Goal: Task Accomplishment & Management: Manage account settings

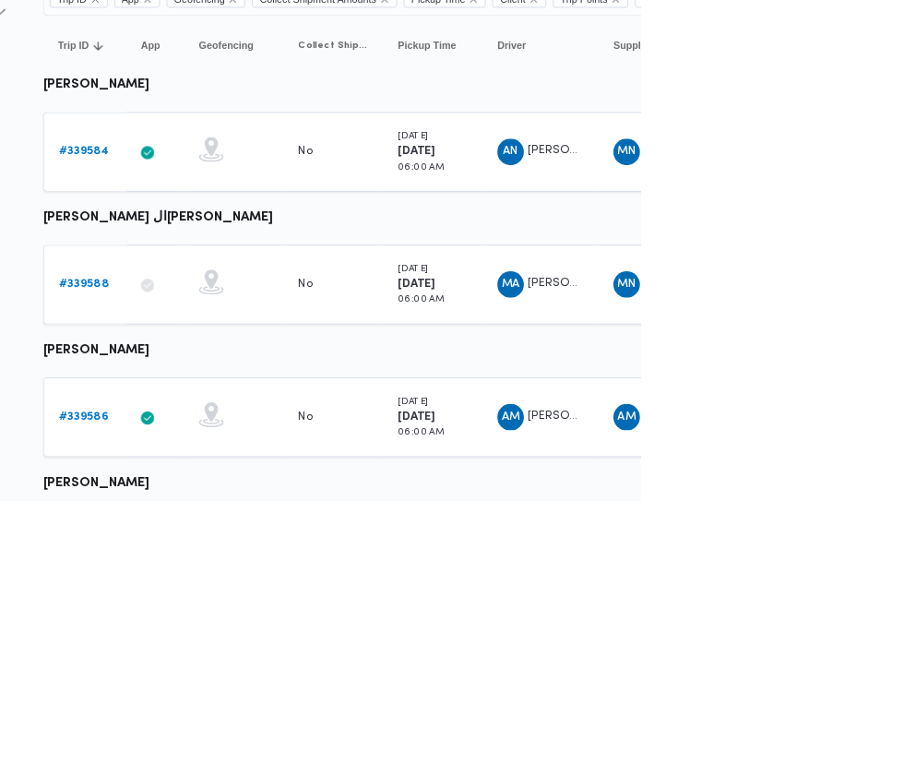
scroll to position [2, 0]
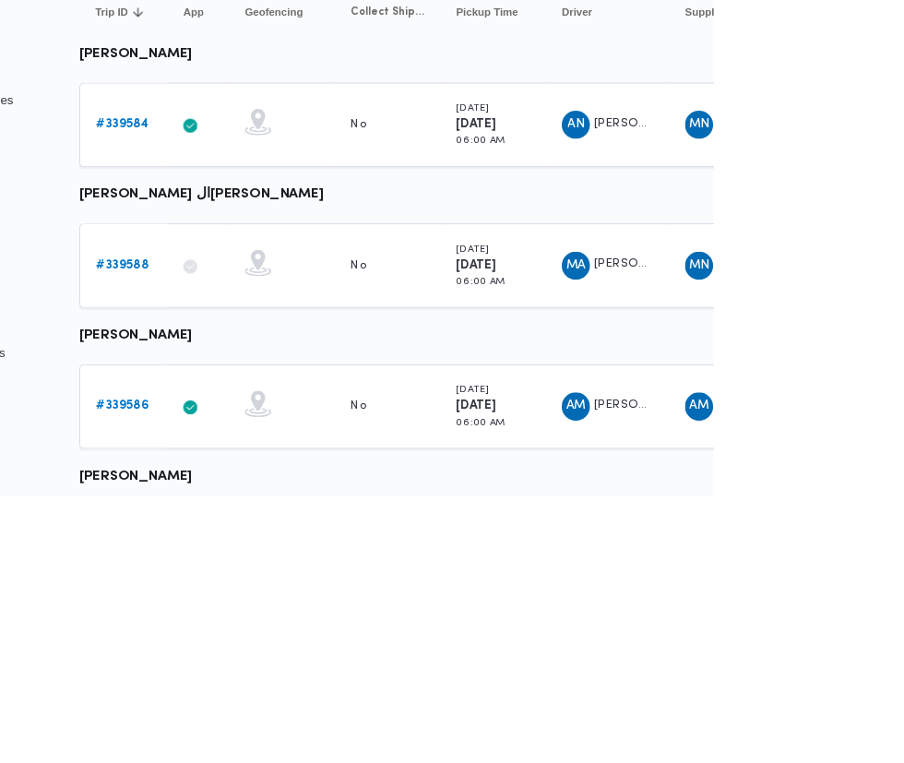
click at [261, 378] on b "# 339584" at bounding box center [284, 374] width 55 height 12
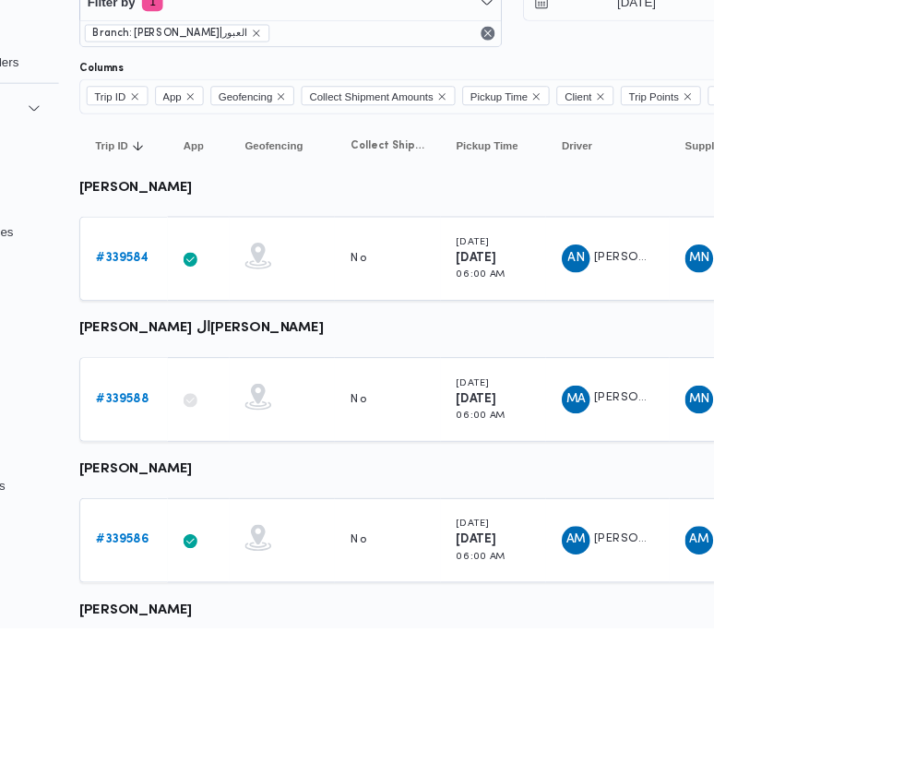
click at [290, 521] on b "# 339588" at bounding box center [284, 523] width 55 height 12
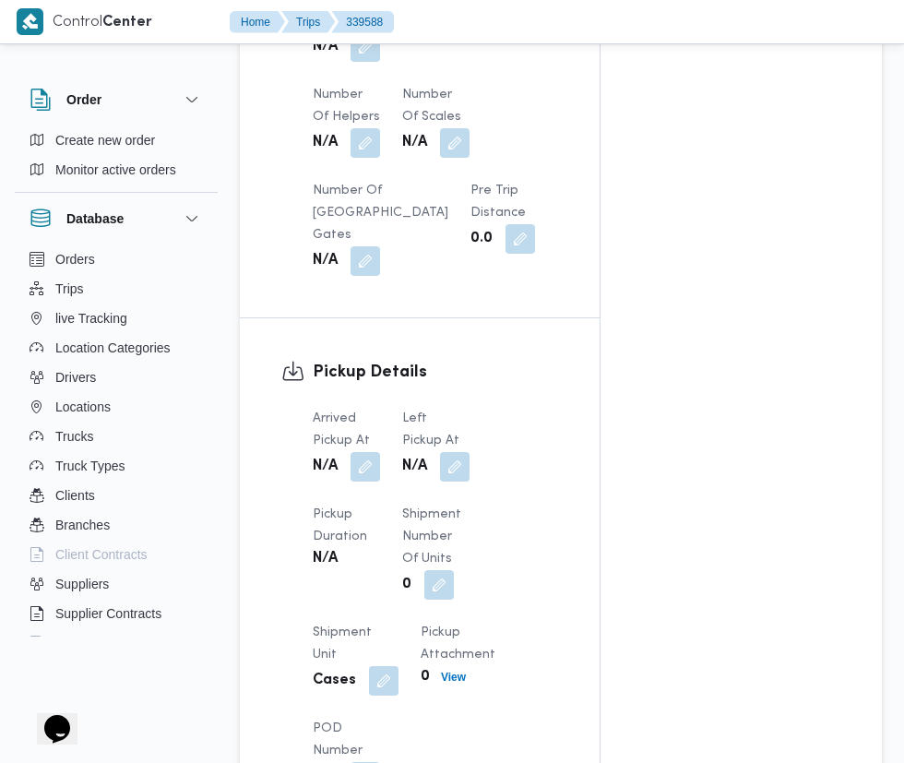
scroll to position [1604, 0]
click at [366, 473] on button "button" at bounding box center [365, 467] width 30 height 30
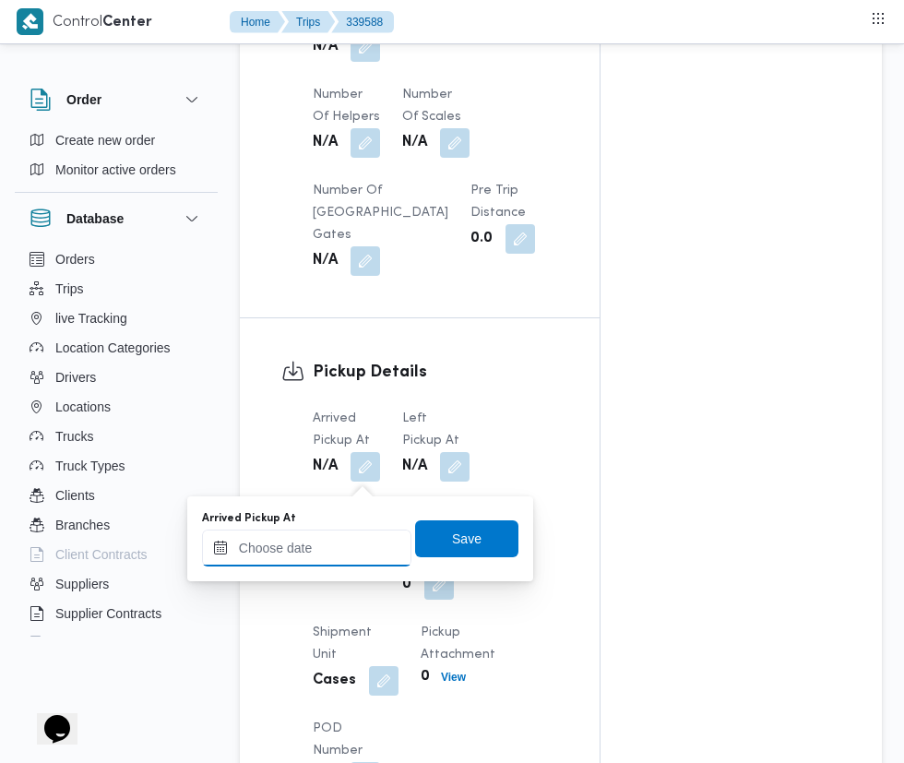
click at [307, 550] on input "Arrived Pickup At" at bounding box center [306, 547] width 209 height 37
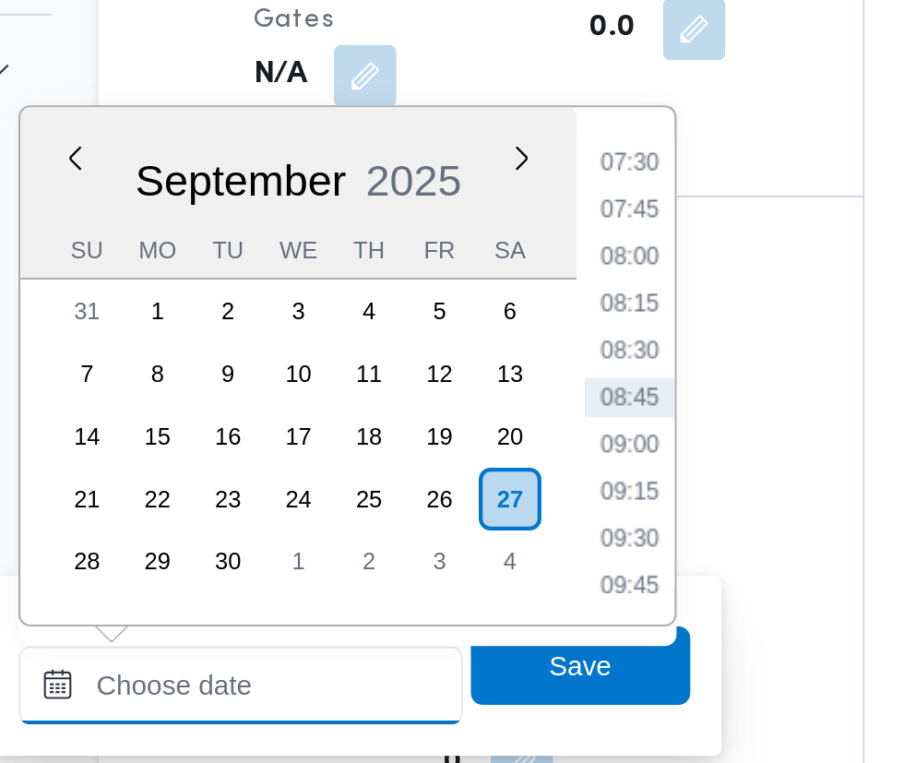
scroll to position [1642, 0]
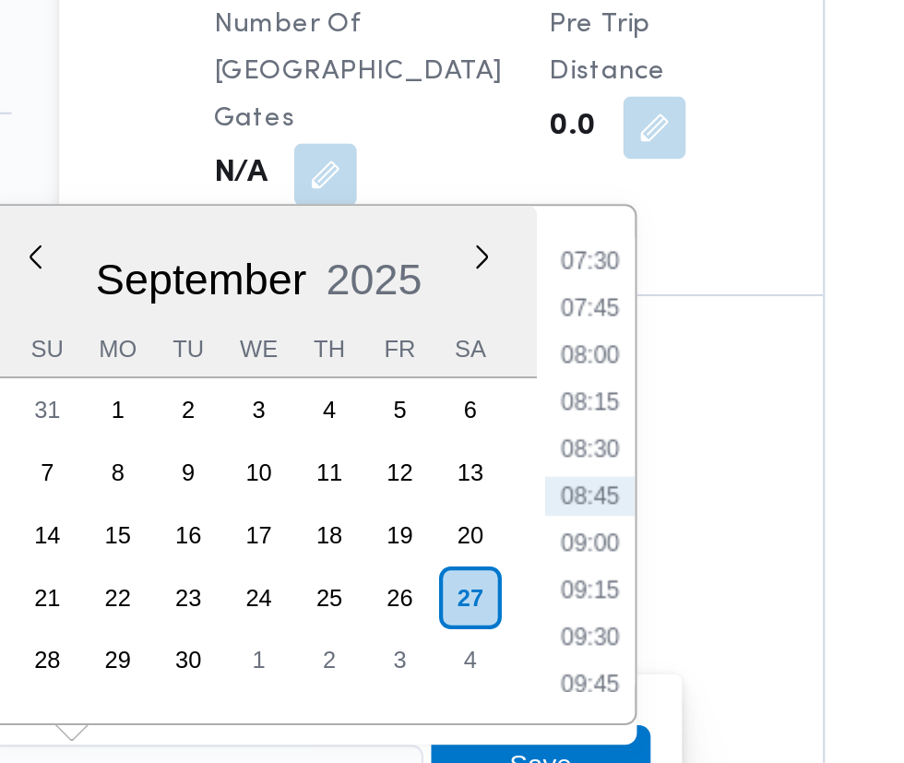
click at [485, 267] on li "07:30" at bounding box center [489, 262] width 42 height 18
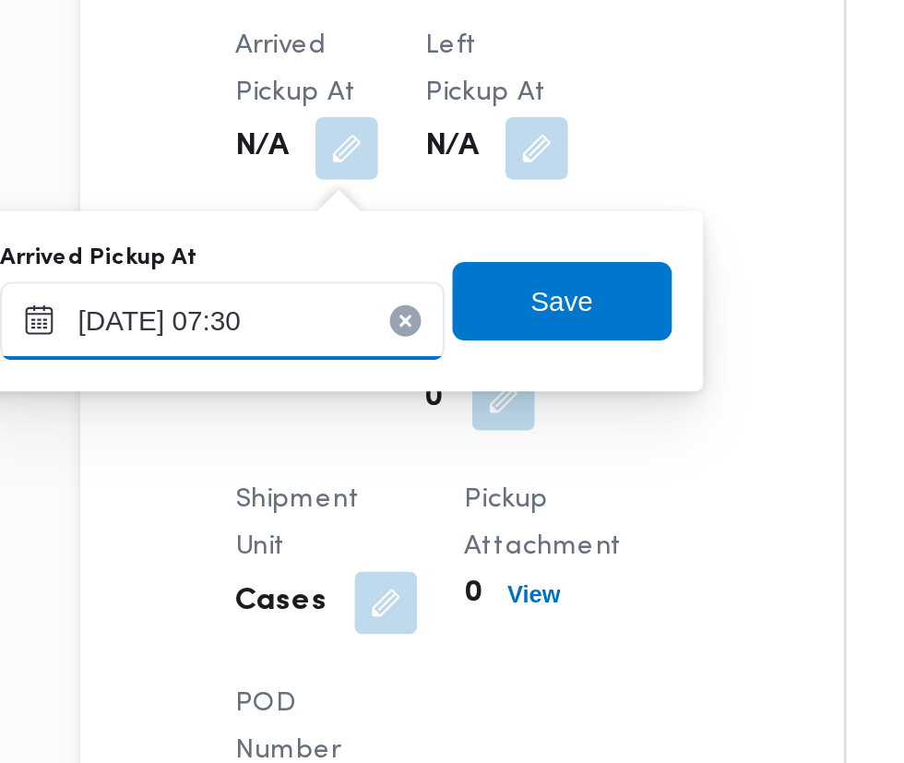
scroll to position [1643, 0]
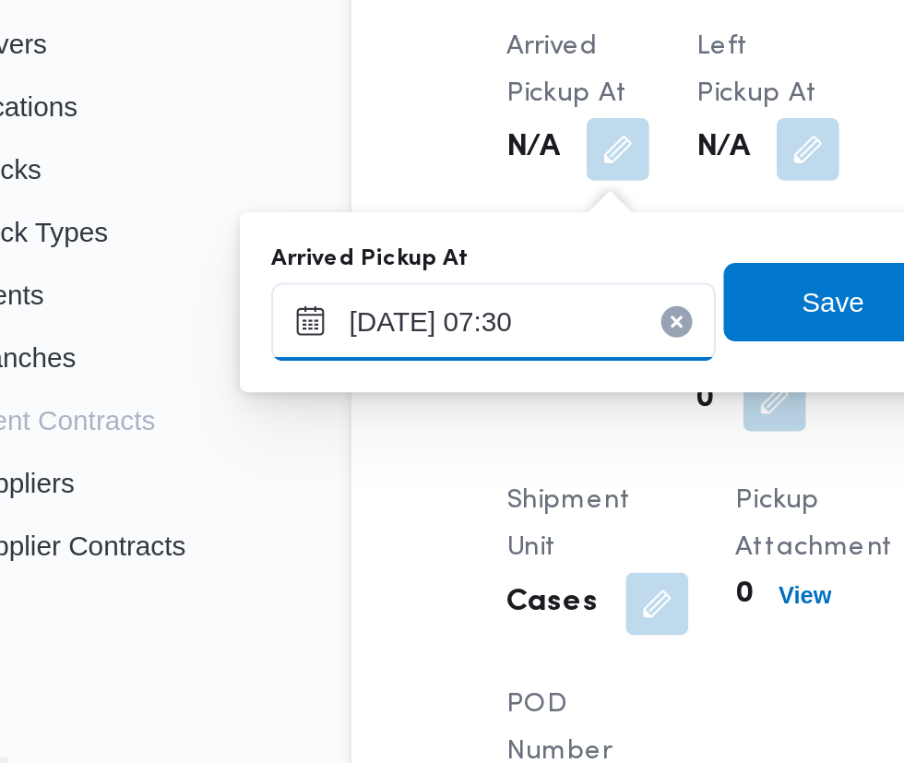
click at [363, 503] on input "[DATE] 07:30" at bounding box center [306, 508] width 209 height 37
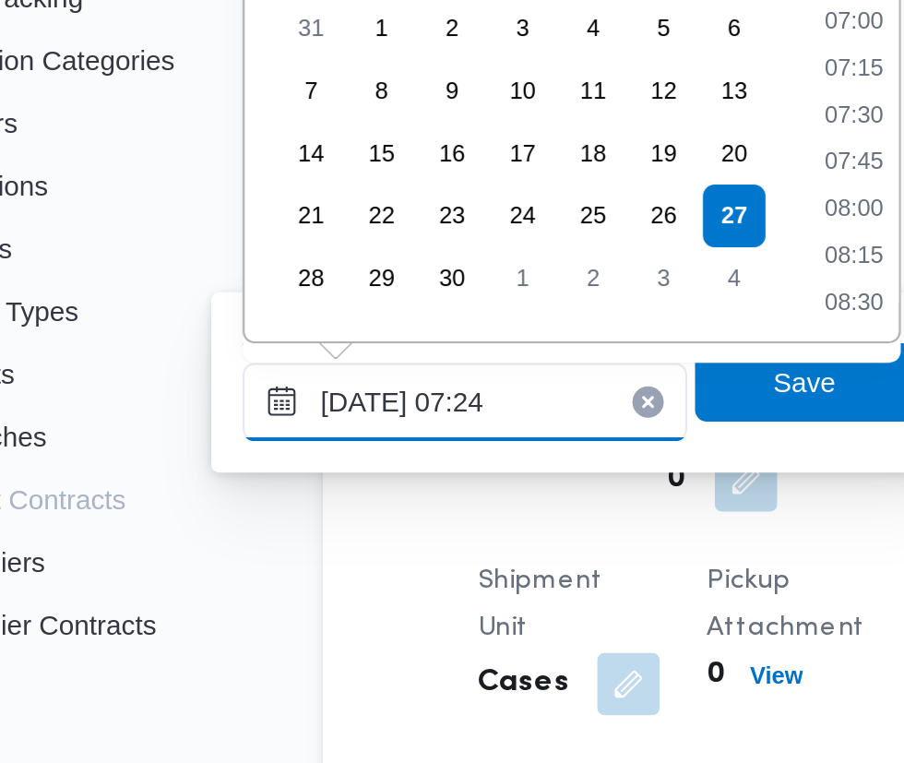
type input "[DATE] 07:24"
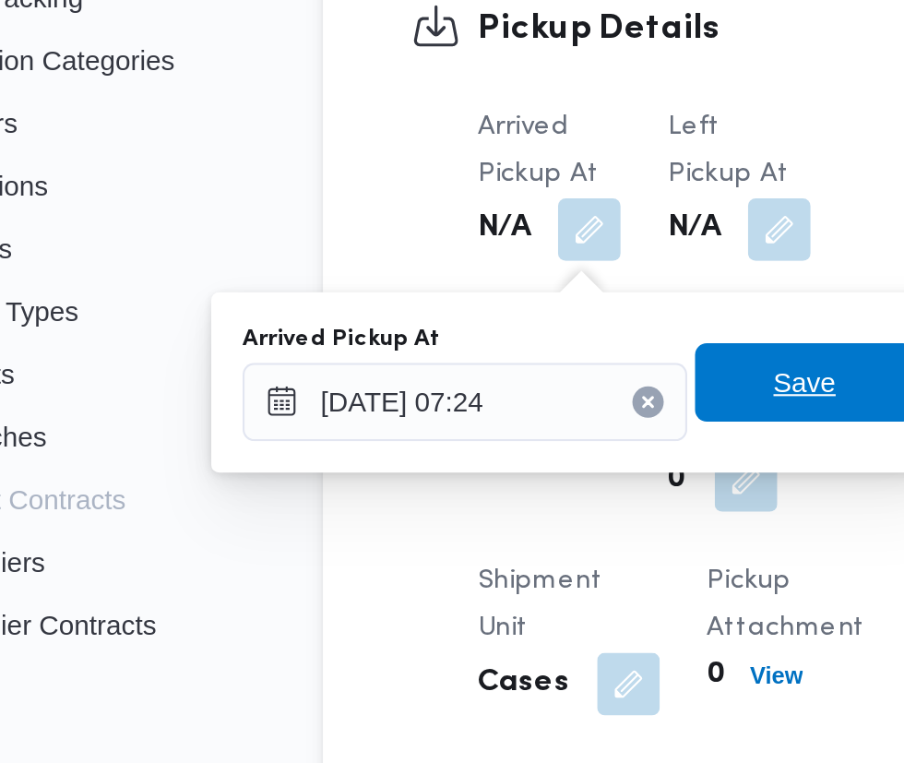
click at [466, 502] on span "Save" at bounding box center [467, 499] width 30 height 22
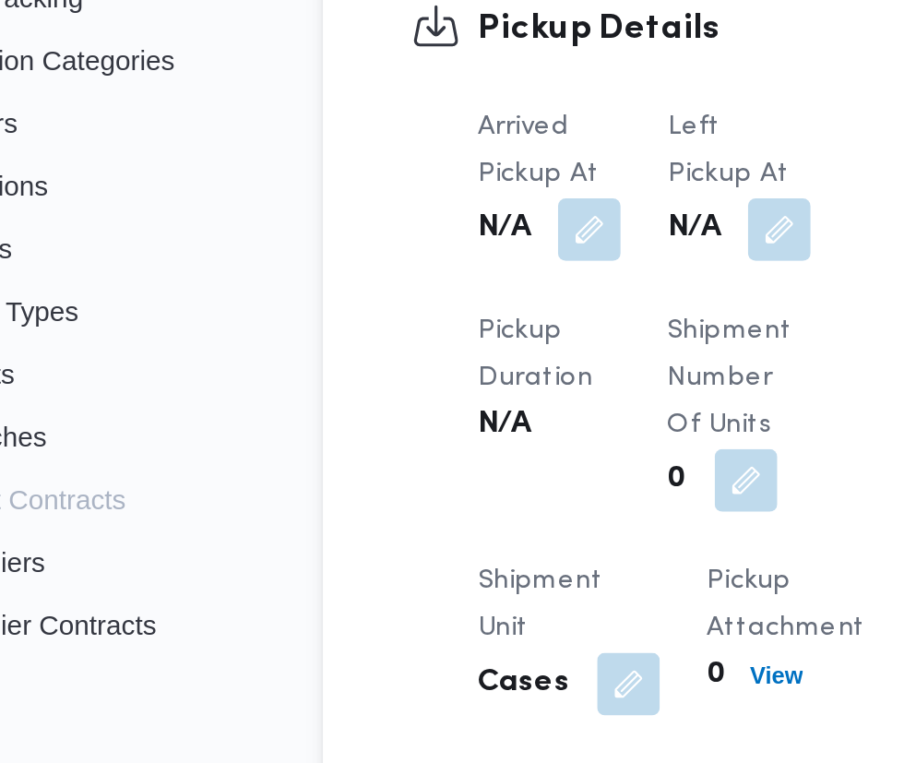
click at [463, 432] on button "button" at bounding box center [455, 427] width 30 height 30
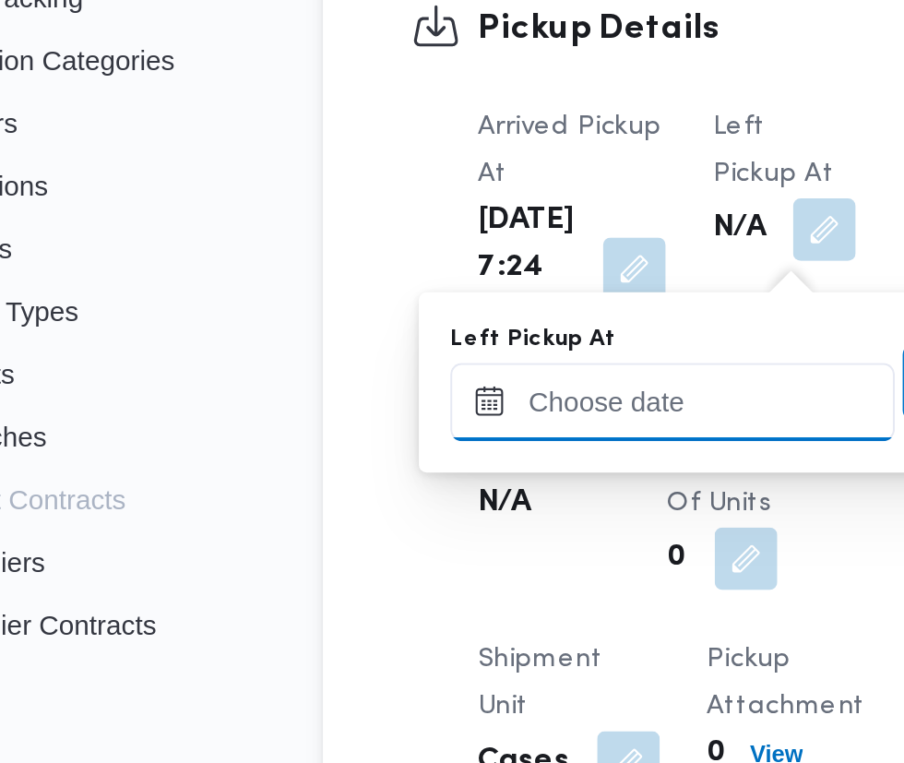
click at [394, 510] on input "Left Pickup At" at bounding box center [404, 508] width 209 height 37
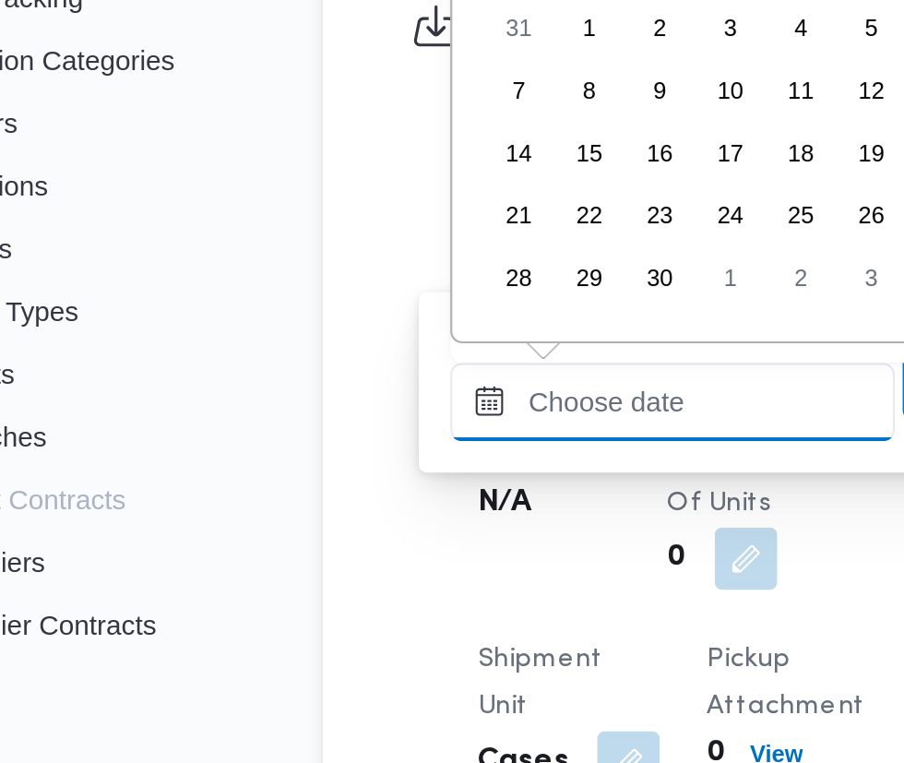
scroll to position [662, 0]
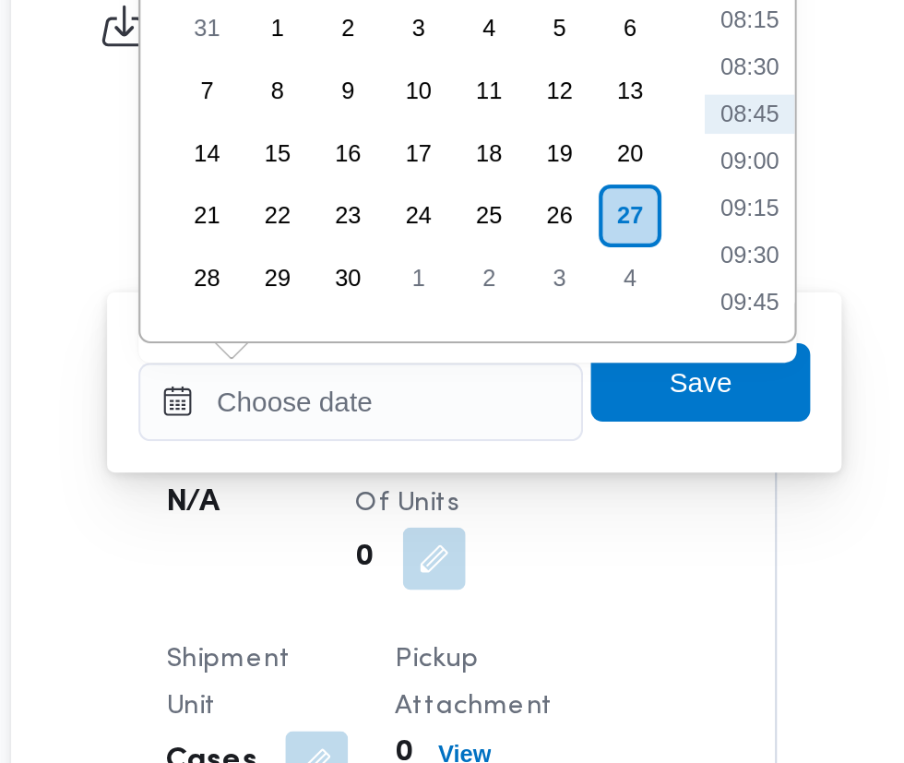
click at [584, 373] on li "08:45" at bounding box center [587, 372] width 42 height 18
type input "[DATE] 08:45"
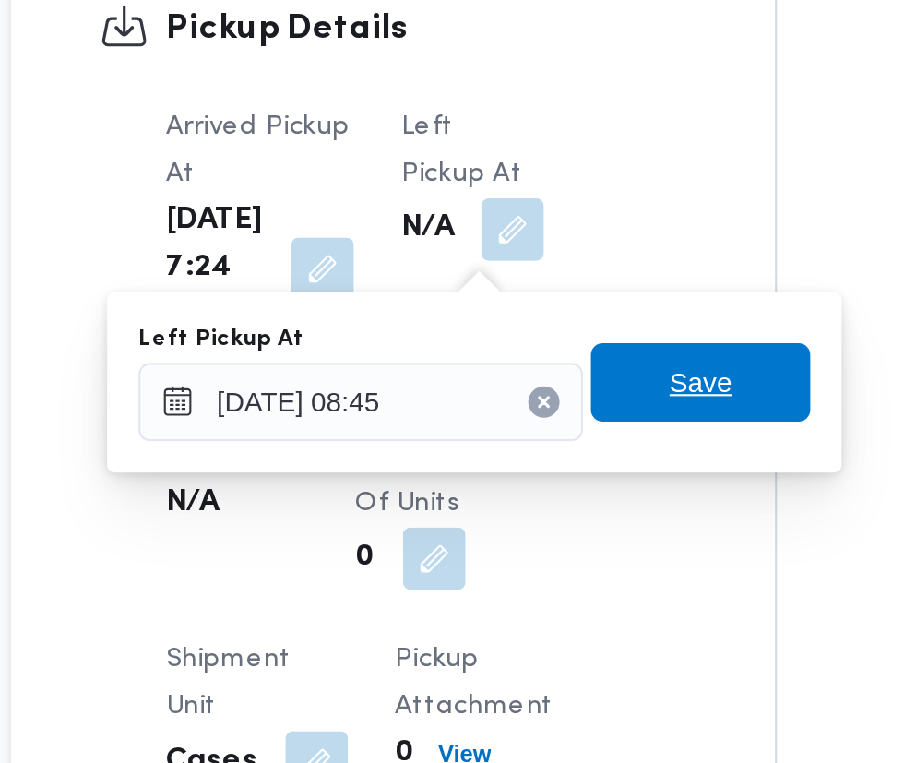
click at [579, 499] on span "Save" at bounding box center [565, 499] width 30 height 22
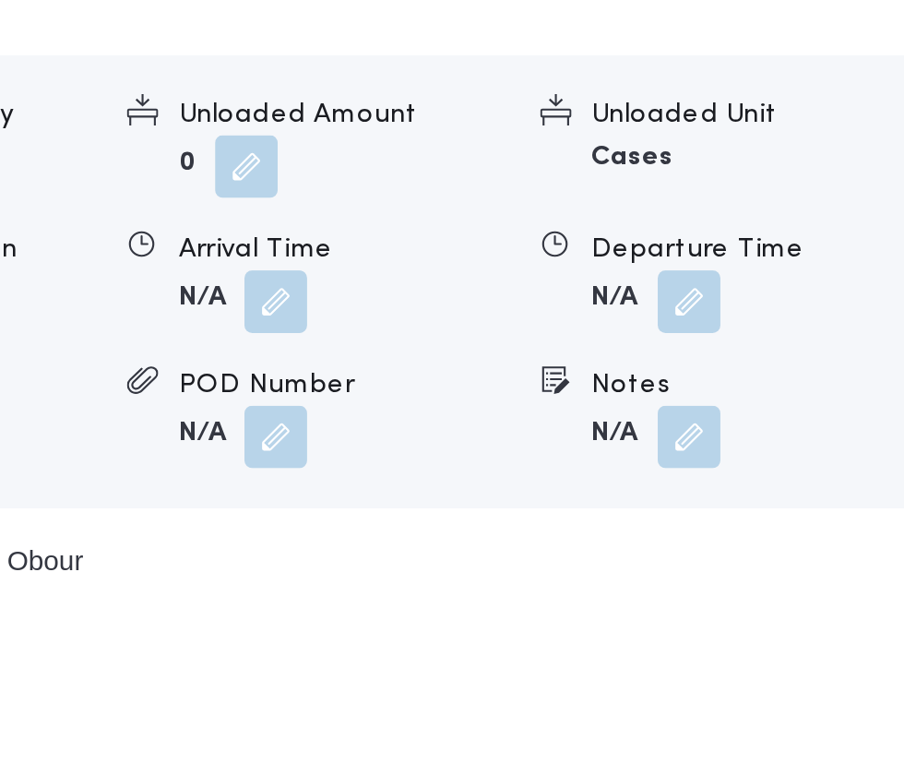
scroll to position [2503, 0]
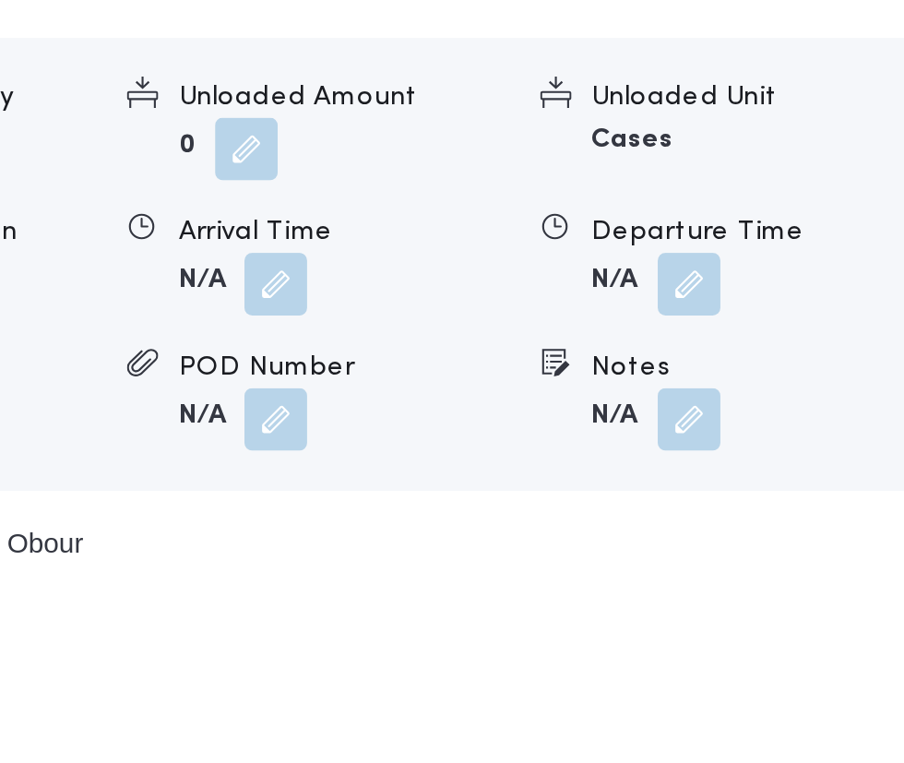
click at [567, 227] on button "button" at bounding box center [568, 212] width 30 height 30
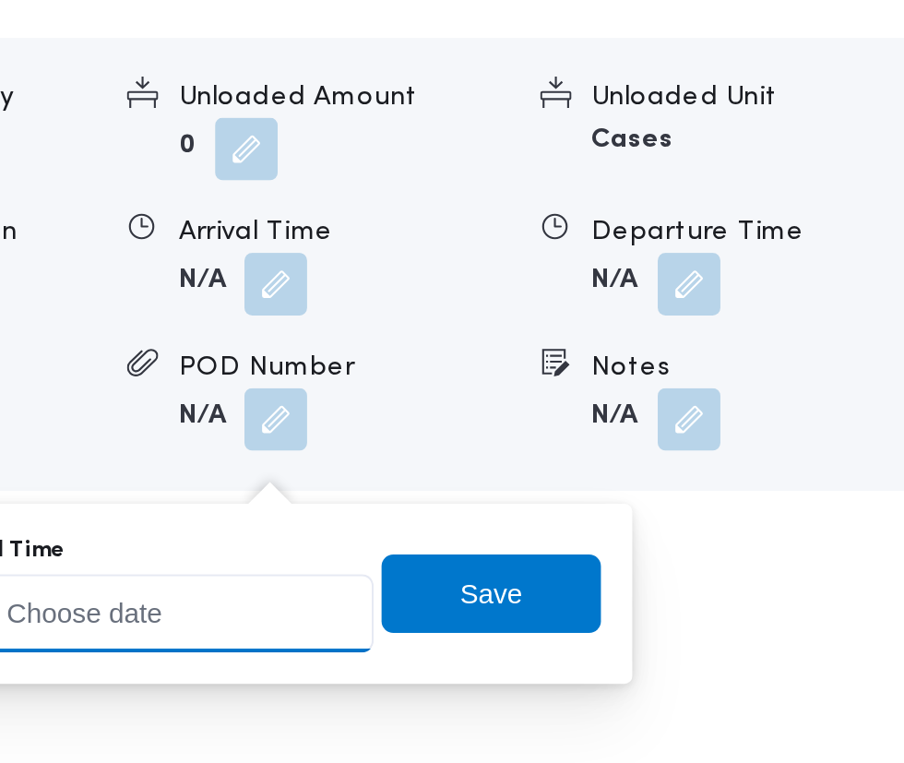
click at [550, 365] on input "Arrival Time" at bounding box center [509, 367] width 209 height 37
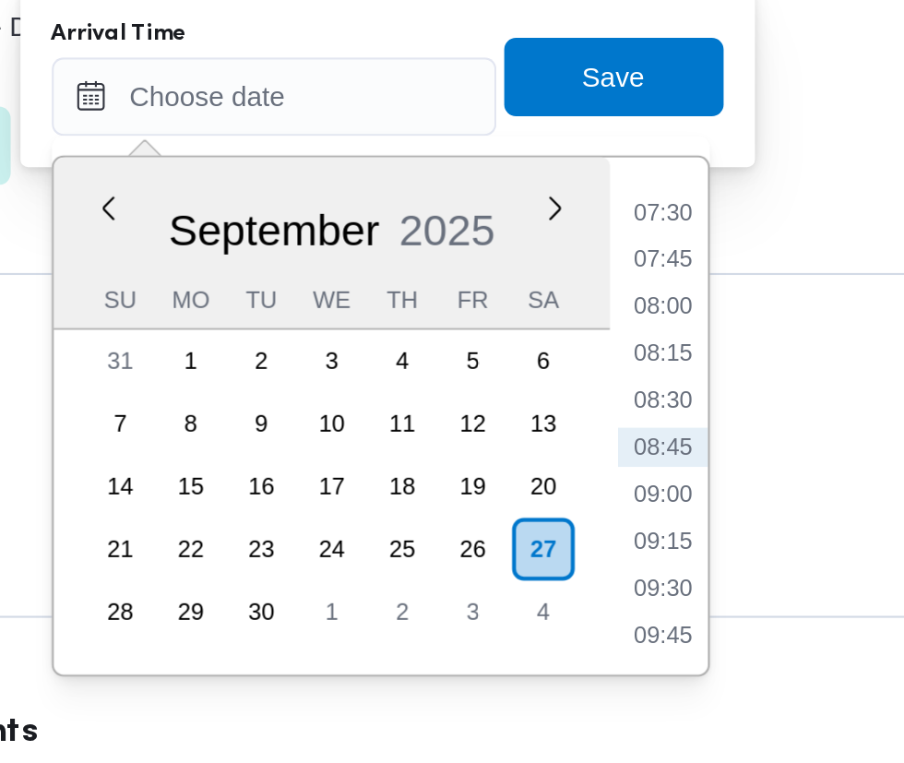
click at [702, 556] on li "09:00" at bounding box center [692, 554] width 42 height 18
type input "[DATE] 09:00"
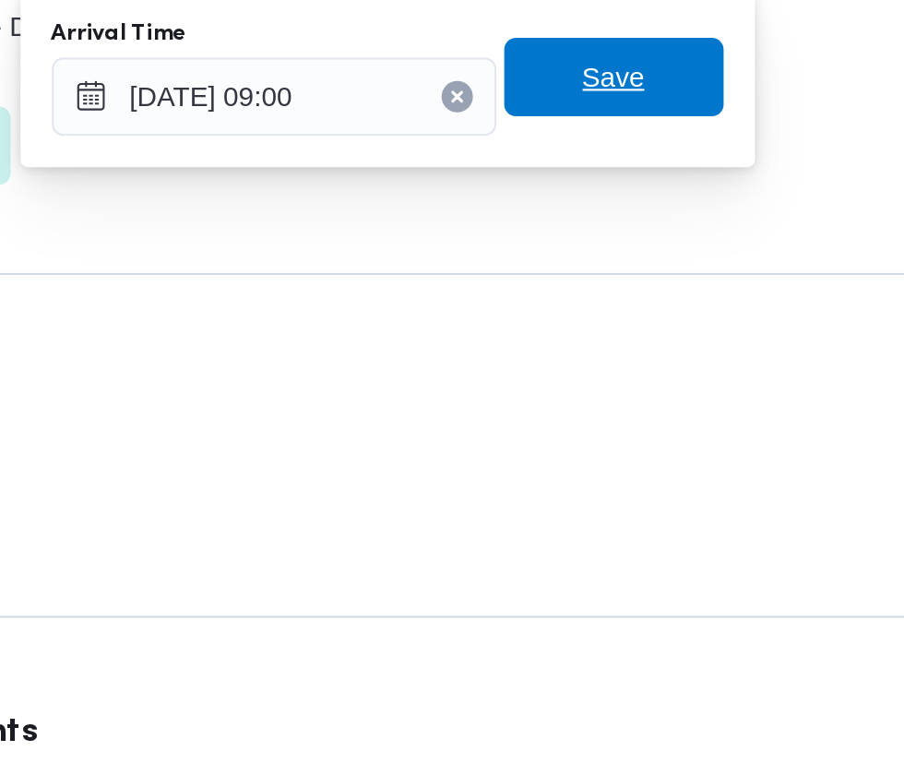
click at [691, 350] on span "Save" at bounding box center [669, 357] width 103 height 37
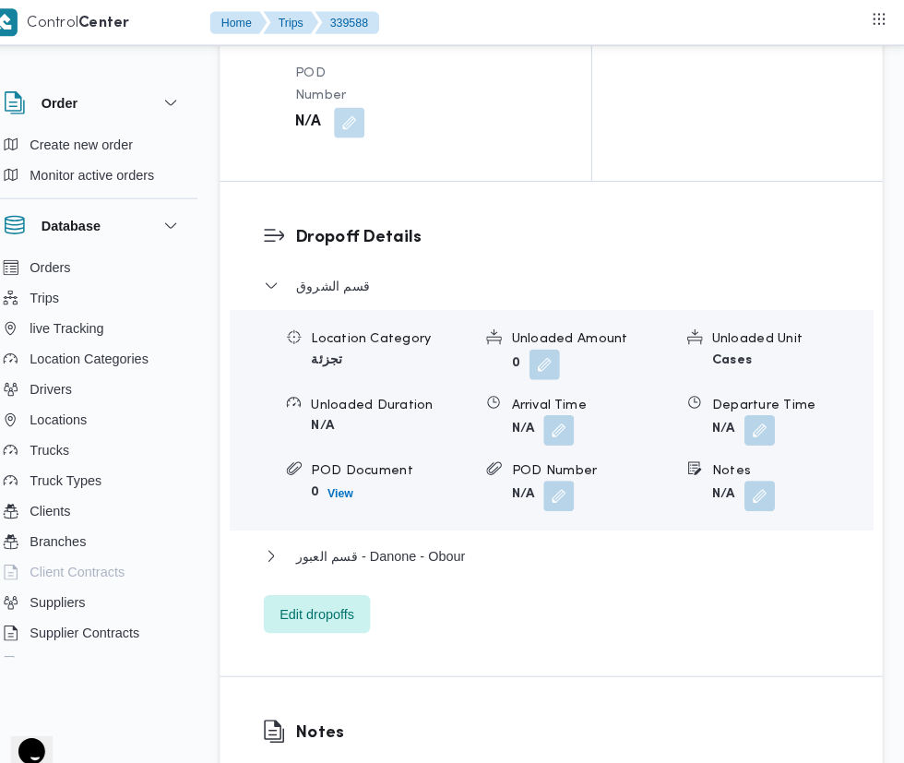
scroll to position [2290, 0]
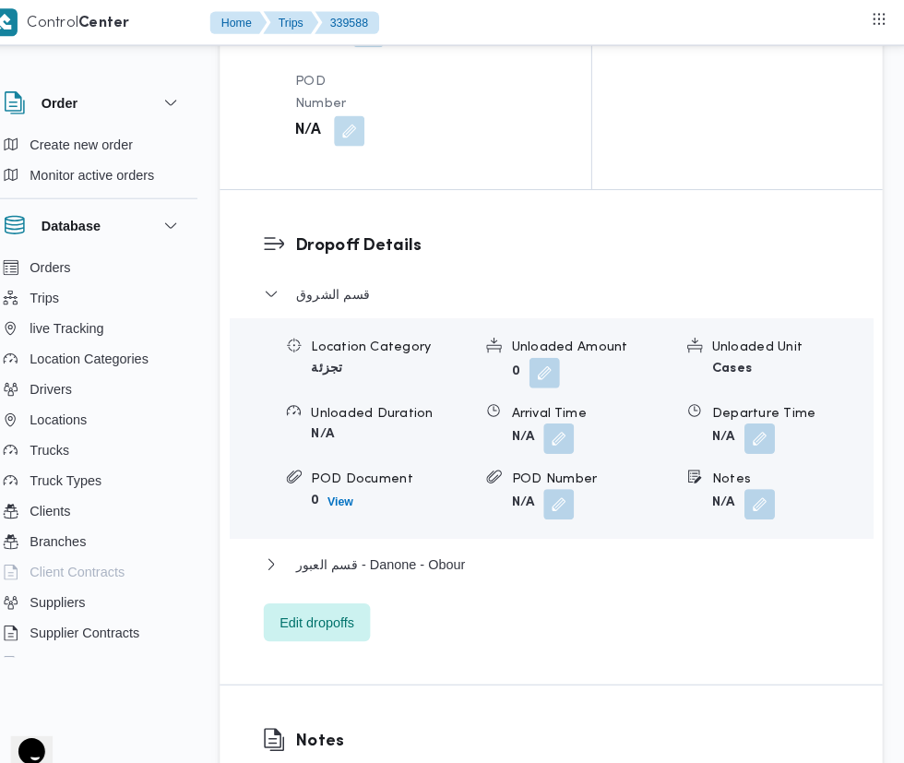
click at [571, 440] on button "button" at bounding box center [568, 425] width 30 height 30
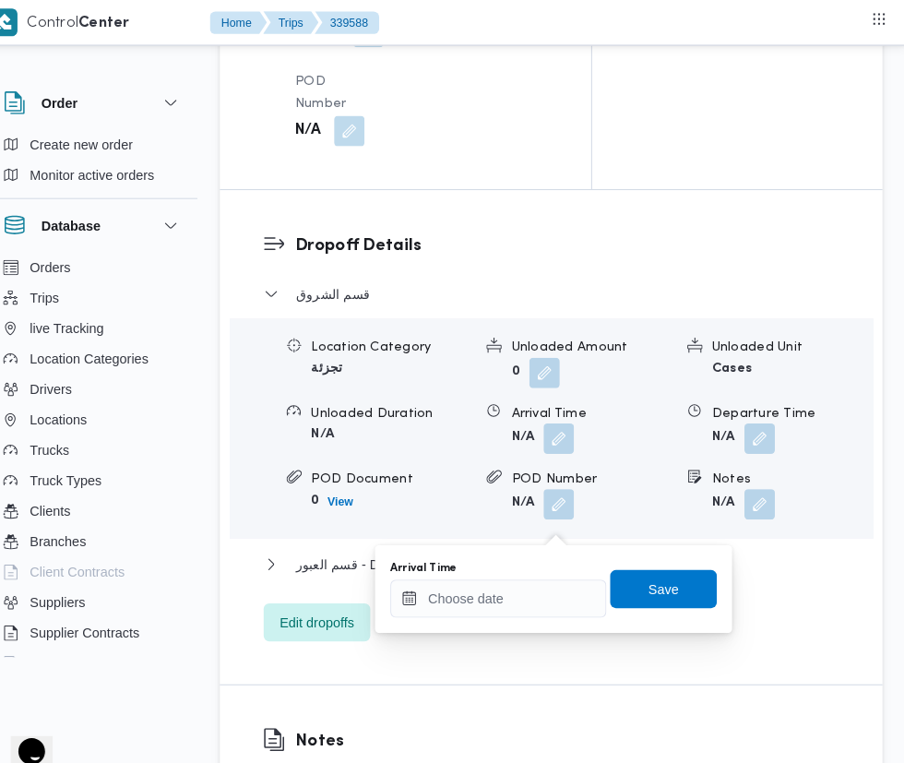
type input "[DATE] 09:00"
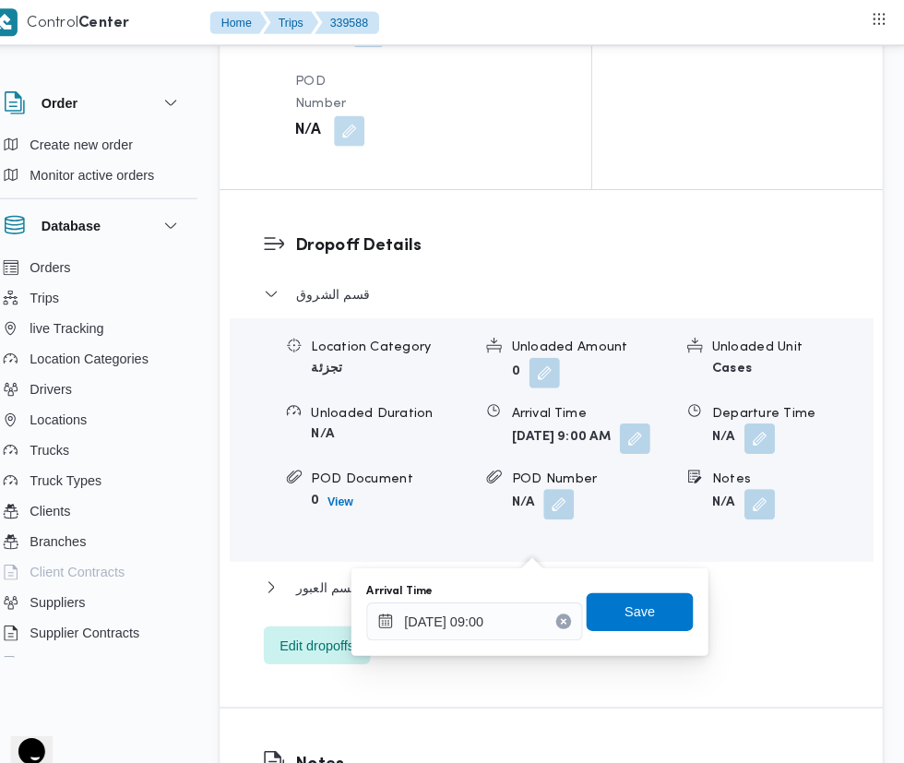
click at [524, 575] on div "Arrival Time" at bounding box center [486, 572] width 209 height 15
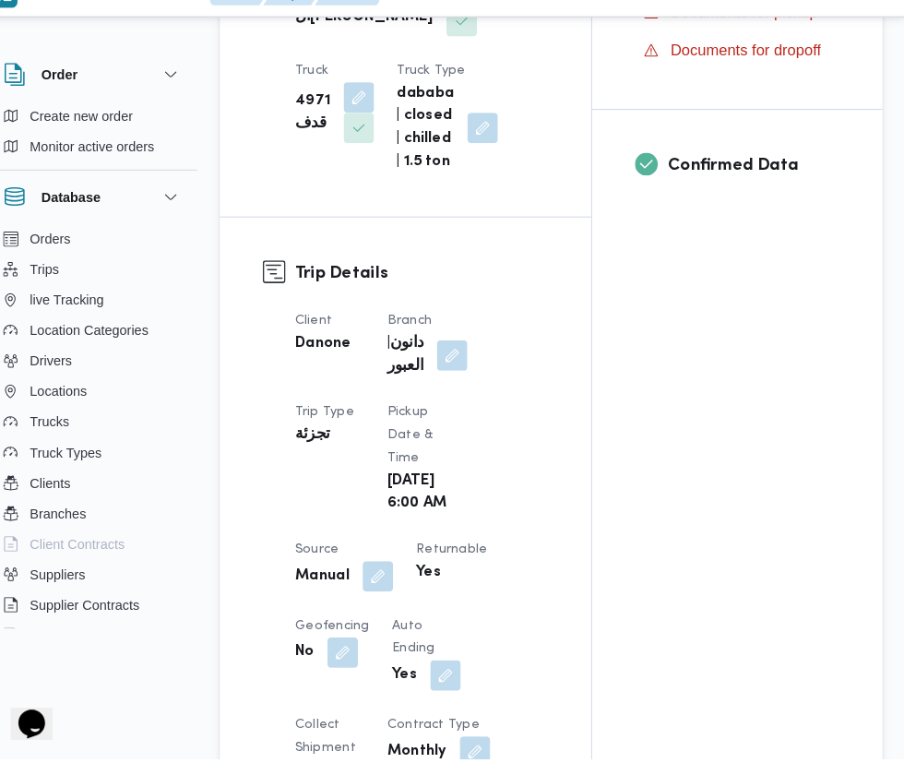
scroll to position [0, 0]
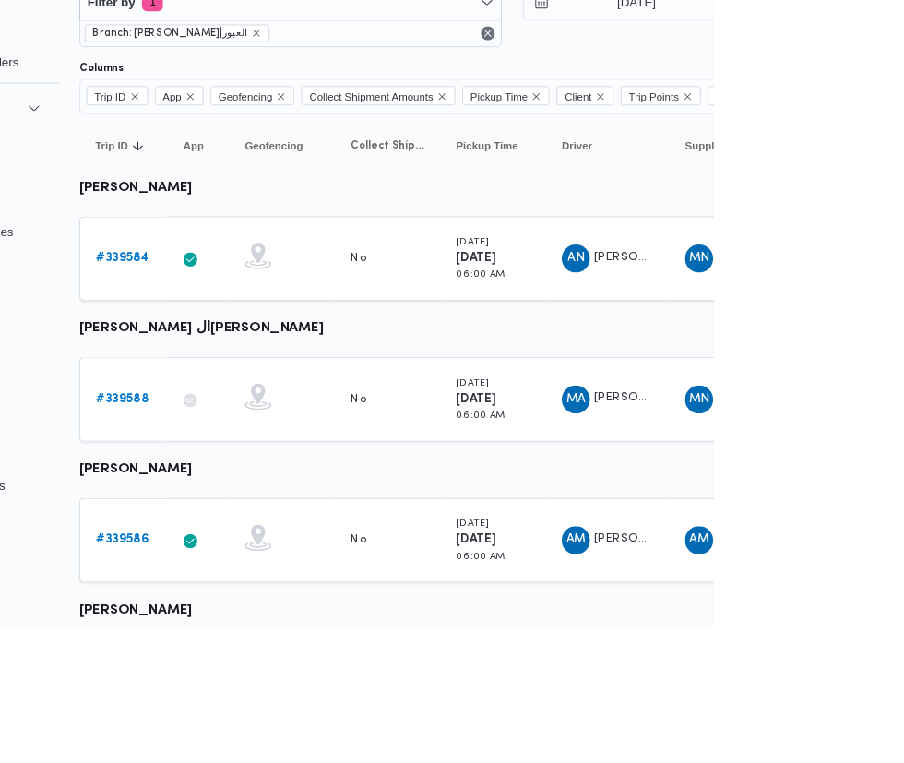
click at [274, 676] on b "# 339586" at bounding box center [284, 671] width 55 height 12
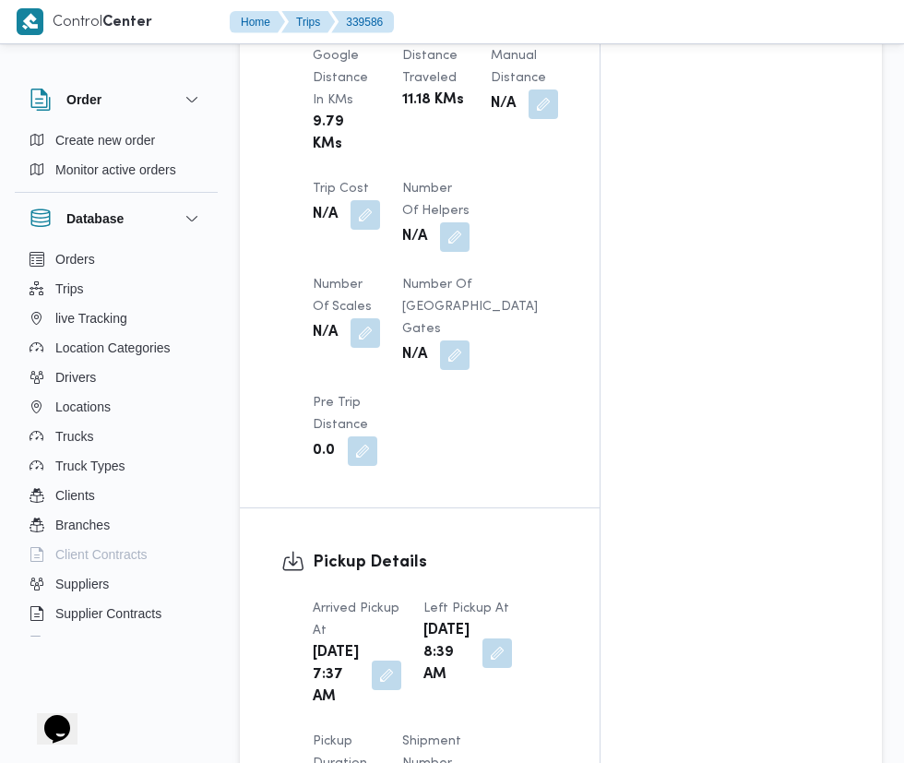
scroll to position [1560, 0]
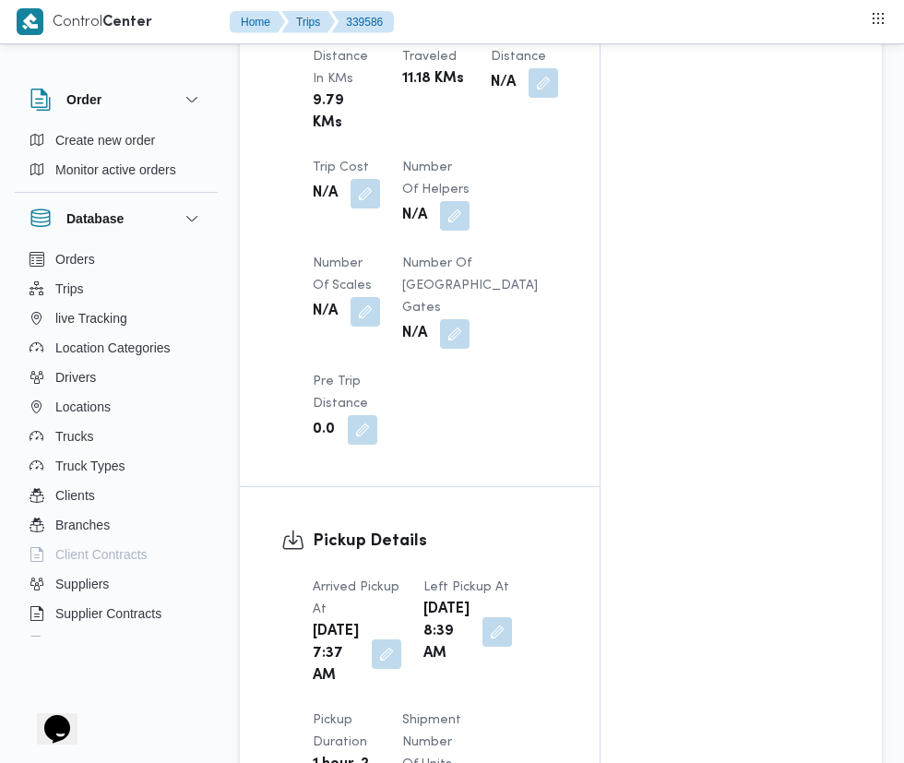
click at [373, 669] on button "button" at bounding box center [387, 654] width 30 height 30
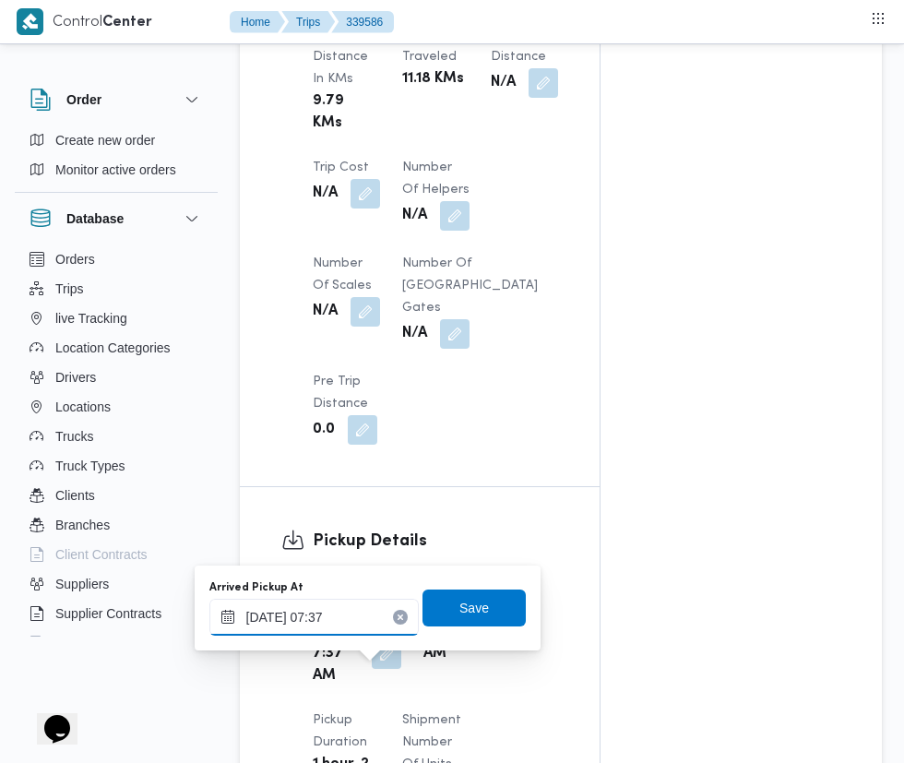
click at [377, 620] on input "[DATE] 07:37" at bounding box center [313, 616] width 209 height 37
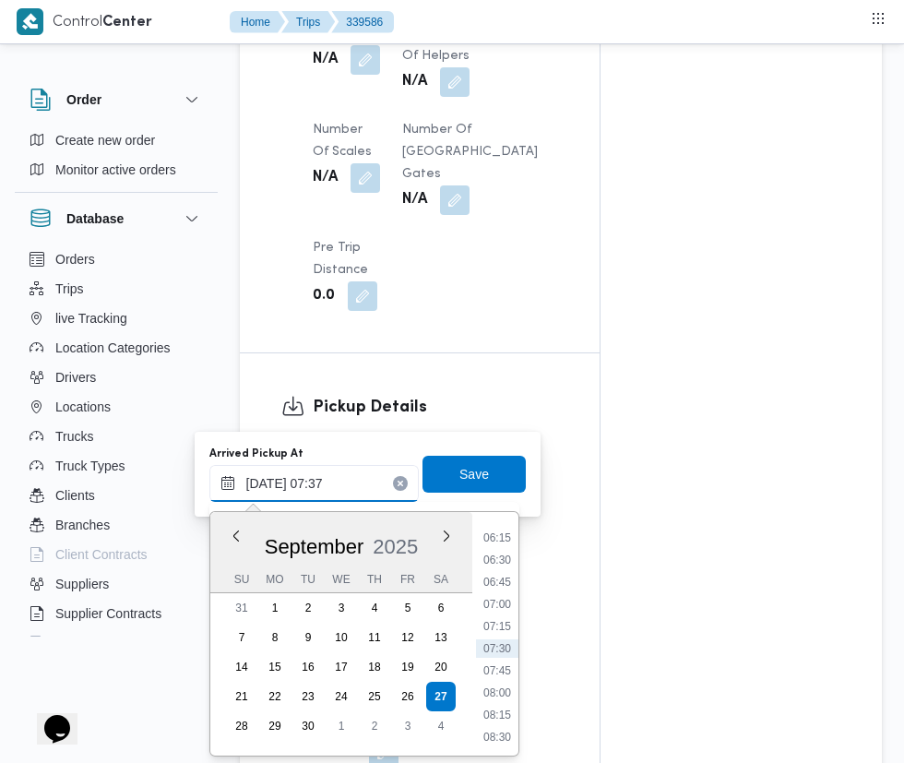
scroll to position [1701, 0]
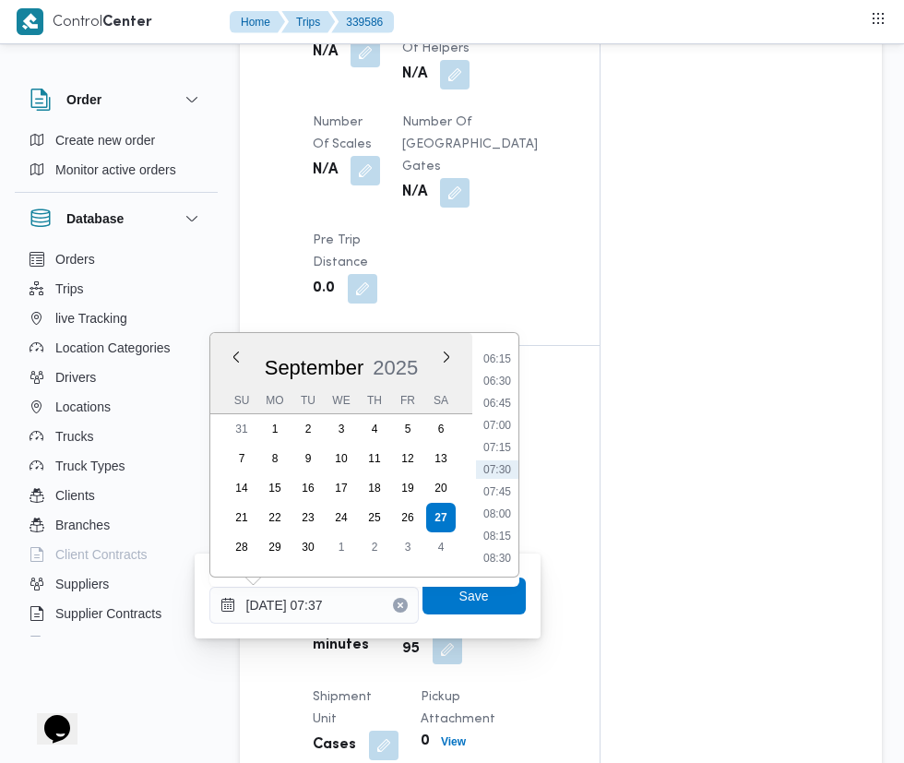
click at [506, 483] on li "07:45" at bounding box center [497, 491] width 42 height 18
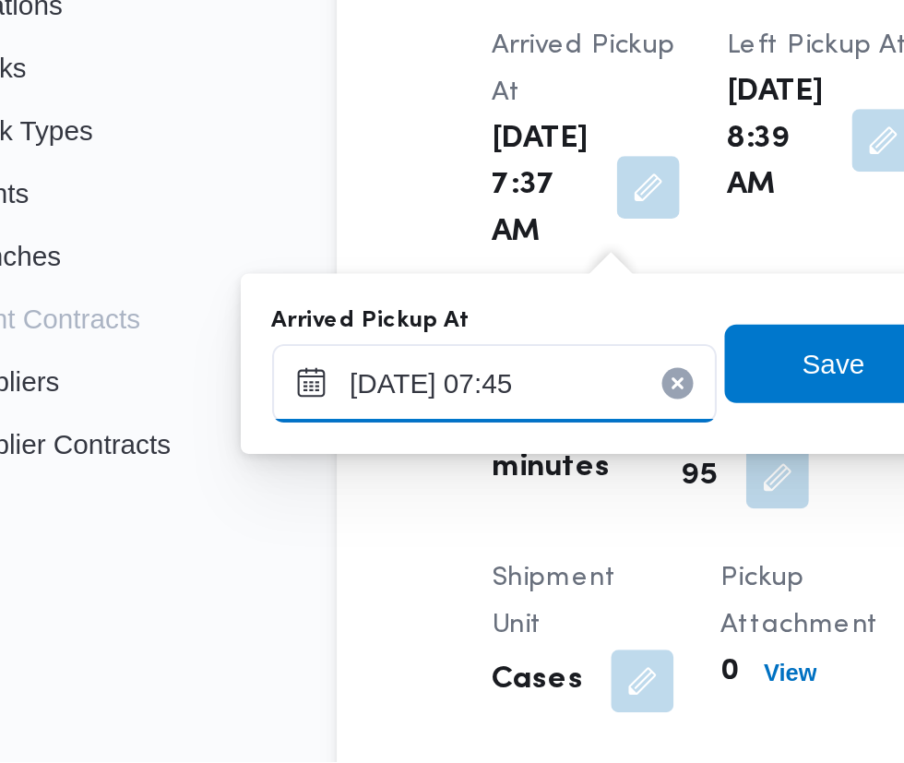
scroll to position [1722, 0]
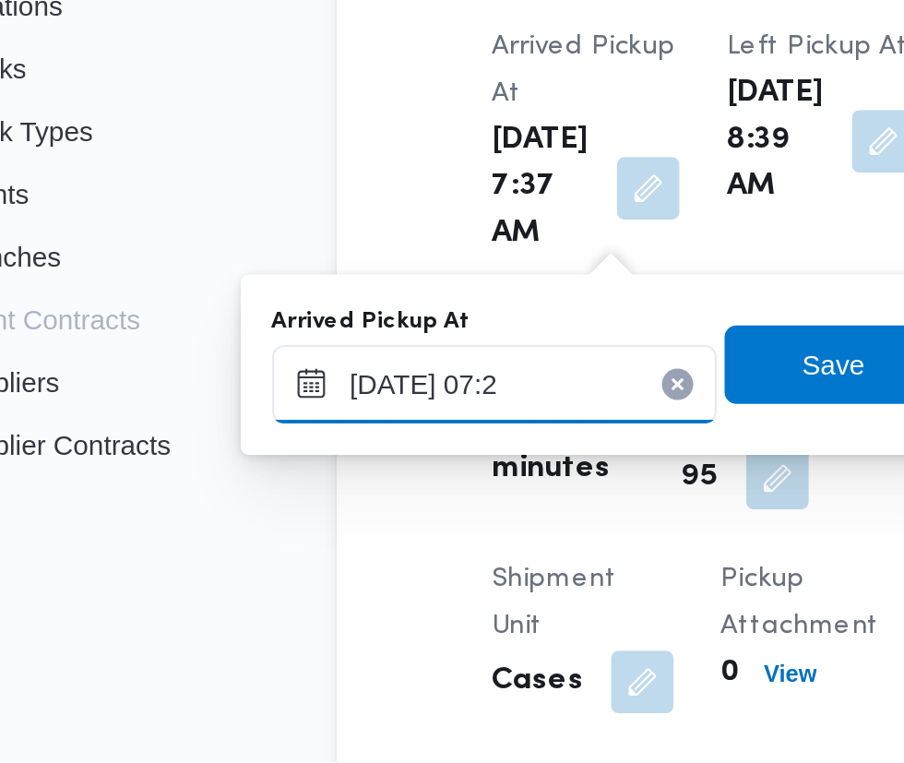
type input "[DATE] 07:24"
click at [472, 578] on span "Save" at bounding box center [474, 575] width 30 height 22
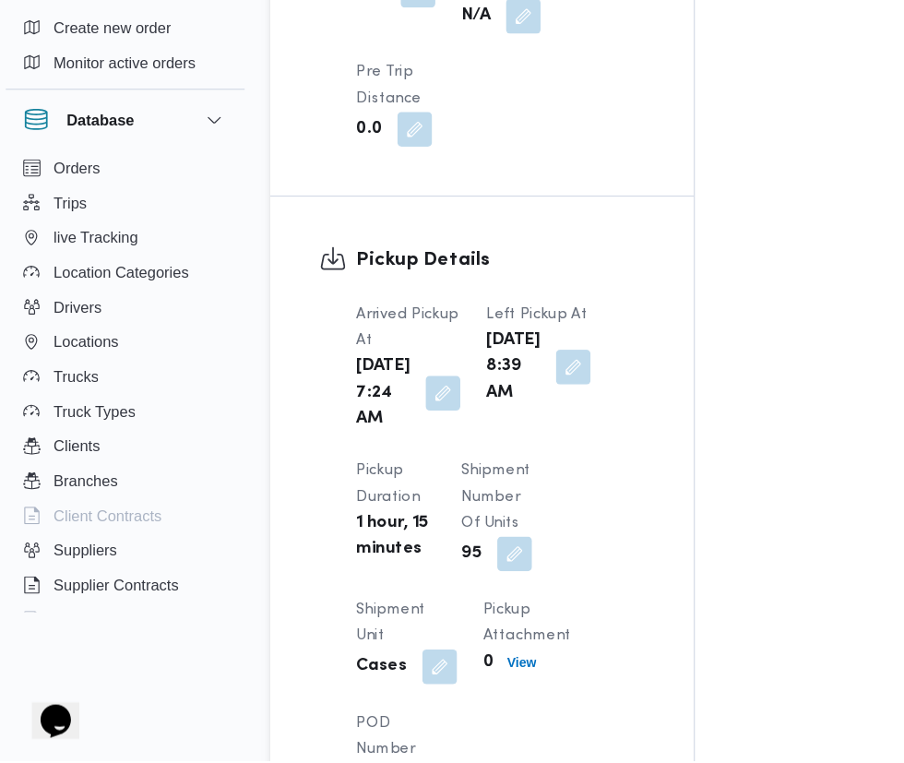
scroll to position [1781, 0]
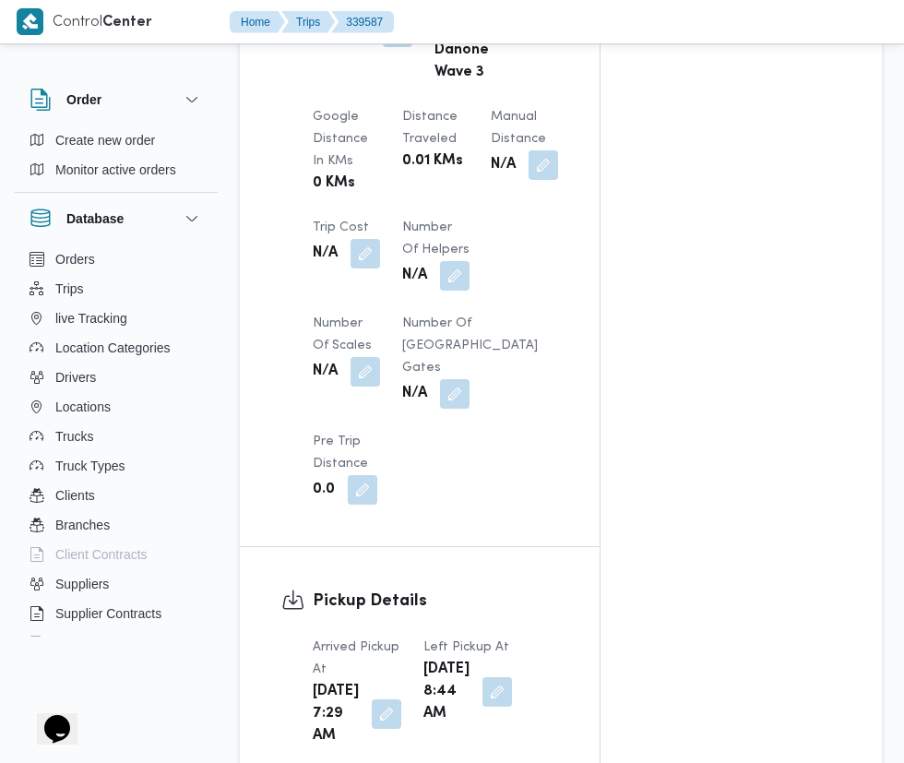
scroll to position [1479, 0]
click at [373, 709] on button "button" at bounding box center [387, 713] width 30 height 30
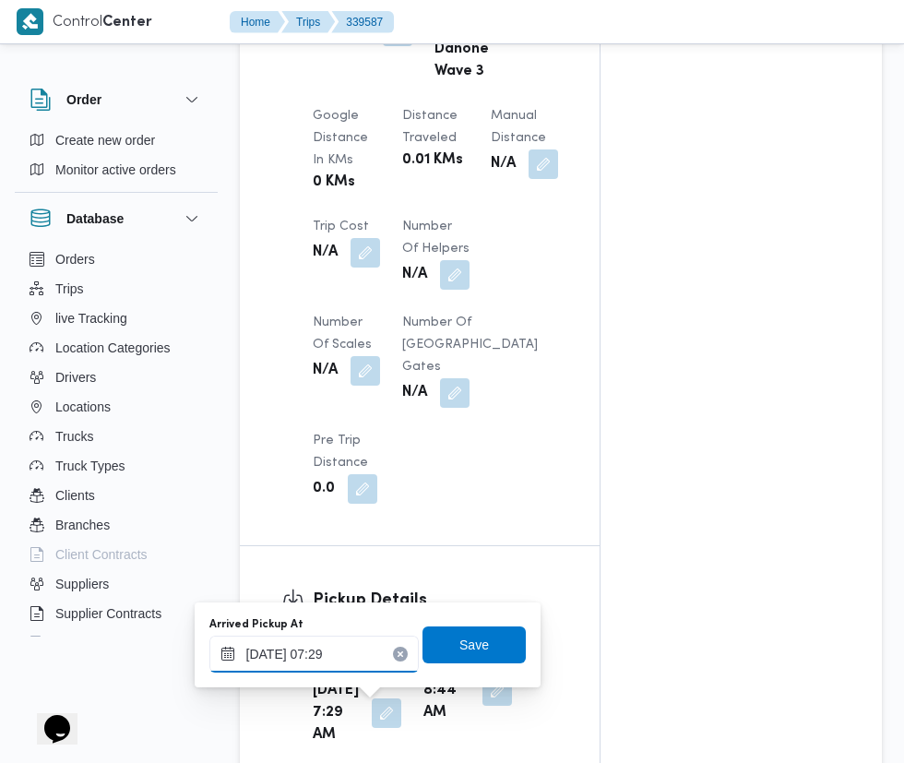
click at [366, 652] on input "[DATE] 07:29" at bounding box center [313, 653] width 209 height 37
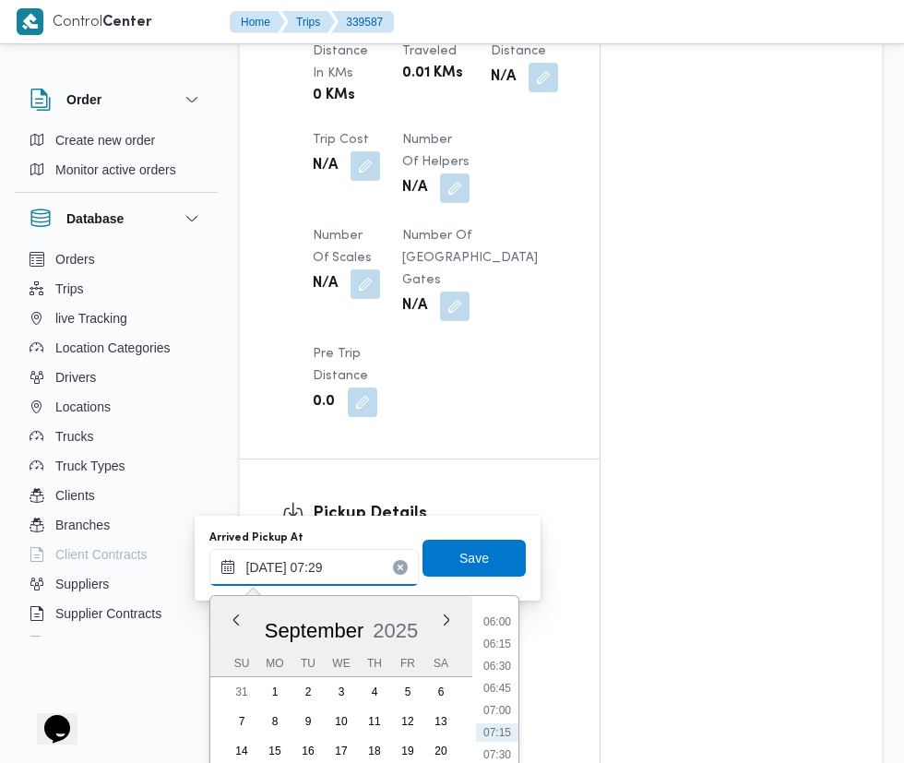
scroll to position [1619, 0]
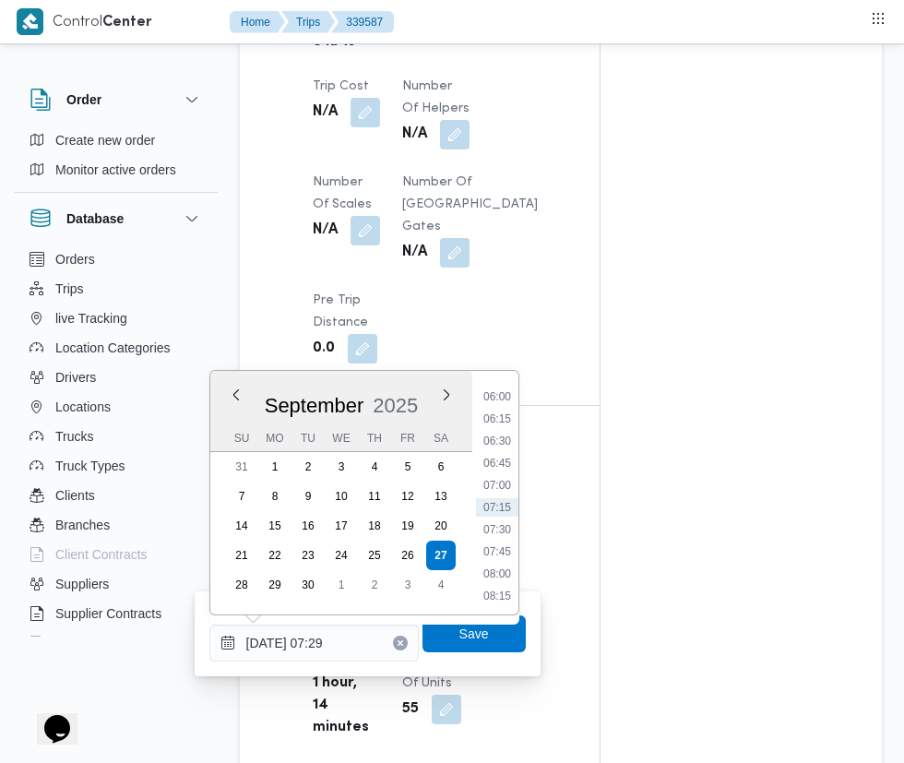
click at [498, 490] on li "07:00" at bounding box center [497, 485] width 42 height 18
type input "[DATE] 07:00"
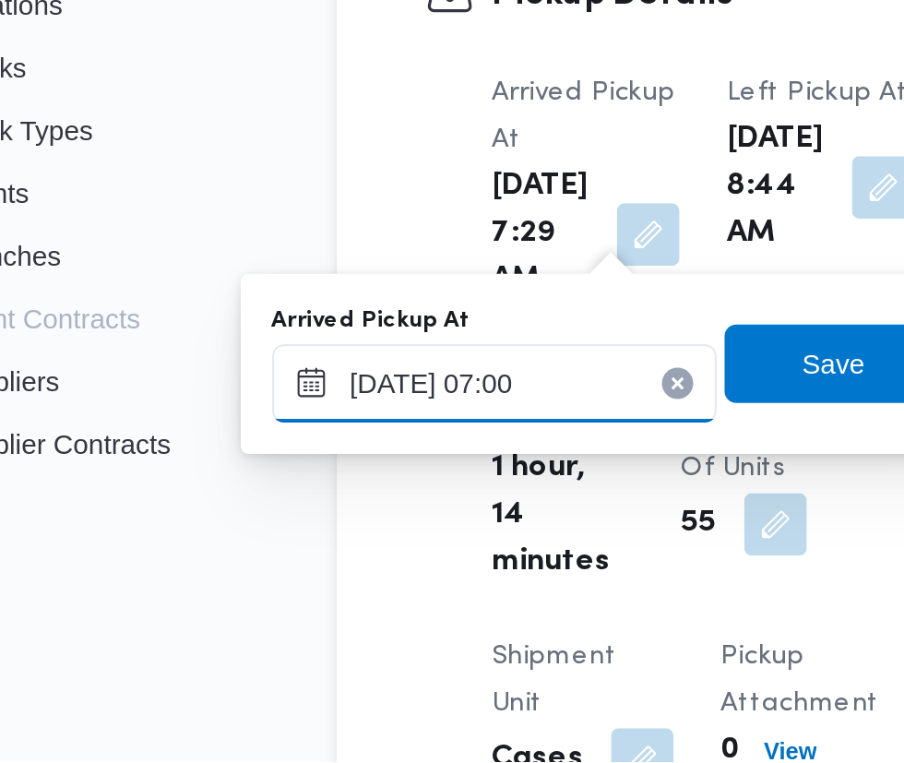
scroll to position [1677, 0]
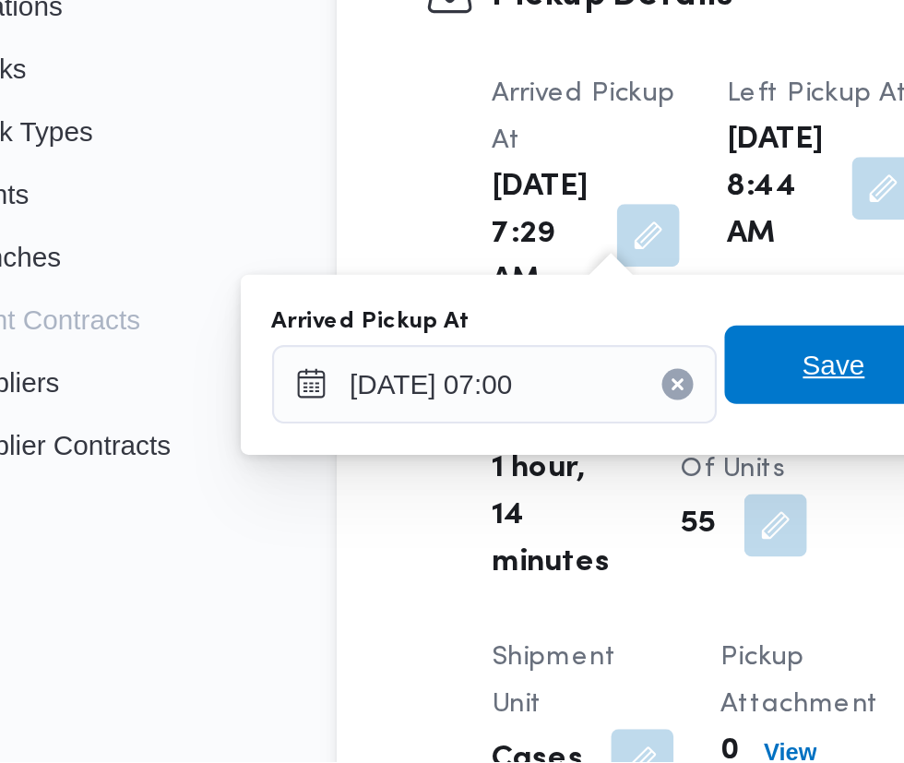
click at [471, 578] on span "Save" at bounding box center [474, 575] width 30 height 22
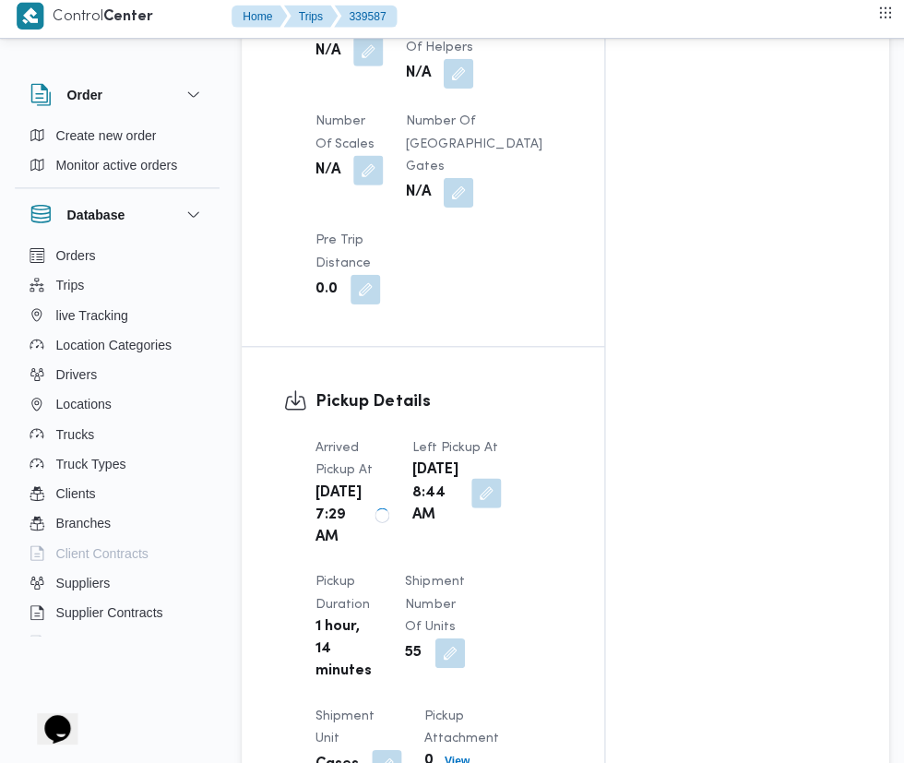
scroll to position [1674, 0]
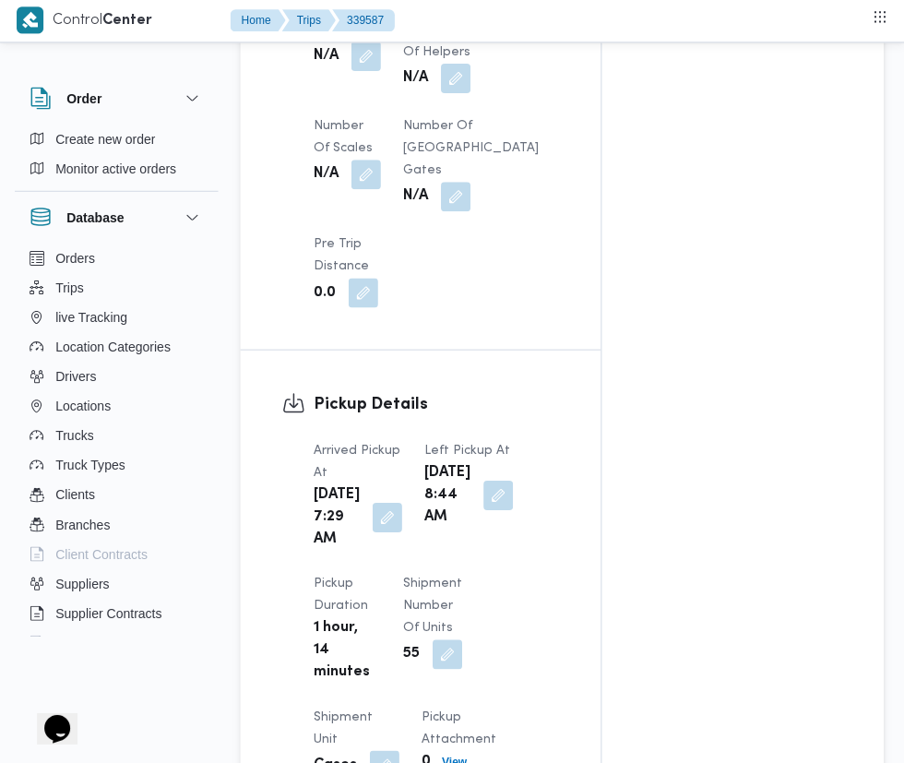
click at [373, 514] on button "button" at bounding box center [387, 518] width 30 height 30
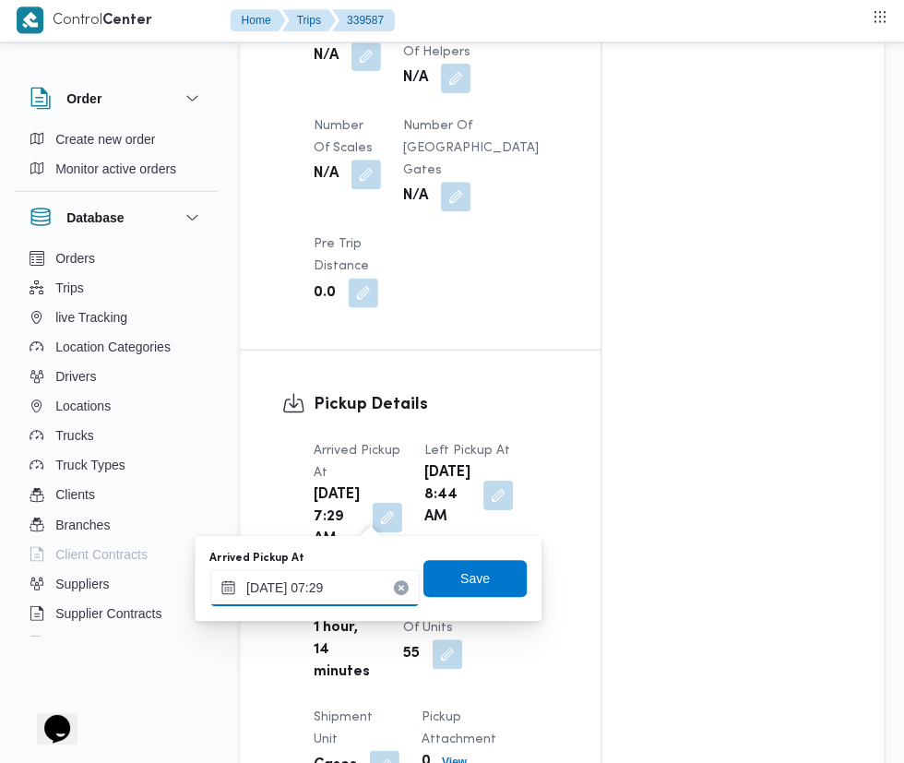
click at [329, 587] on input "[DATE] 07:29" at bounding box center [313, 588] width 209 height 37
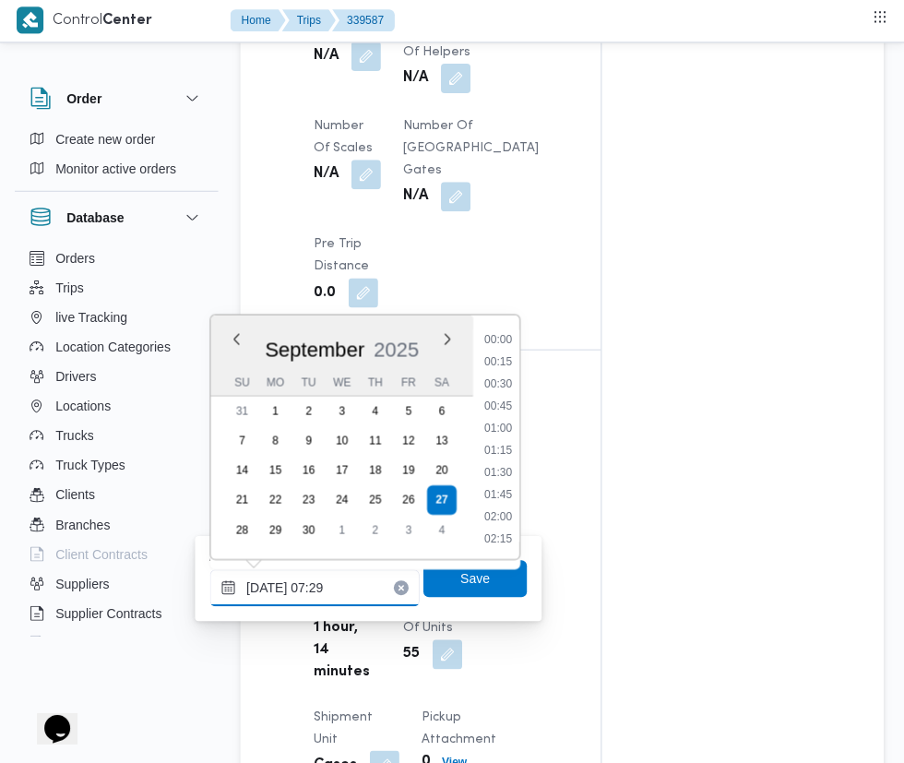
scroll to position [529, 0]
click at [492, 434] on li "07:00" at bounding box center [497, 430] width 42 height 18
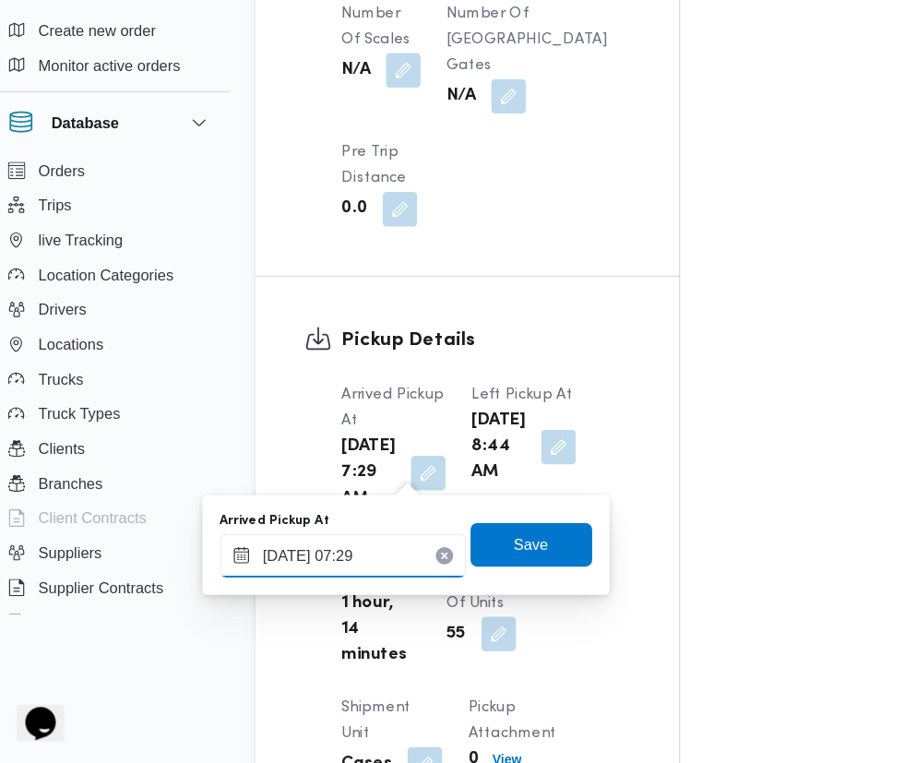
scroll to position [1677, 0]
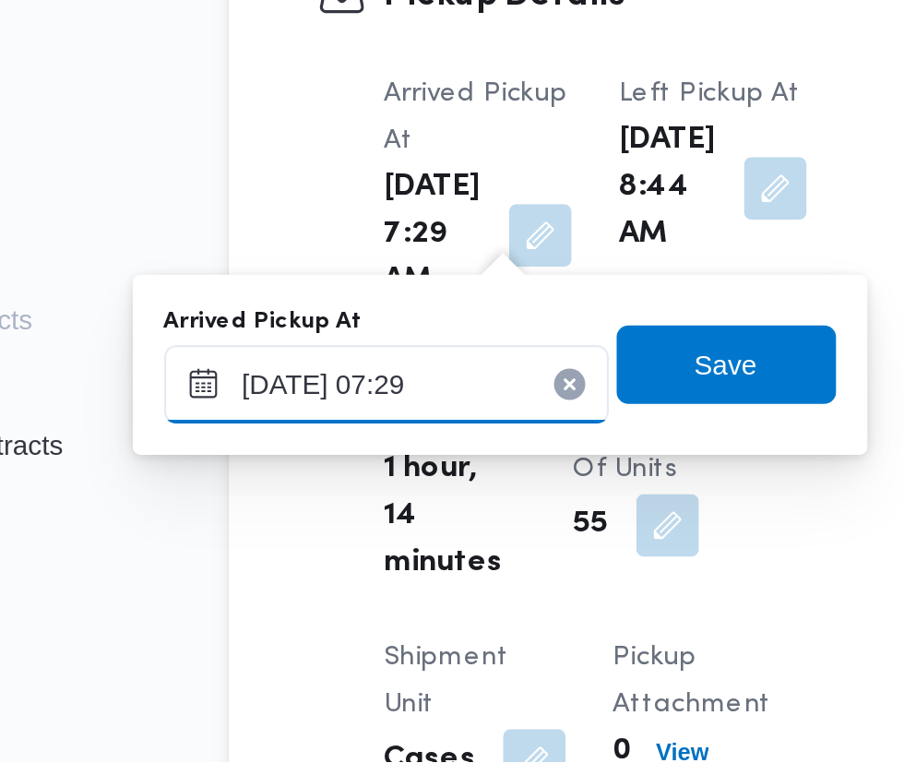
click at [364, 582] on input "[DATE] 07:29" at bounding box center [313, 584] width 209 height 37
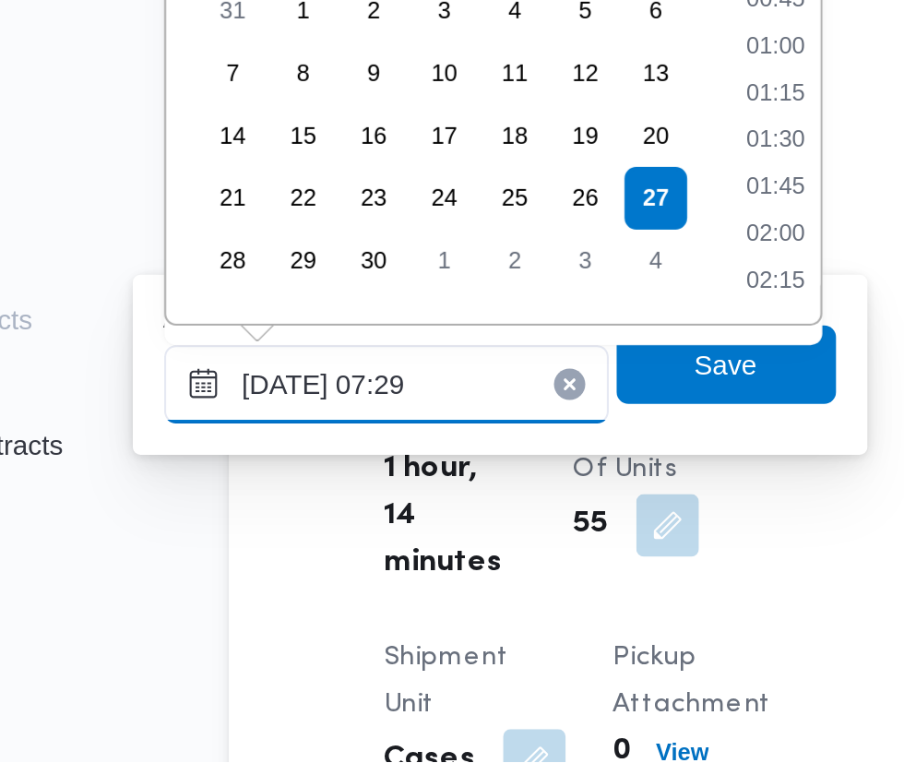
scroll to position [529, 0]
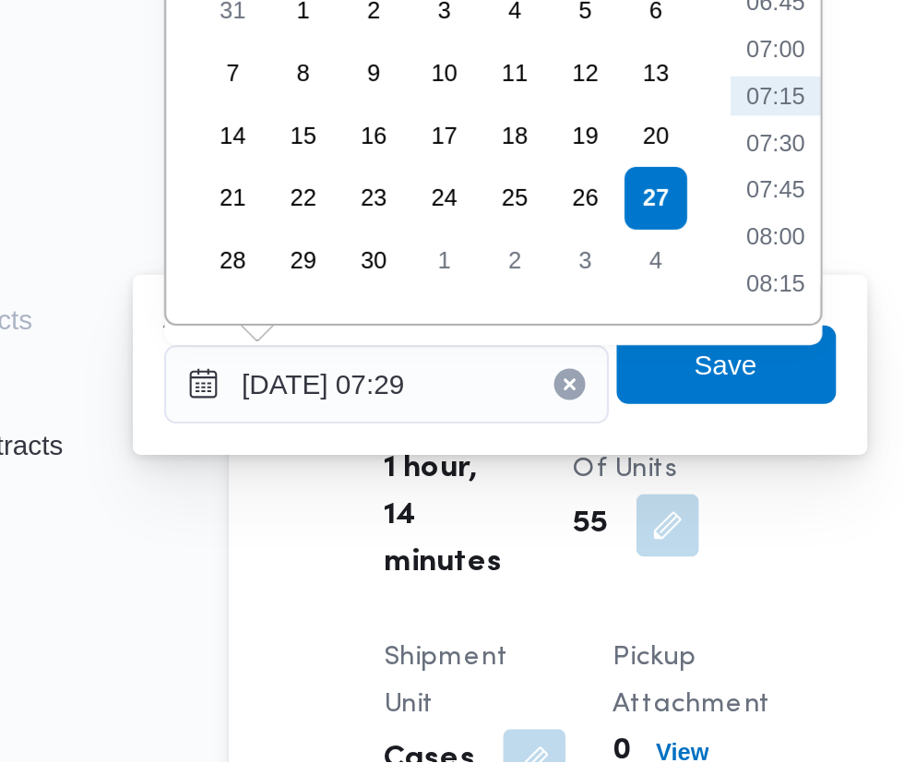
click at [500, 427] on li "07:00" at bounding box center [497, 427] width 42 height 18
type input "[DATE] 07:00"
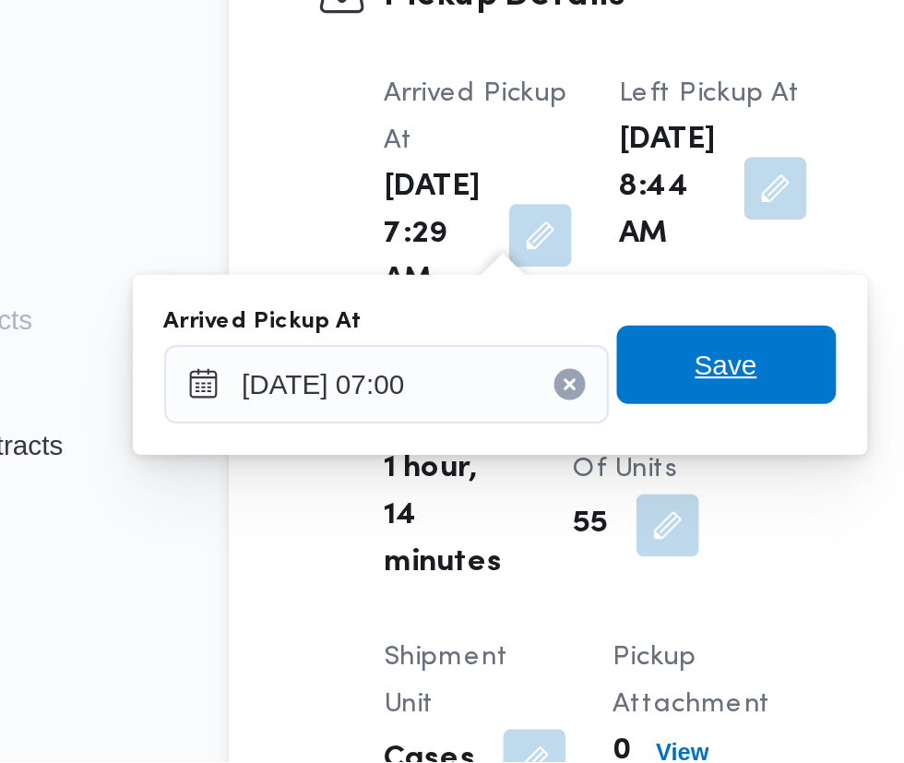
click at [496, 579] on span "Save" at bounding box center [473, 575] width 103 height 37
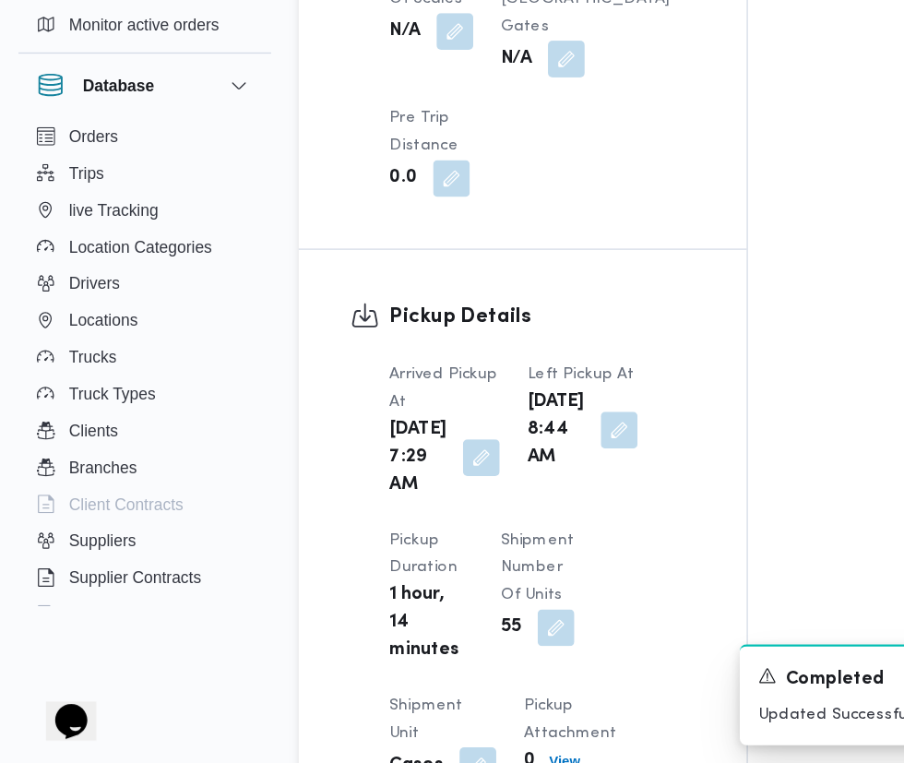
scroll to position [1673, 0]
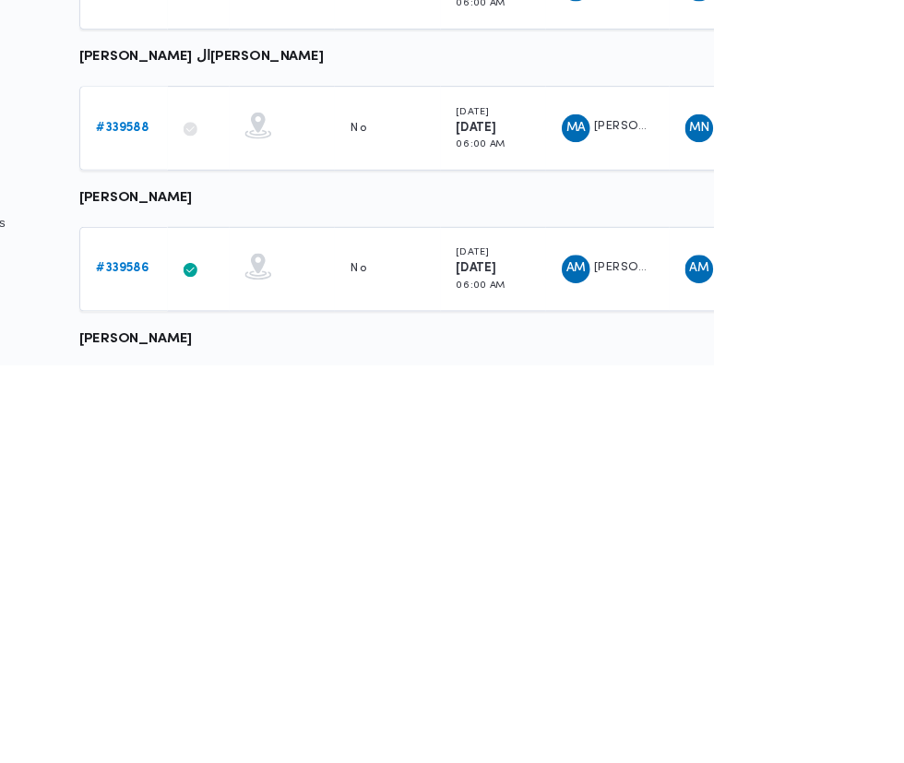
scroll to position [10, 0]
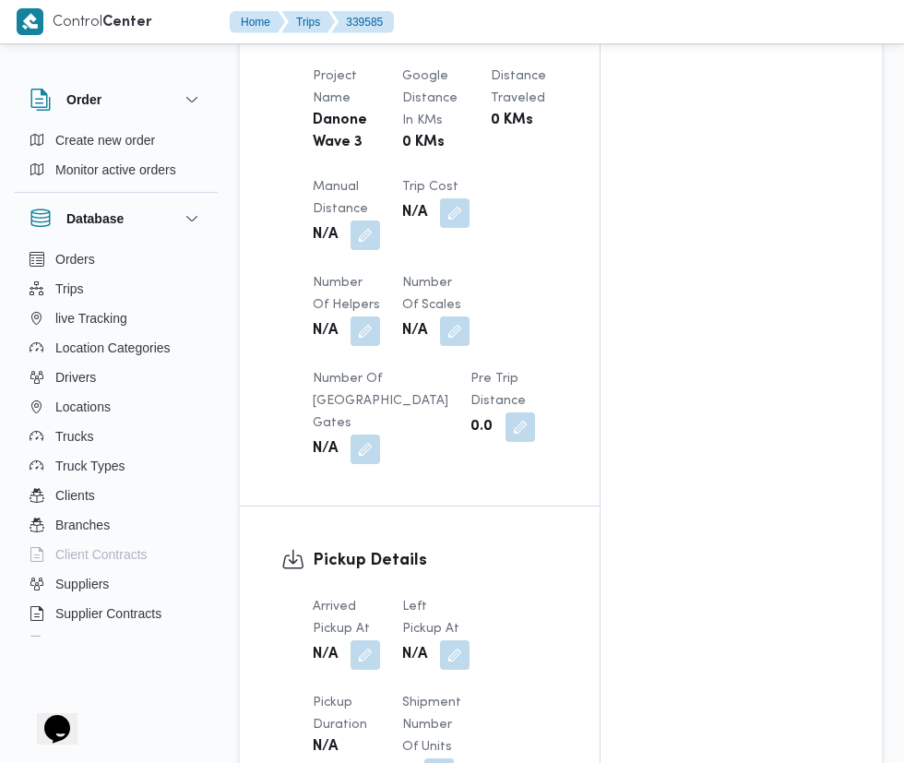
scroll to position [1416, 0]
click at [369, 641] on button "button" at bounding box center [365, 654] width 30 height 30
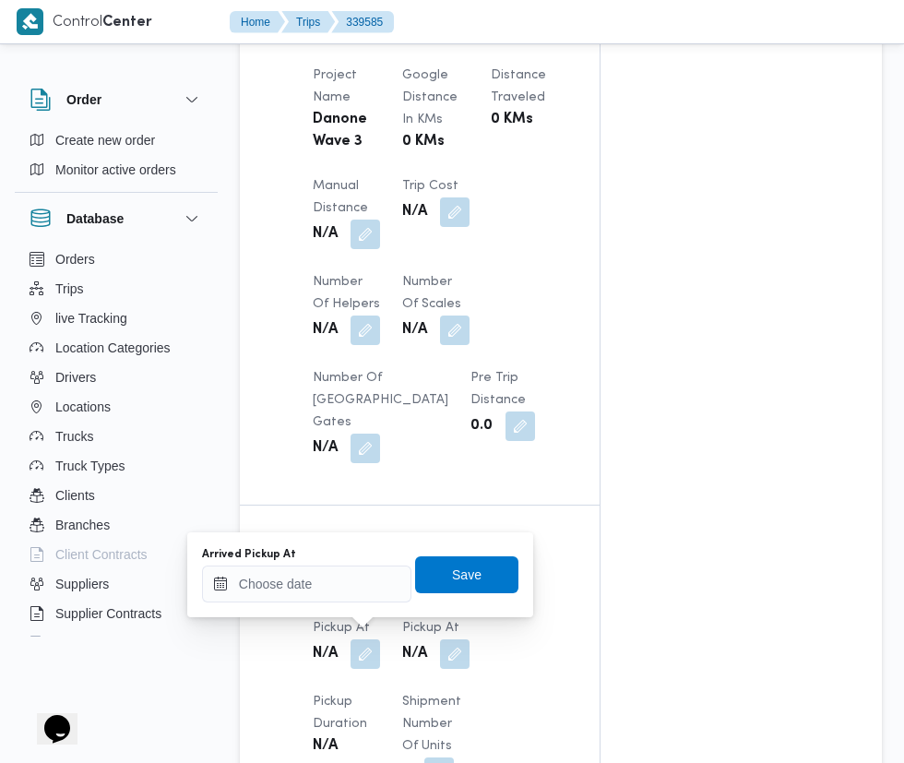
click at [313, 702] on dt "Pickup Duration" at bounding box center [346, 713] width 67 height 44
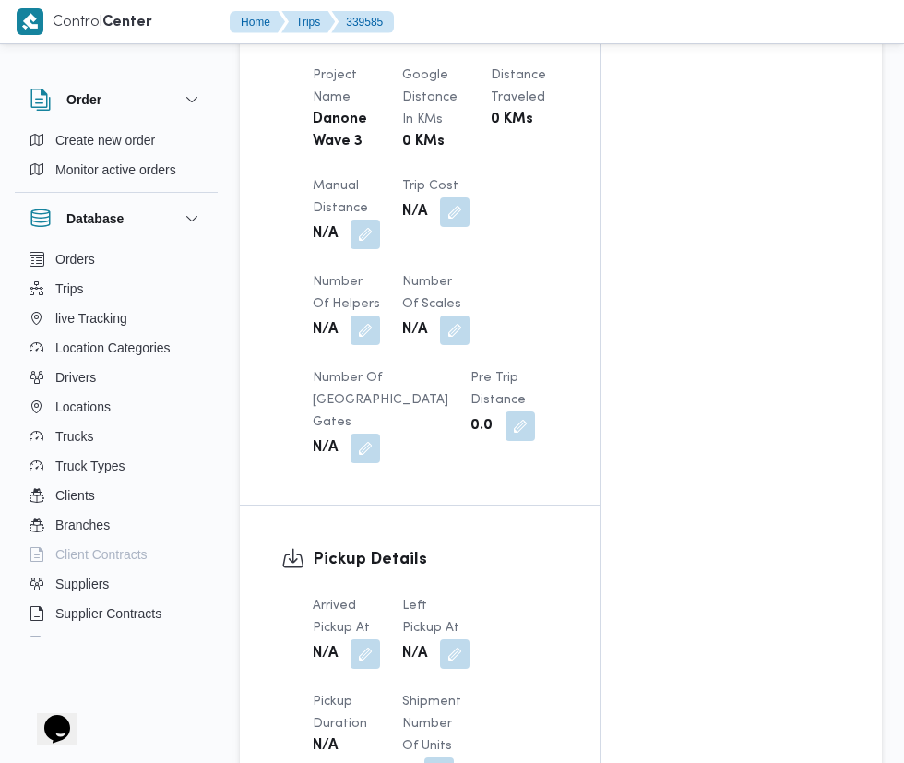
click at [336, 595] on dt "Arrived Pickup At" at bounding box center [346, 617] width 67 height 44
click at [366, 639] on button "button" at bounding box center [365, 654] width 30 height 30
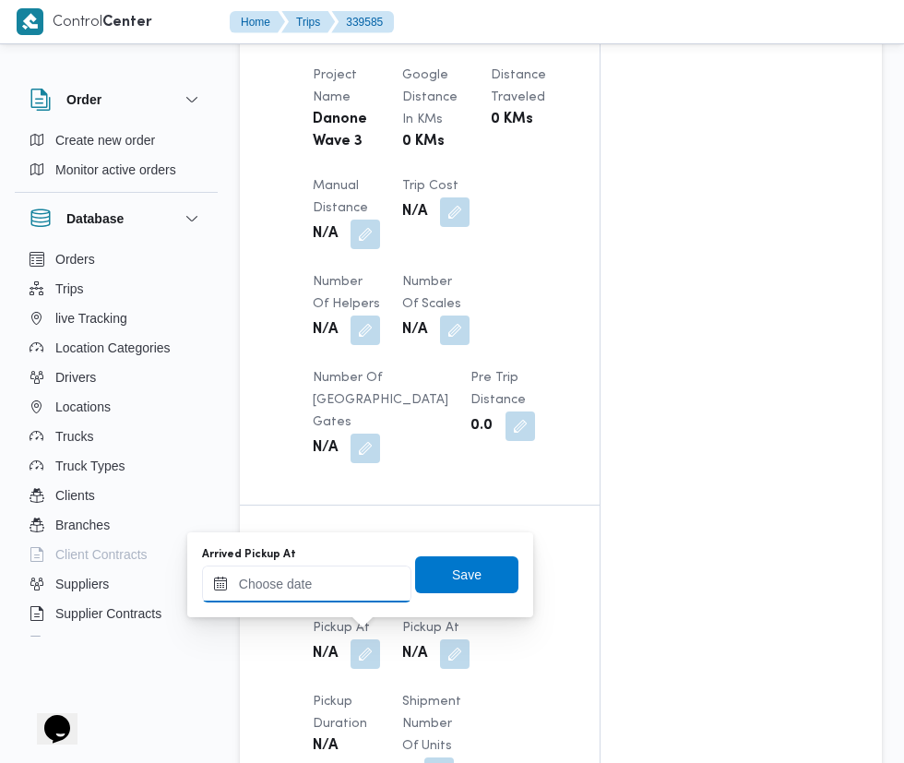
click at [348, 583] on input "Arrived Pickup At" at bounding box center [306, 583] width 209 height 37
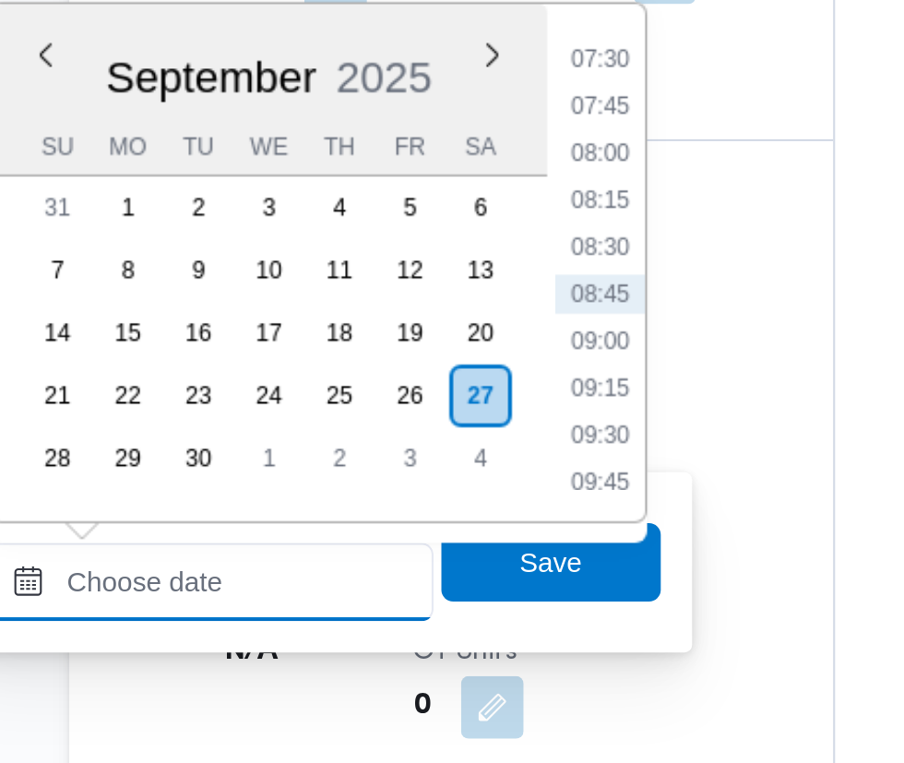
scroll to position [1485, 0]
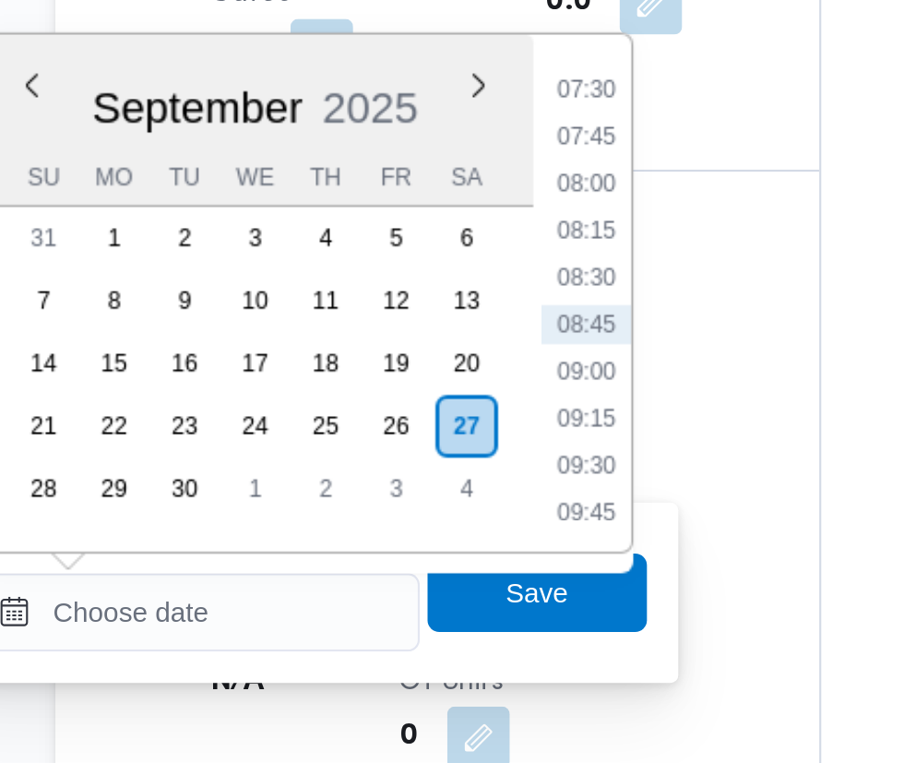
click at [487, 396] on li "07:30" at bounding box center [489, 398] width 42 height 18
type input "[DATE] 07:30"
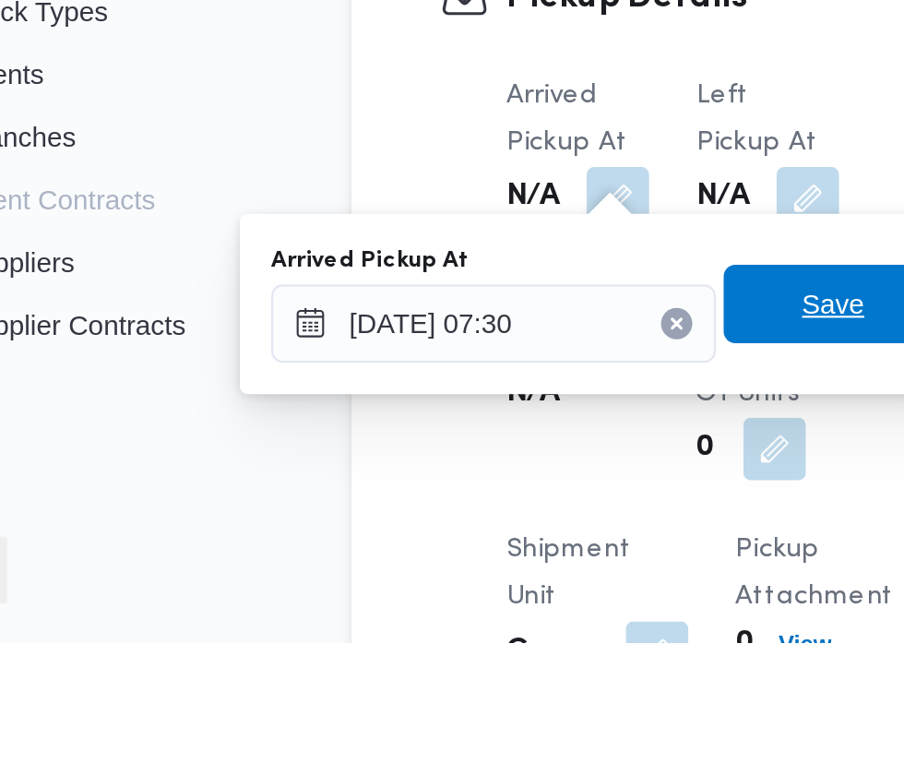
click at [461, 597] on span "Save" at bounding box center [467, 603] width 30 height 22
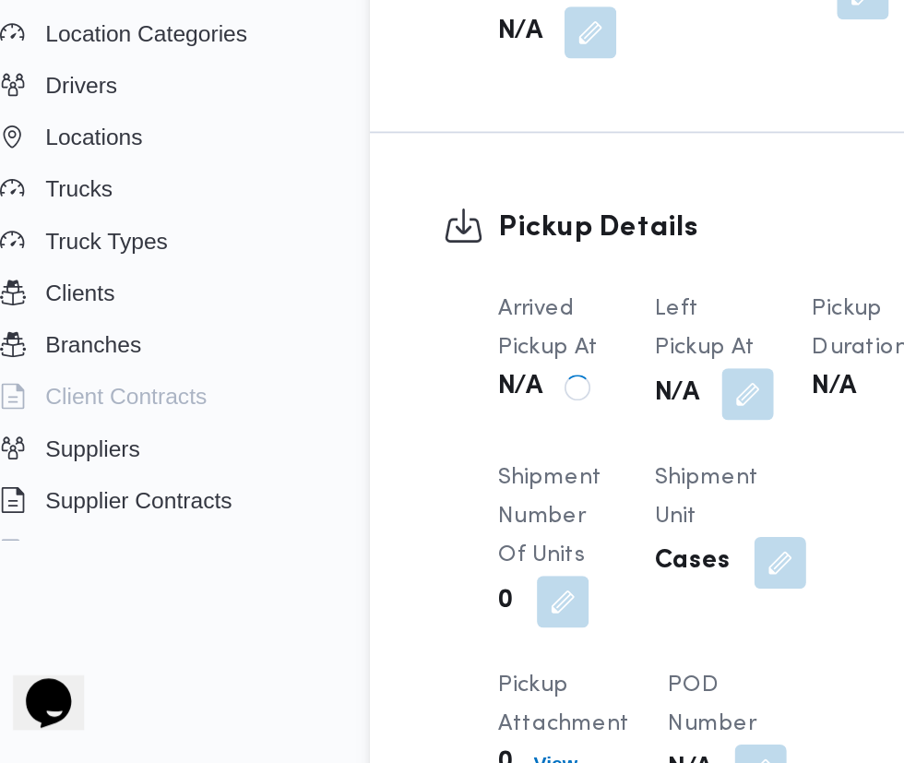
scroll to position [1516, 0]
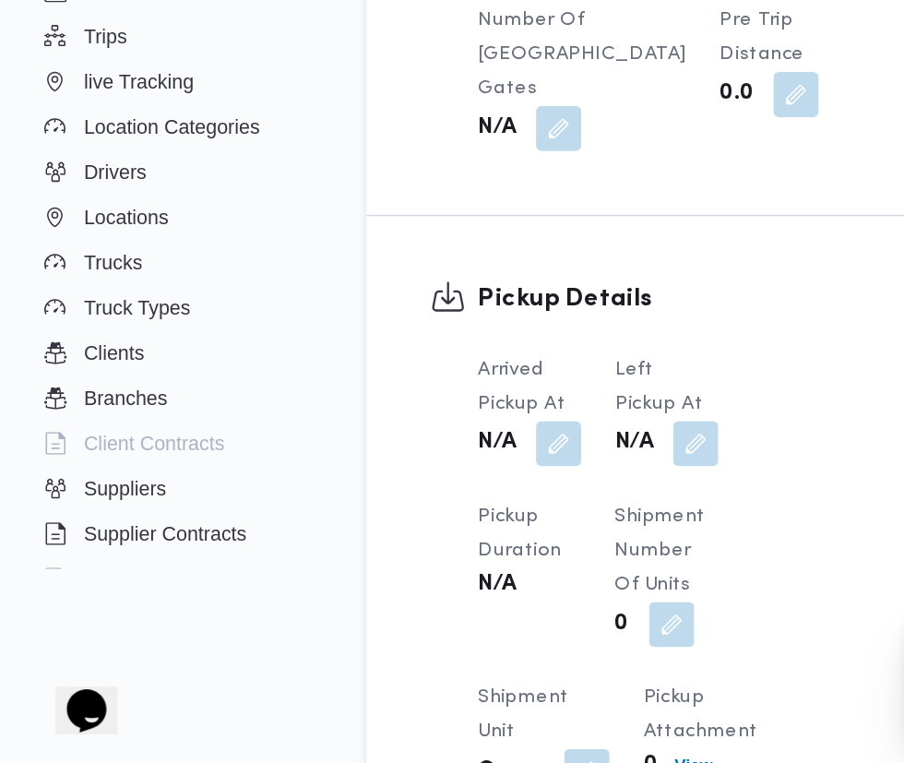
click at [453, 539] on span at bounding box center [450, 554] width 39 height 30
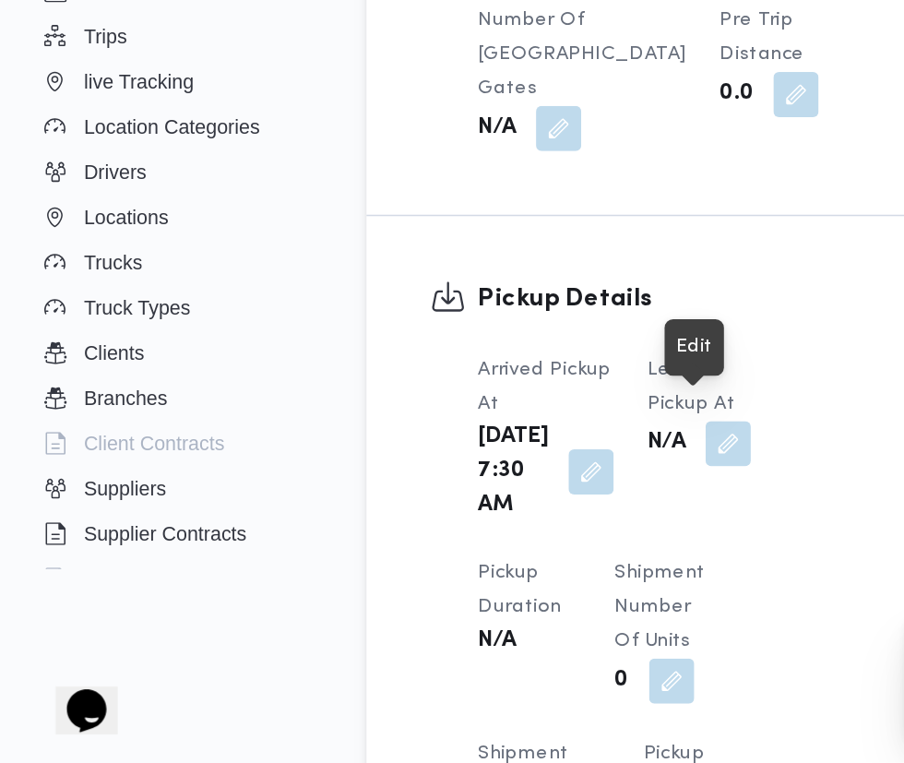
click at [383, 587] on button "button" at bounding box center [387, 573] width 30 height 30
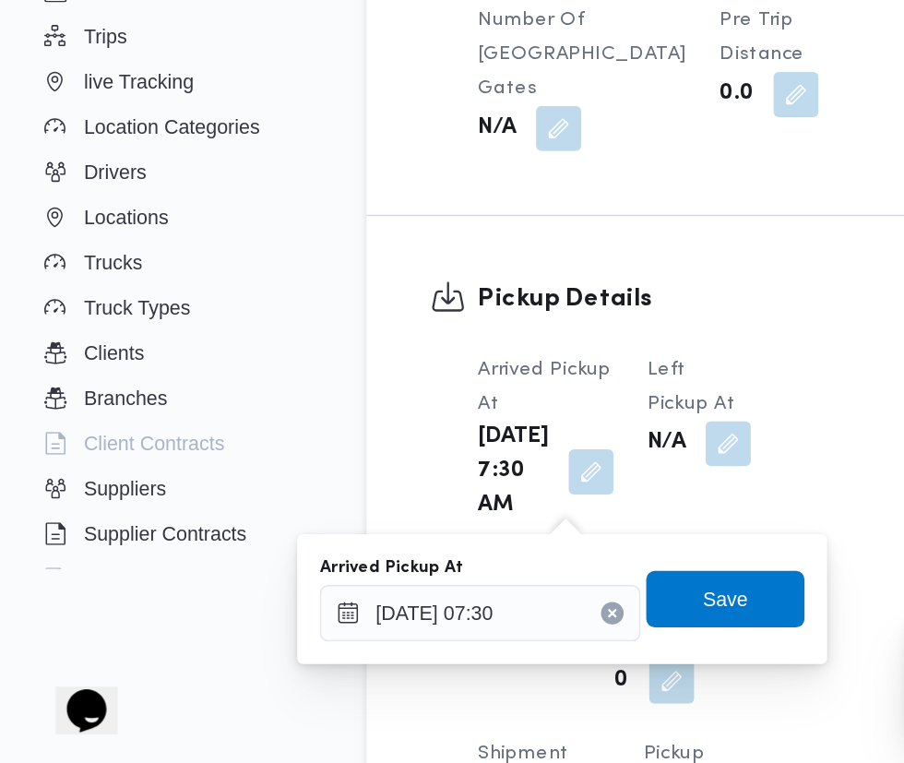
click at [473, 545] on button "button" at bounding box center [476, 554] width 30 height 30
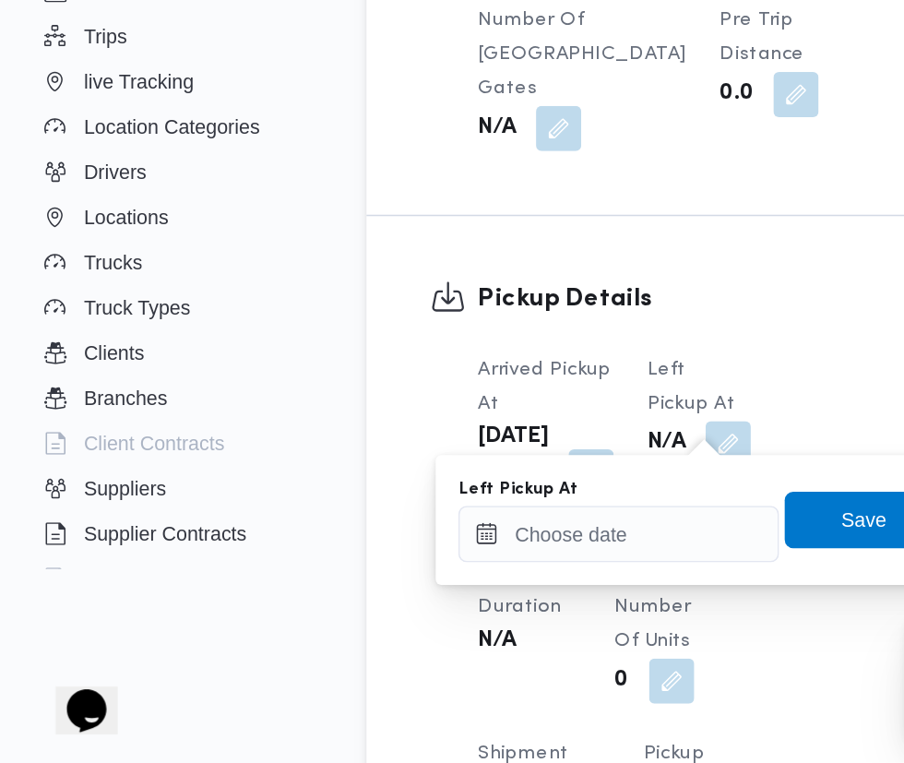
click at [363, 643] on div "You are in a dialog. To close this dialog, hit escape. Left Pickup At Save" at bounding box center [458, 604] width 346 height 85
click at [468, 539] on button "button" at bounding box center [476, 554] width 30 height 30
click at [406, 612] on input "Left Pickup At" at bounding box center [404, 613] width 209 height 37
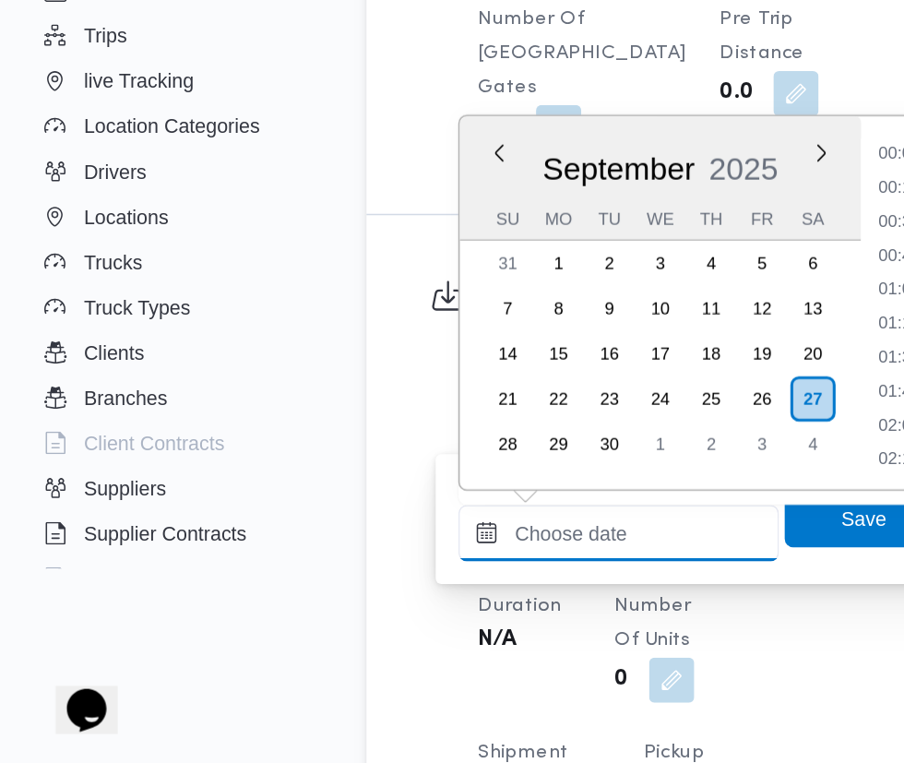
scroll to position [662, 0]
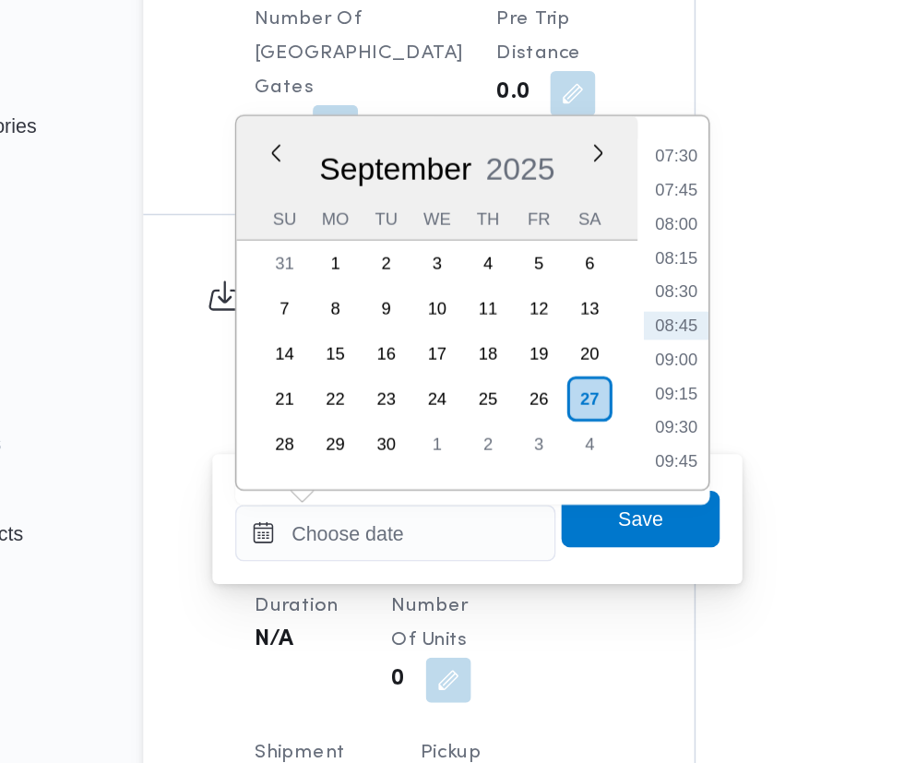
click at [598, 476] on li "08:45" at bounding box center [587, 477] width 42 height 18
type input "[DATE] 08:45"
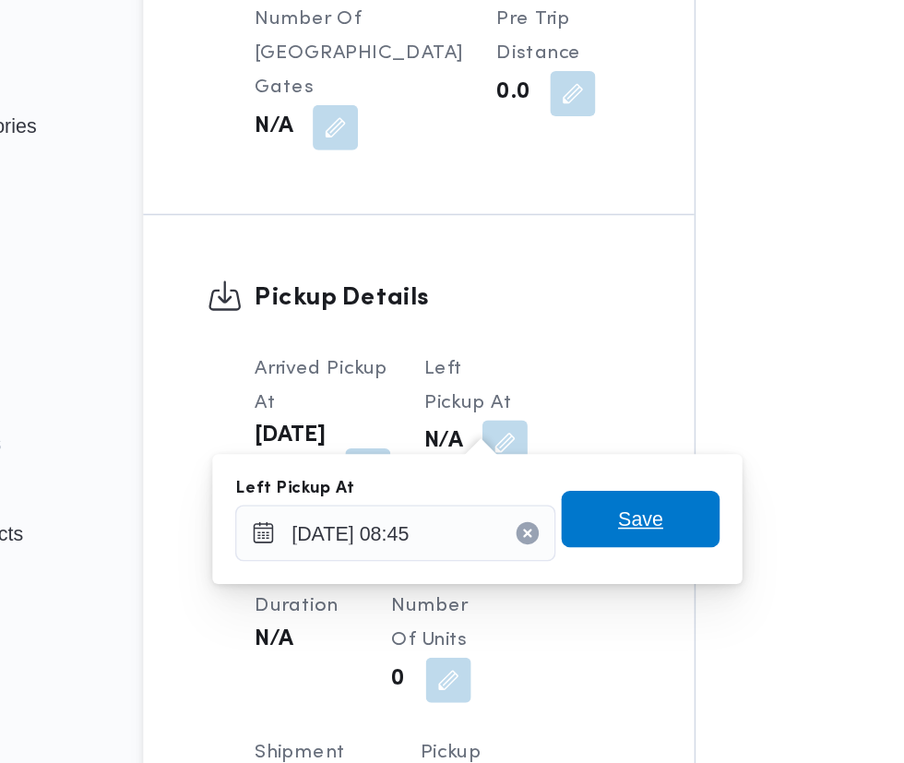
click at [568, 603] on span "Save" at bounding box center [565, 604] width 30 height 22
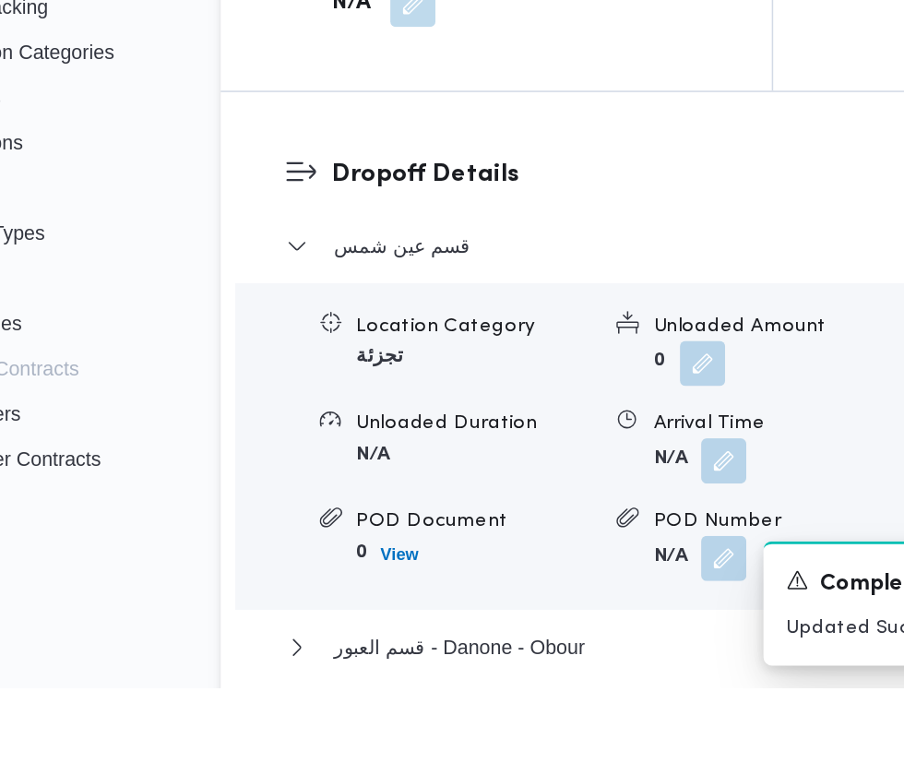
scroll to position [2102, 0]
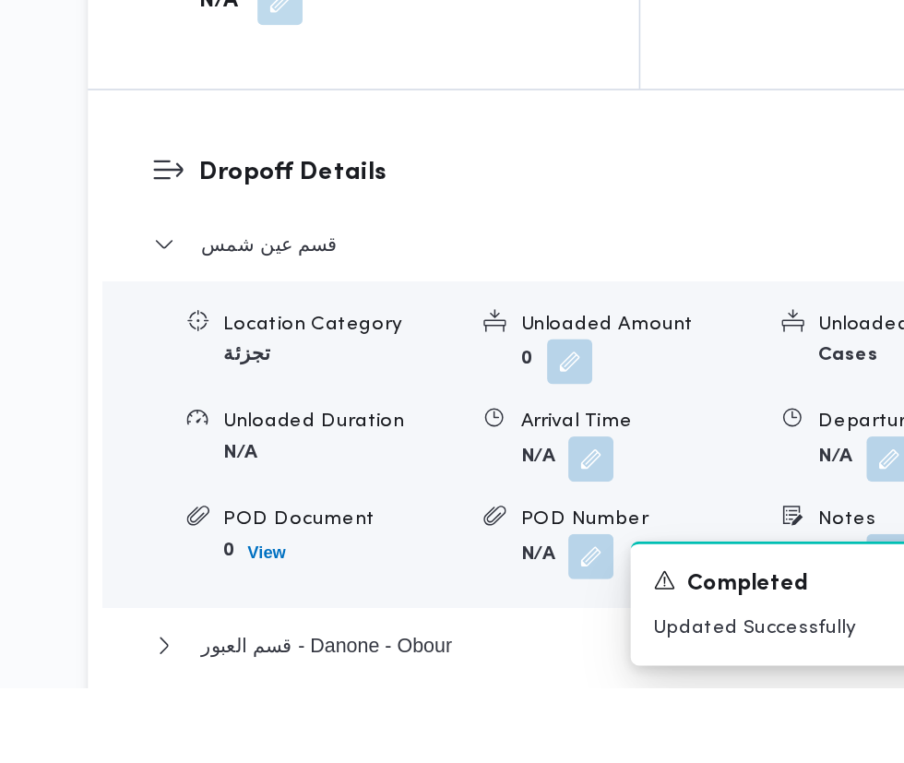
click at [572, 628] on button "button" at bounding box center [568, 613] width 30 height 30
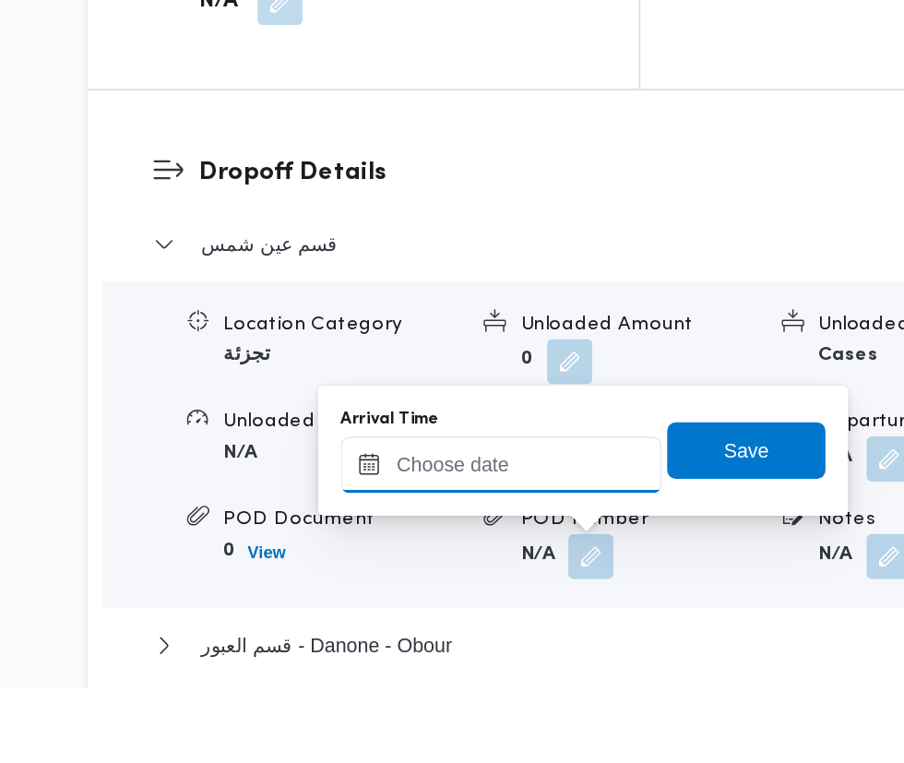
click at [559, 617] on input "Arrival Time" at bounding box center [509, 616] width 209 height 37
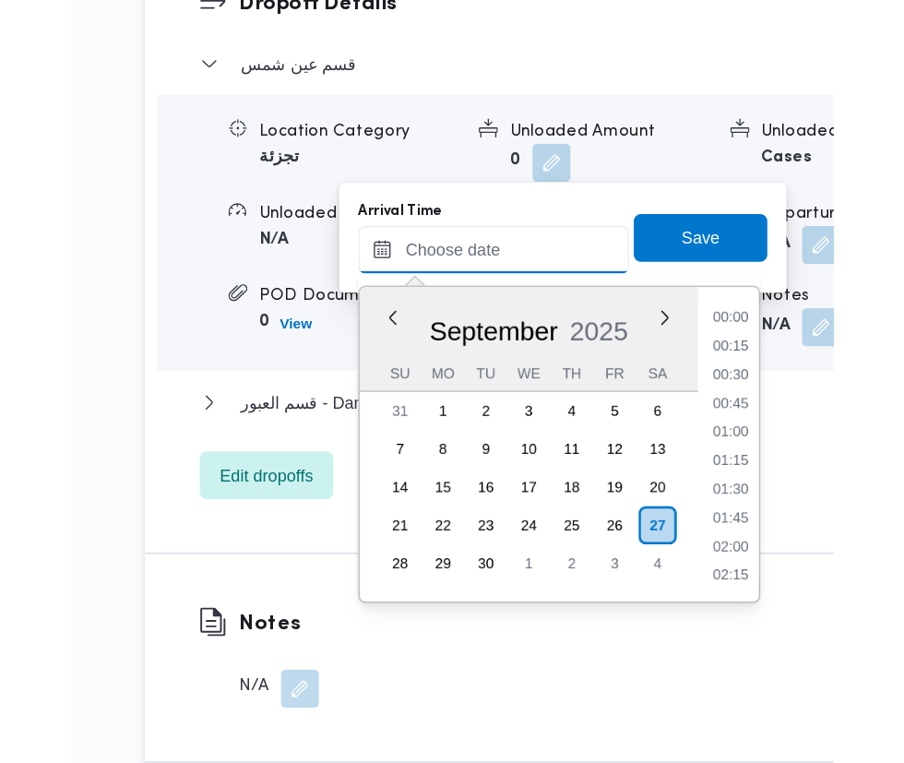
scroll to position [684, 0]
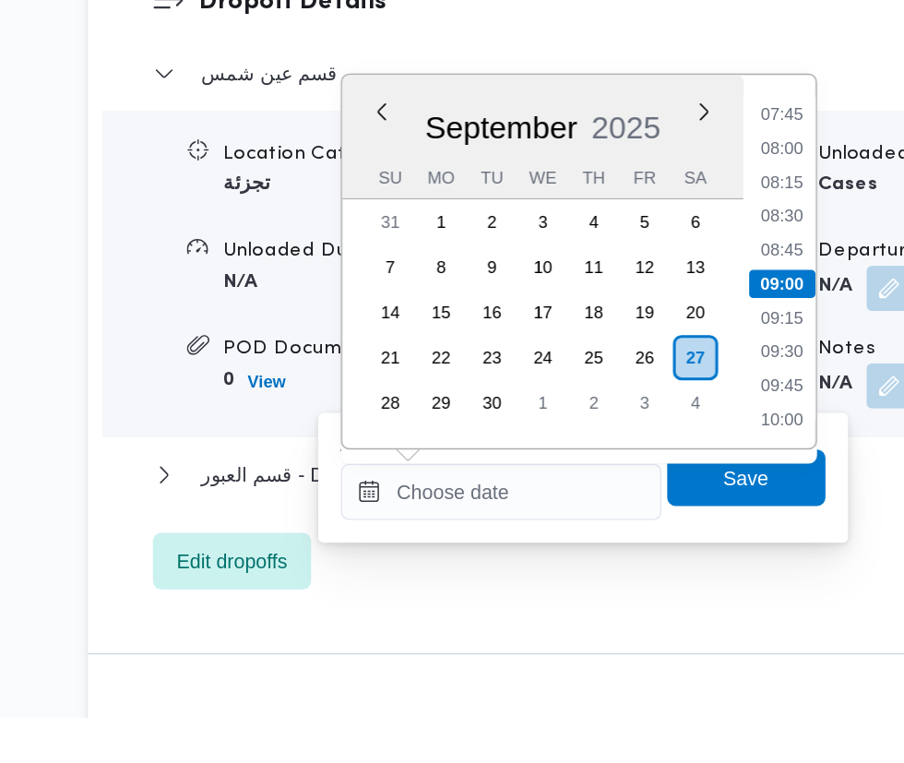
click at [702, 478] on li "09:00" at bounding box center [692, 480] width 43 height 18
type input "[DATE] 09:00"
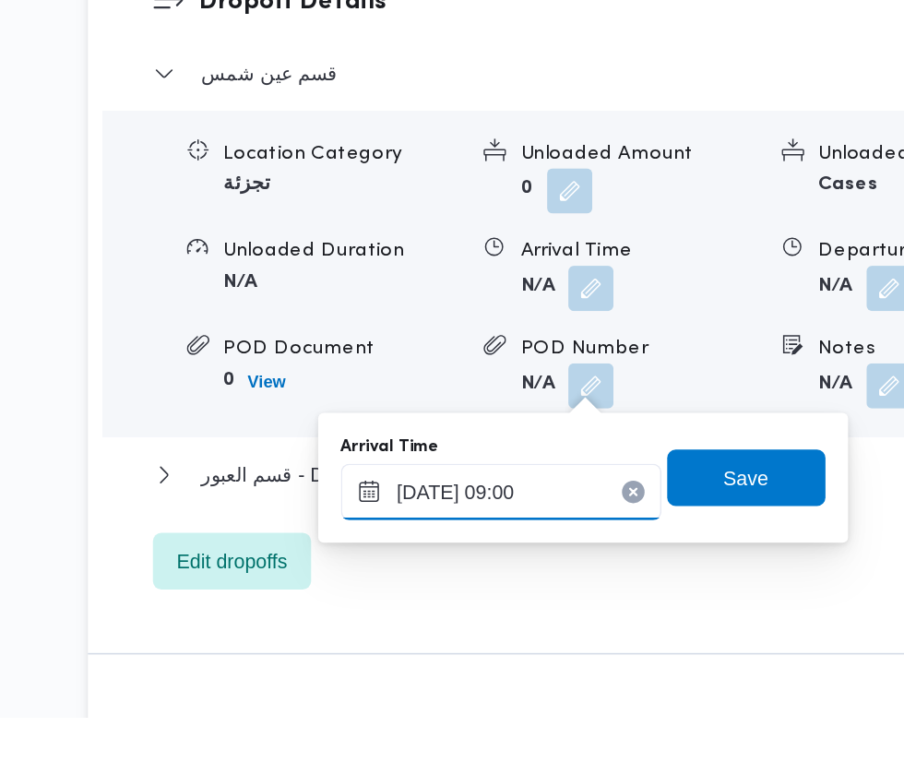
scroll to position [2231, 0]
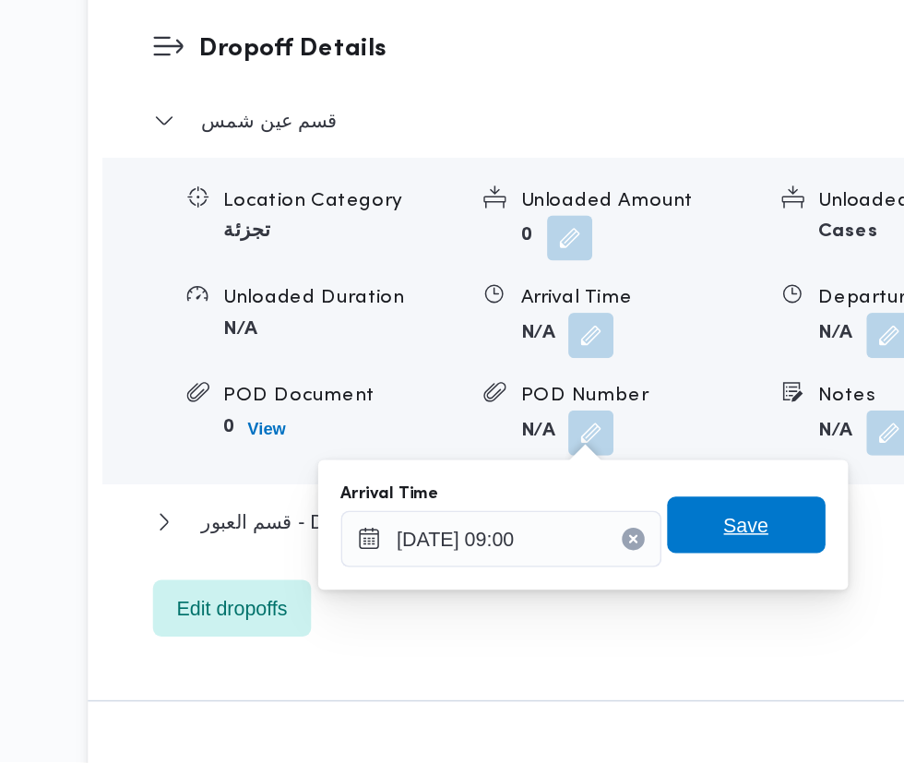
click at [672, 607] on span "Save" at bounding box center [670, 608] width 30 height 22
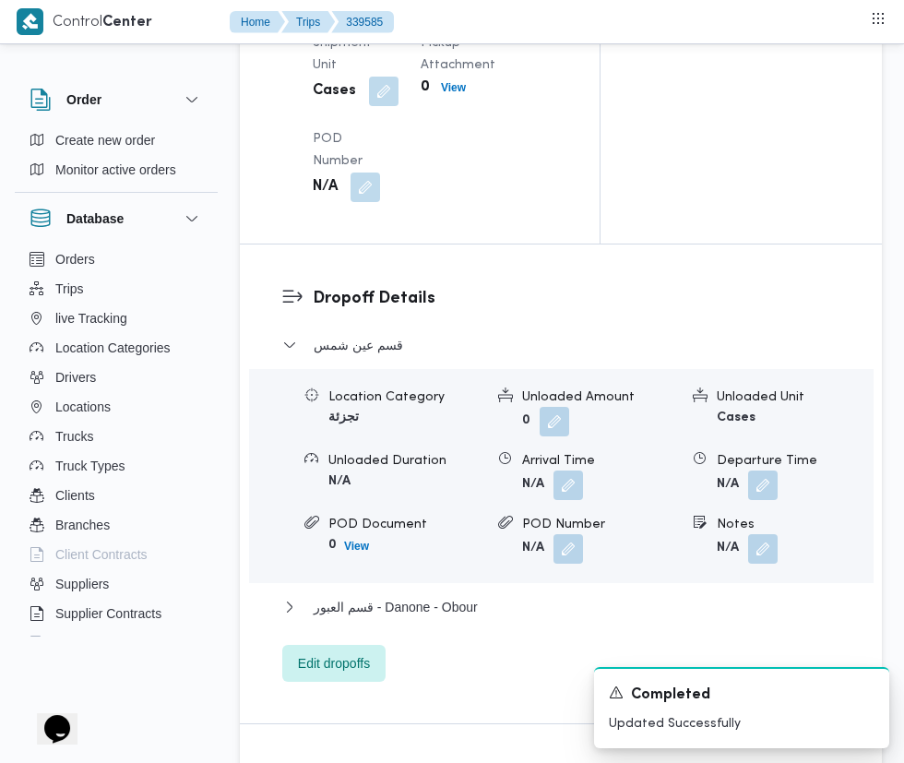
scroll to position [2227, 0]
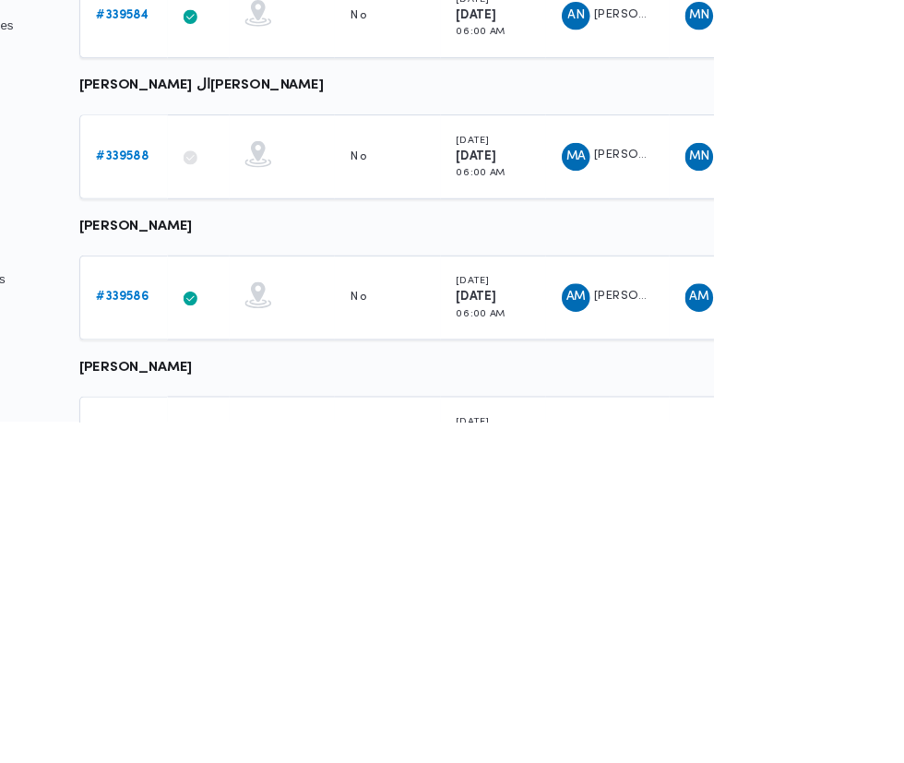
scroll to position [39, 0]
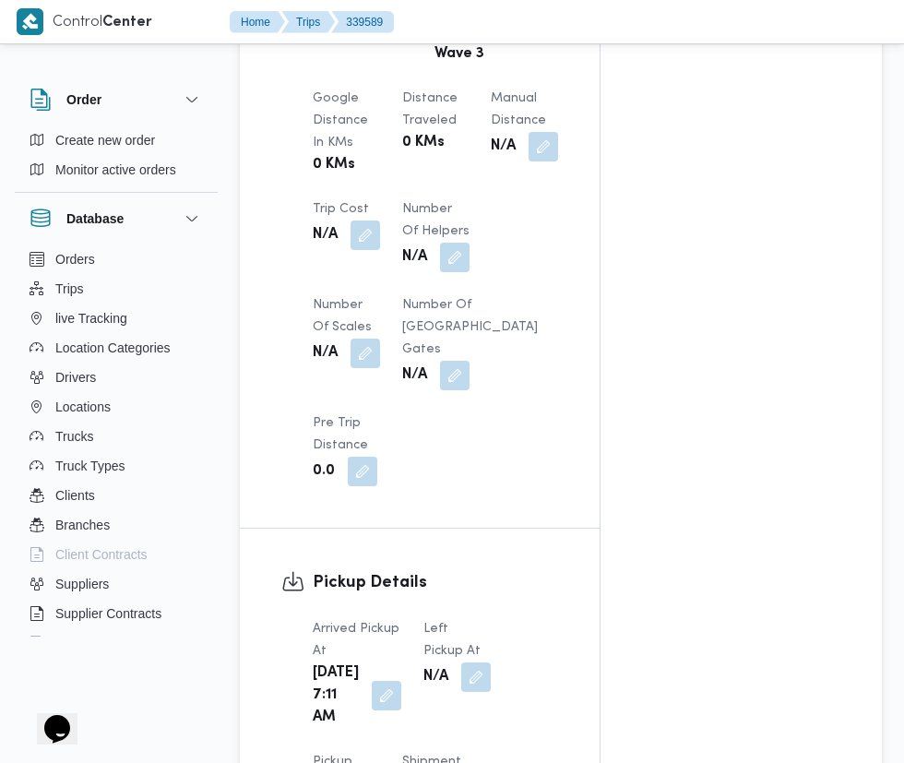
scroll to position [1499, 0]
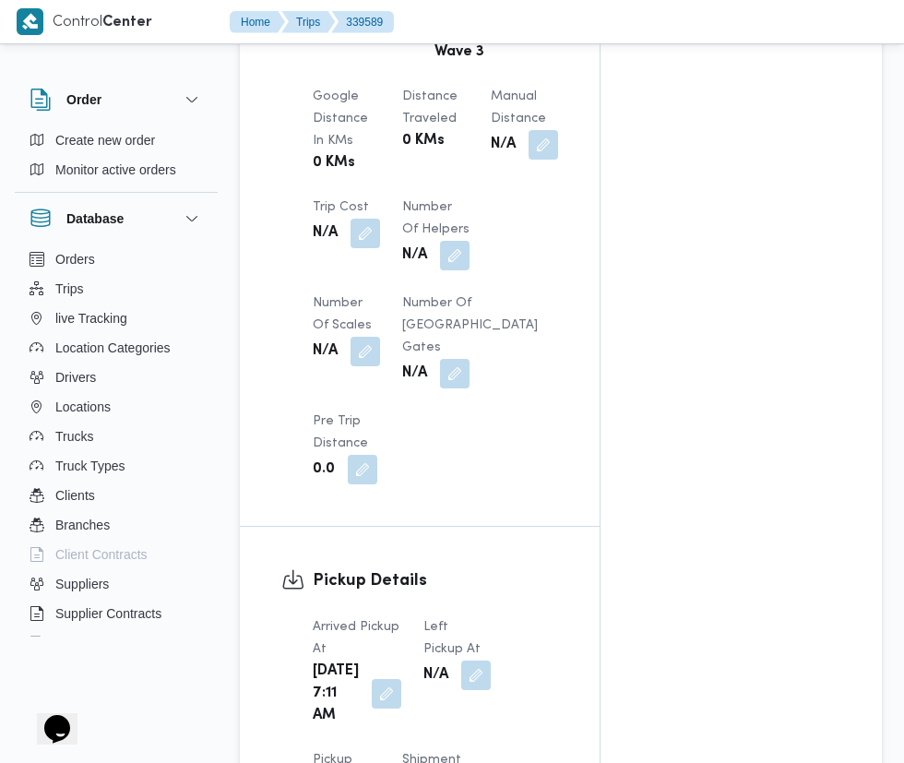
click at [465, 660] on button "button" at bounding box center [476, 675] width 30 height 30
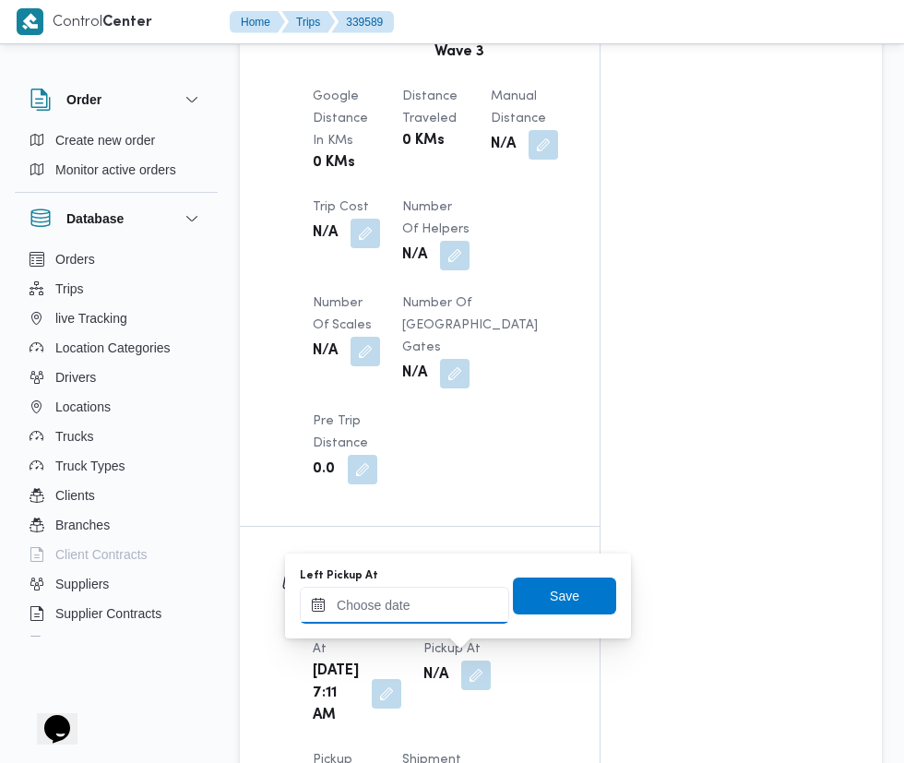
click at [451, 605] on input "Left Pickup At" at bounding box center [404, 604] width 209 height 37
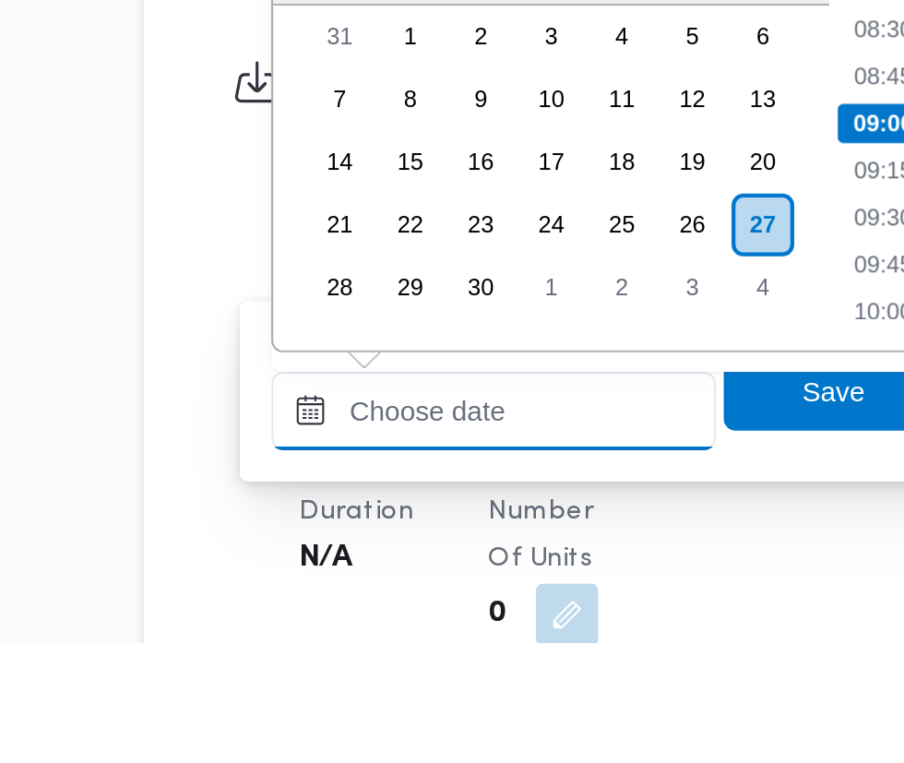
scroll to position [1580, 0]
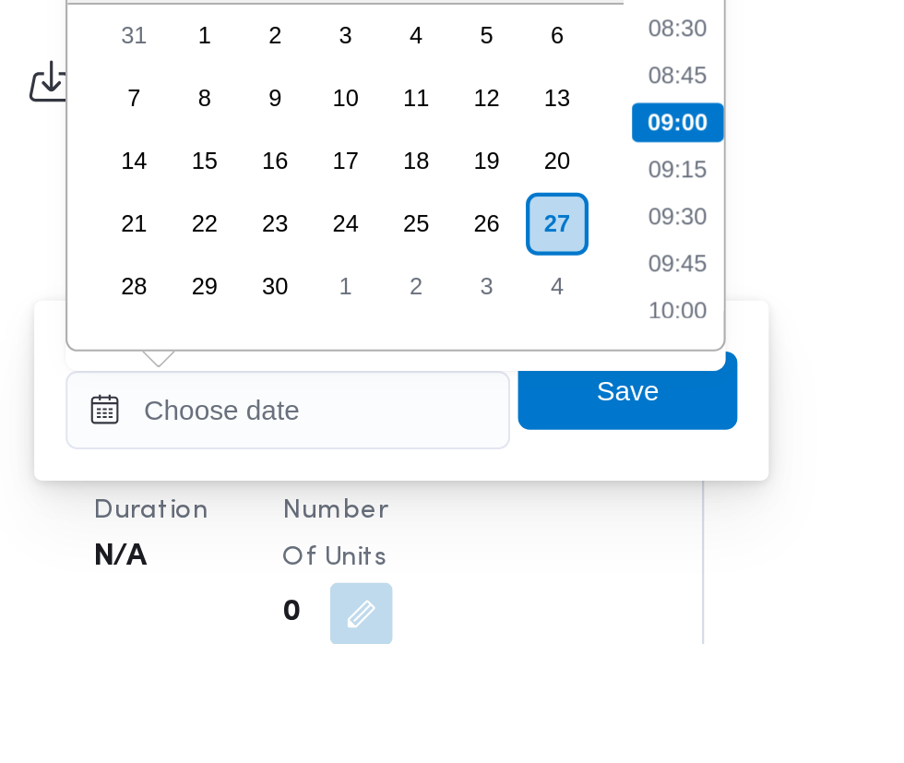
click at [587, 513] on li "09:00" at bounding box center [587, 517] width 43 height 18
type input "[DATE] 09:00"
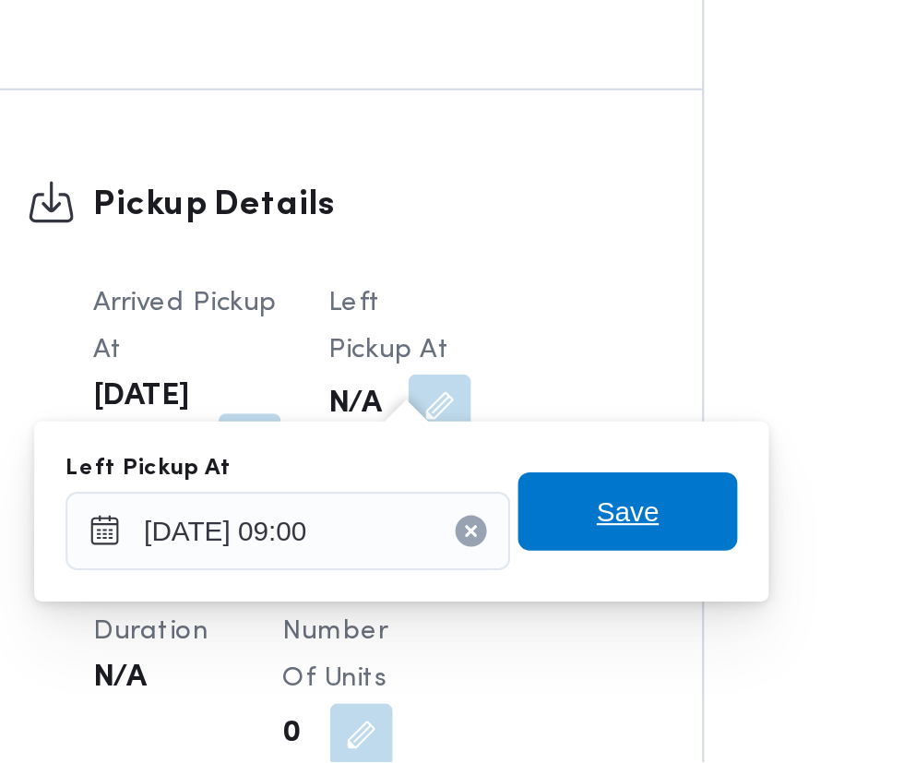
click at [586, 648] on span "Save" at bounding box center [564, 644] width 103 height 37
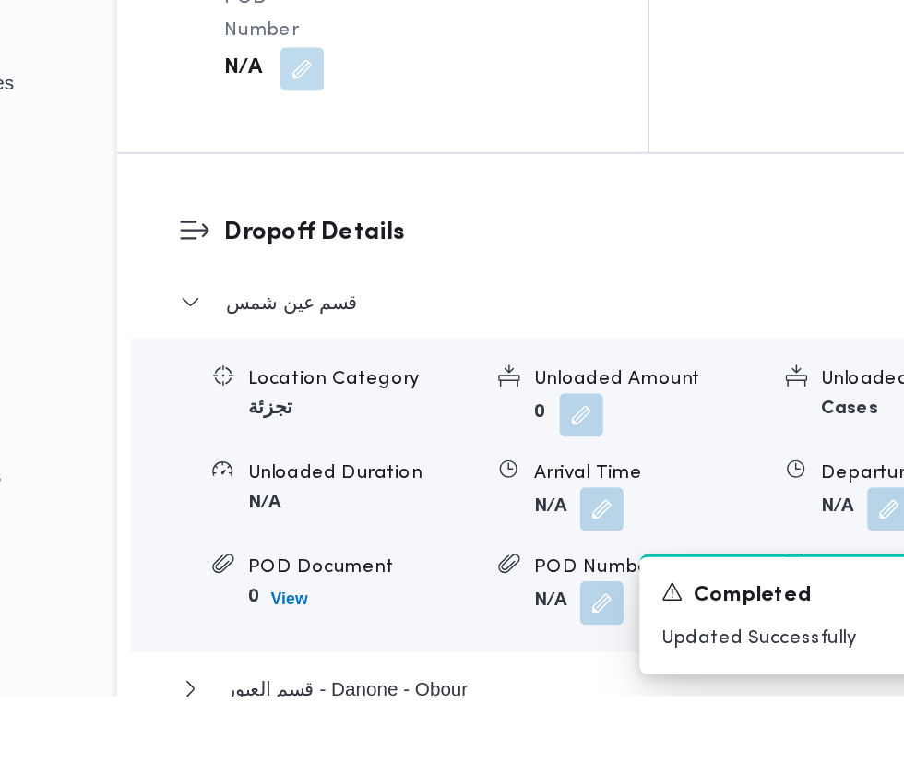
scroll to position [2198, 0]
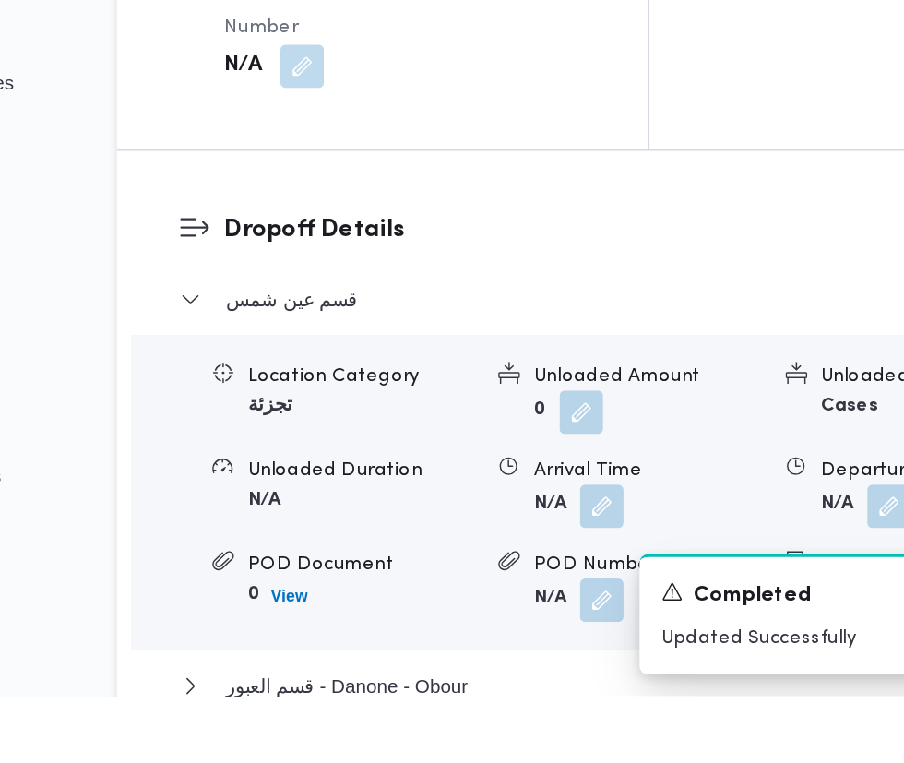
click at [575, 649] on button "button" at bounding box center [568, 635] width 30 height 30
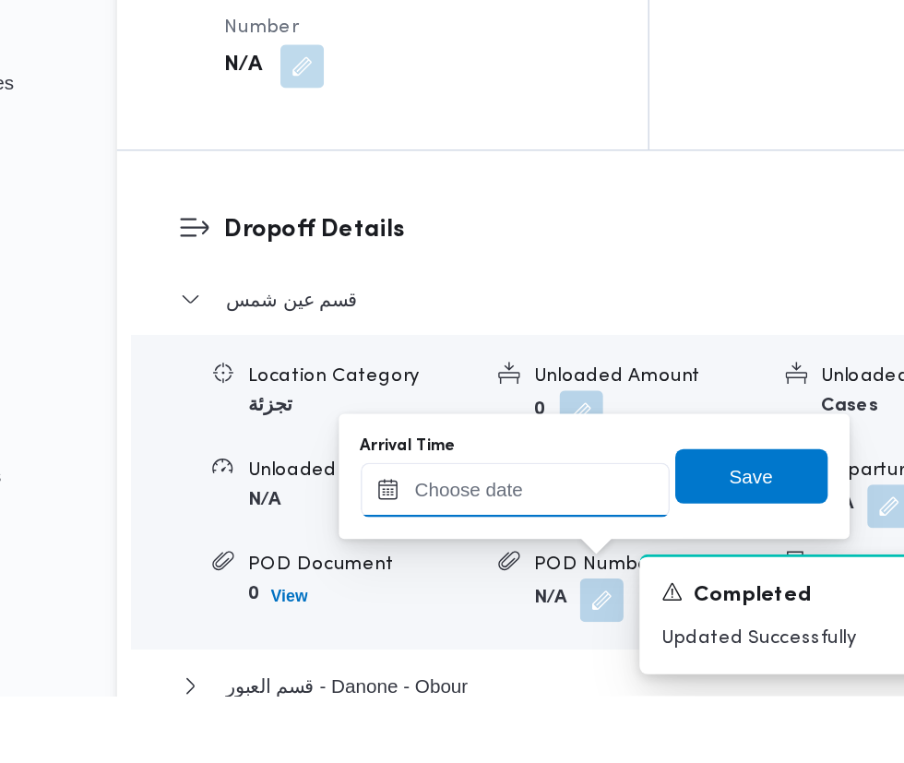
click at [527, 623] on input "Arrival Time" at bounding box center [509, 623] width 209 height 37
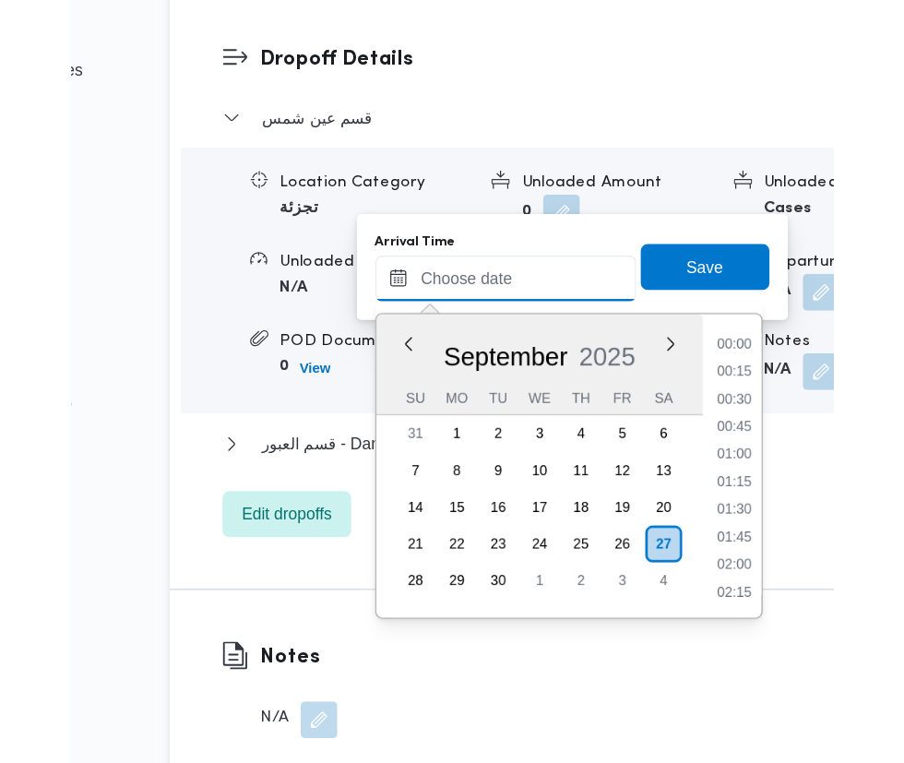
scroll to position [684, 0]
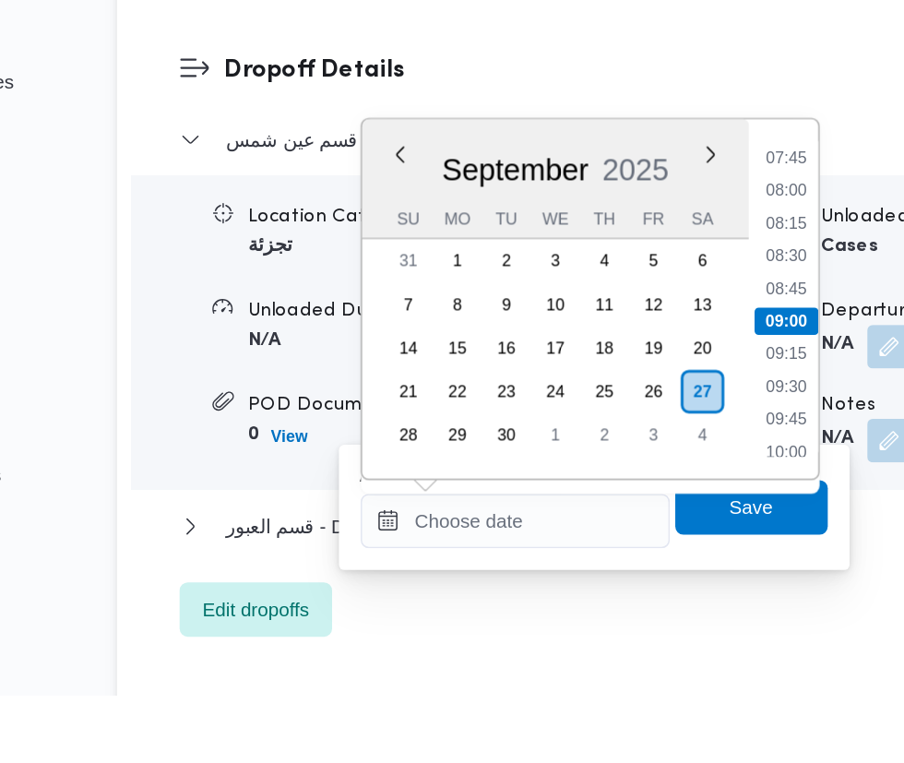
click at [700, 511] on li "09:00" at bounding box center [692, 509] width 43 height 18
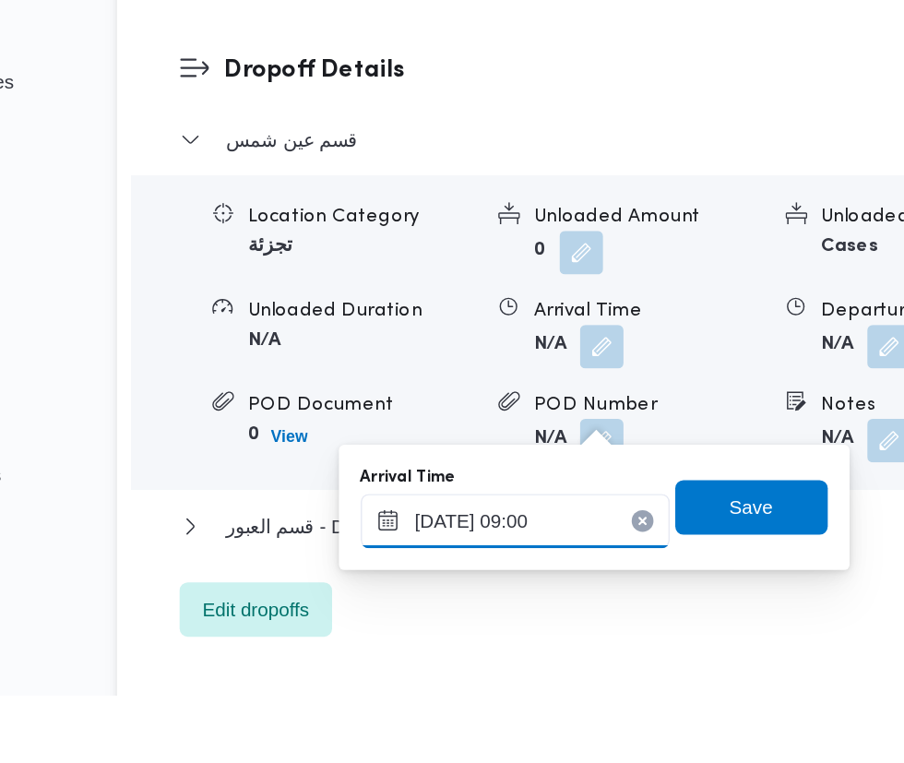
scroll to position [2306, 0]
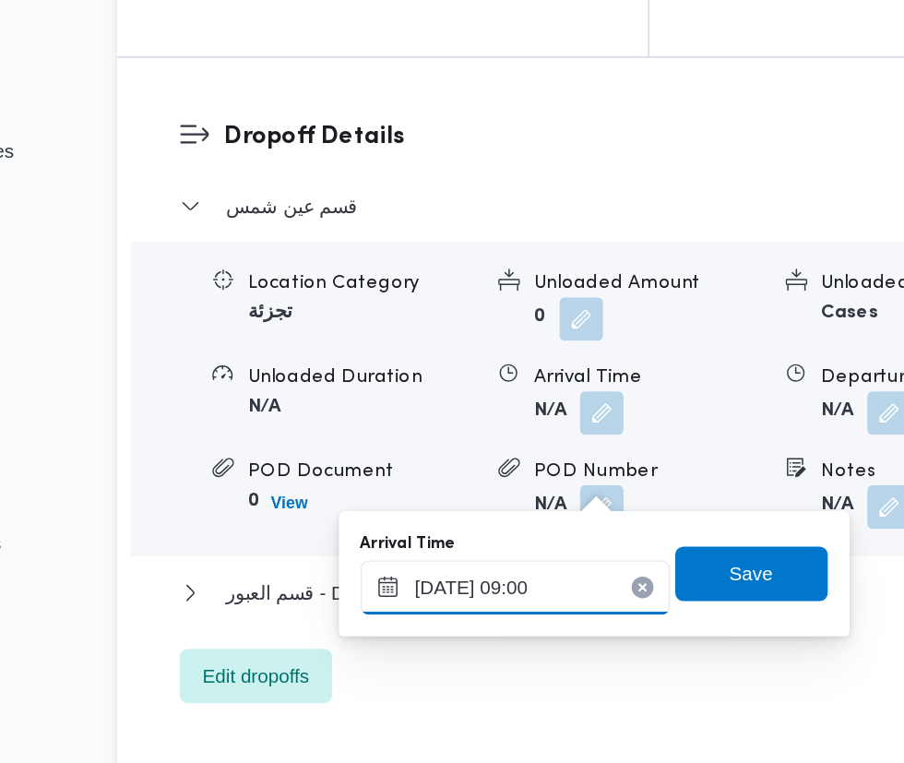
click at [571, 647] on input "[DATE] 09:00" at bounding box center [509, 643] width 209 height 37
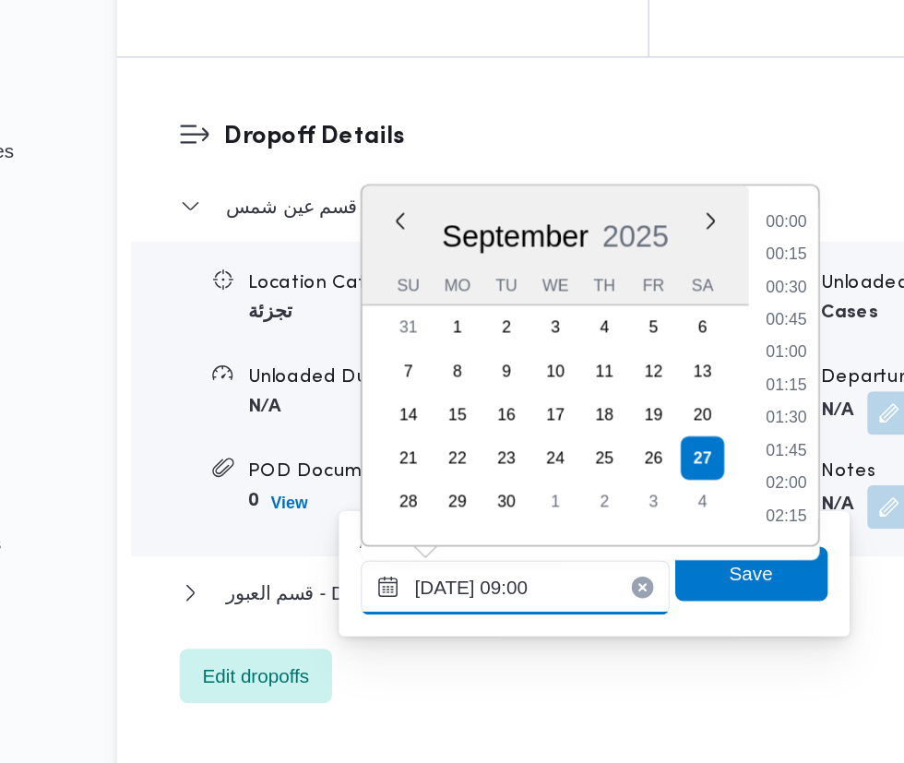
scroll to position [0, 0]
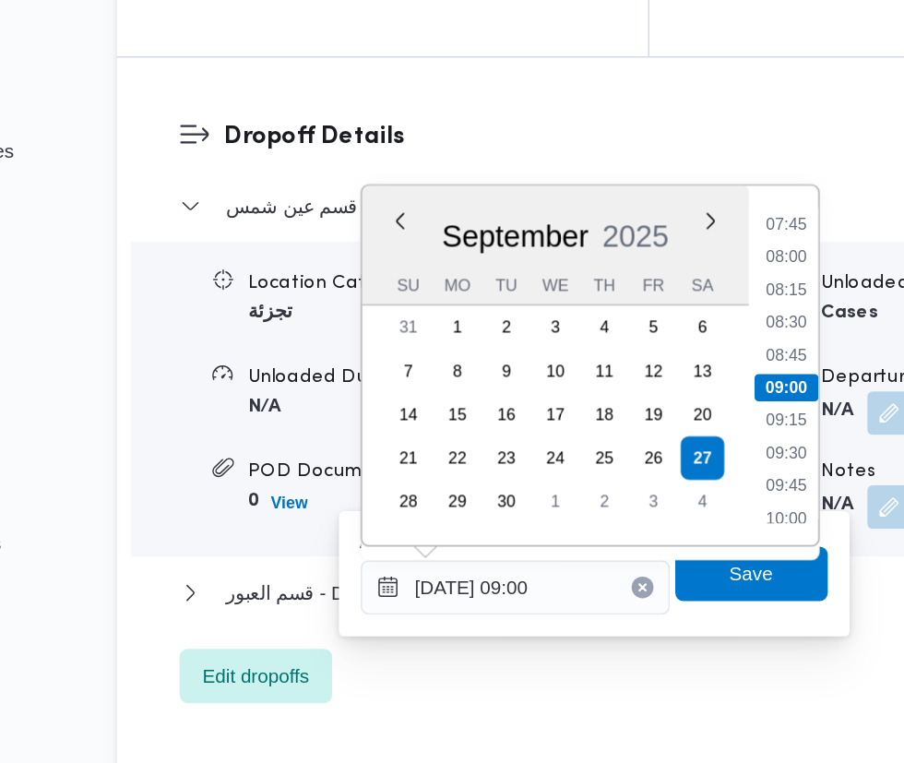
click at [701, 550] on li "09:30" at bounding box center [692, 552] width 42 height 18
type input "[DATE] 09:30"
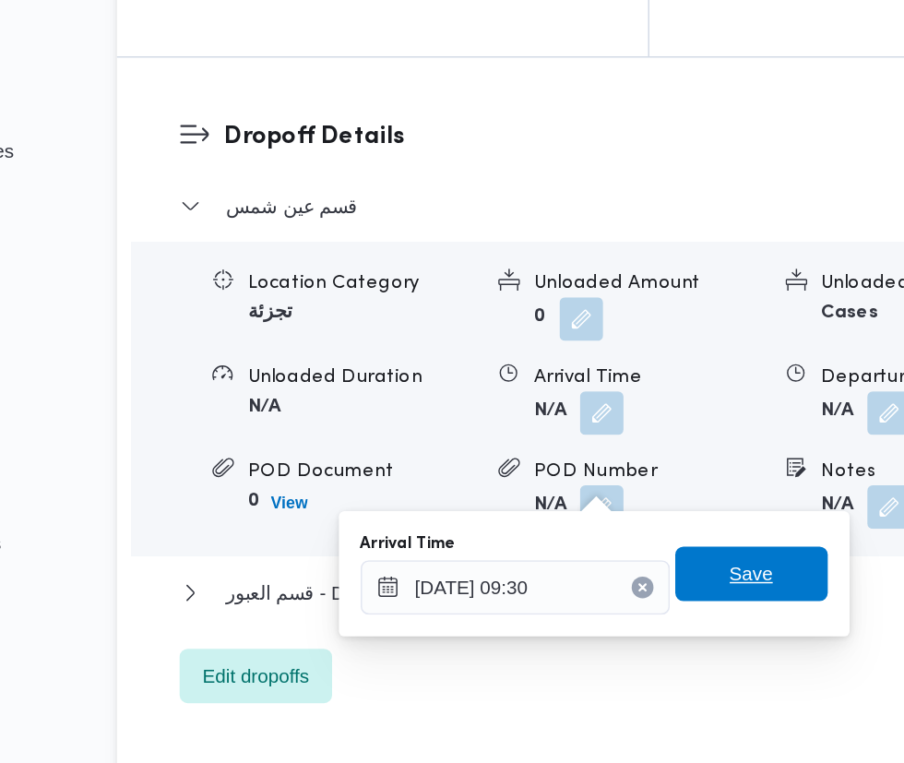
click at [680, 636] on span "Save" at bounding box center [670, 634] width 30 height 22
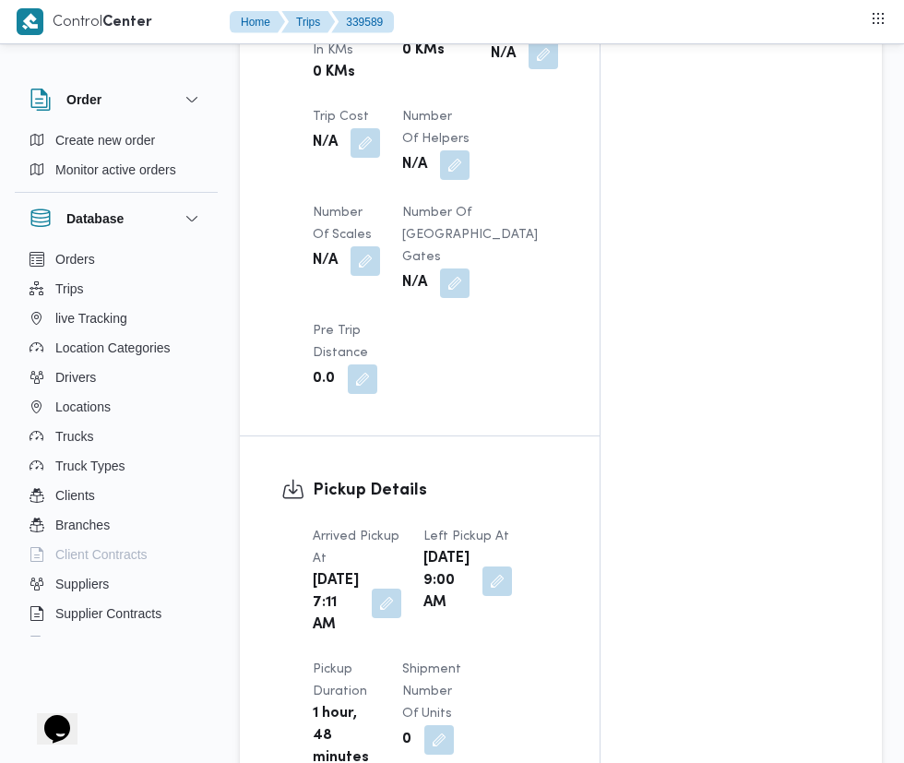
scroll to position [1588, 0]
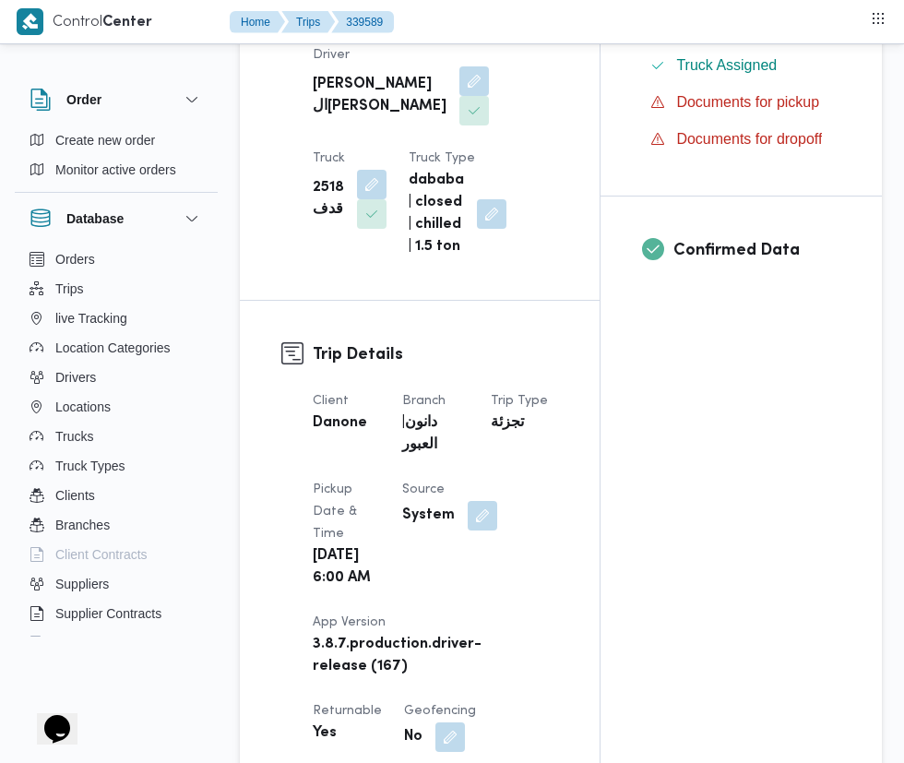
scroll to position [652, 0]
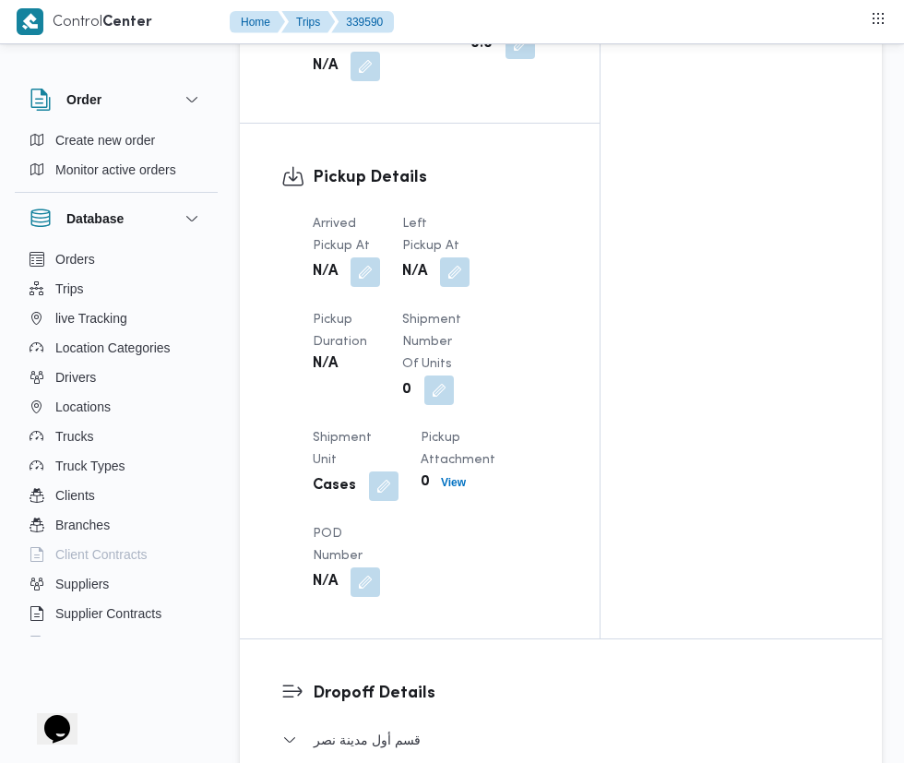
click at [366, 279] on button "button" at bounding box center [365, 272] width 30 height 30
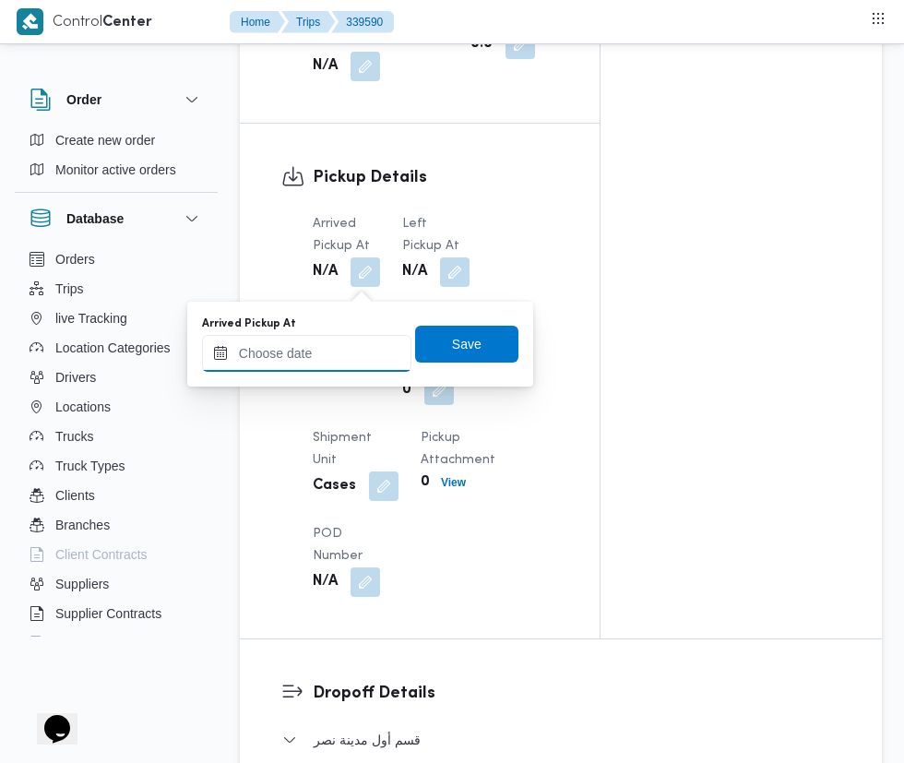
click at [332, 345] on input "Arrived Pickup At" at bounding box center [306, 353] width 209 height 37
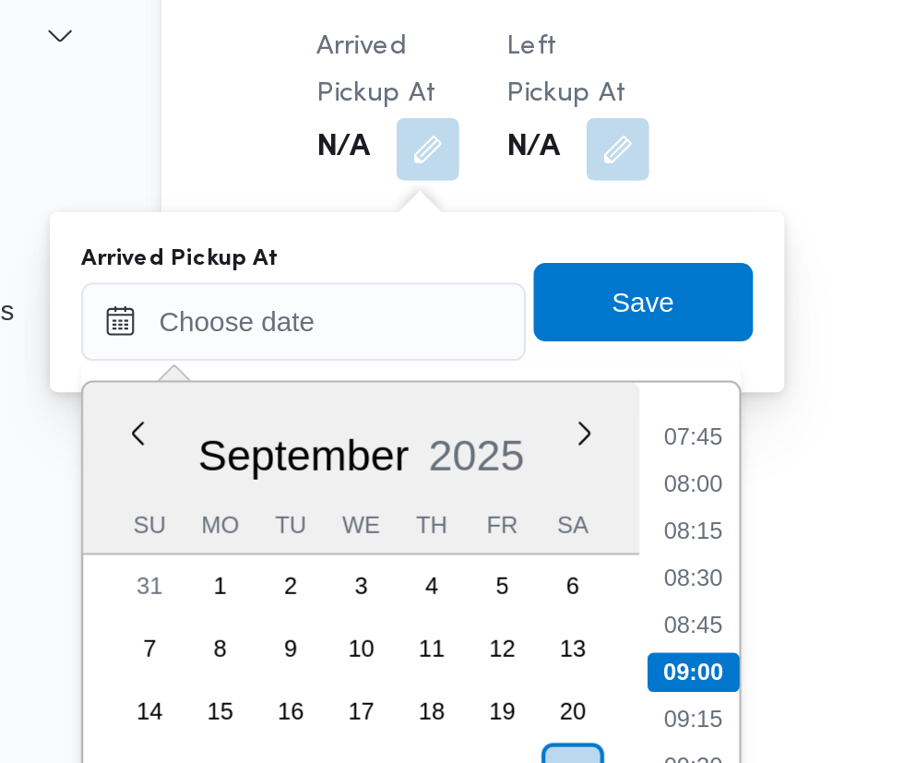
click at [492, 412] on li "07:45" at bounding box center [489, 407] width 42 height 18
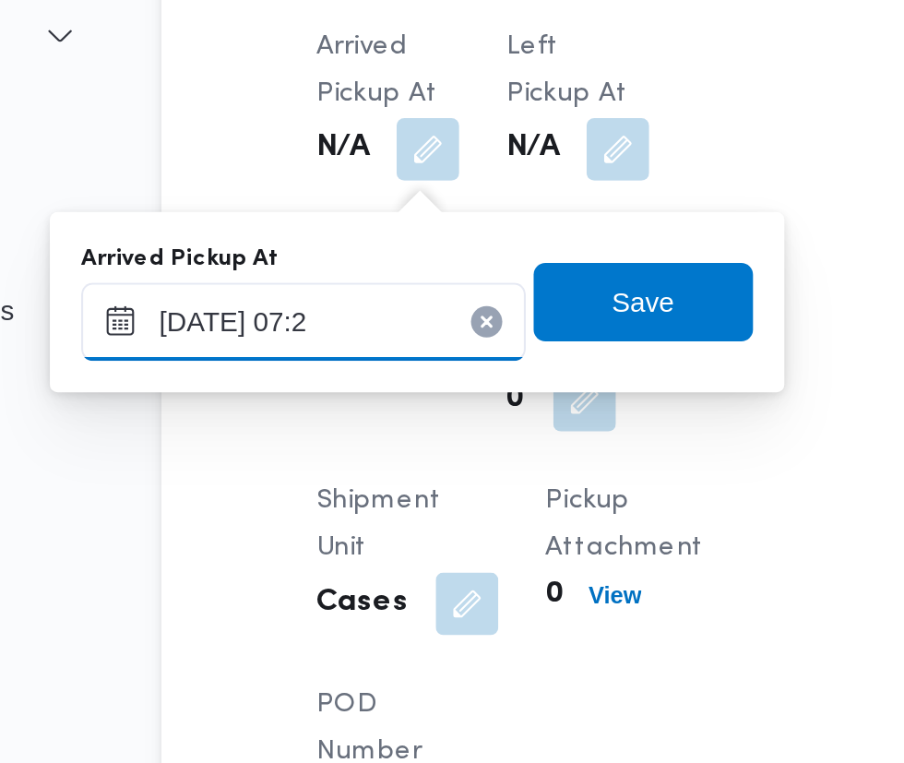
type input "[DATE] 07:26"
click at [480, 342] on span "Save" at bounding box center [467, 344] width 30 height 22
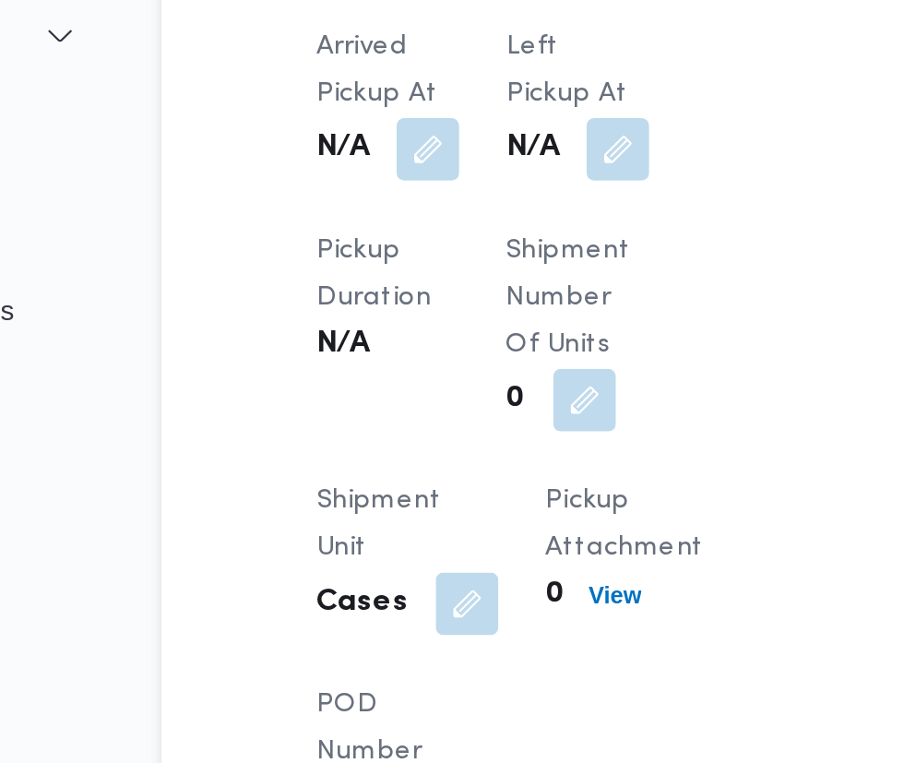
click at [448, 280] on button "button" at bounding box center [455, 272] width 30 height 30
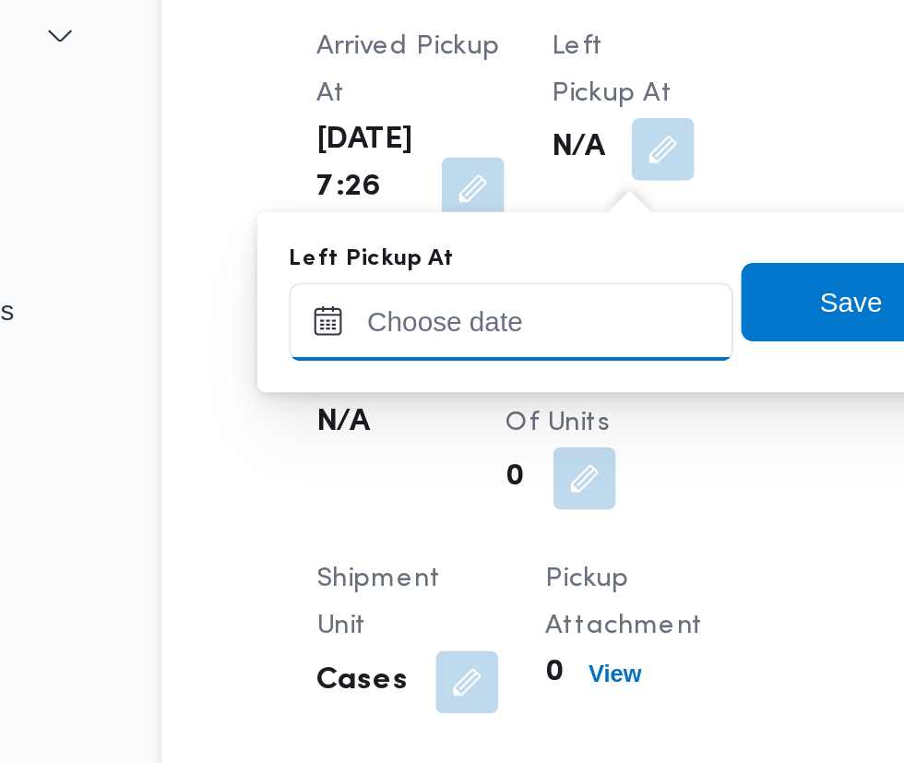
click at [421, 351] on input "Left Pickup At" at bounding box center [404, 353] width 209 height 37
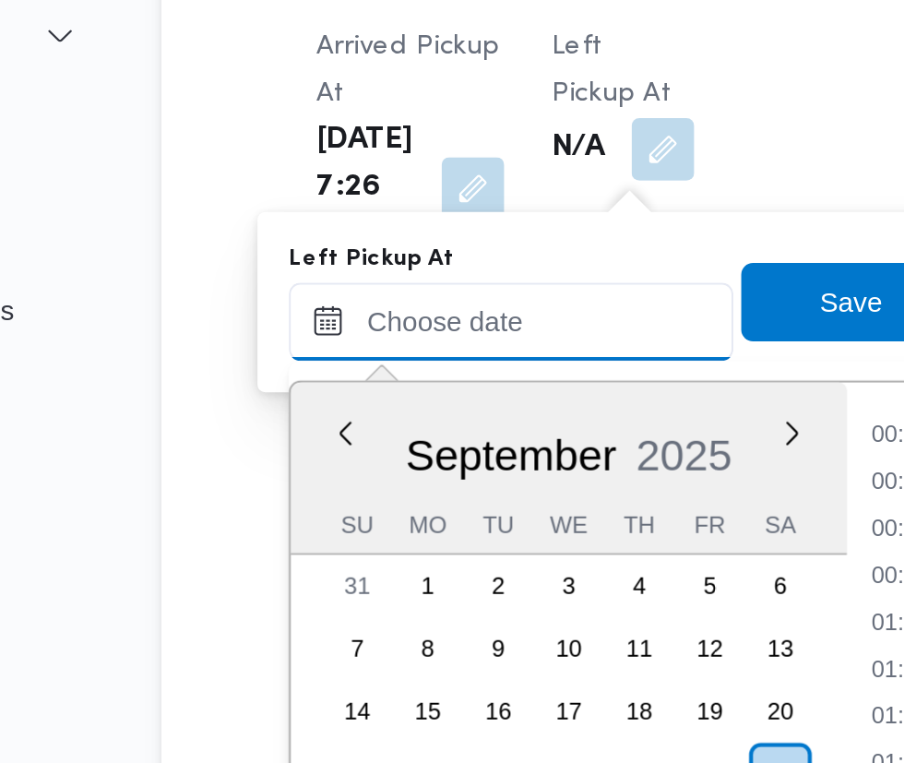
scroll to position [684, 0]
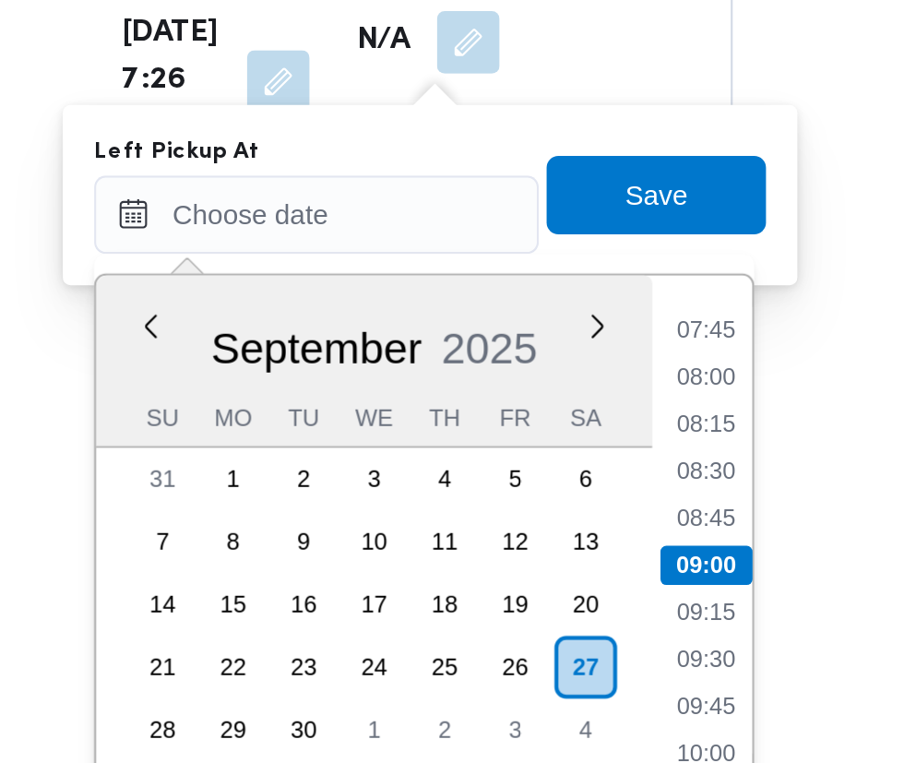
click at [596, 492] on li "08:45" at bounding box center [587, 497] width 42 height 18
type input "[DATE] 08:45"
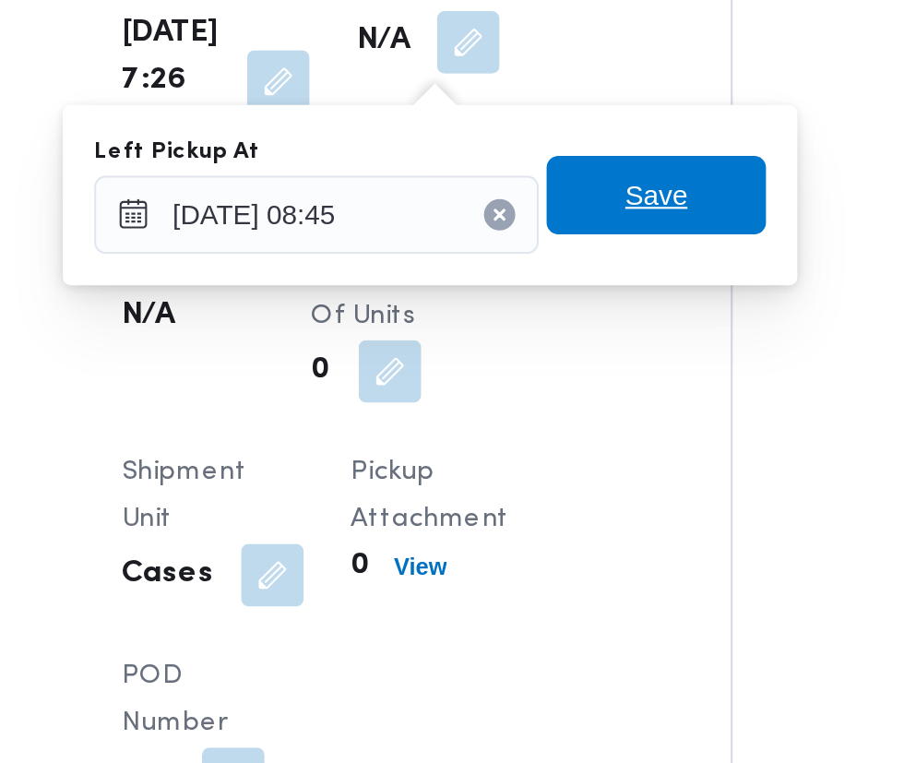
click at [587, 339] on span "Save" at bounding box center [564, 344] width 103 height 37
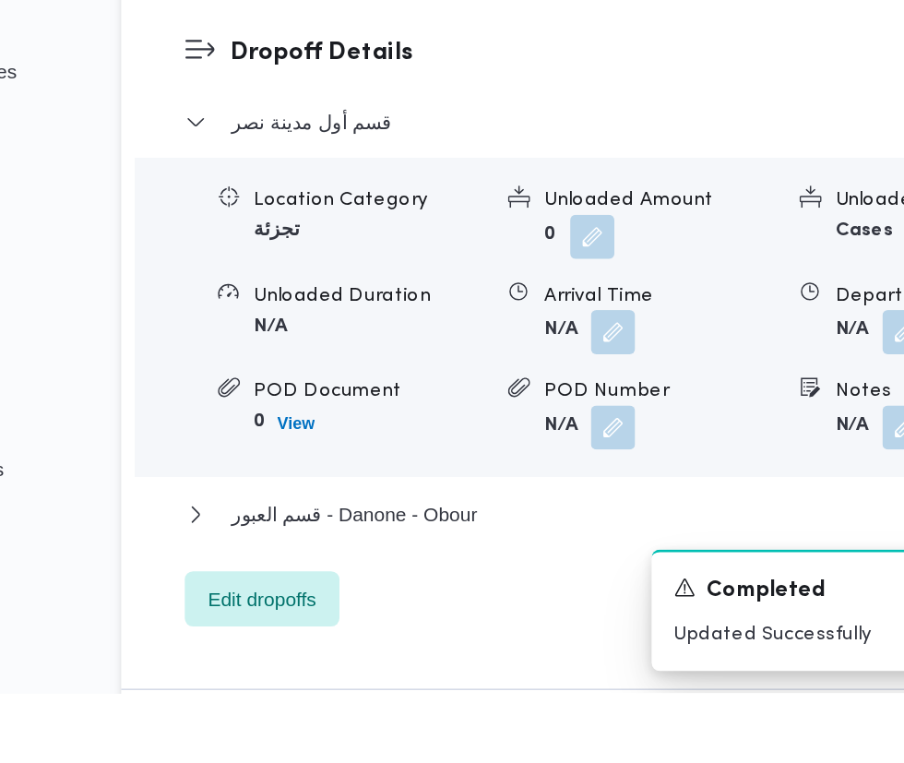
scroll to position [2194, 0]
click at [570, 536] on button "button" at bounding box center [568, 521] width 30 height 30
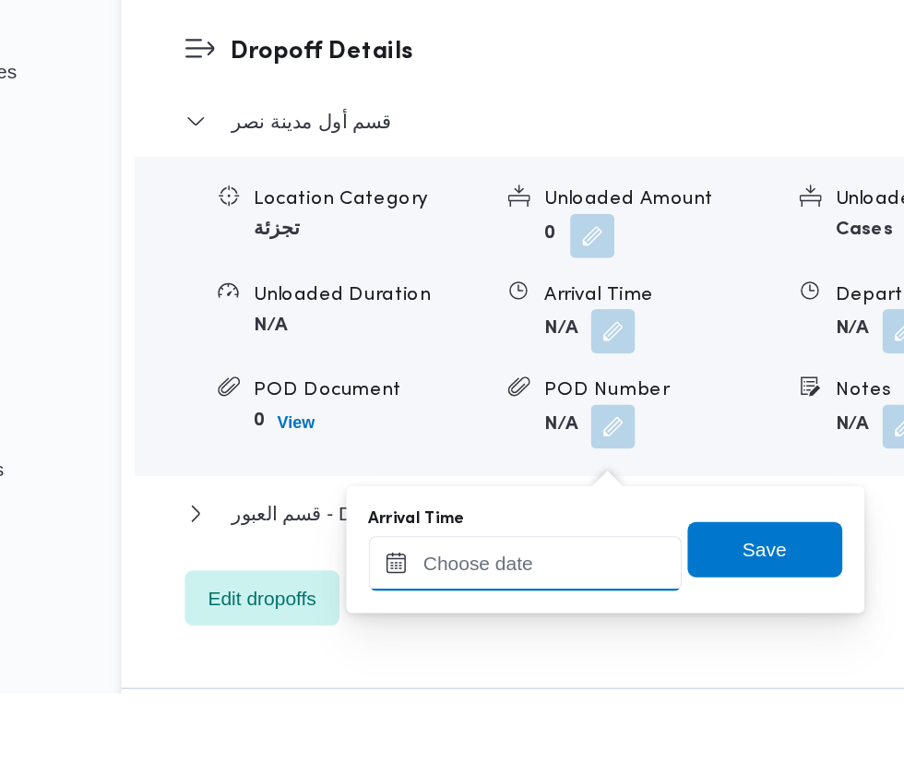
click at [508, 672] on input "Arrival Time" at bounding box center [509, 675] width 209 height 37
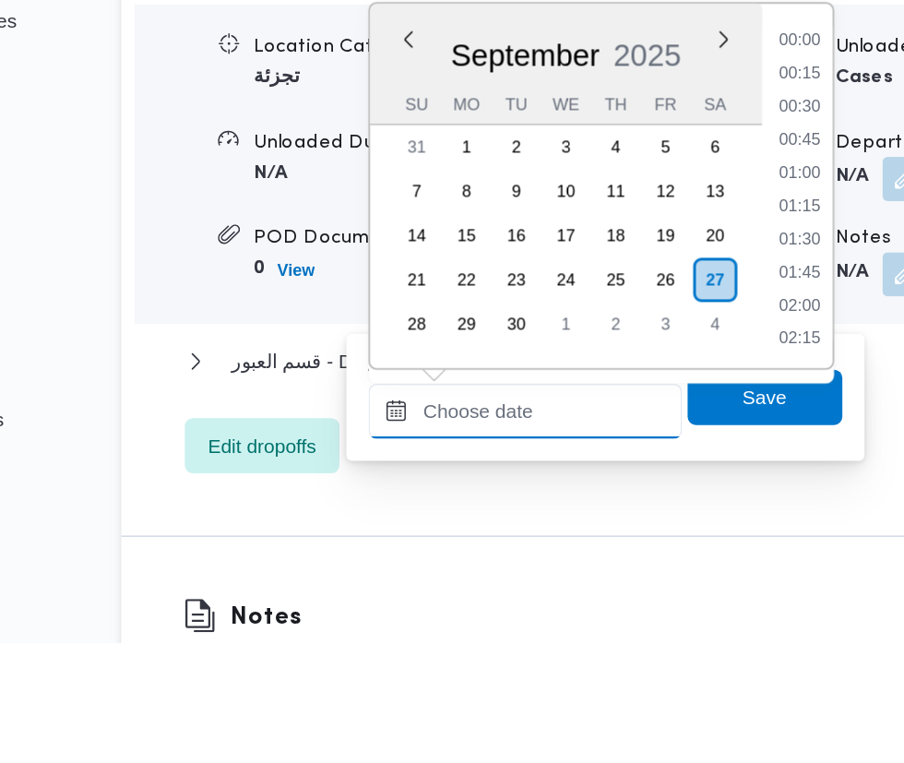
scroll to position [684, 0]
click at [700, 468] on li "09:00" at bounding box center [692, 472] width 43 height 18
type input "[DATE] 09:00"
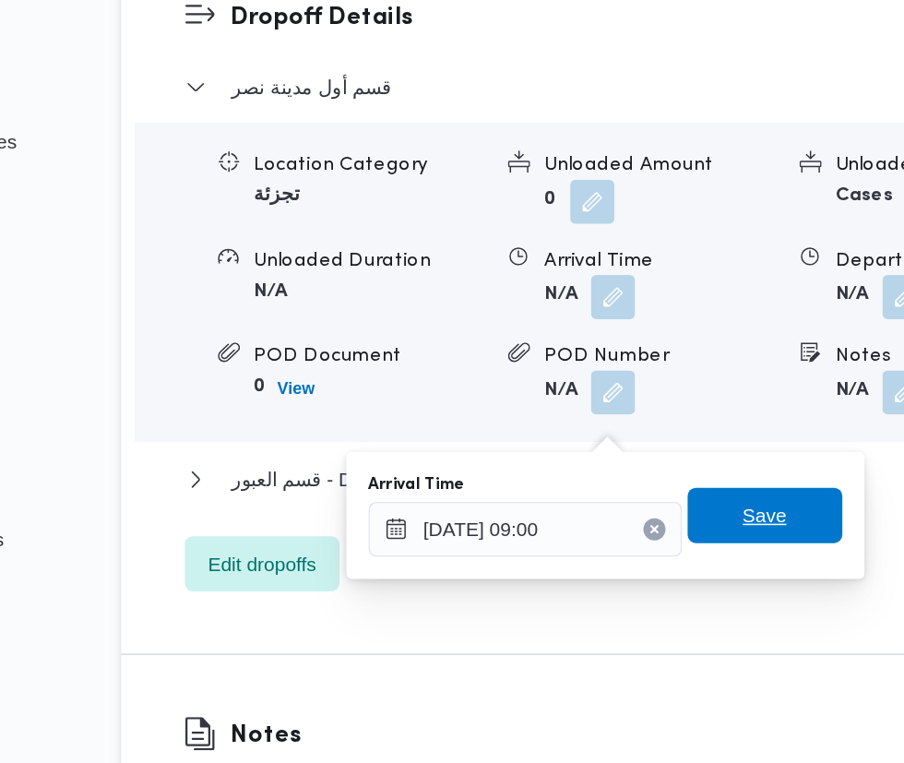
click at [682, 599] on span "Save" at bounding box center [670, 597] width 30 height 22
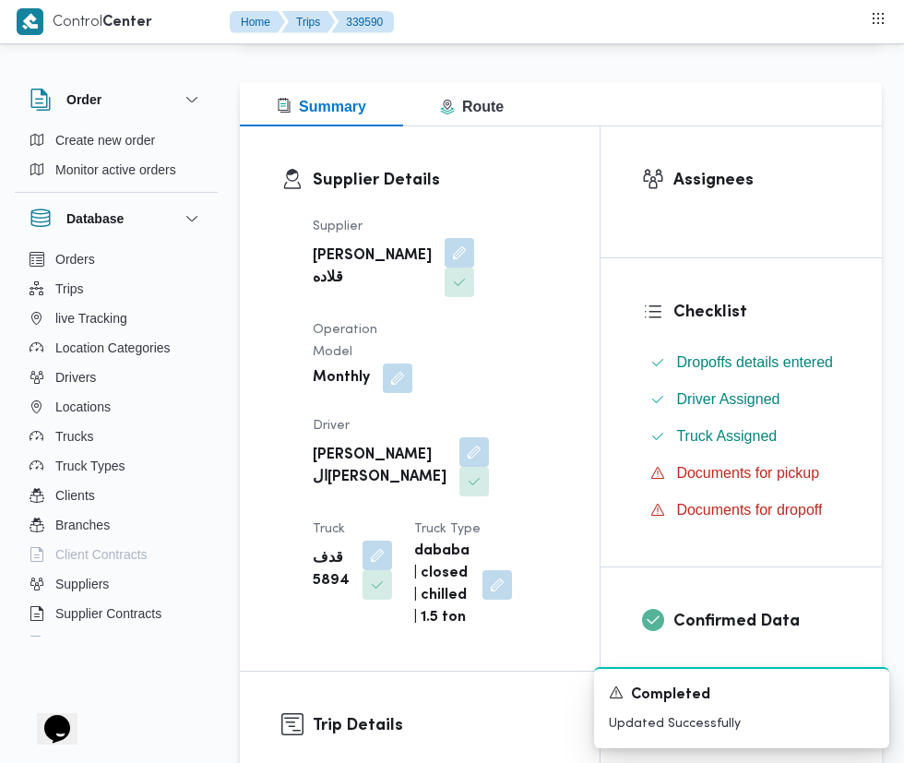
scroll to position [0, 0]
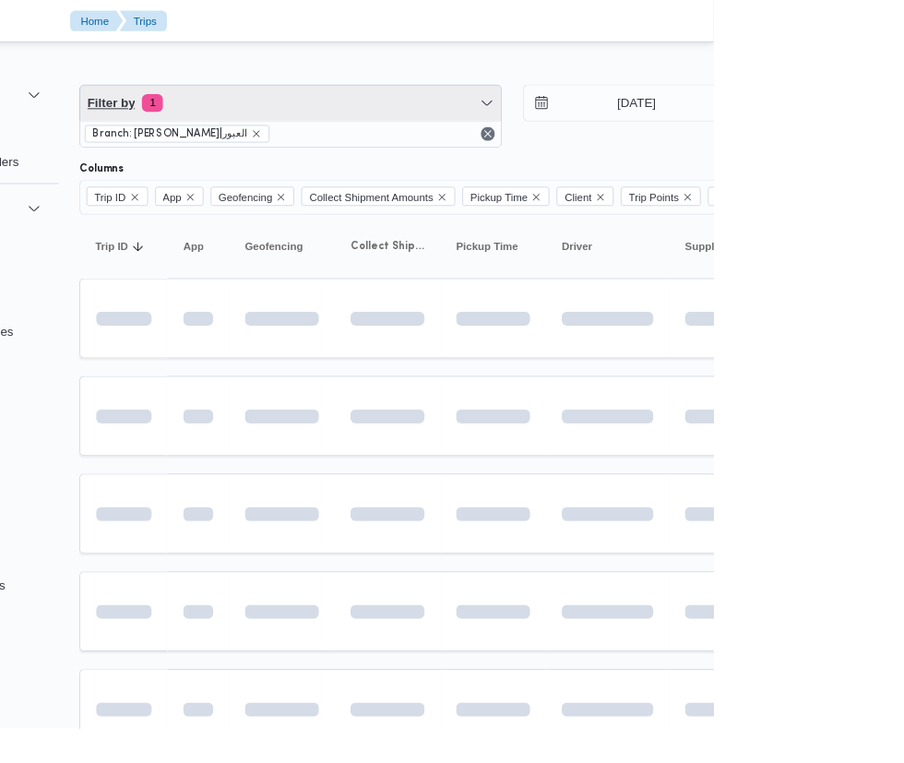
click at [383, 112] on span "Filter by 1" at bounding box center [461, 107] width 441 height 37
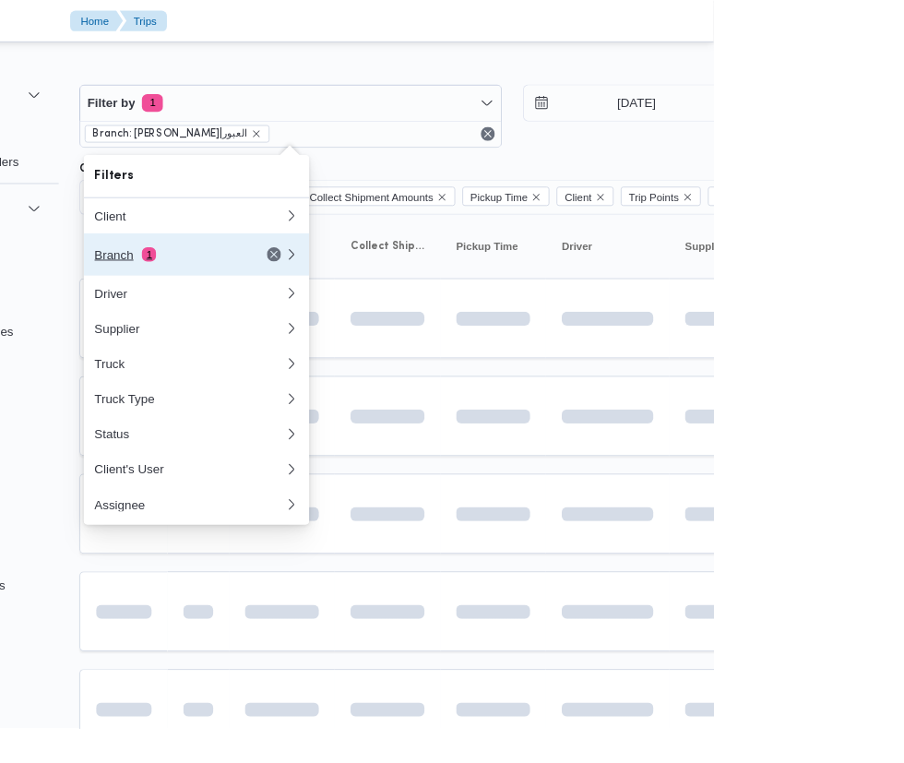
click at [322, 284] on button "Branch 1" at bounding box center [362, 266] width 236 height 44
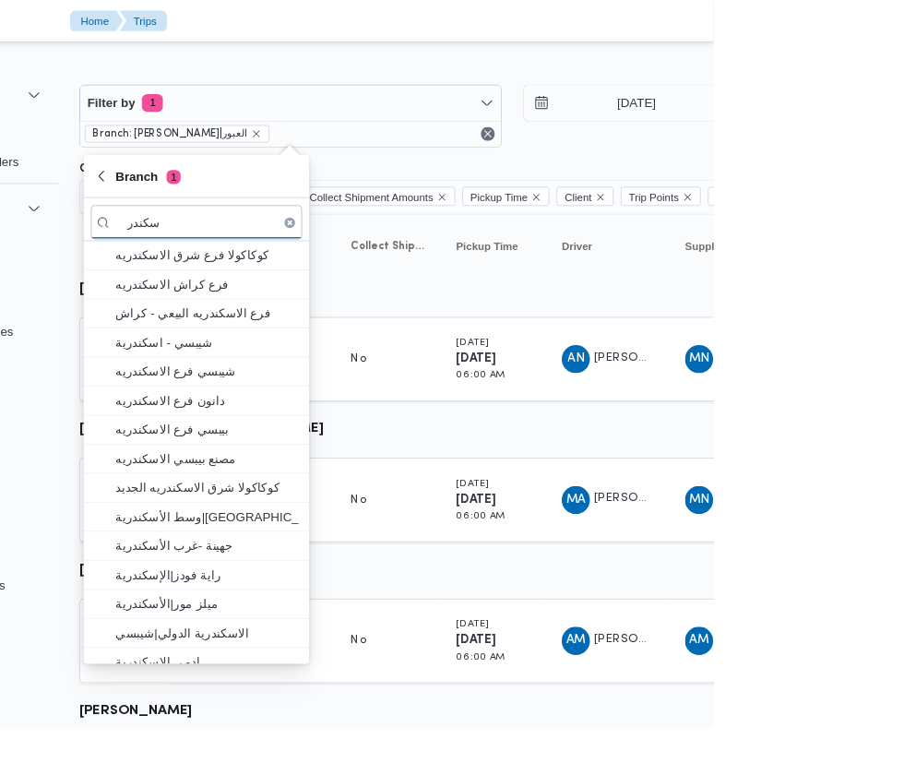
type input "سكندر"
click at [408, 430] on span "دانون فرع الاسكندريه" at bounding box center [374, 420] width 192 height 22
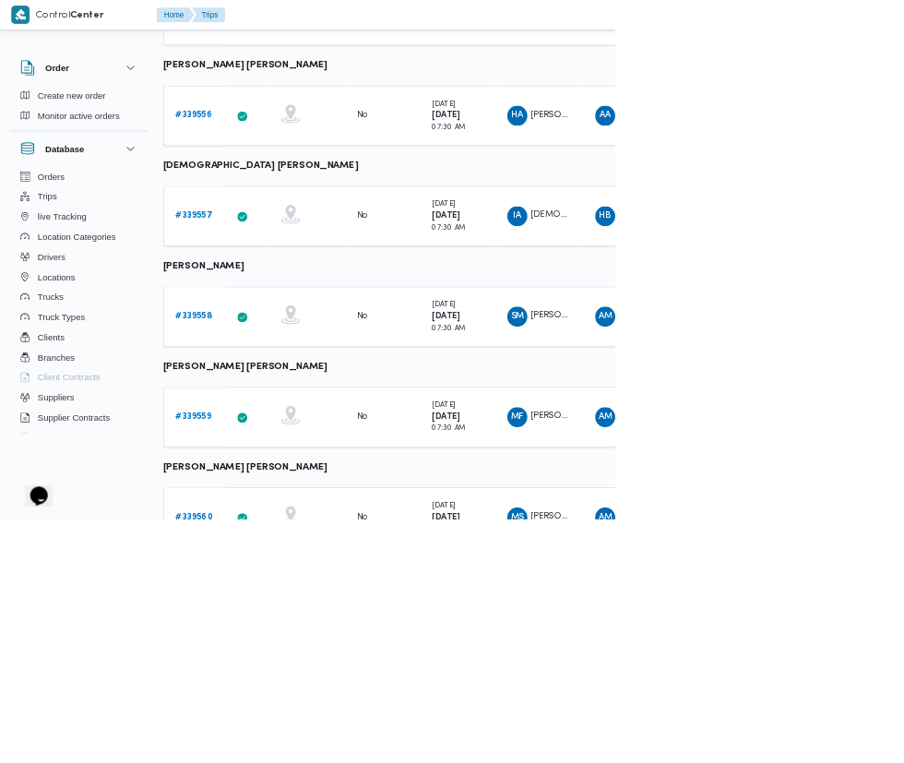
scroll to position [922, 4]
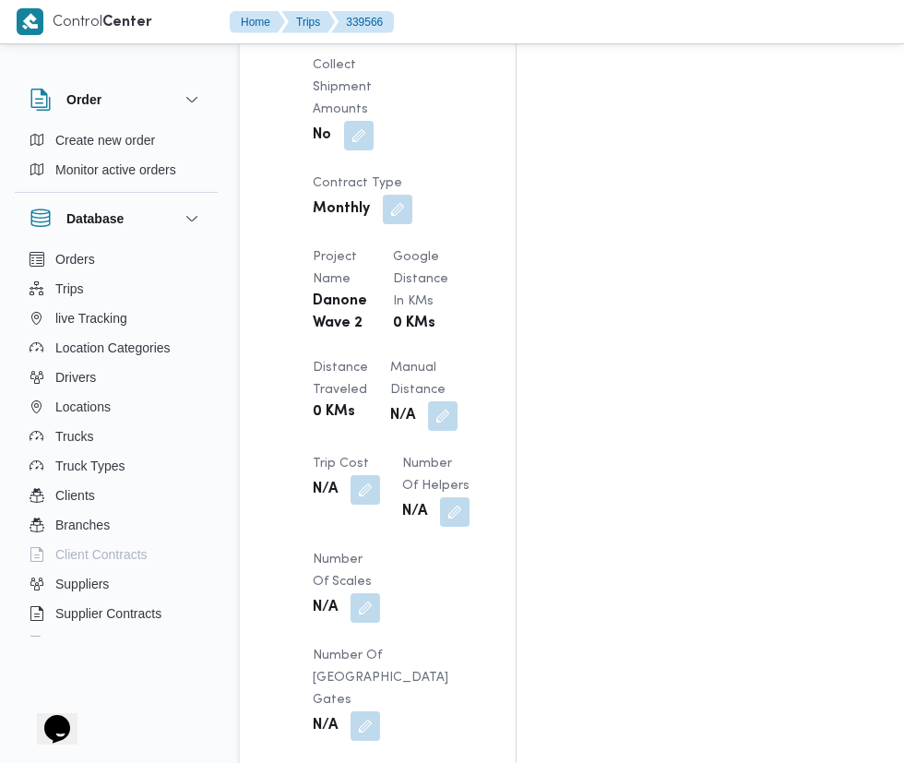
scroll to position [1570, 0]
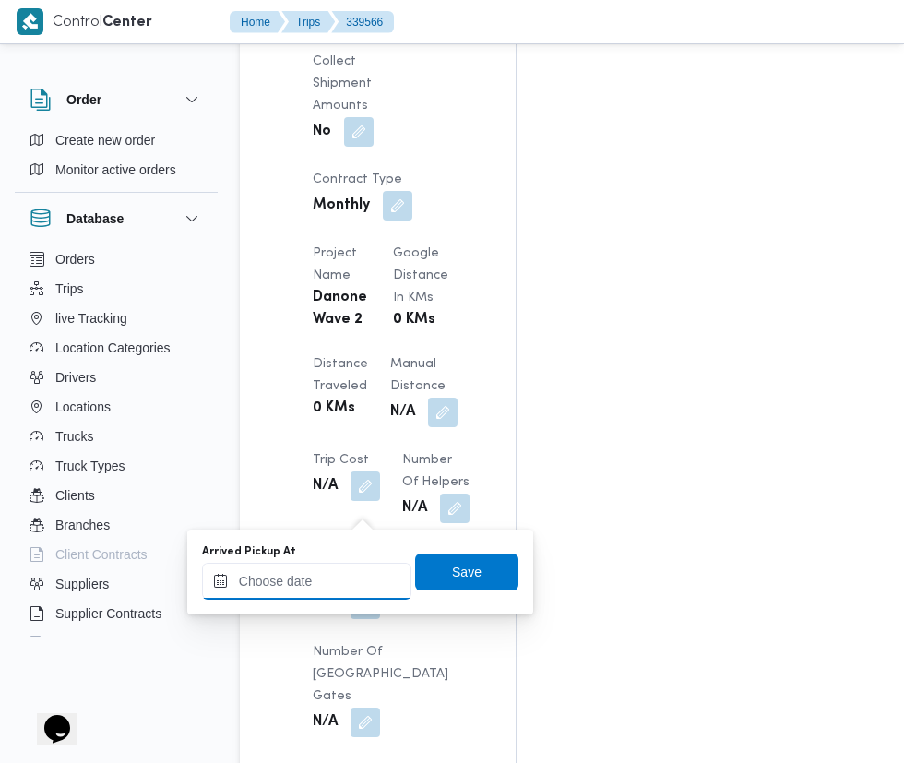
click at [326, 578] on input "Arrived Pickup At" at bounding box center [306, 581] width 209 height 37
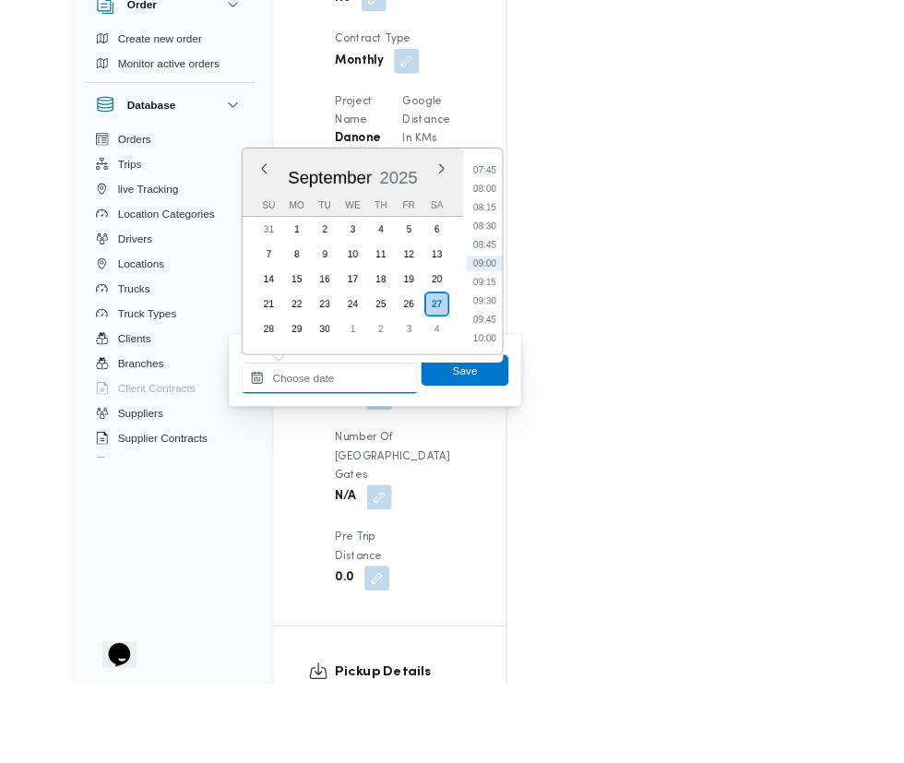
scroll to position [1609, 0]
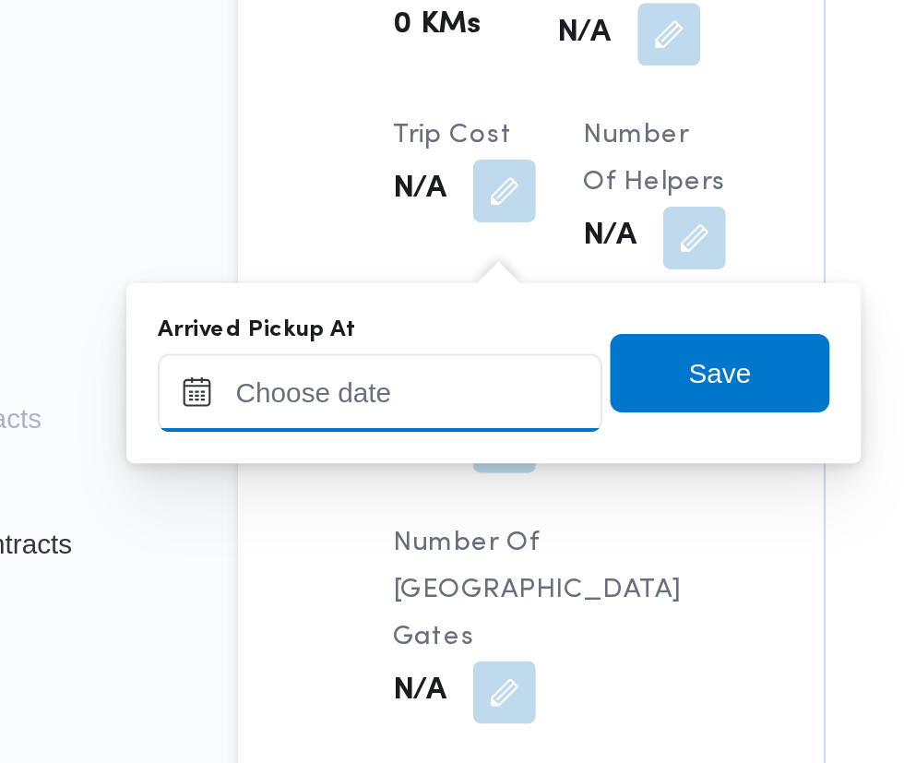
click at [335, 536] on input "Arrived Pickup At" at bounding box center [306, 542] width 209 height 37
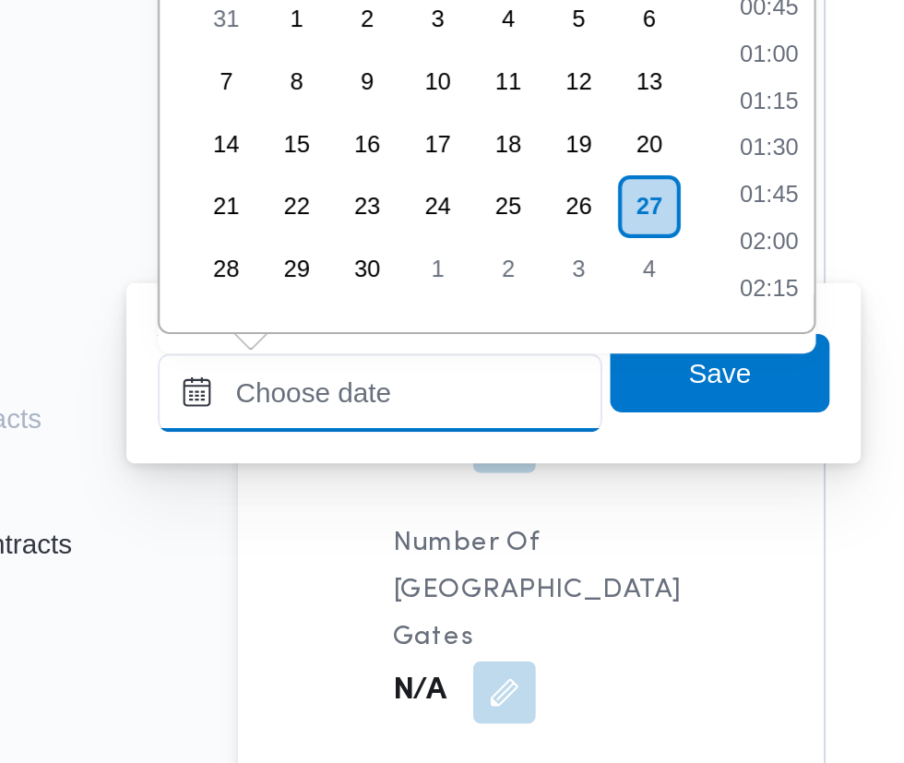
scroll to position [684, 0]
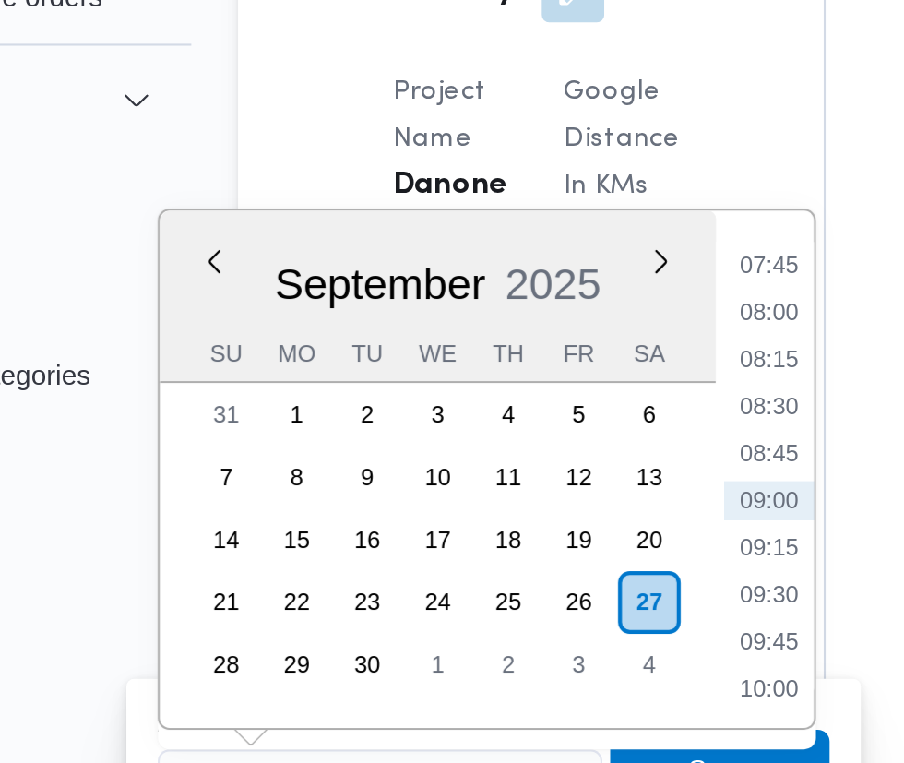
click at [493, 301] on li "07:45" at bounding box center [489, 296] width 42 height 18
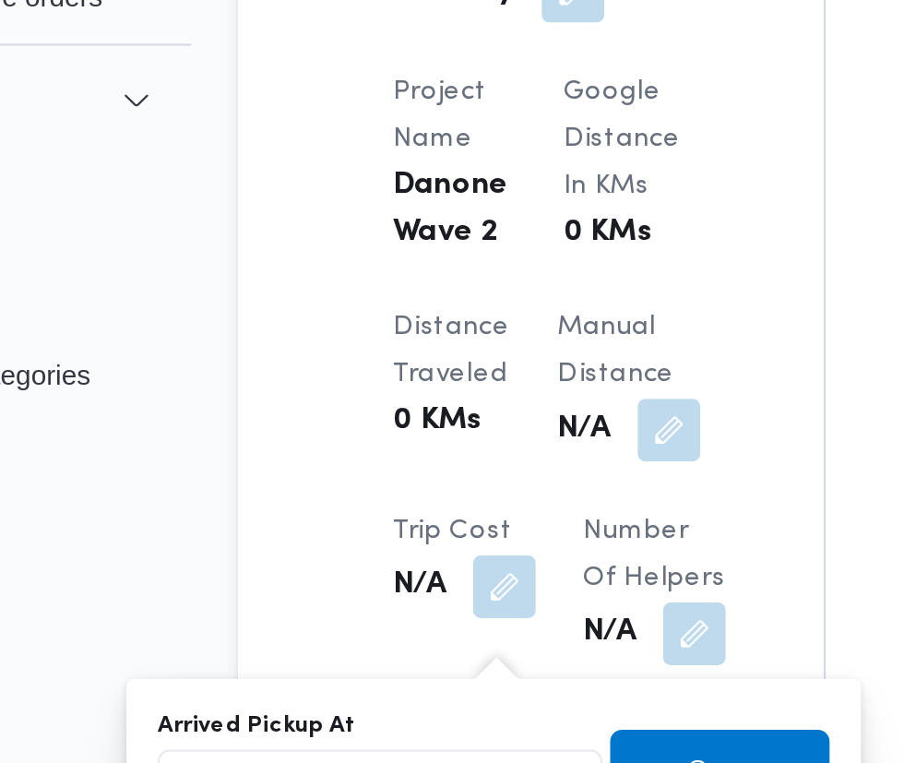
scroll to position [1609, 0]
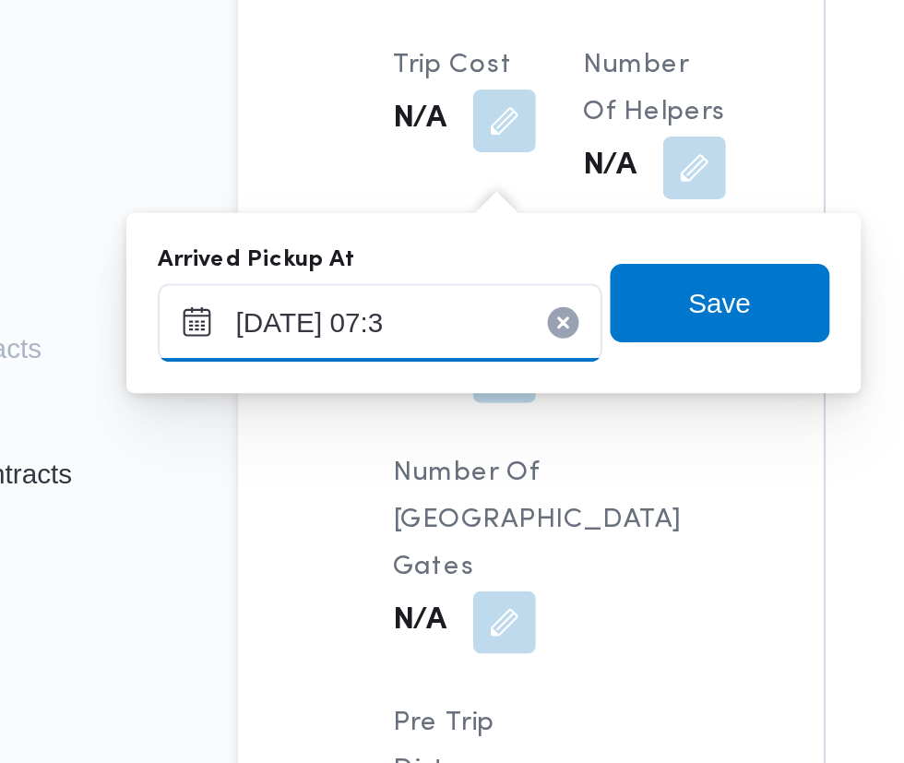
type input "[DATE] 07:35"
click at [474, 539] on span "Save" at bounding box center [467, 533] width 30 height 22
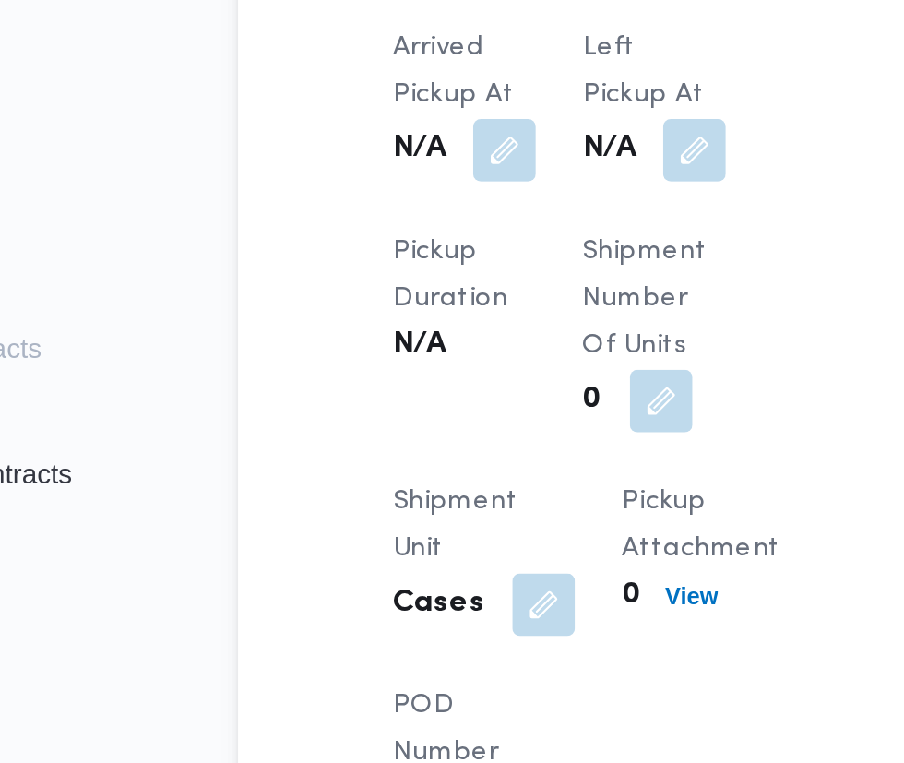
click at [450, 470] on button "button" at bounding box center [455, 461] width 30 height 30
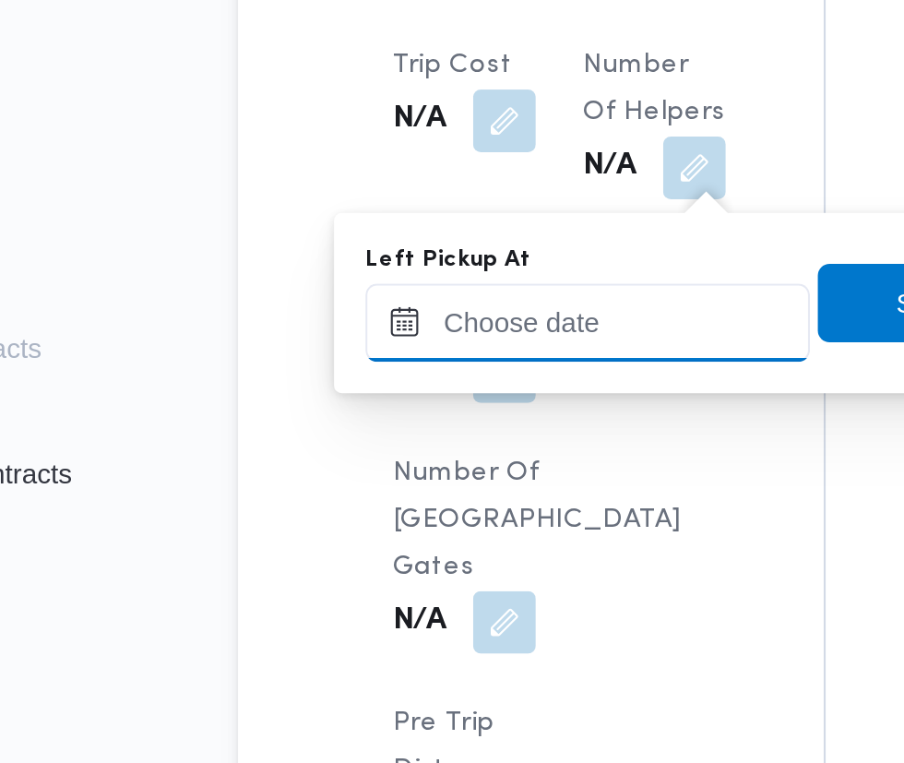
click at [432, 541] on input "Left Pickup At" at bounding box center [404, 542] width 209 height 37
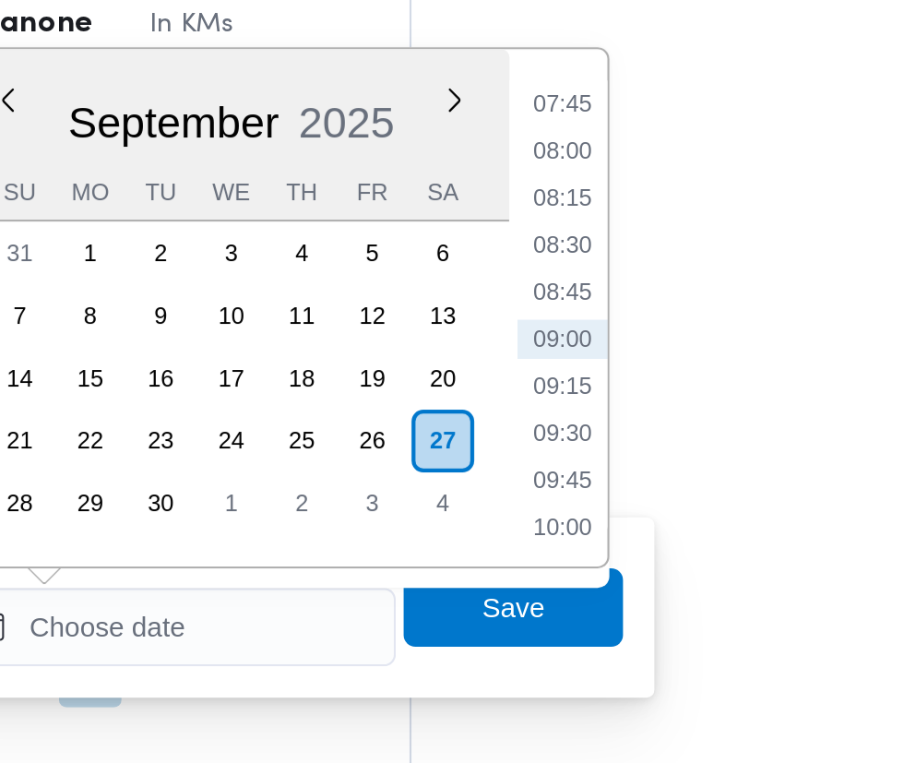
click at [593, 381] on li "08:45" at bounding box center [587, 384] width 42 height 18
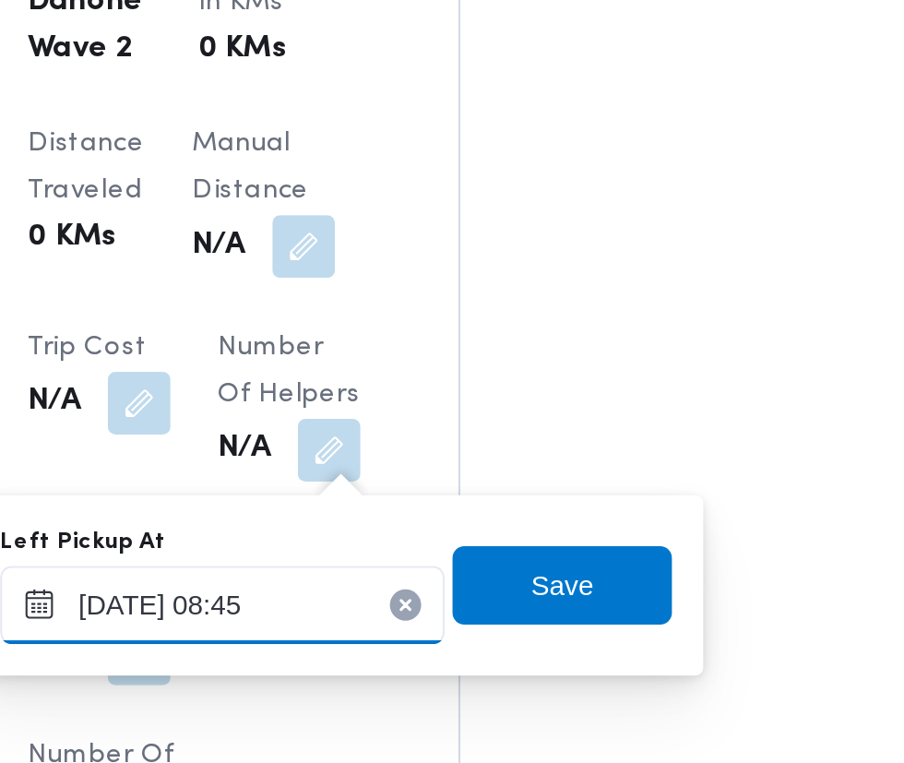
click at [457, 539] on input "[DATE] 08:45" at bounding box center [404, 542] width 209 height 37
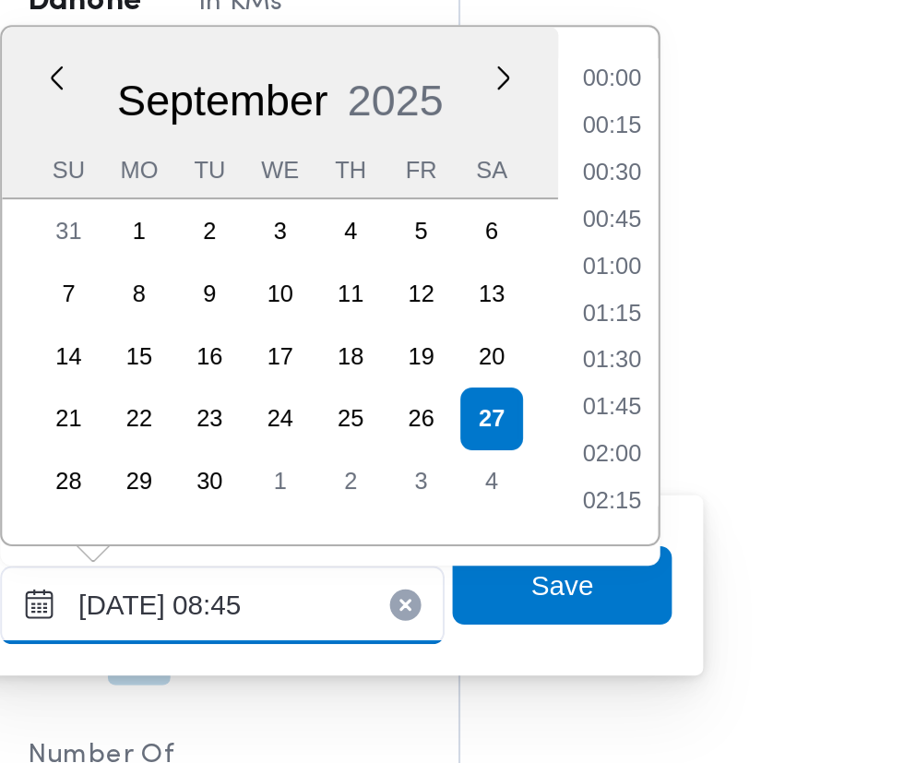
scroll to position [662, 0]
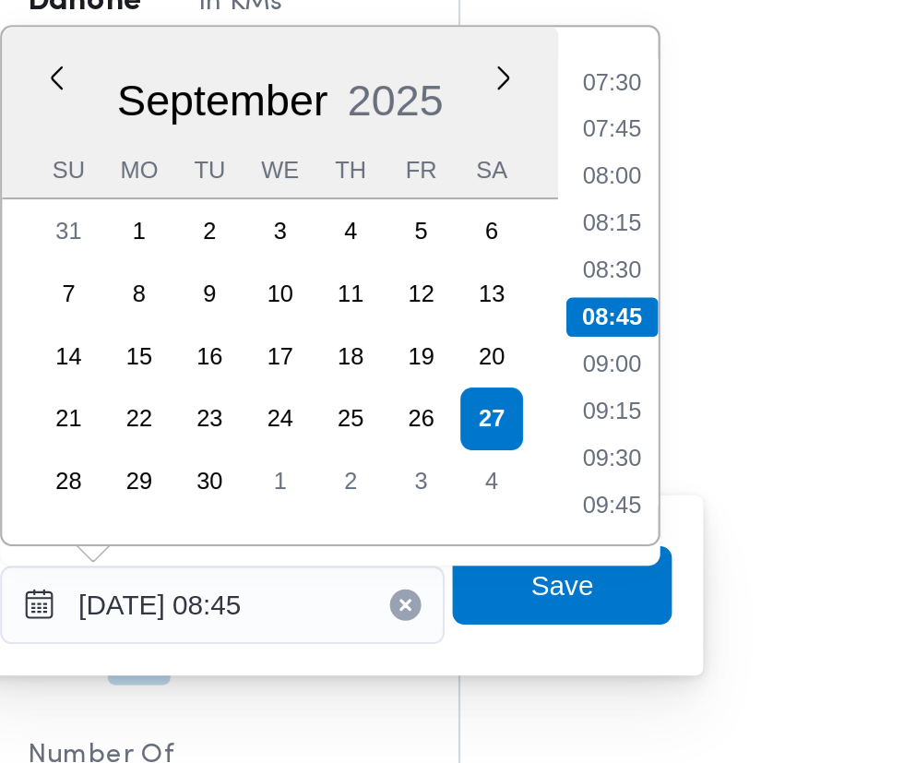
click at [597, 473] on li "09:30" at bounding box center [587, 473] width 42 height 18
type input "[DATE] 09:30"
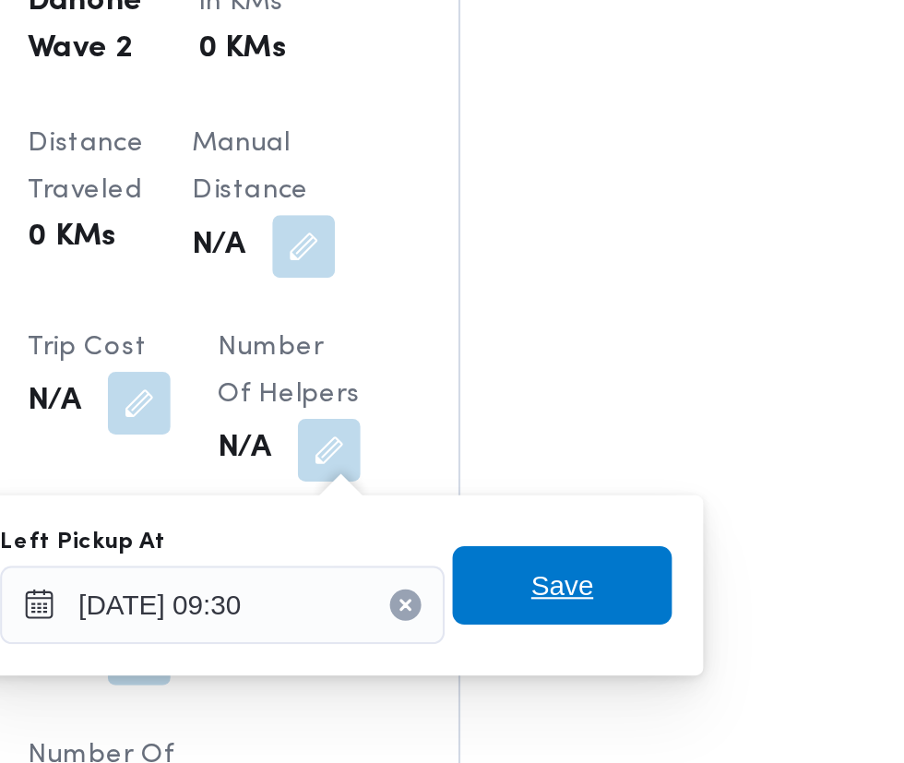
click at [586, 530] on span "Save" at bounding box center [564, 533] width 103 height 37
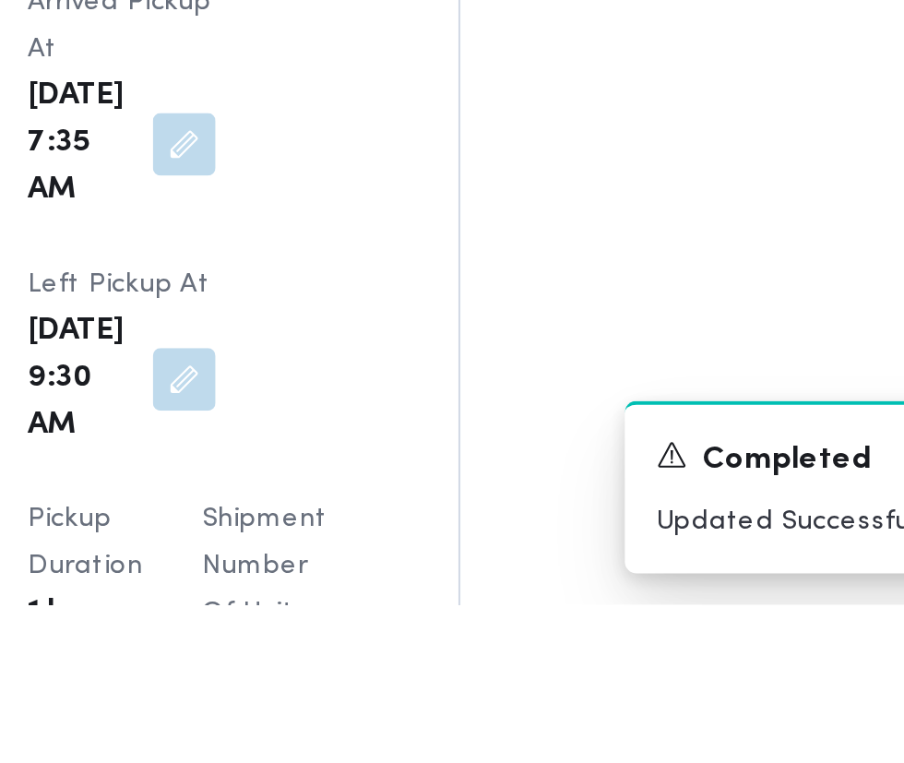
scroll to position [2071, 0]
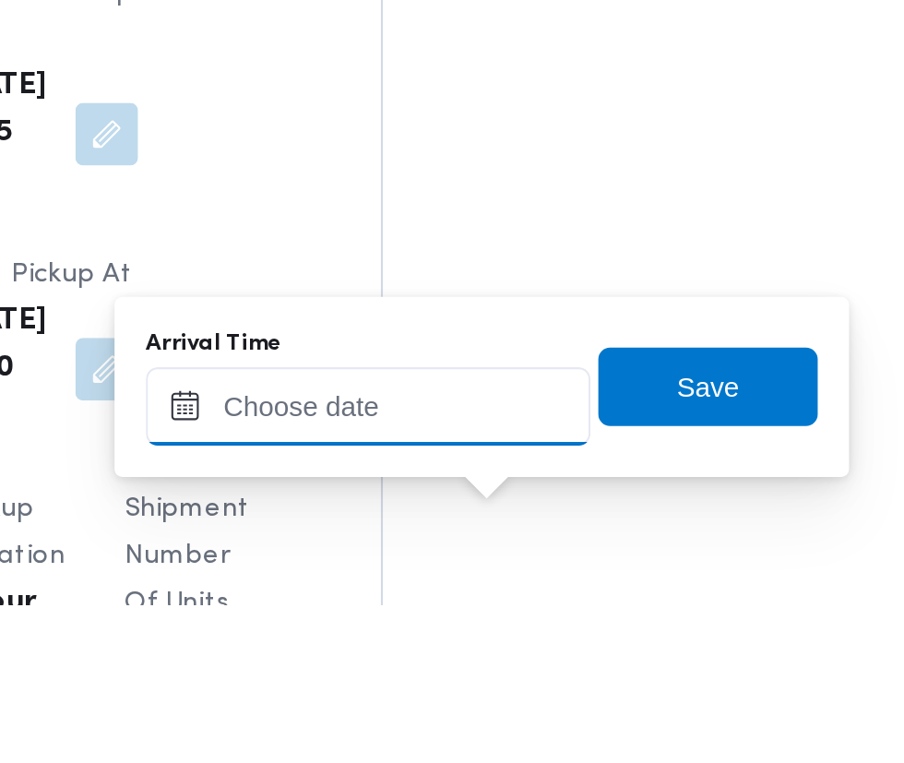
click at [552, 662] on input "Arrival Time" at bounding box center [509, 669] width 209 height 37
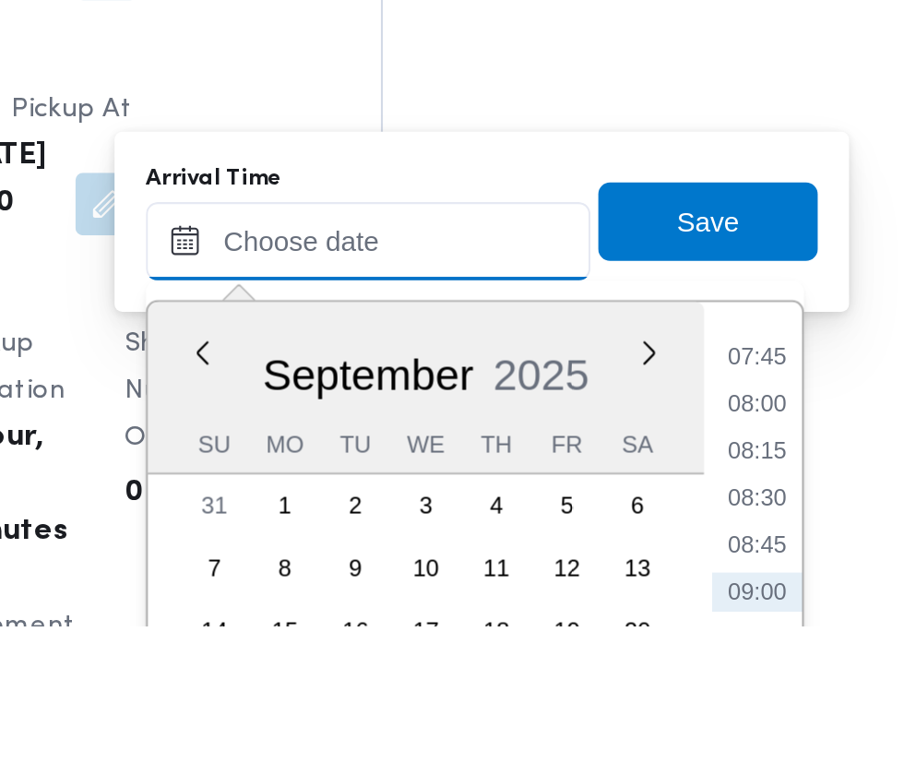
scroll to position [2182, 0]
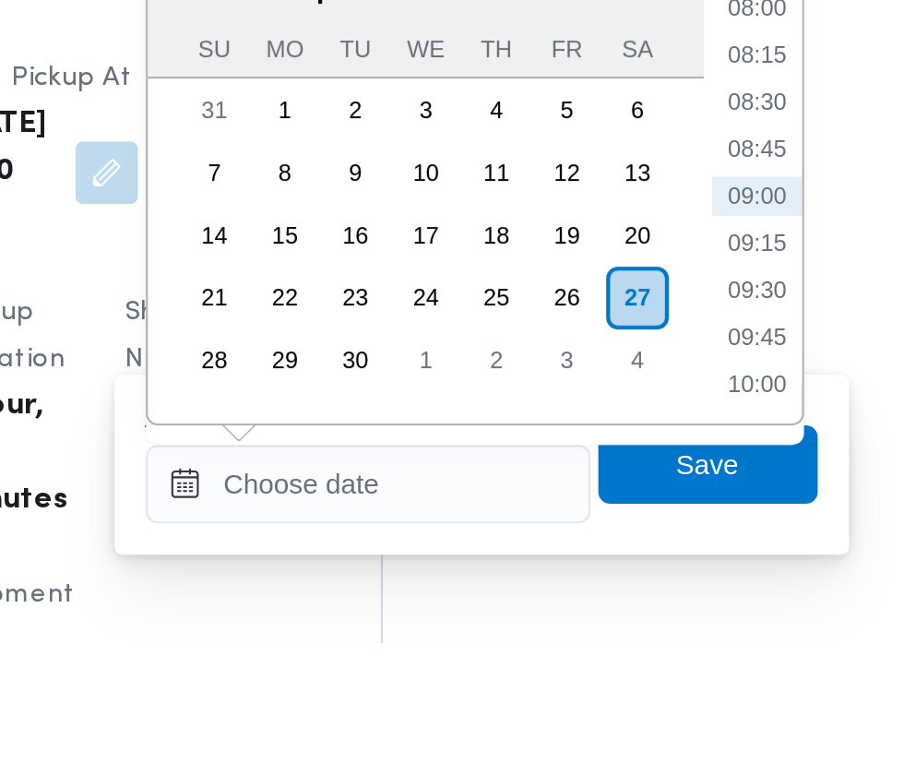
click at [693, 618] on li "09:45" at bounding box center [692, 619] width 42 height 18
type input "[DATE] 09:45"
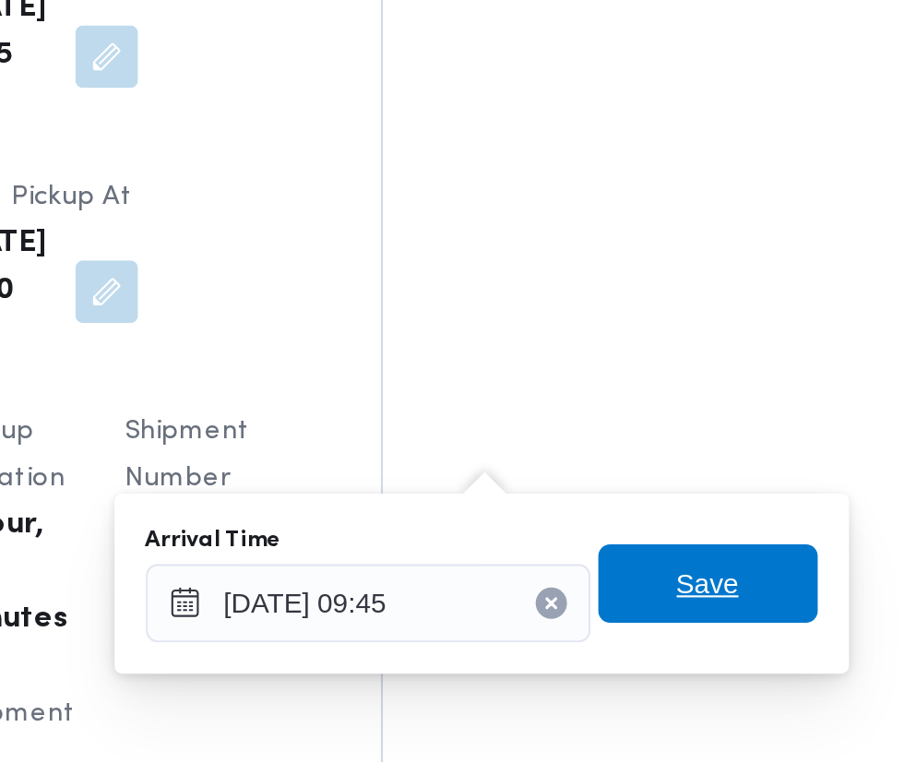
click at [683, 677] on span "Save" at bounding box center [670, 679] width 30 height 22
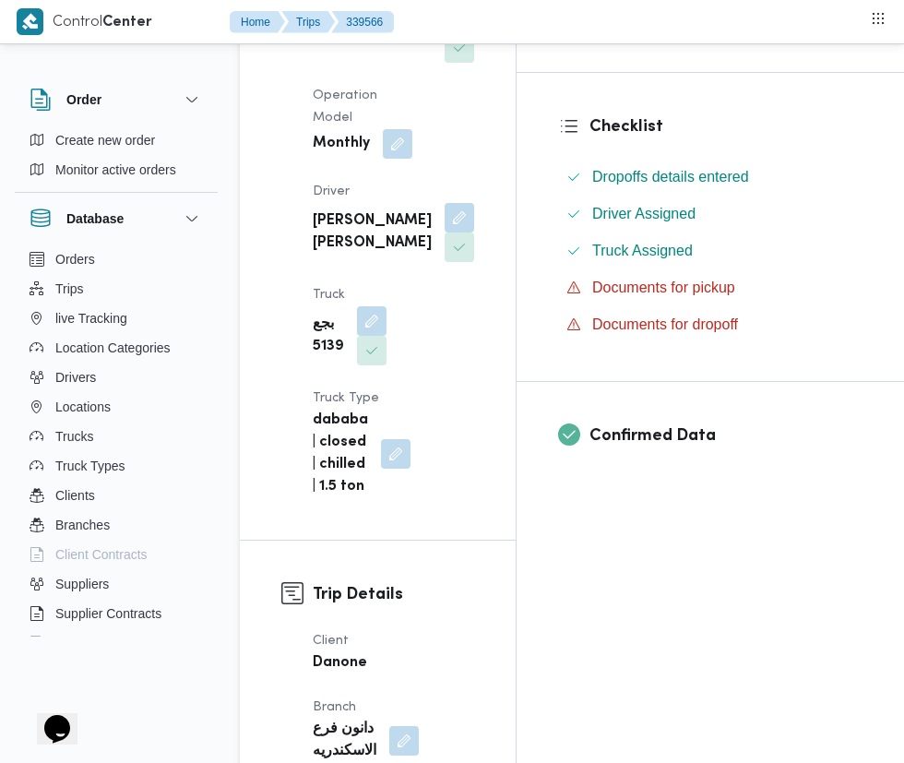
scroll to position [0, 0]
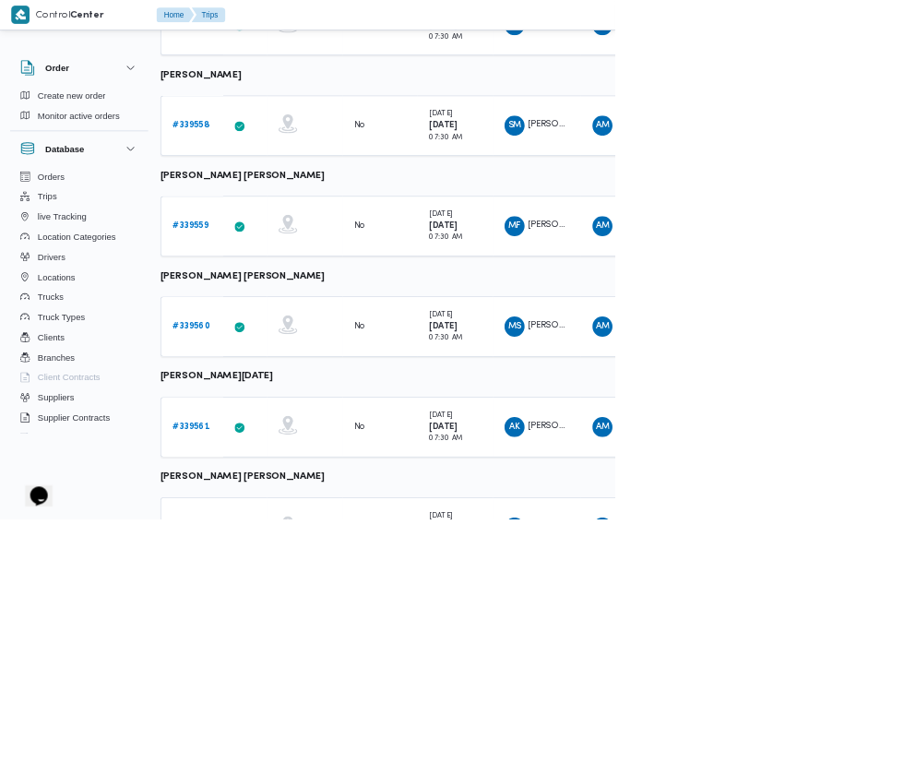
scroll to position [922, 4]
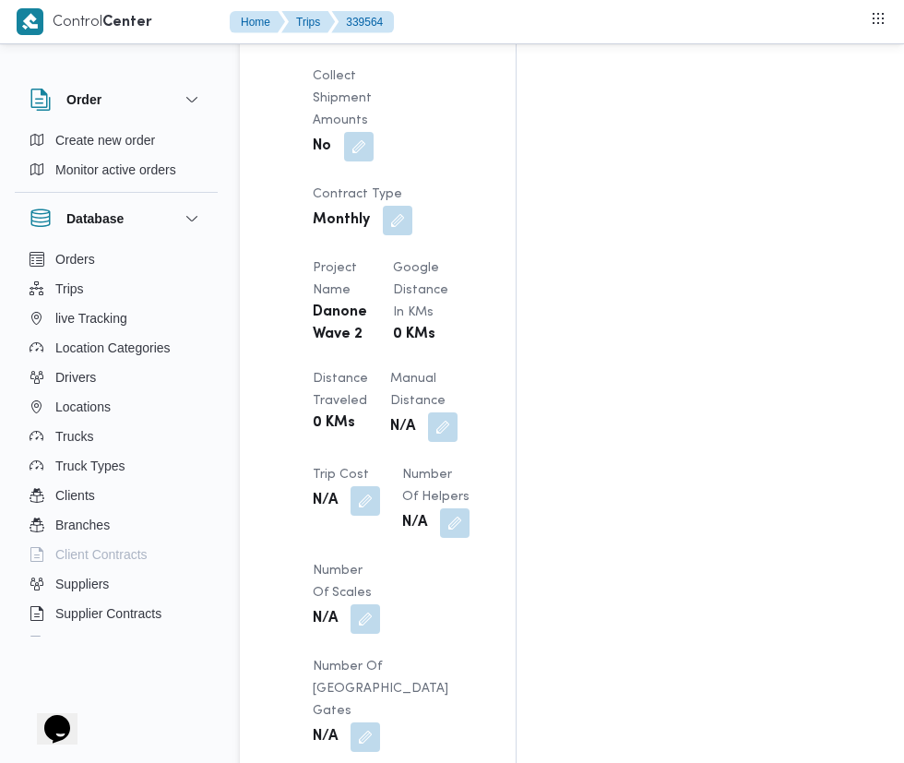
scroll to position [1590, 0]
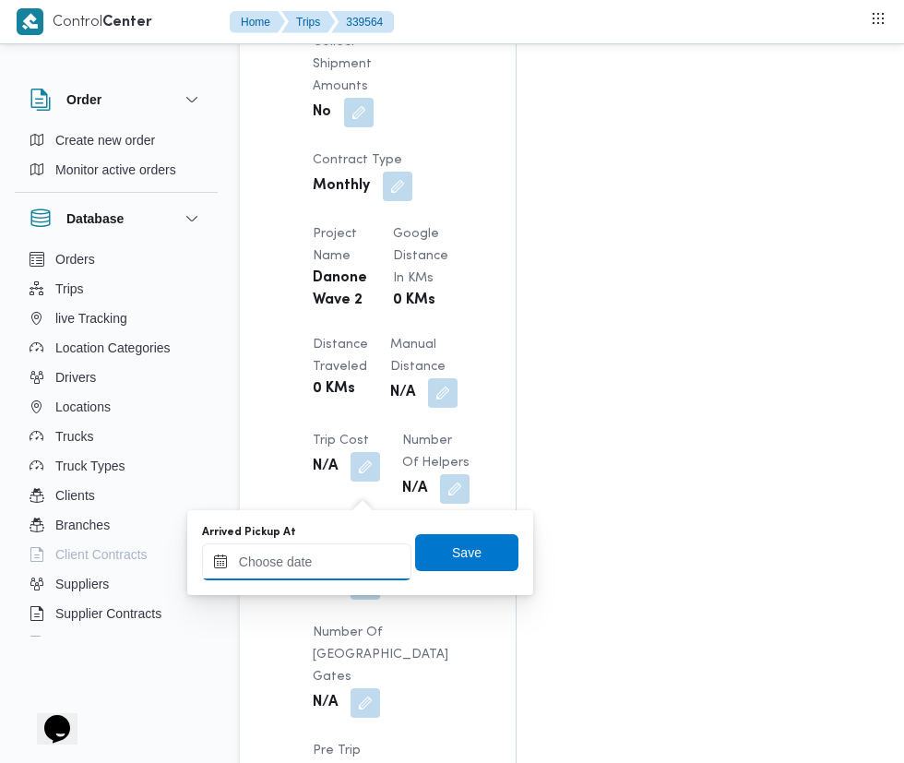
click at [329, 561] on input "Arrived Pickup At" at bounding box center [306, 561] width 209 height 37
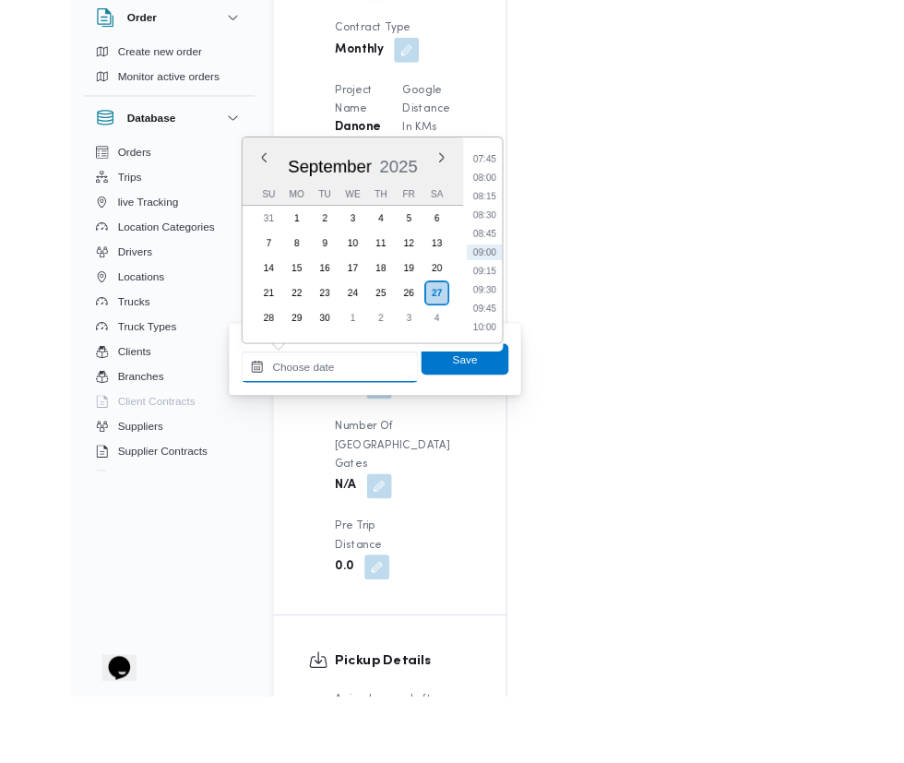
scroll to position [1638, 0]
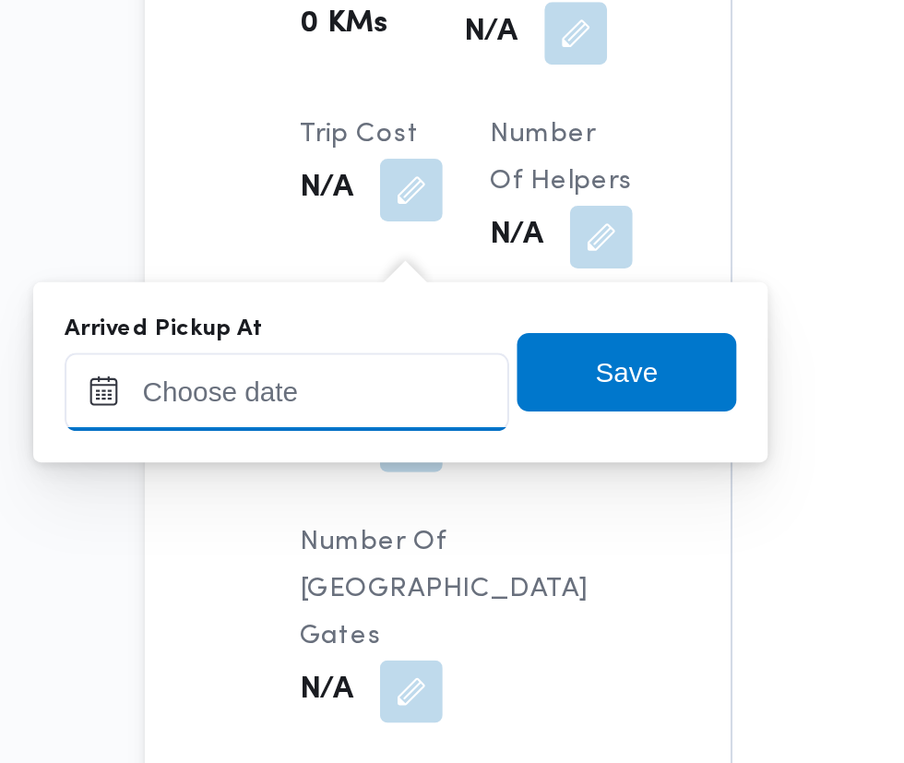
click at [337, 514] on input "Arrived Pickup At" at bounding box center [306, 513] width 209 height 37
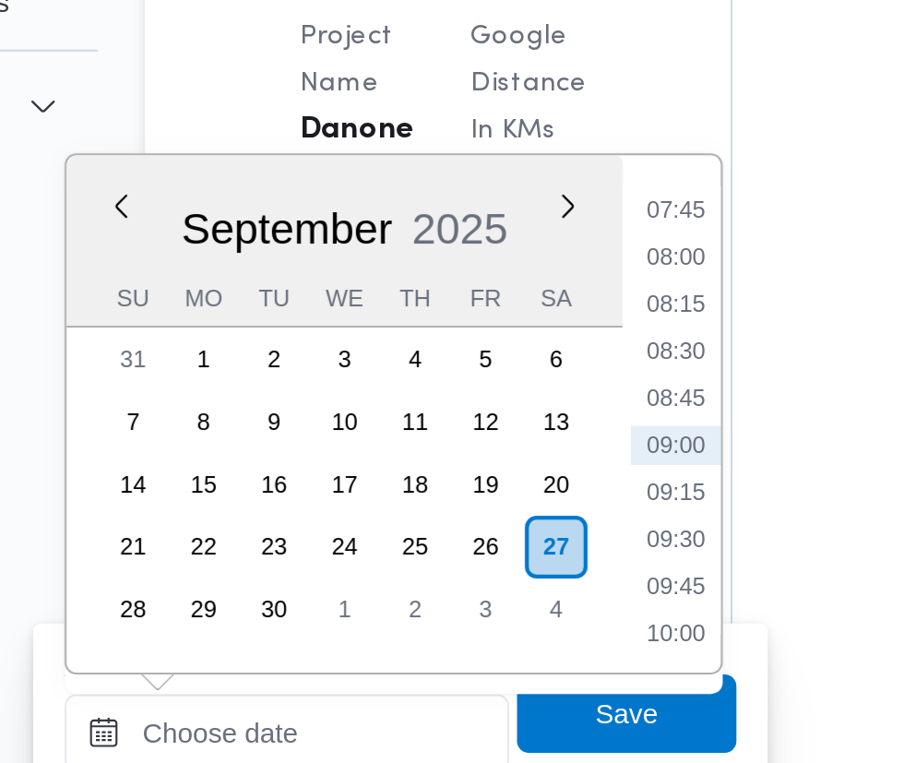
scroll to position [1637, 0]
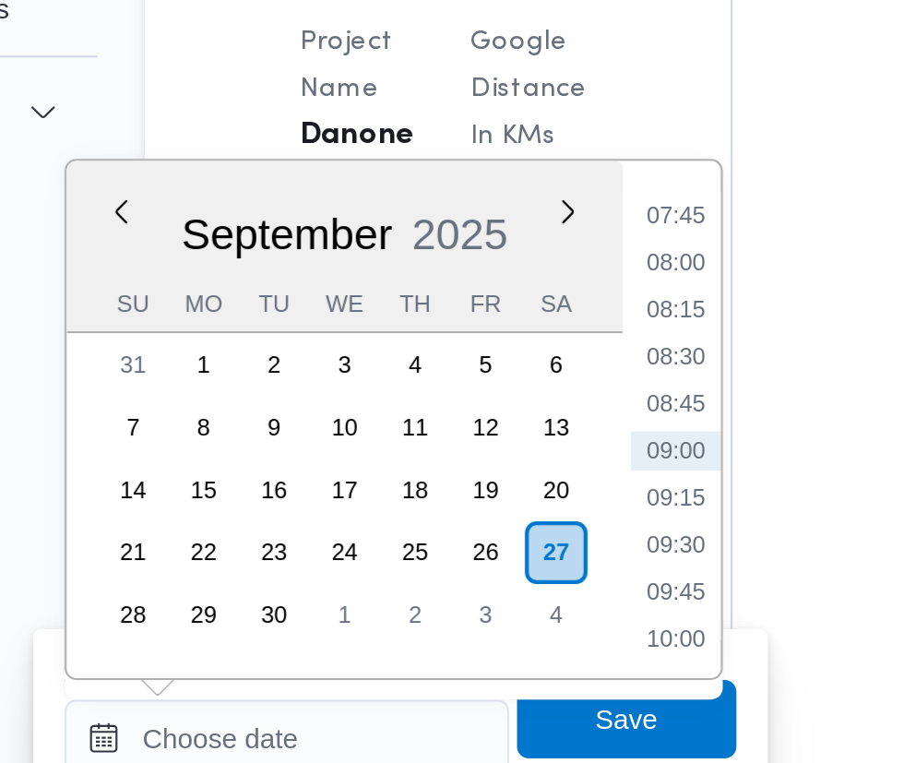
click at [492, 272] on li "07:45" at bounding box center [489, 267] width 42 height 18
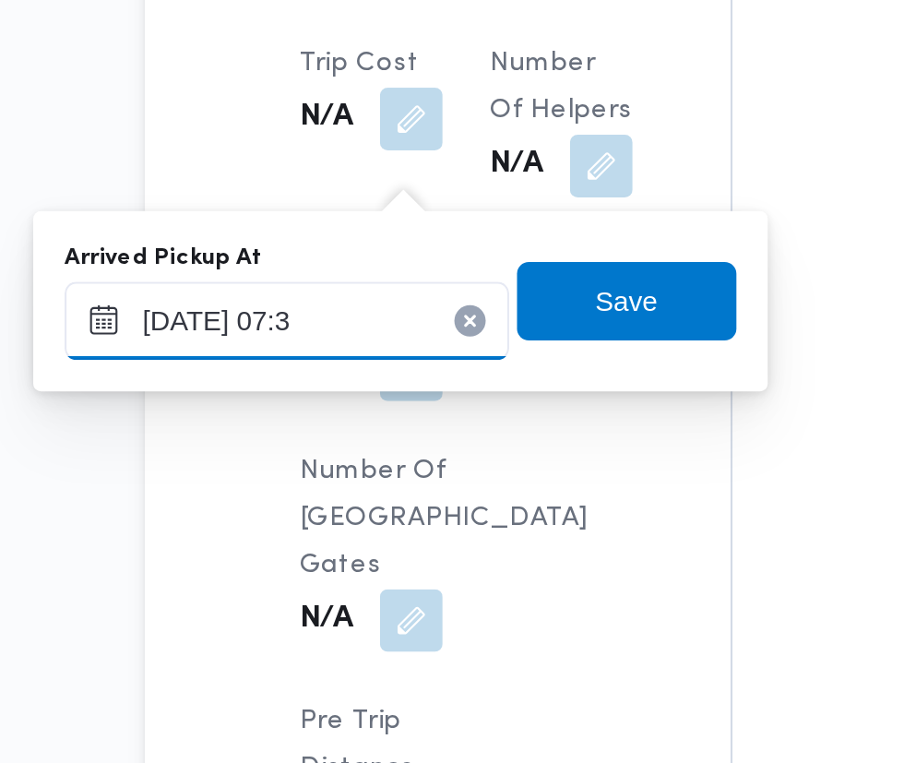
type input "[DATE] 07:35"
click at [478, 512] on span "Save" at bounding box center [467, 504] width 30 height 22
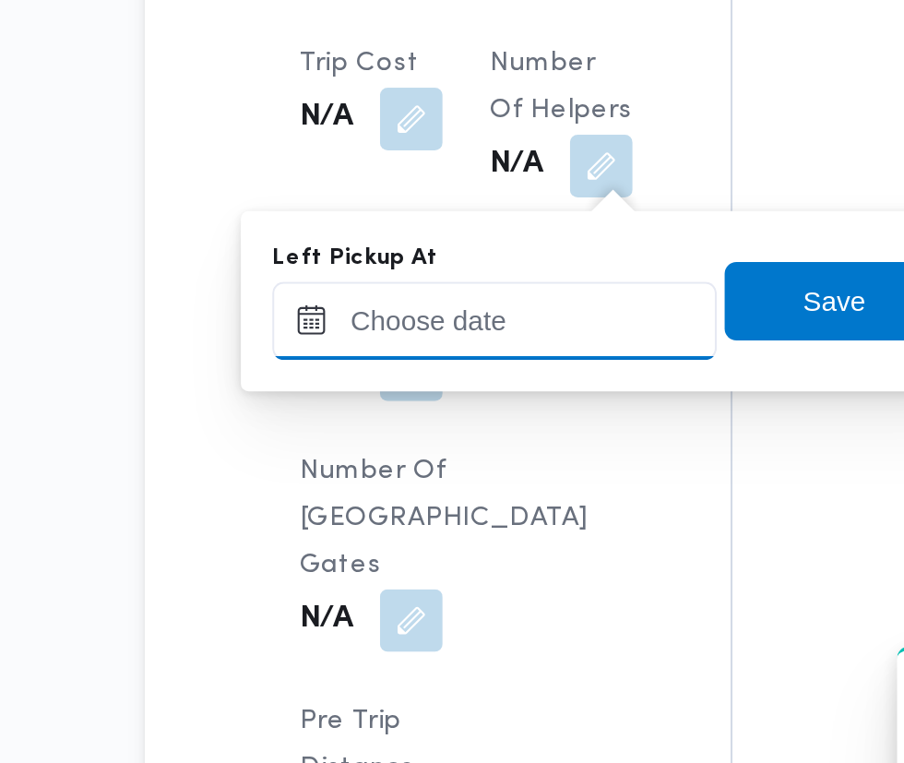
click at [417, 515] on input "Left Pickup At" at bounding box center [404, 513] width 209 height 37
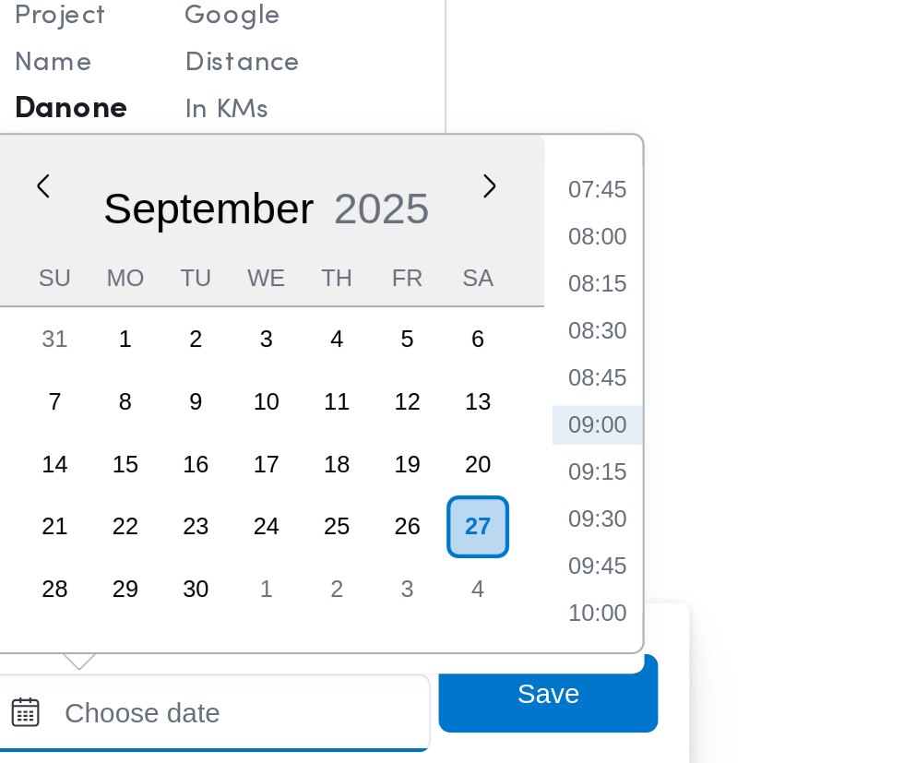
scroll to position [1637, 0]
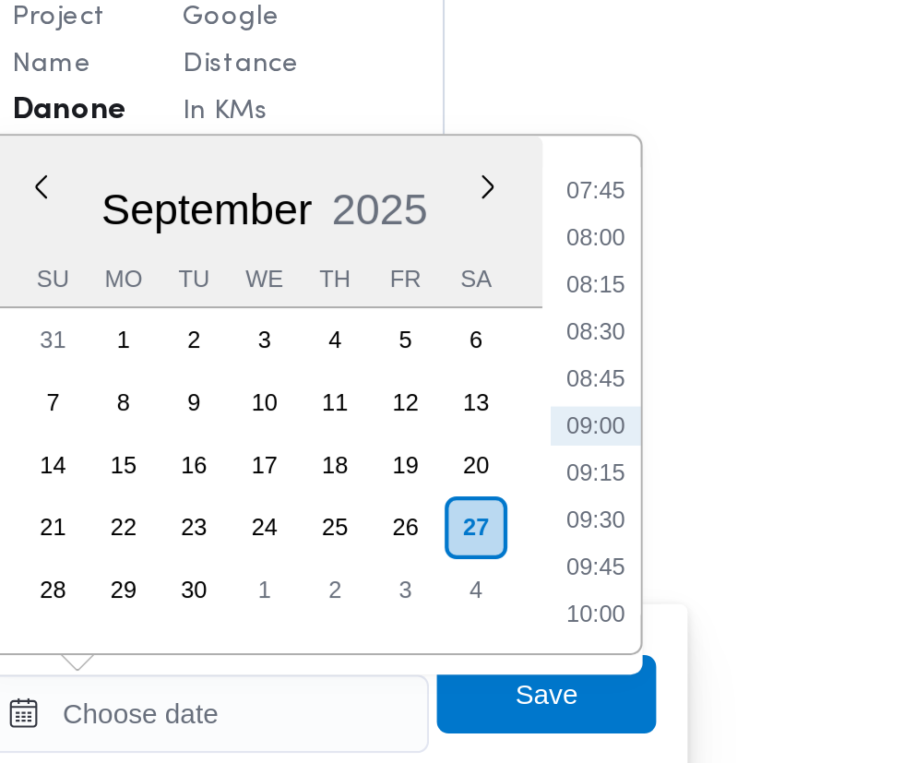
click at [598, 359] on li "08:45" at bounding box center [587, 356] width 42 height 18
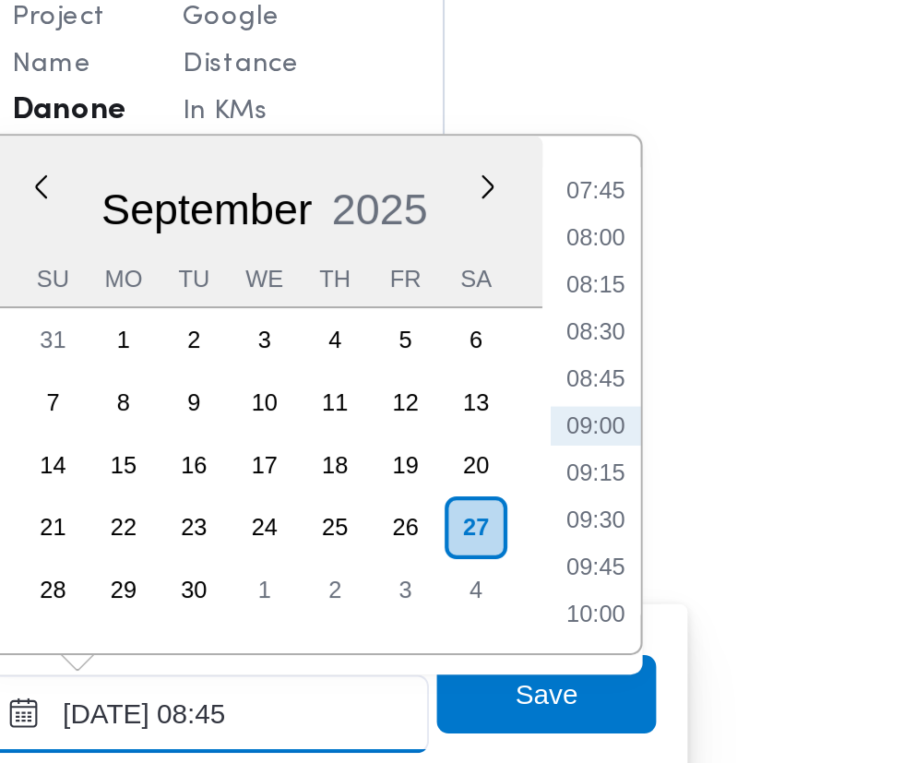
scroll to position [1638, 0]
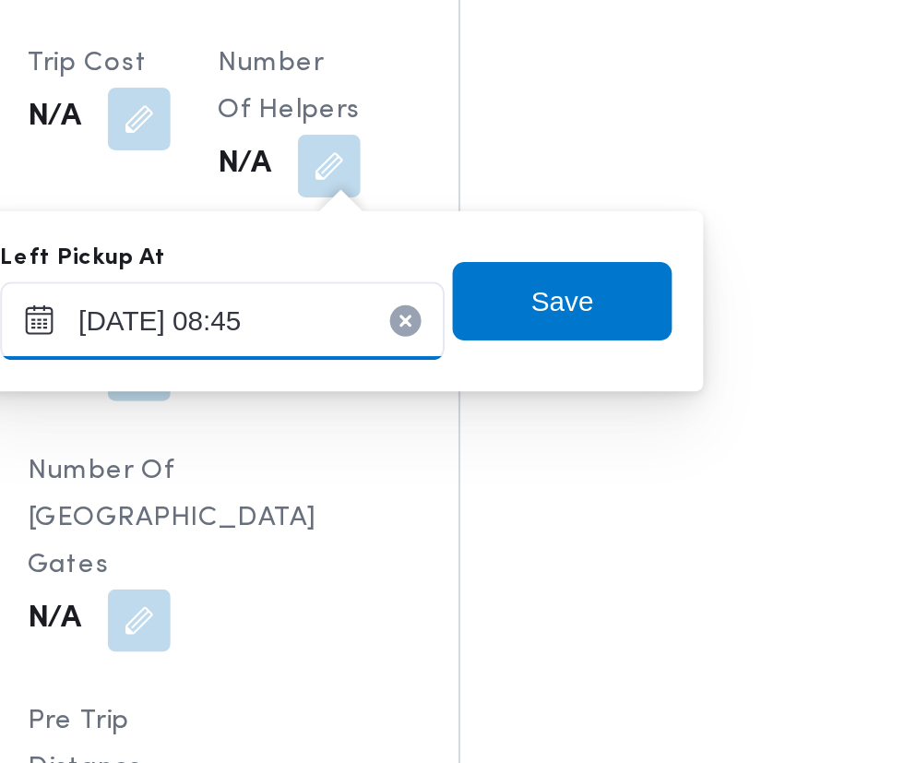
click at [433, 508] on input "[DATE] 08:45" at bounding box center [404, 513] width 209 height 37
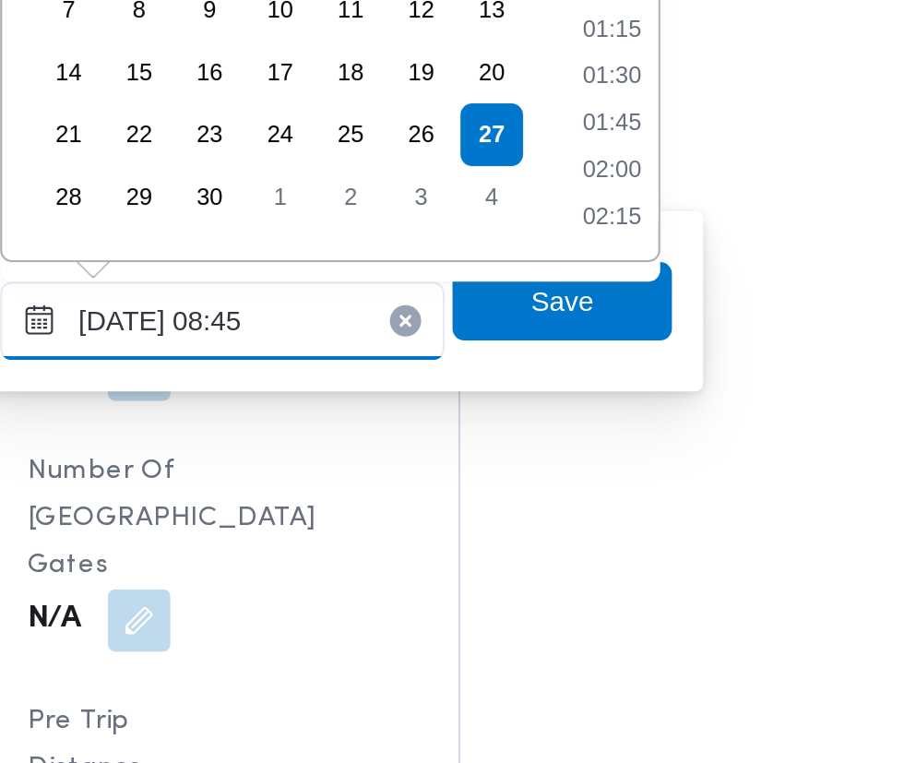
scroll to position [662, 0]
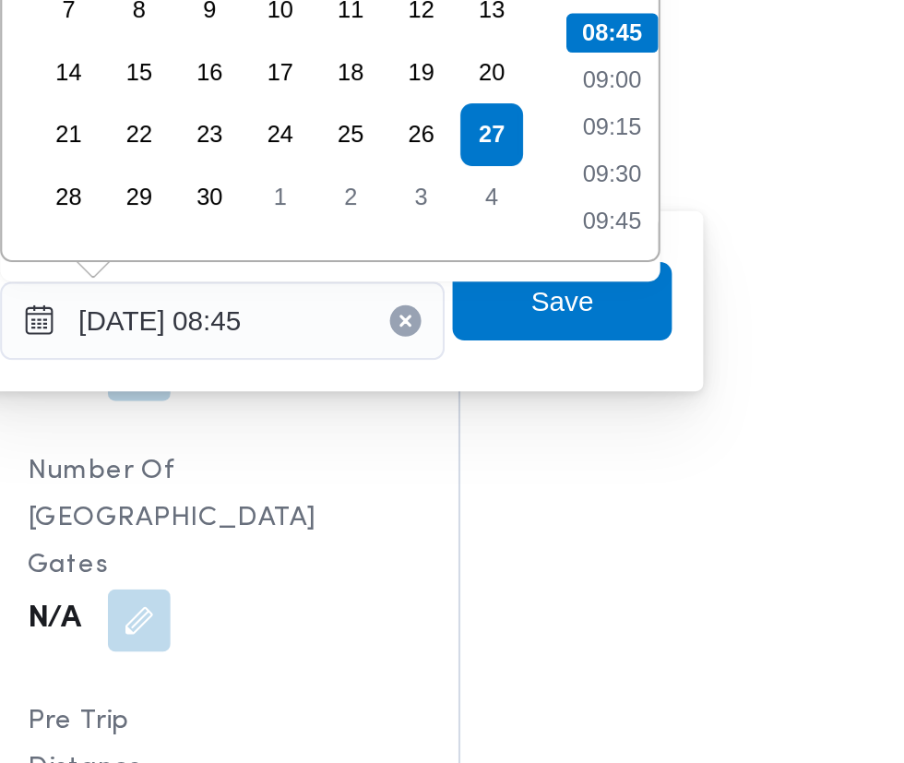
click at [595, 422] on li "09:15" at bounding box center [587, 422] width 42 height 18
type input "[DATE] 09:15"
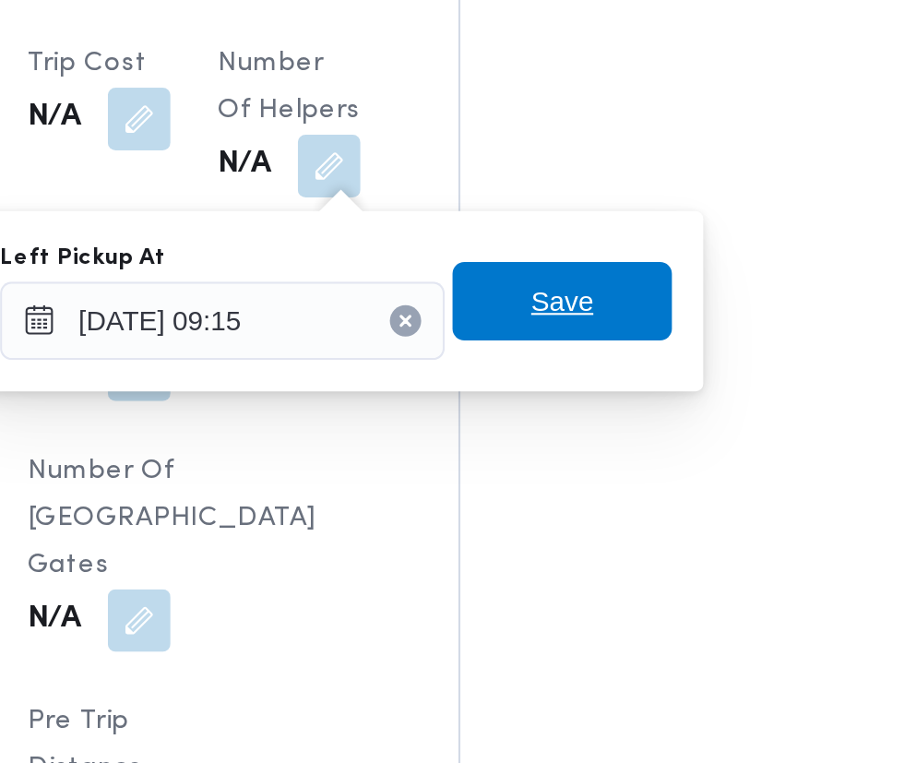
click at [586, 497] on span "Save" at bounding box center [564, 504] width 103 height 37
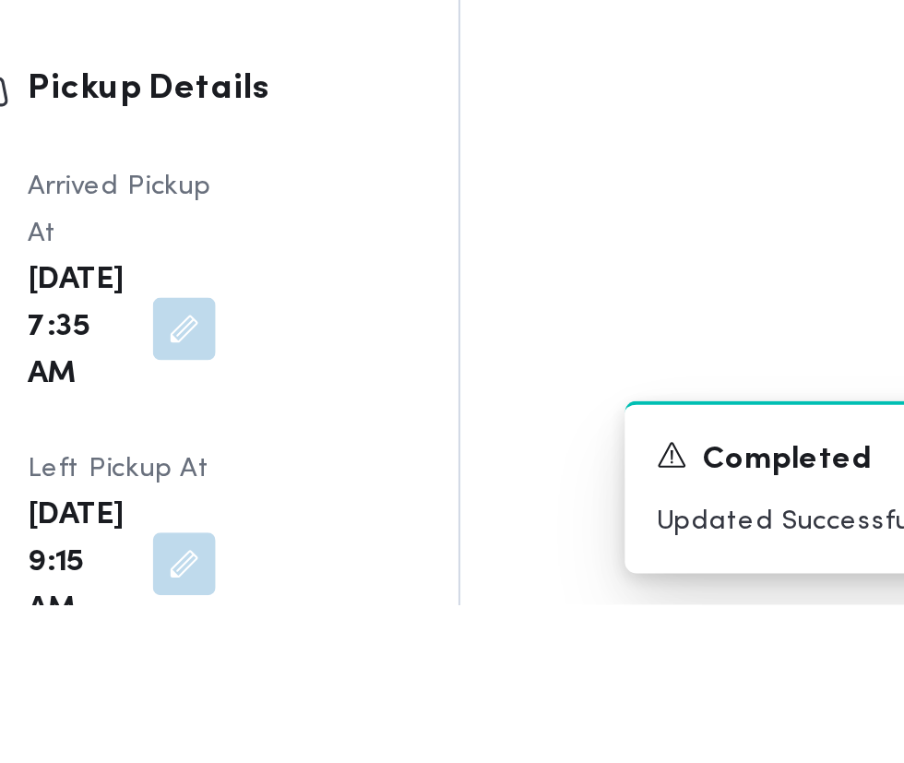
scroll to position [1982, 0]
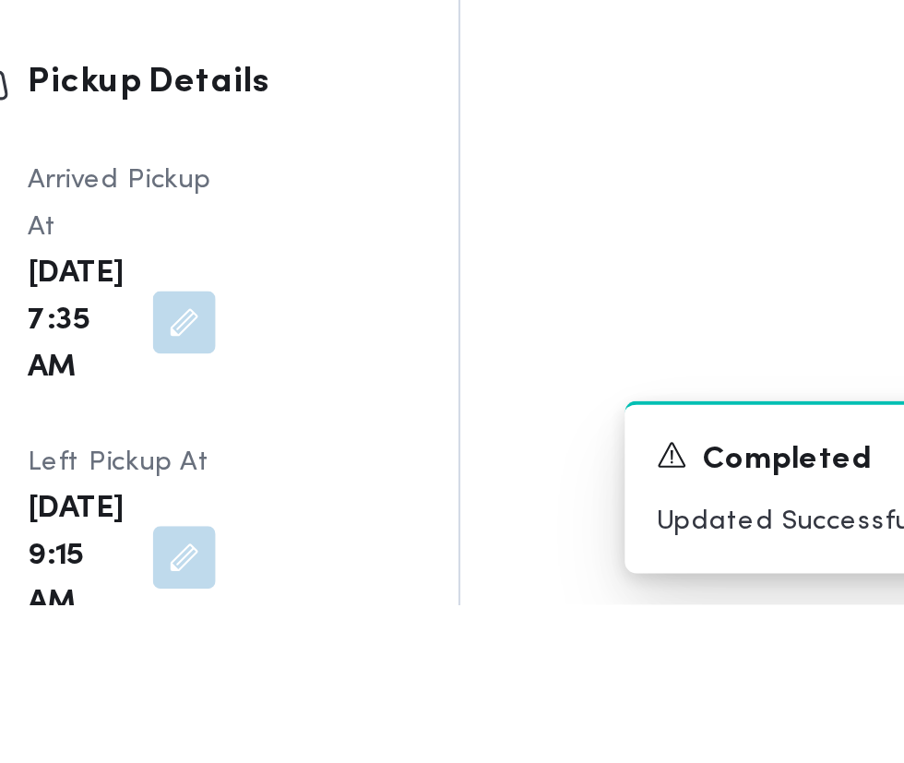
click at [565, 763] on div "A new notification appears Completed Updated Successfully" at bounding box center [719, 707] width 369 height 111
click at [558, 763] on div "A new notification appears Completed Updated Successfully" at bounding box center [719, 707] width 369 height 111
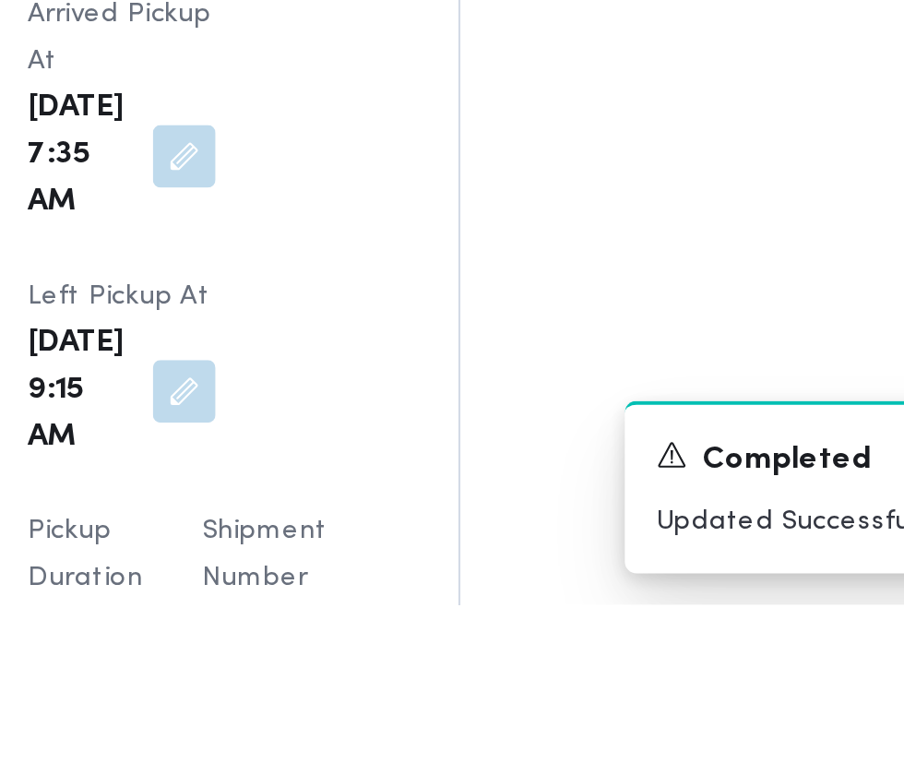
scroll to position [2086, 0]
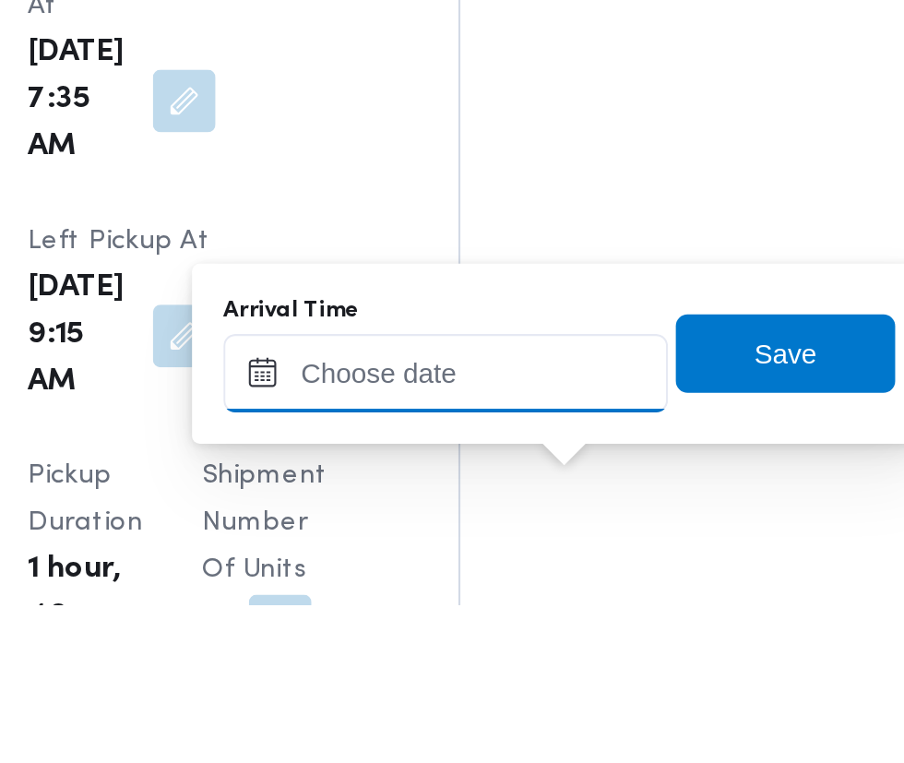
click at [545, 646] on input "Arrival Time" at bounding box center [509, 653] width 209 height 37
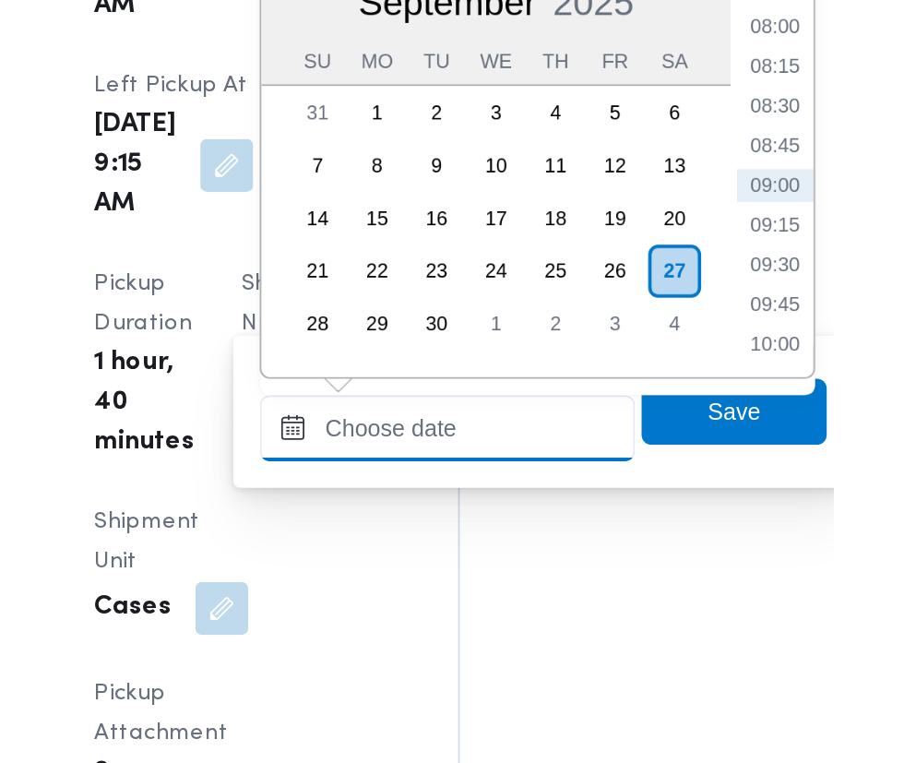
scroll to position [2193, 0]
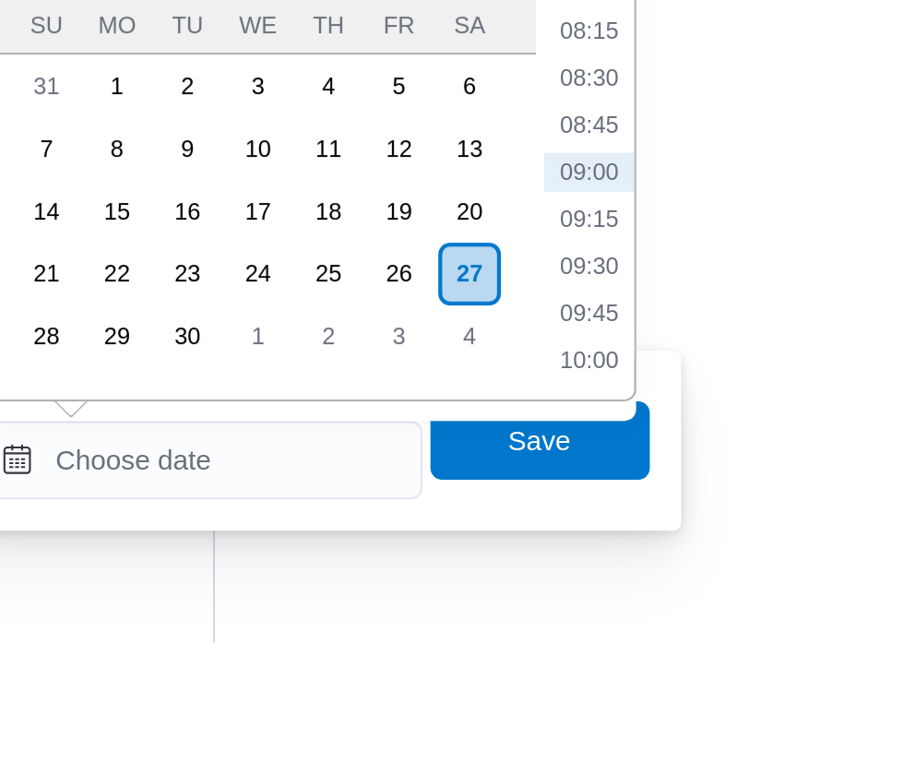
click at [705, 586] on li "09:30" at bounding box center [692, 585] width 42 height 18
type input "[DATE] 09:30"
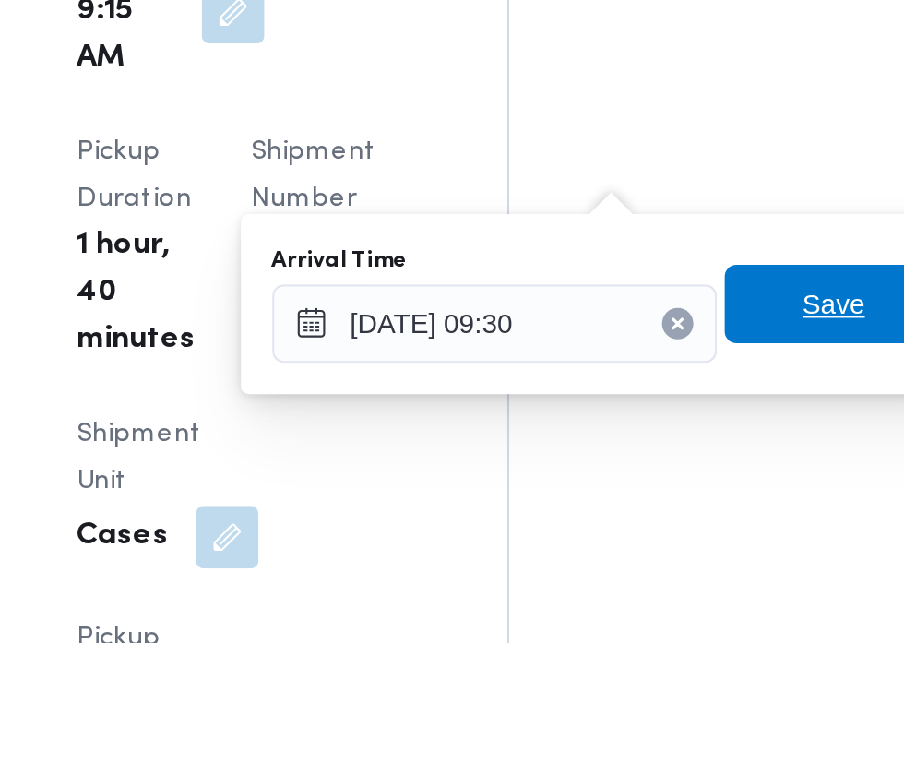
click at [668, 606] on span "Save" at bounding box center [670, 603] width 30 height 22
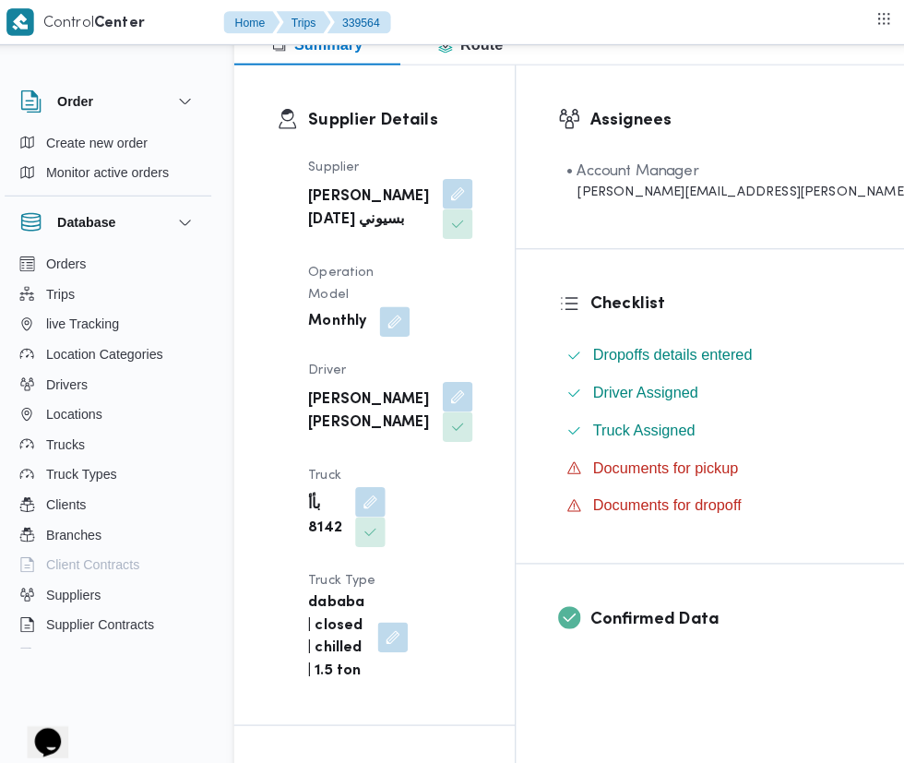
scroll to position [0, 0]
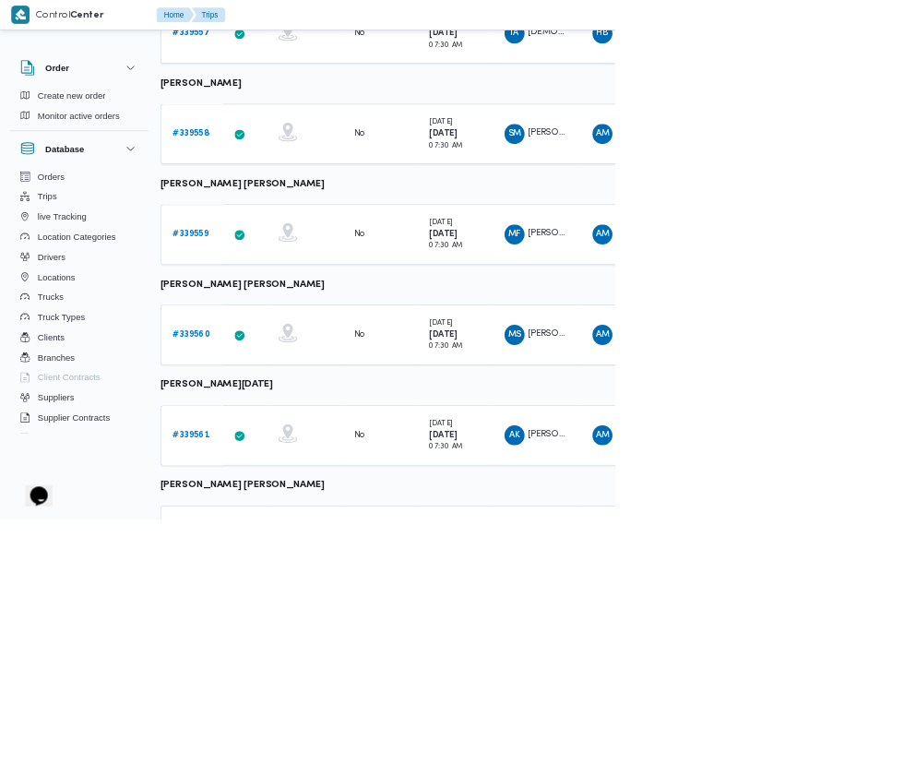
scroll to position [922, 4]
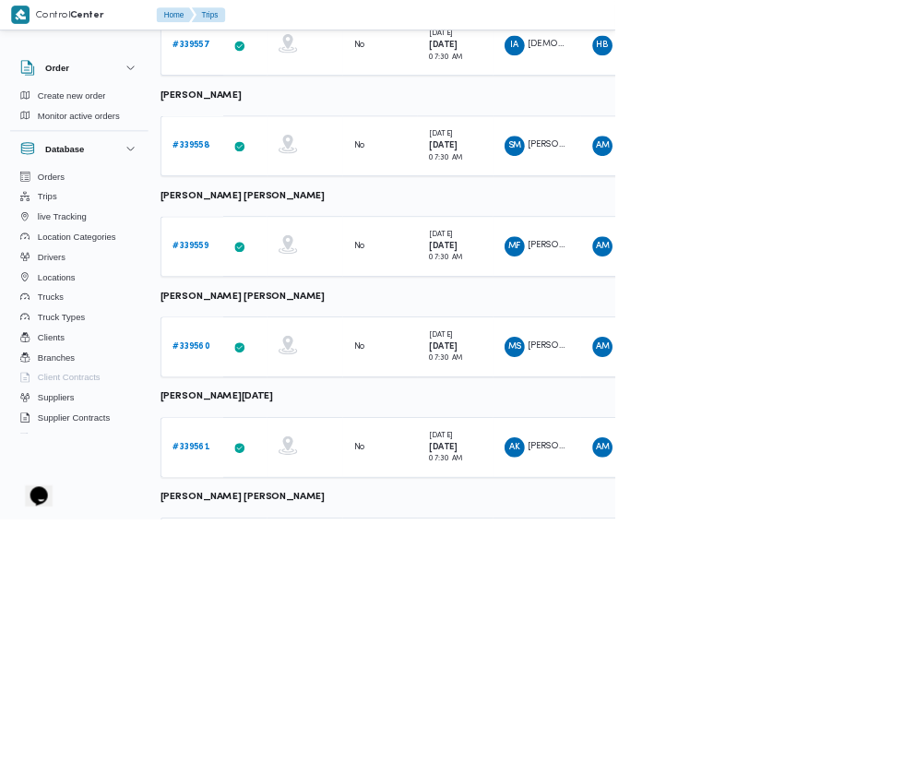
click at [292, 502] on link "# 339560" at bounding box center [281, 510] width 55 height 22
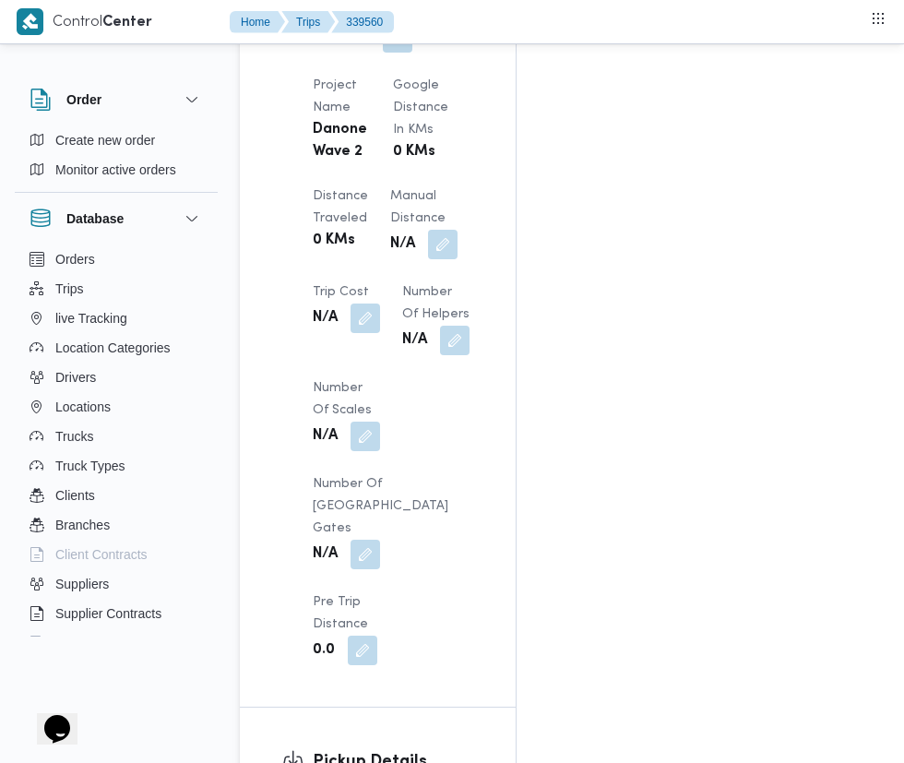
scroll to position [1735, 0]
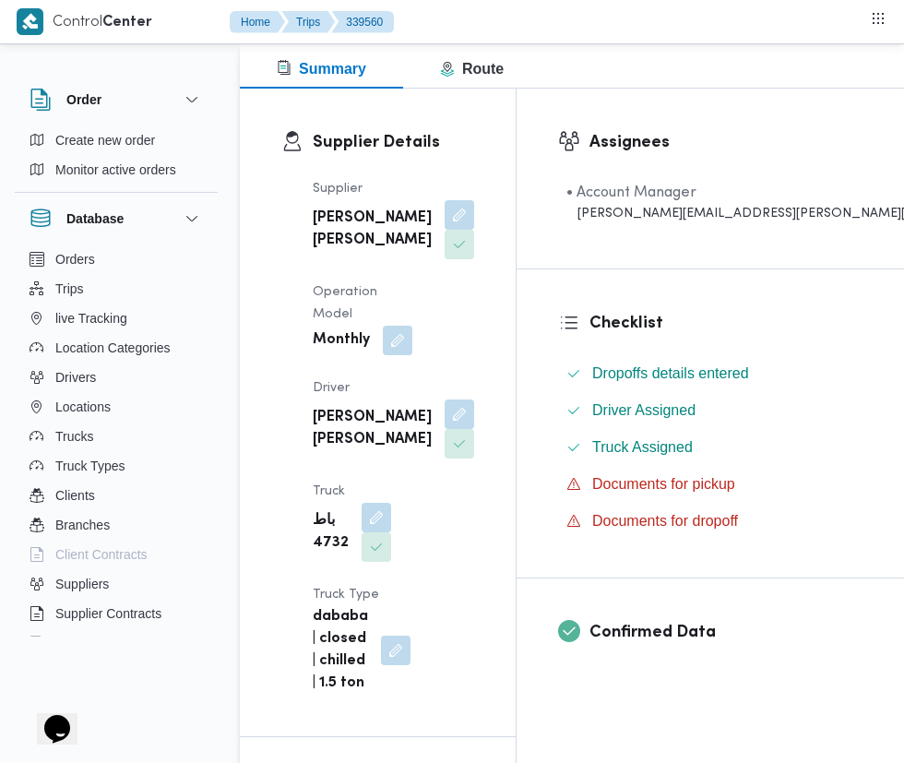
scroll to position [235, 0]
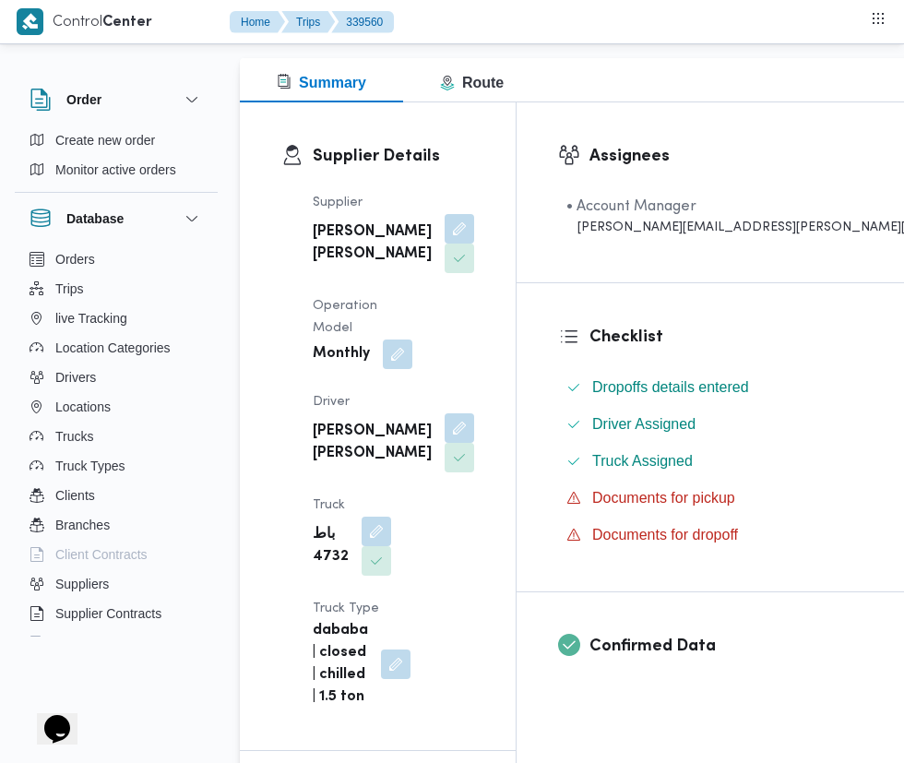
click at [474, 413] on button "button" at bounding box center [459, 428] width 30 height 30
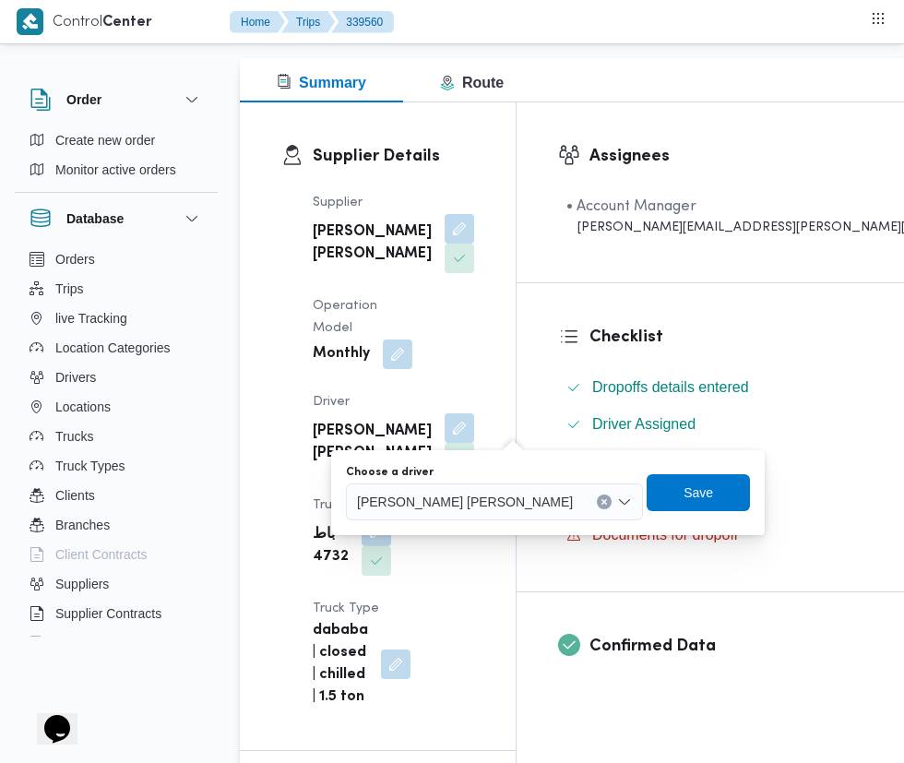
click at [459, 502] on span "[PERSON_NAME] [PERSON_NAME]" at bounding box center [465, 501] width 216 height 20
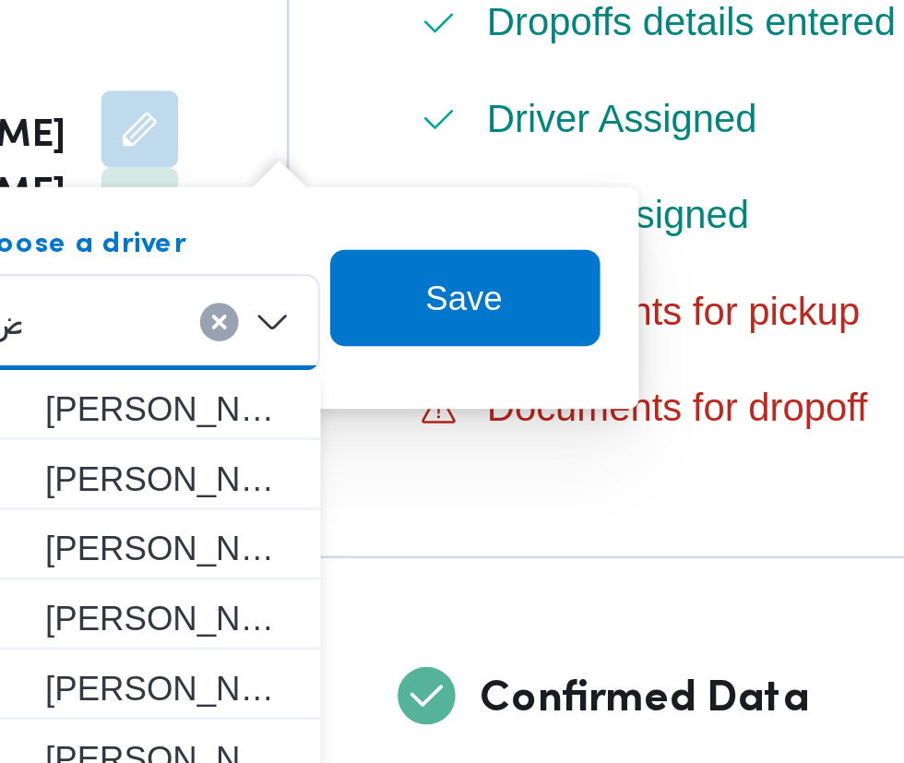
scroll to position [0, 0]
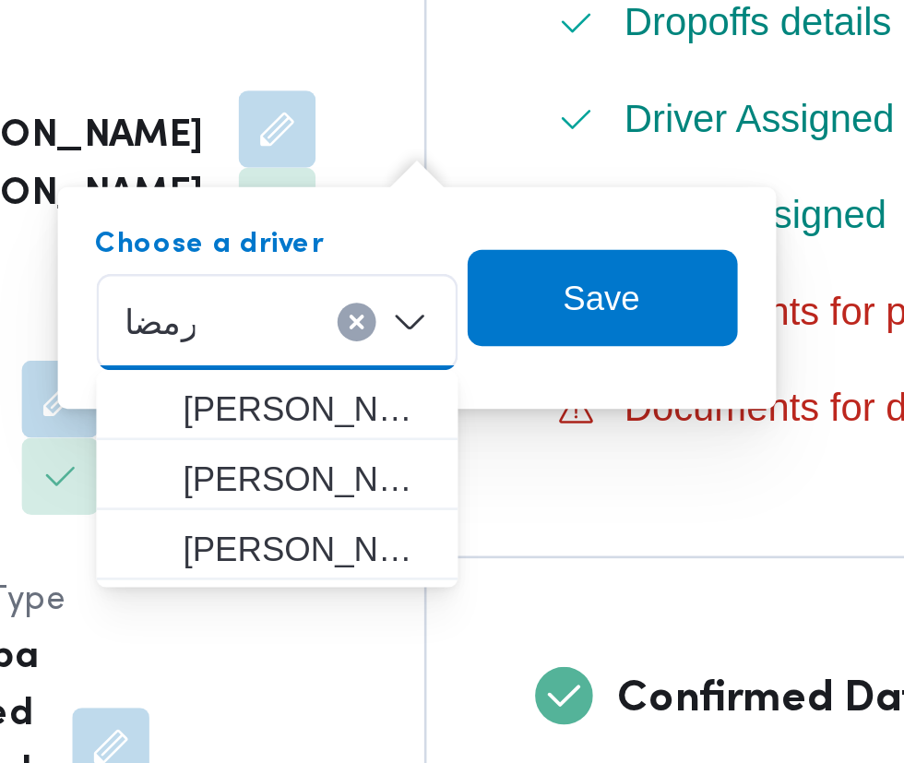
type input "رمضا"
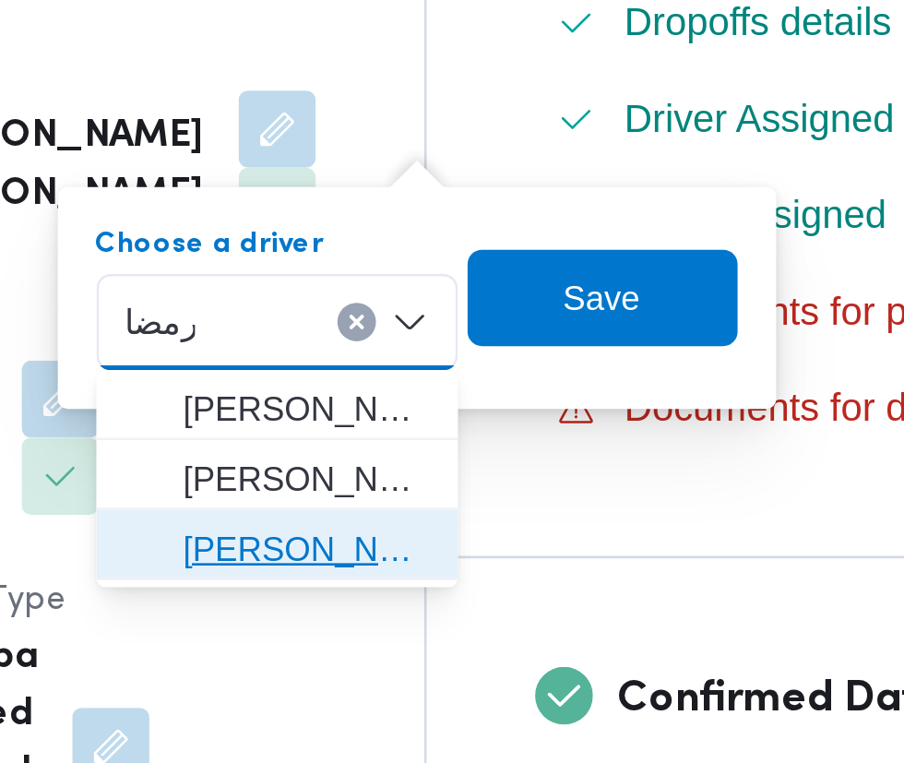
click at [603, 587] on mark "رمضا" at bounding box center [617, 588] width 29 height 15
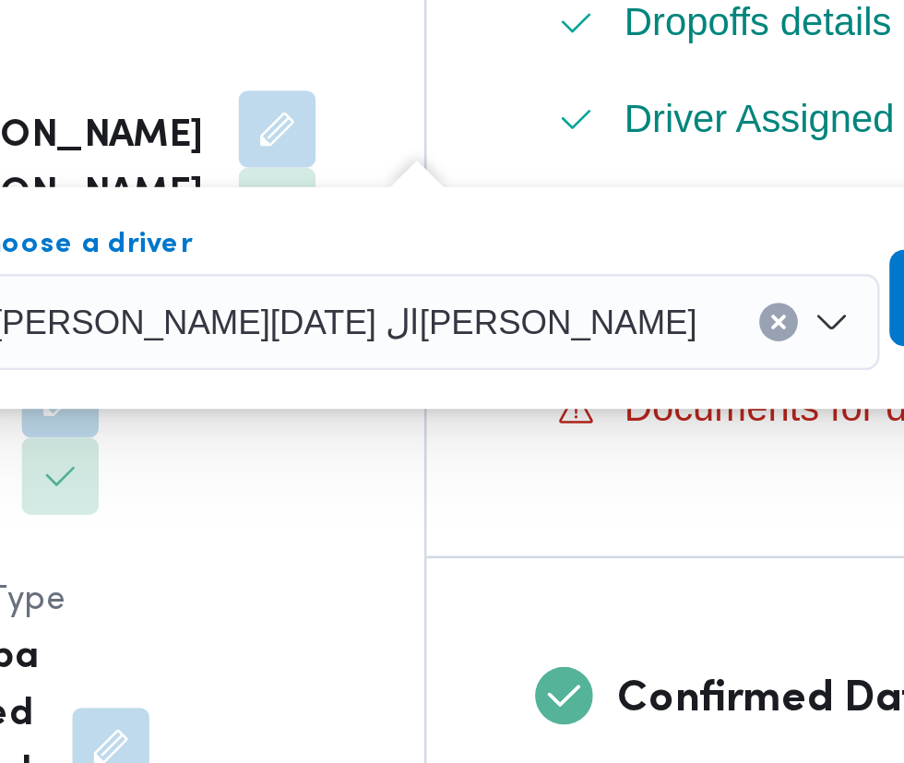
click at [693, 492] on span "Save" at bounding box center [744, 492] width 103 height 37
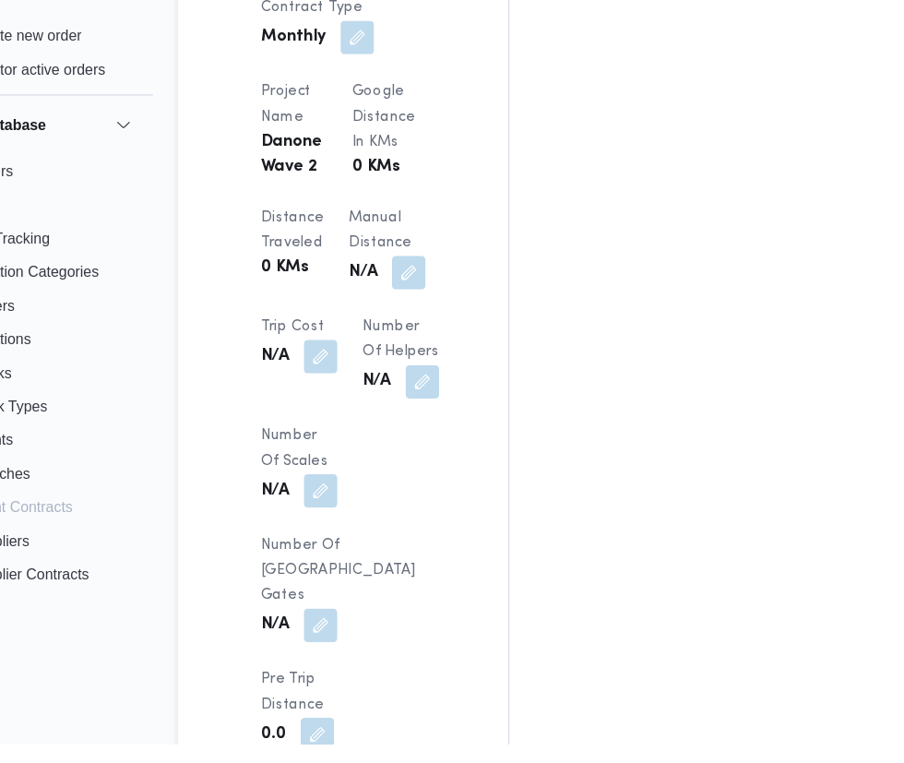
scroll to position [1606, 0]
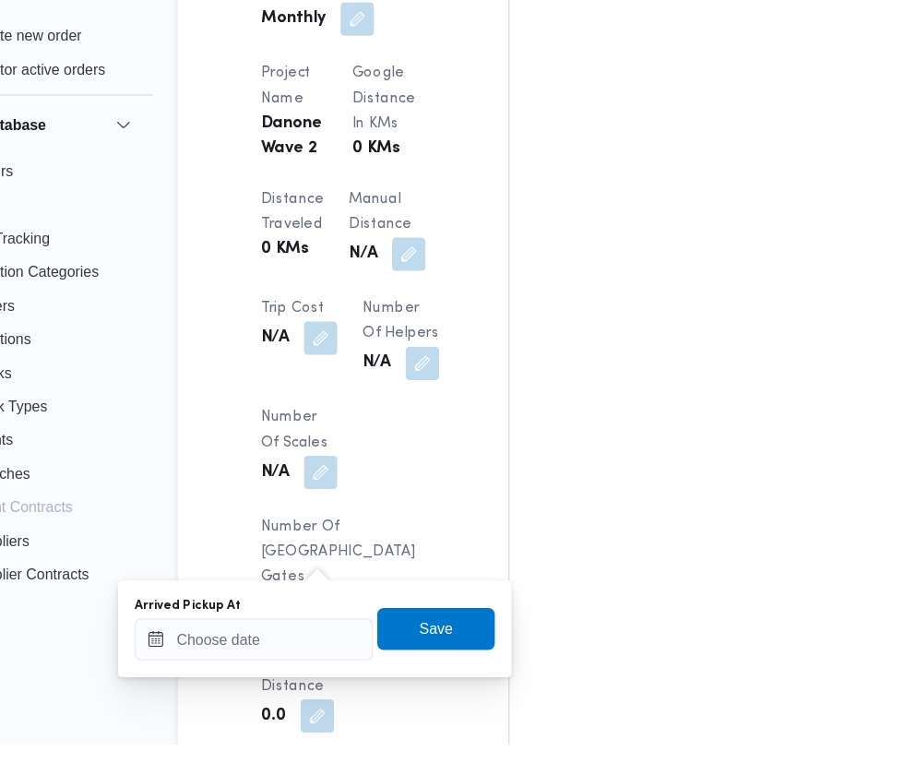
click at [347, 672] on input "Arrived Pickup At" at bounding box center [306, 670] width 209 height 37
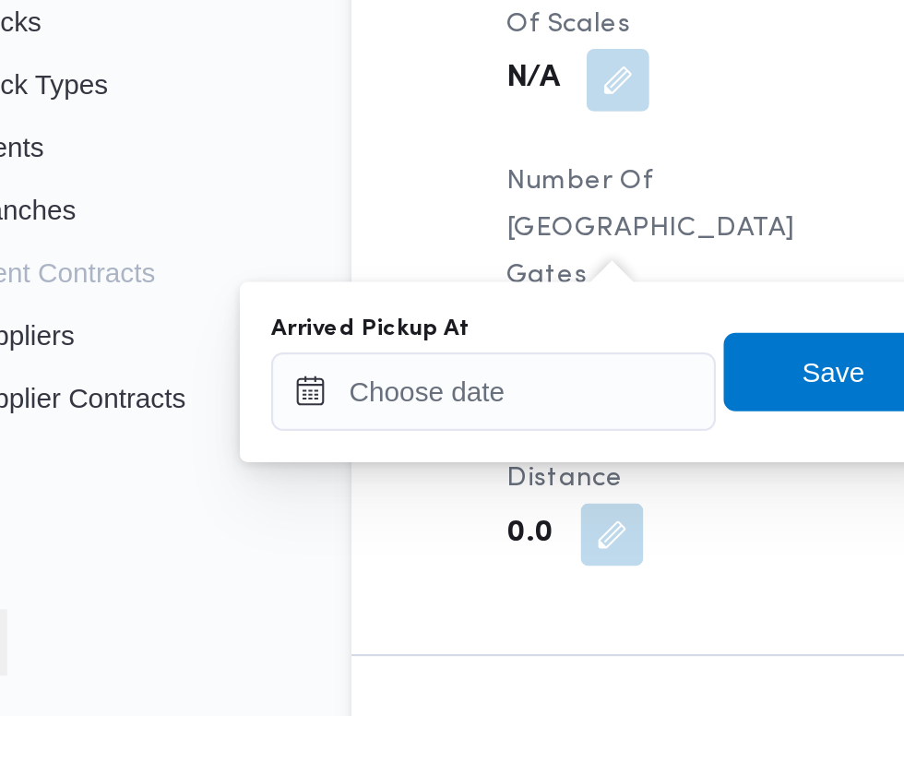
scroll to position [1665, 0]
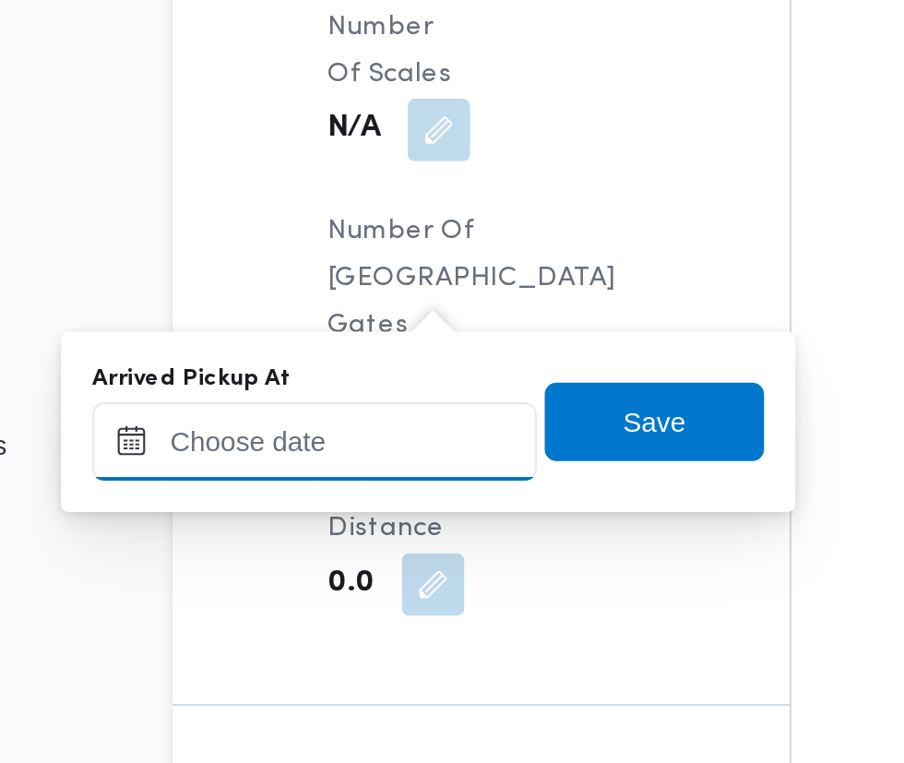
click at [343, 605] on input "Arrived Pickup At" at bounding box center [306, 611] width 209 height 37
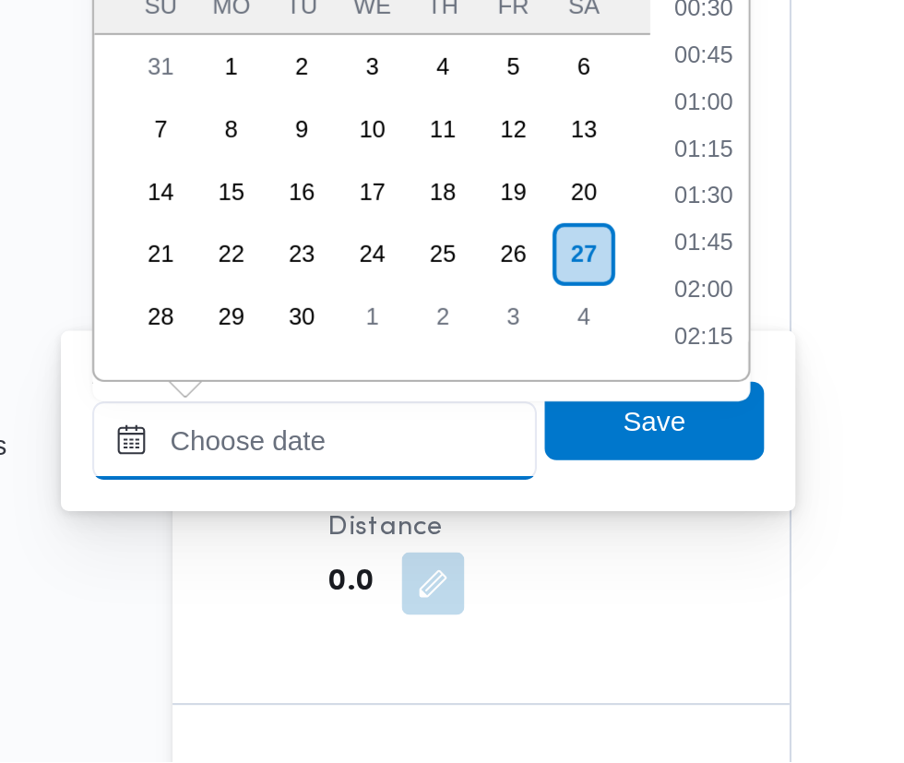
scroll to position [684, 0]
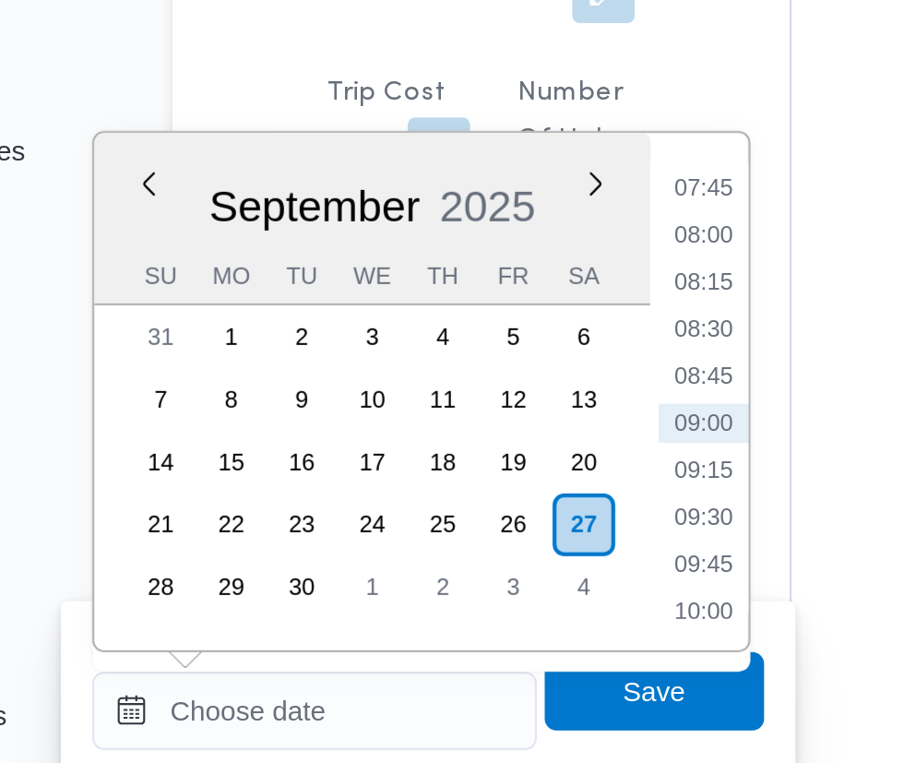
click at [501, 357] on li "07:45" at bounding box center [489, 365] width 42 height 18
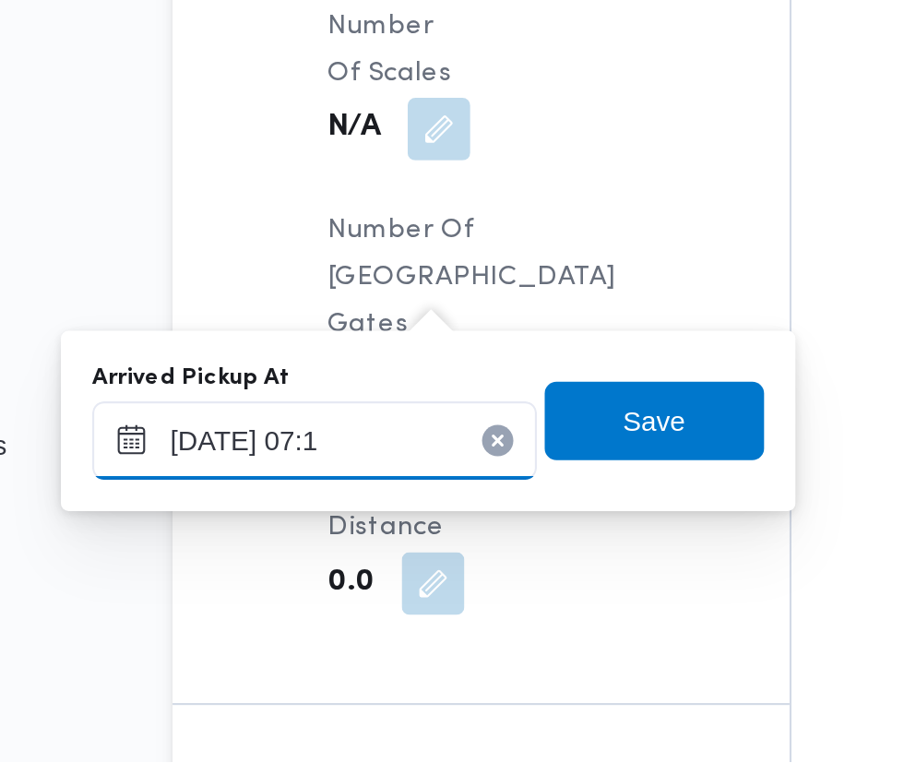
type input "[DATE] 07:15"
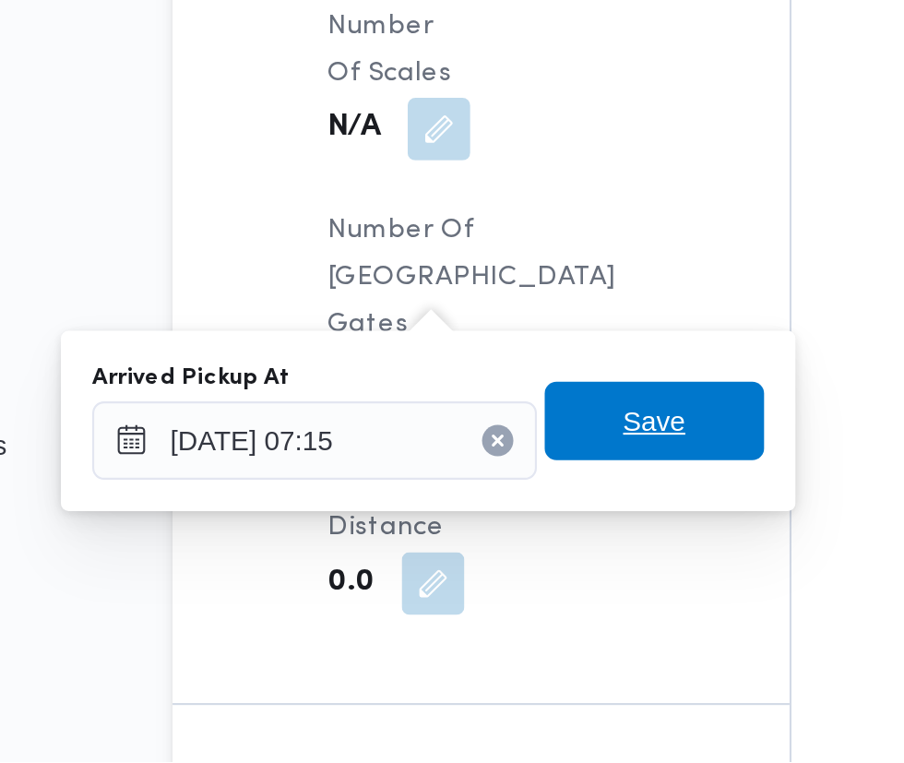
click at [469, 603] on span "Save" at bounding box center [467, 602] width 30 height 22
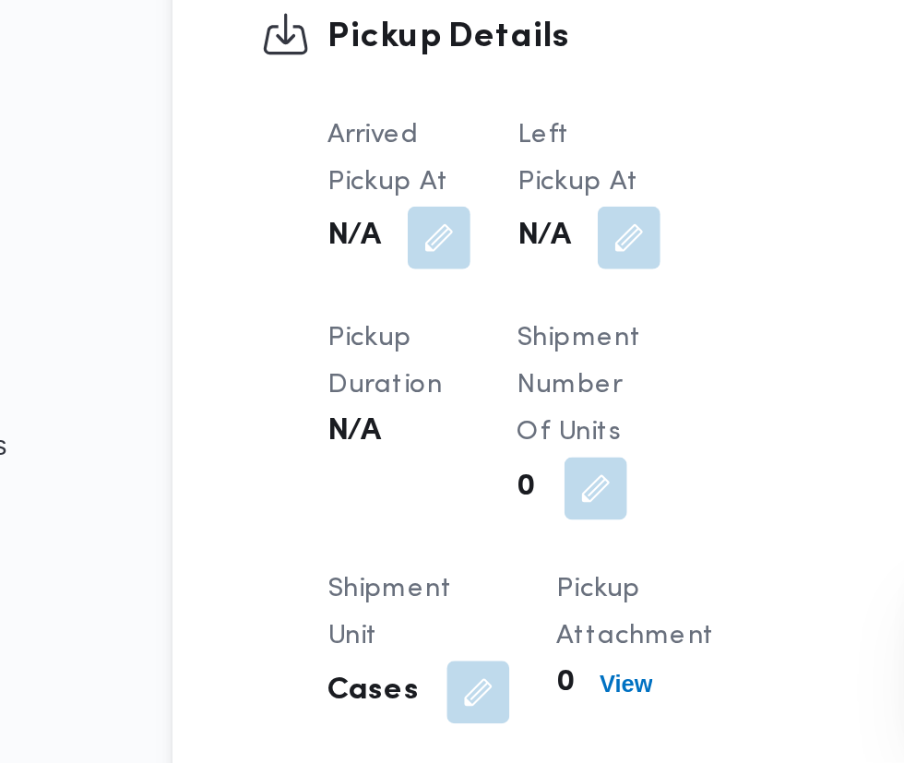
click at [456, 530] on button "button" at bounding box center [455, 516] width 30 height 30
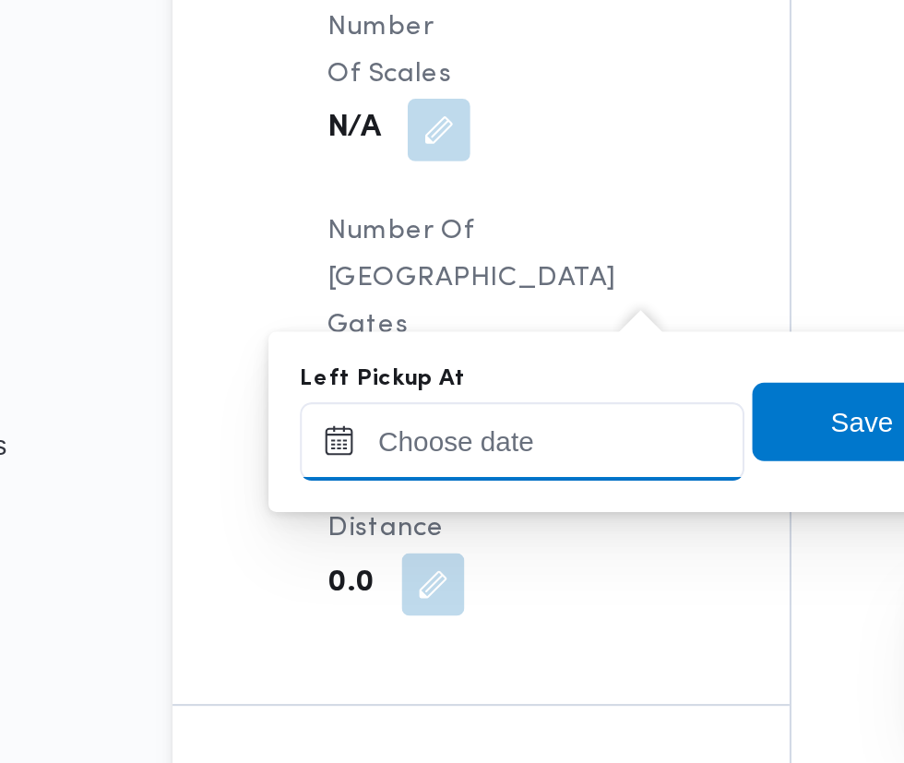
click at [421, 609] on input "Left Pickup At" at bounding box center [404, 611] width 209 height 37
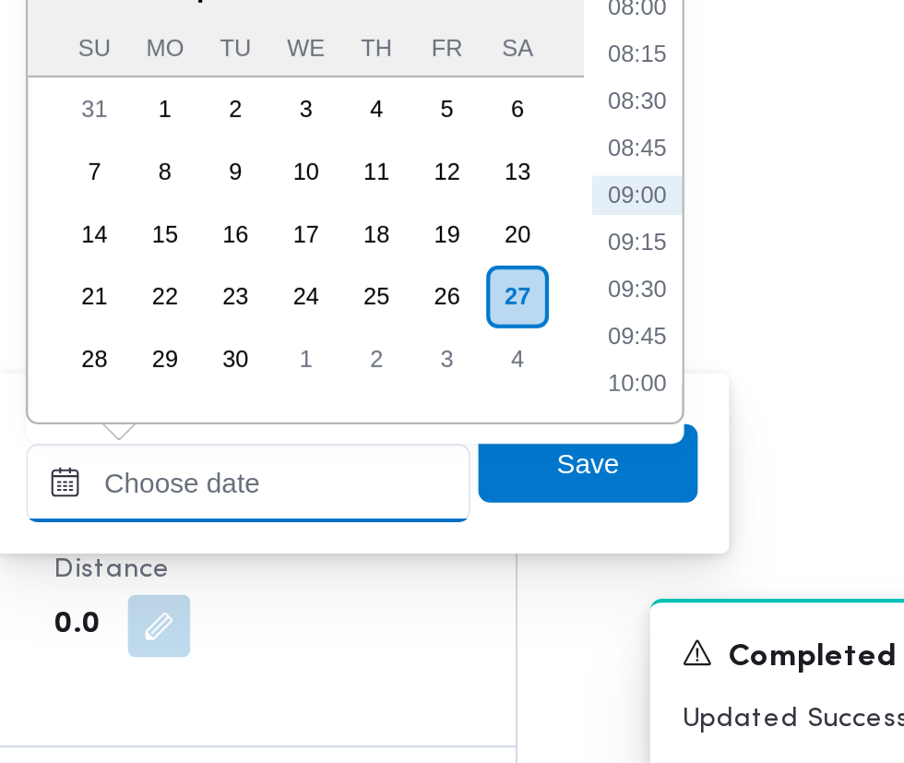
scroll to position [1664, 0]
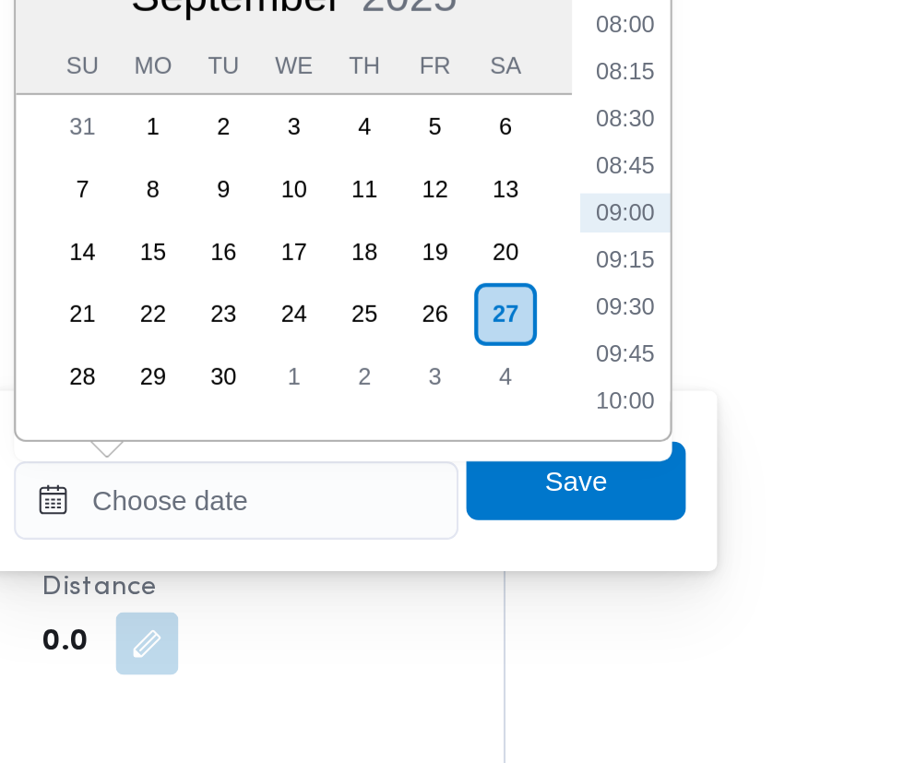
click at [595, 430] on li "08:30" at bounding box center [587, 432] width 42 height 18
type input "[DATE] 08:30"
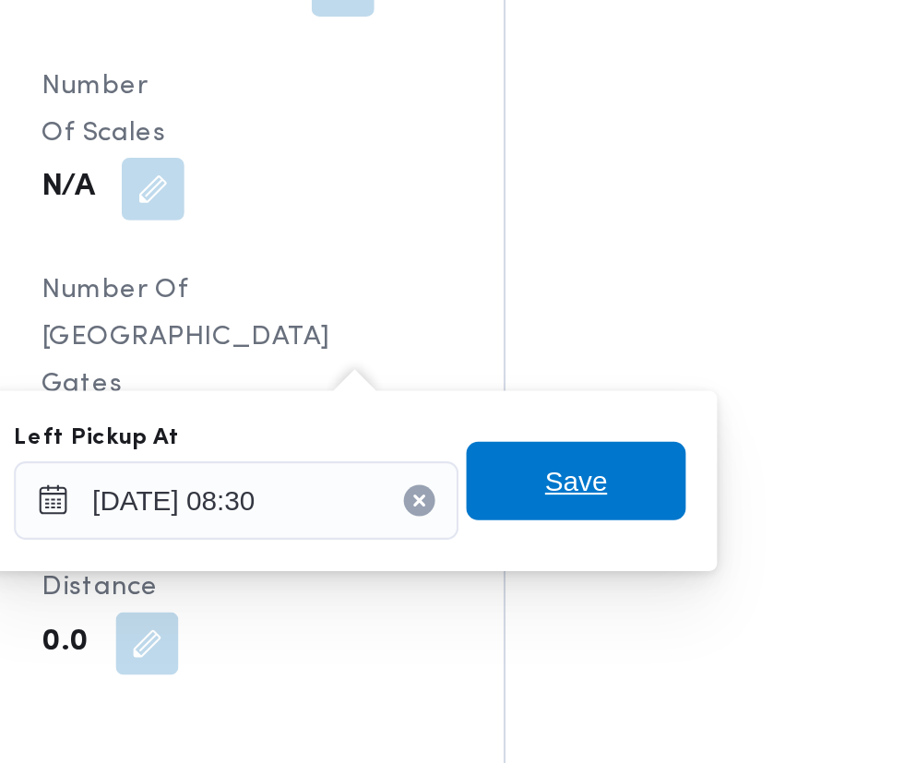
click at [592, 597] on span "Save" at bounding box center [564, 603] width 103 height 37
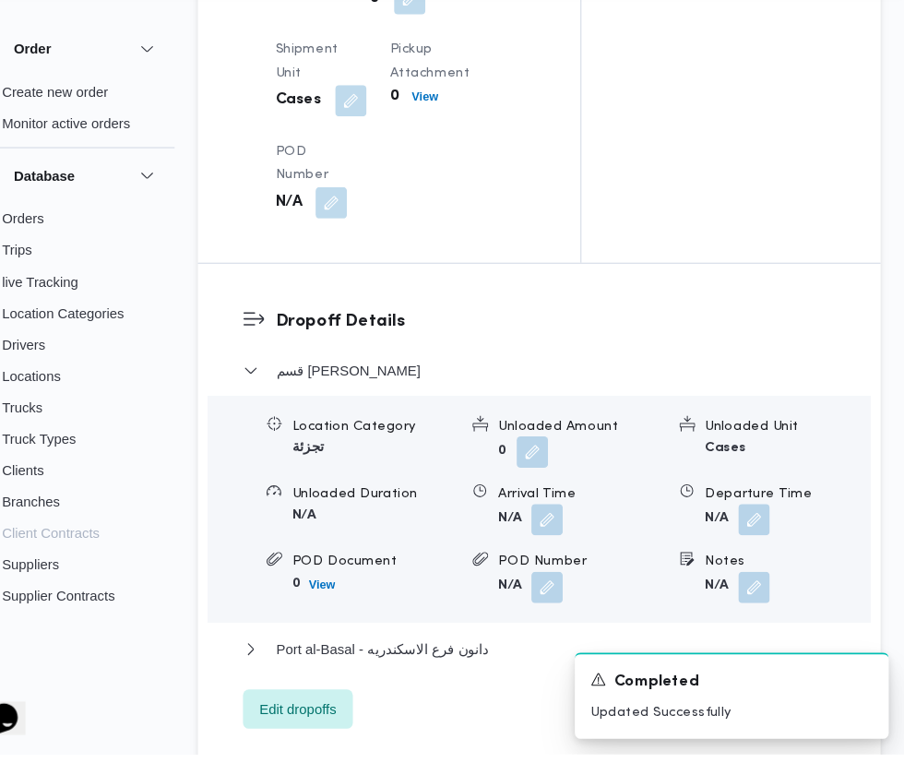
scroll to position [2285, 0]
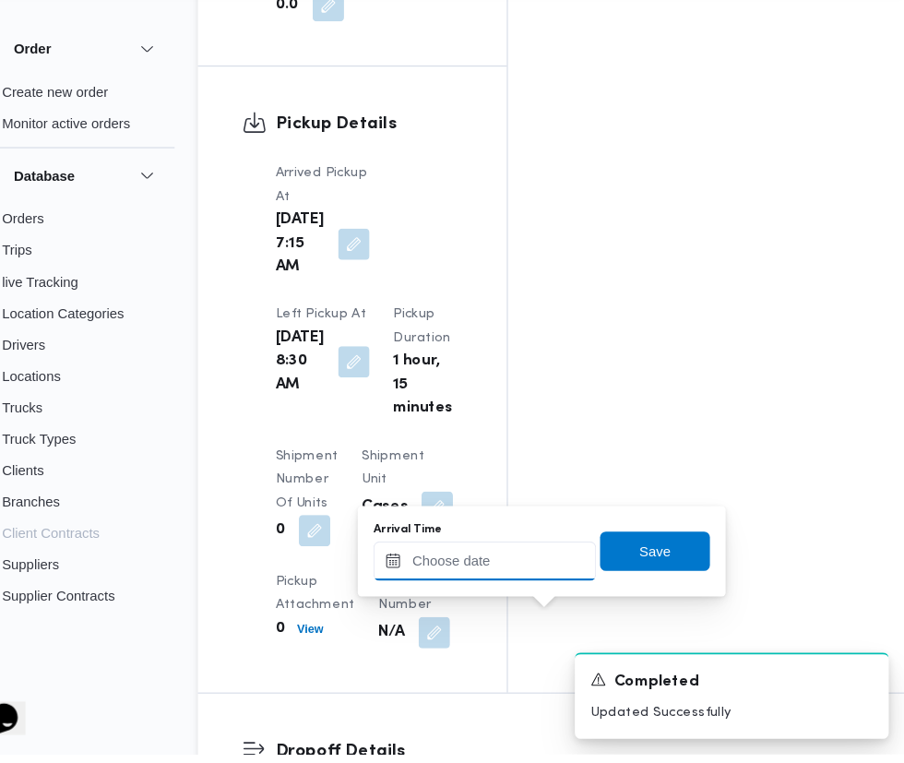
click at [526, 580] on input "Arrival Time" at bounding box center [509, 581] width 209 height 37
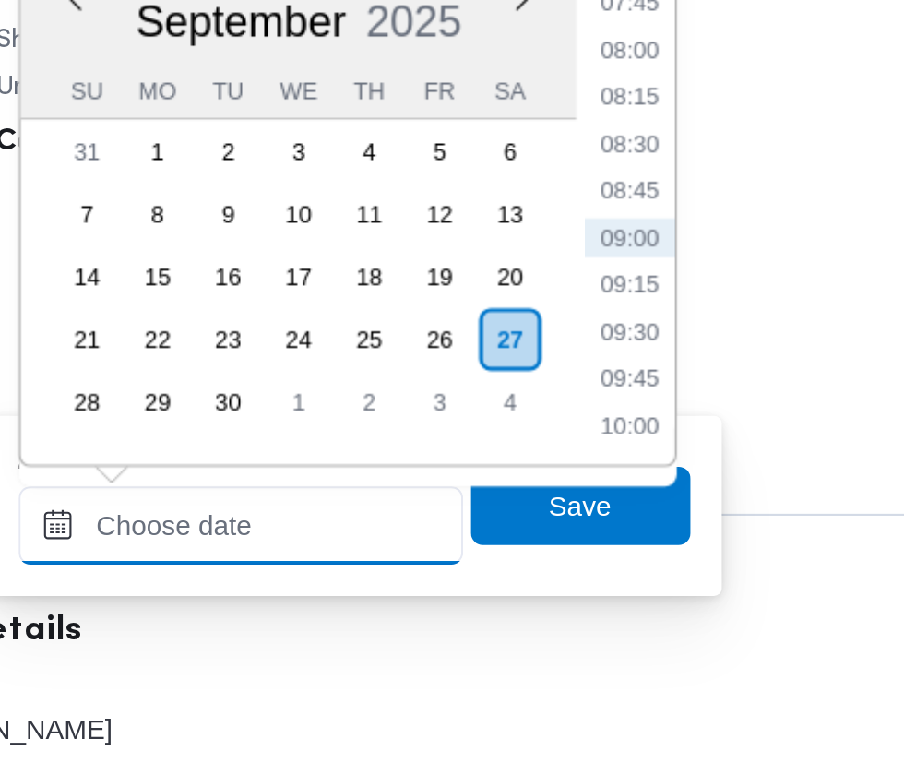
scroll to position [2352, 0]
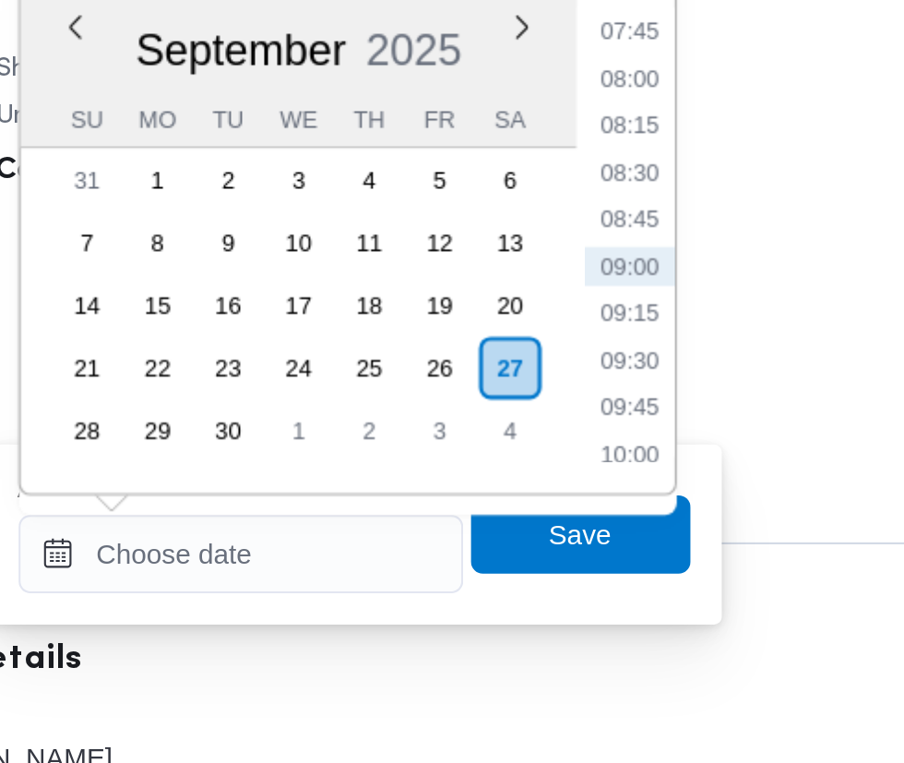
click at [702, 504] on li "09:00" at bounding box center [692, 507] width 42 height 18
type input "[DATE] 09:00"
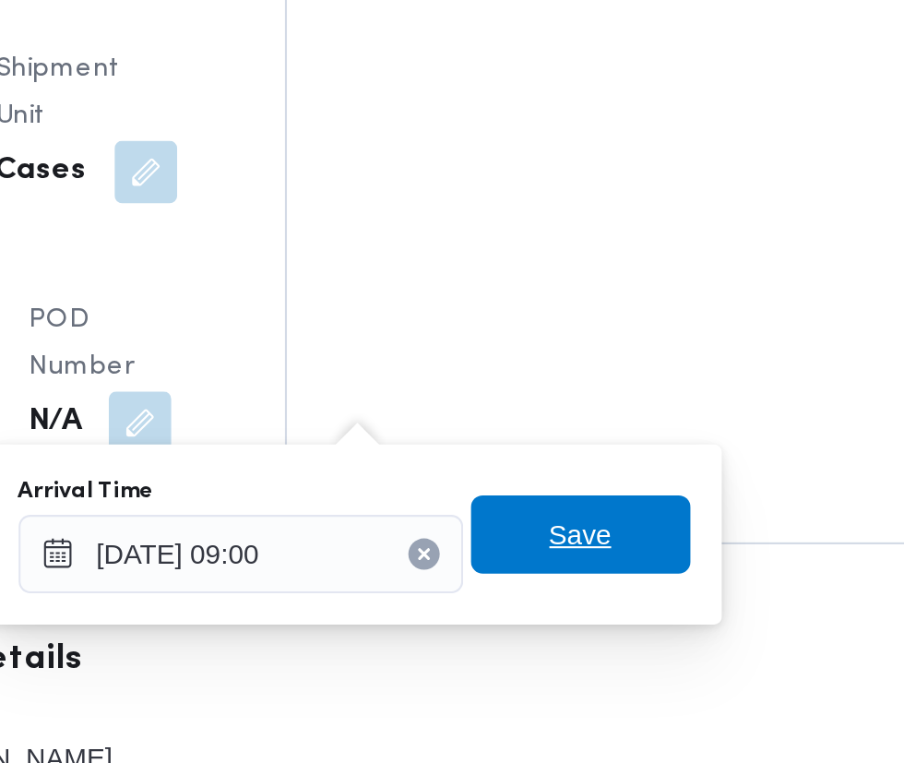
click at [699, 634] on span "Save" at bounding box center [669, 633] width 103 height 37
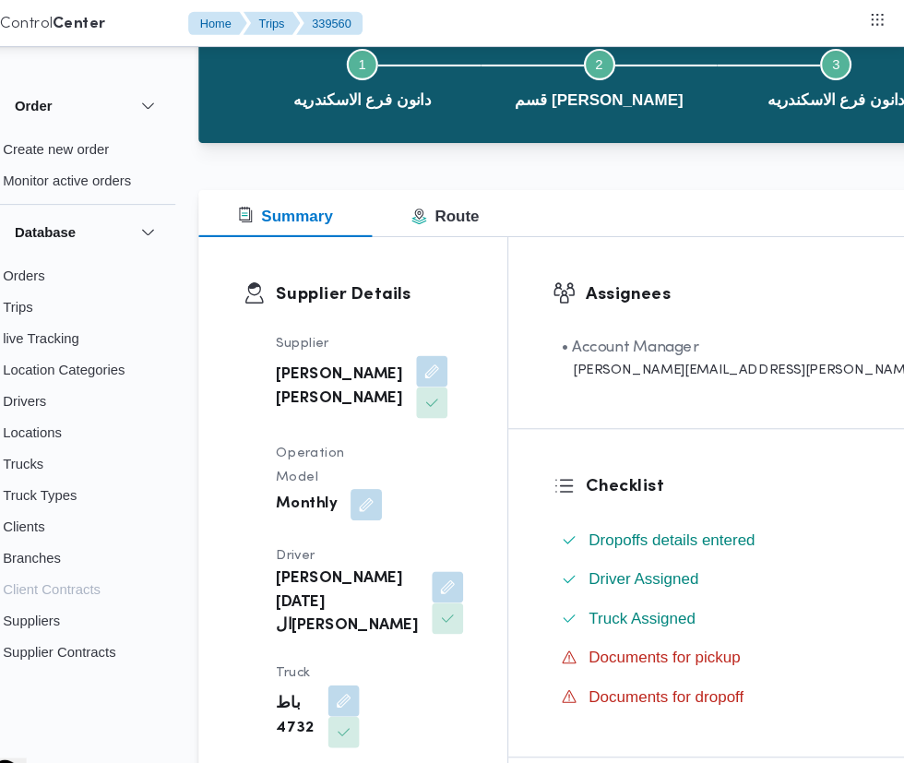
scroll to position [0, 0]
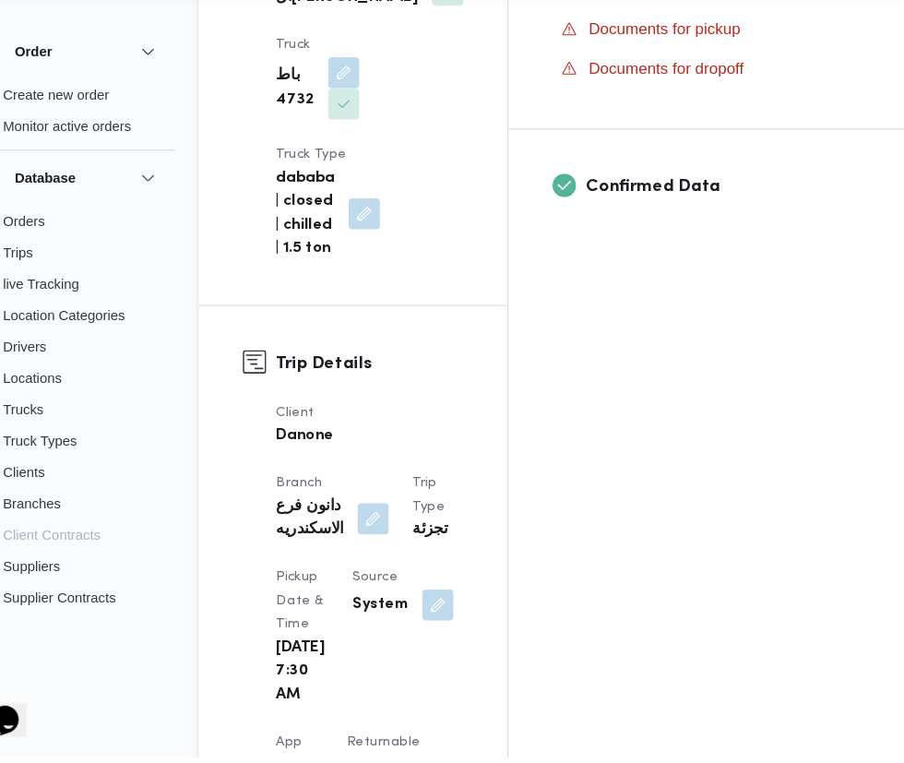
click at [450, 608] on button "button" at bounding box center [465, 620] width 30 height 30
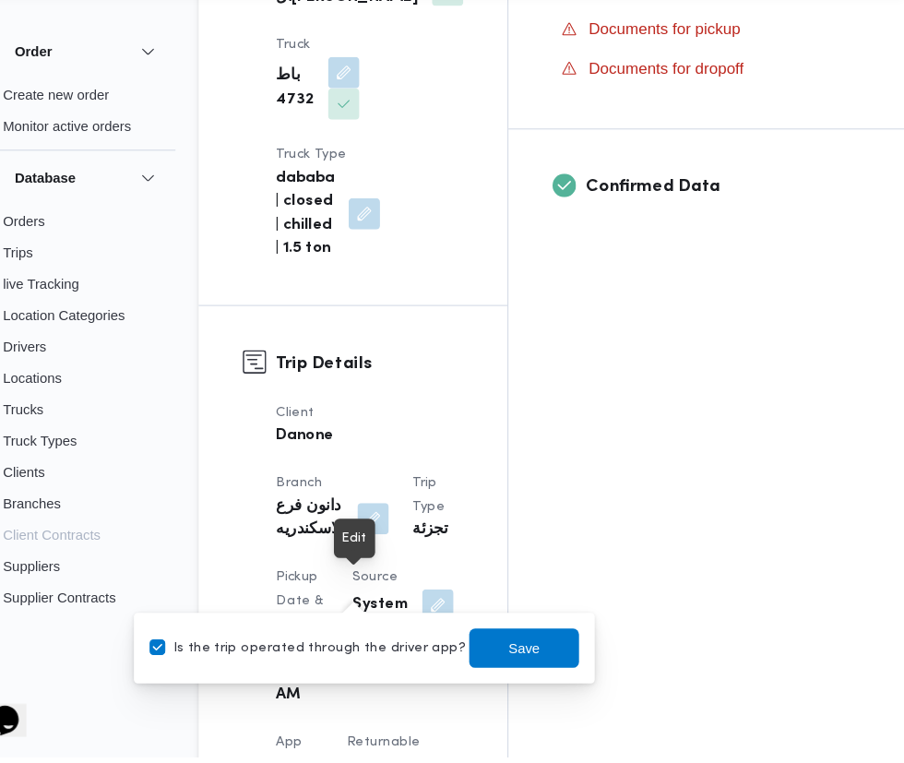
scroll to position [655, 0]
click at [334, 659] on label "Is the trip operated through the driver app?" at bounding box center [342, 660] width 297 height 22
checkbox input "false"
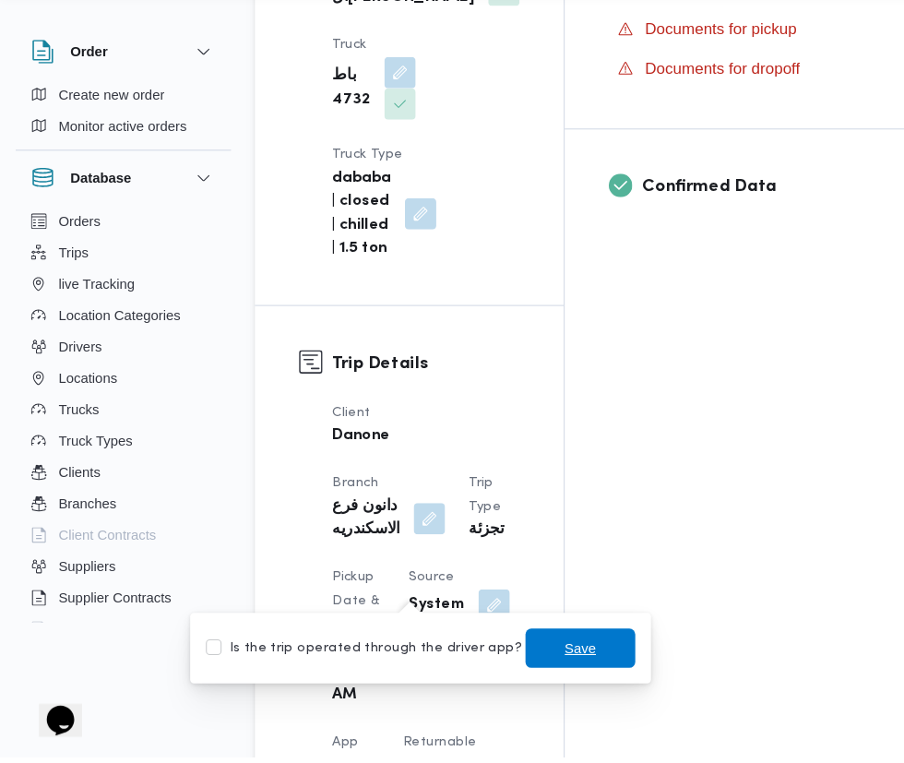
click at [535, 669] on span "Save" at bounding box center [546, 660] width 30 height 22
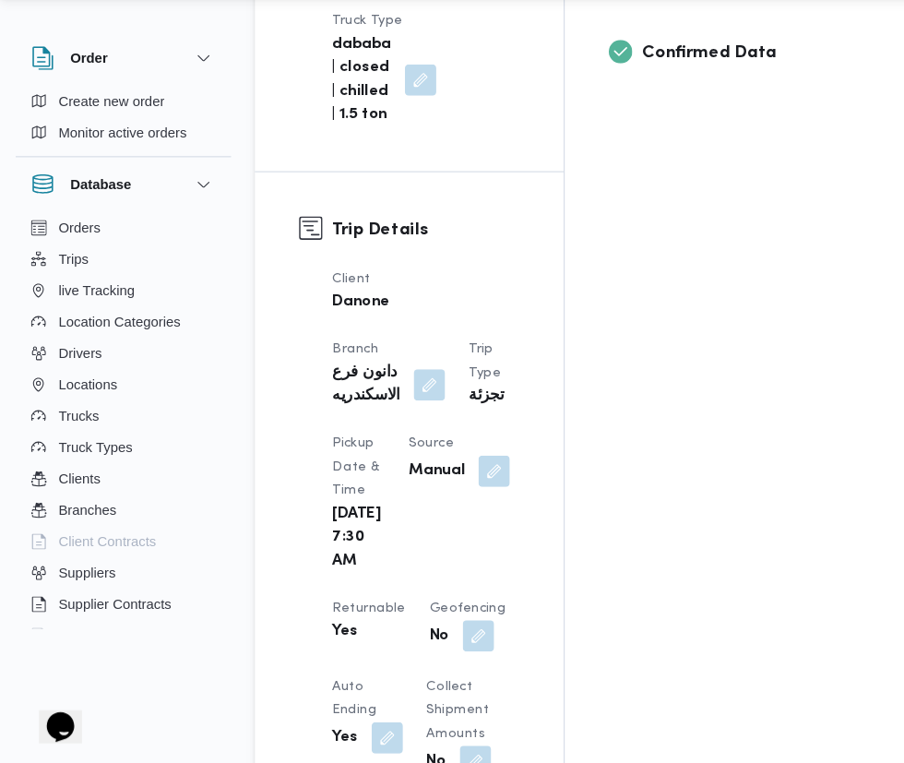
scroll to position [800, 0]
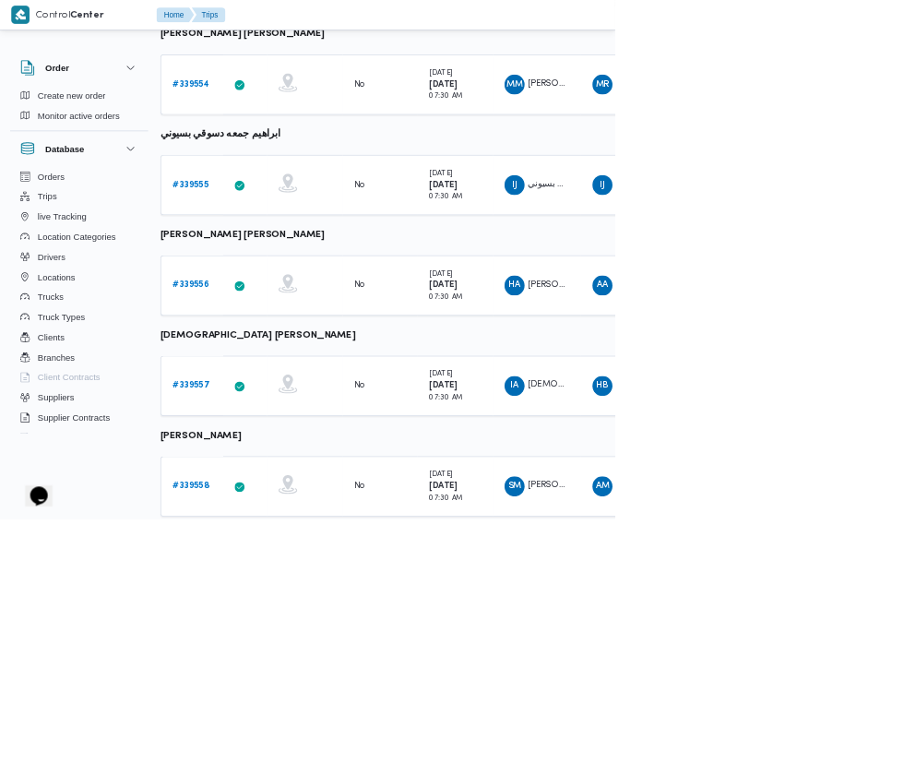
scroll to position [0, 4]
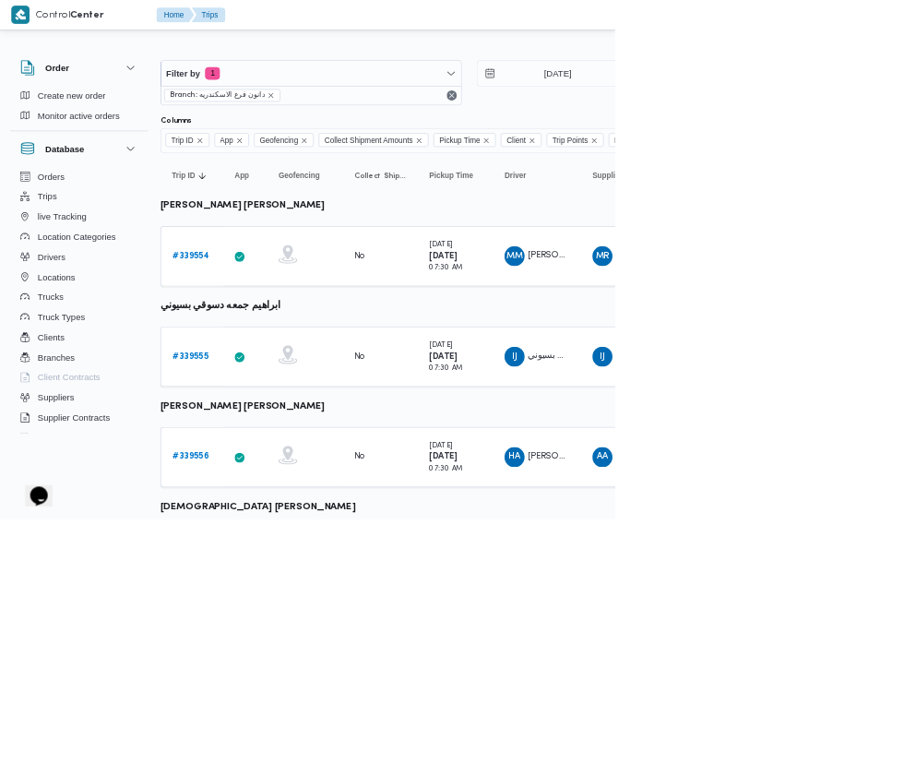
click at [280, 376] on b "# 339554" at bounding box center [281, 376] width 54 height 12
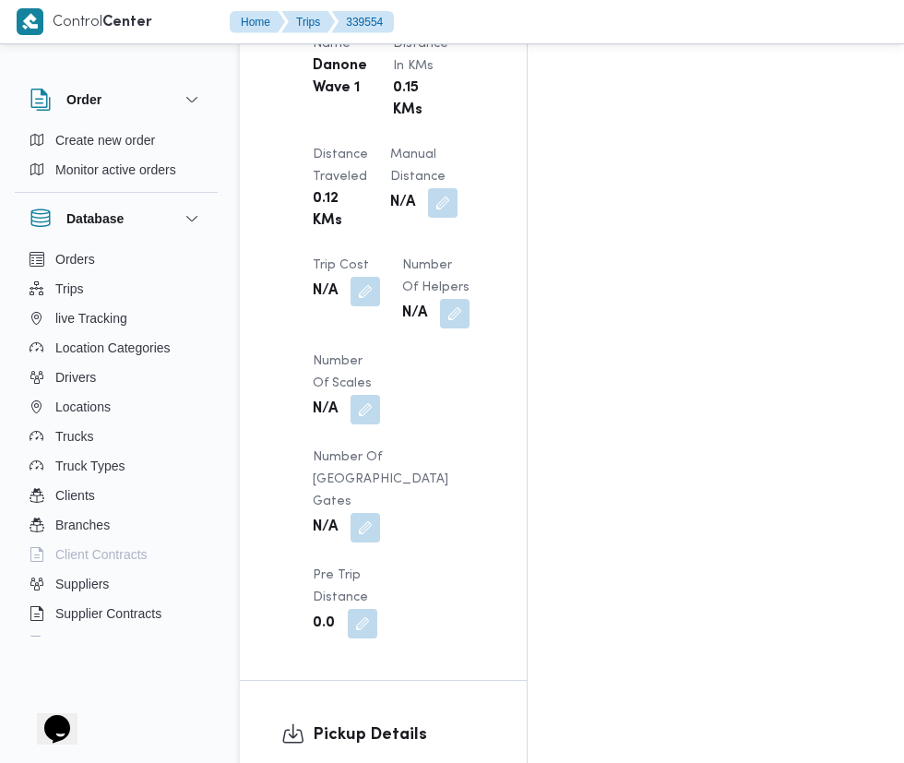
scroll to position [1748, 0]
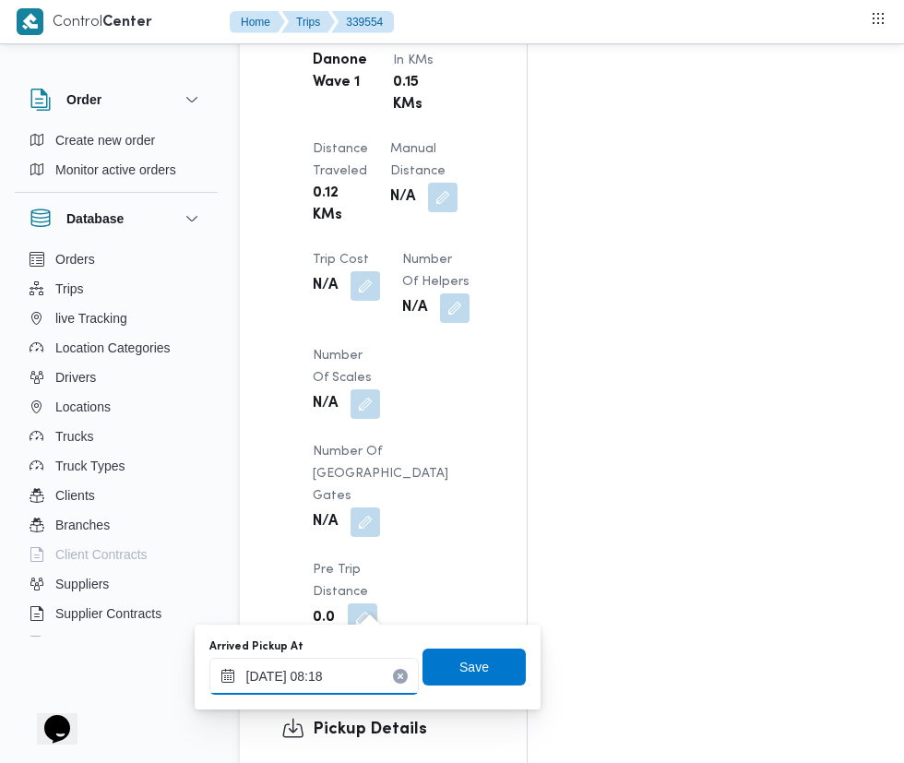
click at [332, 675] on input "[DATE] 08:18" at bounding box center [313, 675] width 209 height 37
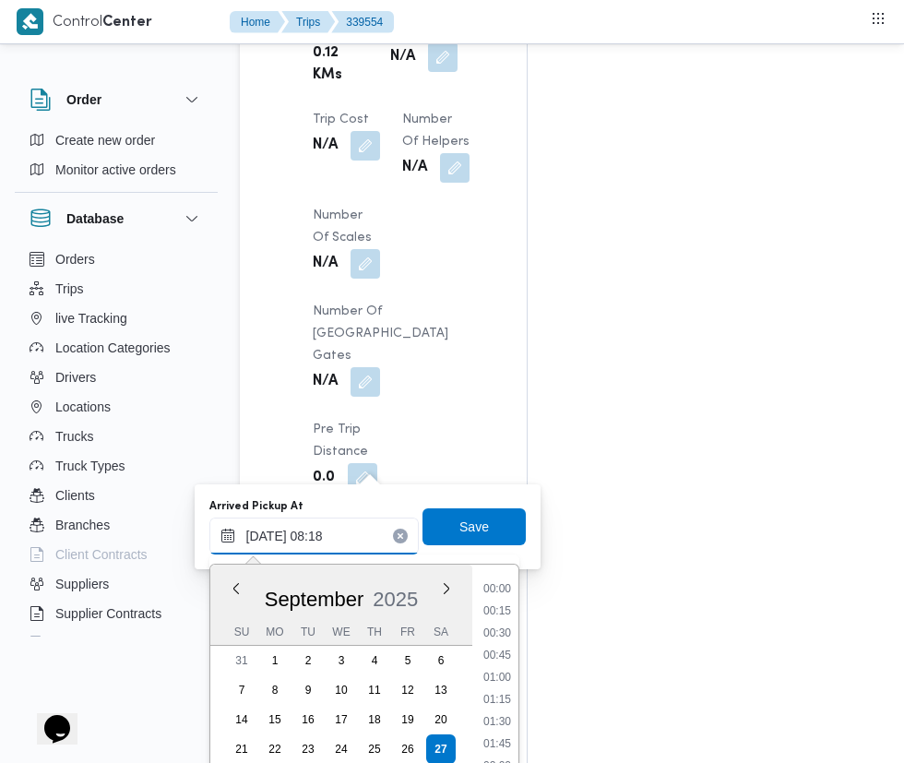
scroll to position [618, 0]
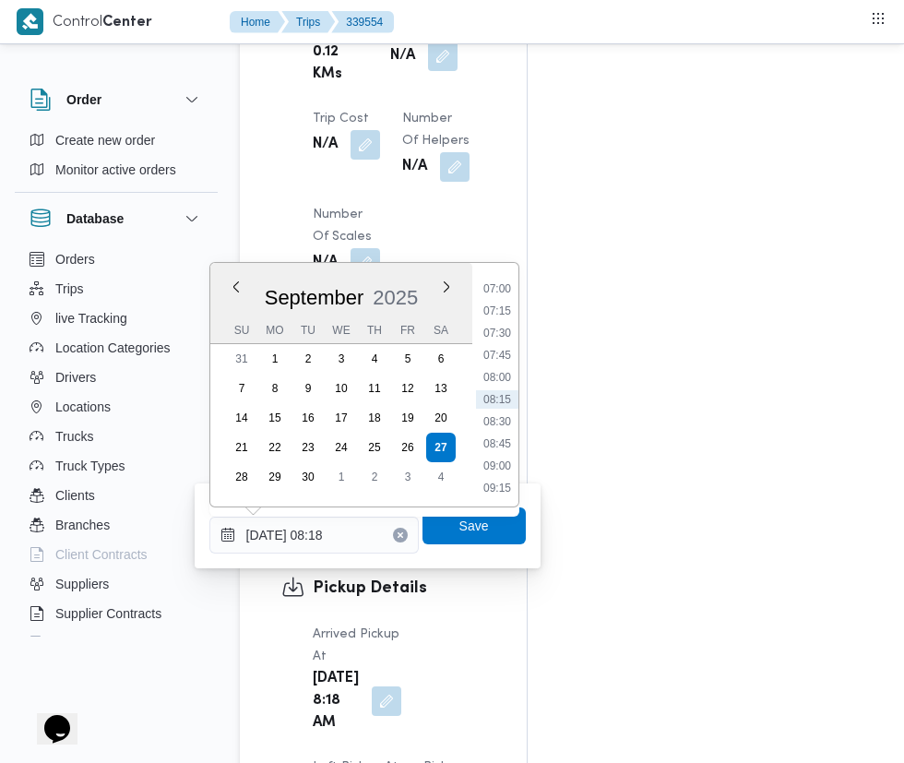
click at [500, 336] on li "07:30" at bounding box center [497, 333] width 42 height 18
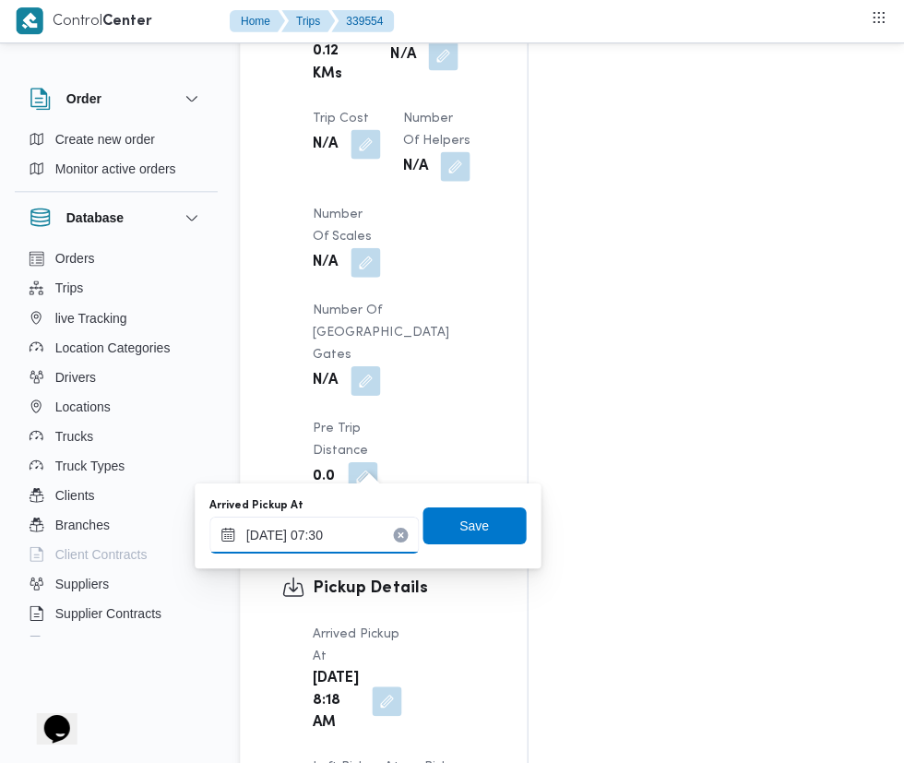
scroll to position [1889, 0]
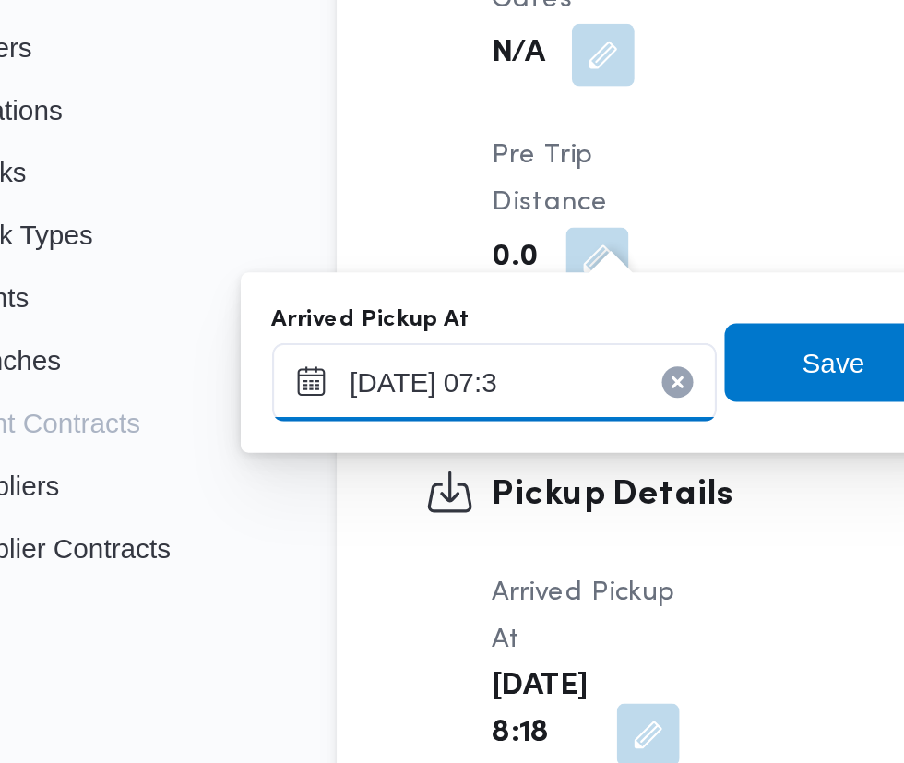
type input "[DATE] 07:35"
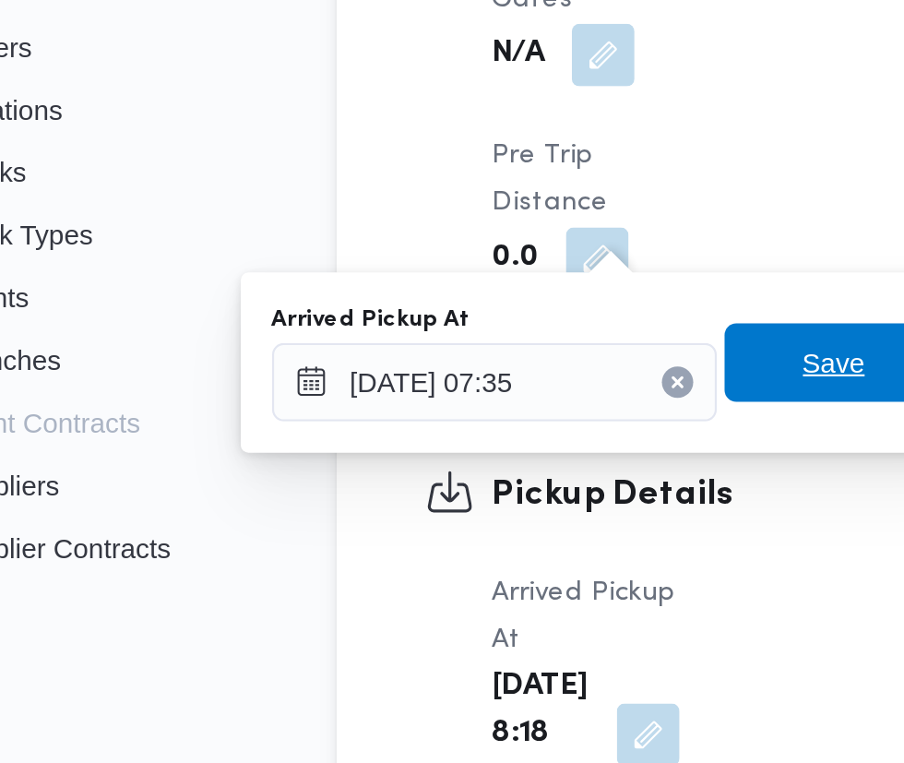
click at [468, 527] on span "Save" at bounding box center [474, 526] width 30 height 22
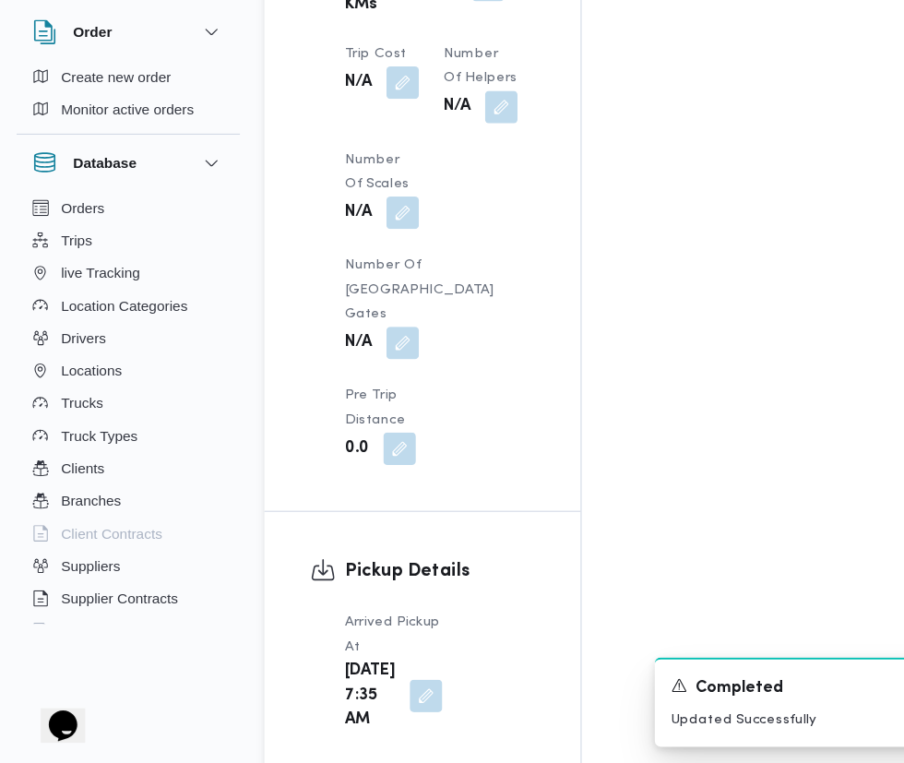
scroll to position [1888, 0]
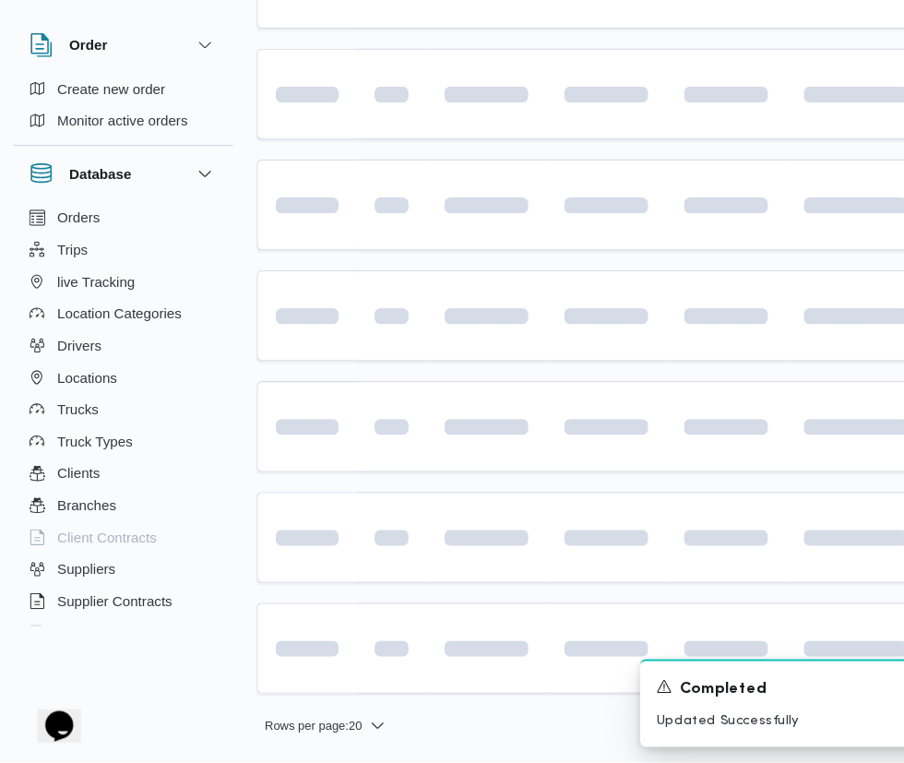
scroll to position [0, 4]
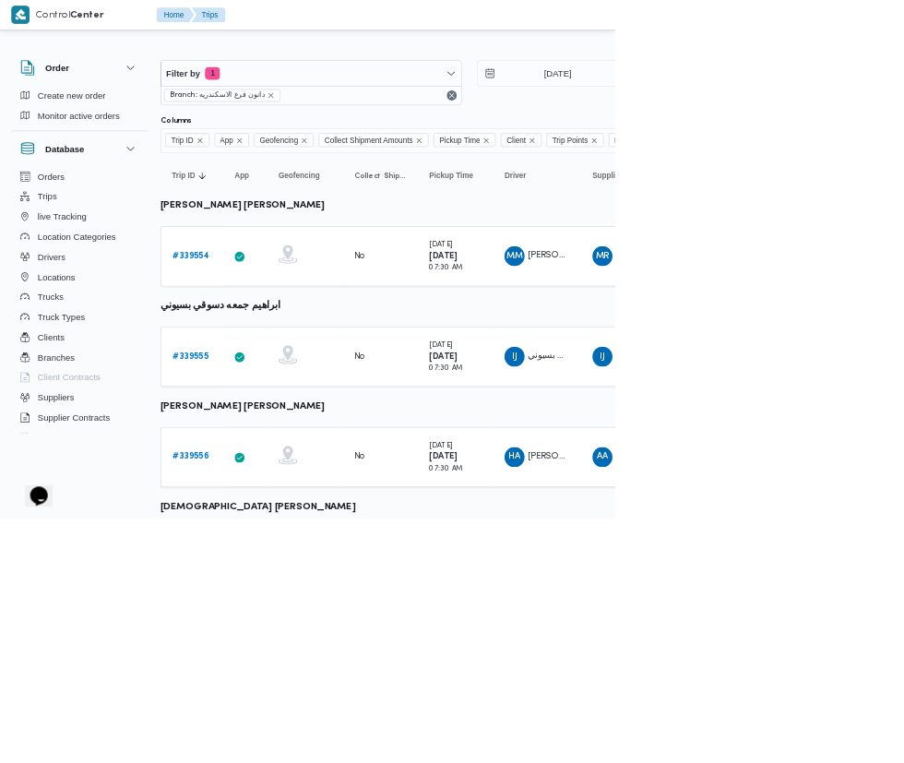
click at [280, 523] on b "# 339555" at bounding box center [280, 523] width 53 height 12
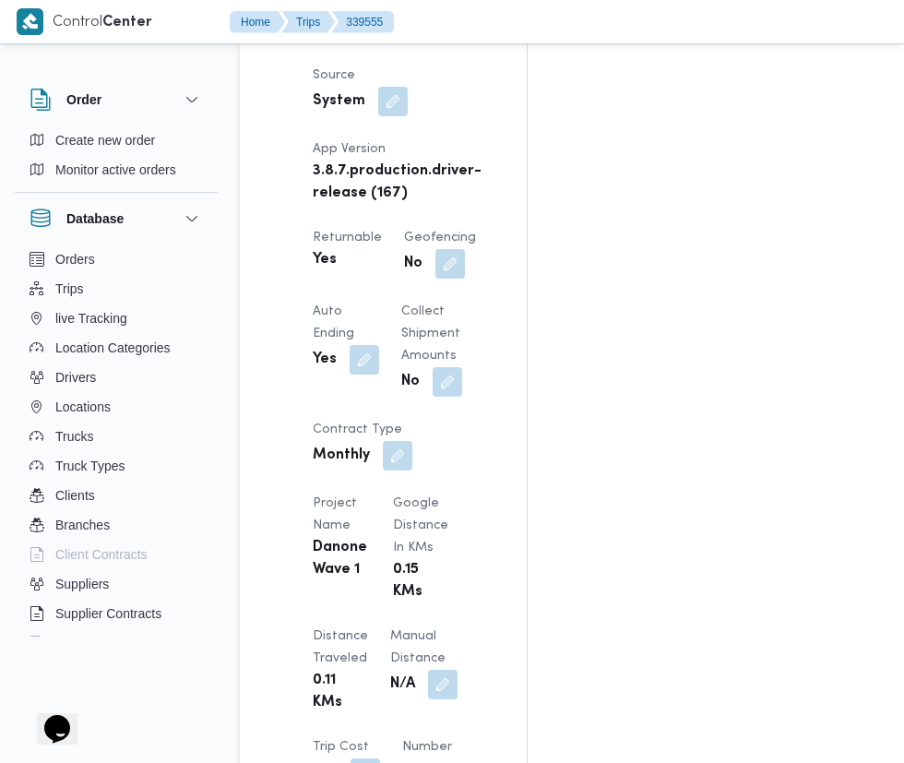
click at [722, 726] on div "Assignees • Account Manager [PERSON_NAME][EMAIL_ADDRESS][PERSON_NAME][DOMAIN_NA…" at bounding box center [753, 424] width 453 height 2800
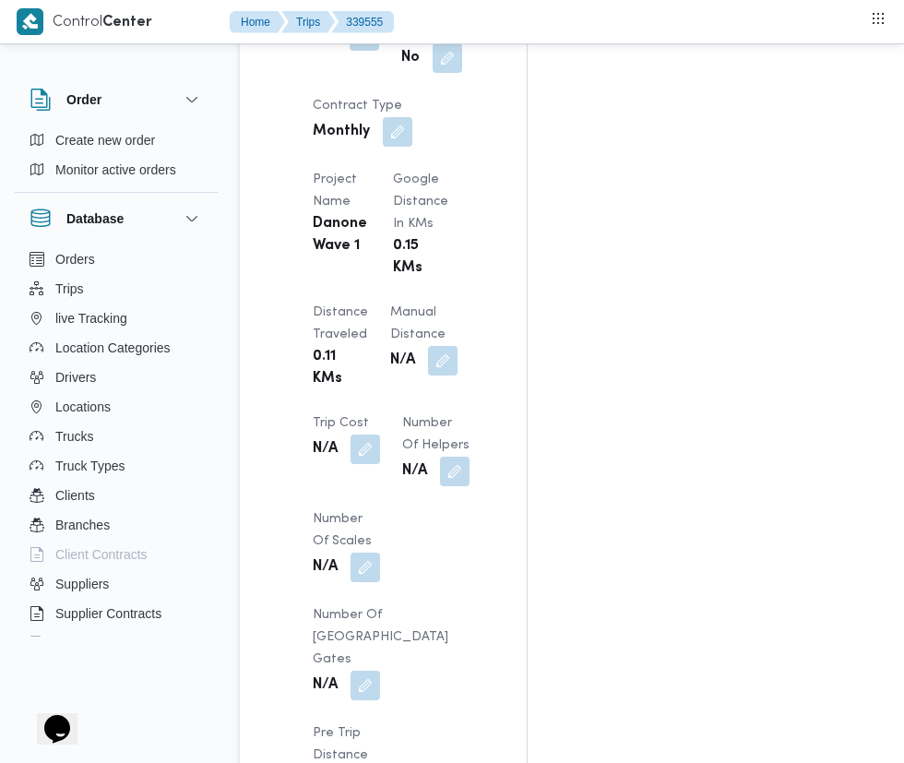
scroll to position [1651, 0]
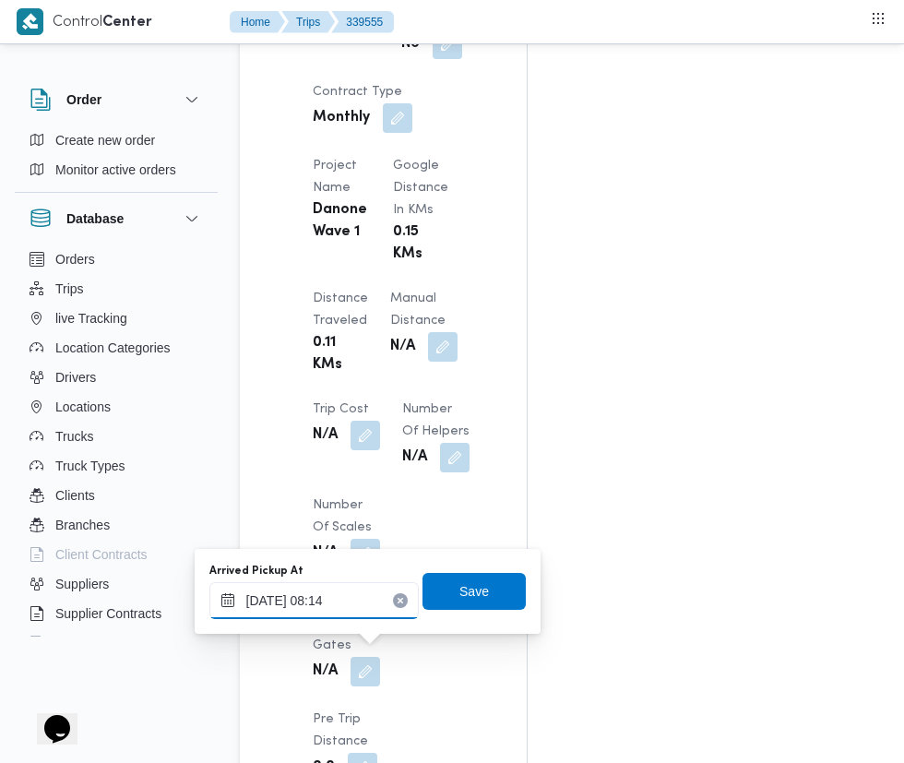
click at [338, 607] on input "[DATE] 08:14" at bounding box center [313, 600] width 209 height 37
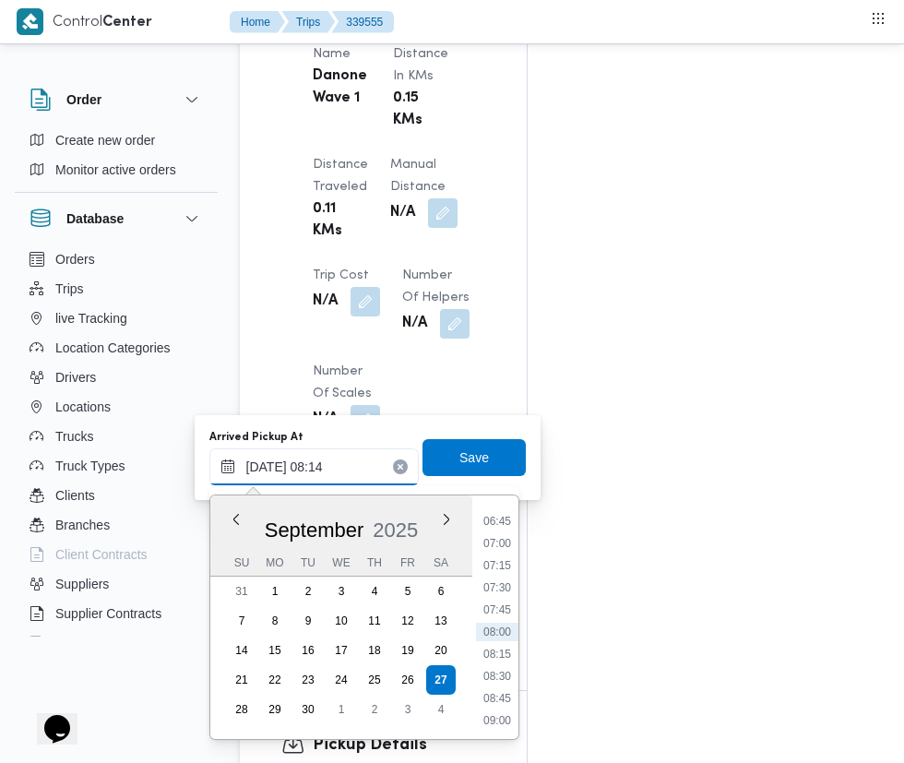
scroll to position [1791, 0]
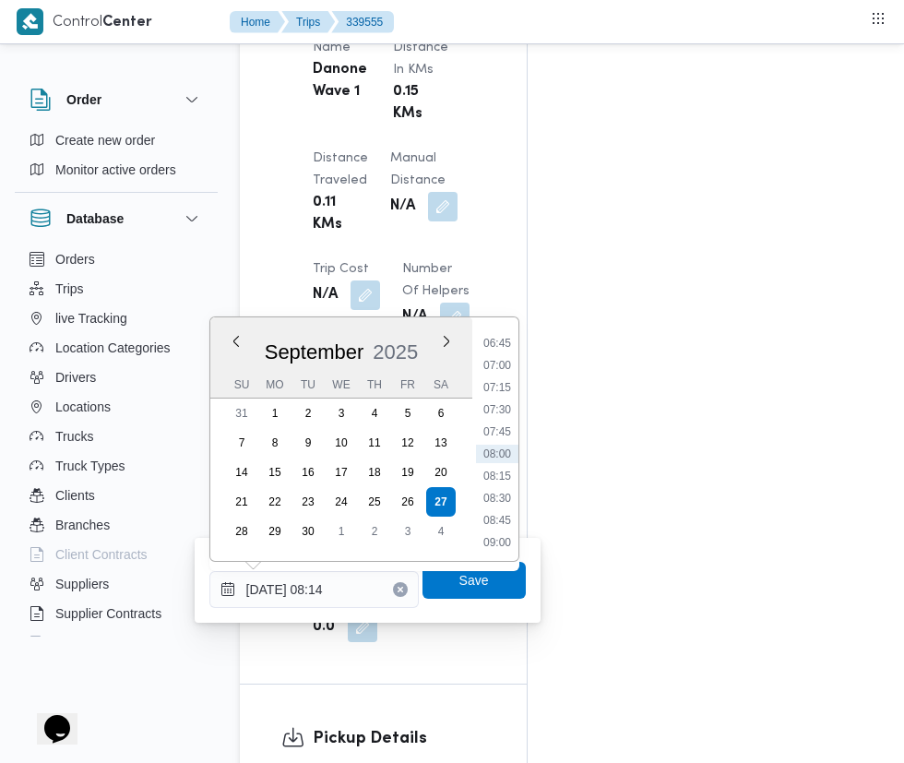
click at [505, 378] on li "07:15" at bounding box center [497, 387] width 42 height 18
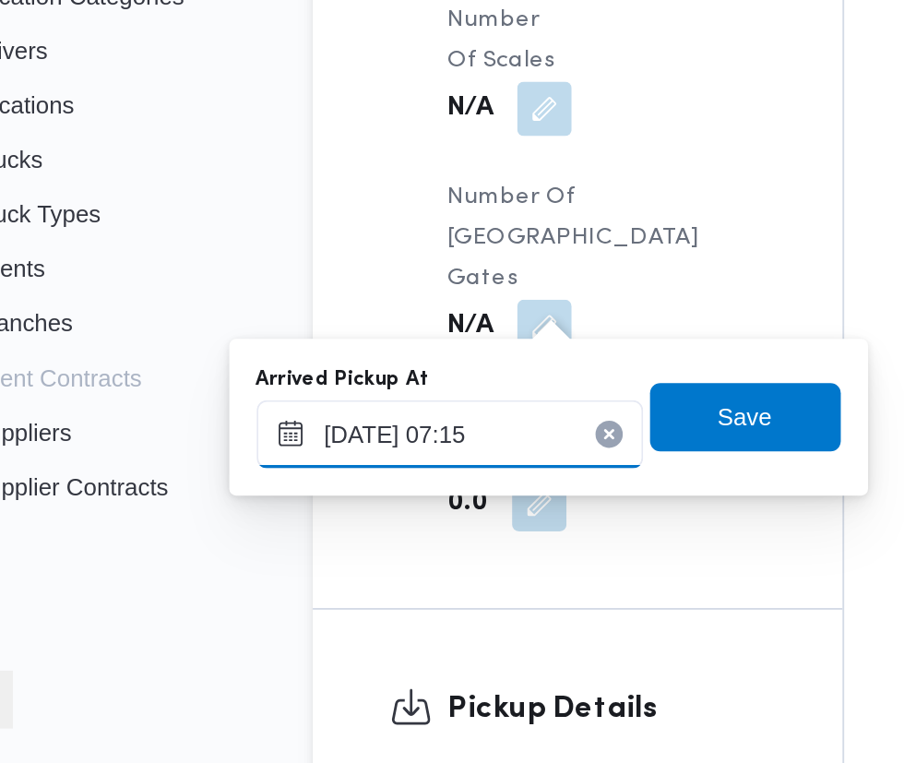
scroll to position [1795, 0]
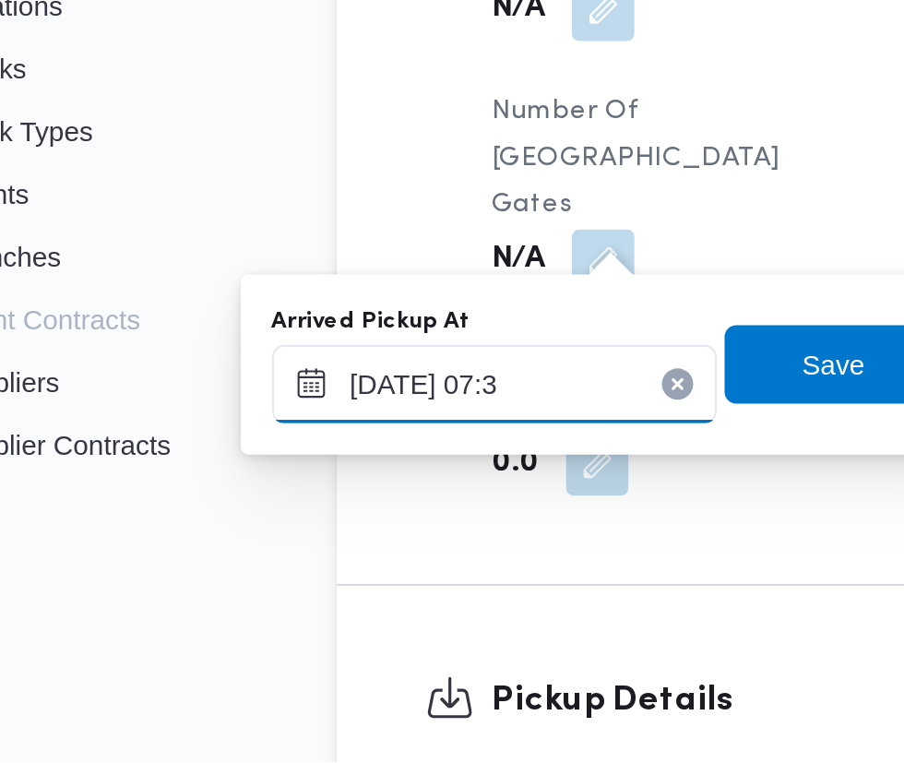
type input "[DATE] 07:37"
click at [475, 577] on span "Save" at bounding box center [474, 575] width 30 height 22
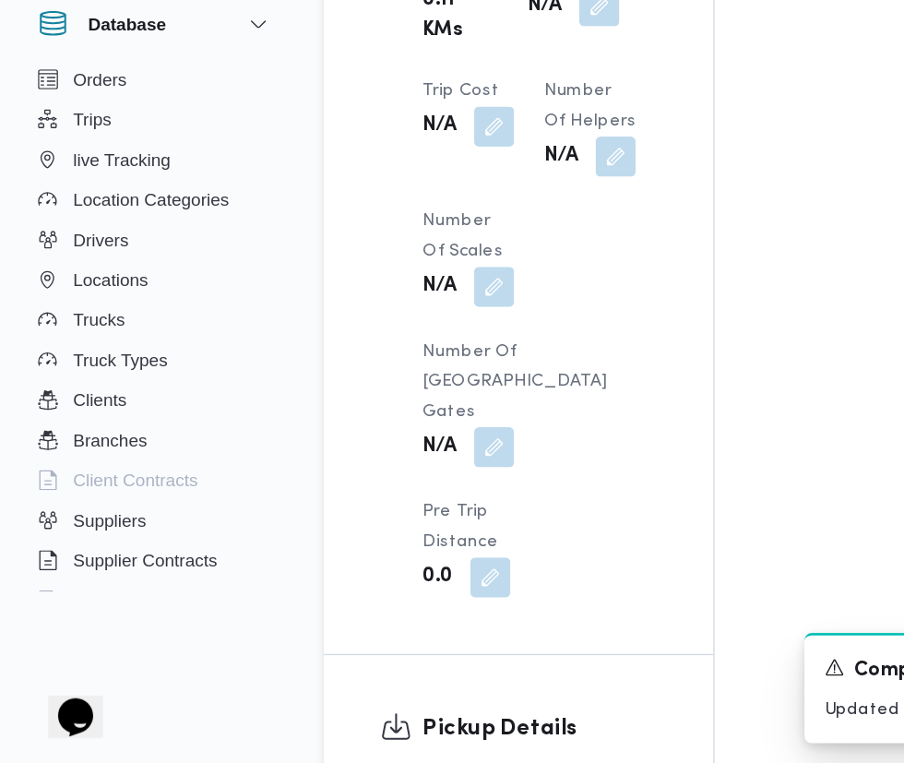
scroll to position [1792, 0]
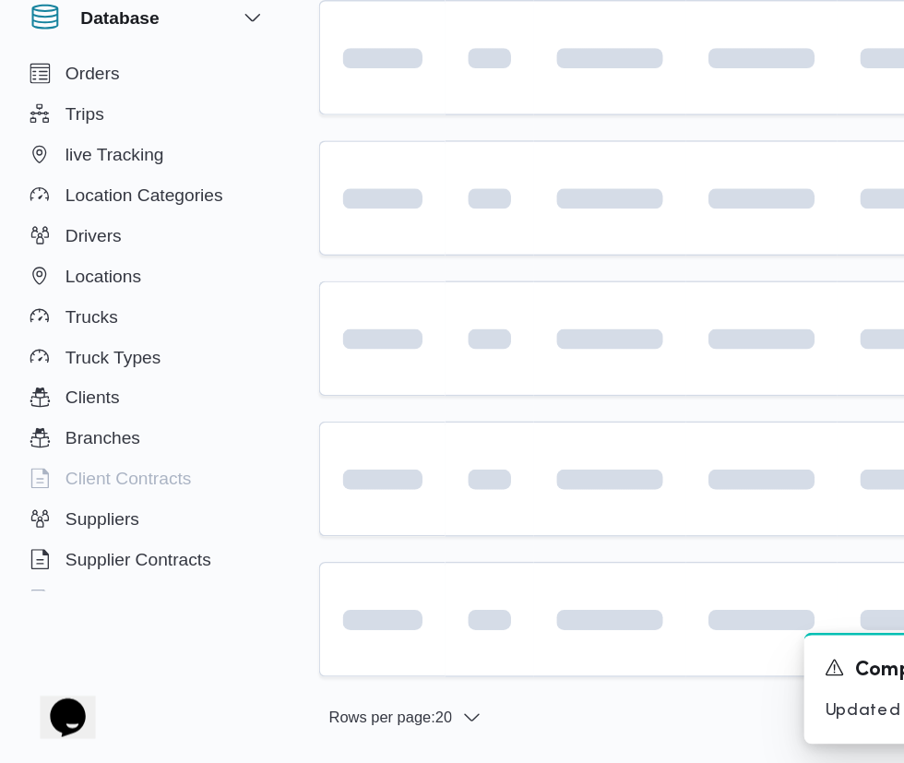
scroll to position [0, 4]
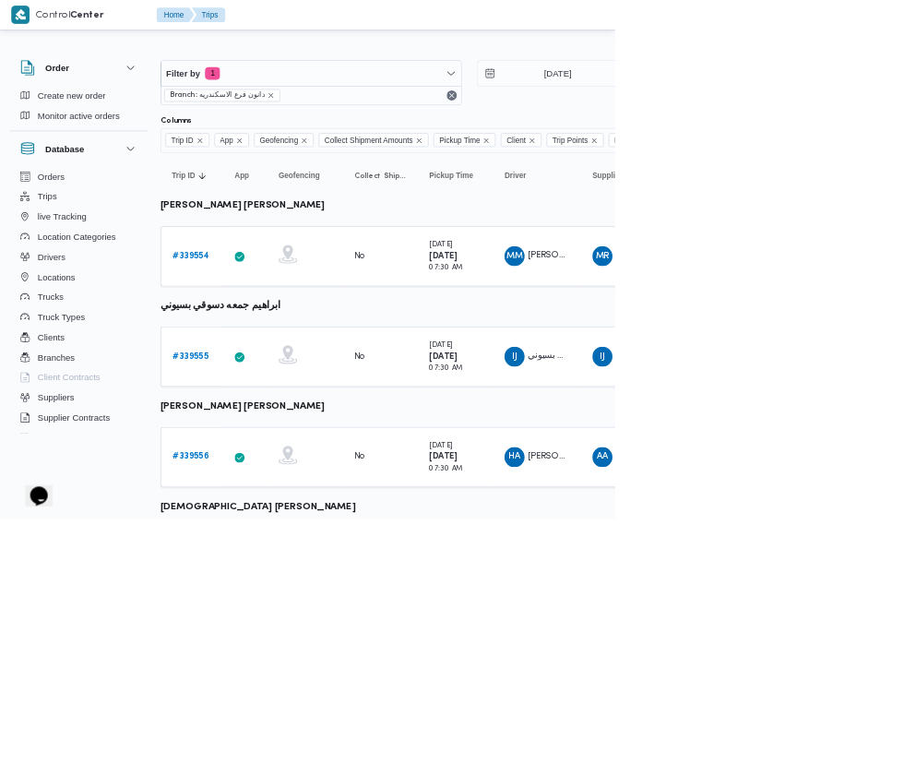
click at [258, 671] on b "# 339556" at bounding box center [281, 671] width 54 height 12
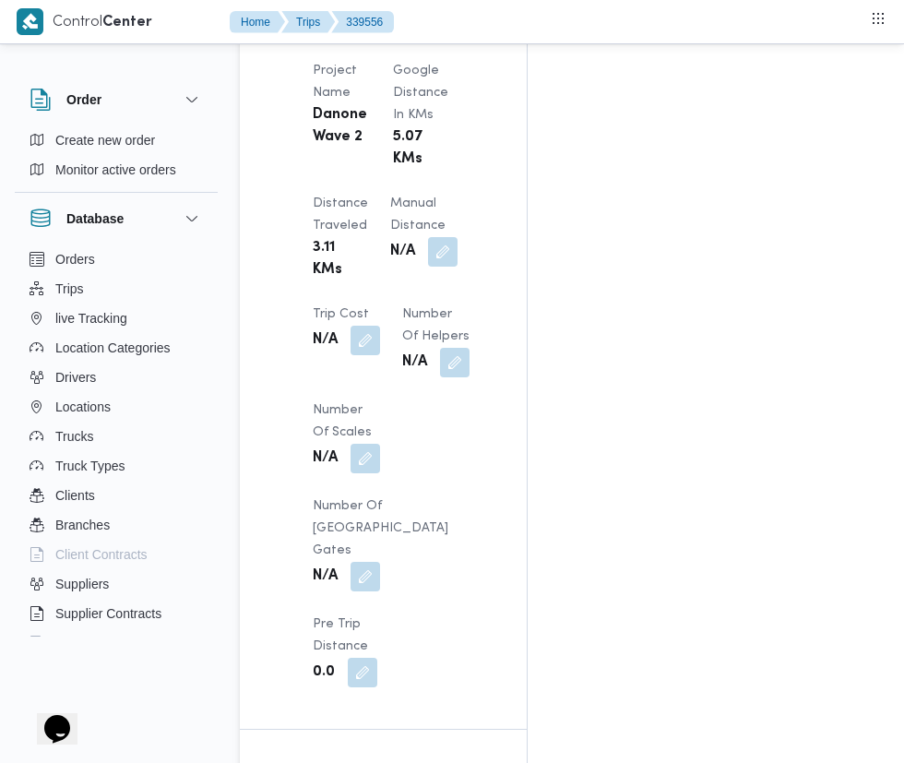
scroll to position [1688, 0]
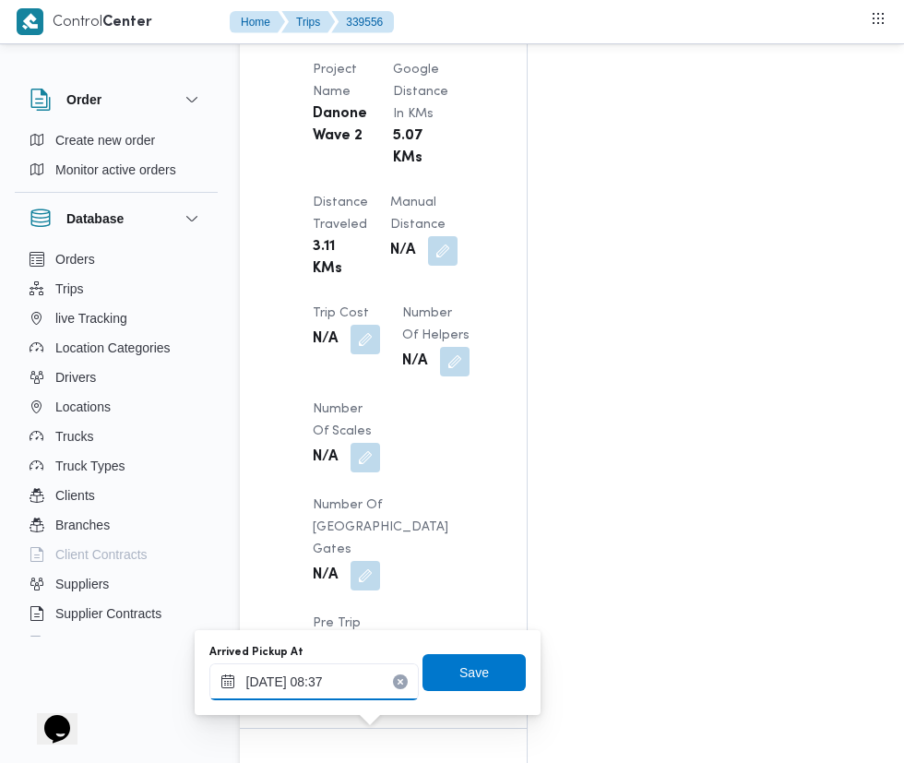
click at [342, 688] on input "[DATE] 08:37" at bounding box center [313, 681] width 209 height 37
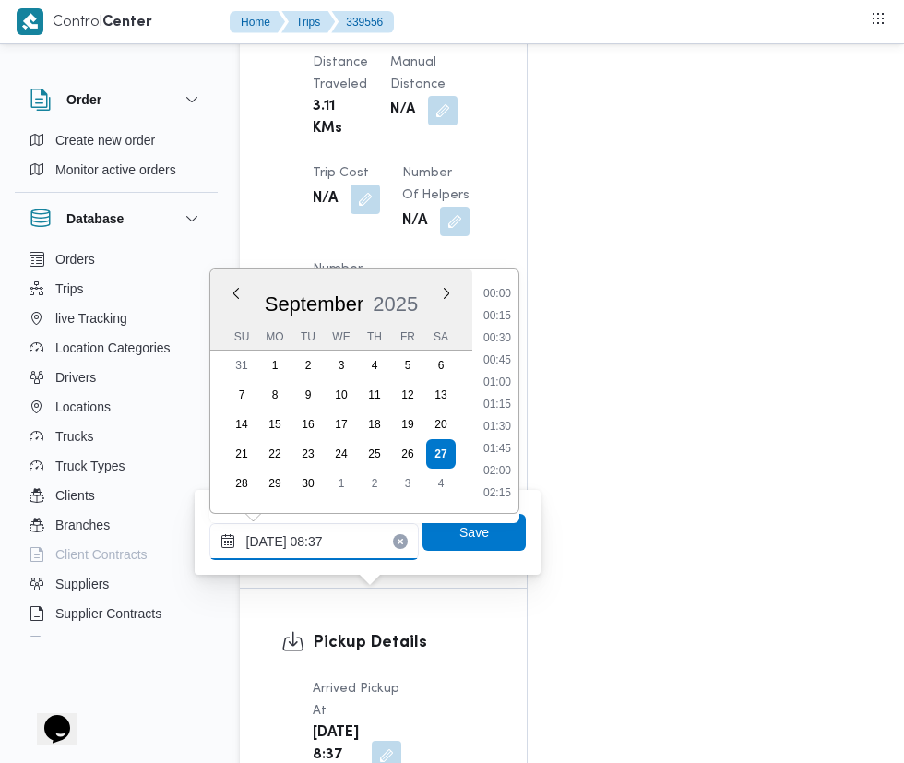
scroll to position [640, 0]
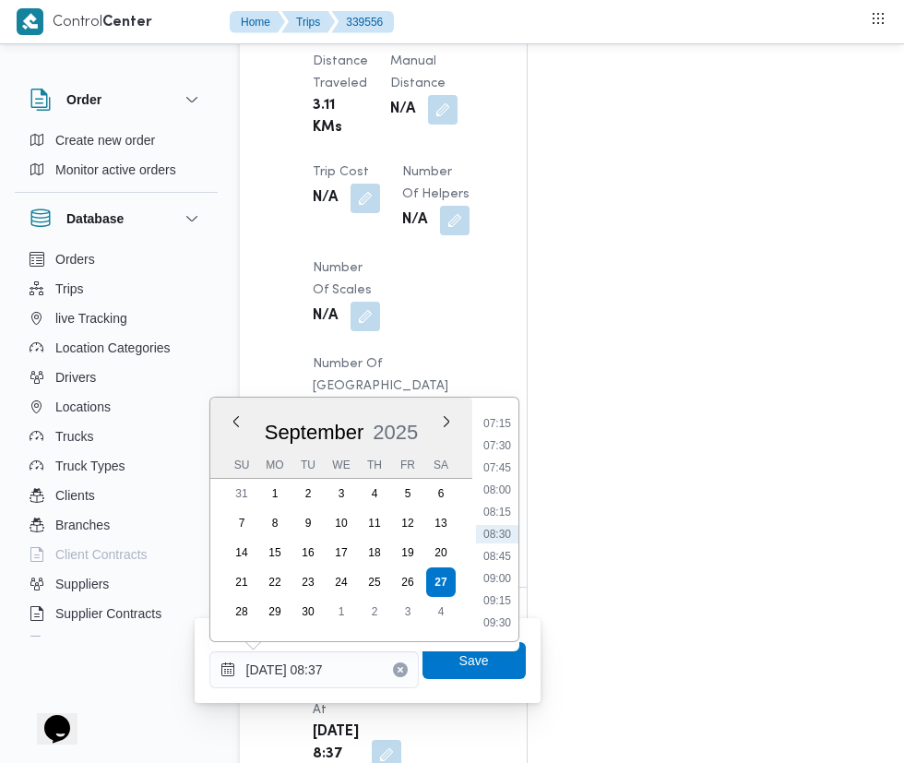
click at [506, 422] on li "07:15" at bounding box center [497, 423] width 42 height 18
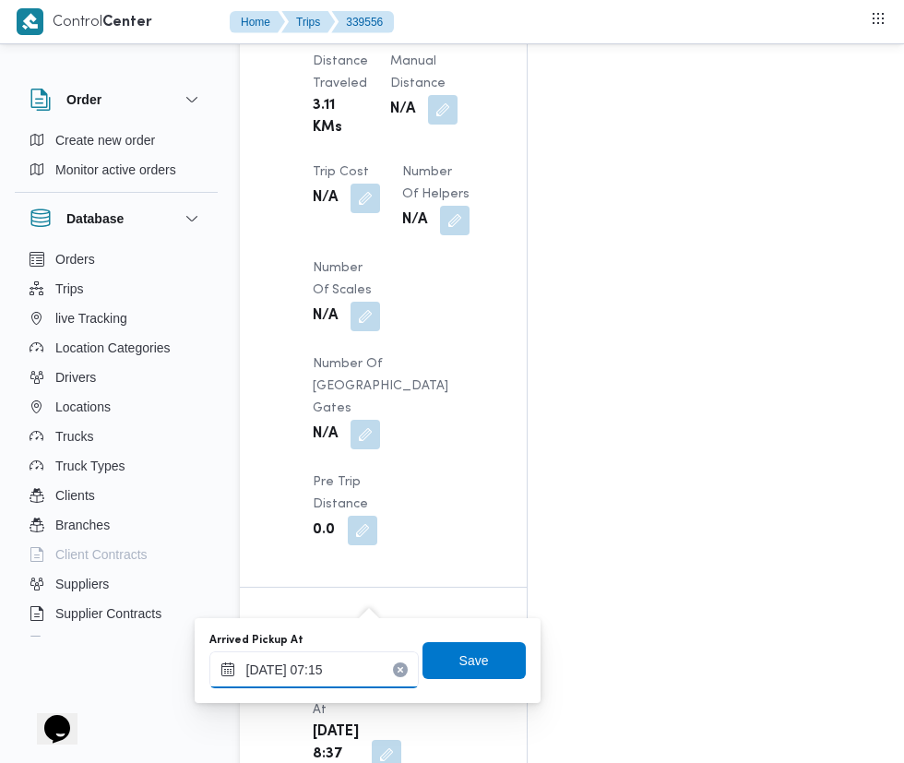
scroll to position [1913, 0]
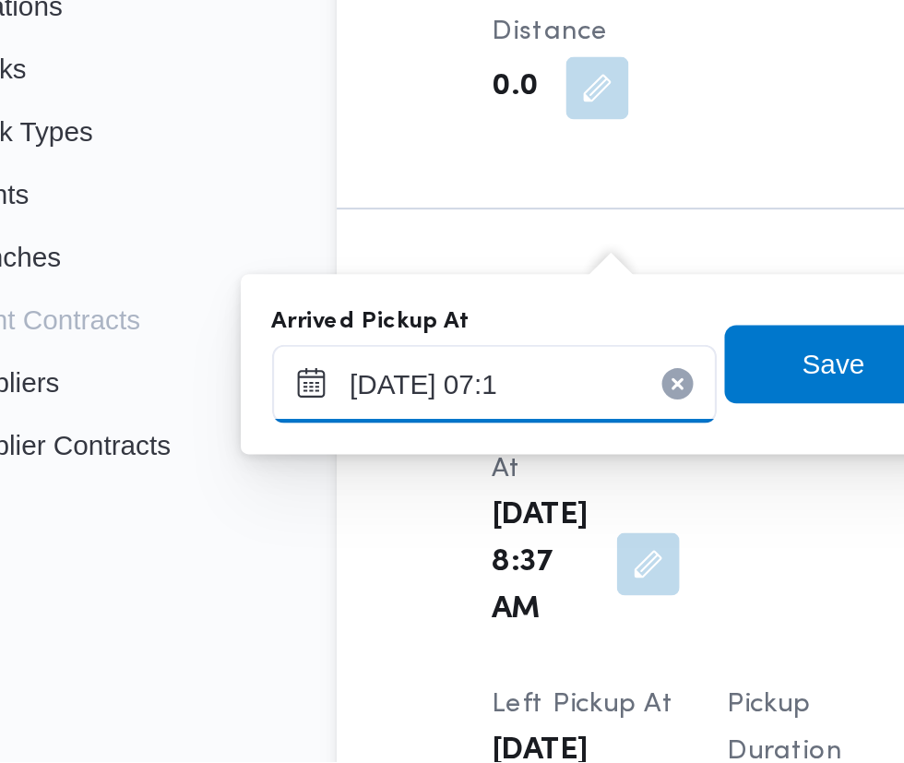
type input "[DATE] 07:10"
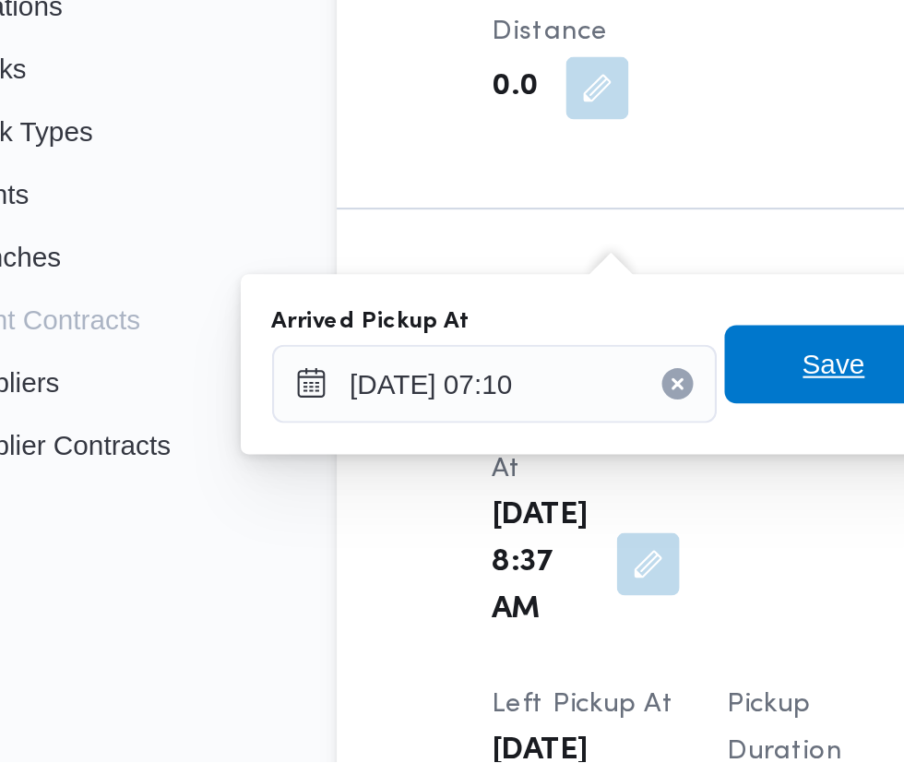
click at [467, 570] on span "Save" at bounding box center [474, 575] width 30 height 22
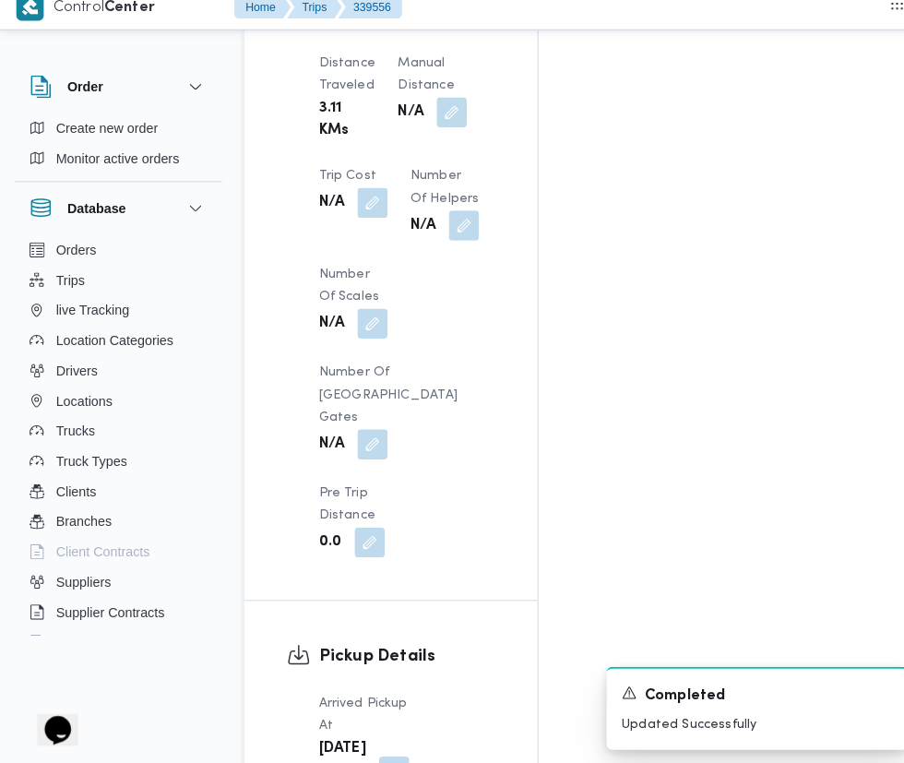
scroll to position [1910, 0]
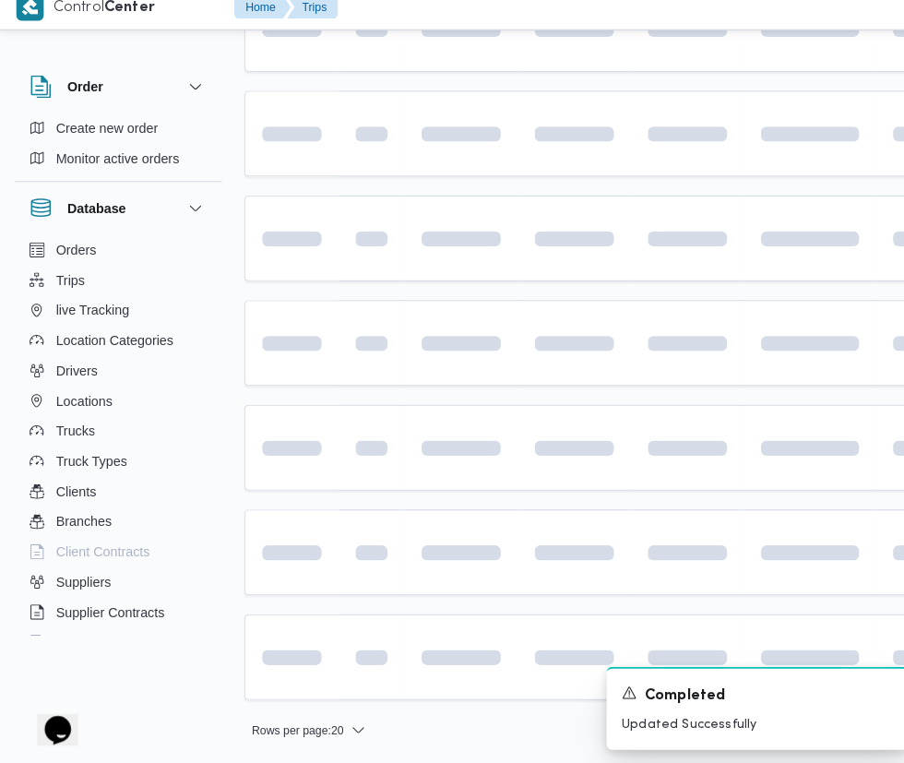
scroll to position [0, 4]
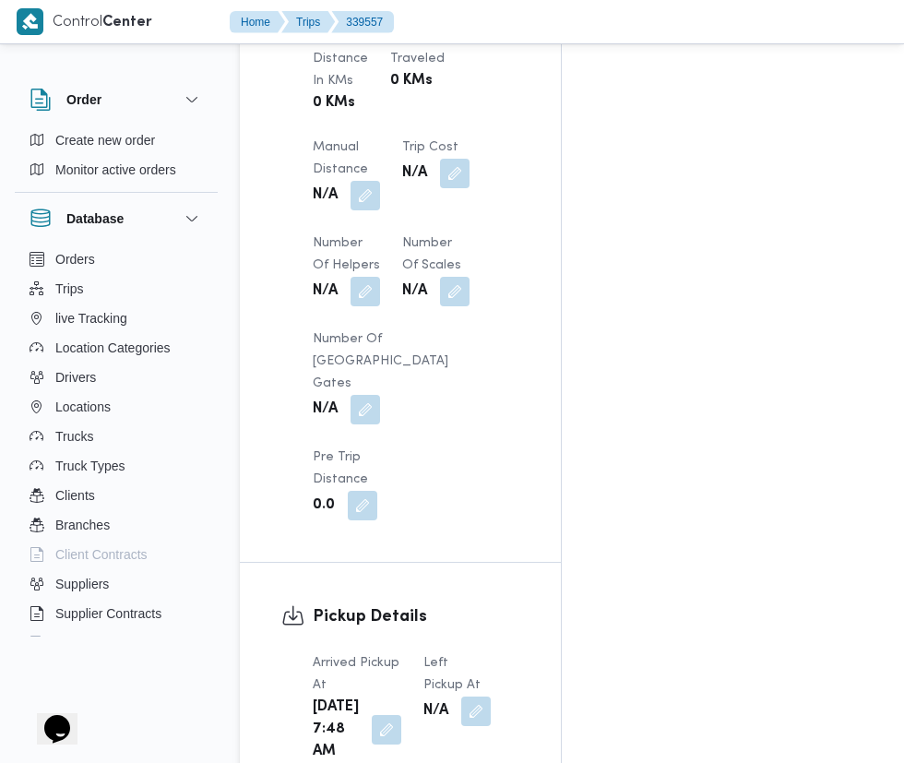
scroll to position [1655, 0]
click at [373, 714] on button "button" at bounding box center [387, 729] width 30 height 30
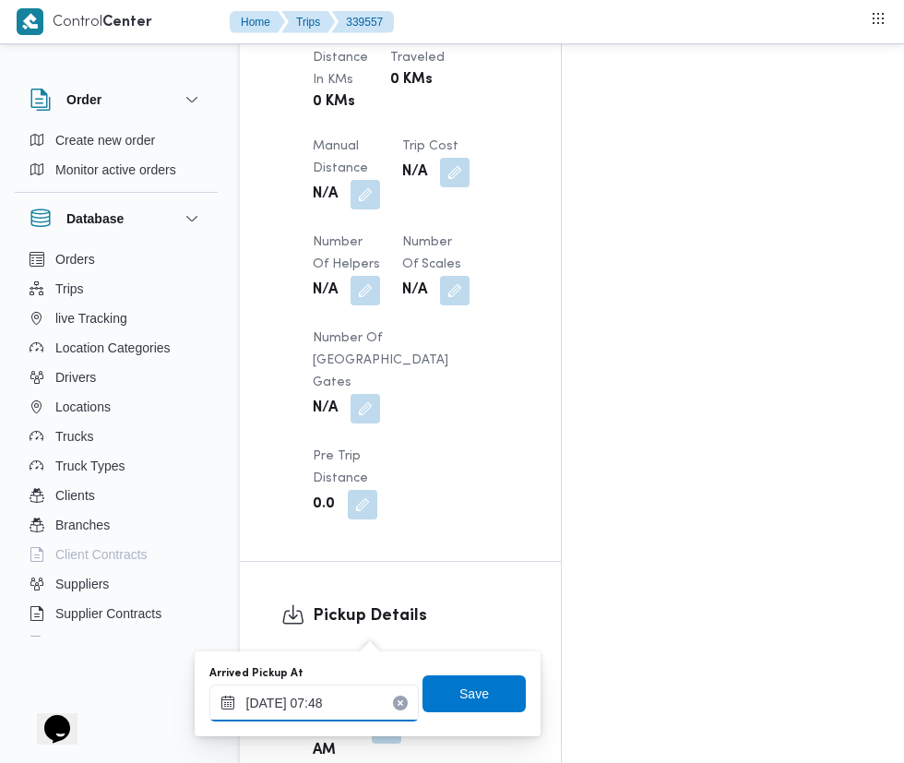
click at [326, 703] on input "[DATE] 07:48" at bounding box center [313, 702] width 209 height 37
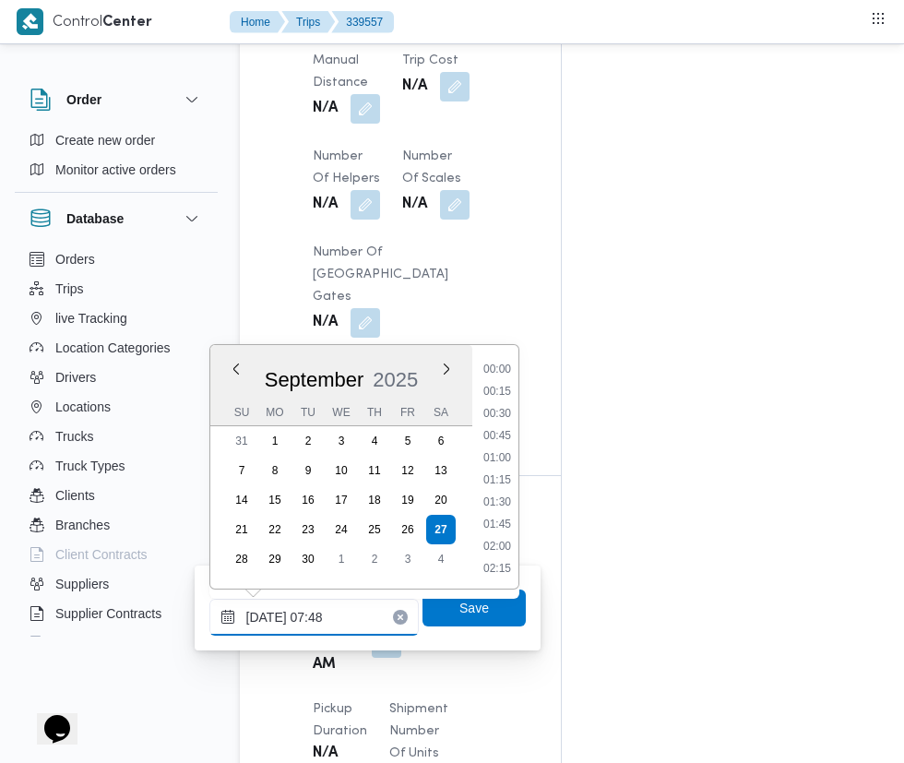
scroll to position [1795, 0]
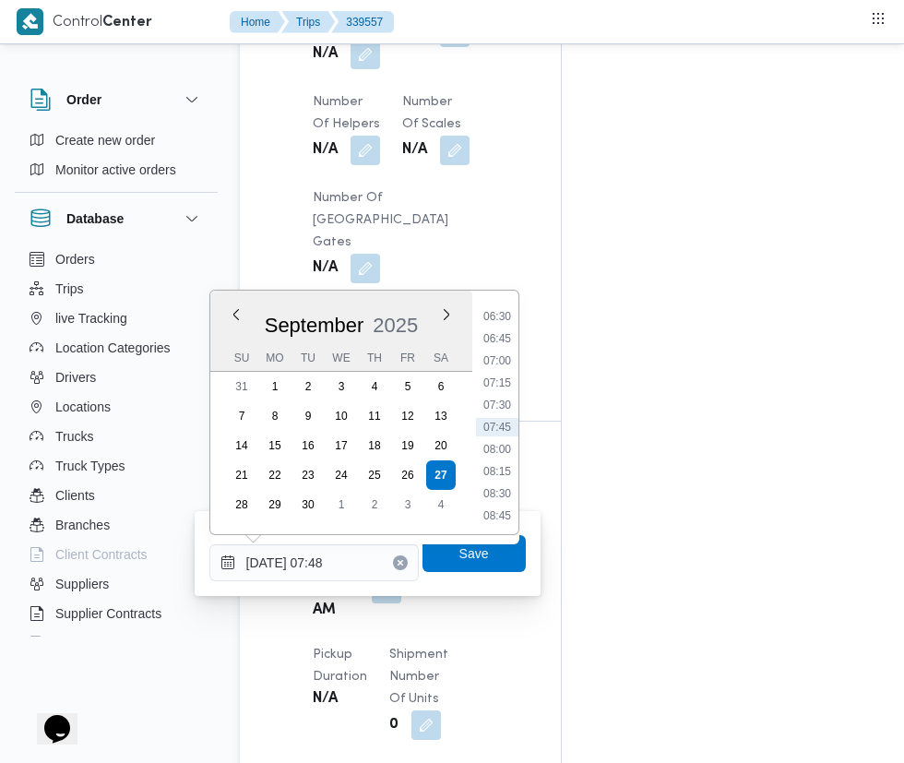
click at [497, 404] on li "07:30" at bounding box center [497, 405] width 42 height 18
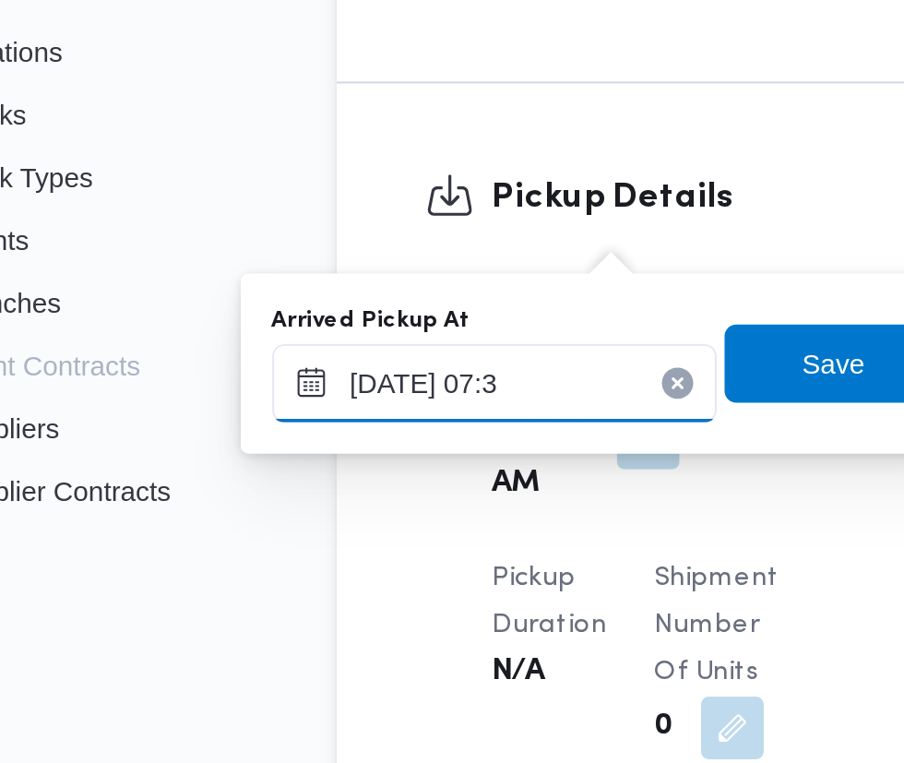
type input "[DATE] 07:35"
click at [470, 555] on span "Save" at bounding box center [474, 553] width 30 height 22
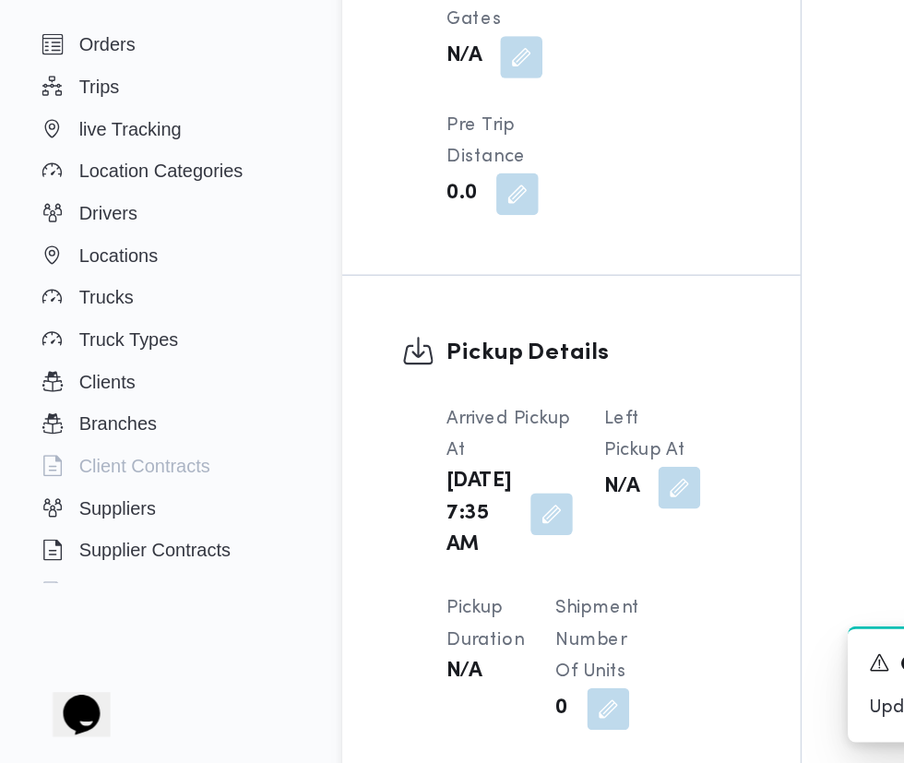
click at [464, 555] on button "button" at bounding box center [476, 570] width 30 height 30
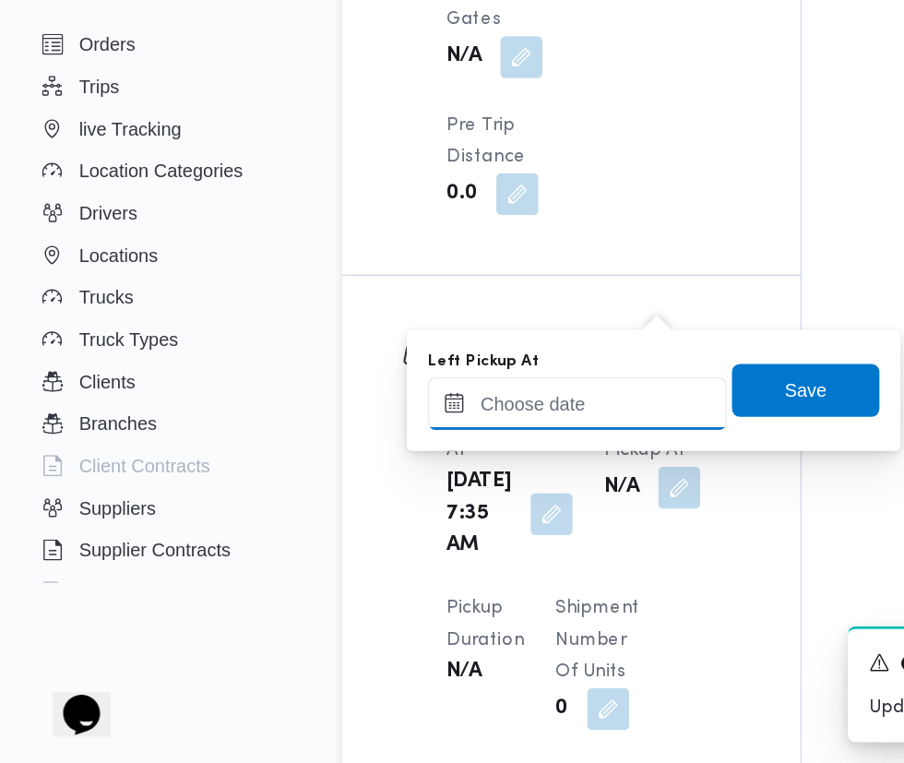
click at [414, 510] on input "Left Pickup At" at bounding box center [404, 510] width 209 height 37
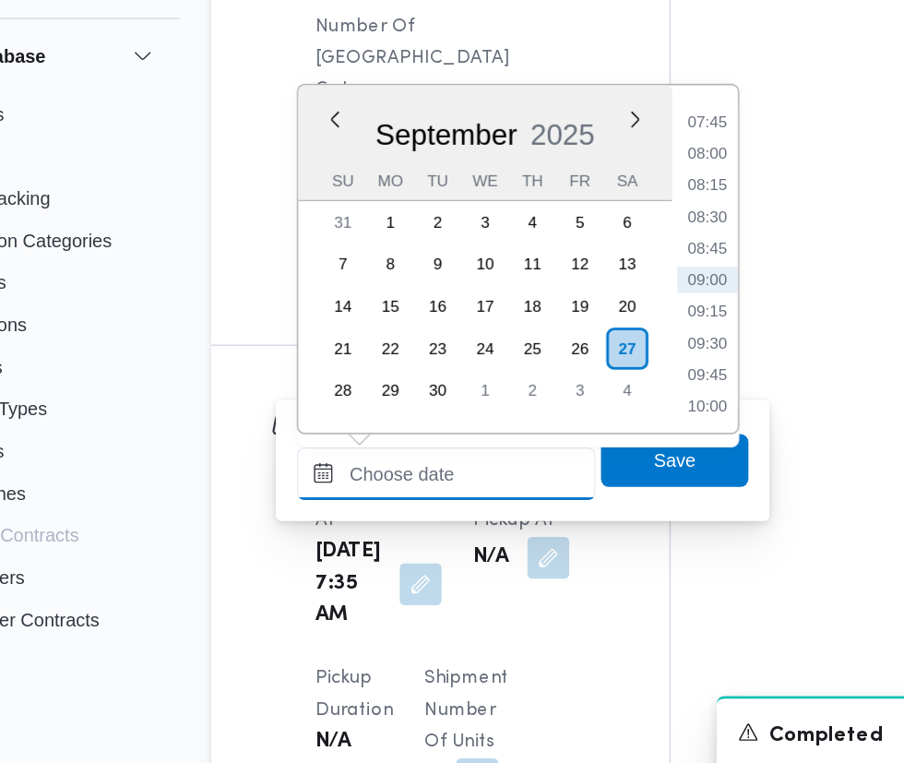
scroll to position [1795, 0]
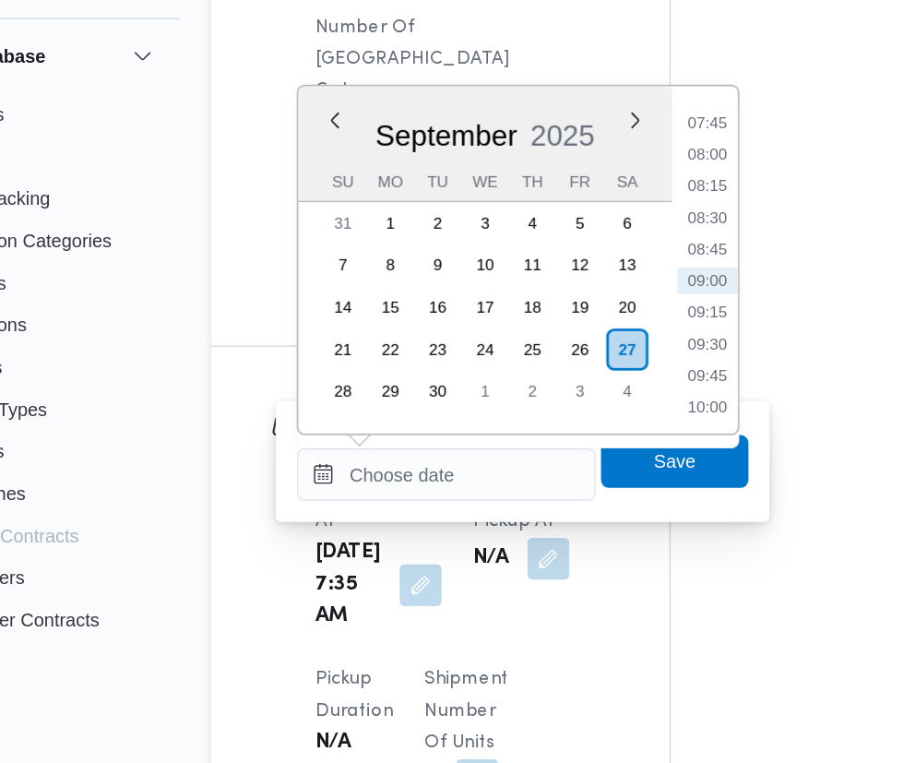
click at [580, 378] on li "09:00" at bounding box center [587, 376] width 42 height 18
type input "[DATE] 09:00"
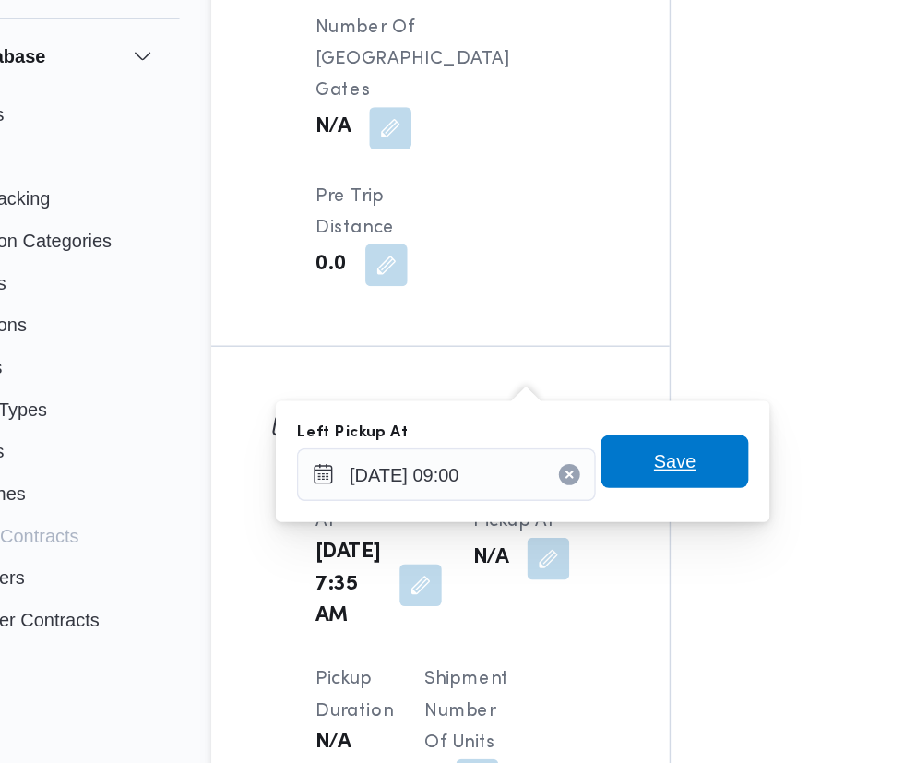
click at [587, 501] on span "Save" at bounding box center [564, 502] width 103 height 37
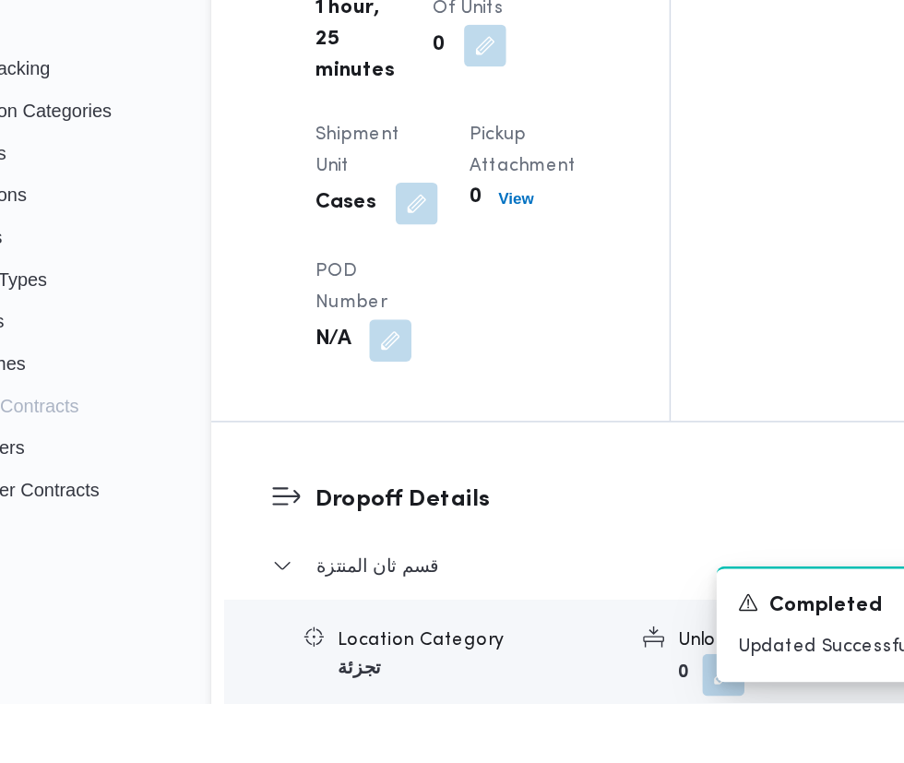
scroll to position [2305, 0]
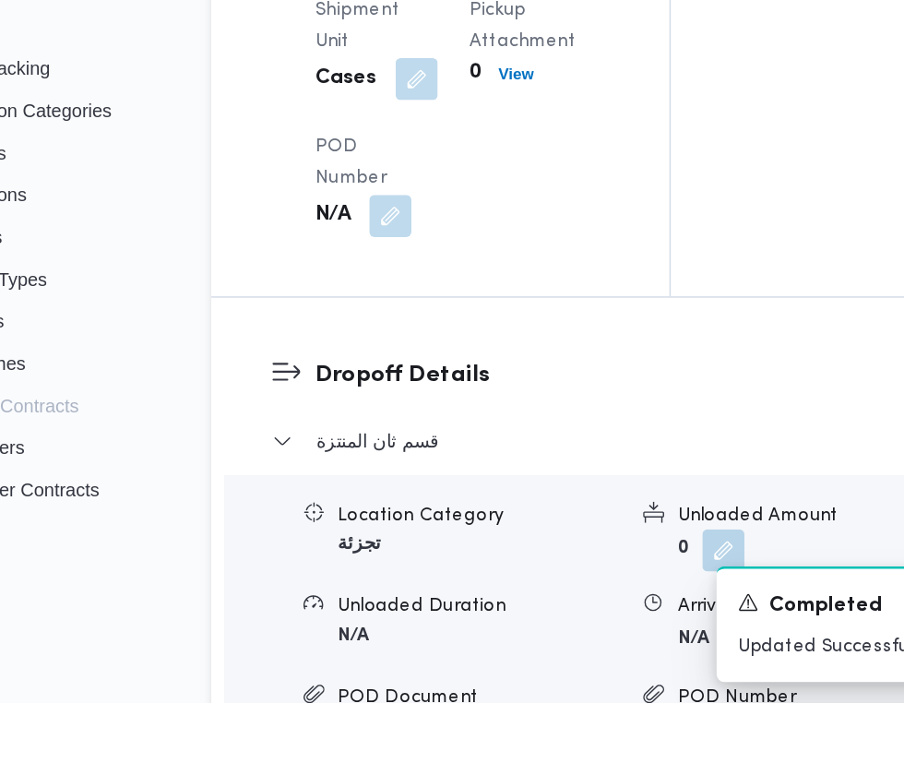
click at [598, 705] on button "button" at bounding box center [613, 720] width 30 height 30
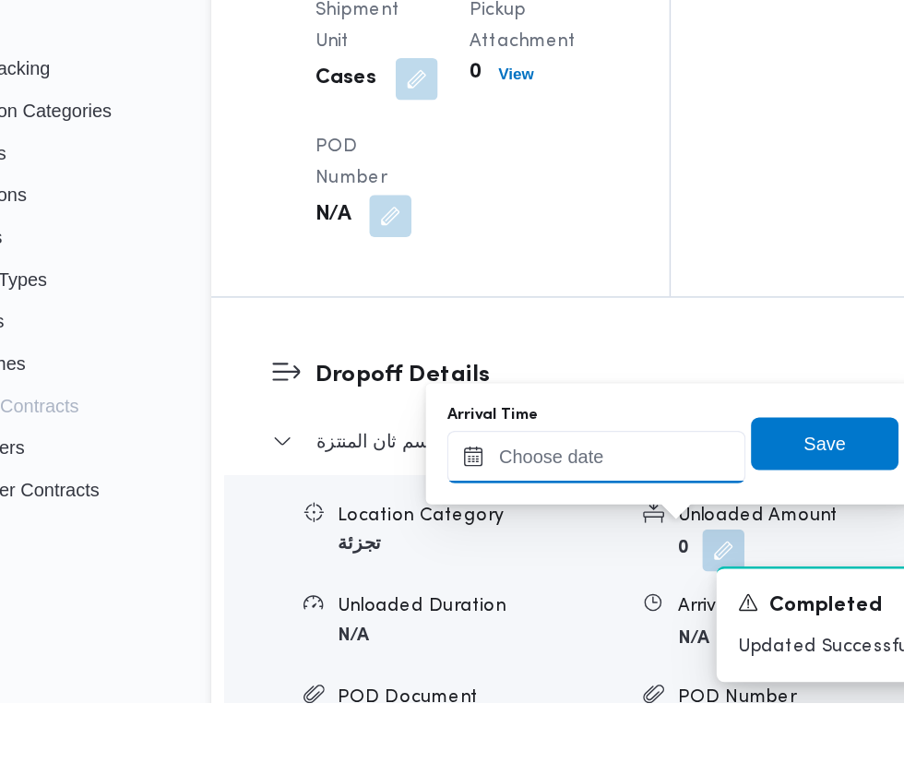
click at [534, 596] on input "Arrival Time" at bounding box center [509, 590] width 209 height 37
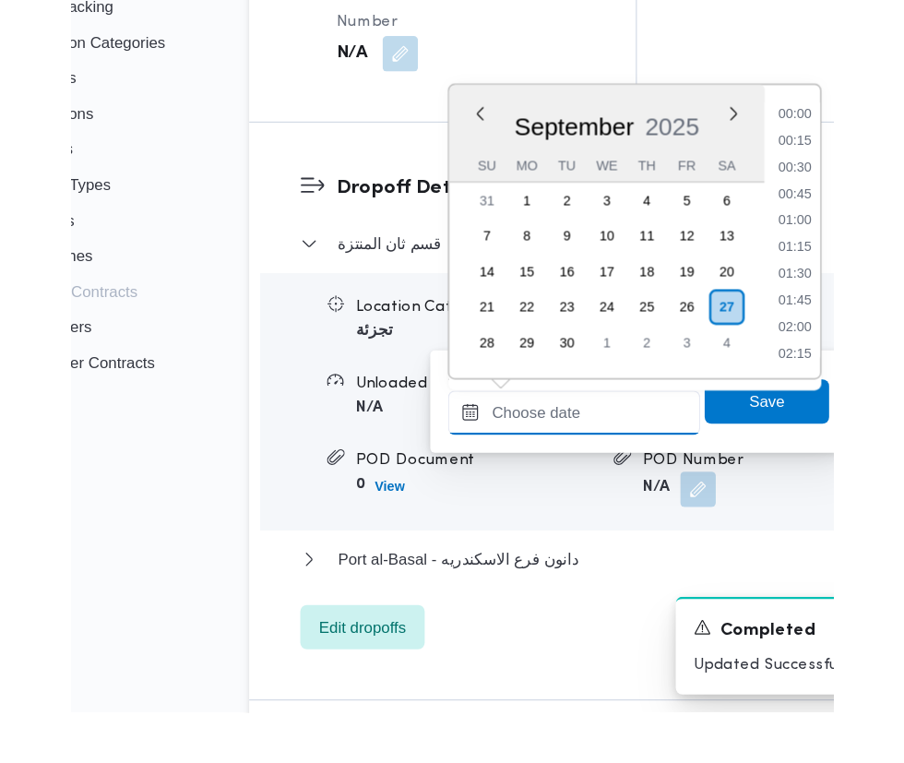
scroll to position [684, 0]
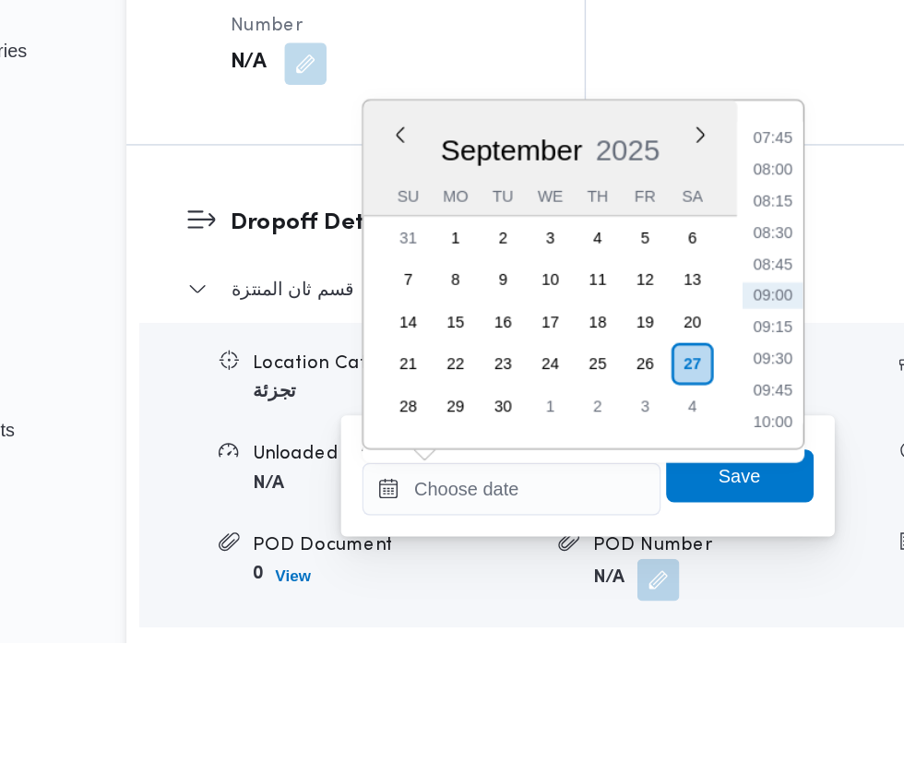
click at [702, 584] on li "09:45" at bounding box center [692, 585] width 42 height 18
type input "[DATE] 09:45"
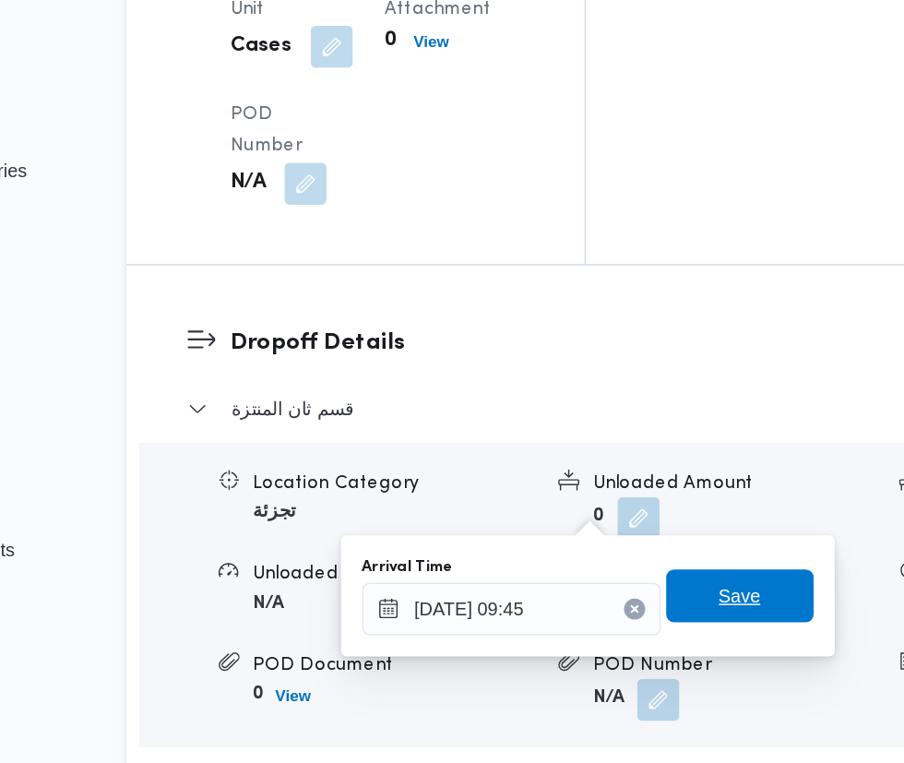
click at [672, 645] on span "Save" at bounding box center [670, 645] width 30 height 22
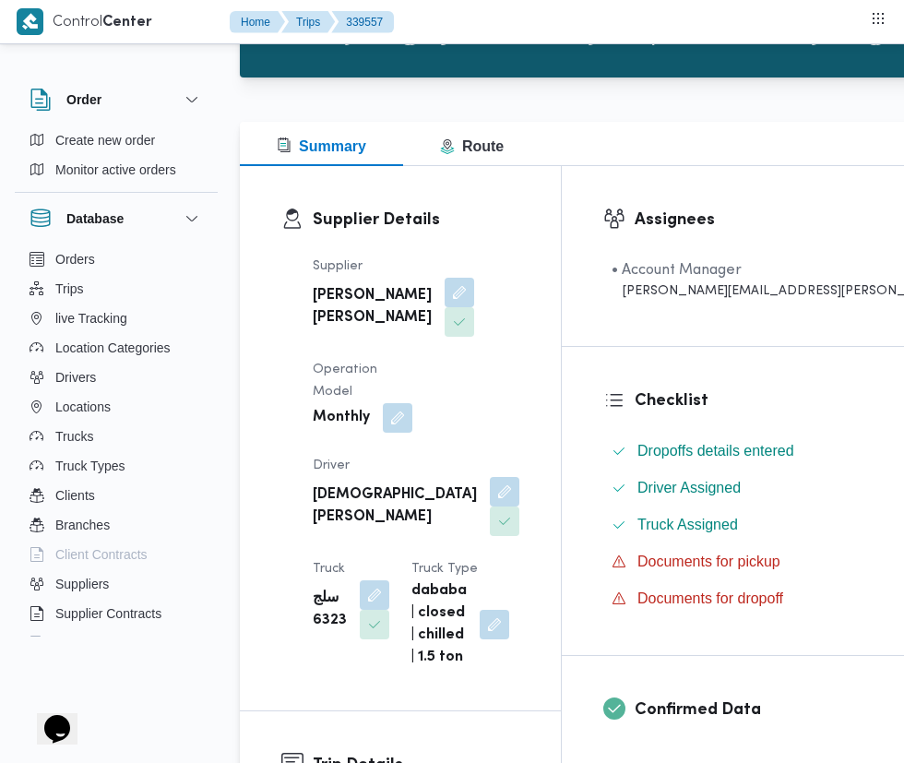
scroll to position [0, 0]
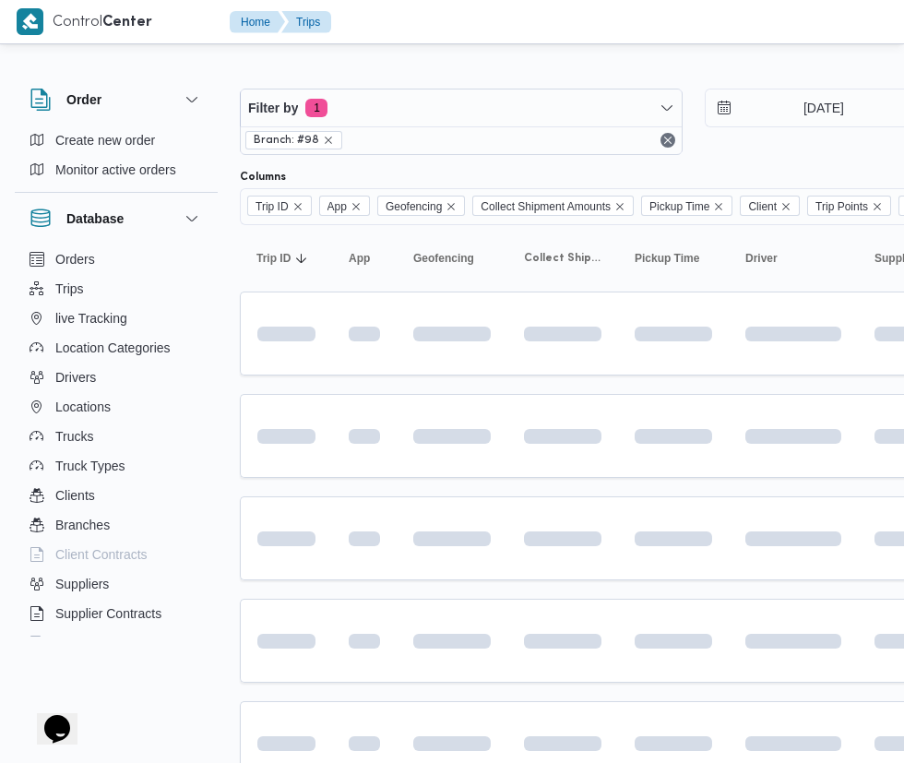
scroll to position [0, 4]
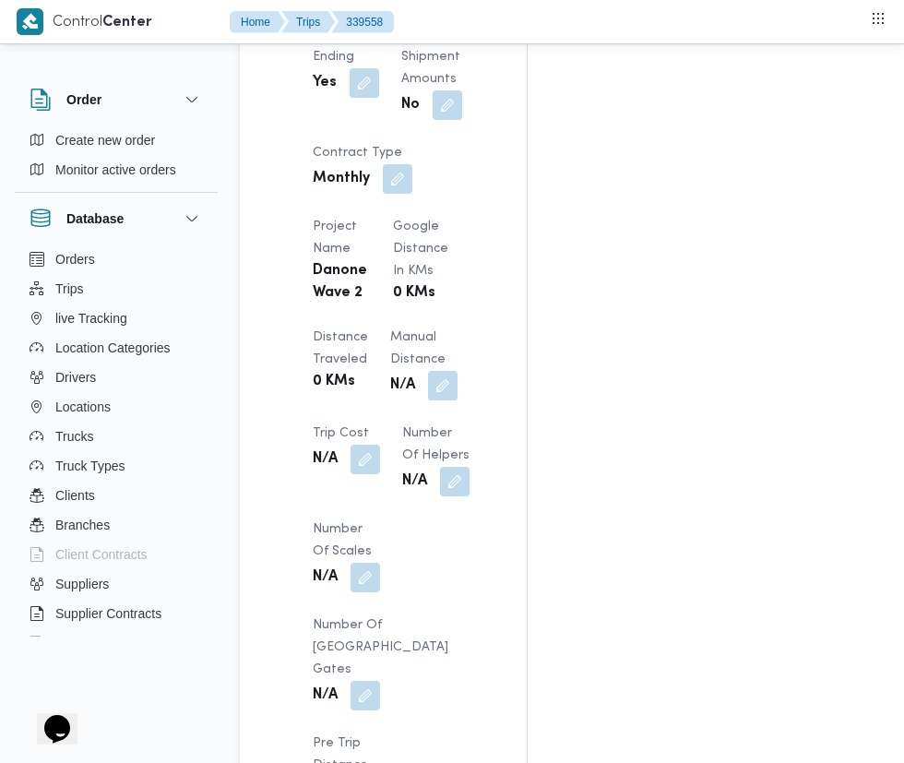
scroll to position [1529, 0]
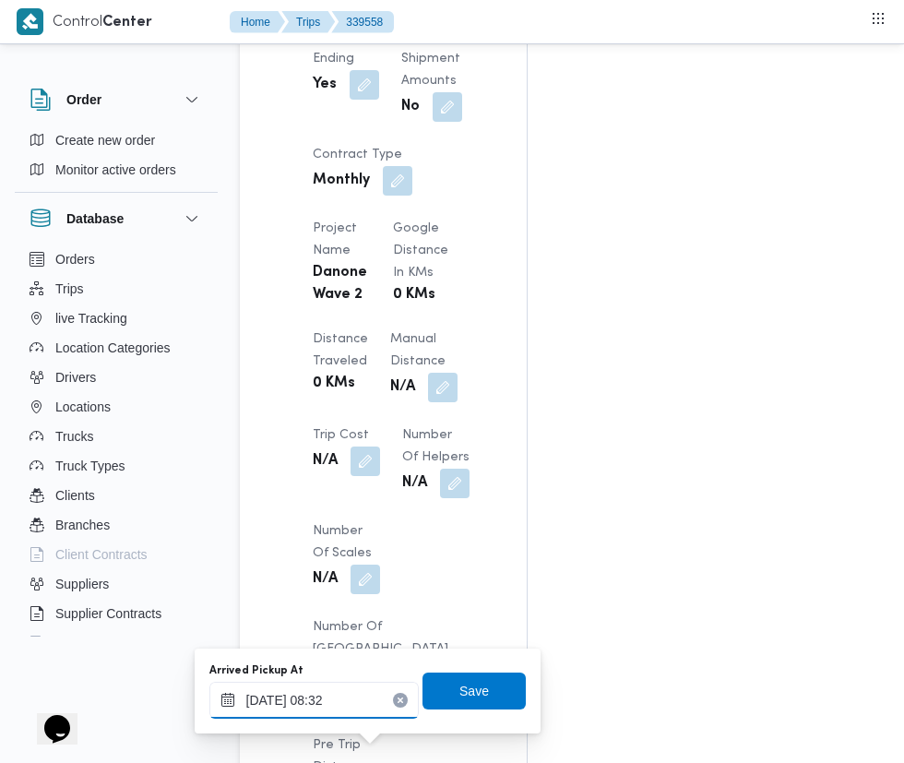
click at [325, 702] on input "[DATE] 08:32" at bounding box center [313, 699] width 209 height 37
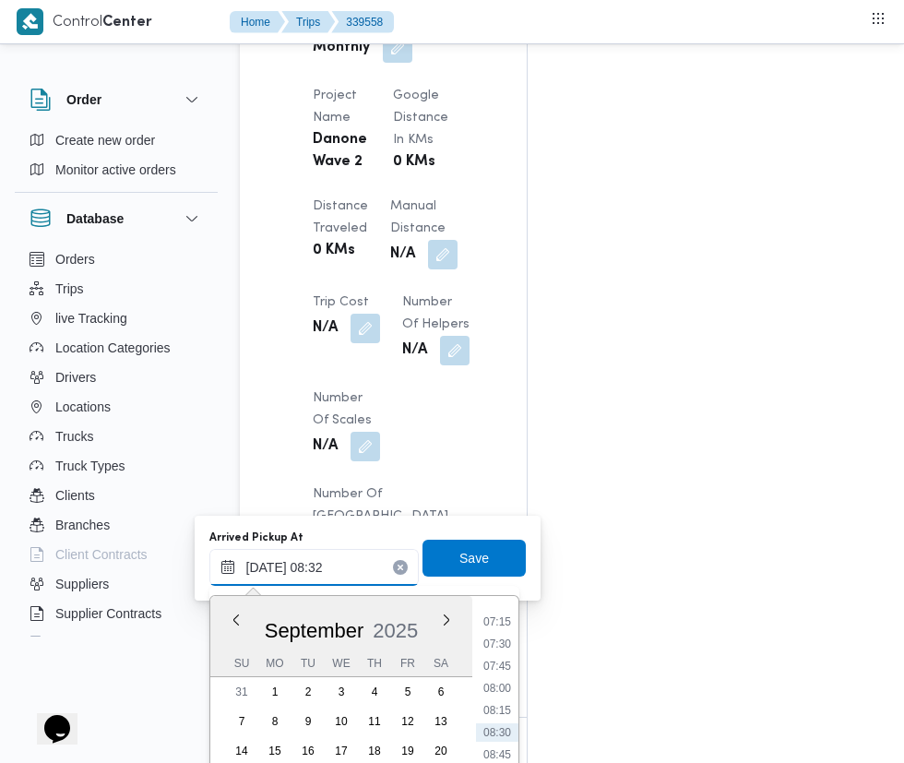
scroll to position [1669, 0]
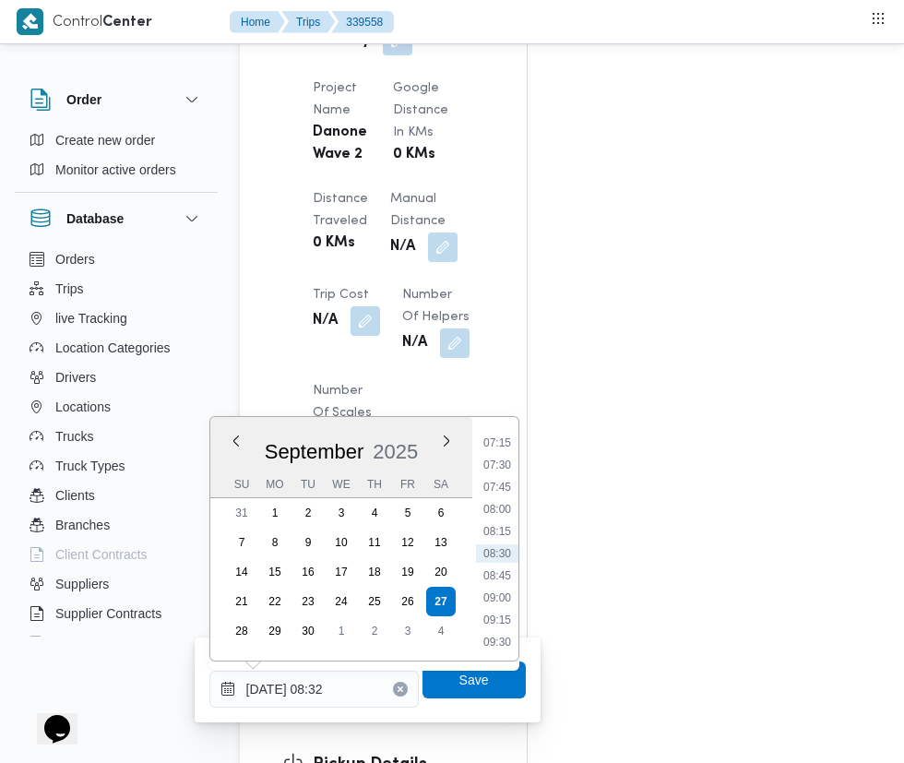
click at [496, 447] on li "07:15" at bounding box center [497, 442] width 42 height 18
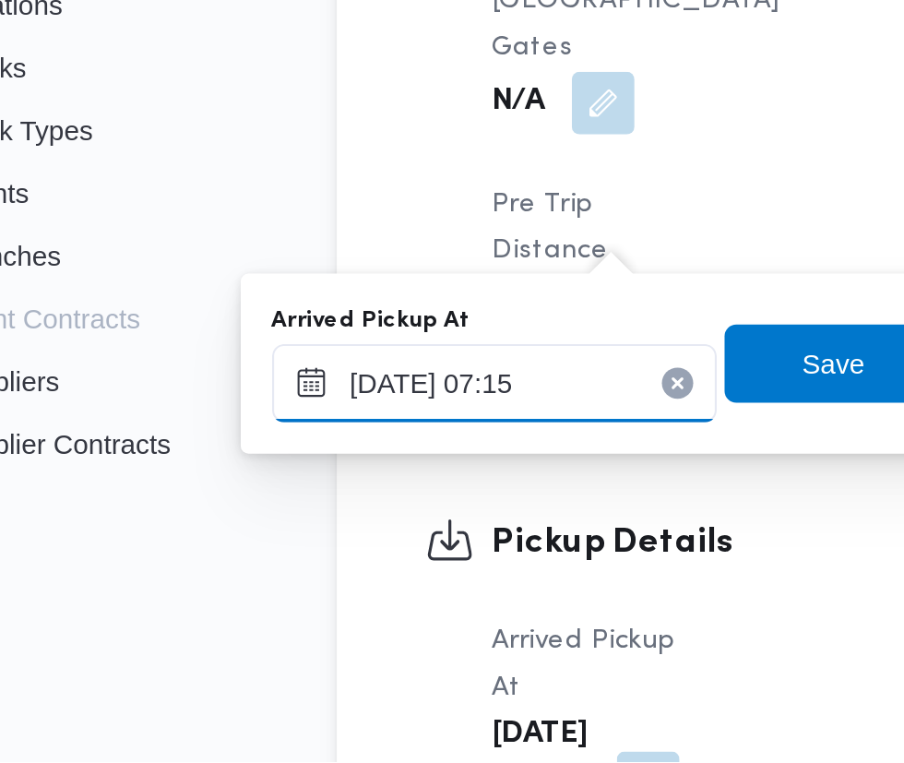
scroll to position [1773, 0]
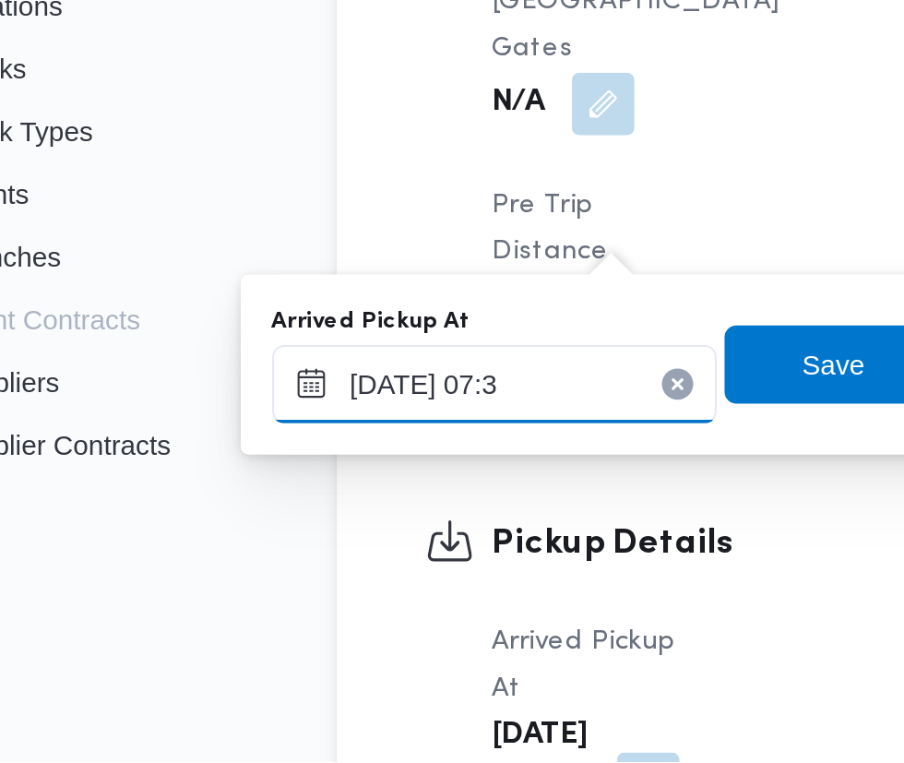
type input "[DATE] 07:35"
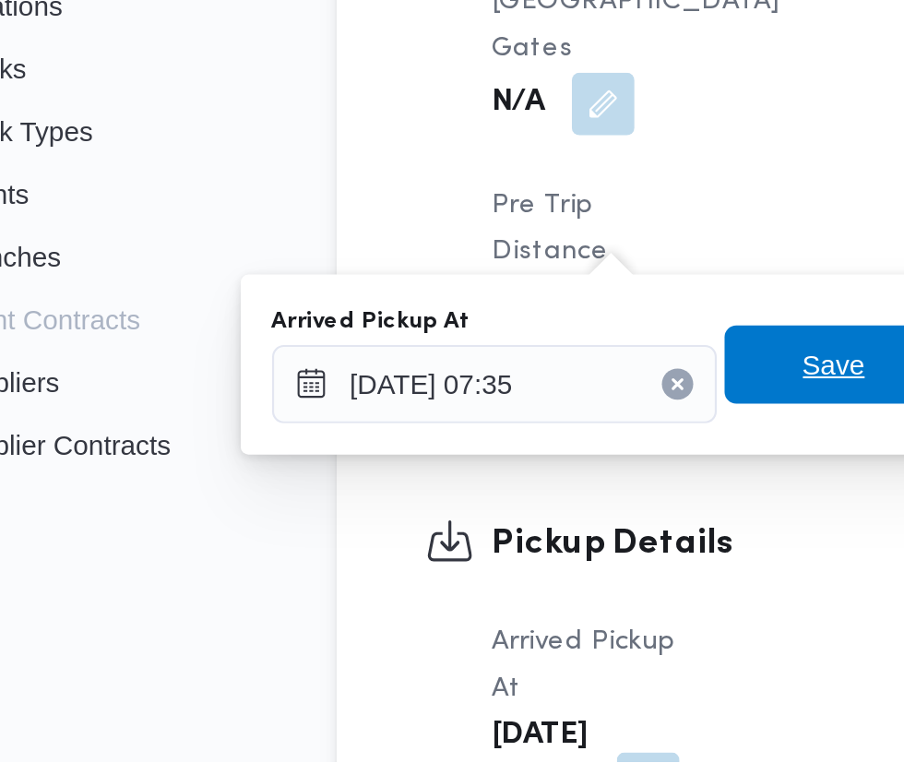
click at [476, 583] on span "Save" at bounding box center [474, 575] width 30 height 22
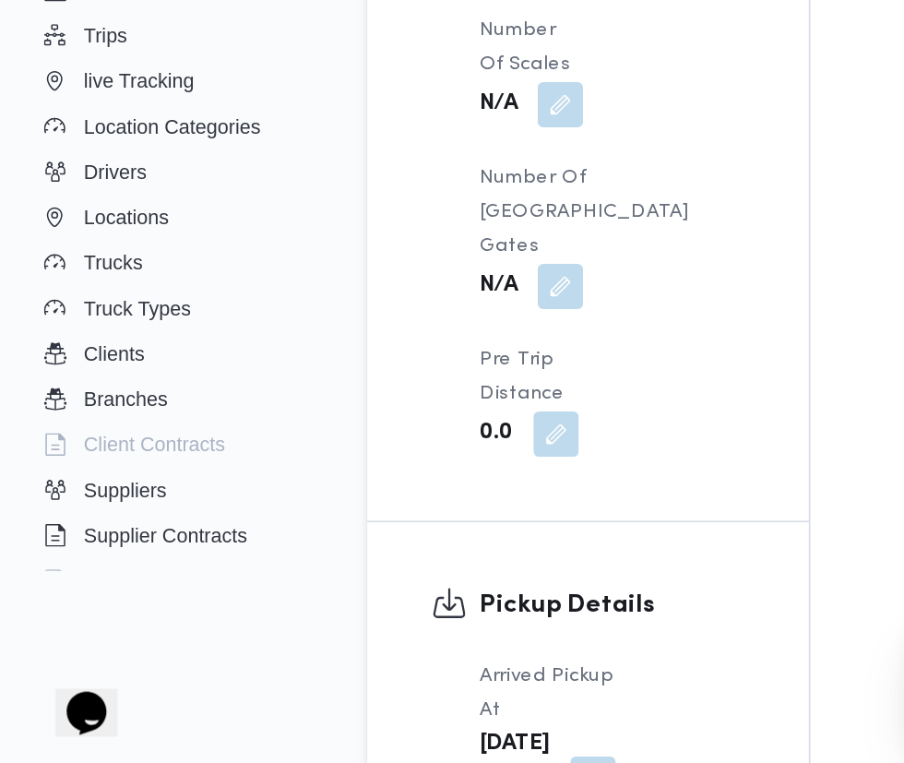
scroll to position [1774, 0]
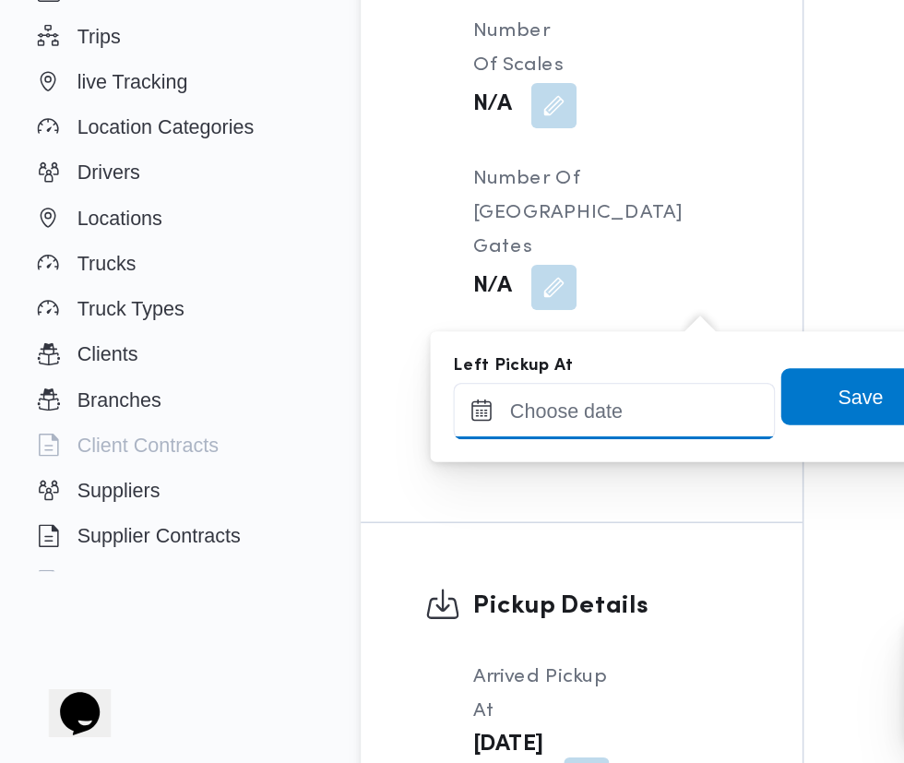
click at [402, 531] on input "Left Pickup At" at bounding box center [404, 532] width 209 height 37
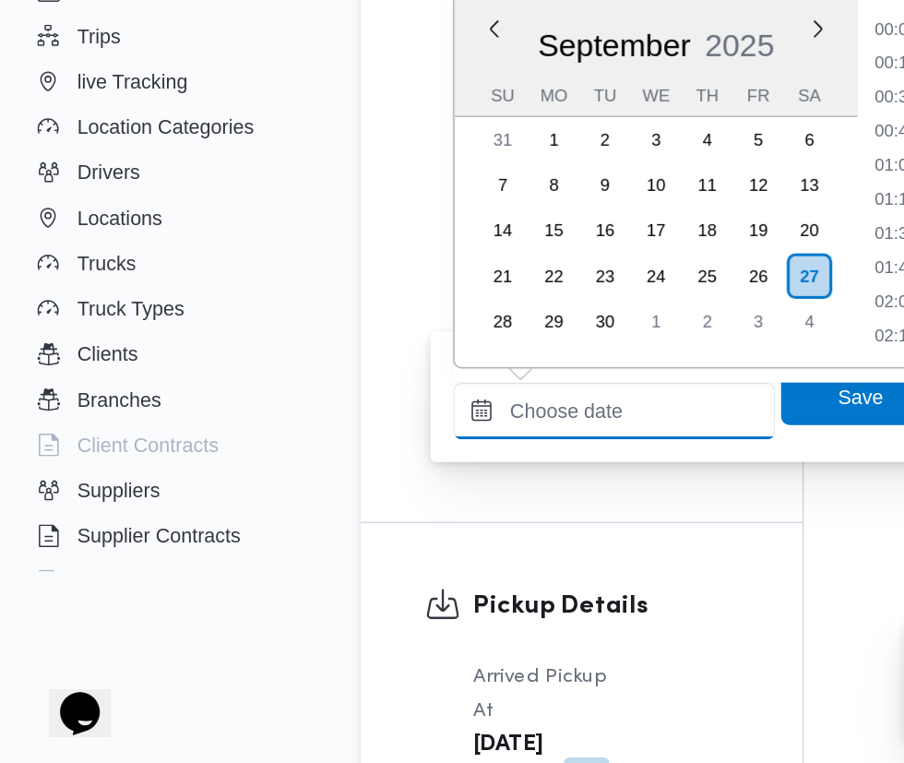
scroll to position [684, 0]
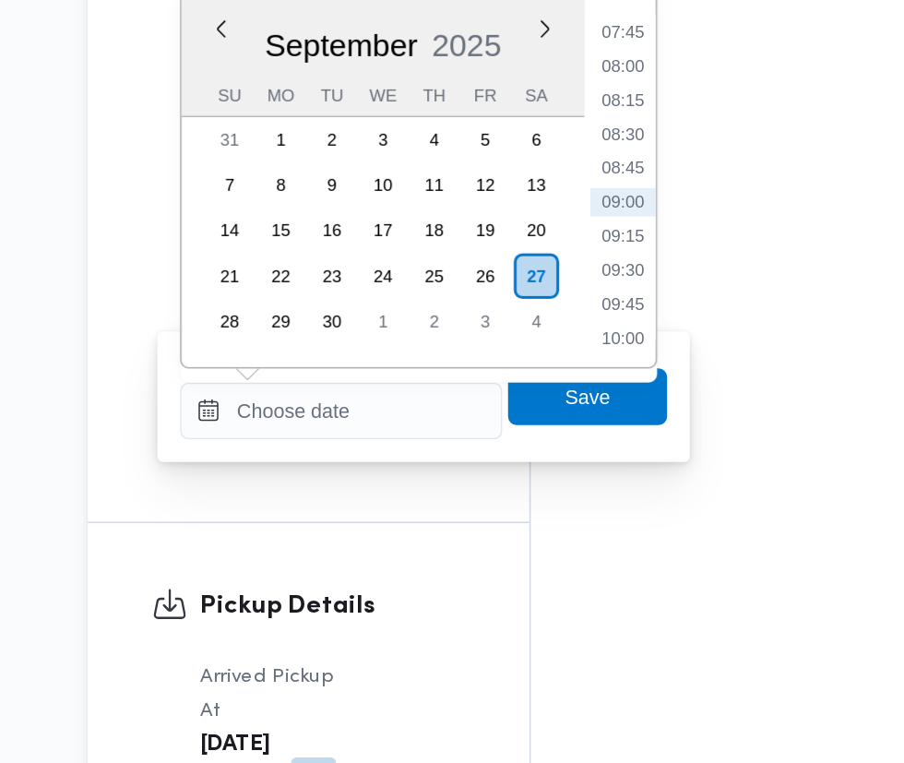
click at [590, 400] on li "09:00" at bounding box center [587, 396] width 42 height 18
type input "[DATE] 09:00"
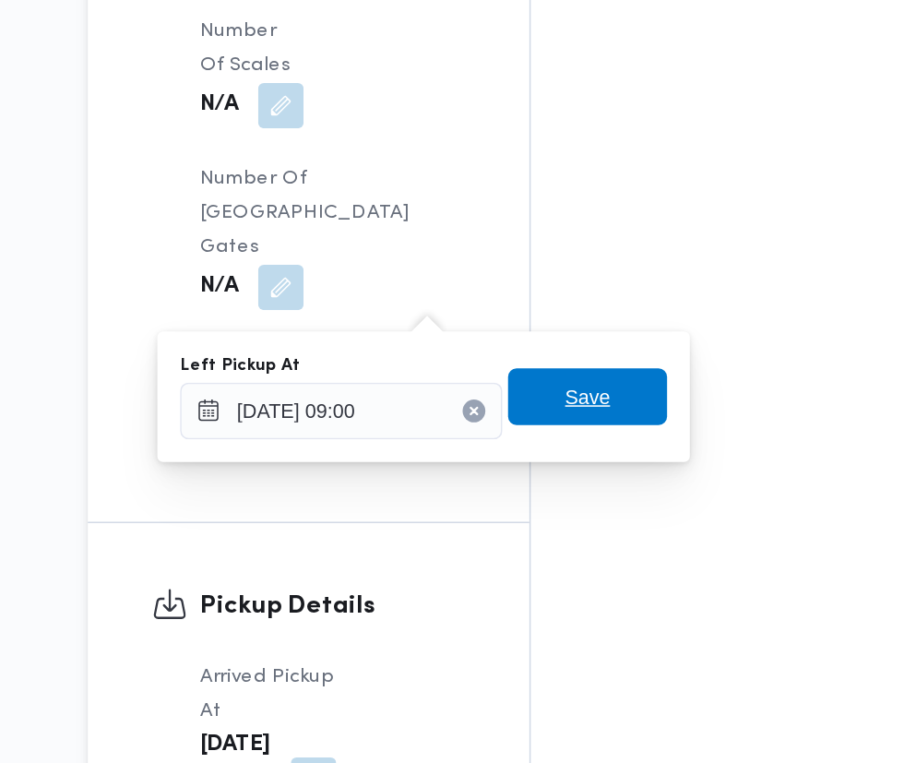
click at [583, 524] on span "Save" at bounding box center [564, 522] width 103 height 37
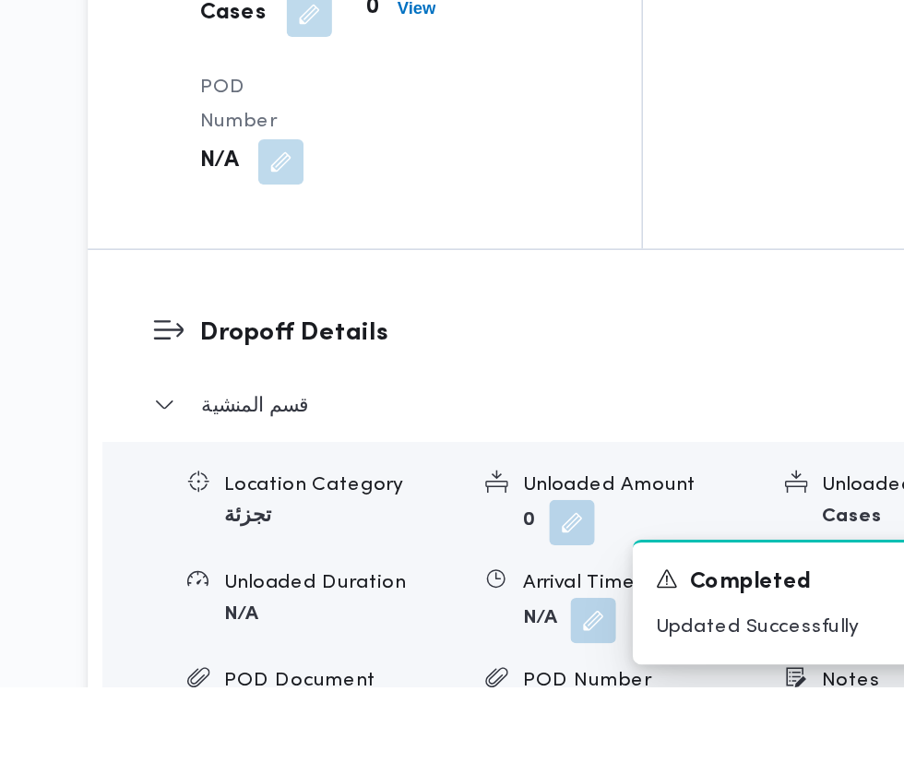
scroll to position [2234, 0]
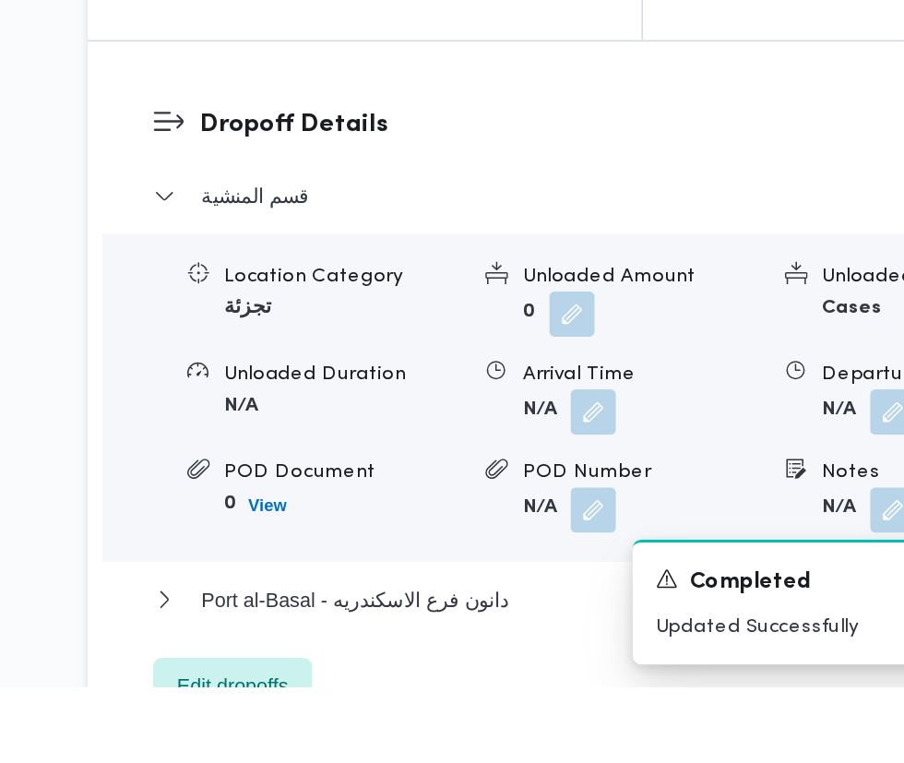
click at [561, 598] on button "button" at bounding box center [568, 584] width 30 height 30
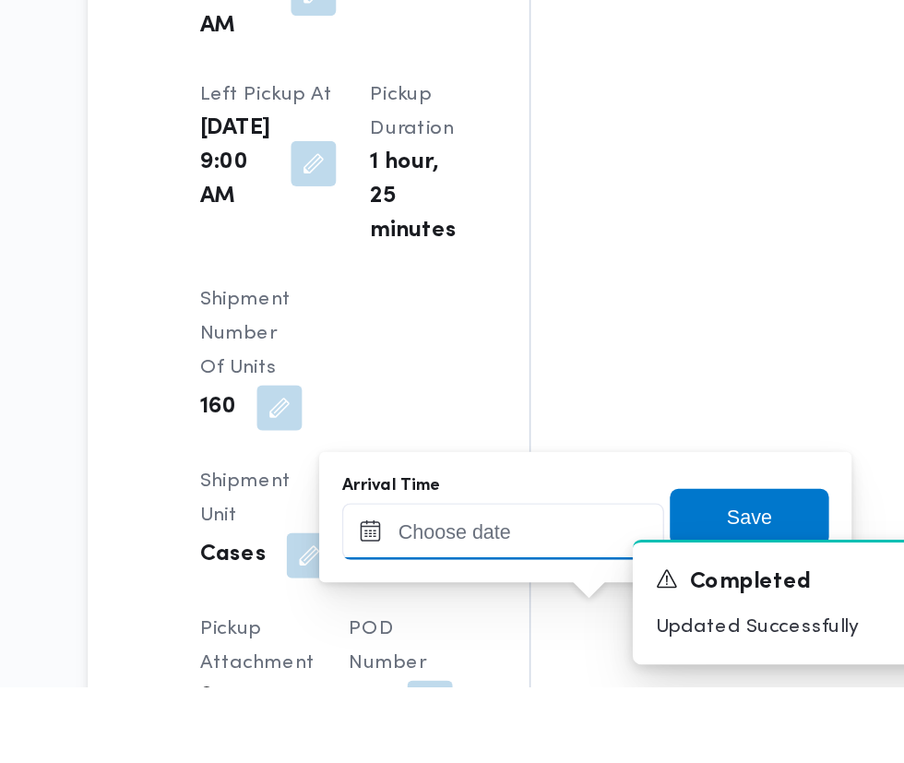
click at [522, 660] on input "Arrival Time" at bounding box center [509, 661] width 209 height 37
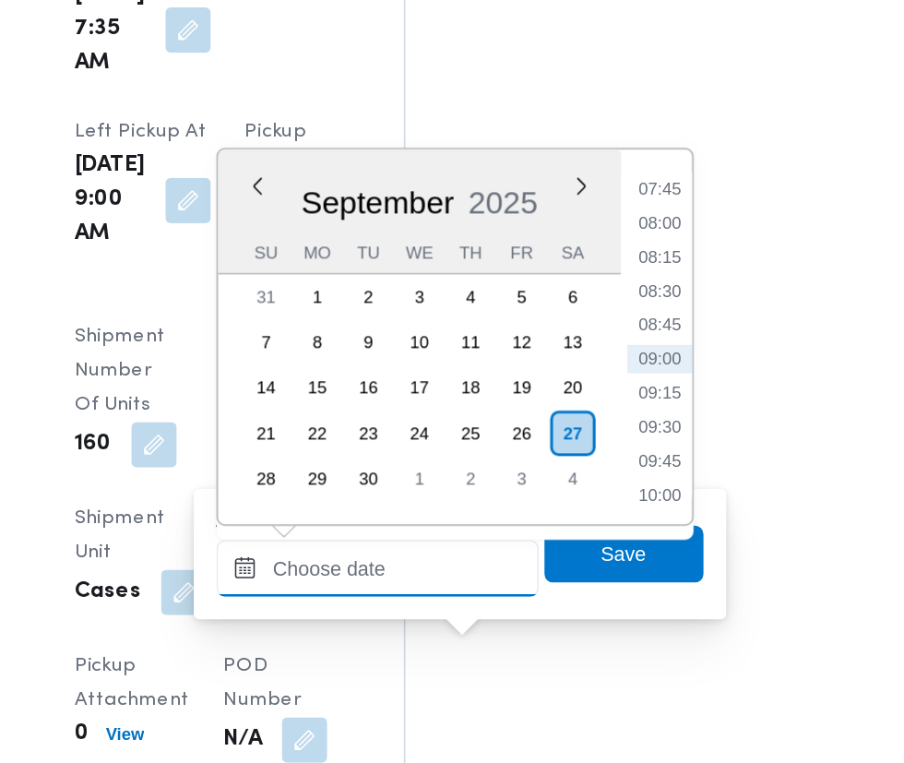
scroll to position [2303, 0]
click at [705, 508] on li "09:30" at bounding box center [692, 501] width 42 height 18
type input "[DATE] 09:30"
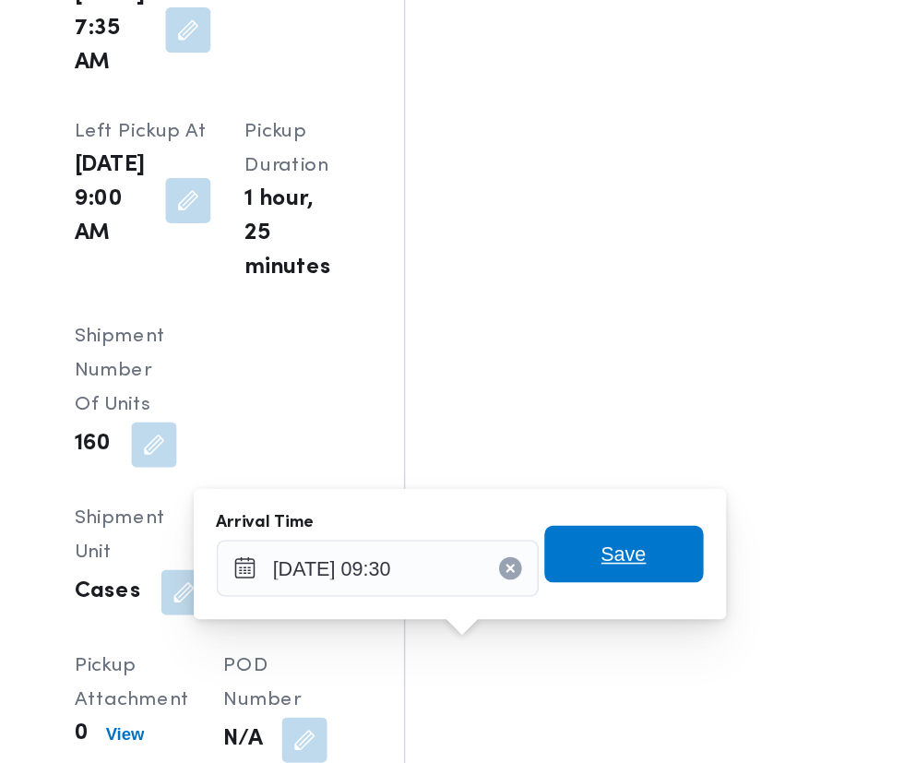
click at [678, 588] on span "Save" at bounding box center [670, 584] width 30 height 22
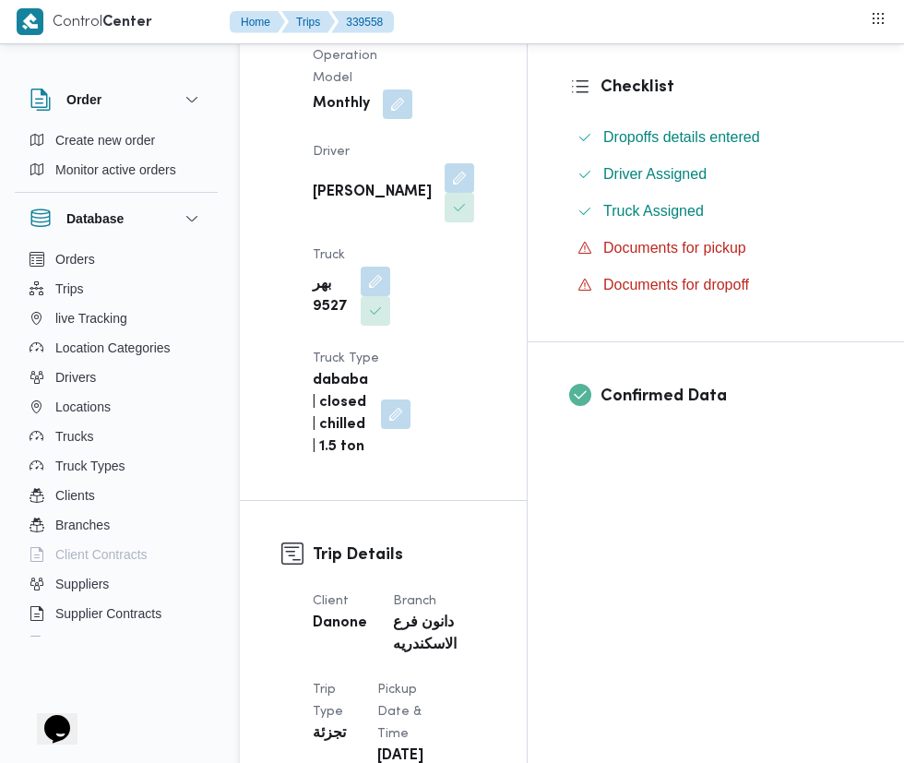
scroll to position [0, 0]
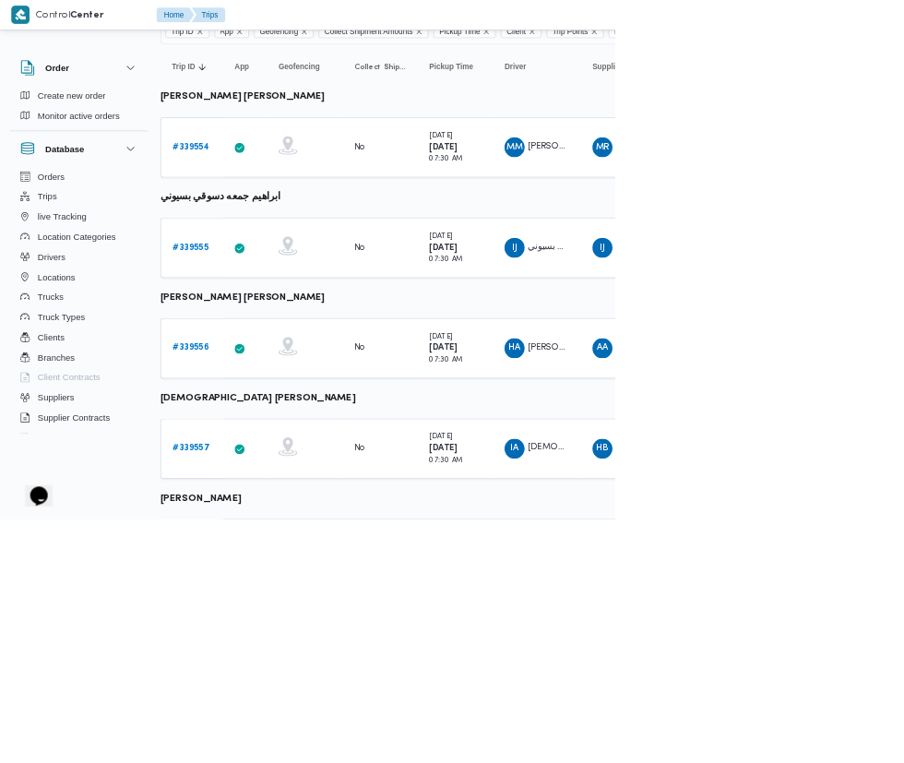
scroll to position [168, 4]
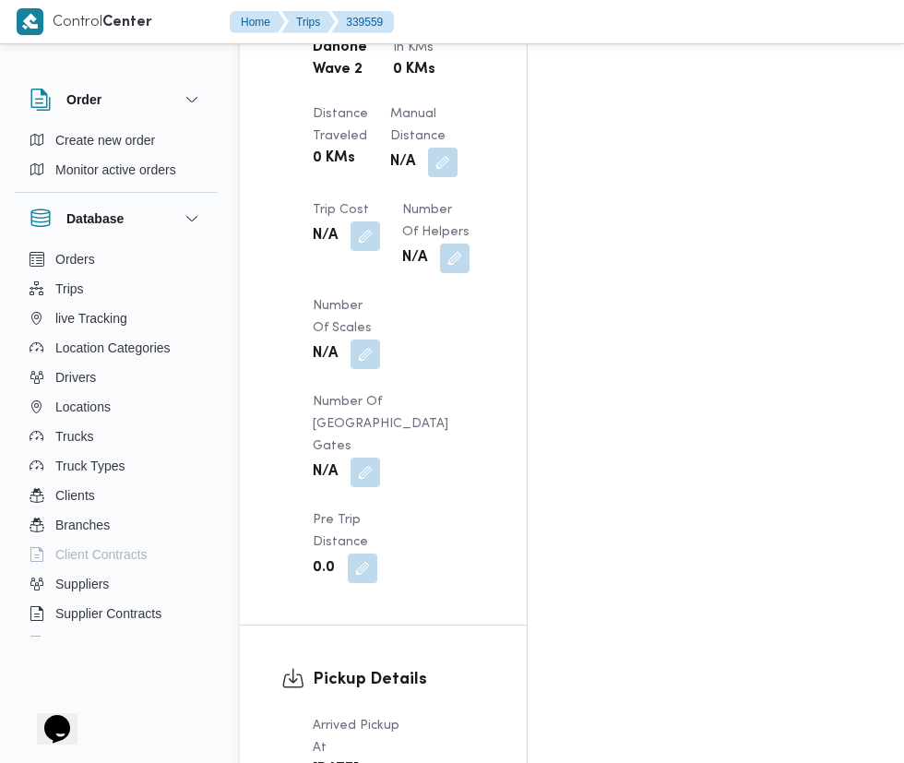
scroll to position [1791, 0]
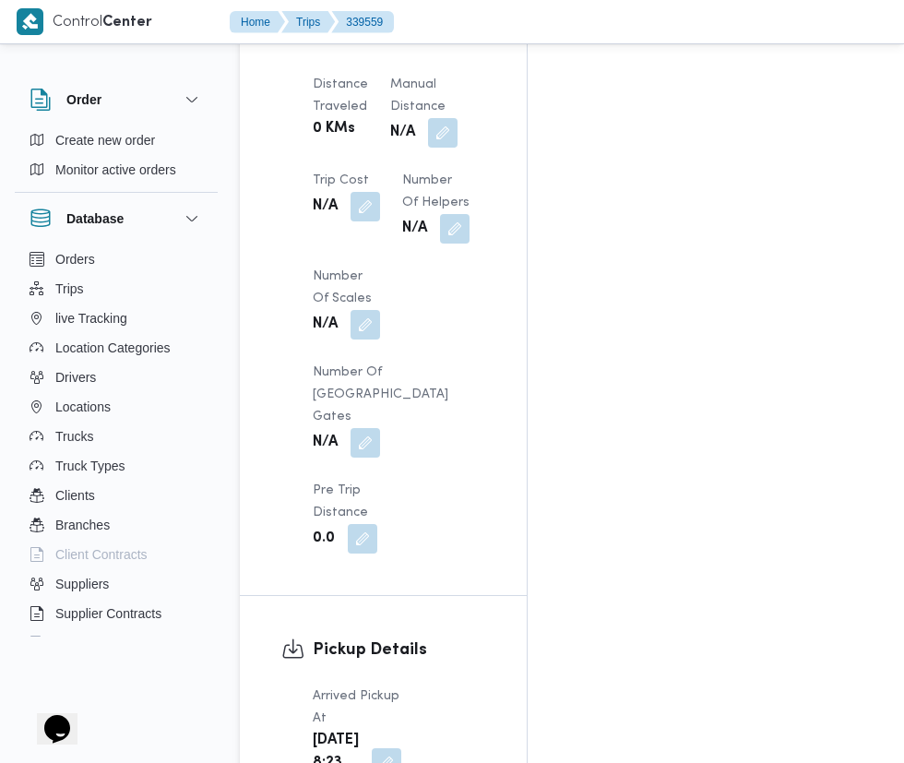
click at [377, 748] on button "button" at bounding box center [387, 763] width 30 height 30
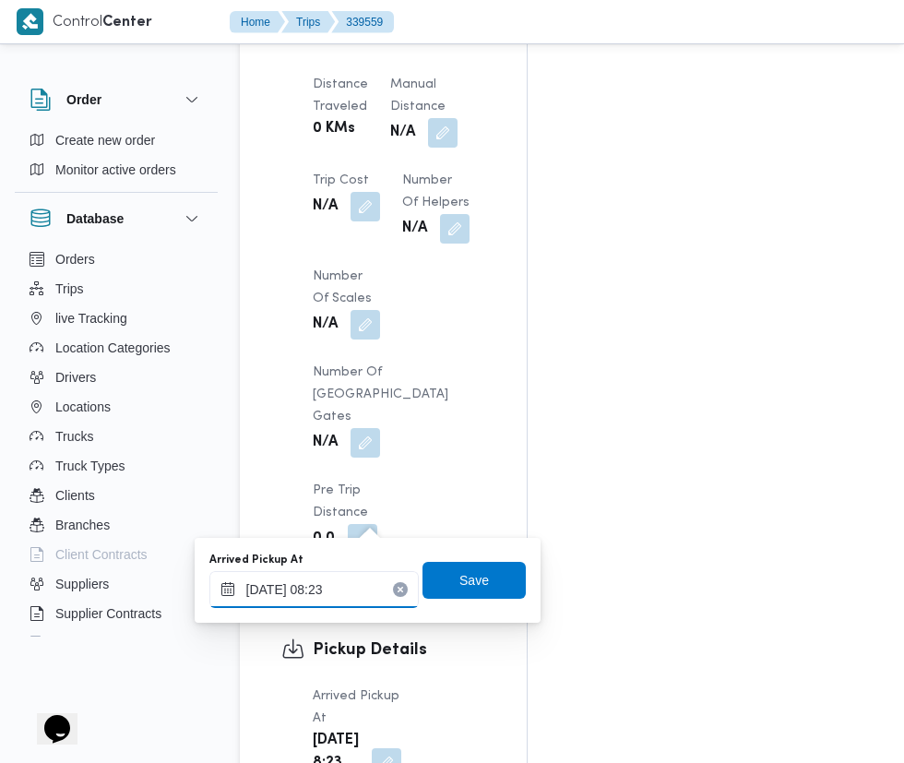
click at [326, 588] on input "[DATE] 08:23" at bounding box center [313, 589] width 209 height 37
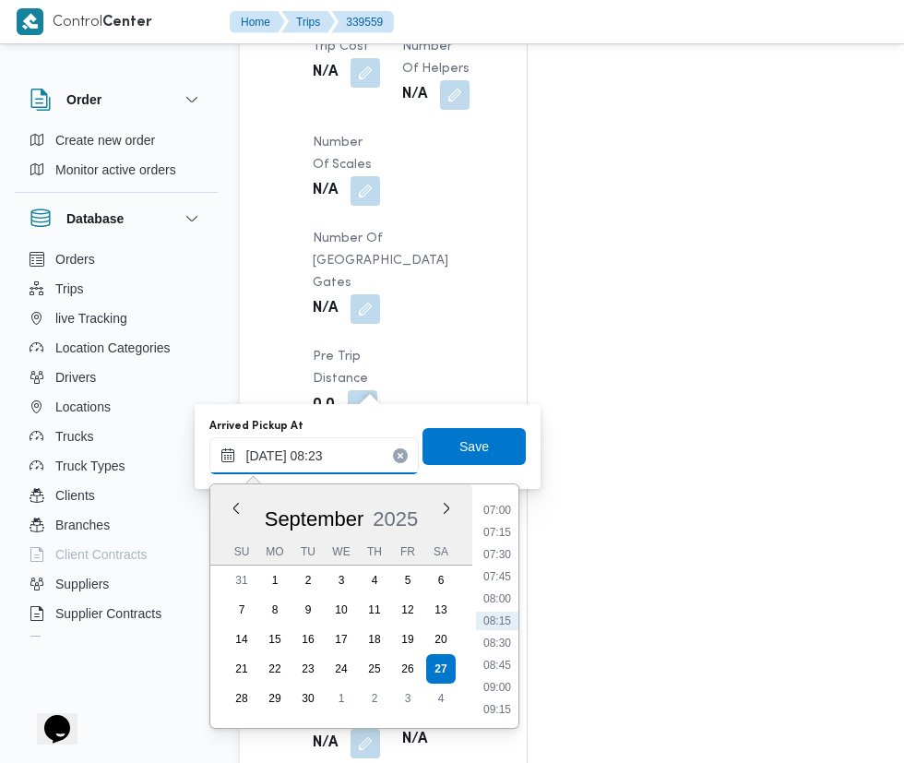
scroll to position [1932, 0]
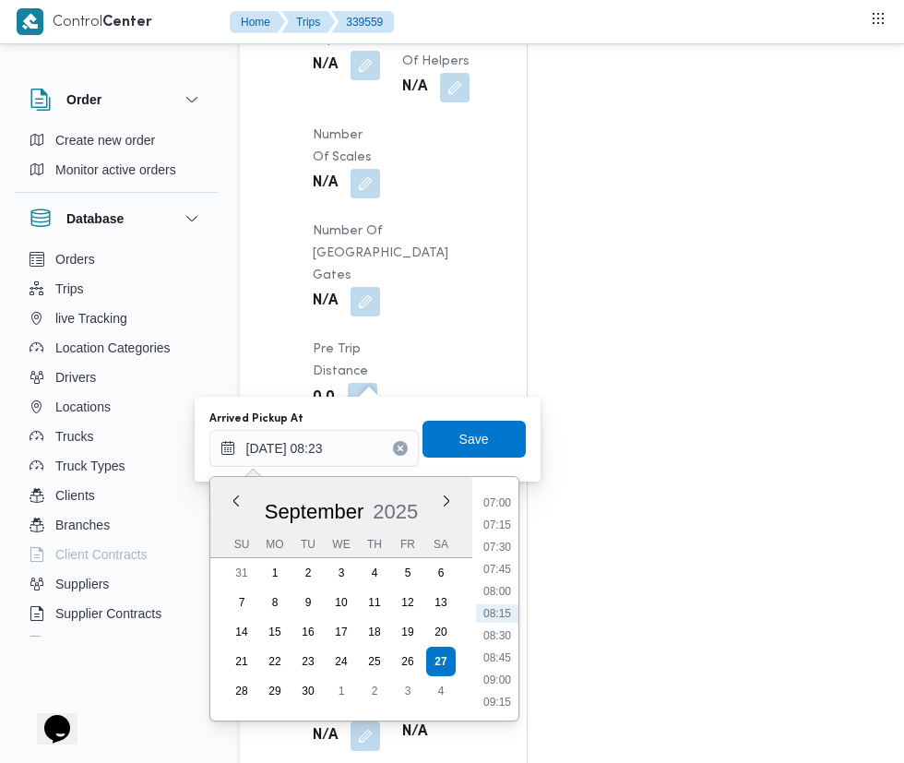
click at [508, 549] on li "07:30" at bounding box center [497, 547] width 42 height 18
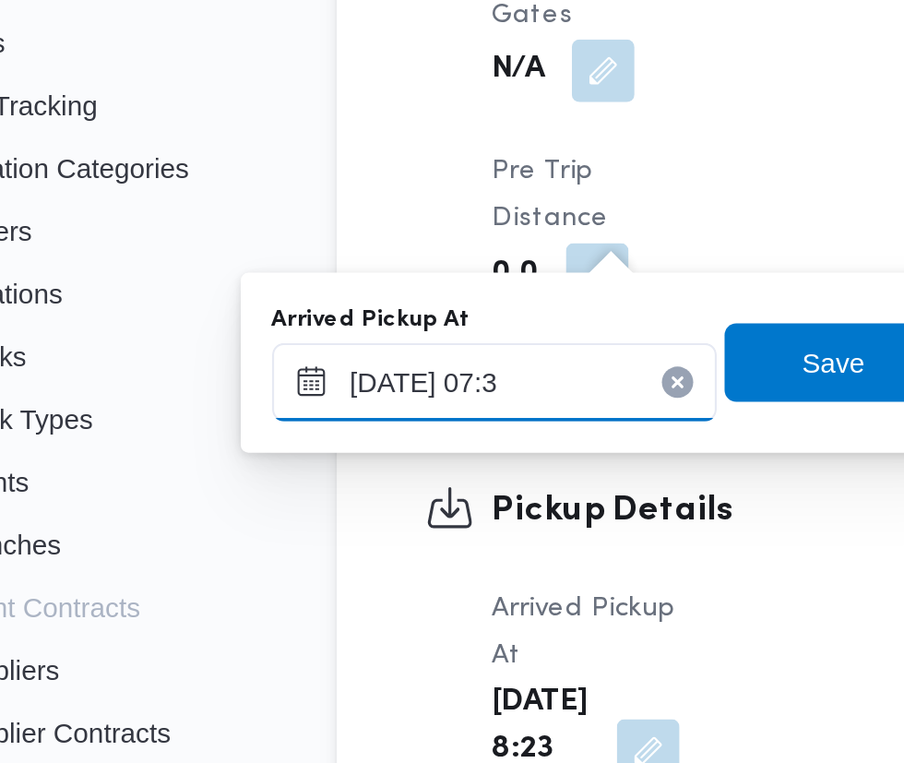
type input "[DATE] 07:35"
click at [471, 441] on span "Save" at bounding box center [474, 439] width 30 height 22
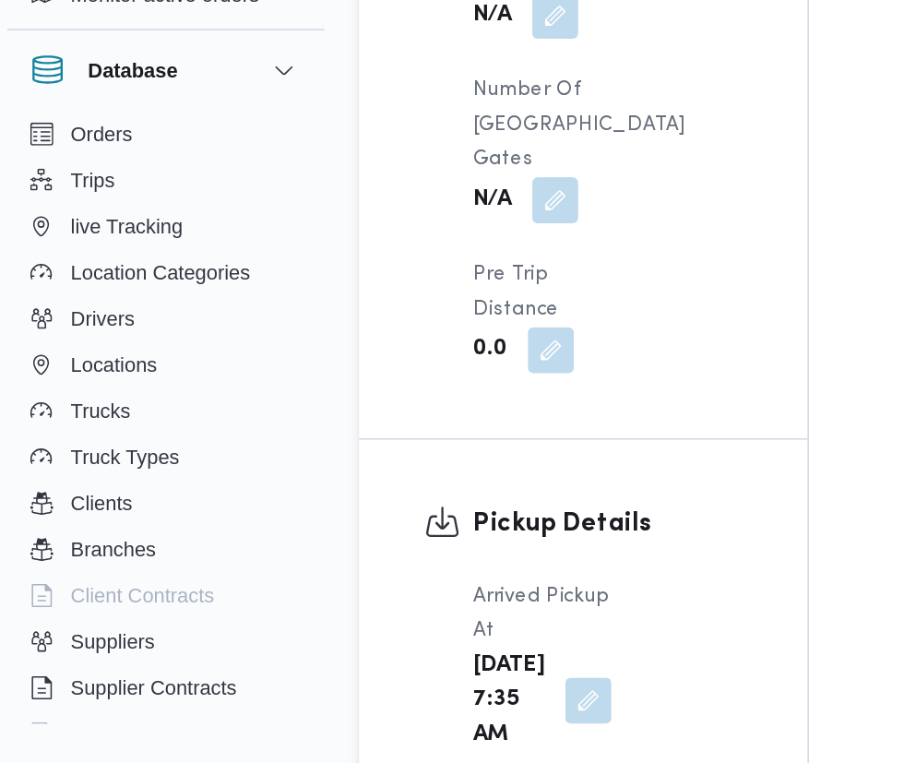
click at [380, 721] on button "button" at bounding box center [365, 736] width 30 height 30
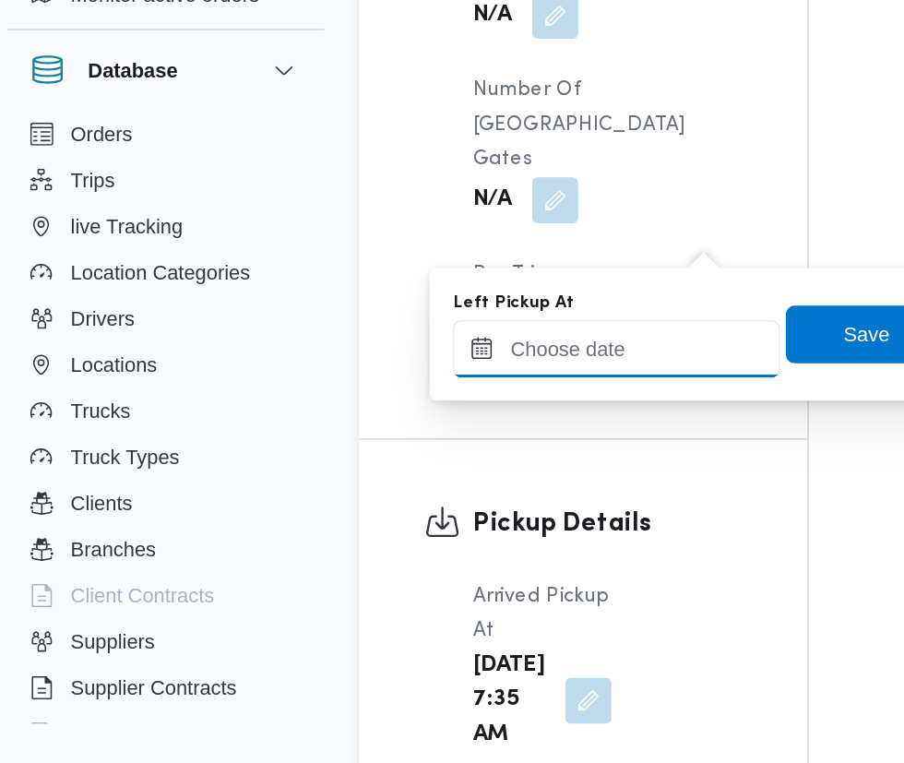
click at [415, 397] on input "Left Pickup At" at bounding box center [404, 396] width 209 height 37
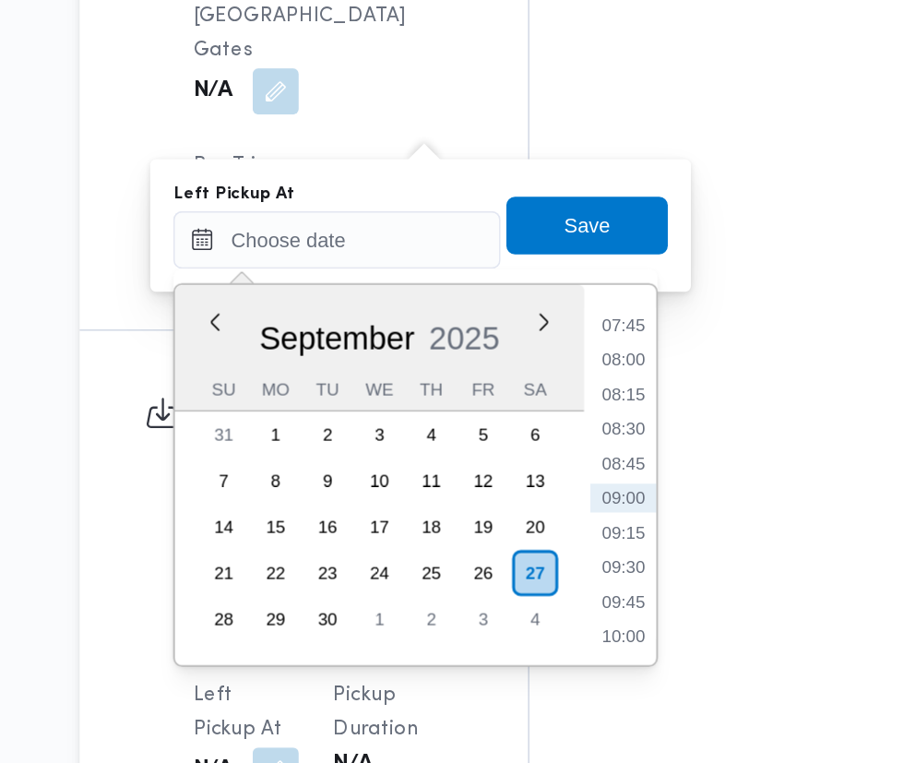
click at [586, 565] on li "09:00" at bounding box center [587, 561] width 42 height 18
type input "[DATE] 09:00"
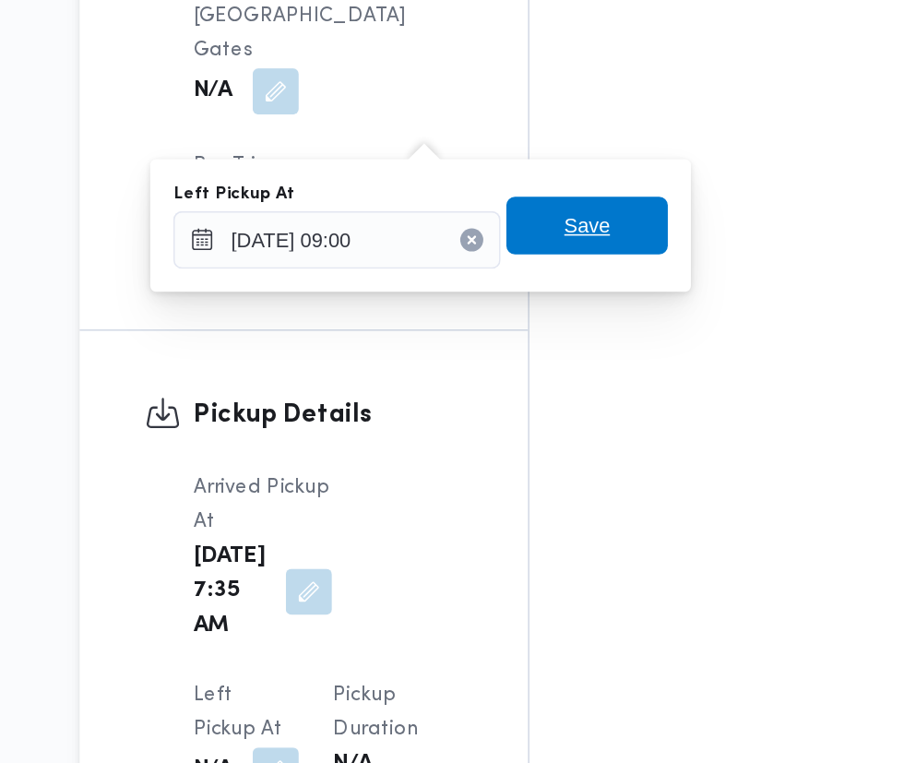
click at [598, 385] on span "Save" at bounding box center [564, 387] width 103 height 37
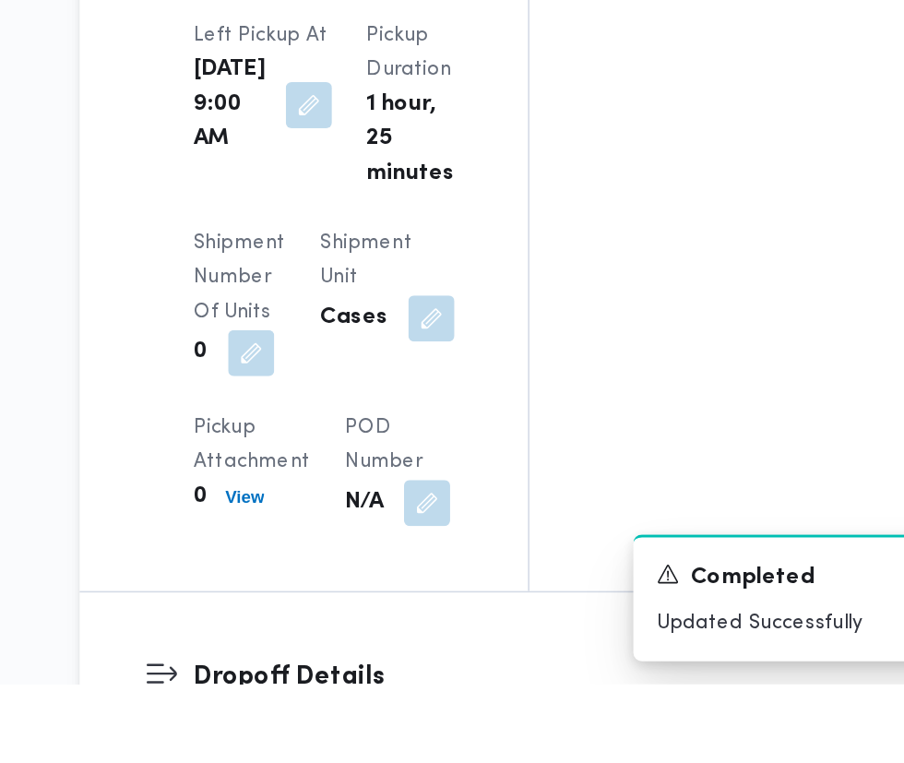
scroll to position [2276, 0]
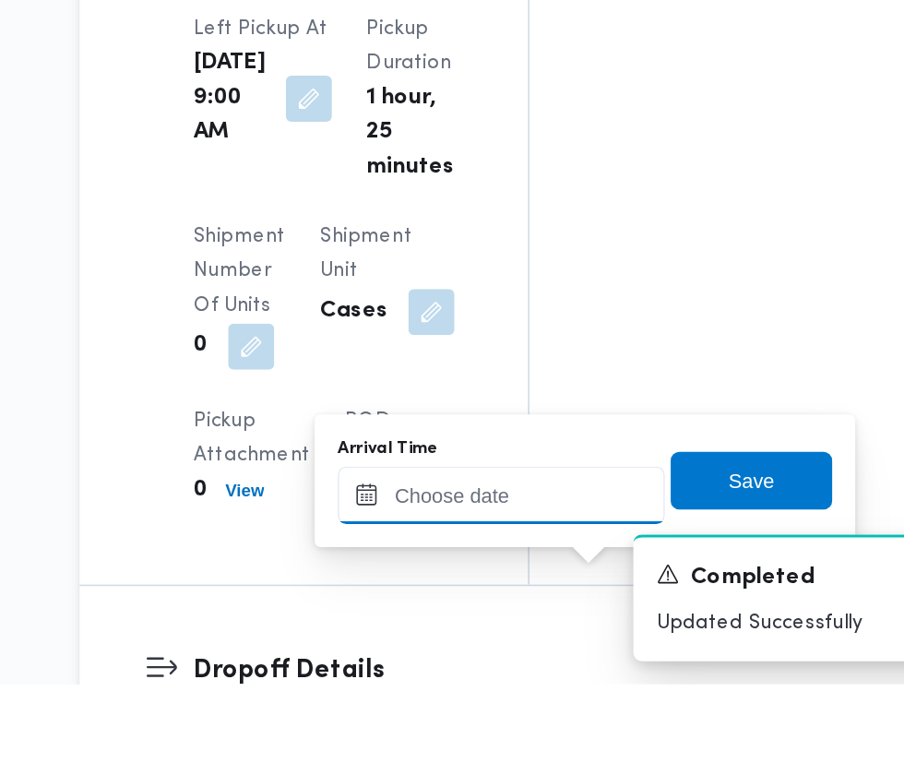
click at [542, 638] on input "Arrival Time" at bounding box center [509, 641] width 209 height 37
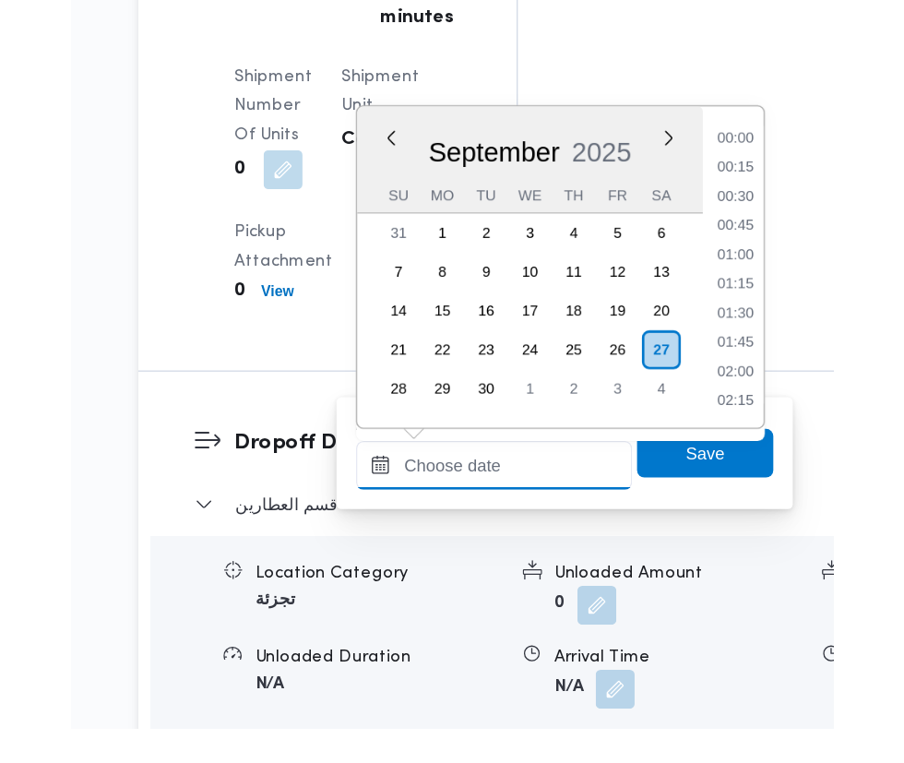
scroll to position [684, 0]
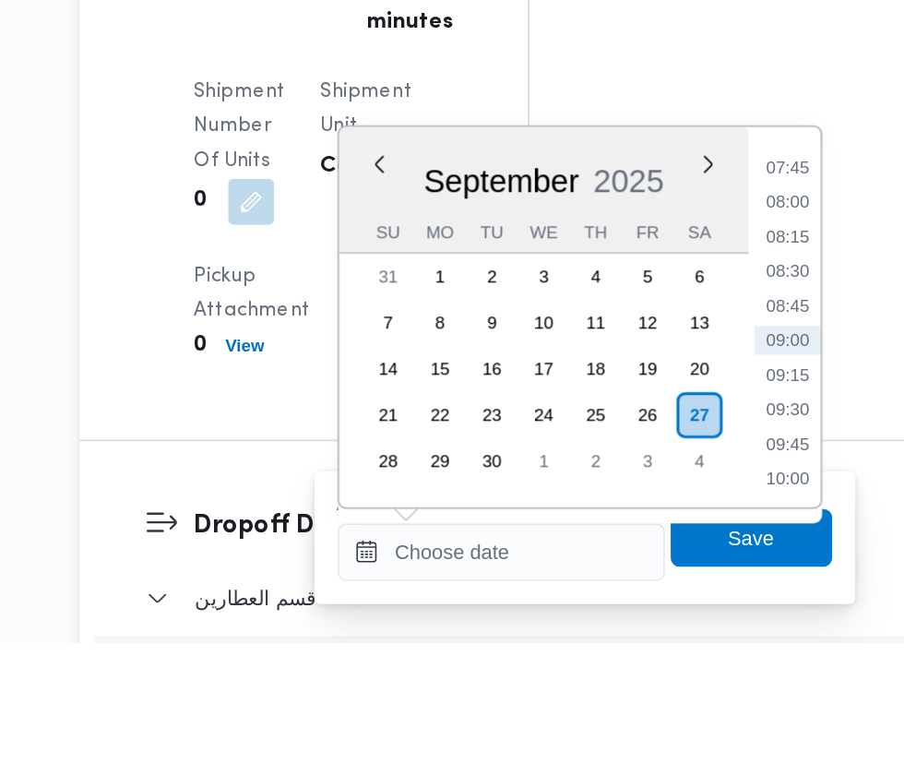
click at [694, 624] on ul "00:00 00:15 00:30 00:45 01:00 01:15 01:30 01:45 02:00 02:15 02:30 02:45 03:00 0…" at bounding box center [692, 554] width 42 height 214
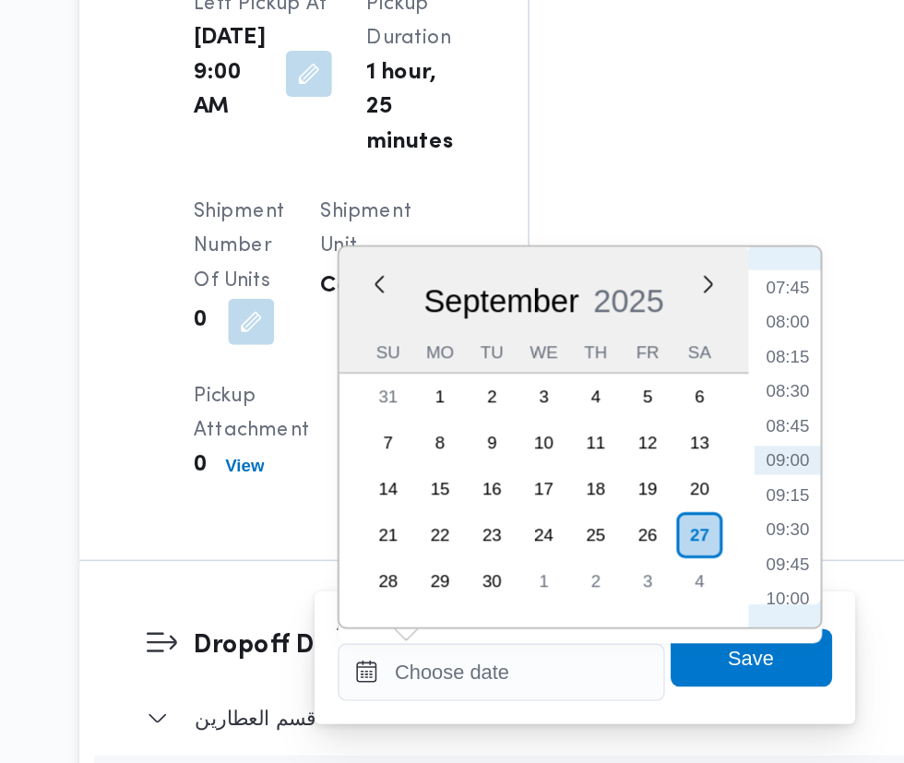
click at [693, 590] on li "09:15" at bounding box center [692, 591] width 42 height 18
type input "[DATE] 09:15"
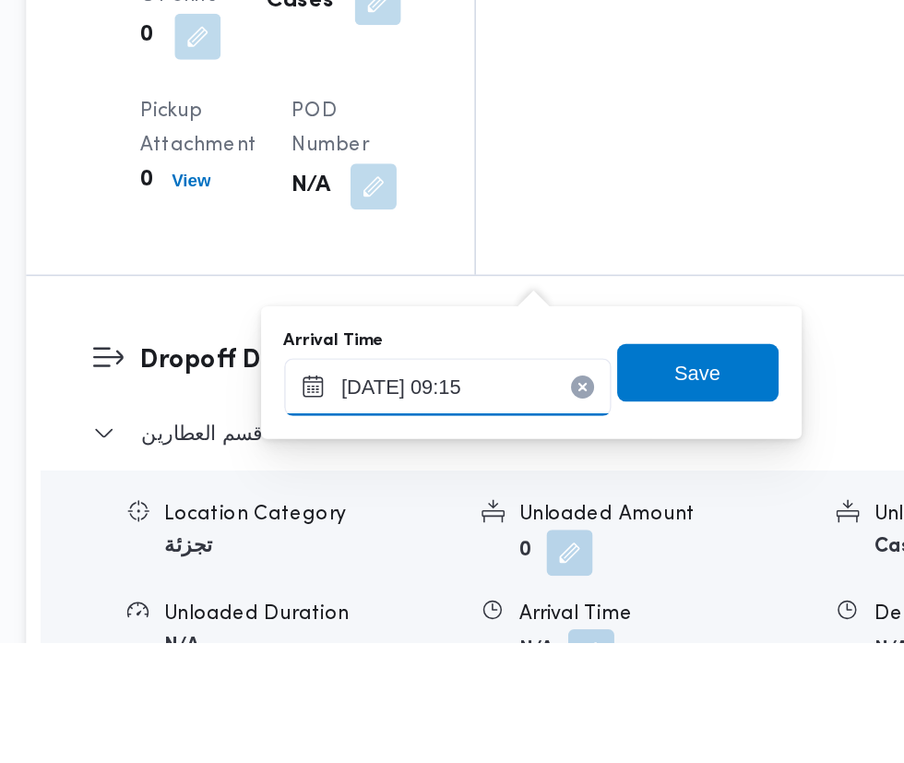
scroll to position [2489, 0]
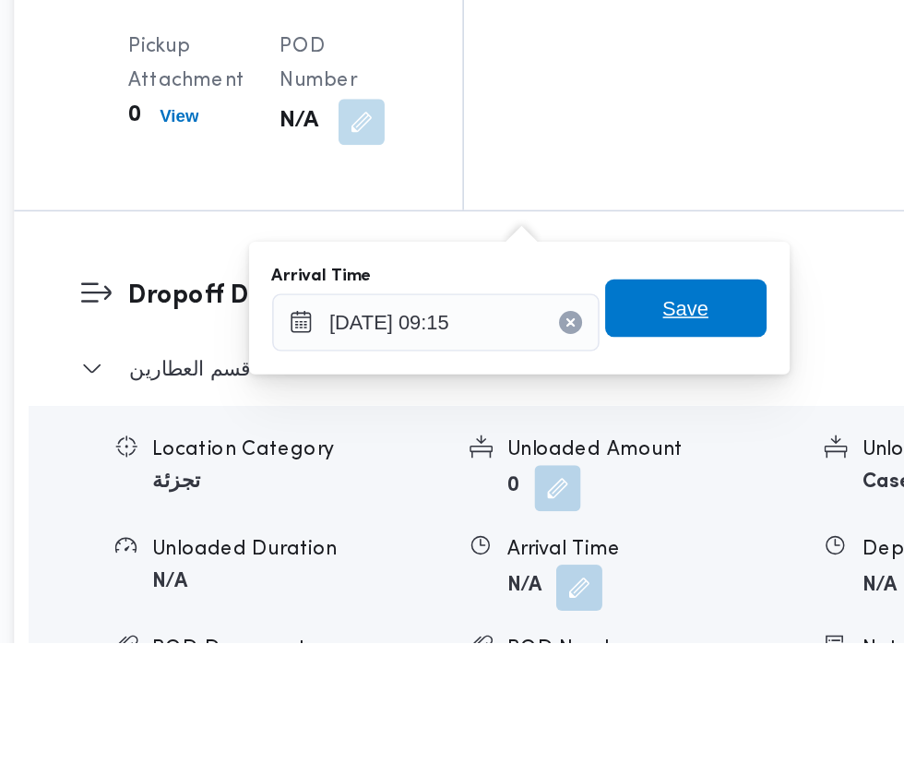
click at [674, 554] on span "Save" at bounding box center [670, 549] width 30 height 22
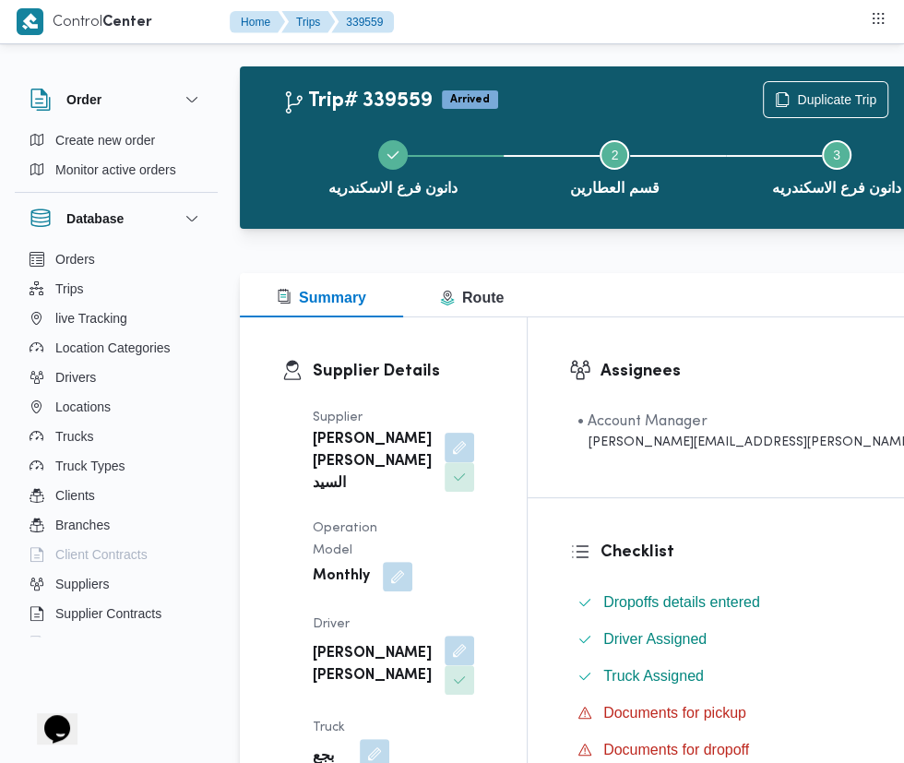
scroll to position [0, 0]
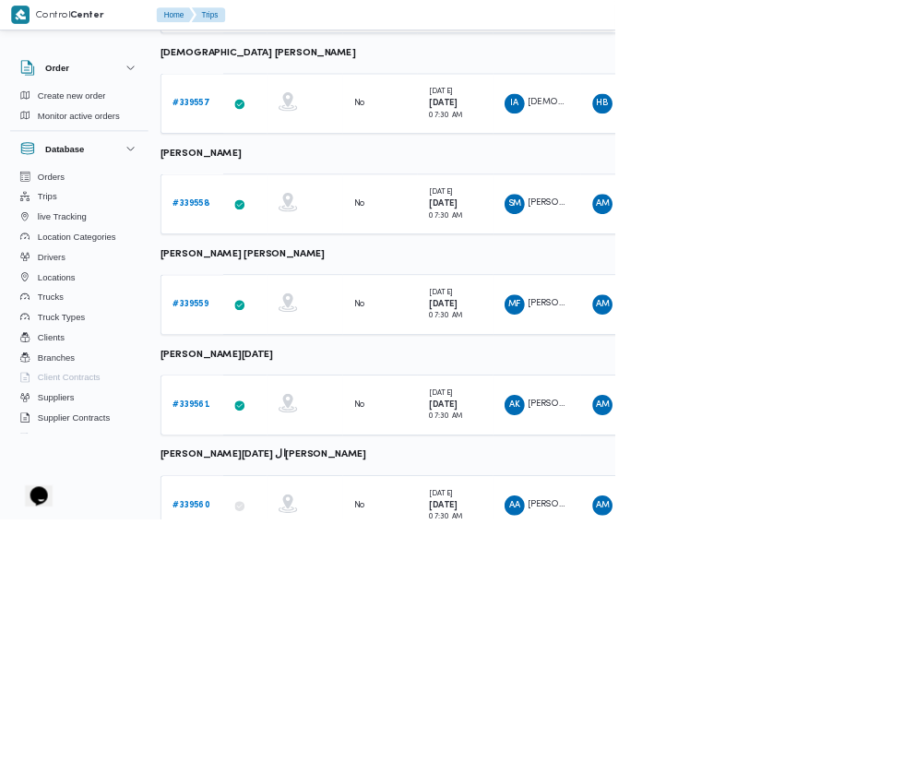
scroll to position [668, 4]
click at [285, 591] on b "# 339561" at bounding box center [281, 593] width 54 height 12
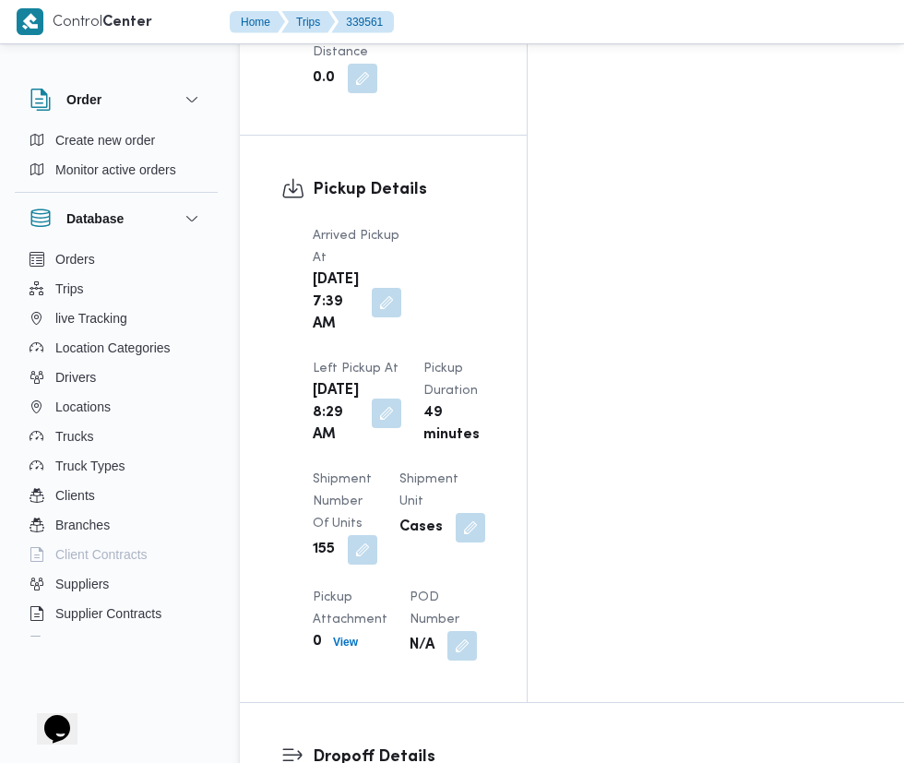
scroll to position [2280, 0]
click at [401, 399] on button "button" at bounding box center [387, 414] width 30 height 30
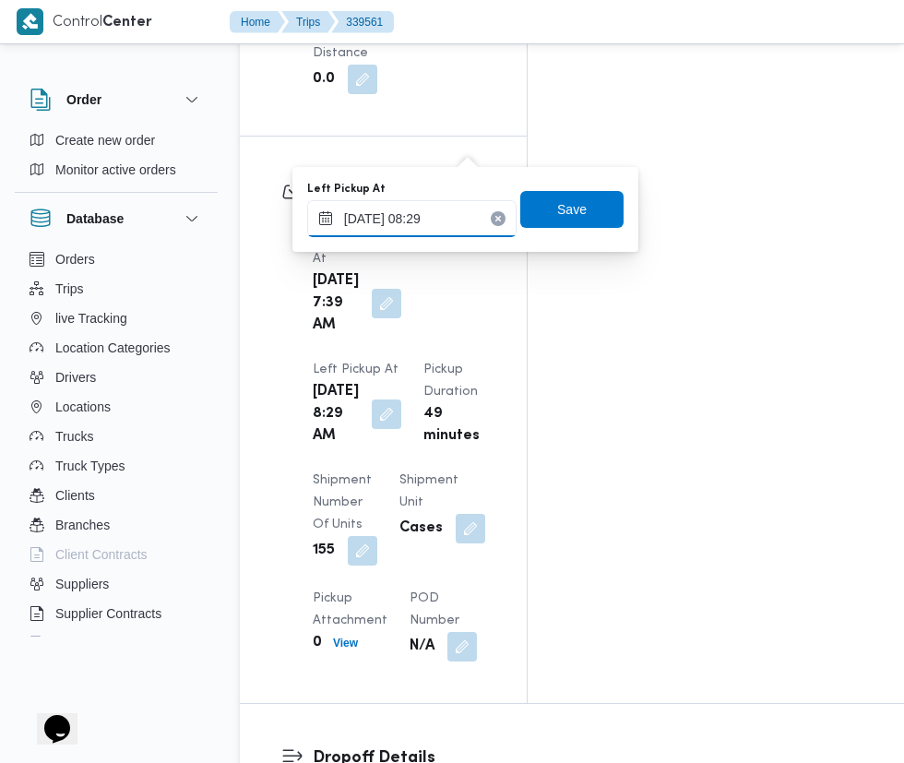
click at [429, 218] on input "[DATE] 08:29" at bounding box center [411, 218] width 209 height 37
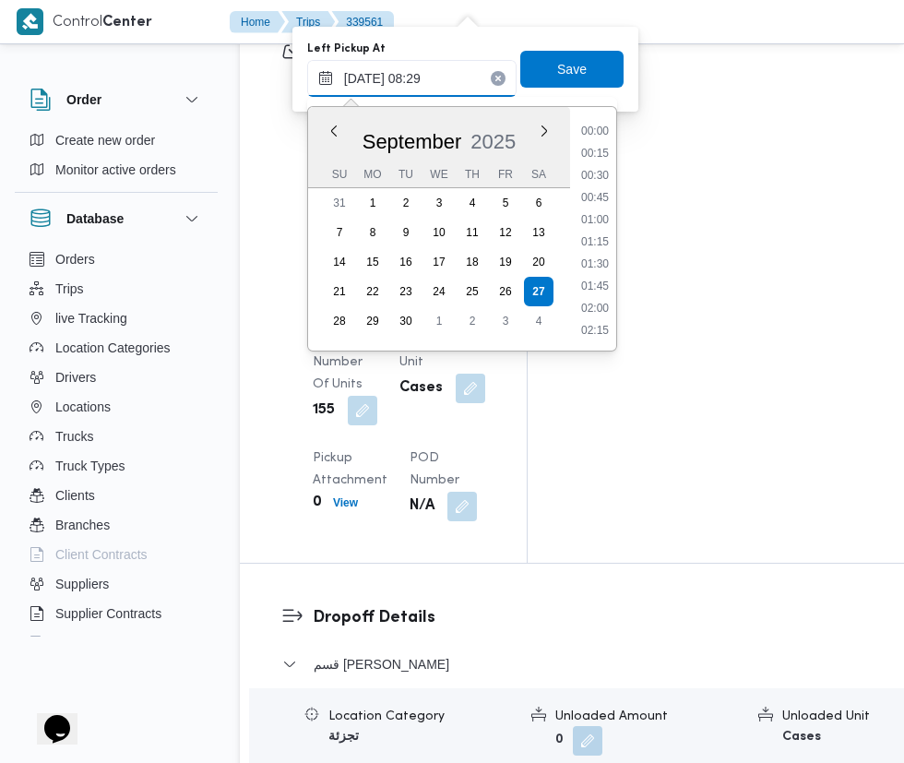
scroll to position [618, 0]
click at [610, 314] on li "09:00" at bounding box center [595, 310] width 42 height 18
type input "[DATE] 09:00"
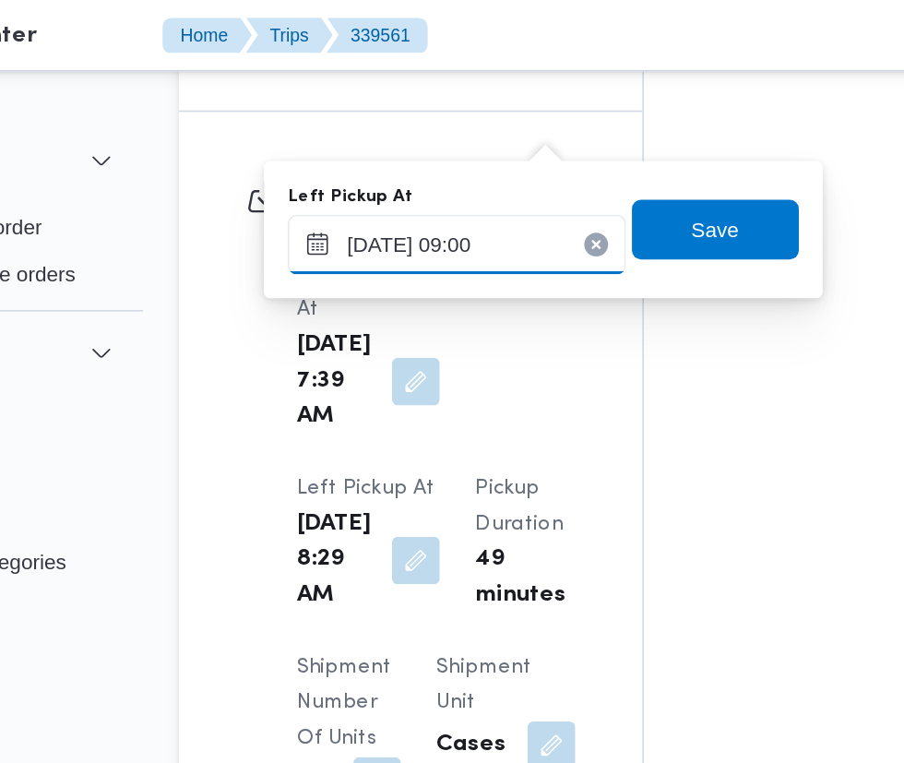
scroll to position [2318, 0]
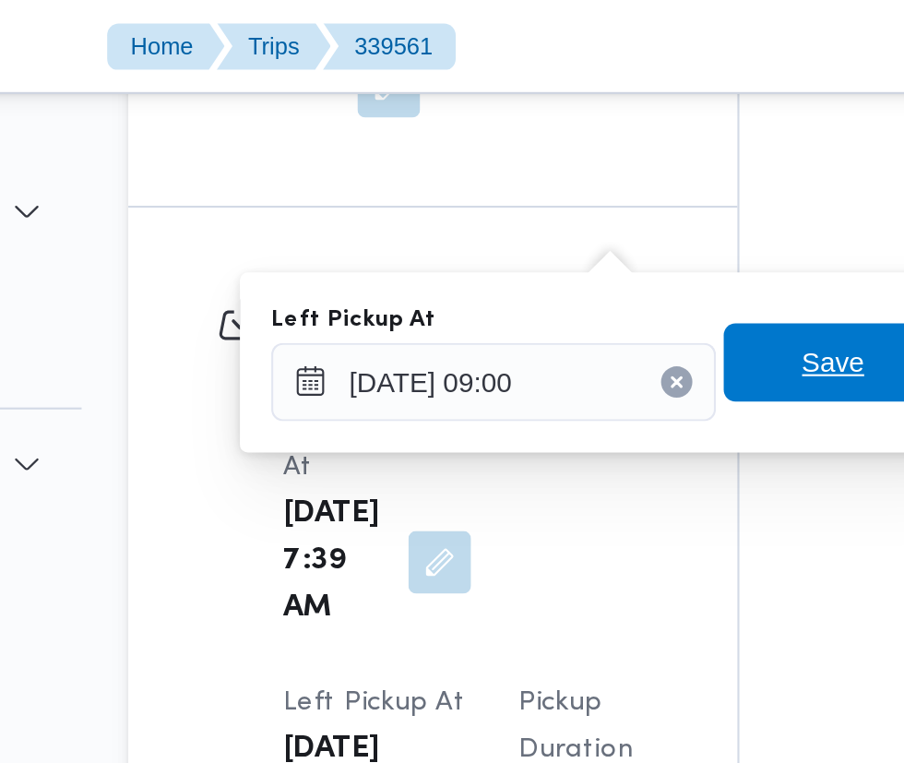
click at [559, 176] on span "Save" at bounding box center [571, 170] width 103 height 37
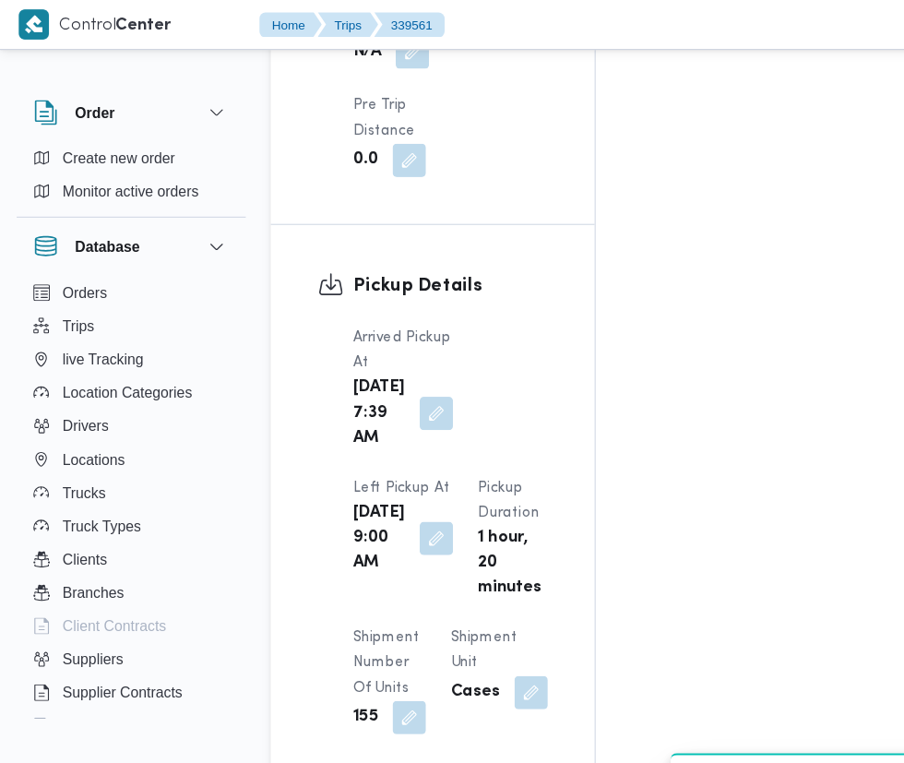
scroll to position [2313, 0]
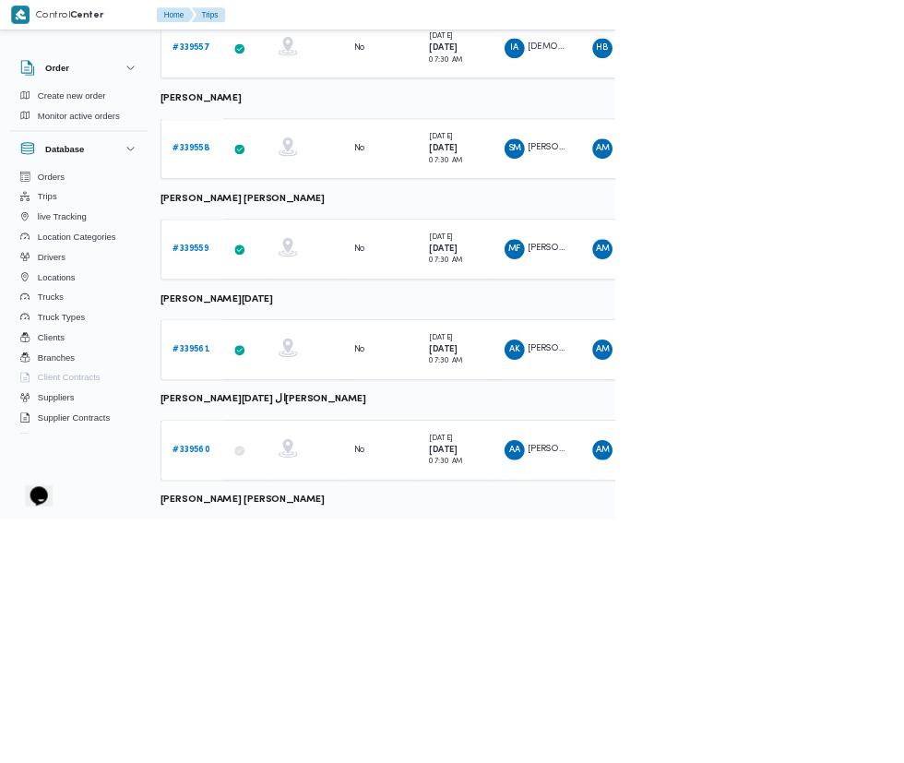
scroll to position [755, 4]
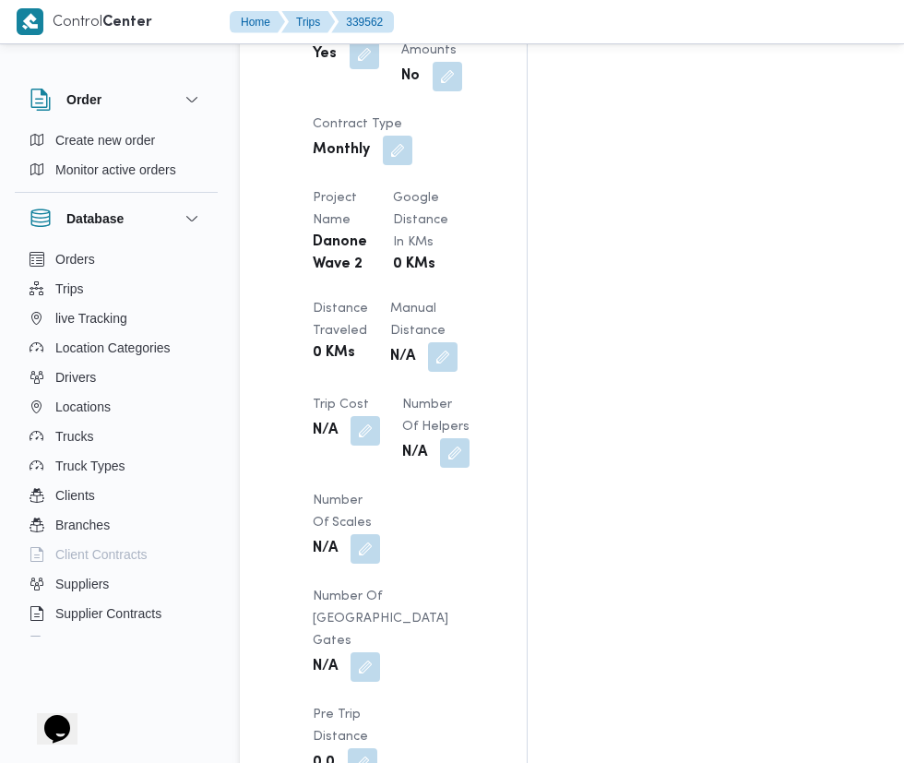
scroll to position [1560, 0]
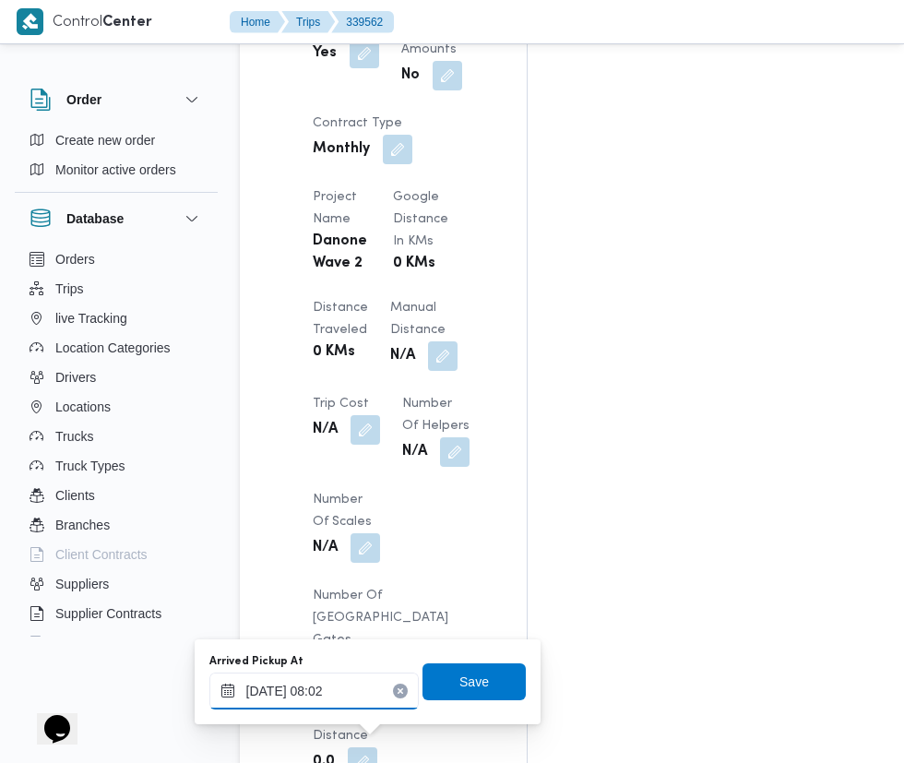
click at [335, 690] on input "[DATE] 08:02" at bounding box center [313, 690] width 209 height 37
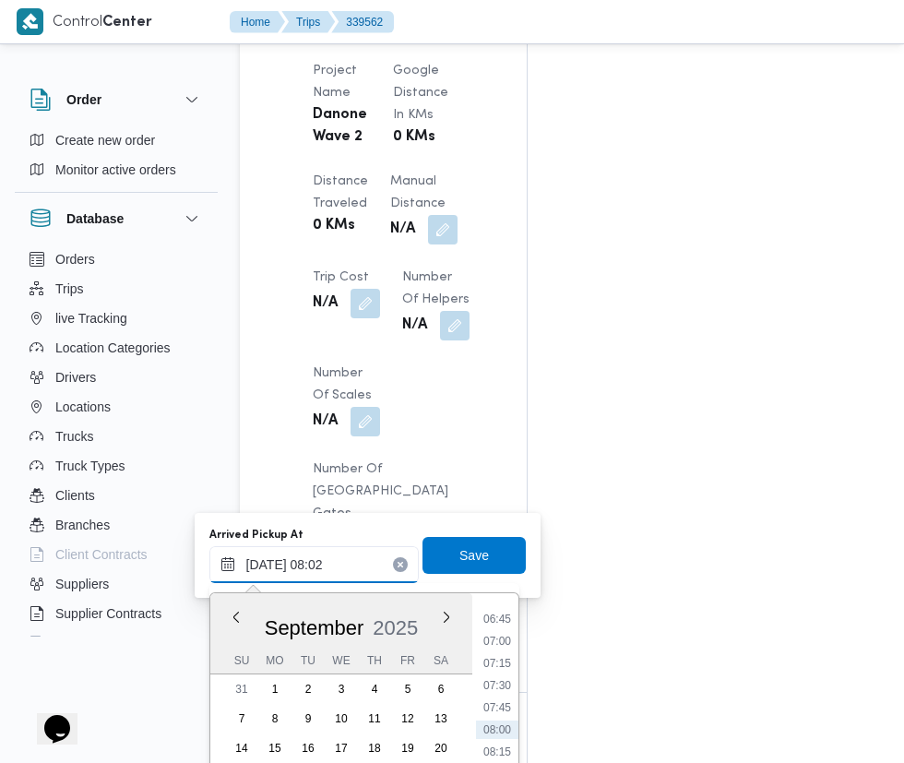
scroll to position [1701, 0]
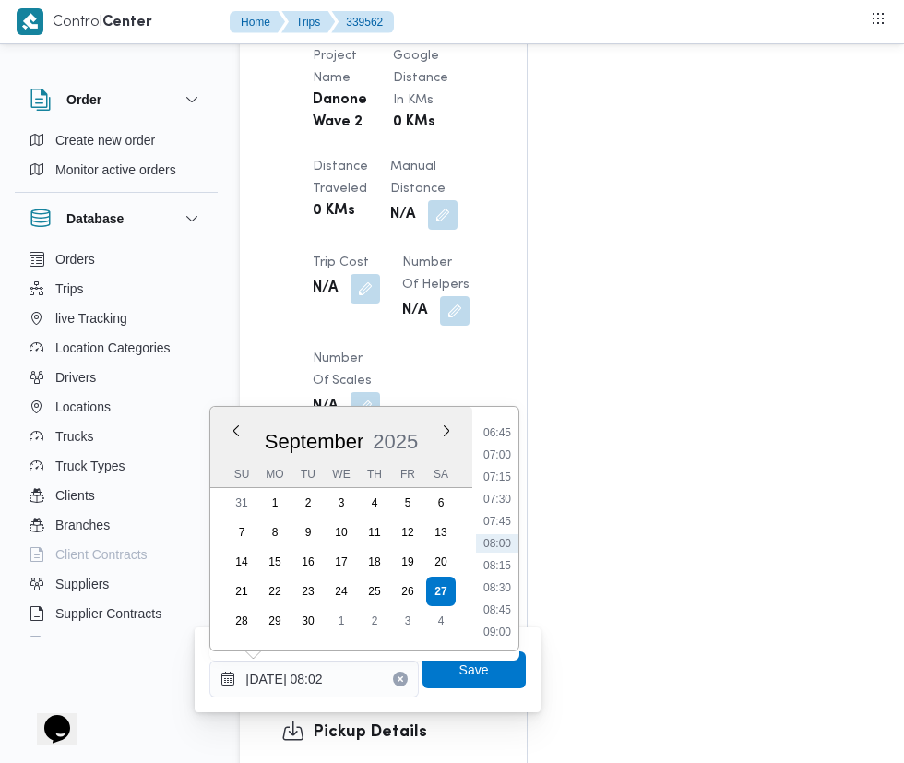
click at [494, 580] on li "08:30" at bounding box center [497, 587] width 42 height 18
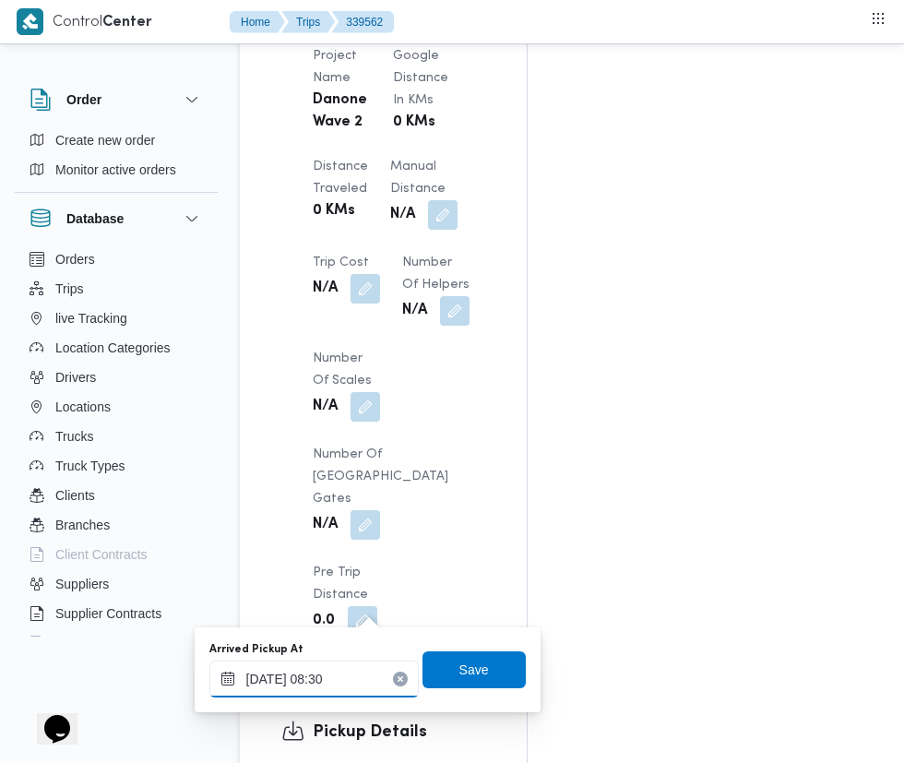
scroll to position [1795, 0]
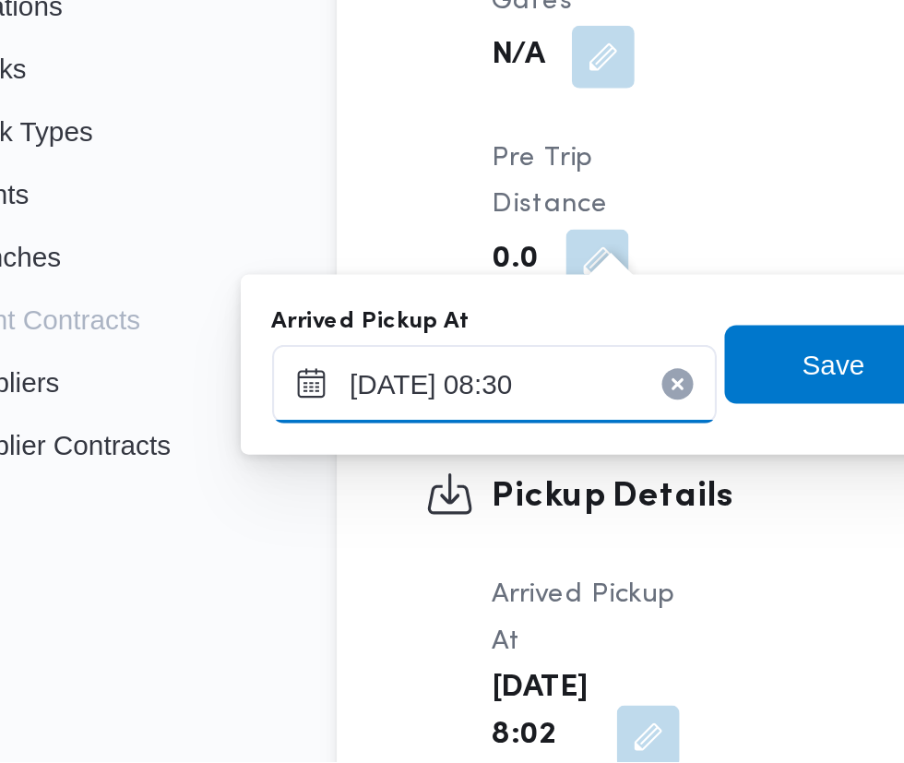
click at [348, 584] on input "[DATE] 08:30" at bounding box center [313, 584] width 209 height 37
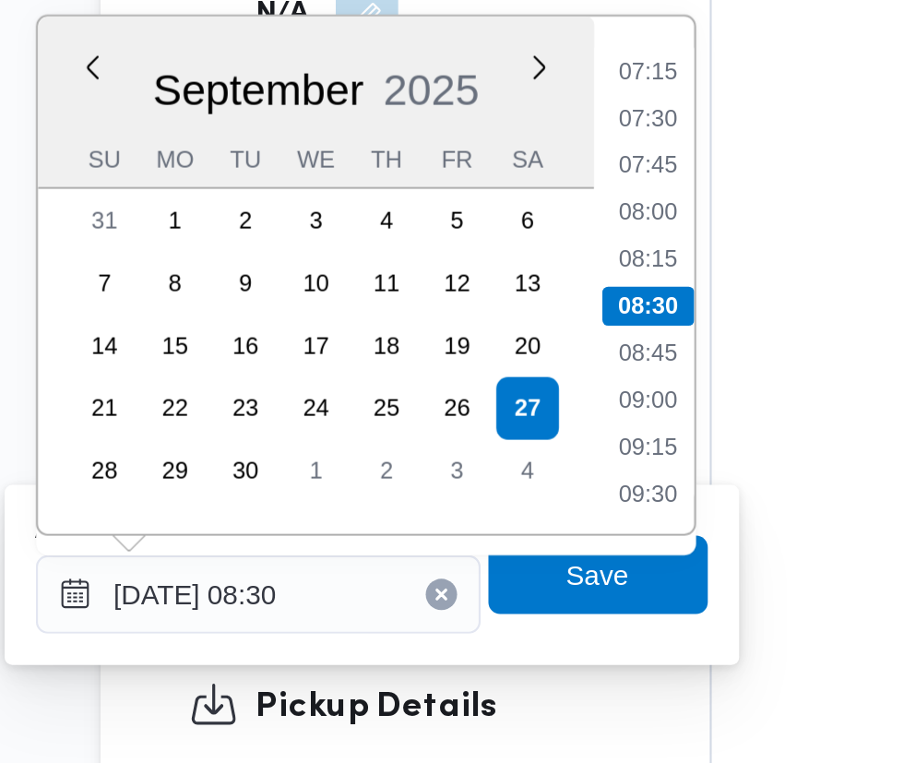
click at [509, 432] on li "08:15" at bounding box center [497, 427] width 42 height 18
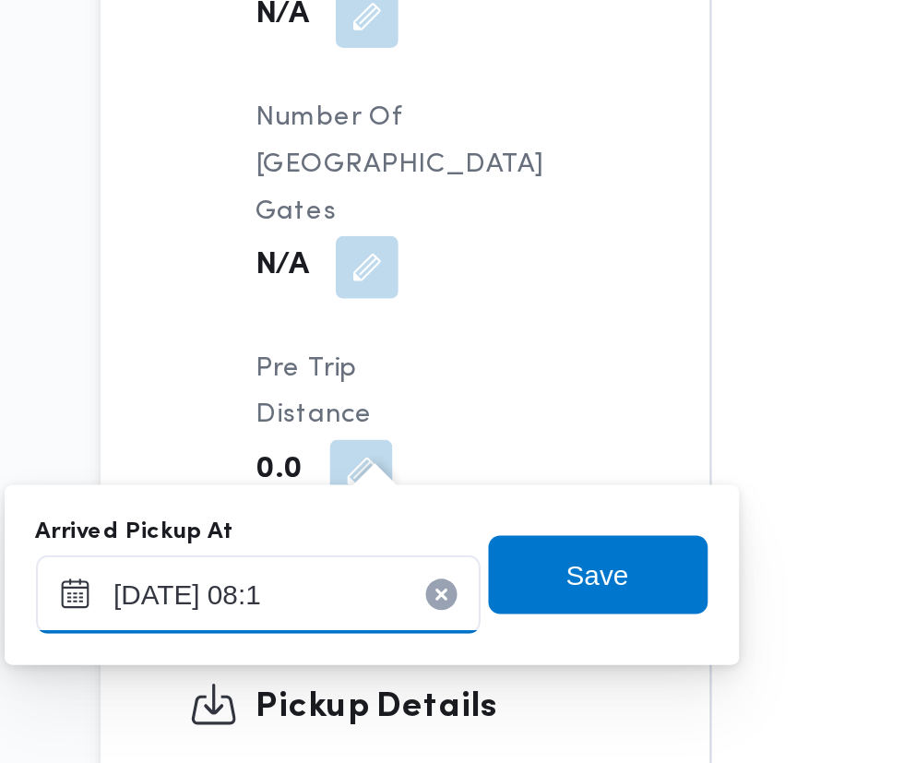
type input "[DATE] 08:12"
click at [503, 570] on span "Save" at bounding box center [473, 575] width 103 height 37
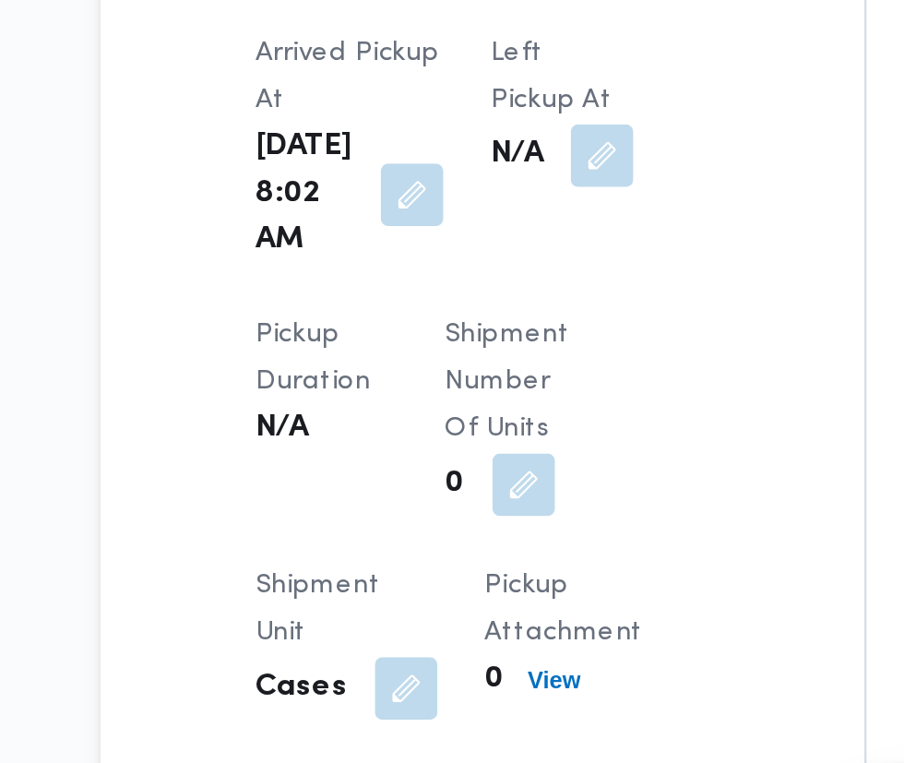
click at [461, 393] on button "button" at bounding box center [476, 378] width 30 height 30
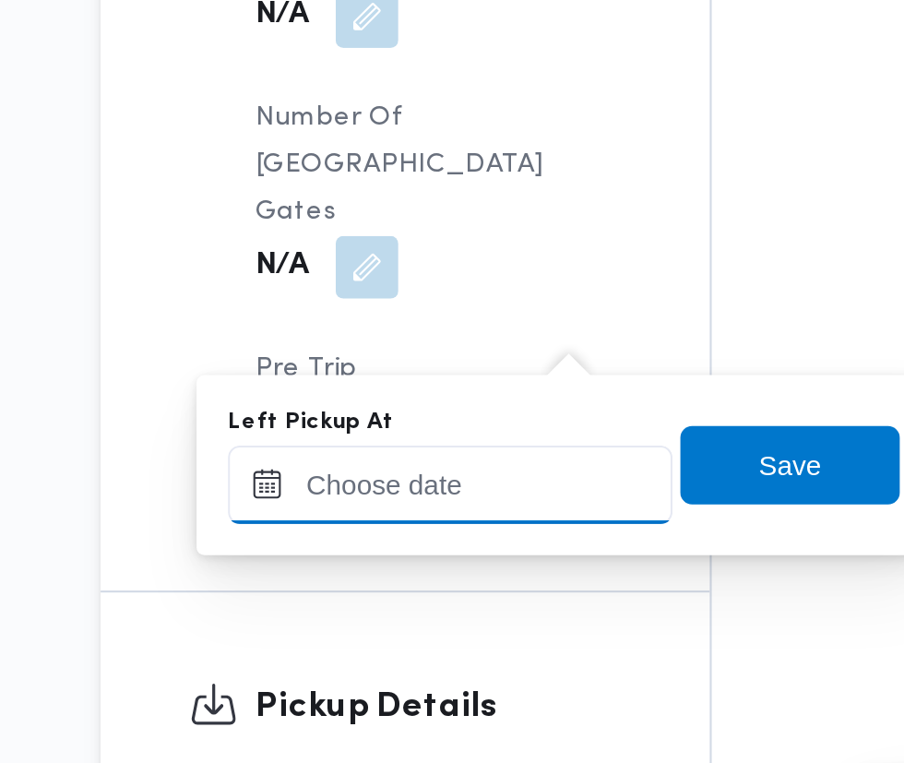
click at [427, 530] on input "Left Pickup At" at bounding box center [404, 533] width 209 height 37
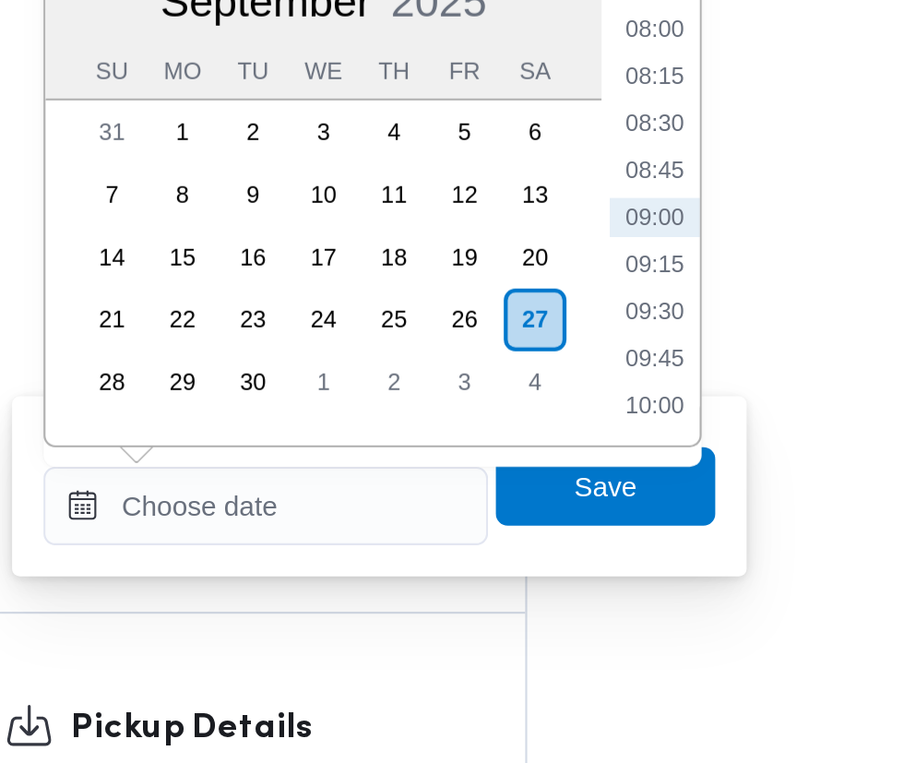
click at [598, 444] on li "09:30" at bounding box center [587, 441] width 42 height 18
type input "[DATE] 09:30"
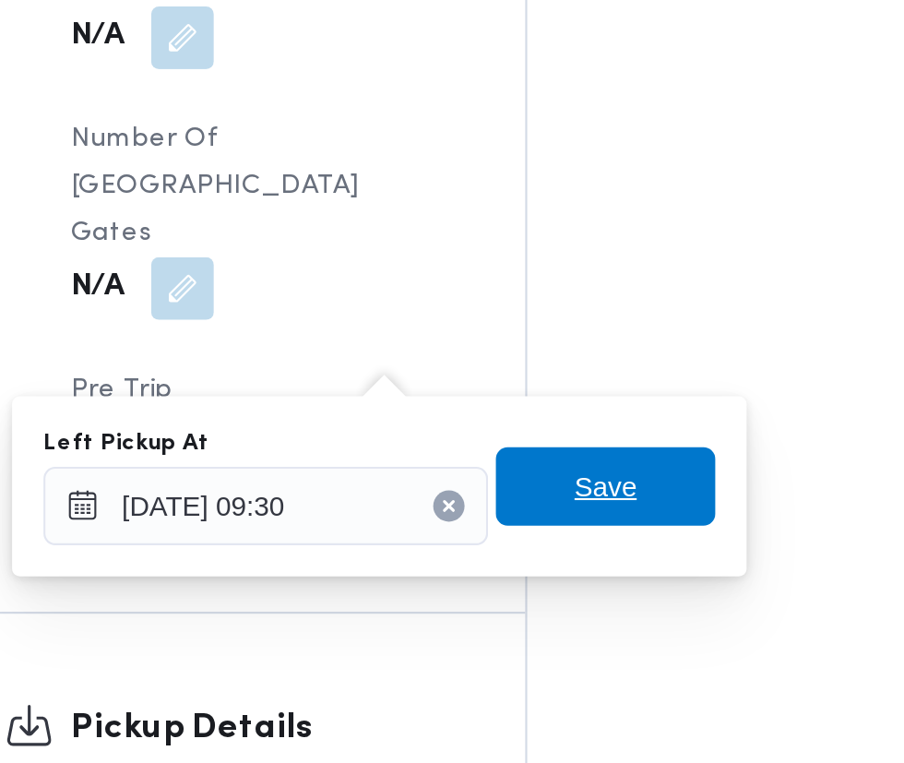
click at [586, 527] on span "Save" at bounding box center [564, 523] width 103 height 37
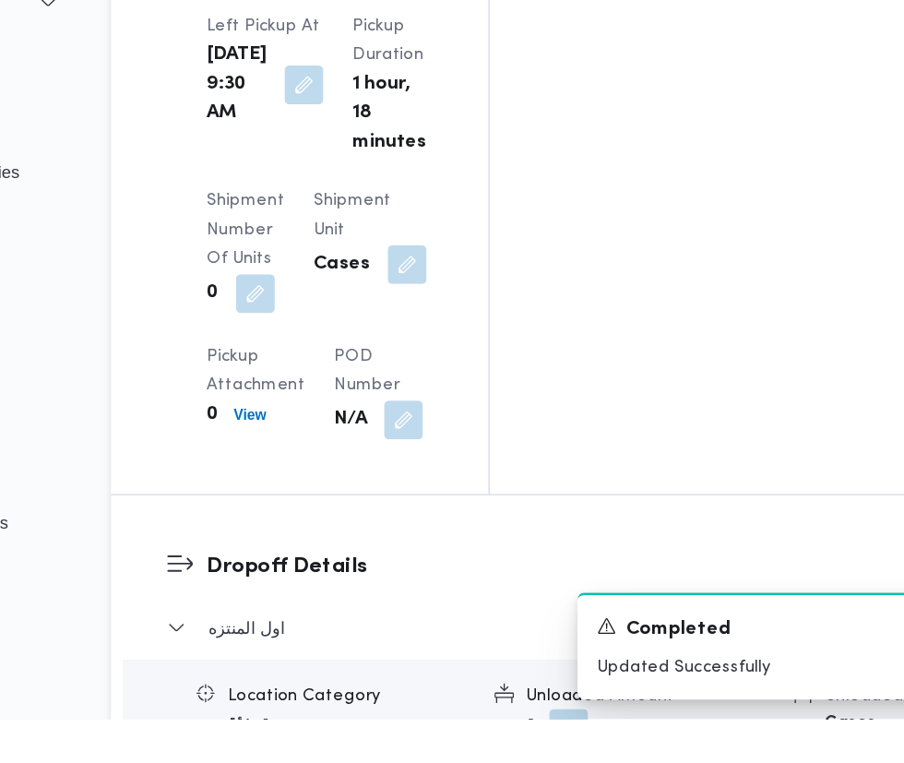
scroll to position [2377, 0]
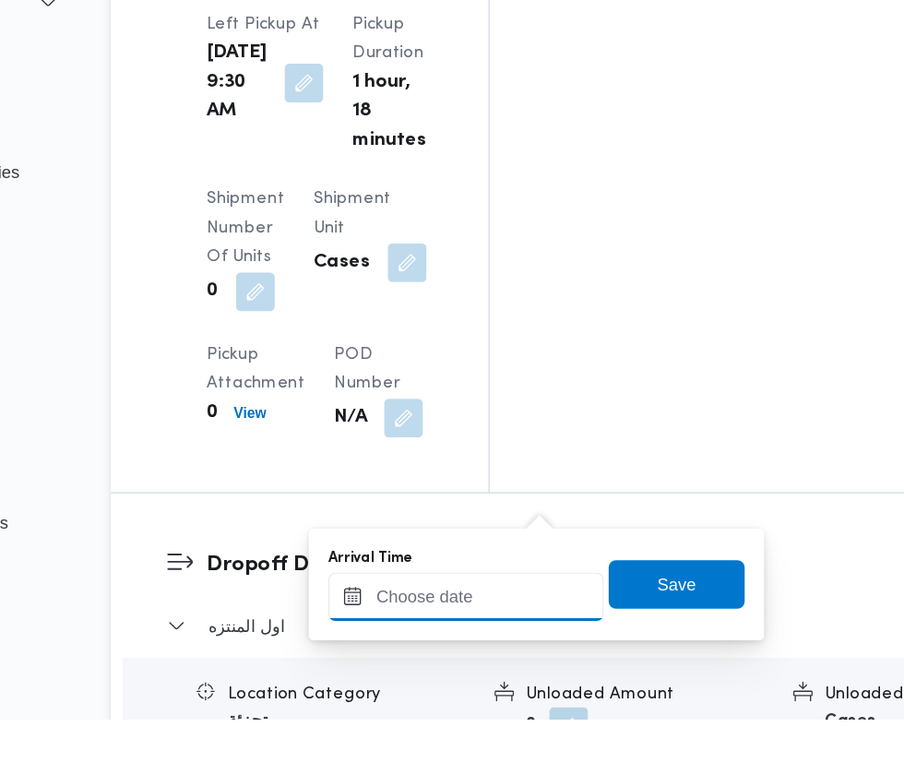
click at [488, 667] on input "Arrival Time" at bounding box center [509, 669] width 209 height 37
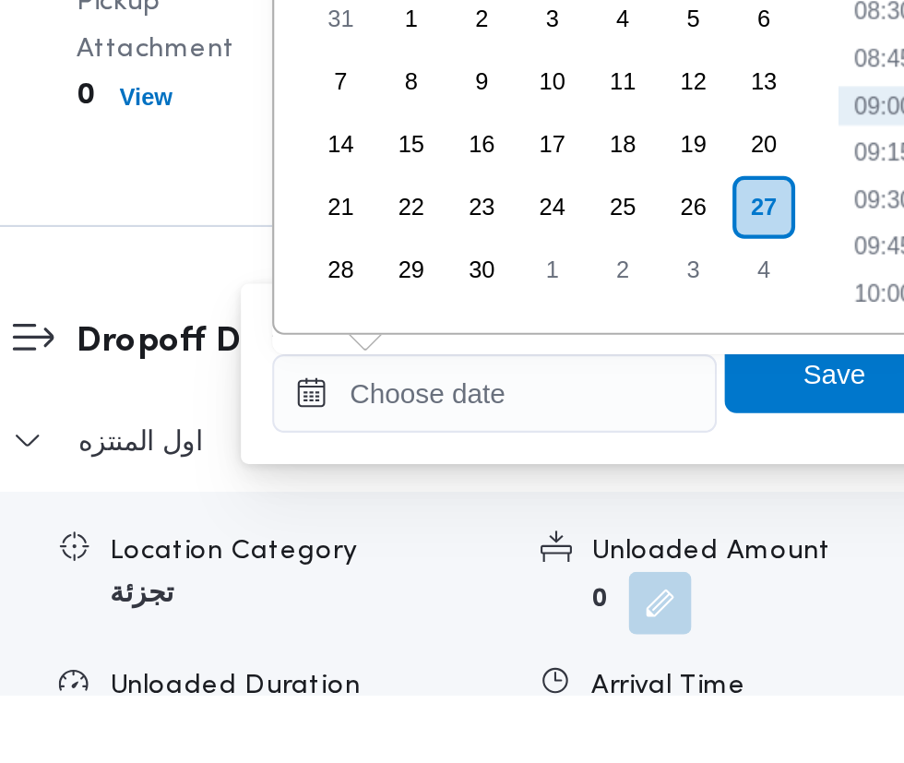
scroll to position [2426, 0]
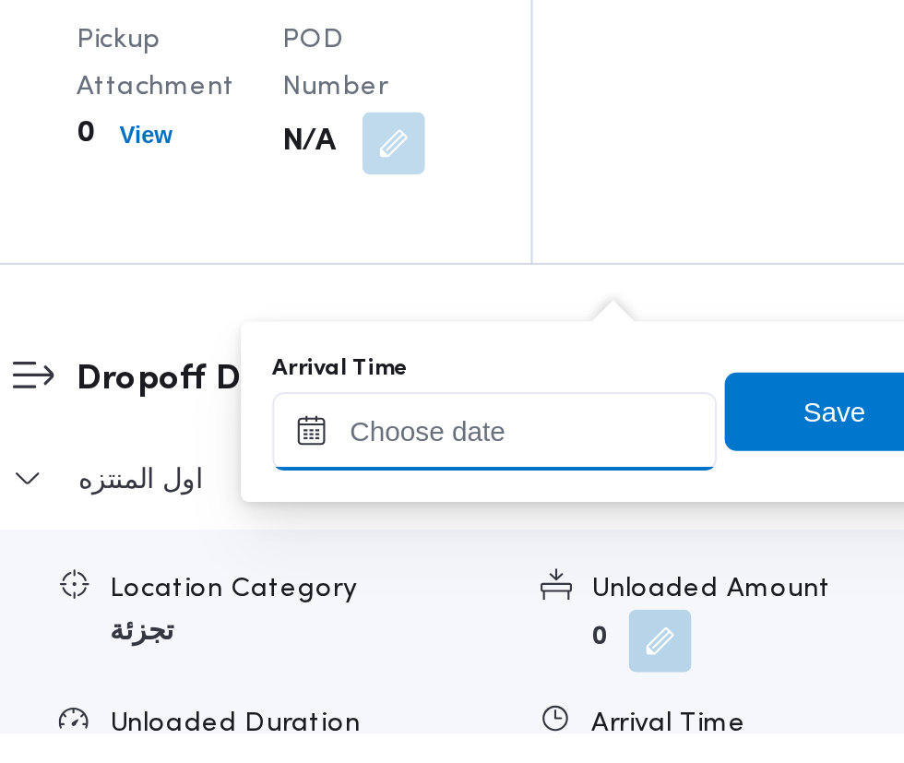
click at [540, 620] on input "Arrival Time" at bounding box center [509, 620] width 209 height 37
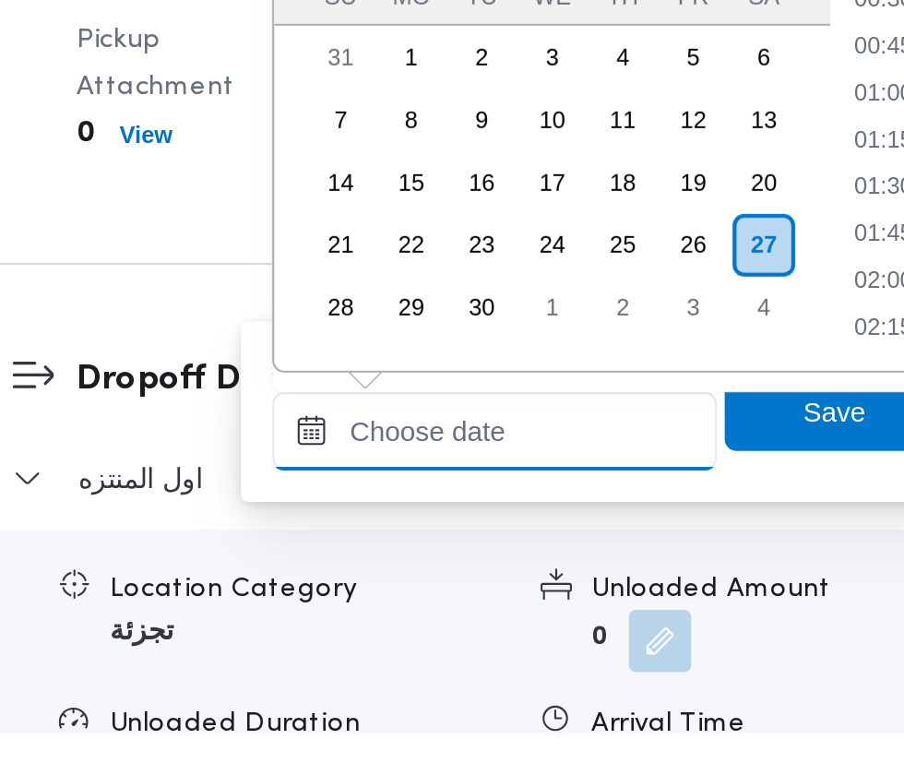
scroll to position [684, 0]
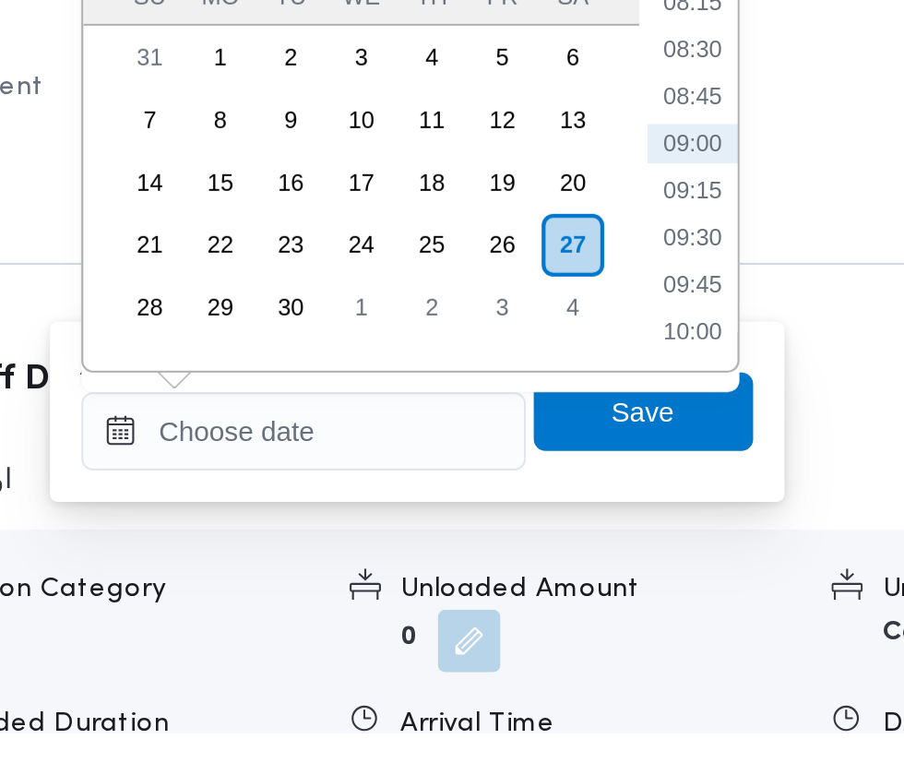
click at [700, 539] on ul "00:00 00:15 00:30 00:45 01:00 01:15 01:30 01:45 02:00 02:15 02:30 02:45 03:00 0…" at bounding box center [692, 470] width 42 height 214
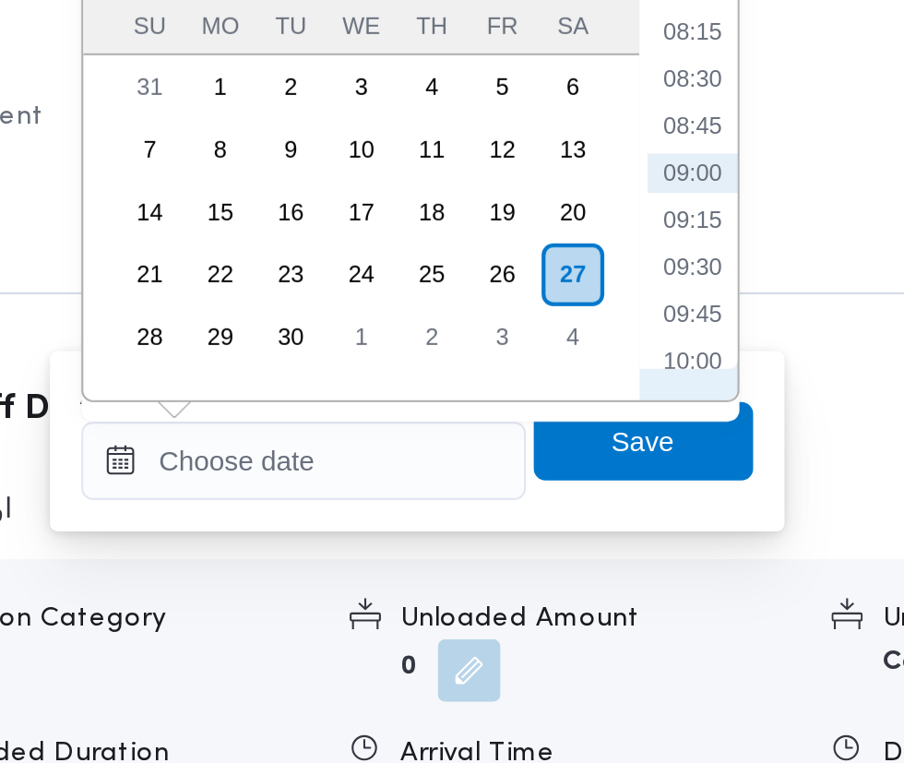
click at [698, 525] on li "09:30" at bounding box center [692, 529] width 42 height 18
type input "[DATE] 09:30"
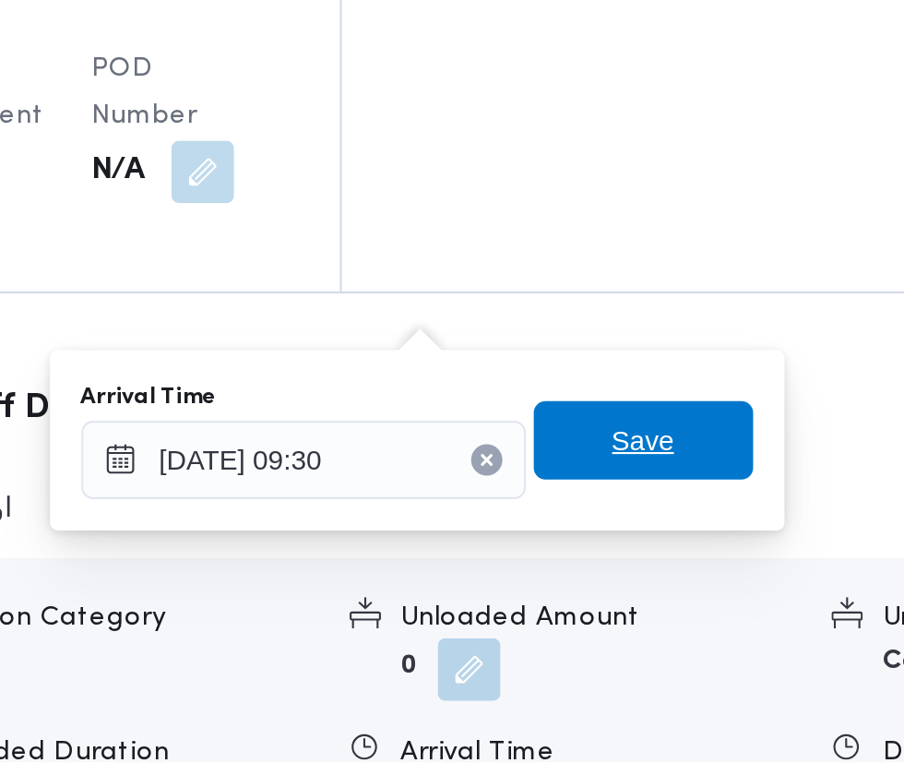
click at [675, 610] on span "Save" at bounding box center [670, 611] width 30 height 22
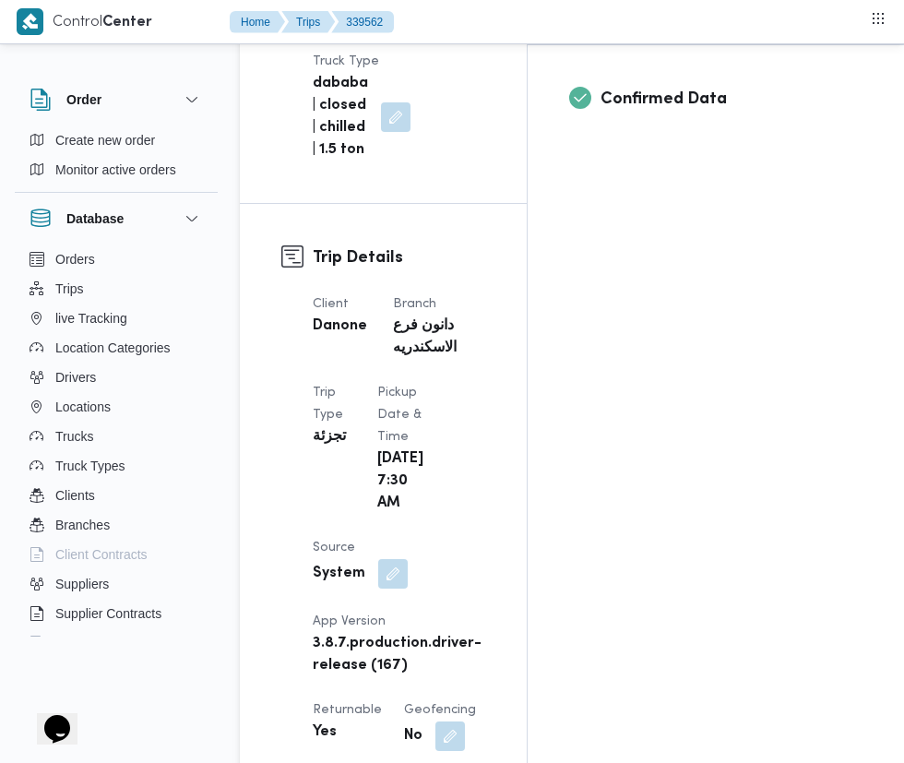
scroll to position [0, 0]
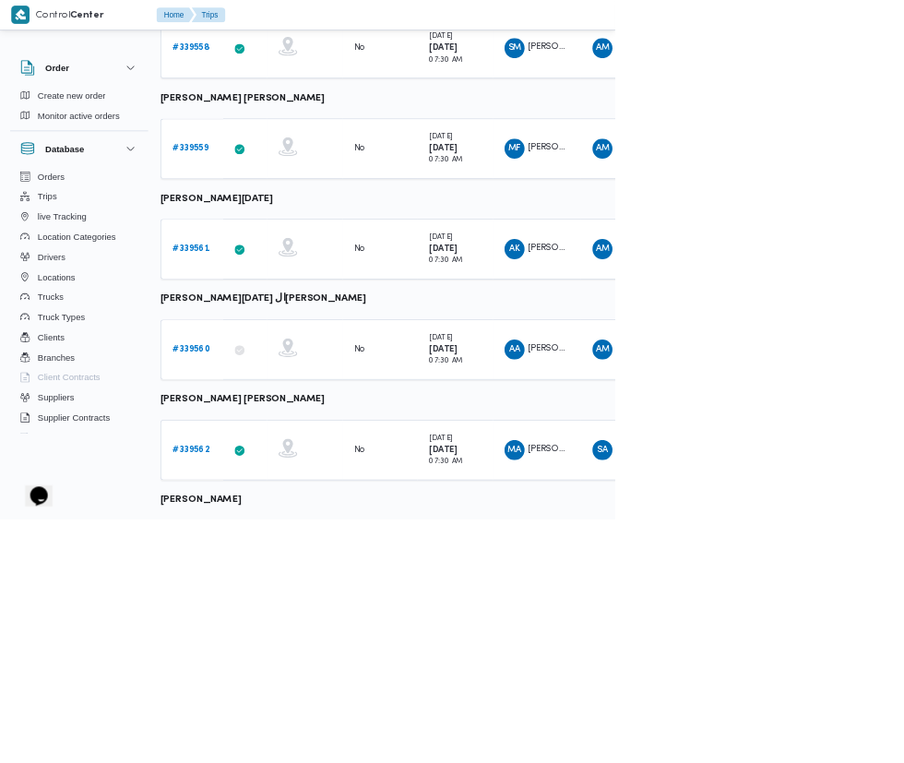
scroll to position [922, 4]
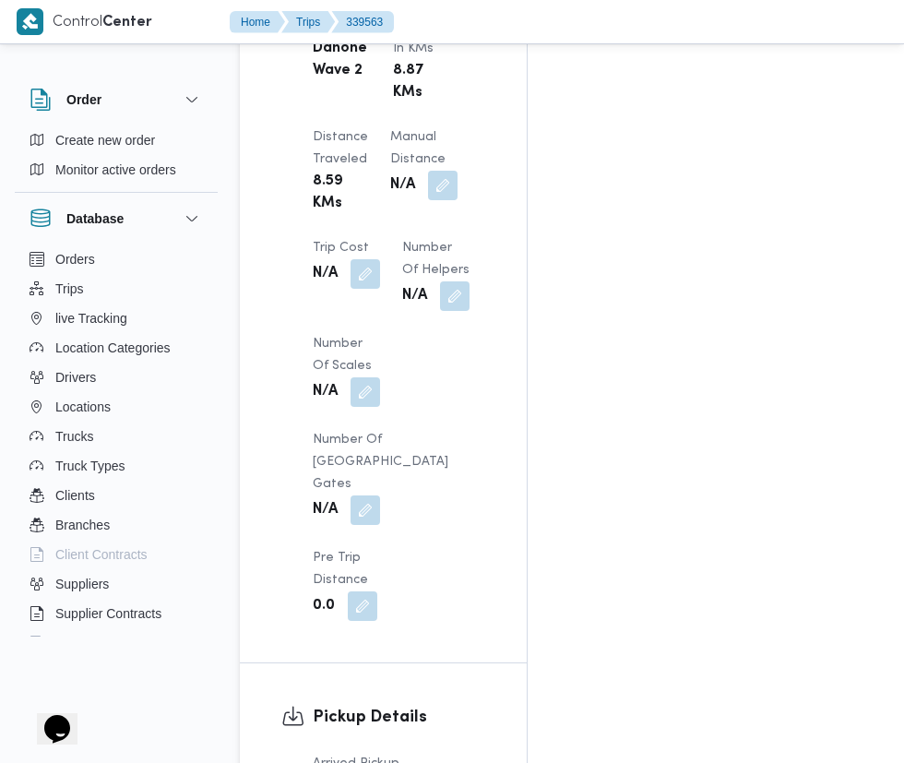
scroll to position [1759, 0]
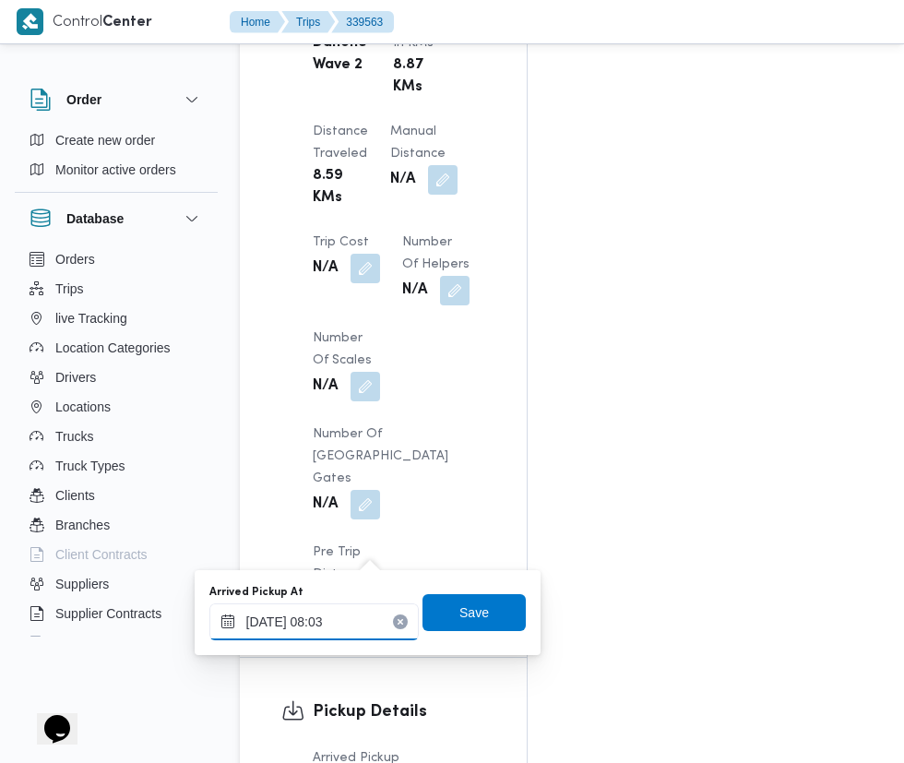
click at [328, 623] on input "[DATE] 08:03" at bounding box center [313, 621] width 209 height 37
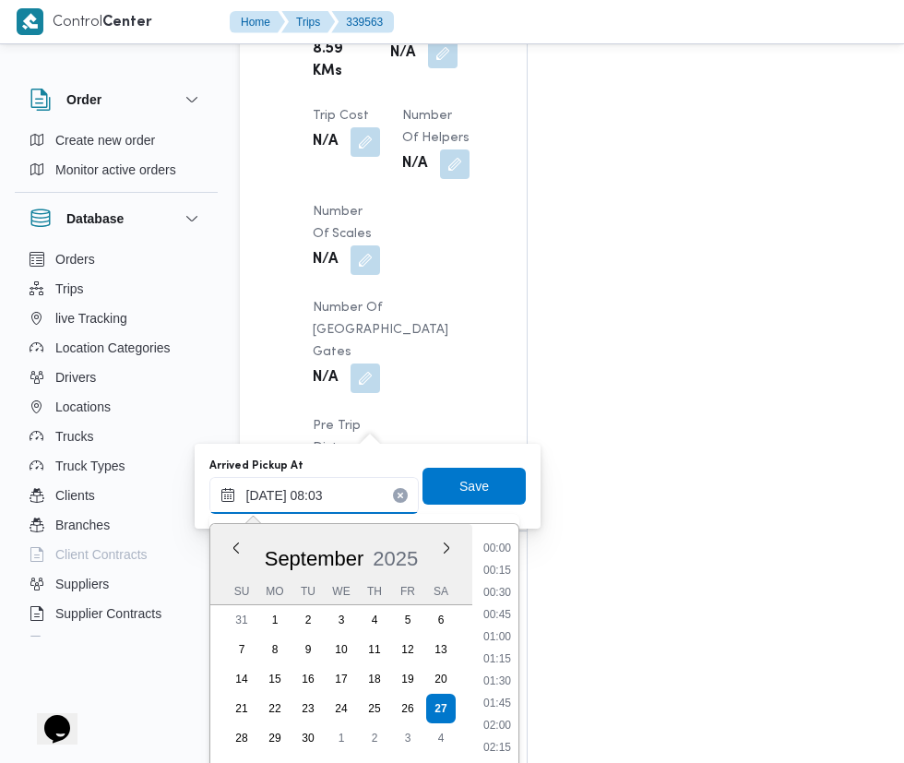
scroll to position [1900, 0]
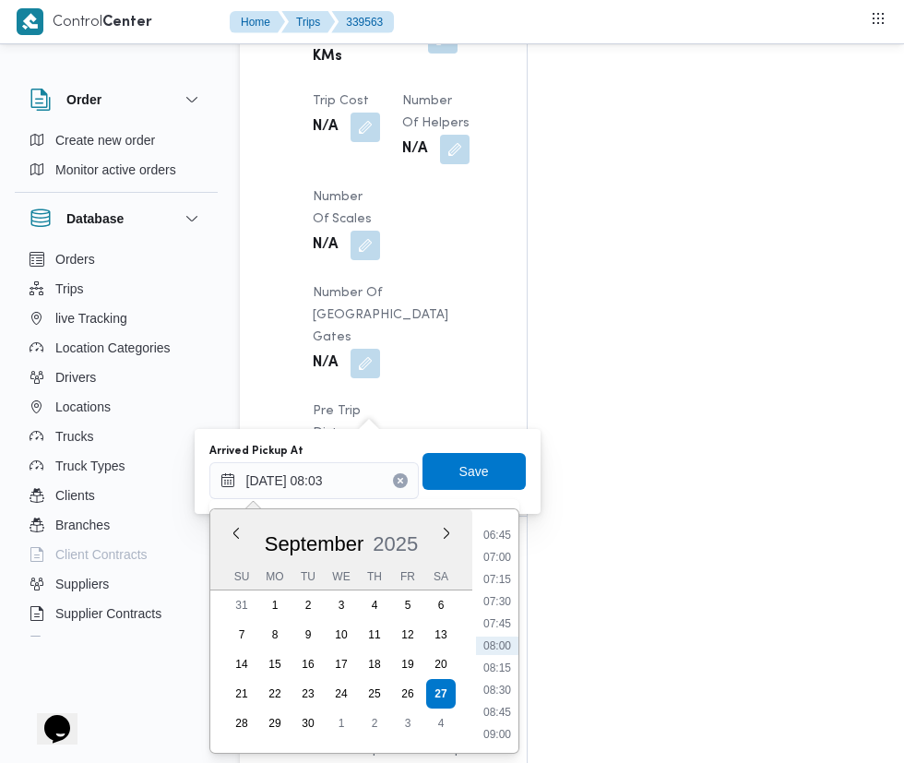
click at [497, 557] on li "07:00" at bounding box center [497, 557] width 42 height 18
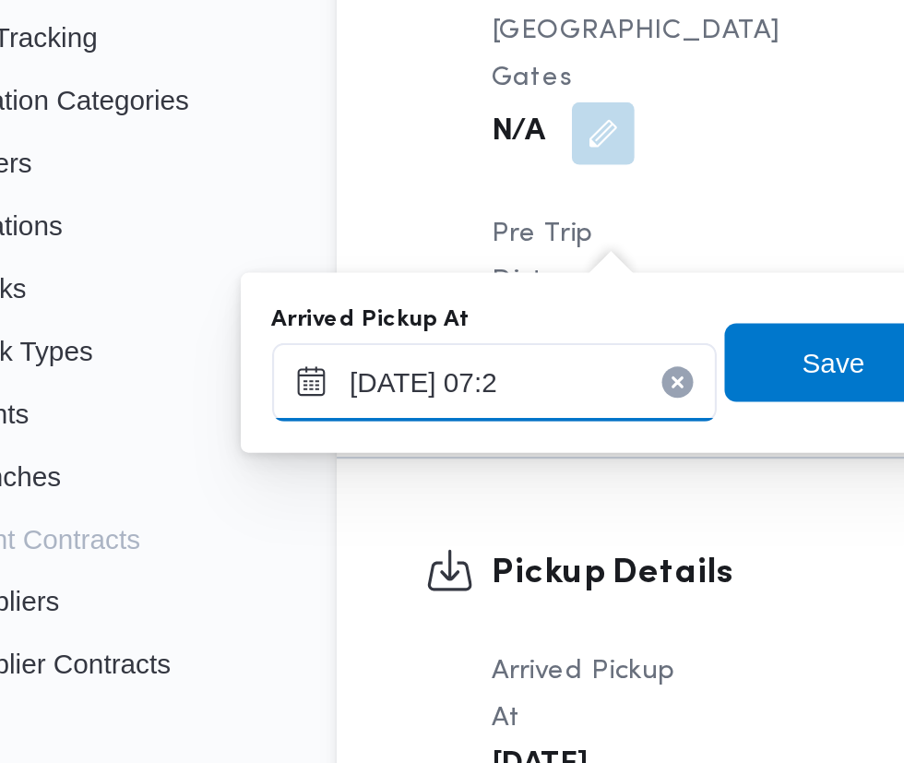
type input "[DATE] 07:20"
click at [473, 475] on span "Save" at bounding box center [474, 471] width 30 height 22
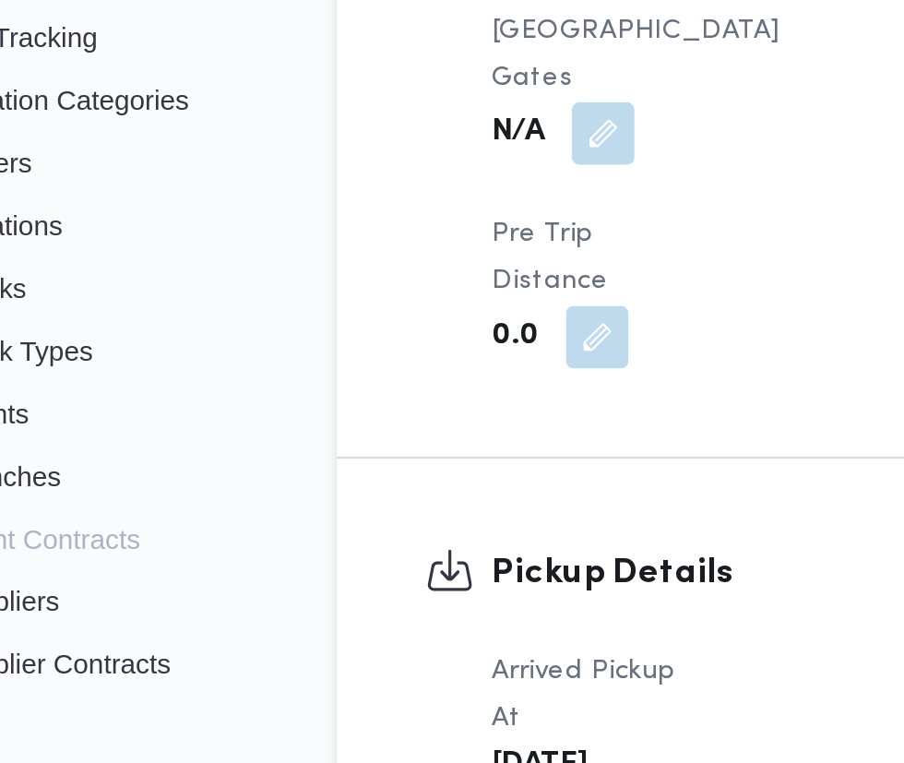
scroll to position [1899, 0]
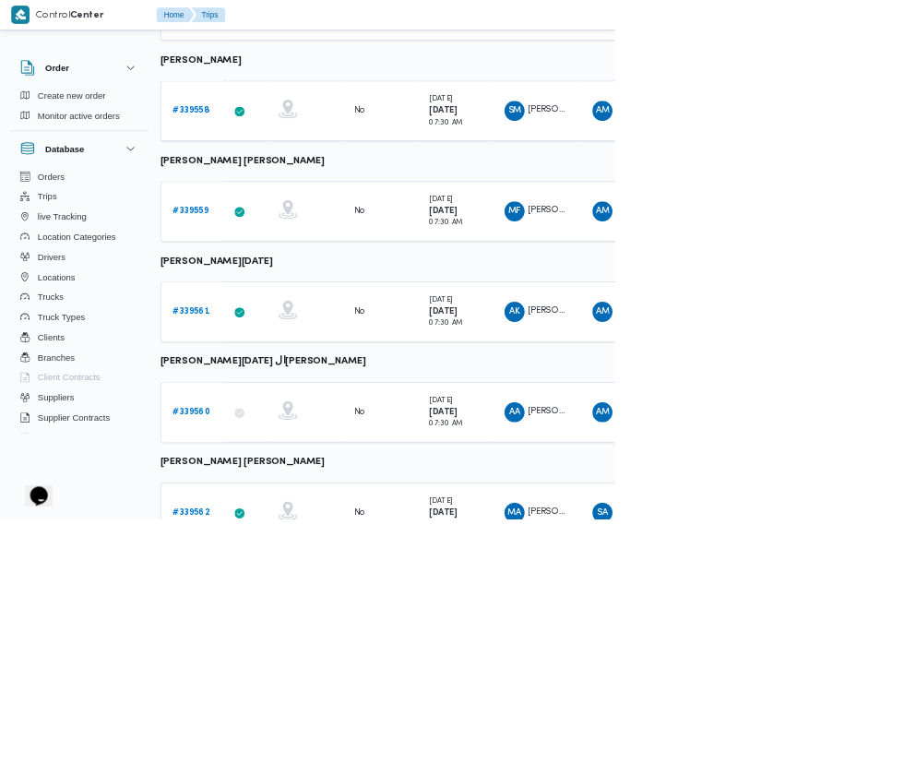
scroll to position [868, 2]
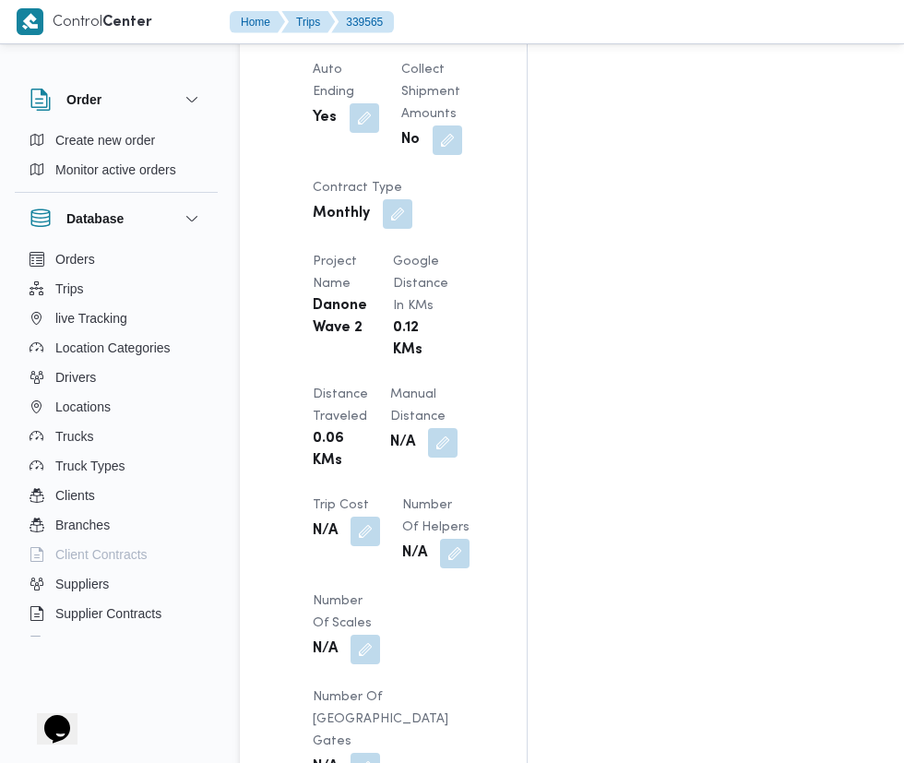
scroll to position [1500, 0]
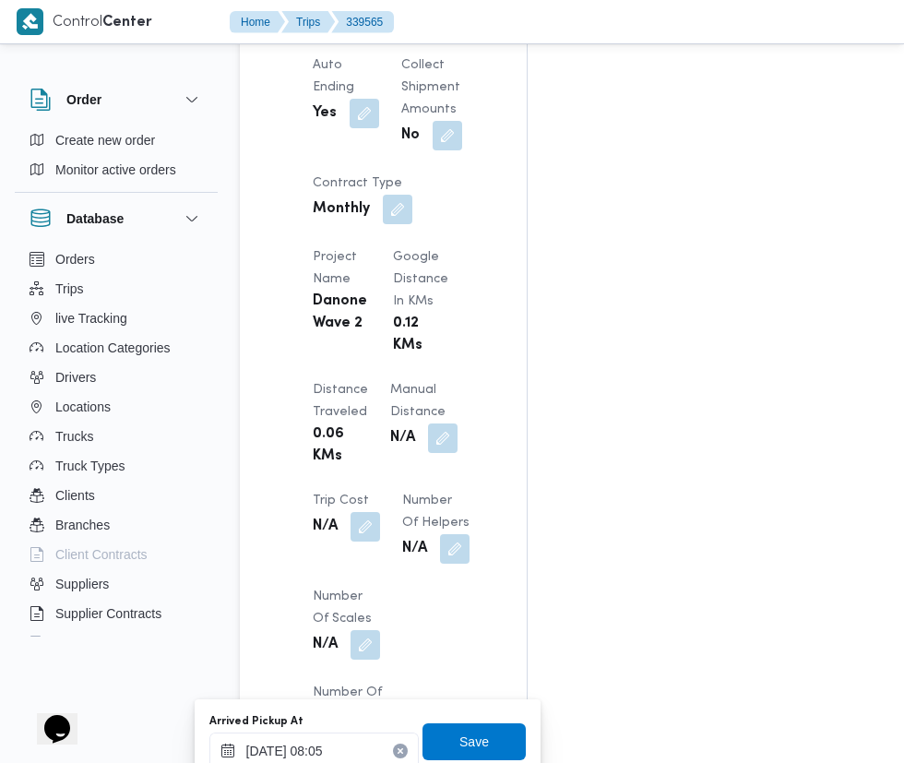
click at [341, 748] on input "[DATE] 08:05" at bounding box center [313, 750] width 209 height 37
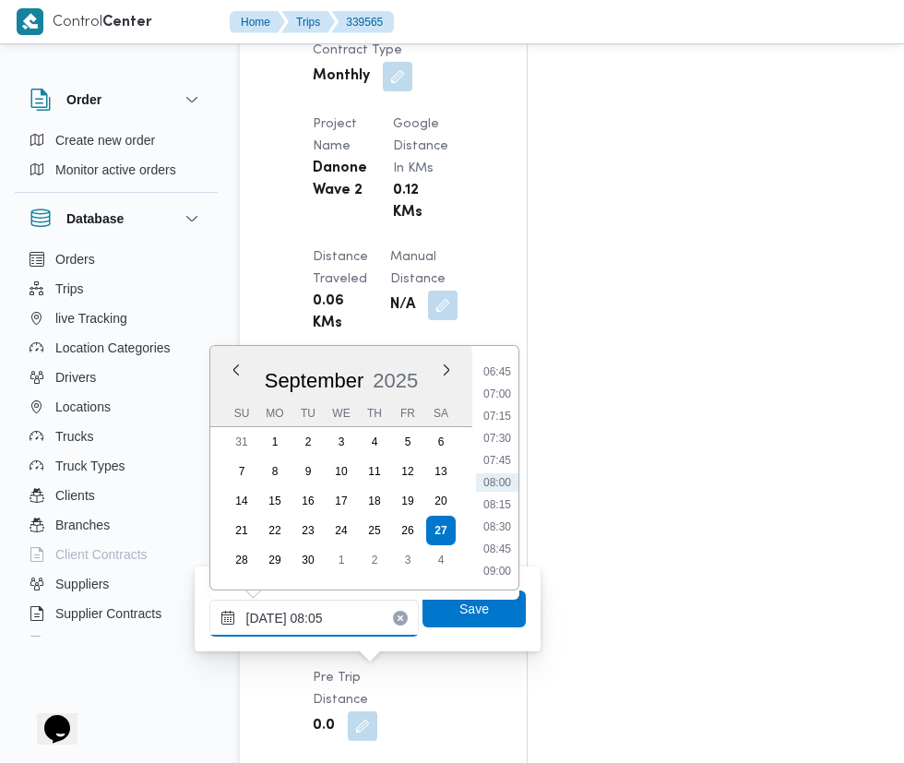
scroll to position [1641, 0]
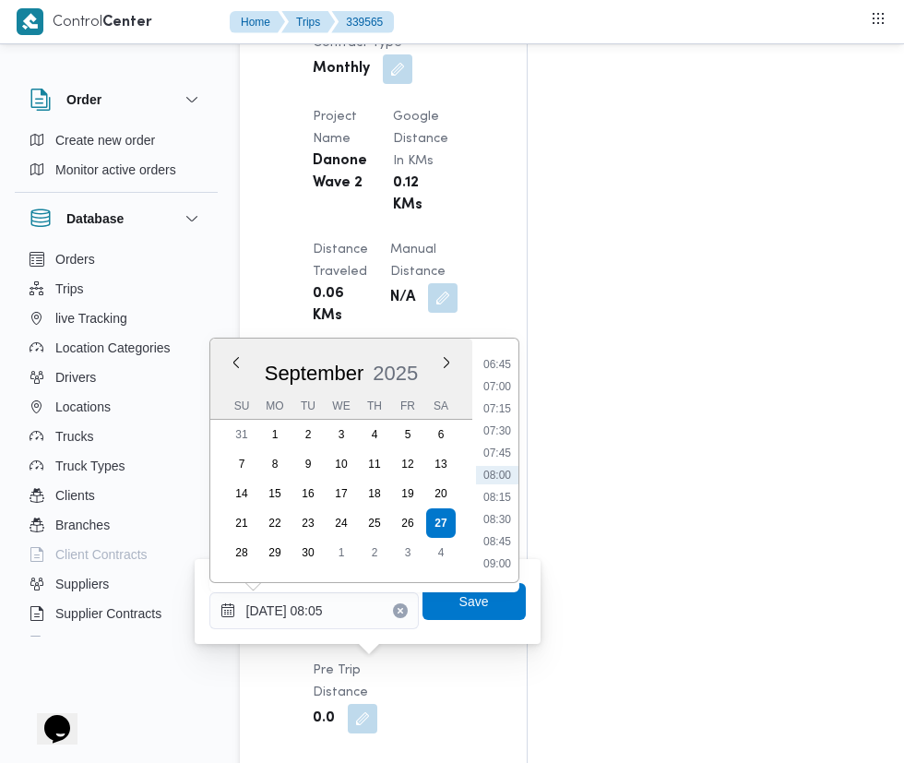
click at [507, 435] on li "07:30" at bounding box center [497, 430] width 42 height 18
type input "[DATE] 07:30"
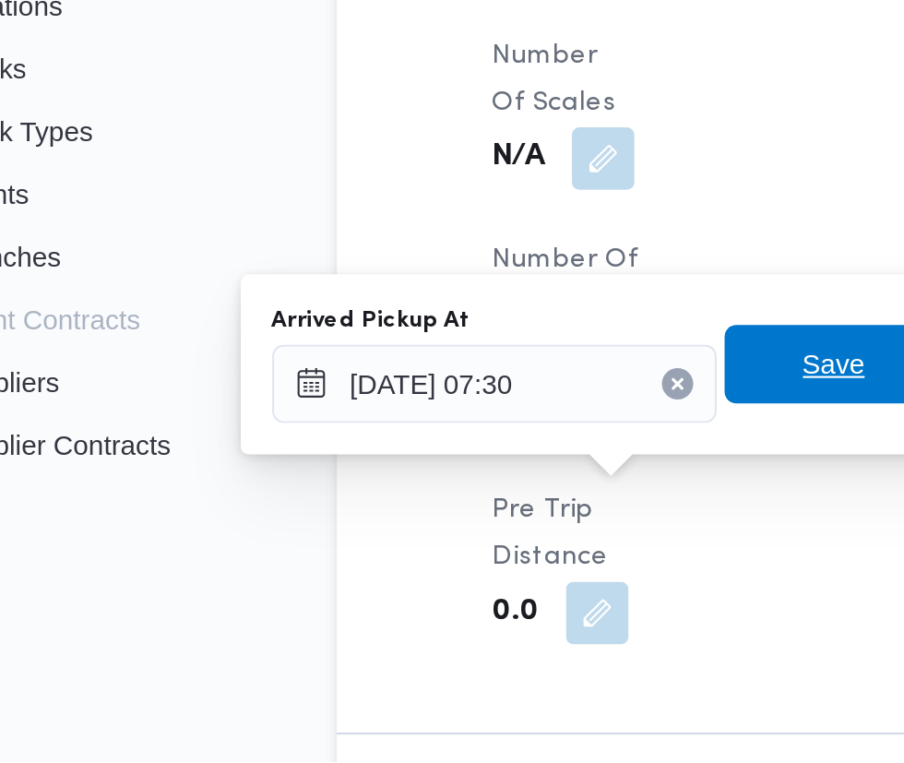
click at [472, 579] on span "Save" at bounding box center [474, 575] width 30 height 22
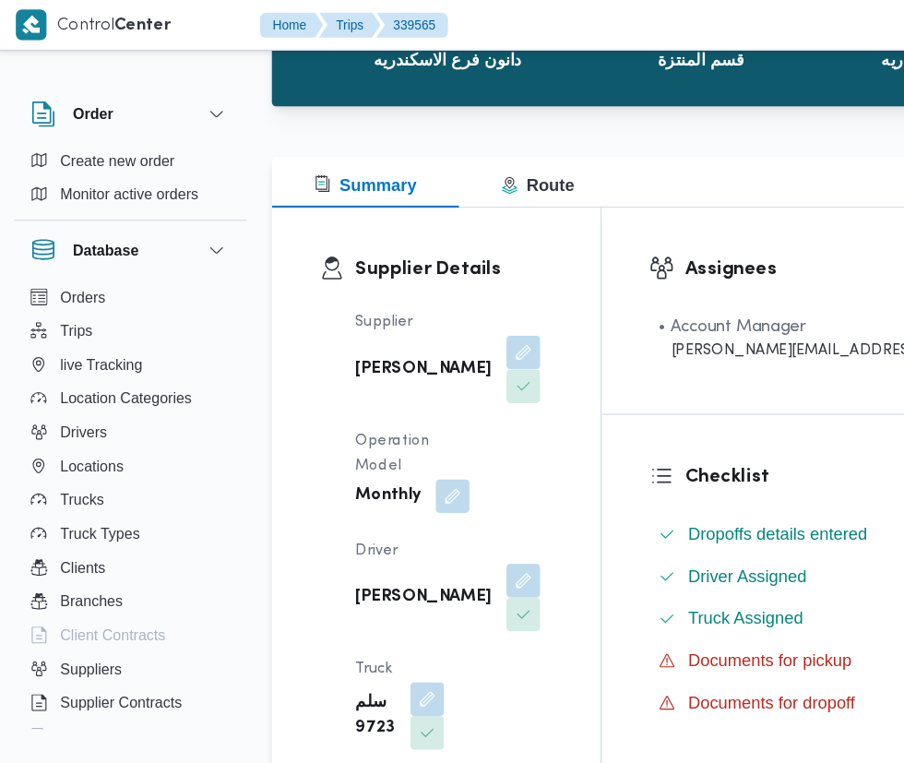
scroll to position [0, 0]
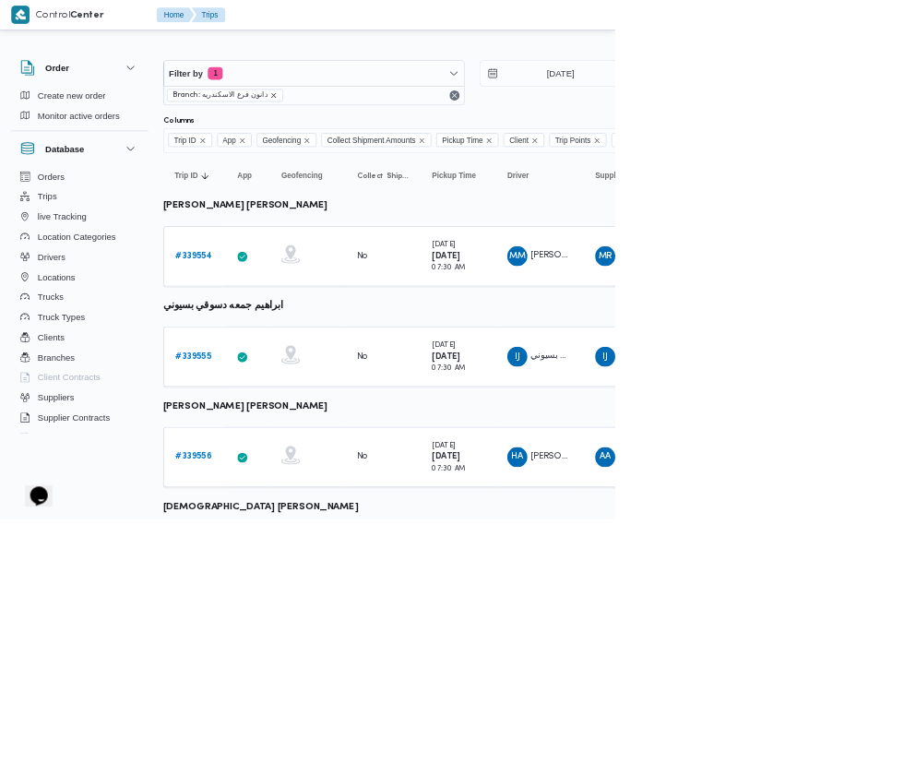
click at [398, 138] on icon "remove selected entity" at bounding box center [401, 139] width 7 height 7
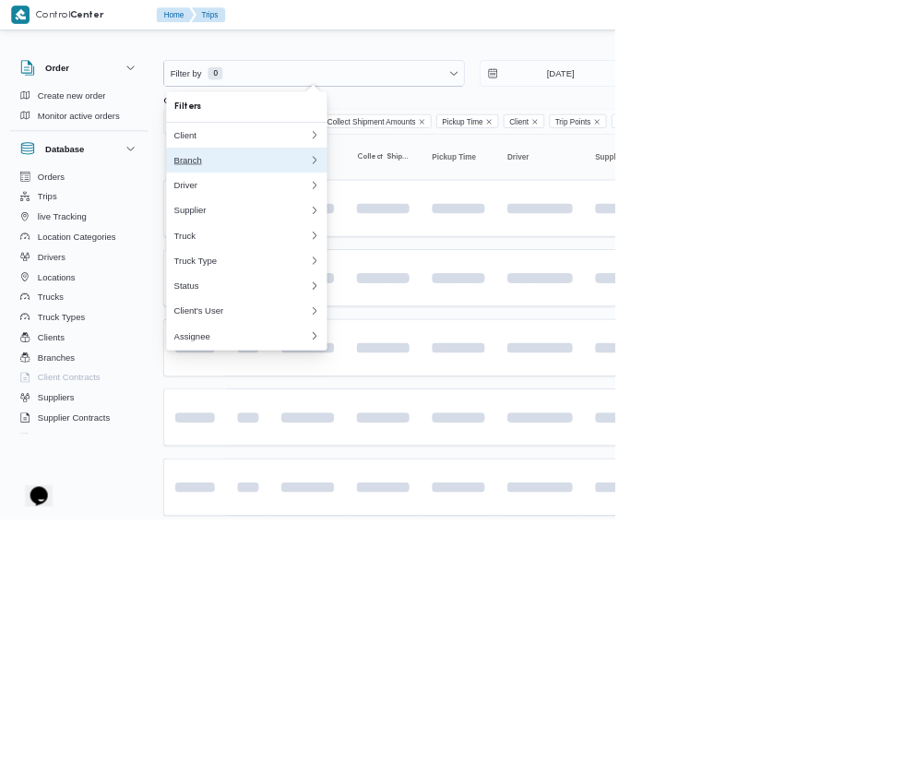
click at [306, 248] on button "Branch 0" at bounding box center [362, 235] width 236 height 37
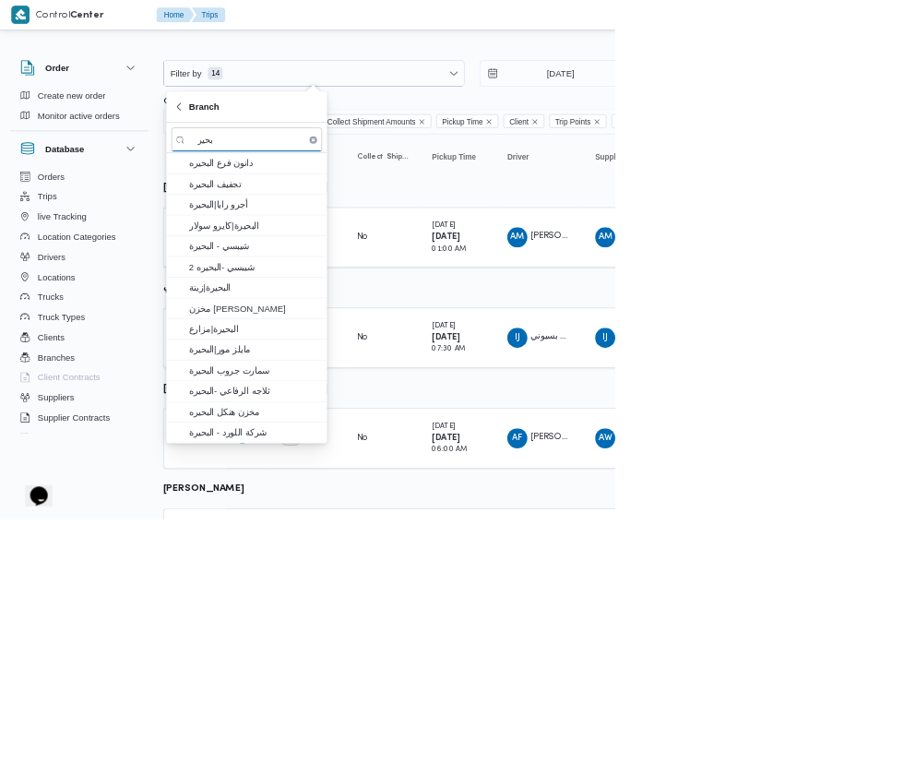
type input "بحير"
click at [404, 240] on span "دانون فرع البحيره" at bounding box center [374, 240] width 192 height 22
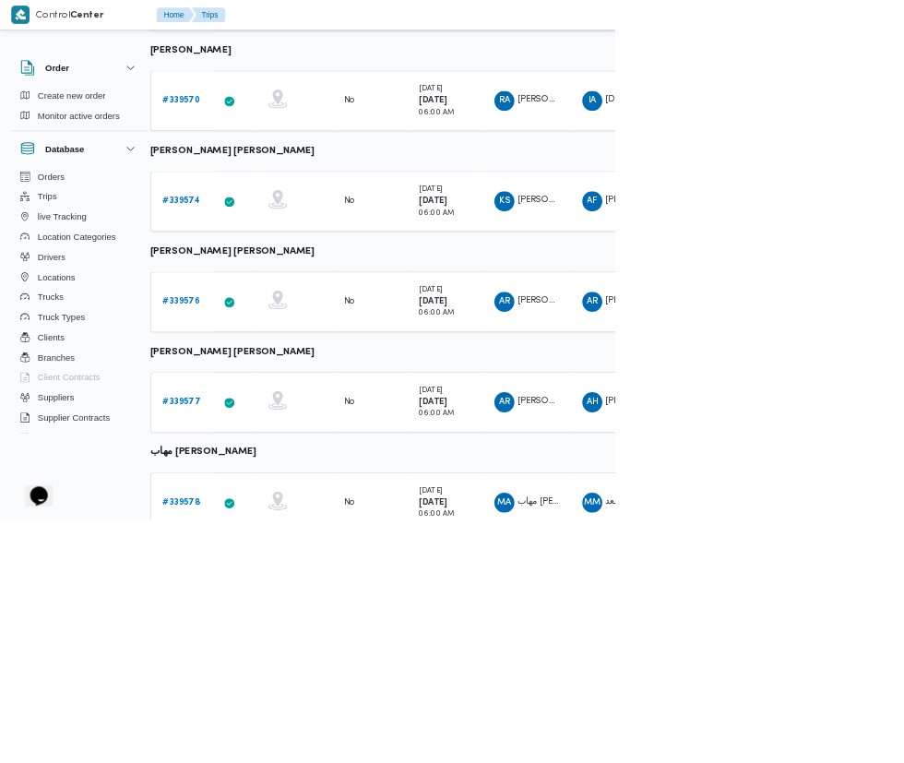
scroll to position [922, 19]
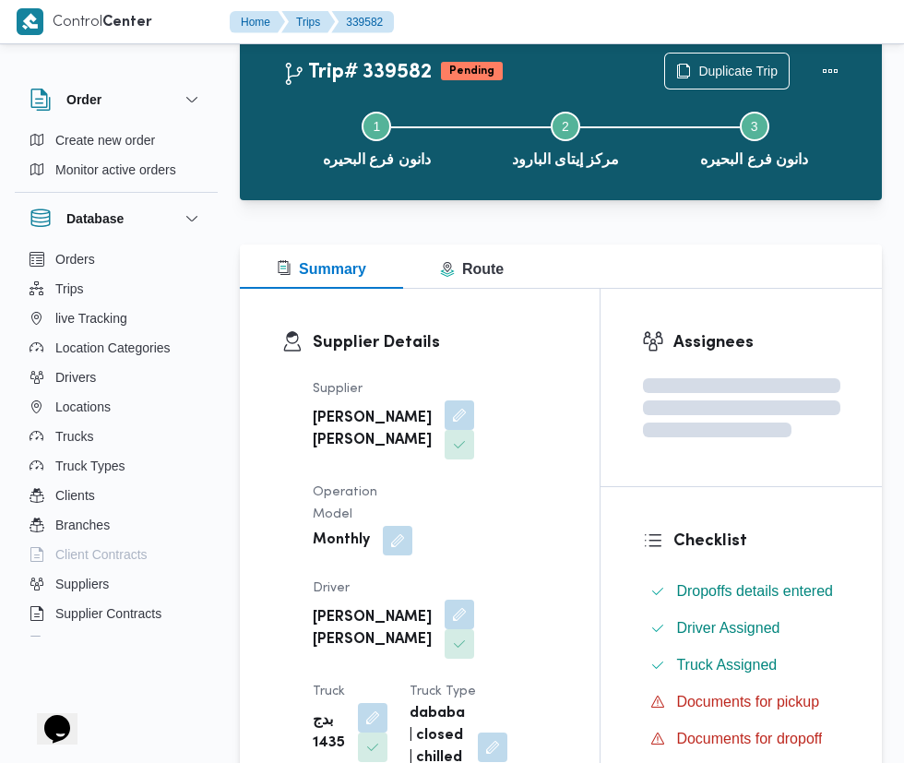
scroll to position [922, 0]
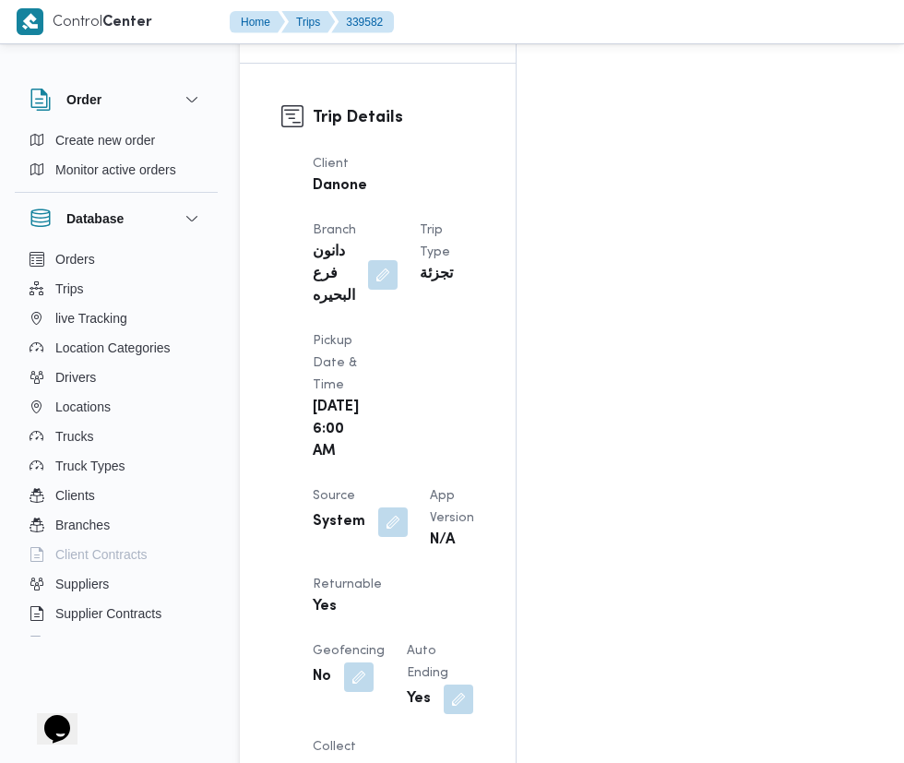
click at [392, 507] on button "button" at bounding box center [393, 522] width 30 height 30
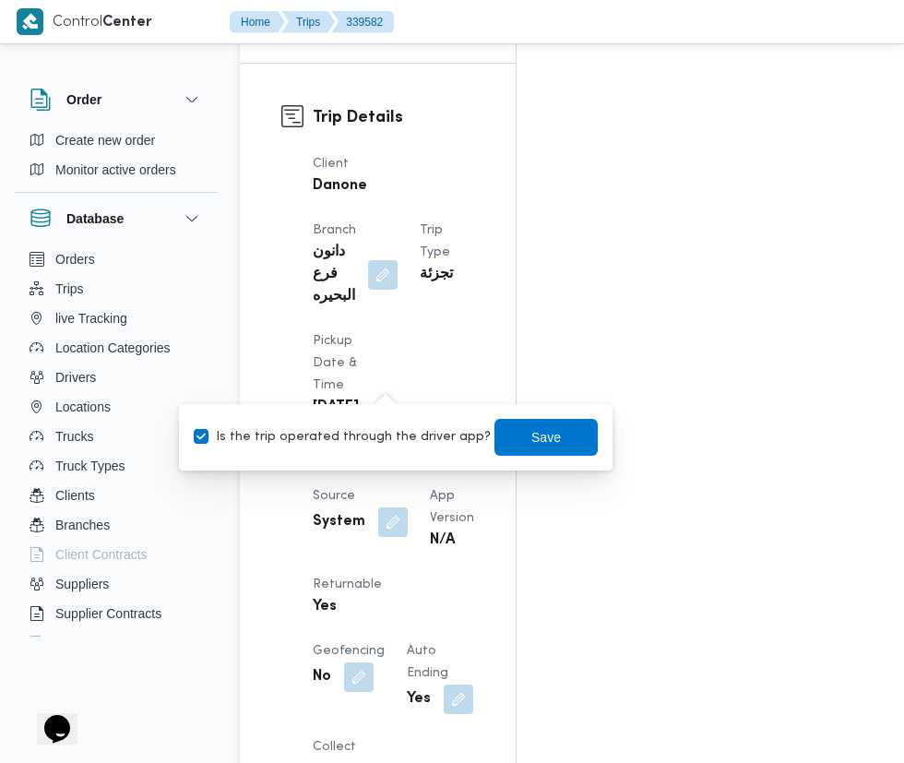
click at [349, 435] on label "Is the trip operated through the driver app?" at bounding box center [342, 437] width 297 height 22
checkbox input "false"
click at [531, 436] on span "Save" at bounding box center [546, 437] width 30 height 22
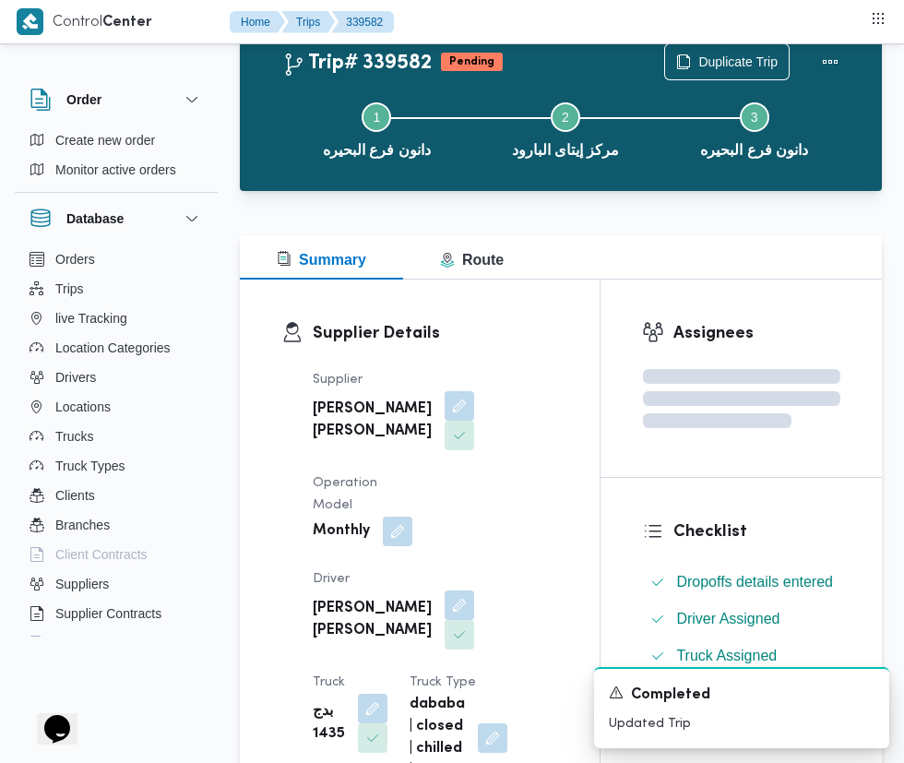
scroll to position [0, 0]
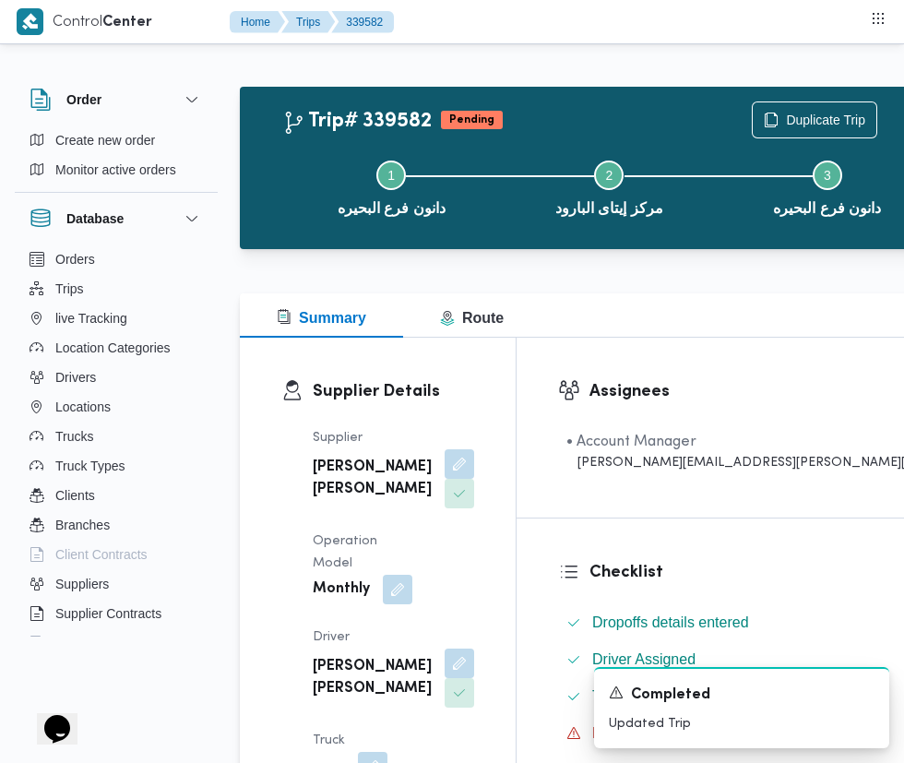
click at [444, 648] on button "button" at bounding box center [459, 663] width 30 height 30
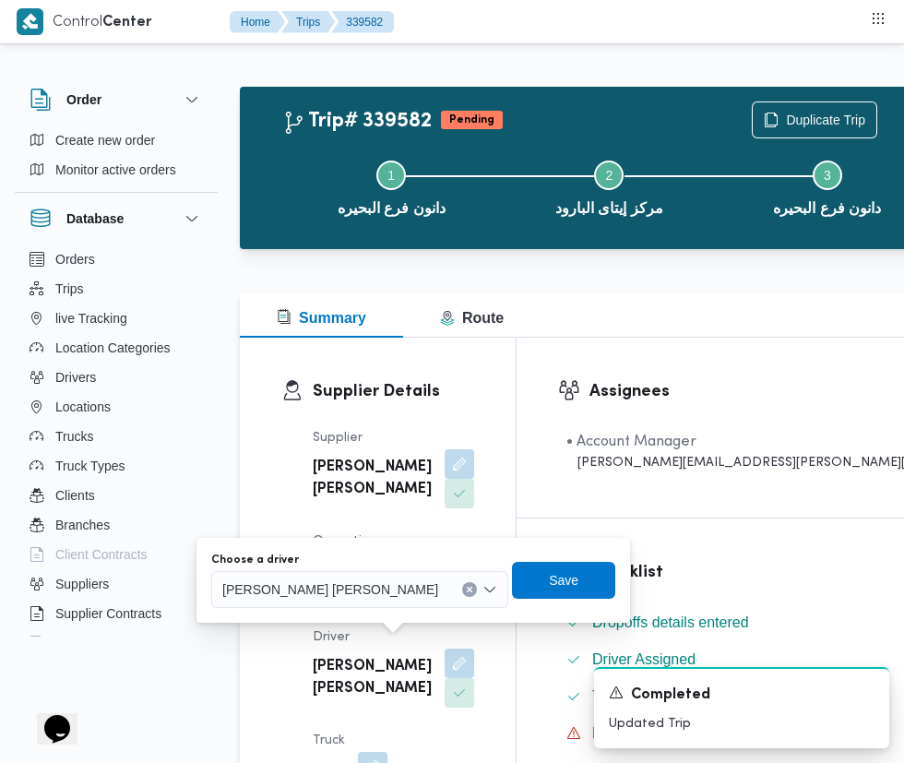
click at [353, 596] on span "[PERSON_NAME] [PERSON_NAME]" at bounding box center [330, 588] width 216 height 20
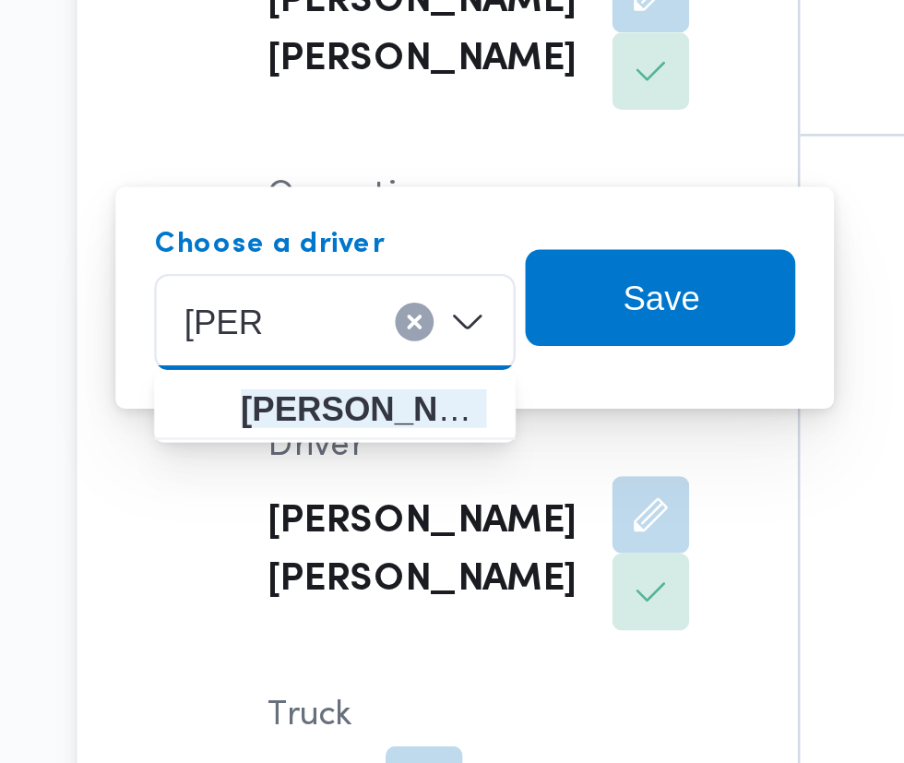
type input "[PERSON_NAME]"
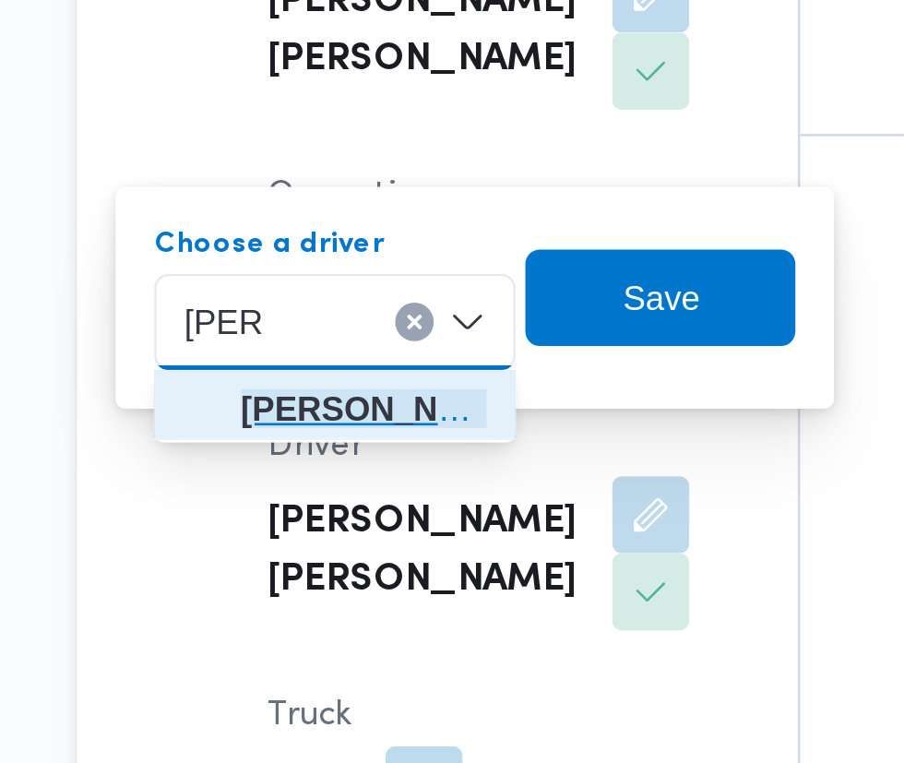
click at [361, 616] on span "[PERSON_NAME][DATE]" at bounding box center [349, 622] width 94 height 22
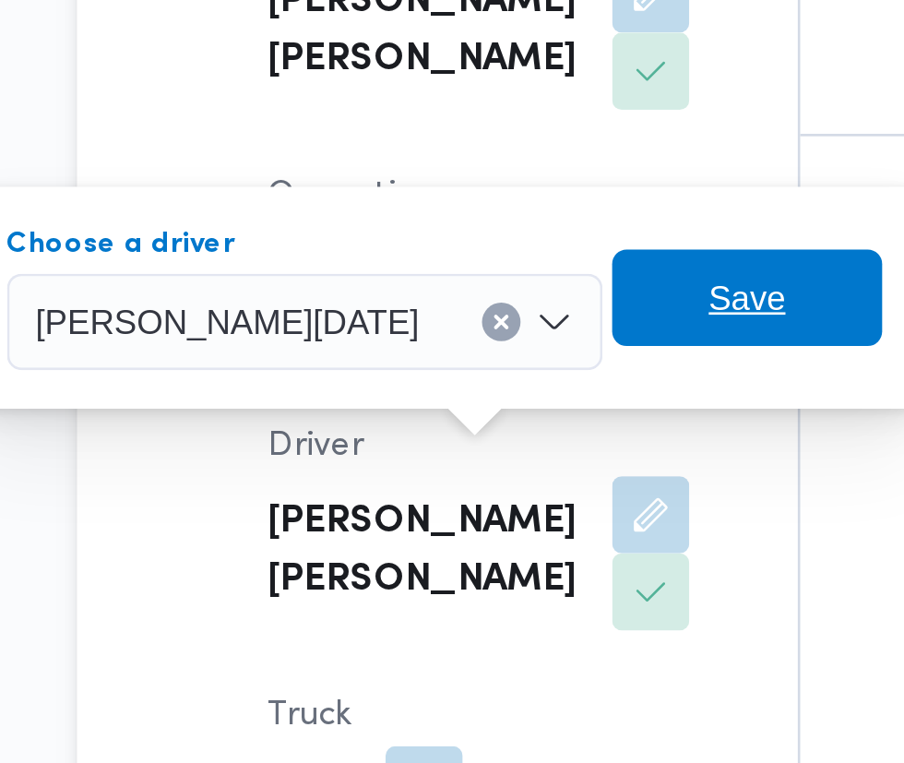
click at [511, 590] on span "Save" at bounding box center [496, 580] width 30 height 22
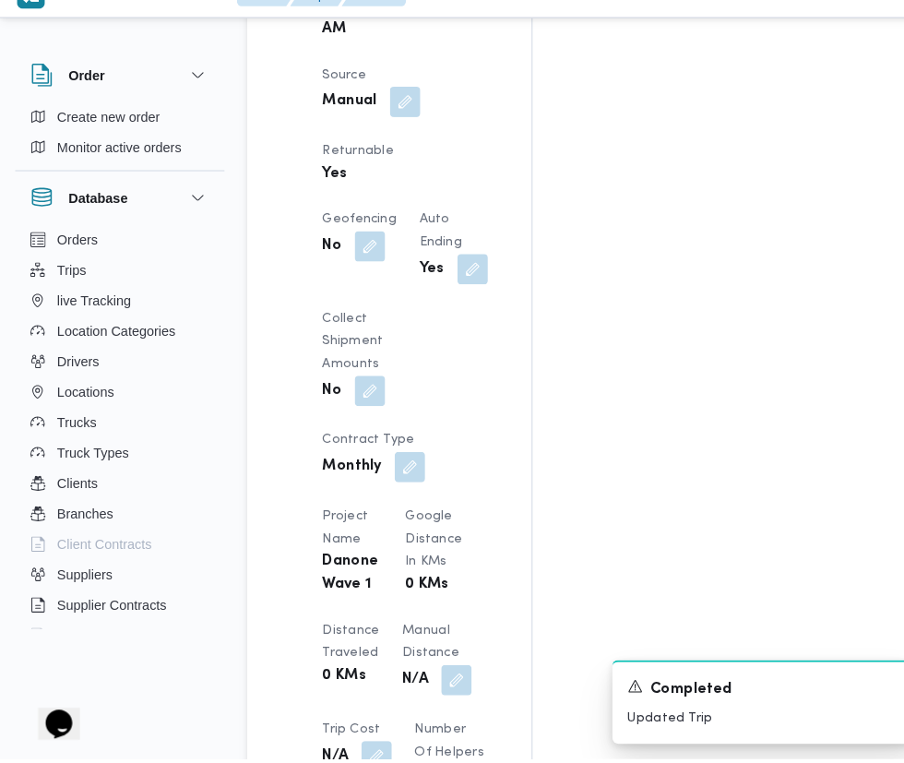
scroll to position [1367, 0]
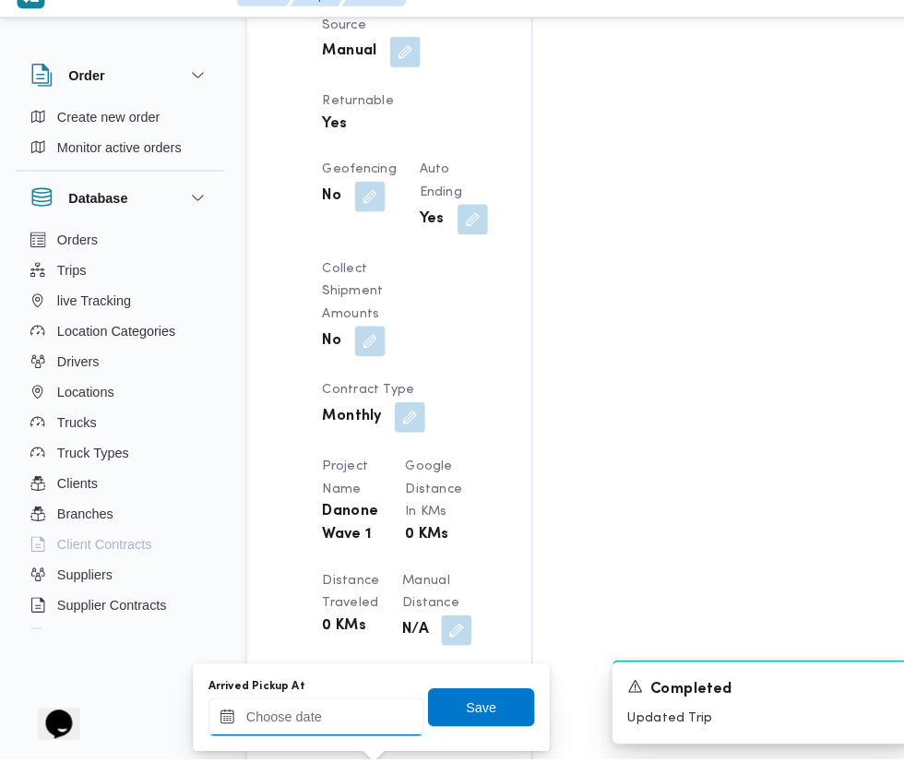
click at [307, 724] on input "Arrived Pickup At" at bounding box center [306, 722] width 209 height 37
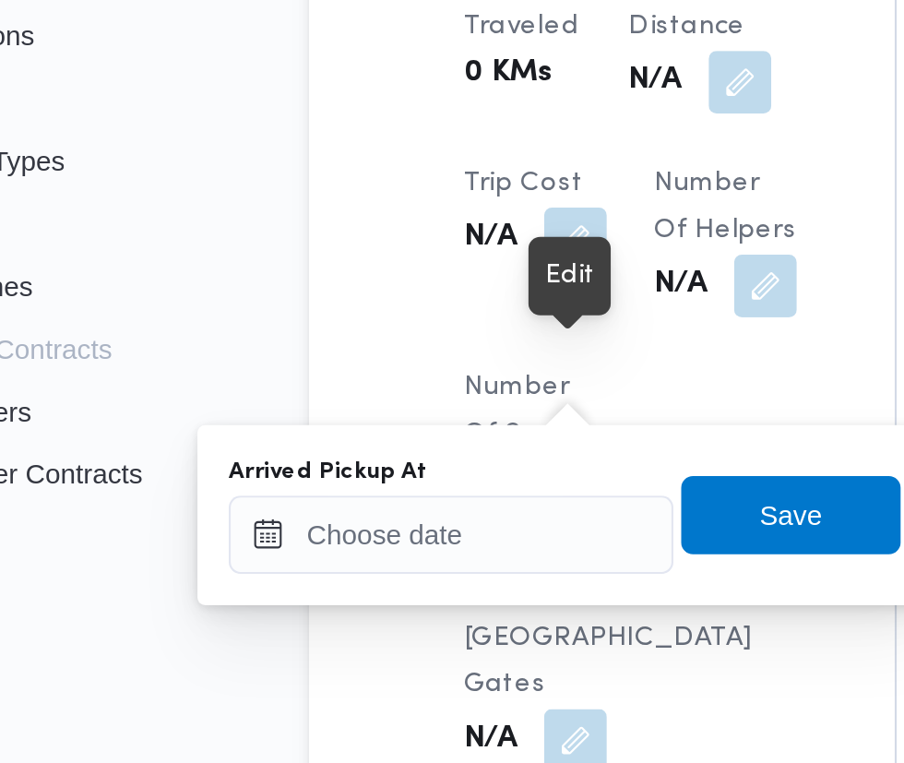
scroll to position [1576, 0]
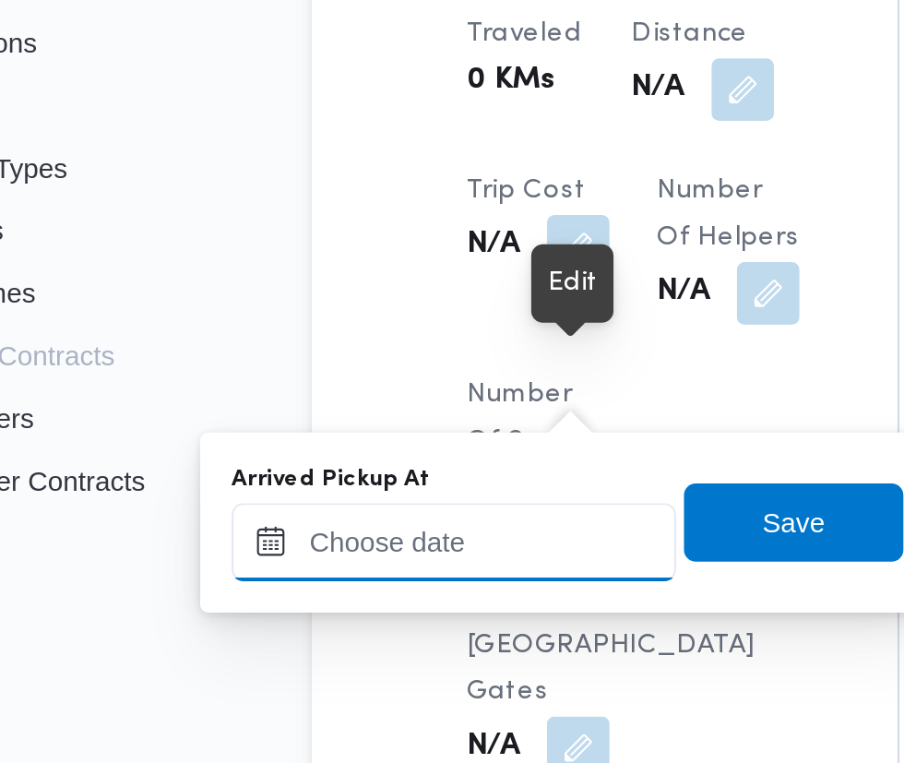
click at [314, 628] on div at bounding box center [306, 641] width 209 height 37
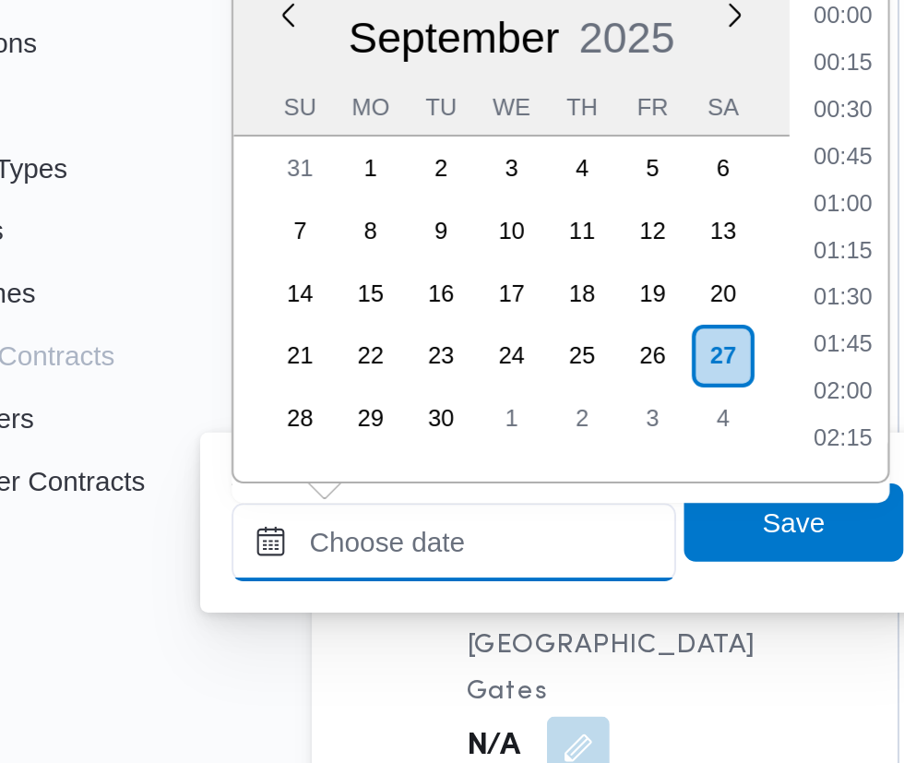
scroll to position [706, 0]
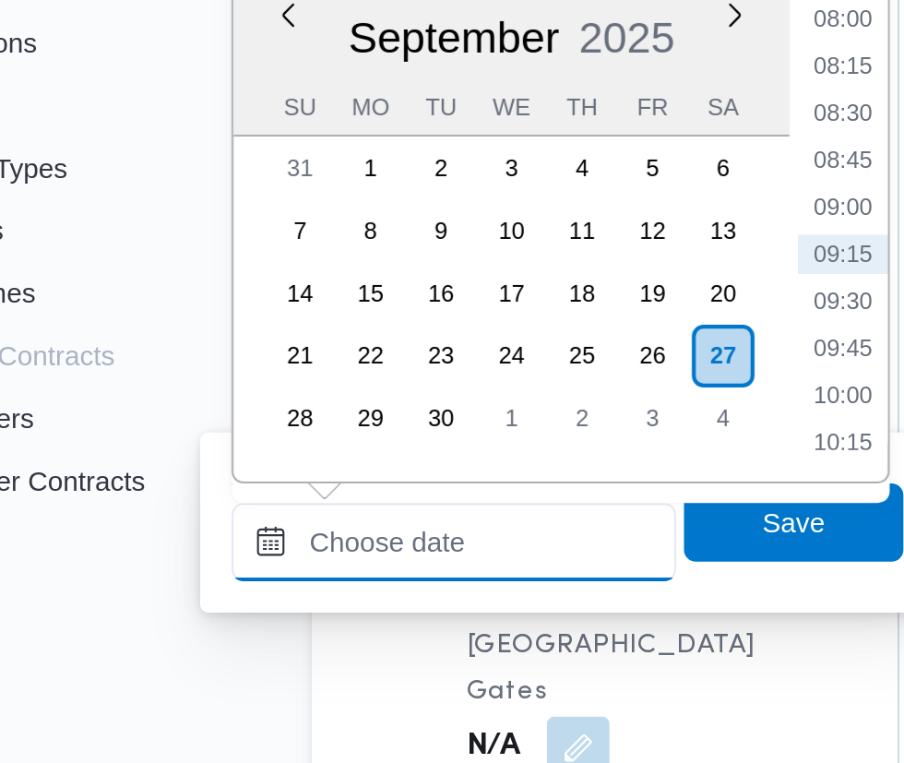
click at [332, 648] on input "Arrived Pickup At" at bounding box center [306, 641] width 209 height 37
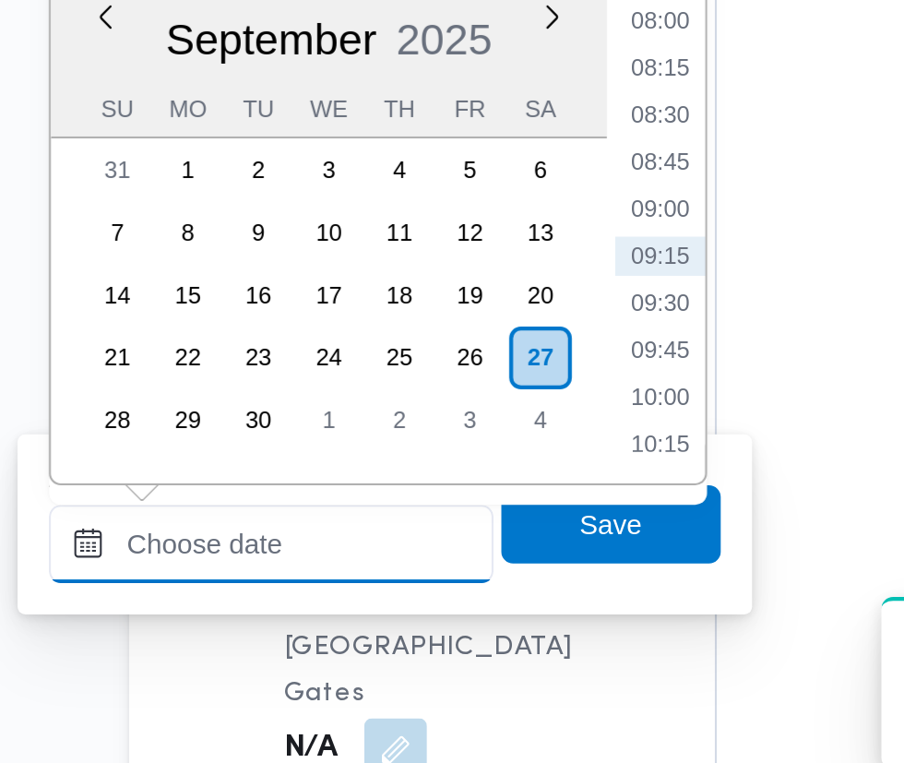
scroll to position [1576, 0]
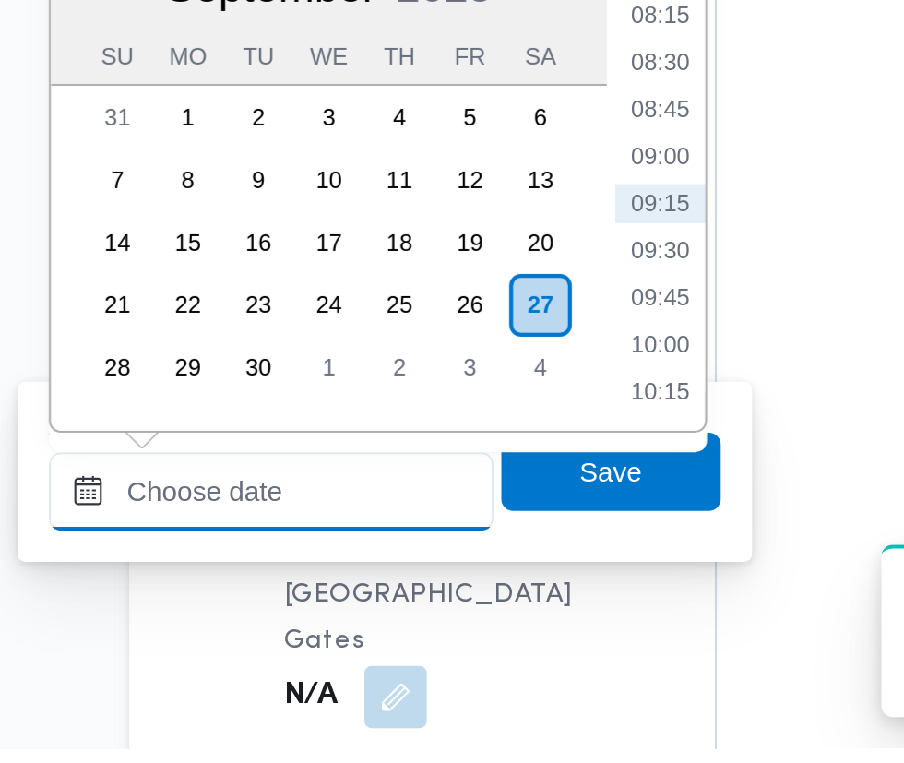
paste input "[DATE] 07:30"
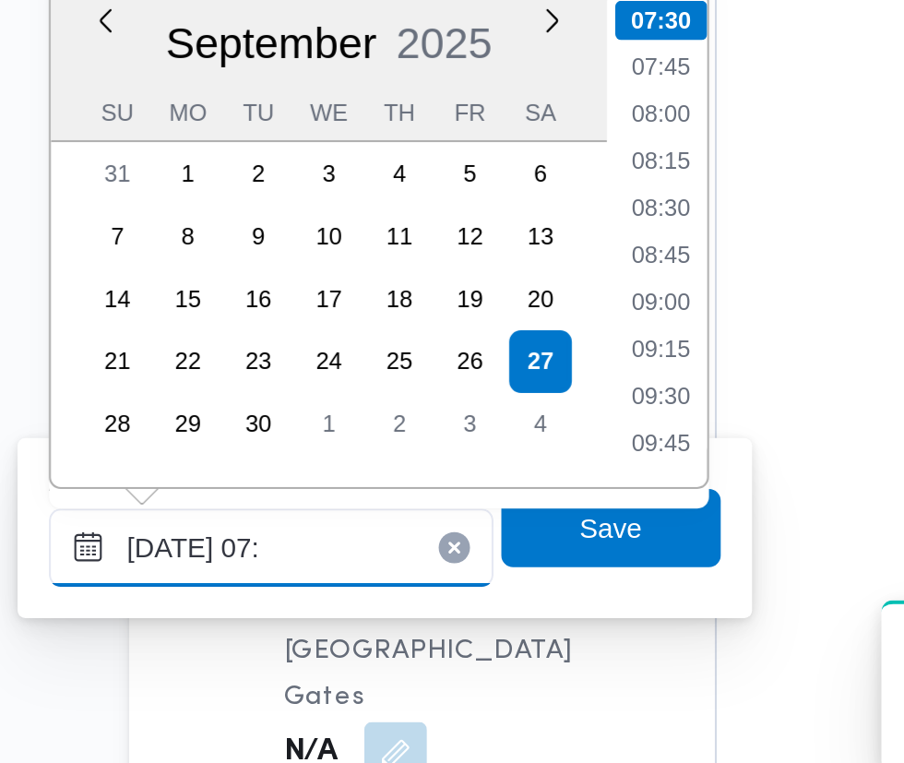
scroll to position [620, 0]
type input "[DATE] 07:10"
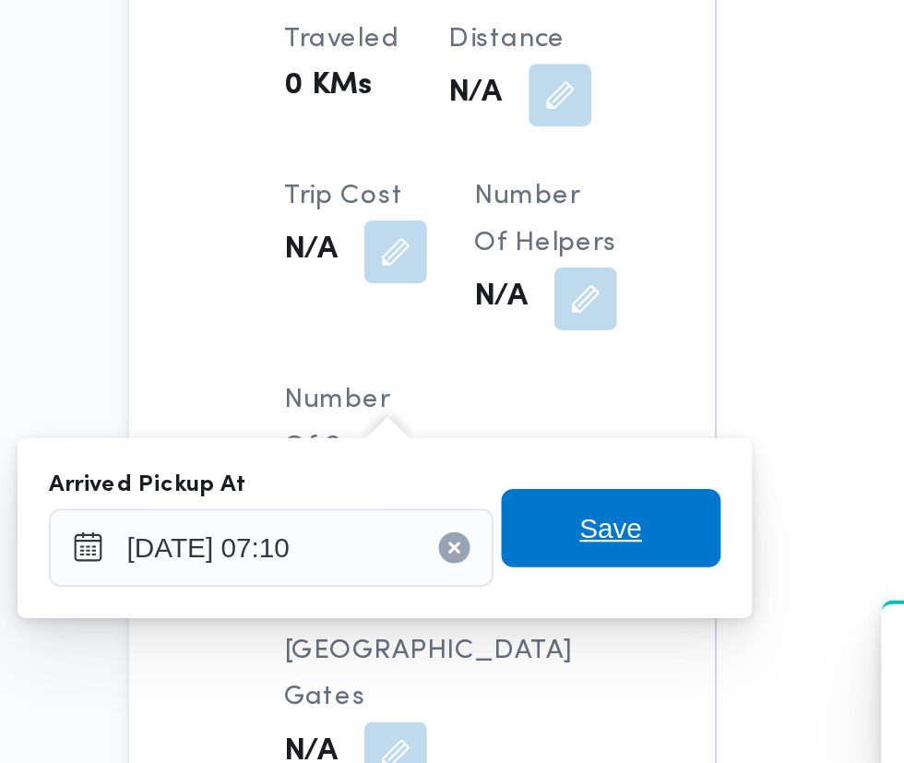
click at [468, 638] on span "Save" at bounding box center [467, 633] width 30 height 22
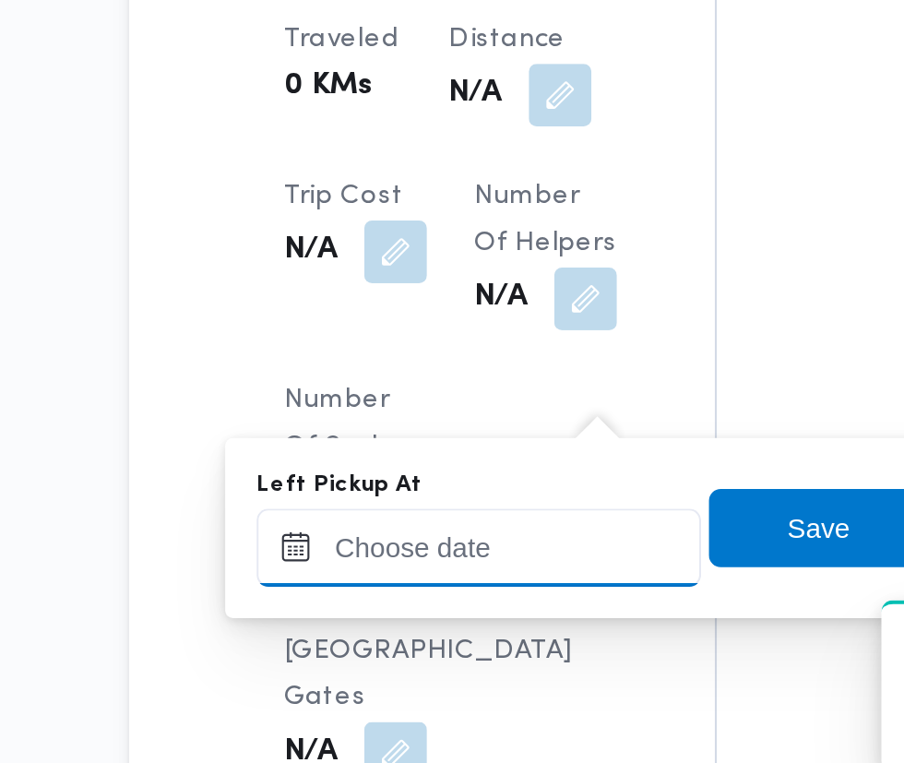
click at [406, 640] on input "Left Pickup At" at bounding box center [404, 641] width 209 height 37
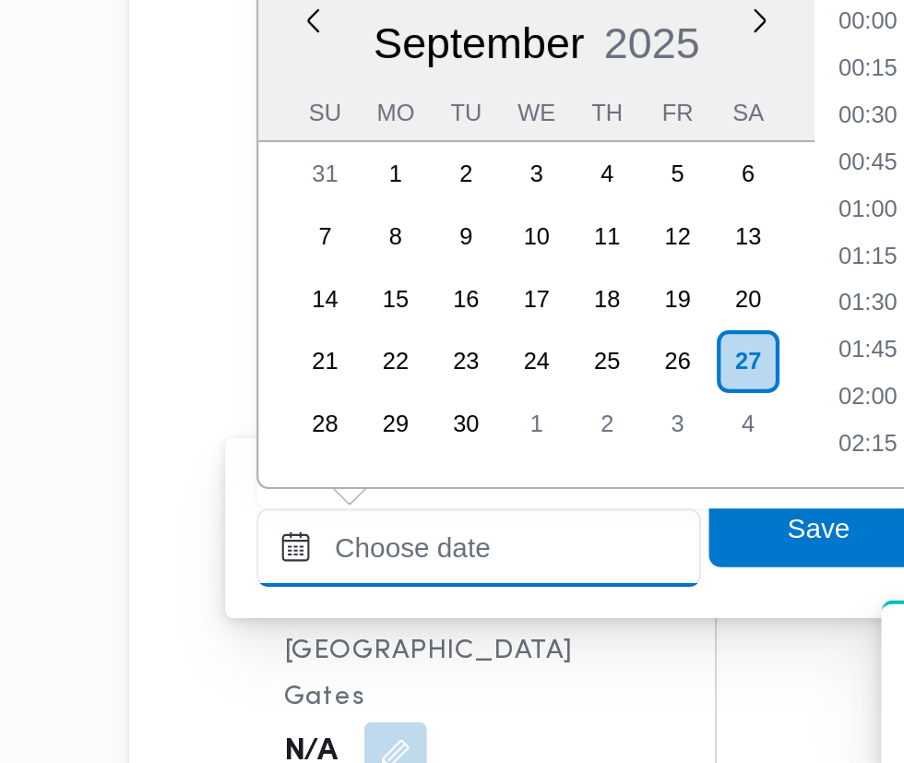
scroll to position [706, 0]
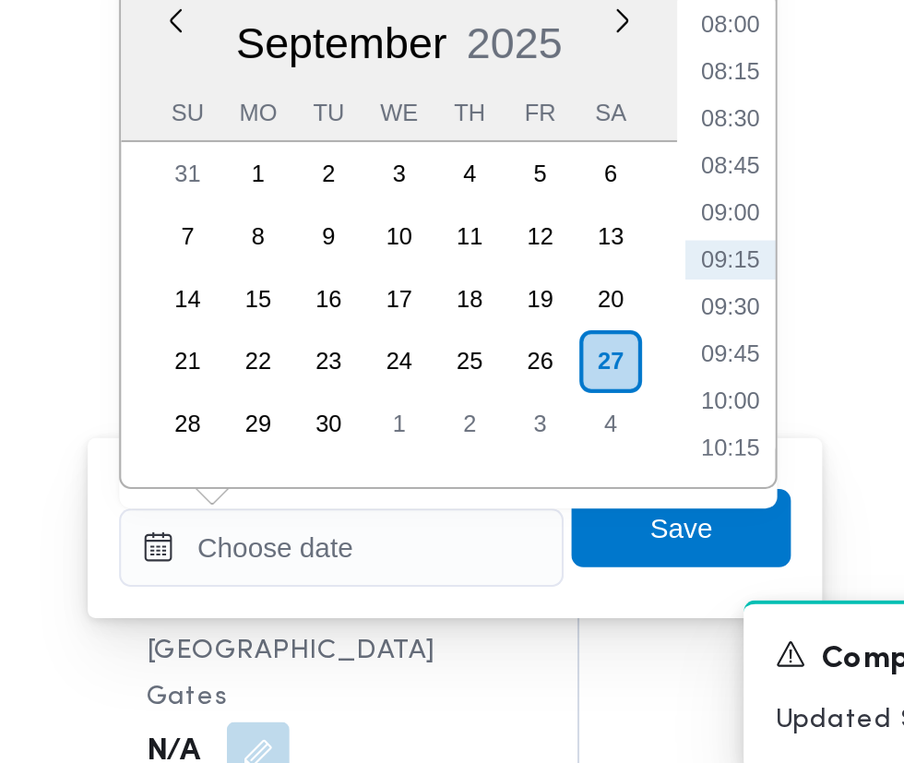
click at [590, 463] on li "08:45" at bounding box center [587, 462] width 42 height 18
type input "[DATE] 08:45"
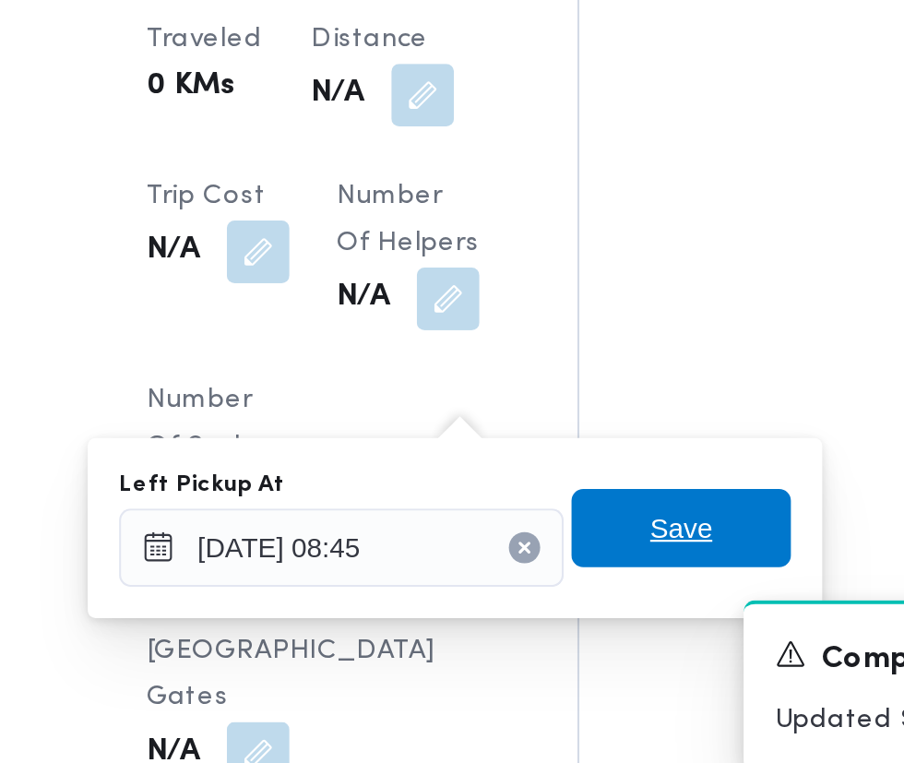
click at [576, 630] on span "Save" at bounding box center [565, 633] width 30 height 22
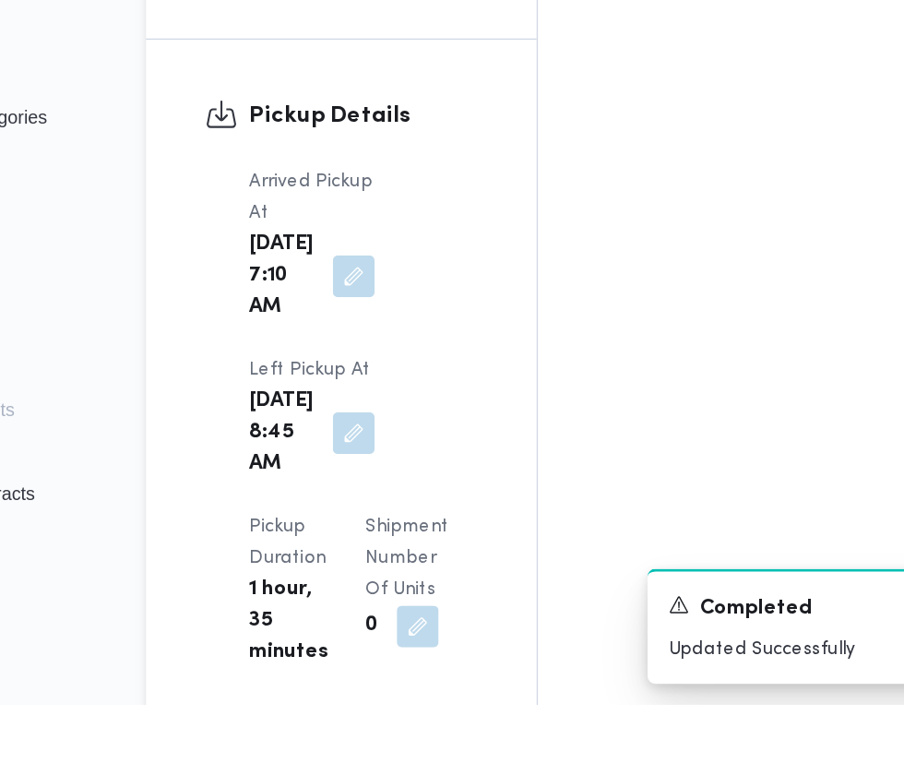
scroll to position [2181, 0]
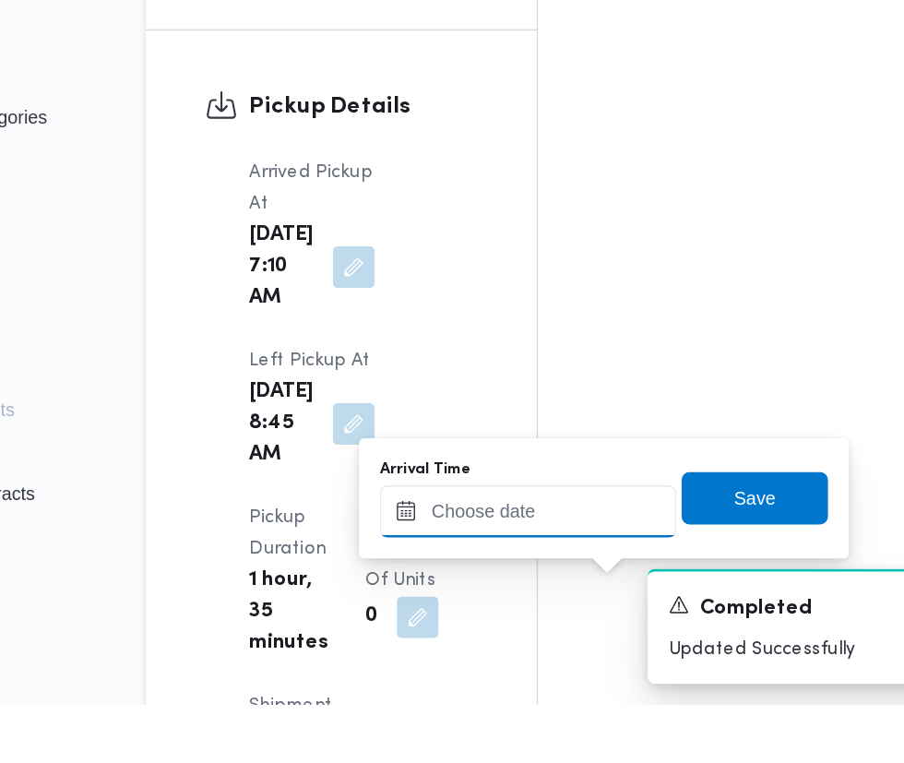
click at [509, 624] on input "Arrival Time" at bounding box center [509, 626] width 209 height 37
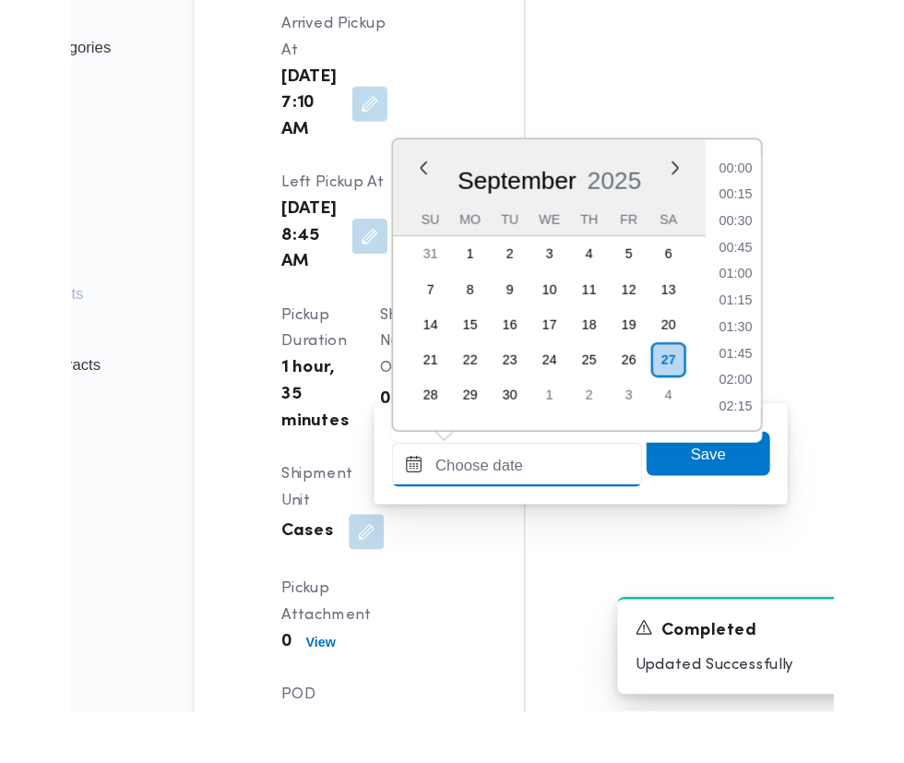
scroll to position [706, 0]
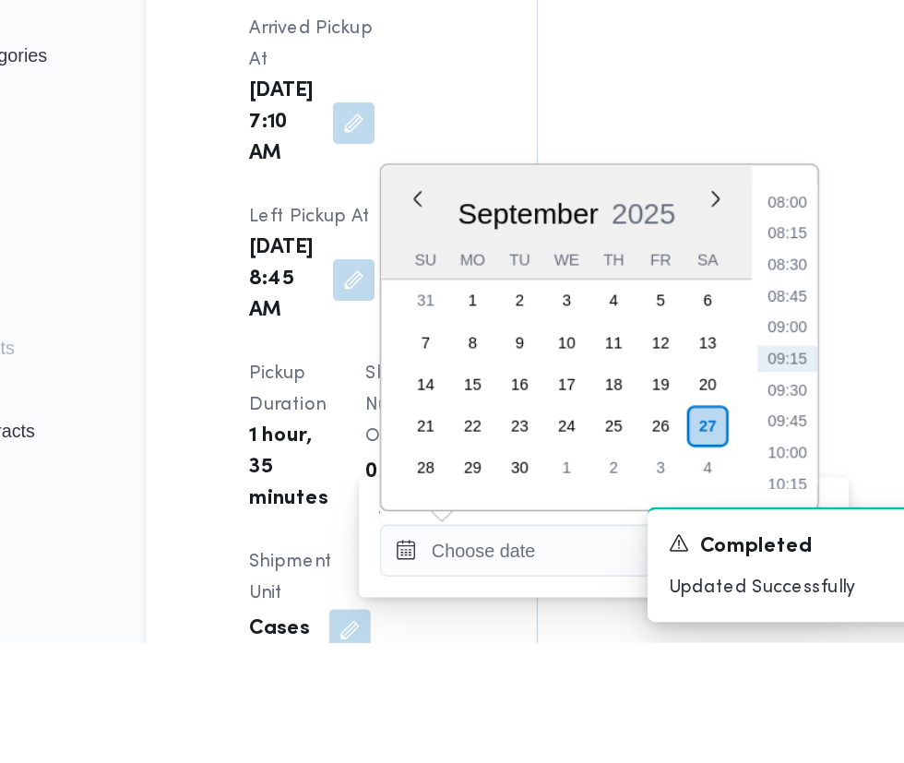
click at [694, 582] on li "09:30" at bounding box center [692, 584] width 42 height 18
type input "[DATE] 09:30"
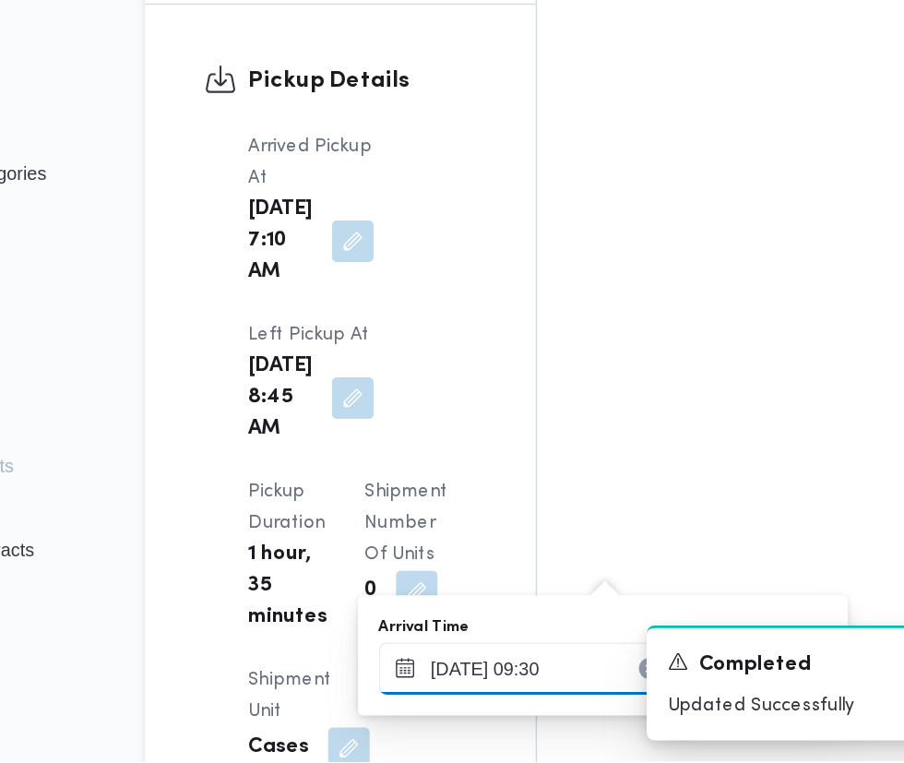
scroll to position [2399, 0]
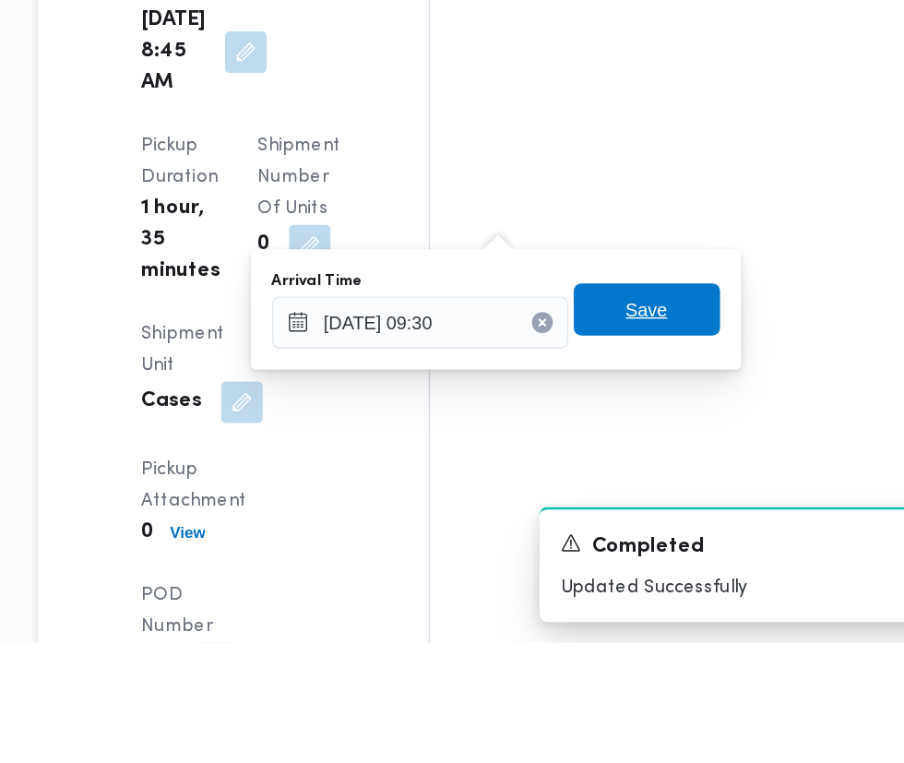
click at [698, 536] on span "Save" at bounding box center [669, 527] width 103 height 37
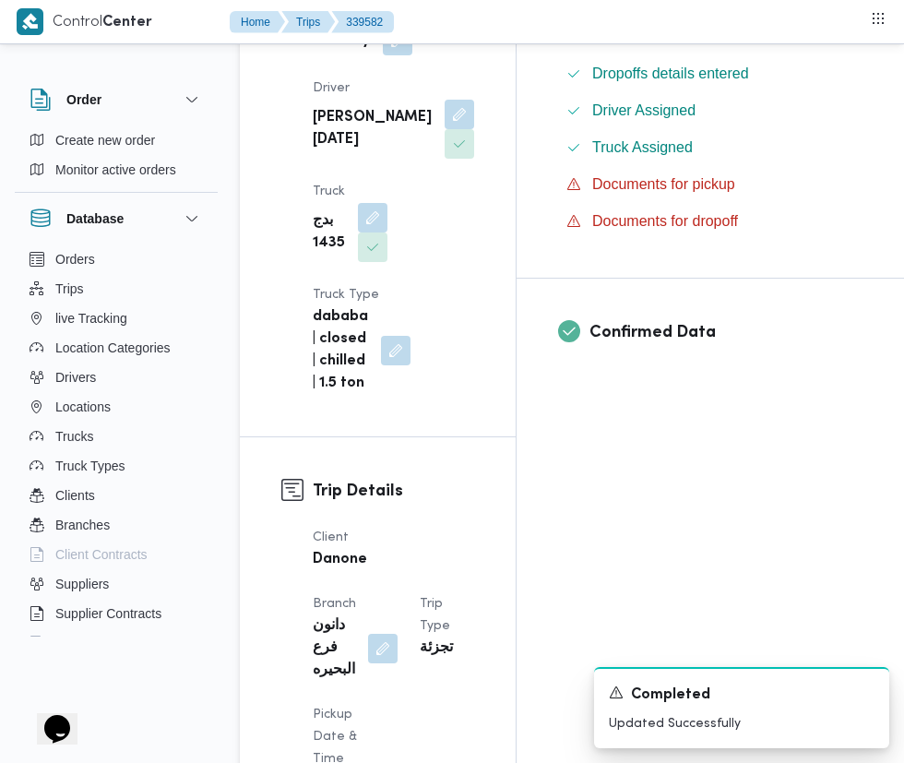
scroll to position [0, 0]
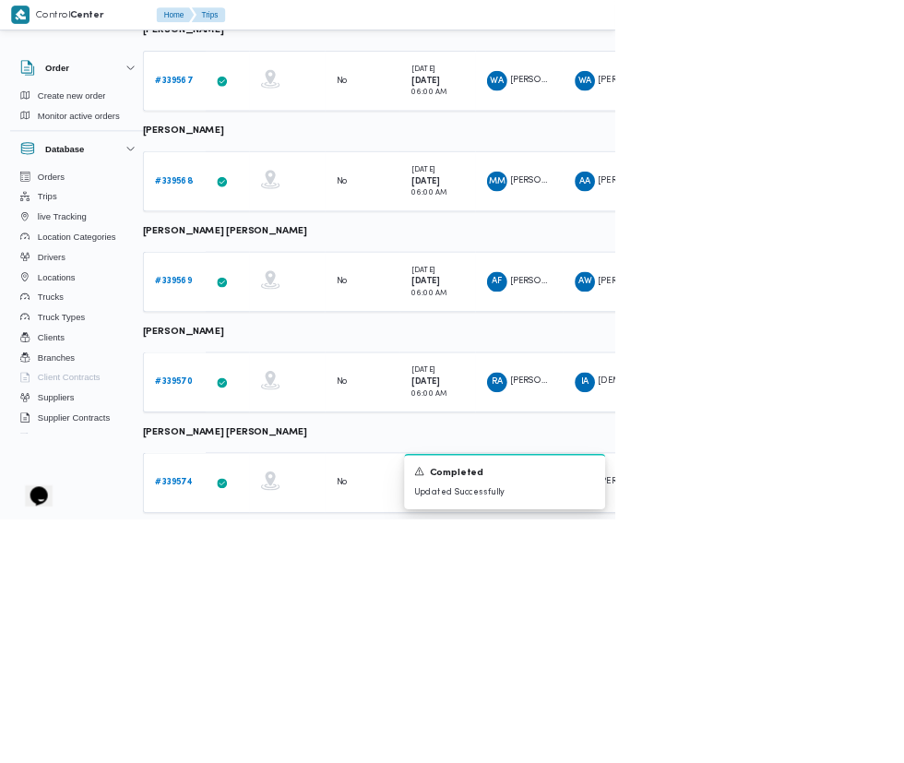
scroll to position [0, 30]
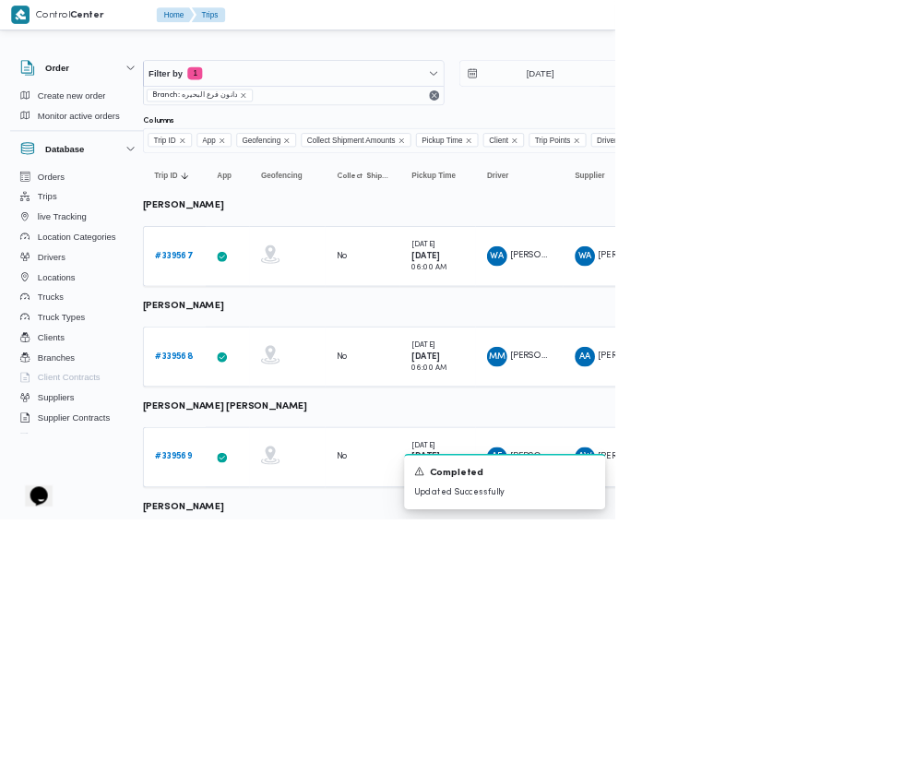
click at [256, 373] on b "# 339567" at bounding box center [255, 376] width 55 height 12
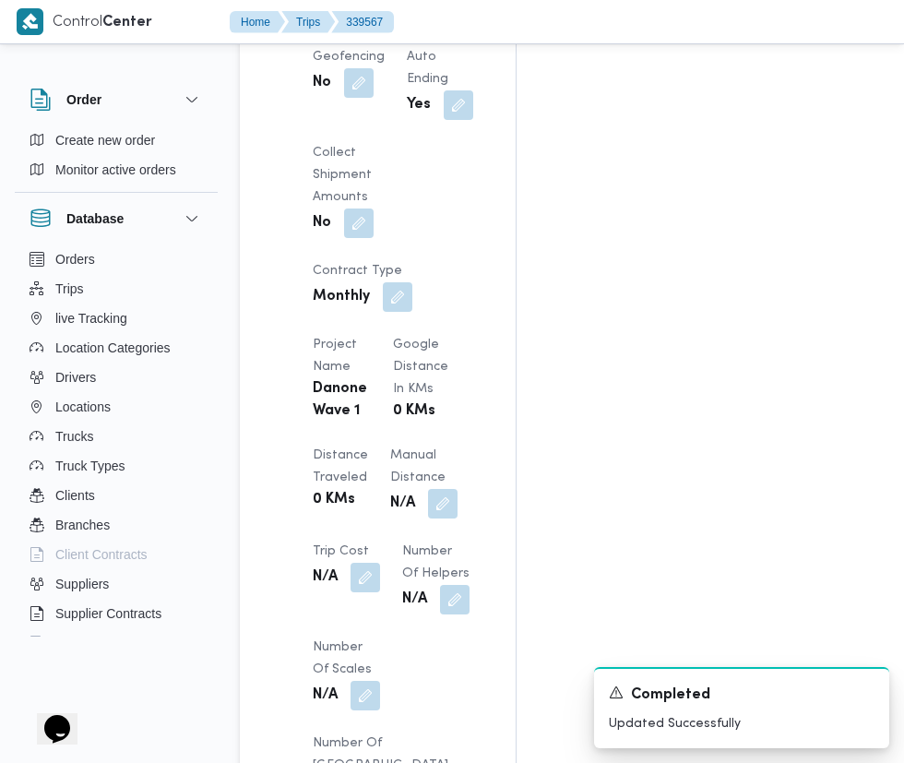
scroll to position [1618, 0]
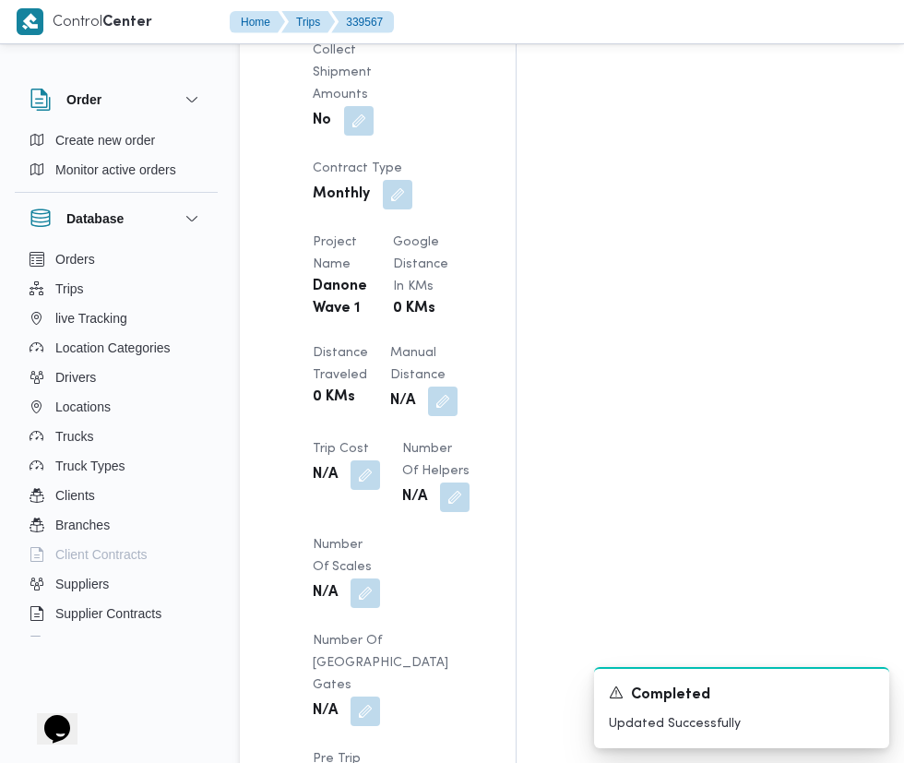
click at [687, 627] on div "Assignees • Account Manager [PERSON_NAME][EMAIL_ADDRESS][PERSON_NAME][DOMAIN_NA…" at bounding box center [742, 93] width 453 height 2748
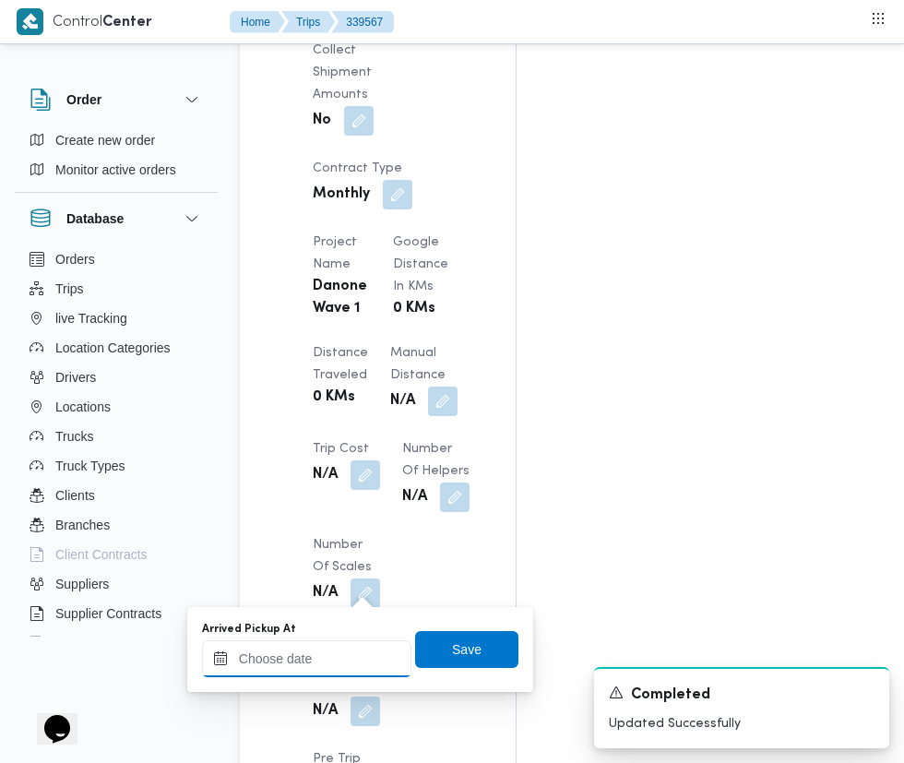
click at [308, 658] on input "Arrived Pickup At" at bounding box center [306, 658] width 209 height 37
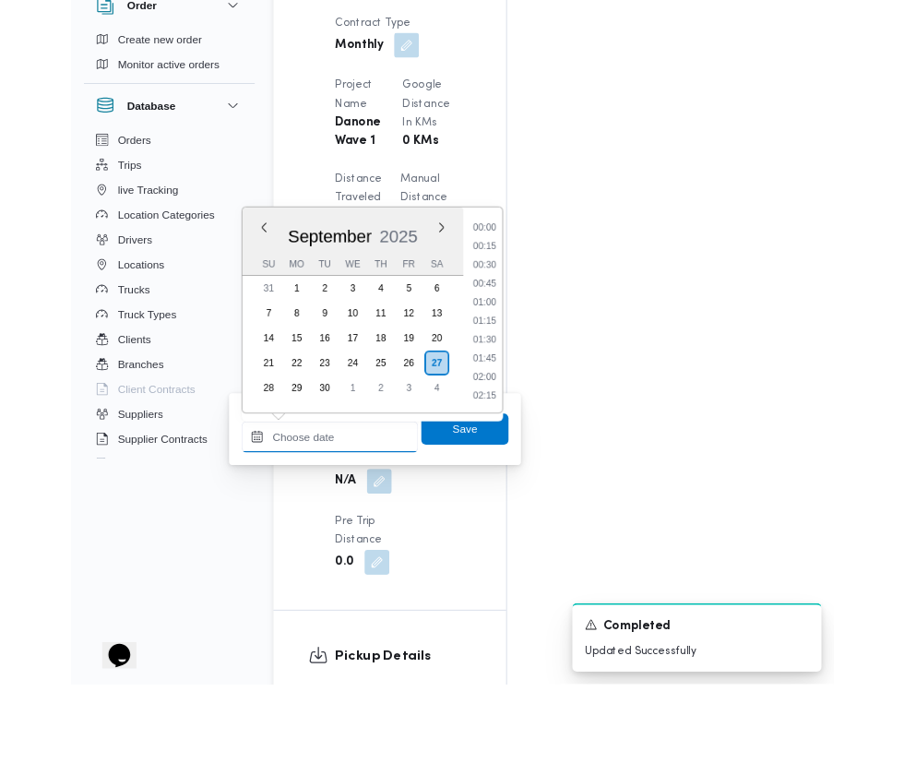
scroll to position [1665, 0]
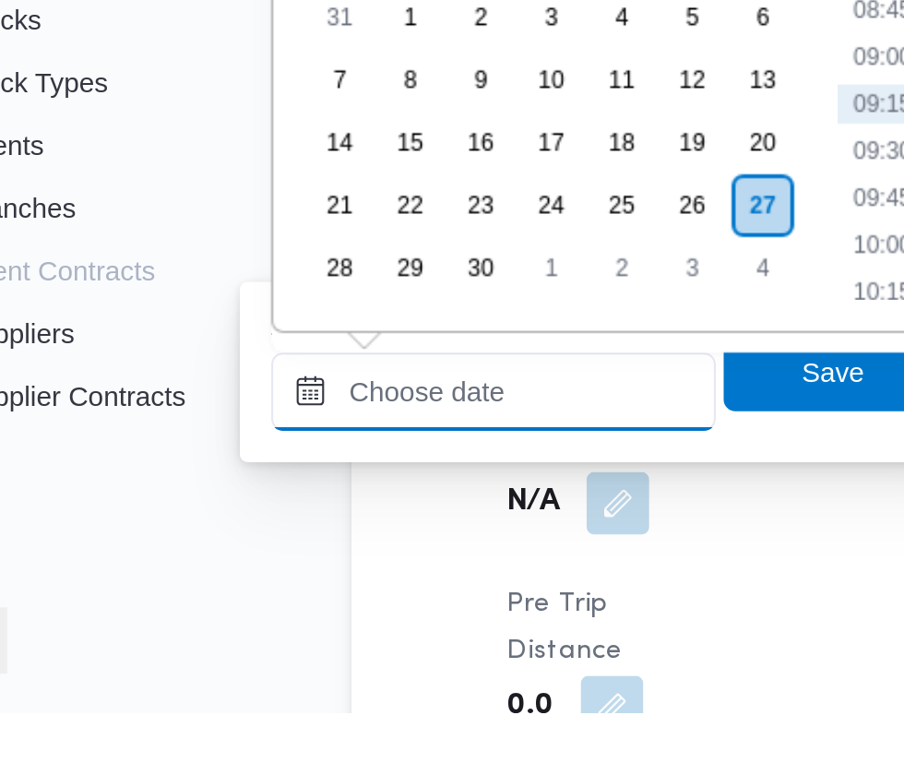
paste input "[DATE] 07:30"
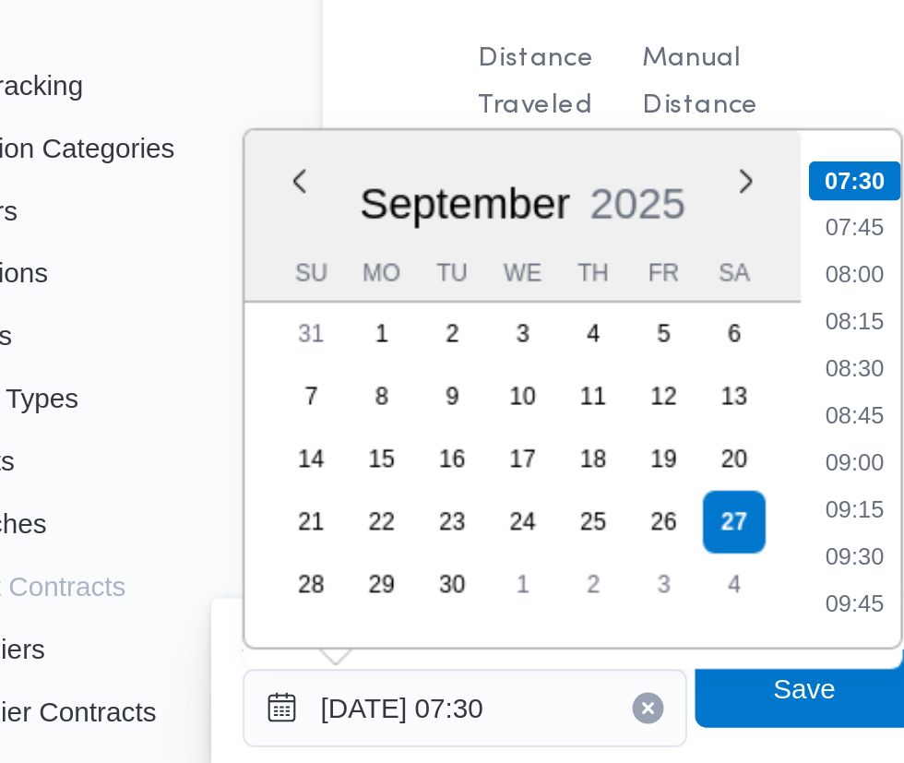
click at [490, 361] on li "07:30" at bounding box center [489, 363] width 43 height 18
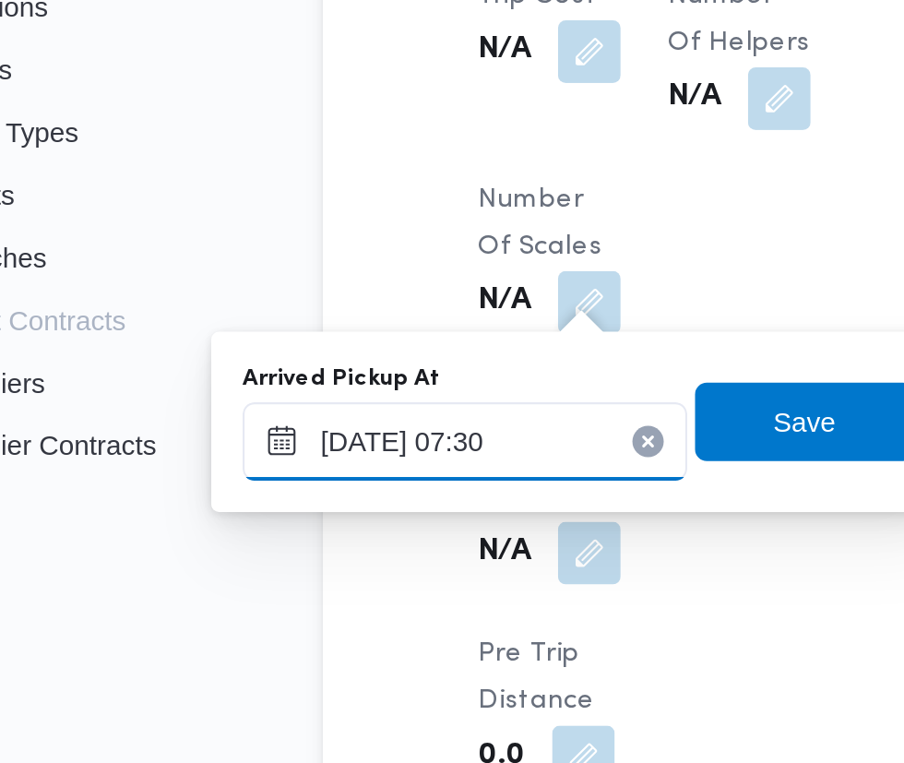
scroll to position [1664, 0]
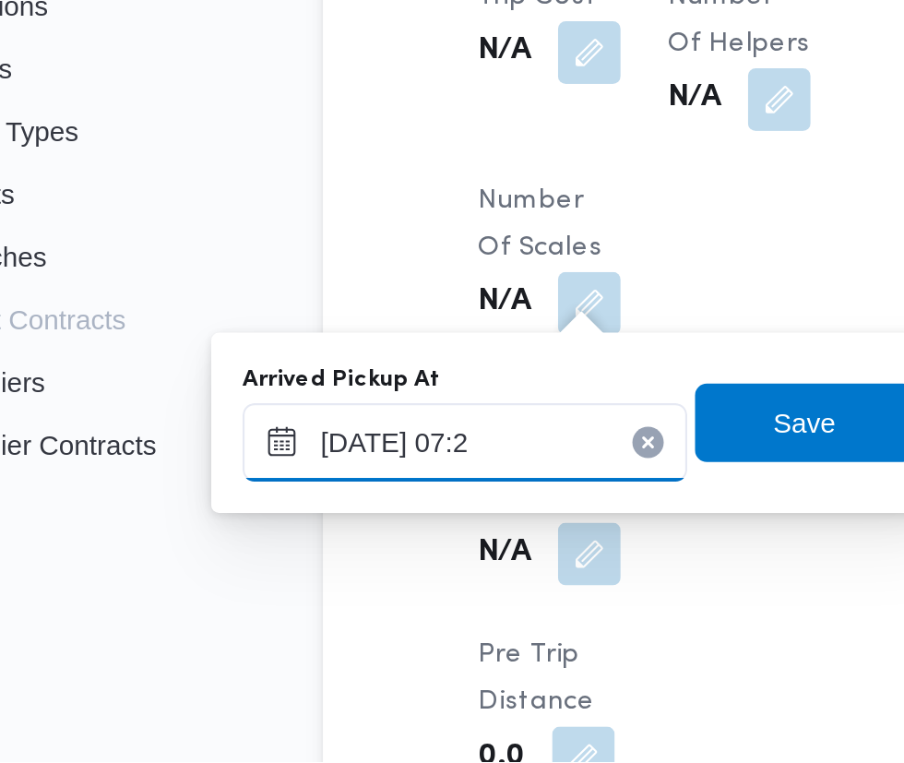
type input "[DATE] 07:25"
click at [465, 608] on span "Save" at bounding box center [467, 603] width 30 height 22
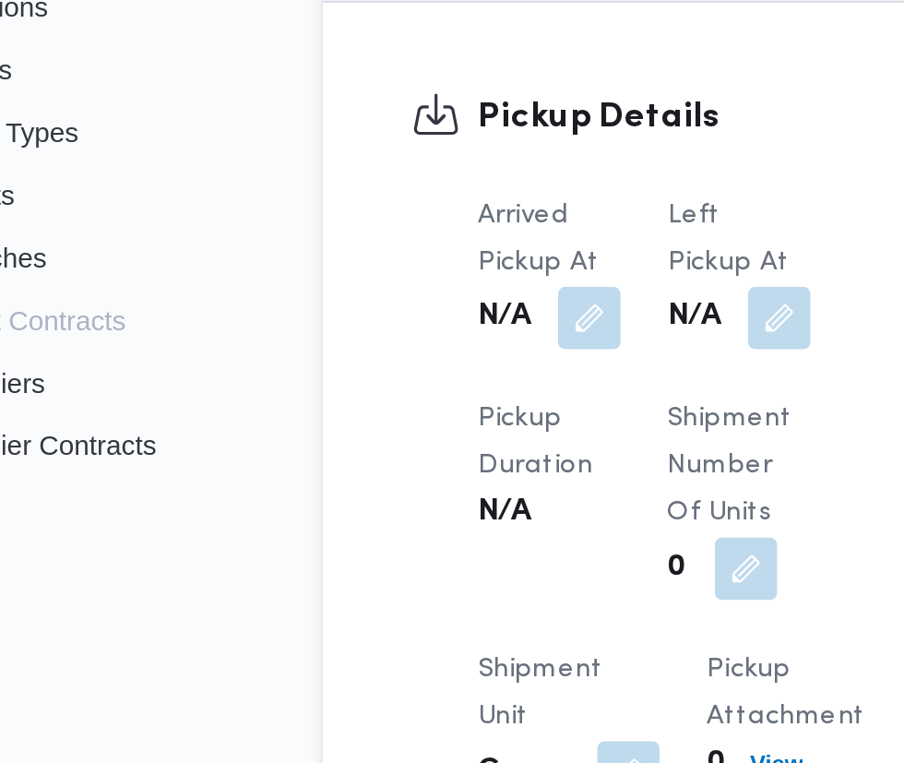
click at [453, 539] on button "button" at bounding box center [455, 554] width 30 height 30
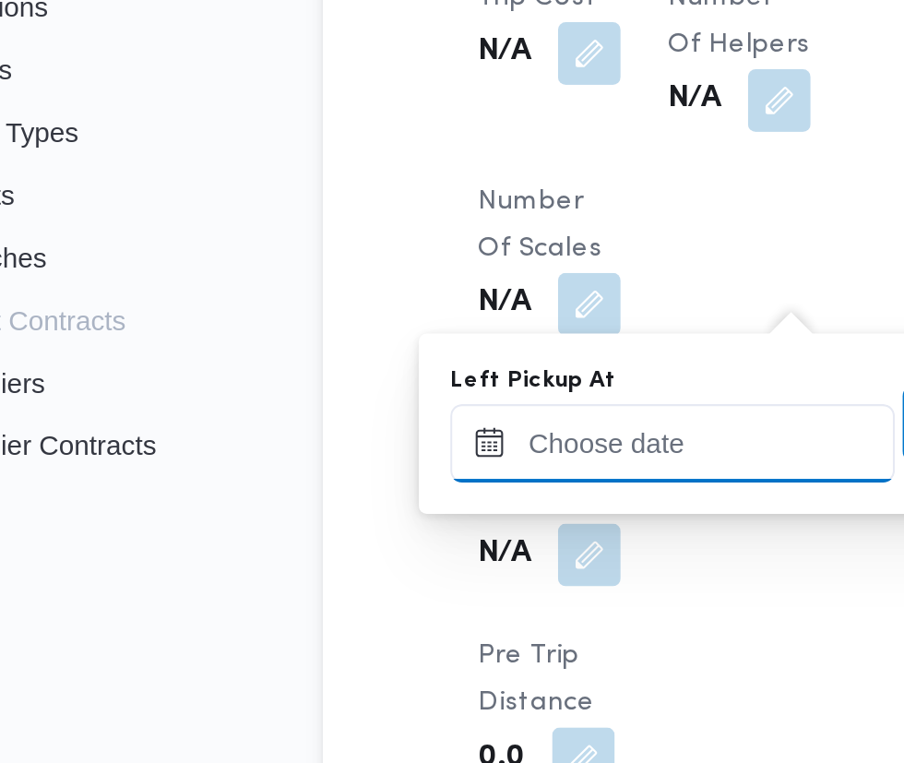
click at [391, 610] on input "Left Pickup At" at bounding box center [404, 612] width 209 height 37
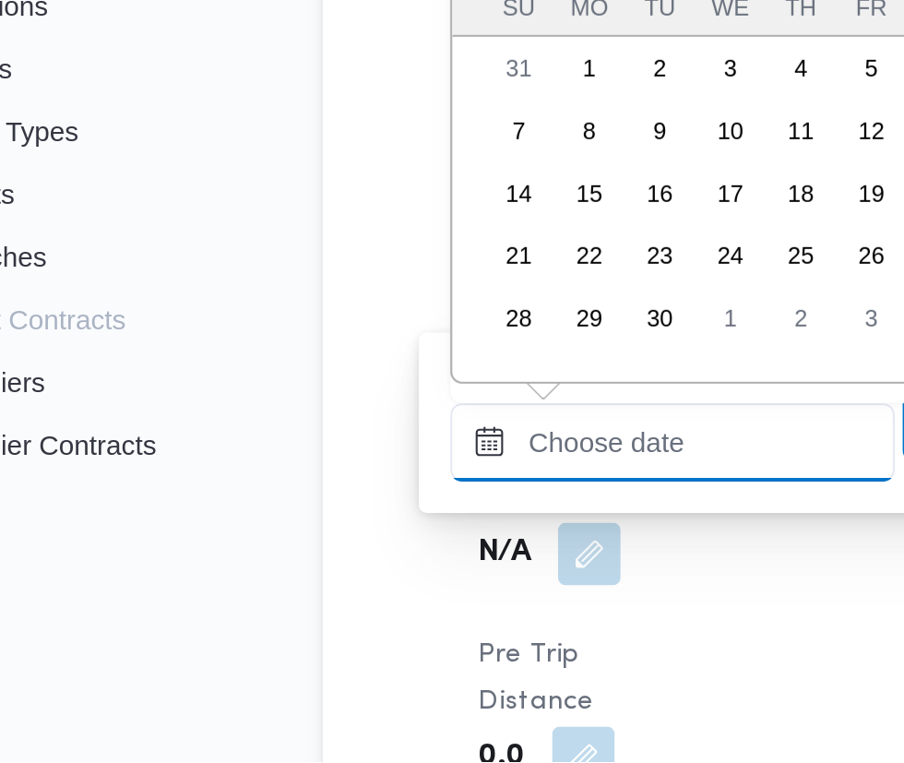
scroll to position [706, 0]
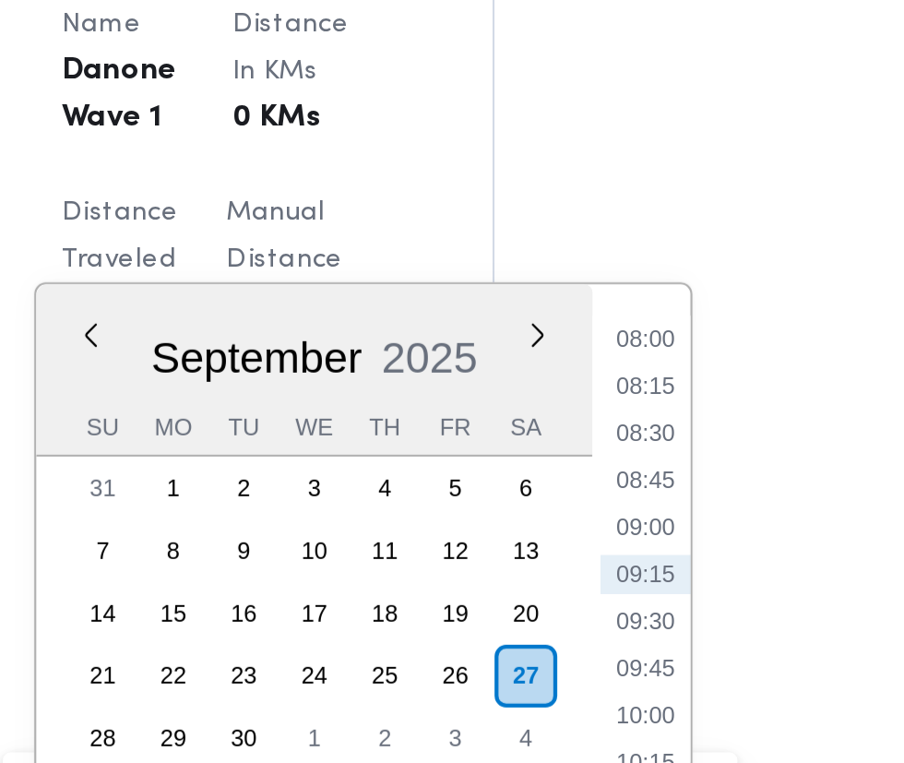
click at [597, 433] on li "08:45" at bounding box center [587, 432] width 42 height 18
type input "[DATE] 08:45"
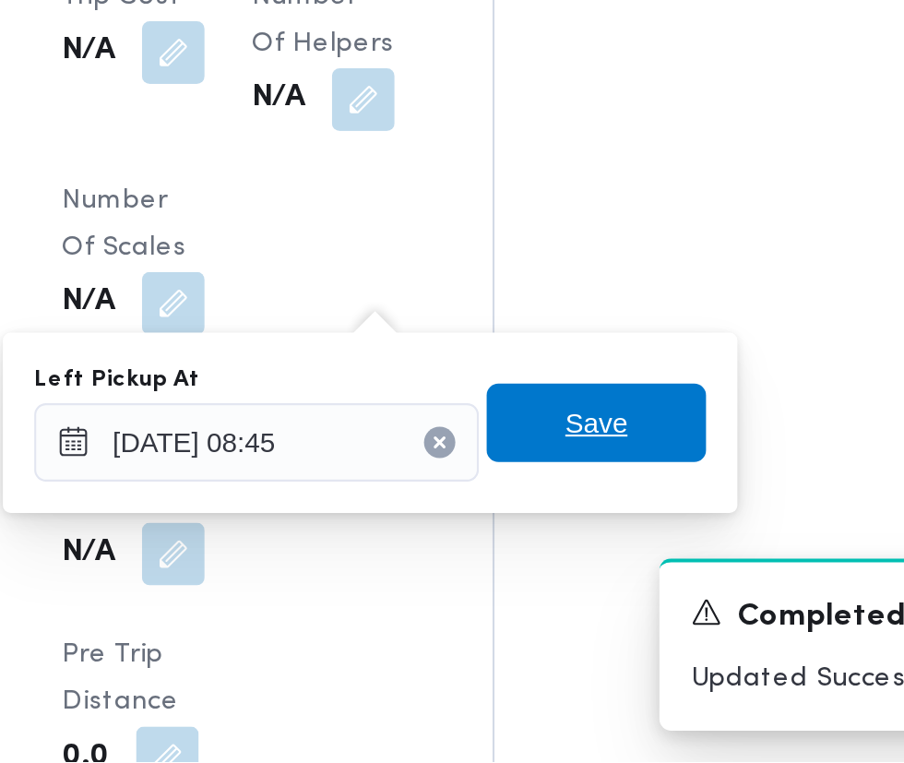
click at [584, 608] on span "Save" at bounding box center [564, 603] width 103 height 37
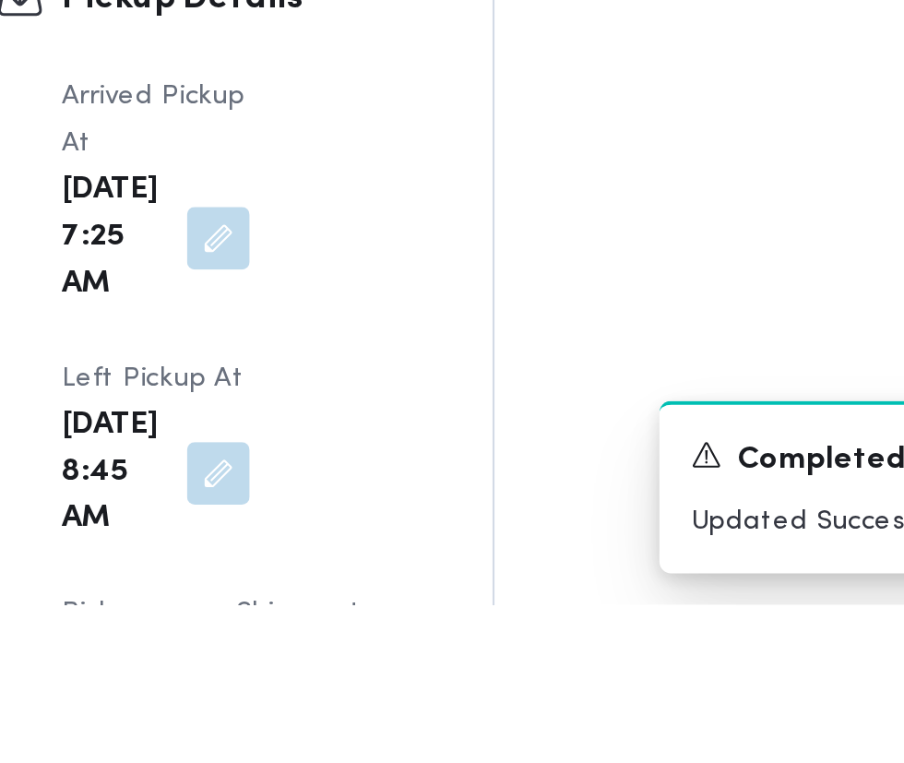
click at [554, 763] on div "A new notification appears Completed Updated Successfully" at bounding box center [719, 707] width 369 height 111
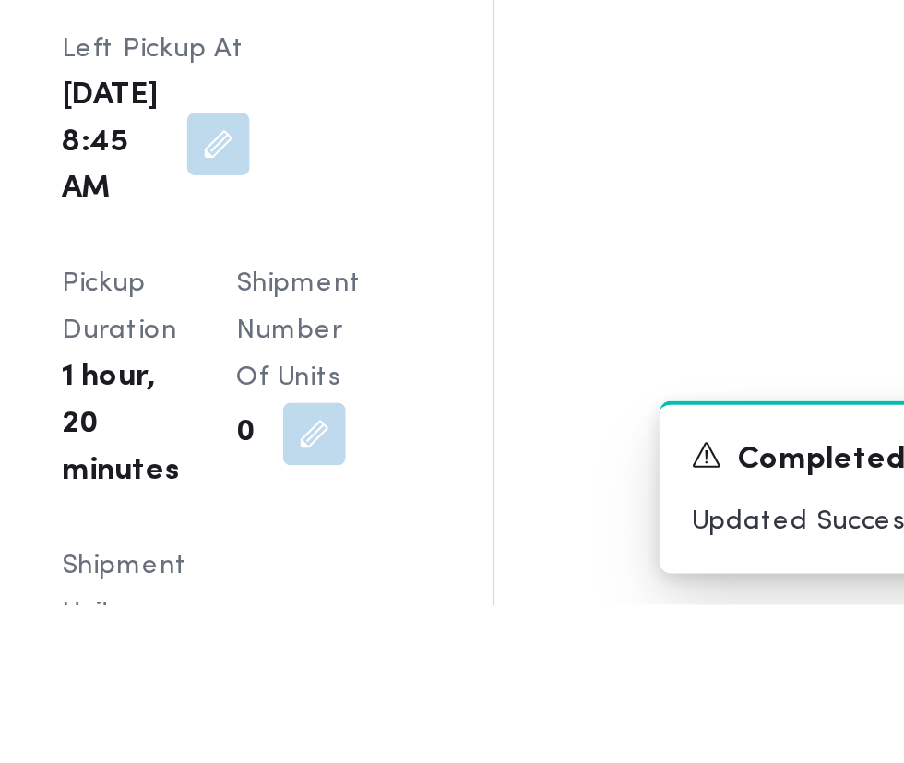
scroll to position [2214, 0]
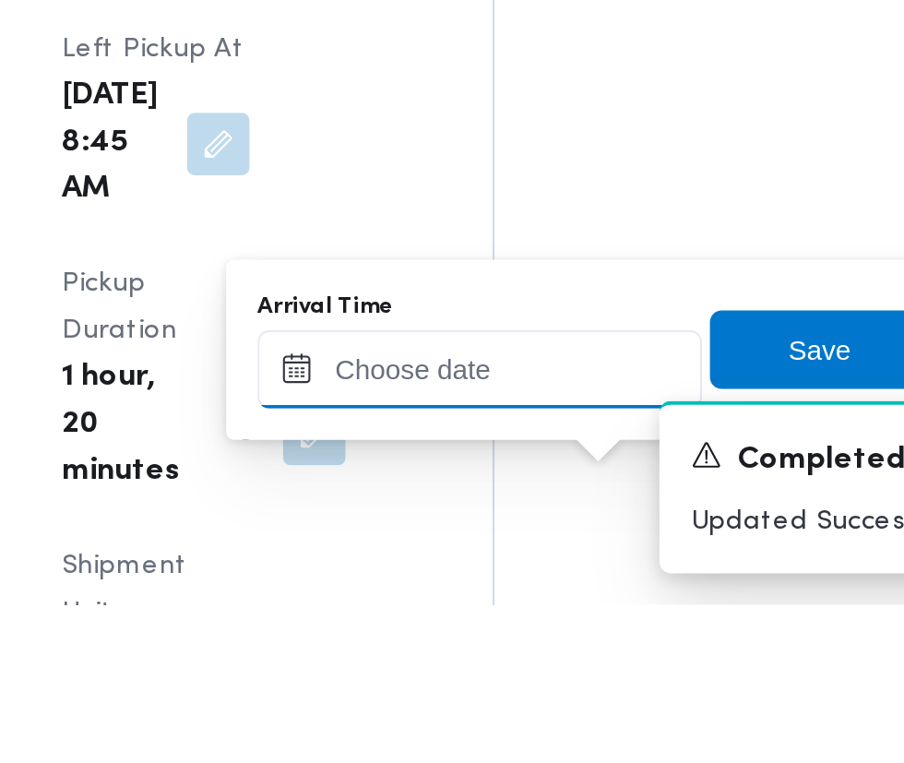
click at [529, 652] on input "Arrival Time" at bounding box center [509, 652] width 209 height 37
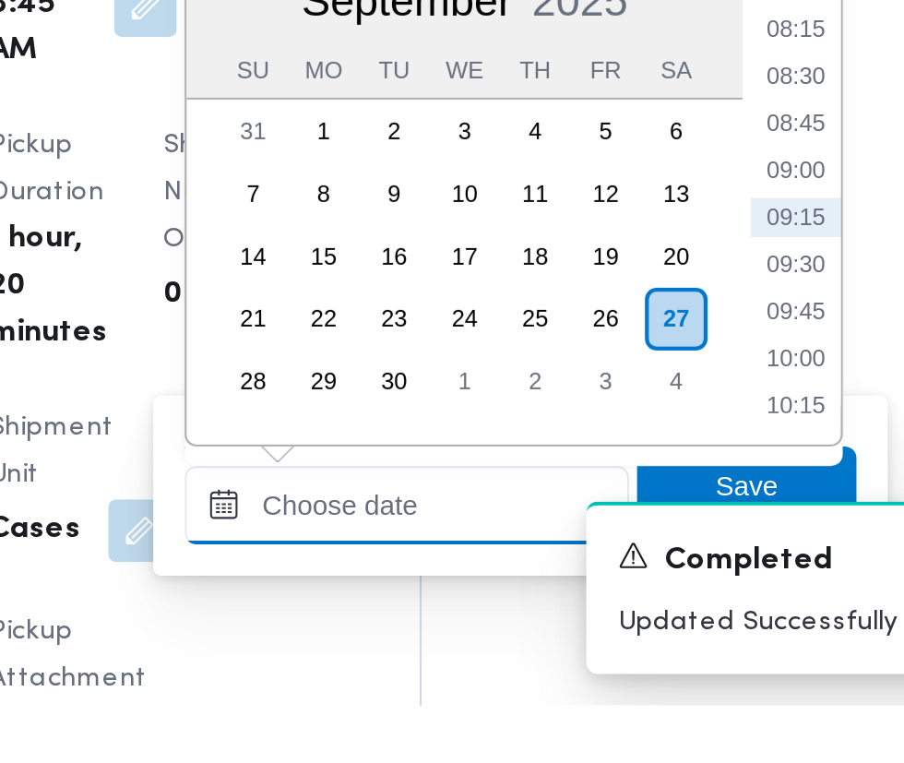
scroll to position [2327, 0]
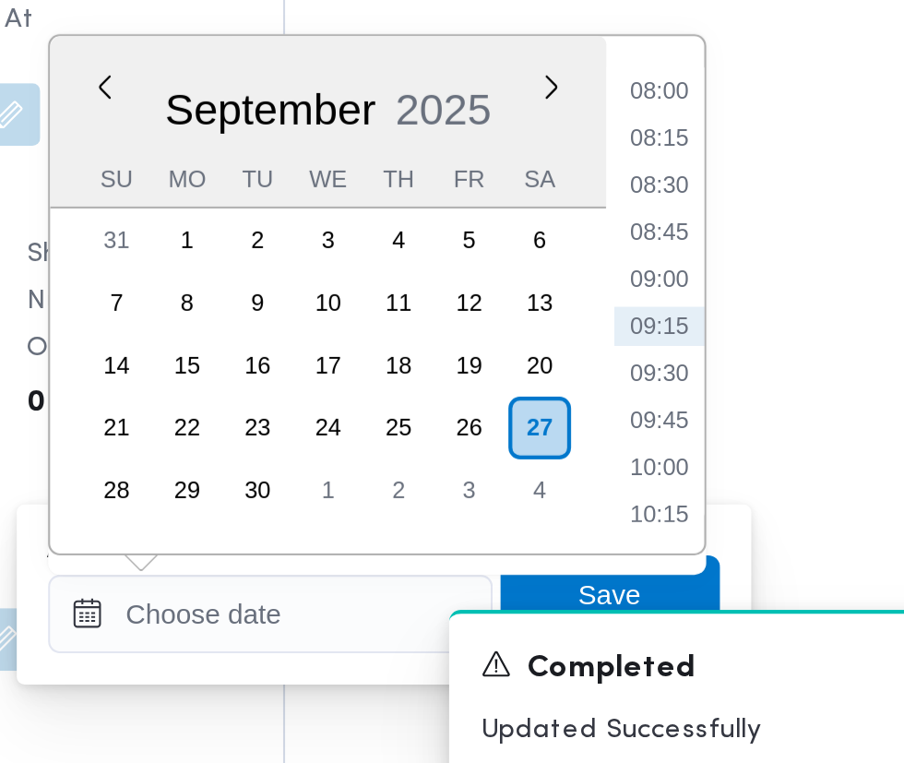
click at [701, 562] on li "09:30" at bounding box center [692, 555] width 42 height 18
type input "[DATE] 09:30"
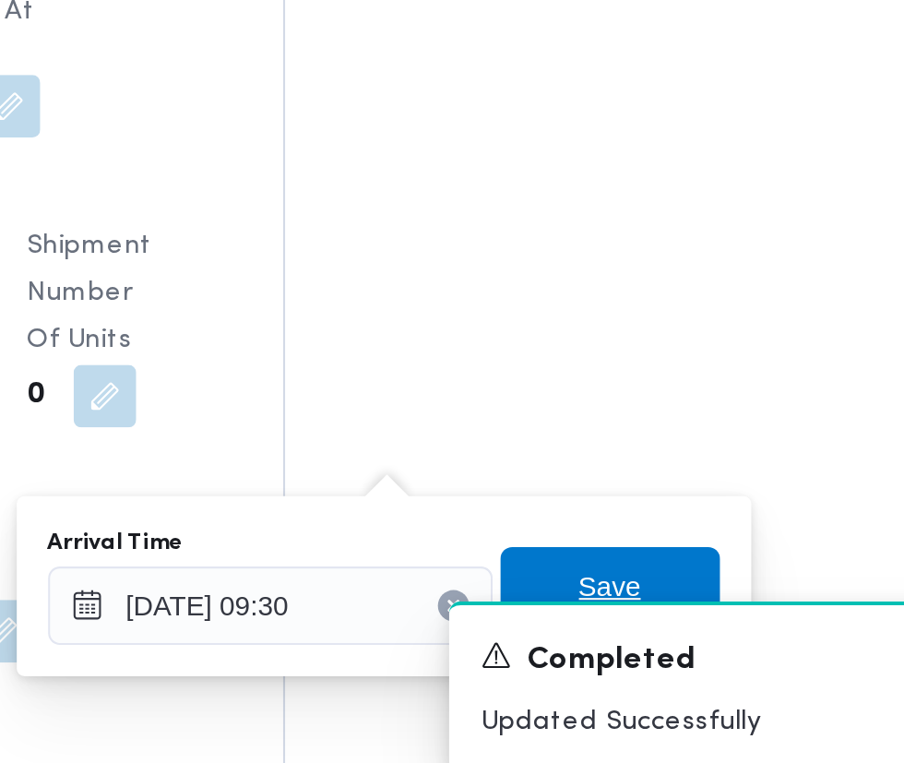
click at [683, 650] on span "Save" at bounding box center [670, 659] width 30 height 22
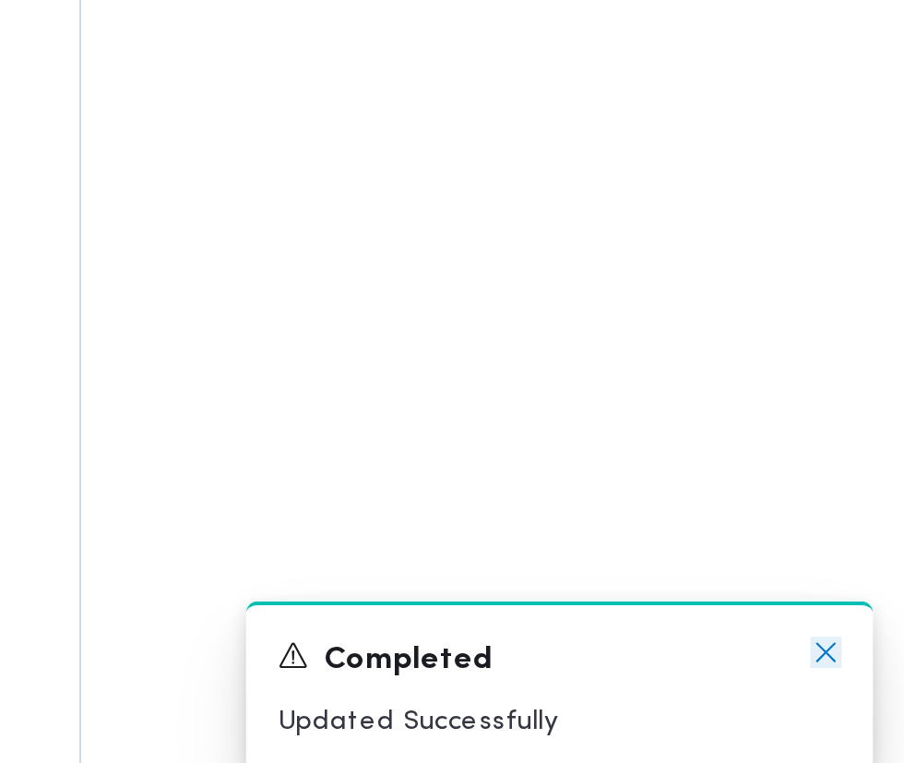
click at [867, 692] on icon "Dismiss toast" at bounding box center [866, 690] width 9 height 9
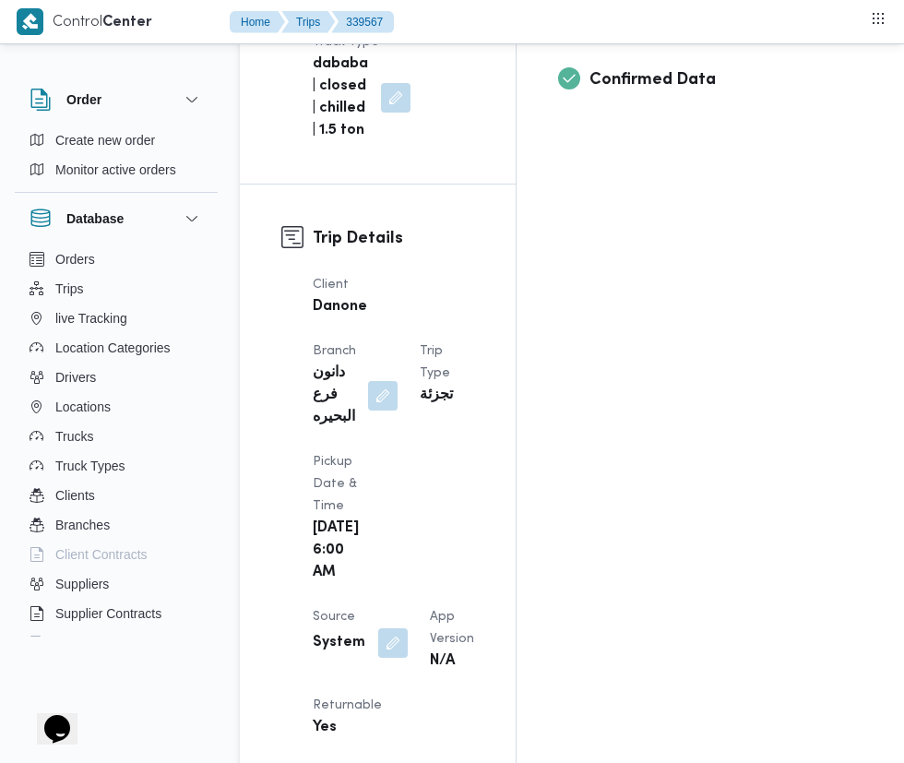
scroll to position [813, 0]
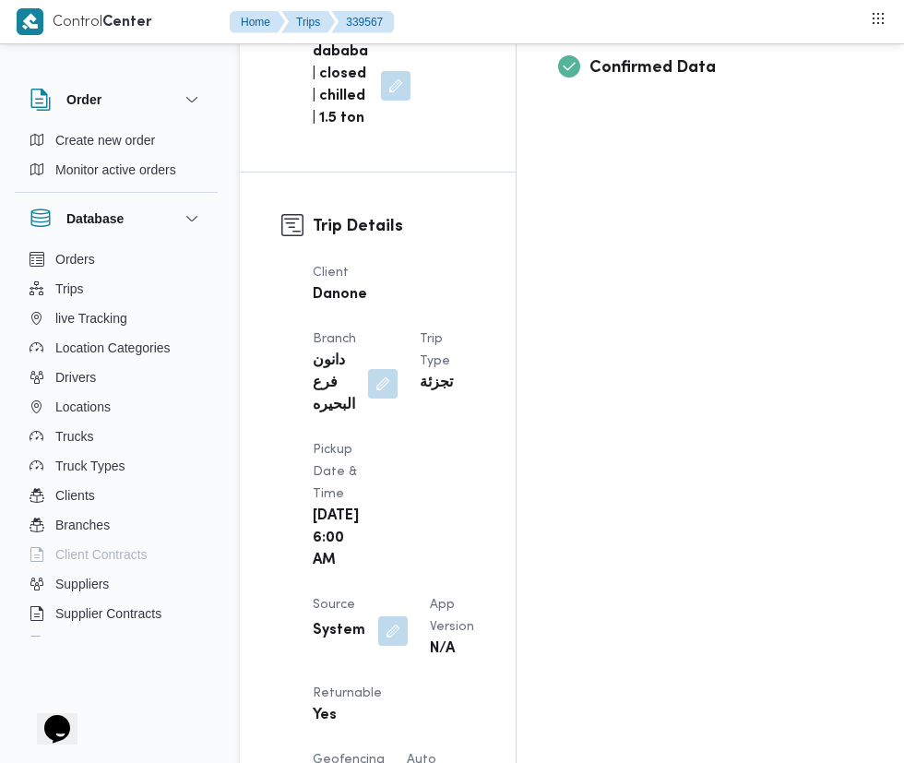
click at [386, 616] on button "button" at bounding box center [393, 631] width 30 height 30
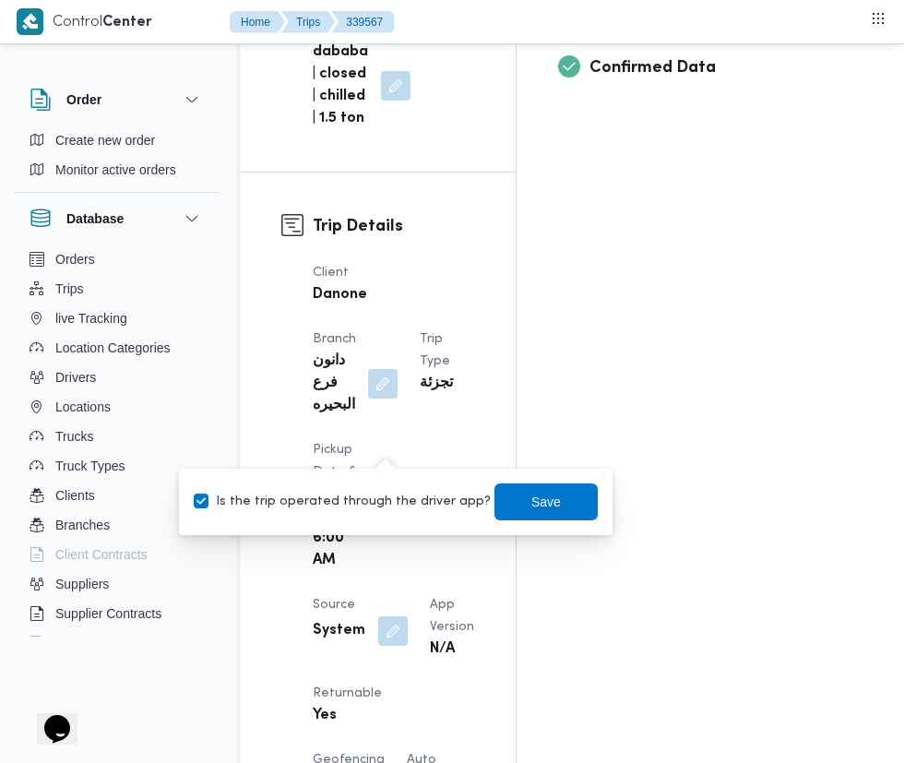
click at [441, 520] on div "Is the trip operated through the driver app? Save" at bounding box center [396, 501] width 408 height 41
click at [379, 507] on label "Is the trip operated through the driver app?" at bounding box center [342, 502] width 297 height 22
checkbox input "false"
click at [531, 507] on span "Save" at bounding box center [546, 502] width 30 height 22
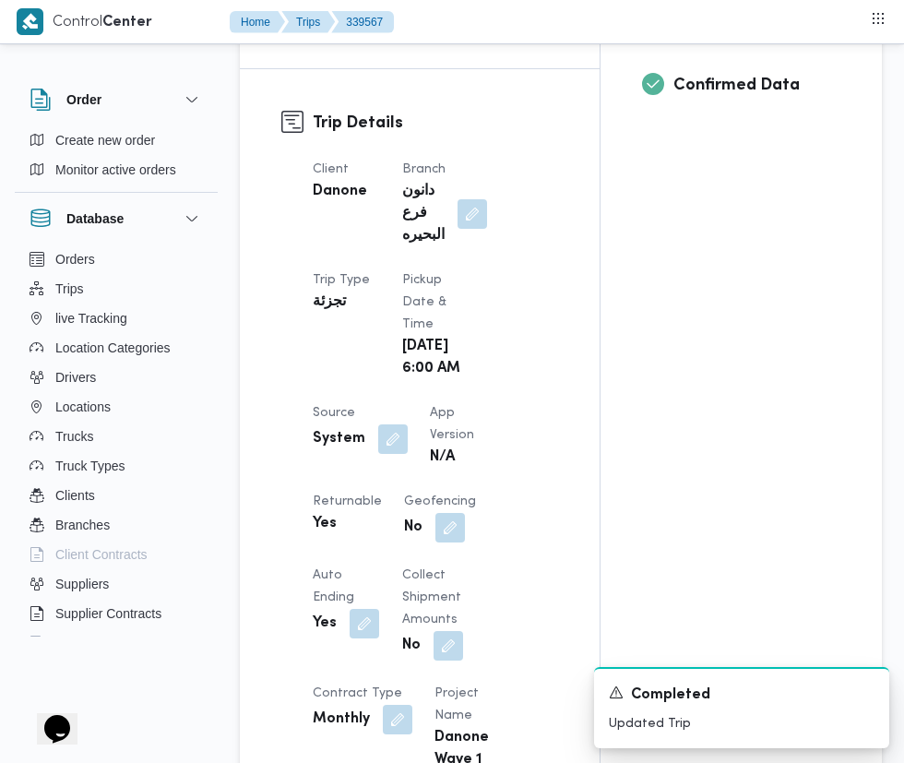
scroll to position [0, 0]
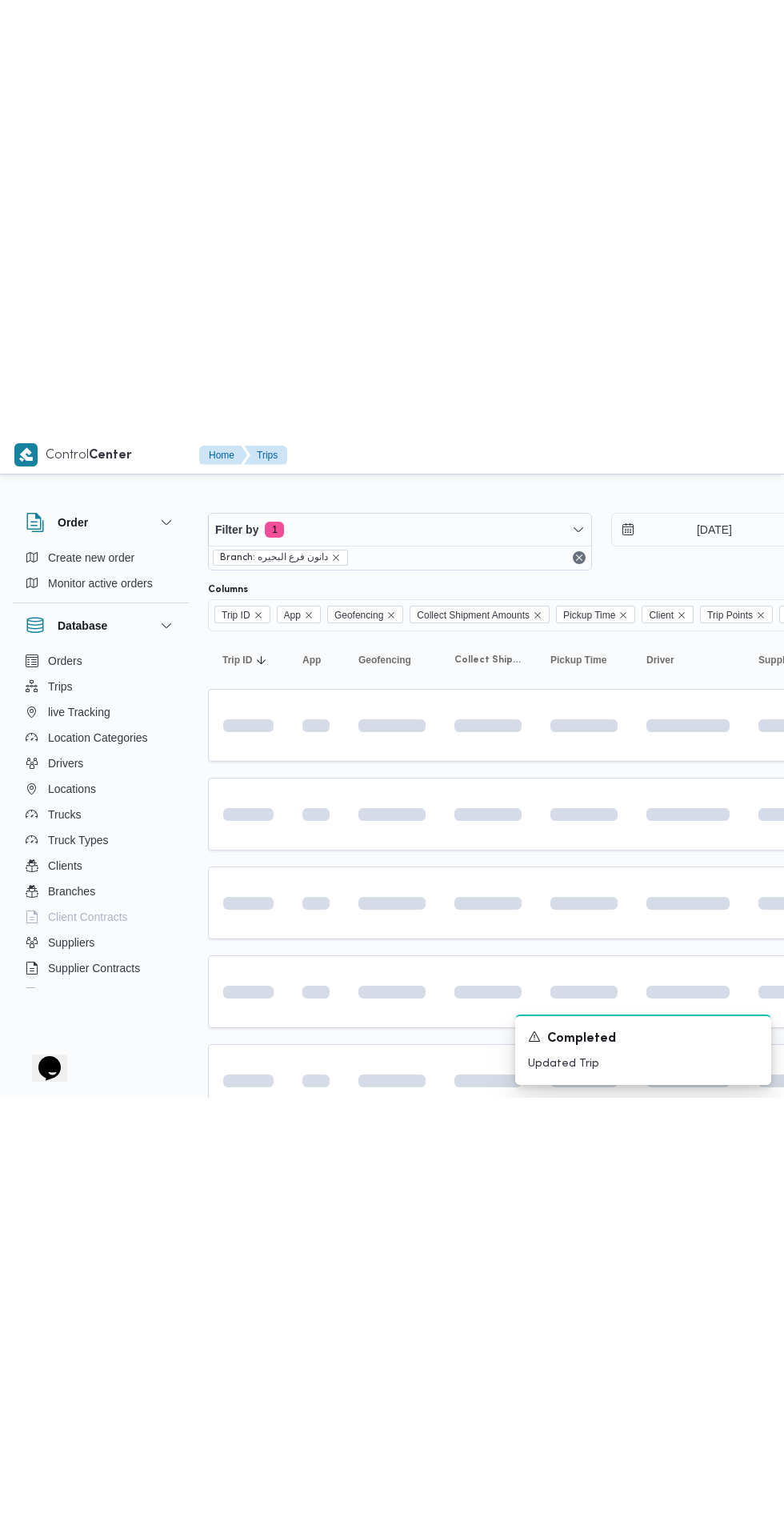
scroll to position [0, 26]
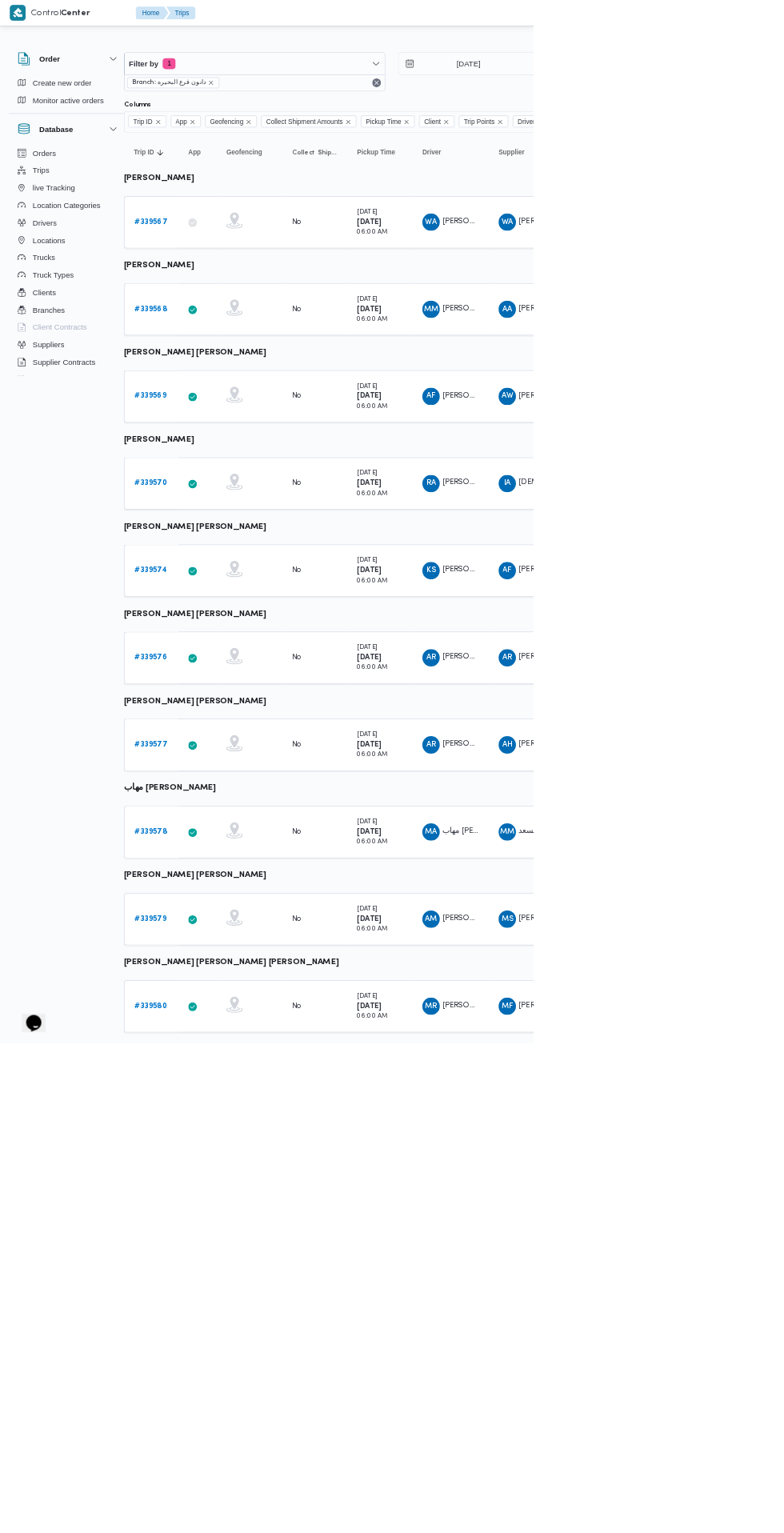
click at [221, 454] on b "# 339568" at bounding box center [221, 454] width 48 height 10
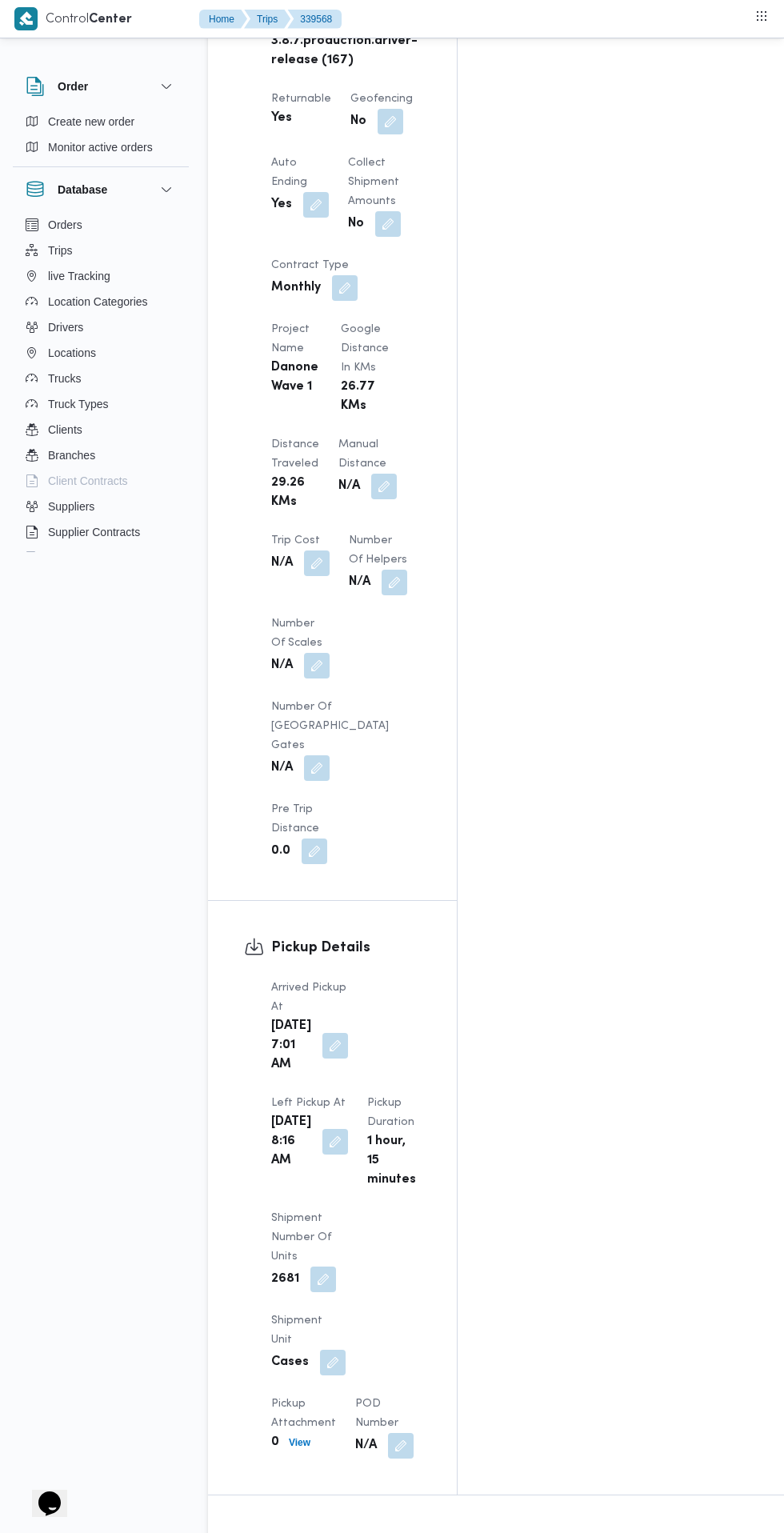
scroll to position [1323, 0]
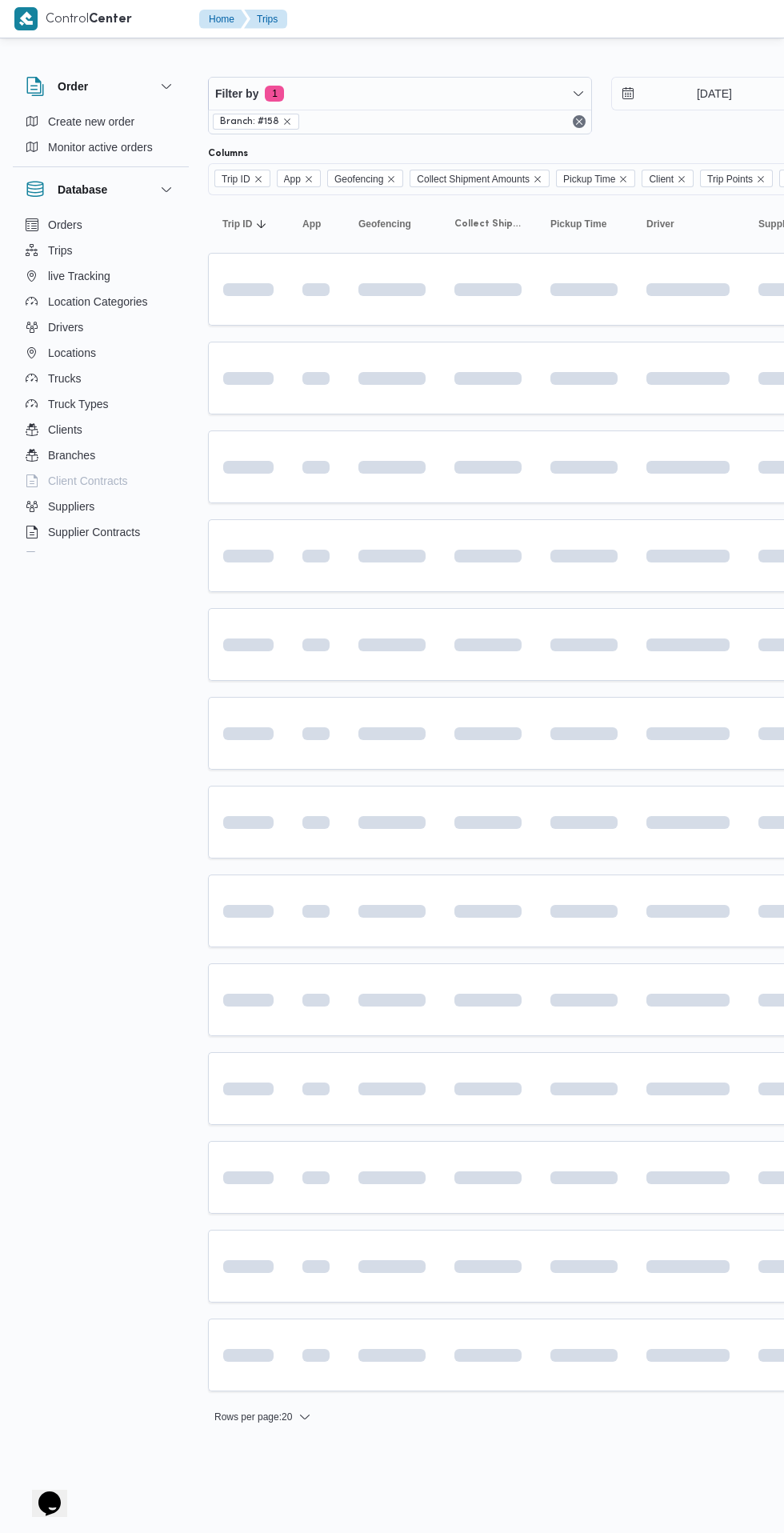
scroll to position [0, 26]
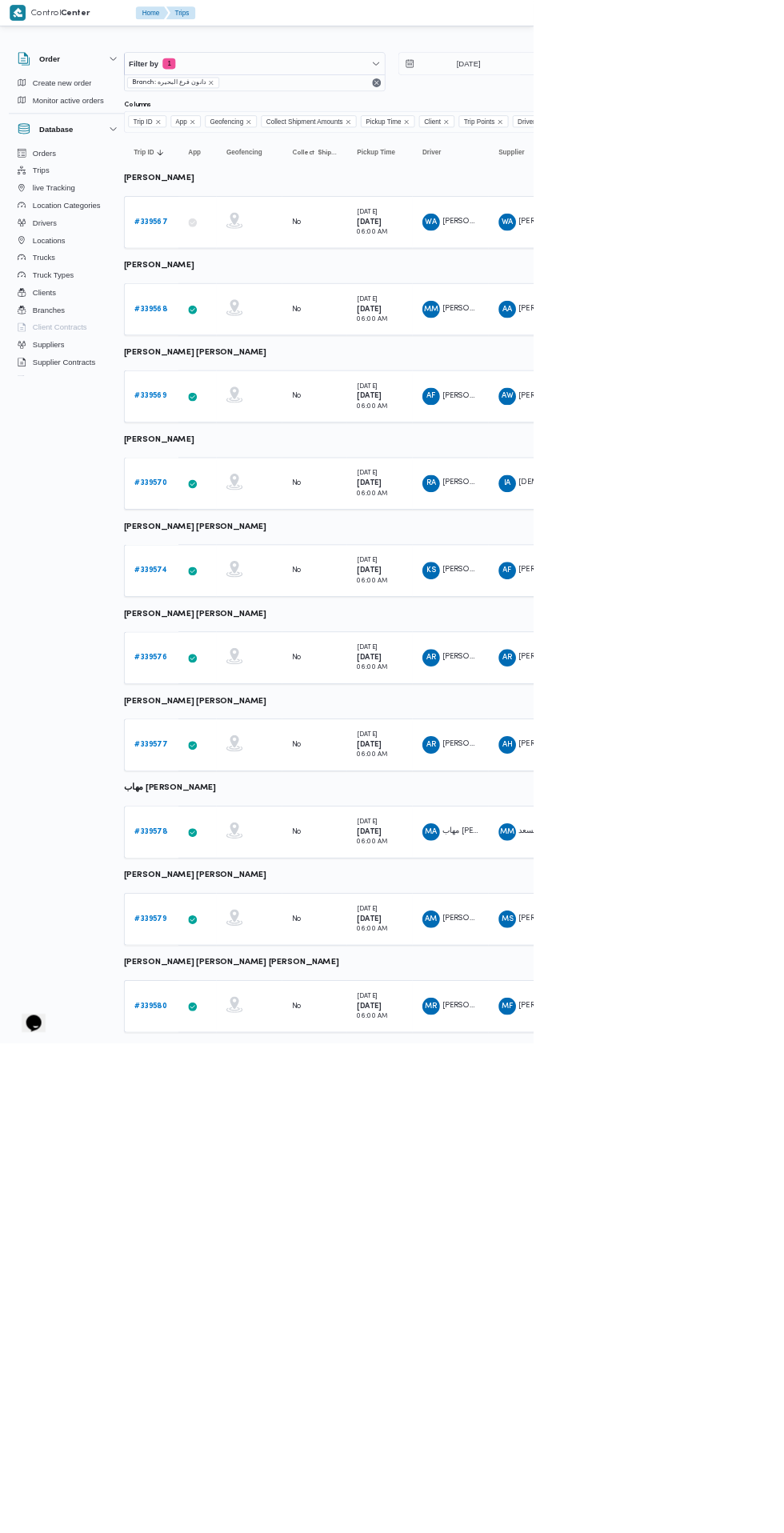
click at [201, 581] on b "# 339569" at bounding box center [221, 582] width 47 height 10
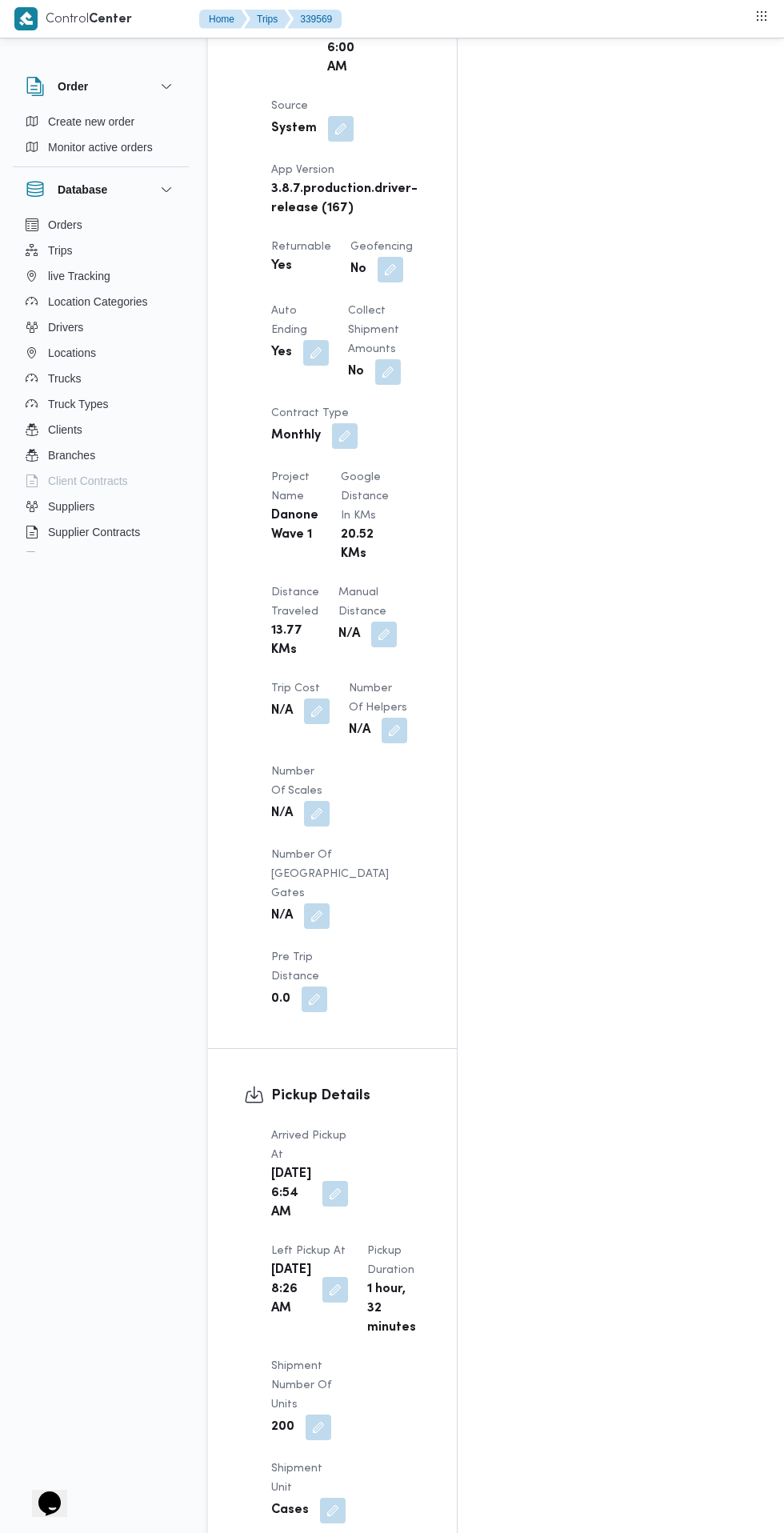
scroll to position [1121, 0]
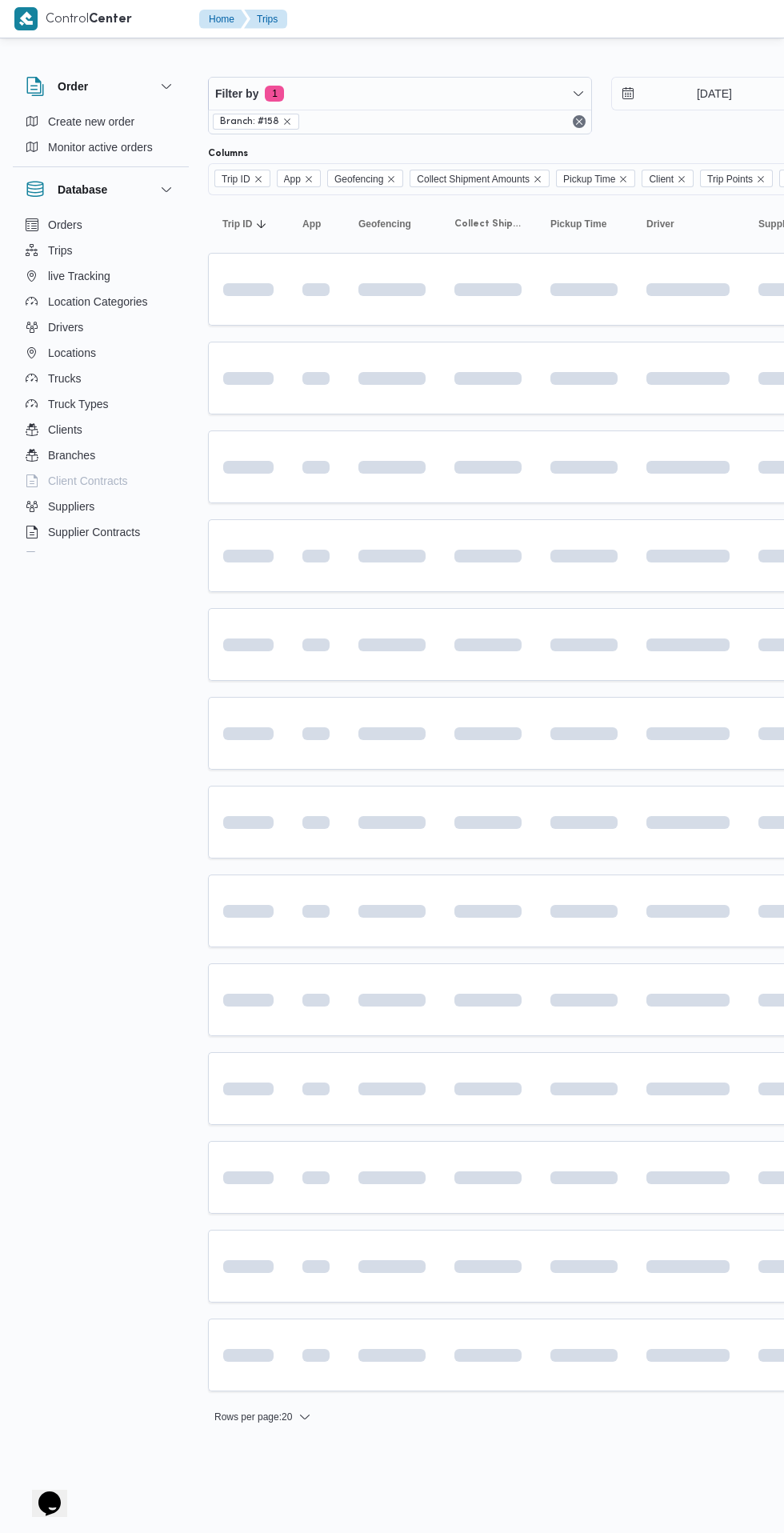
scroll to position [0, 26]
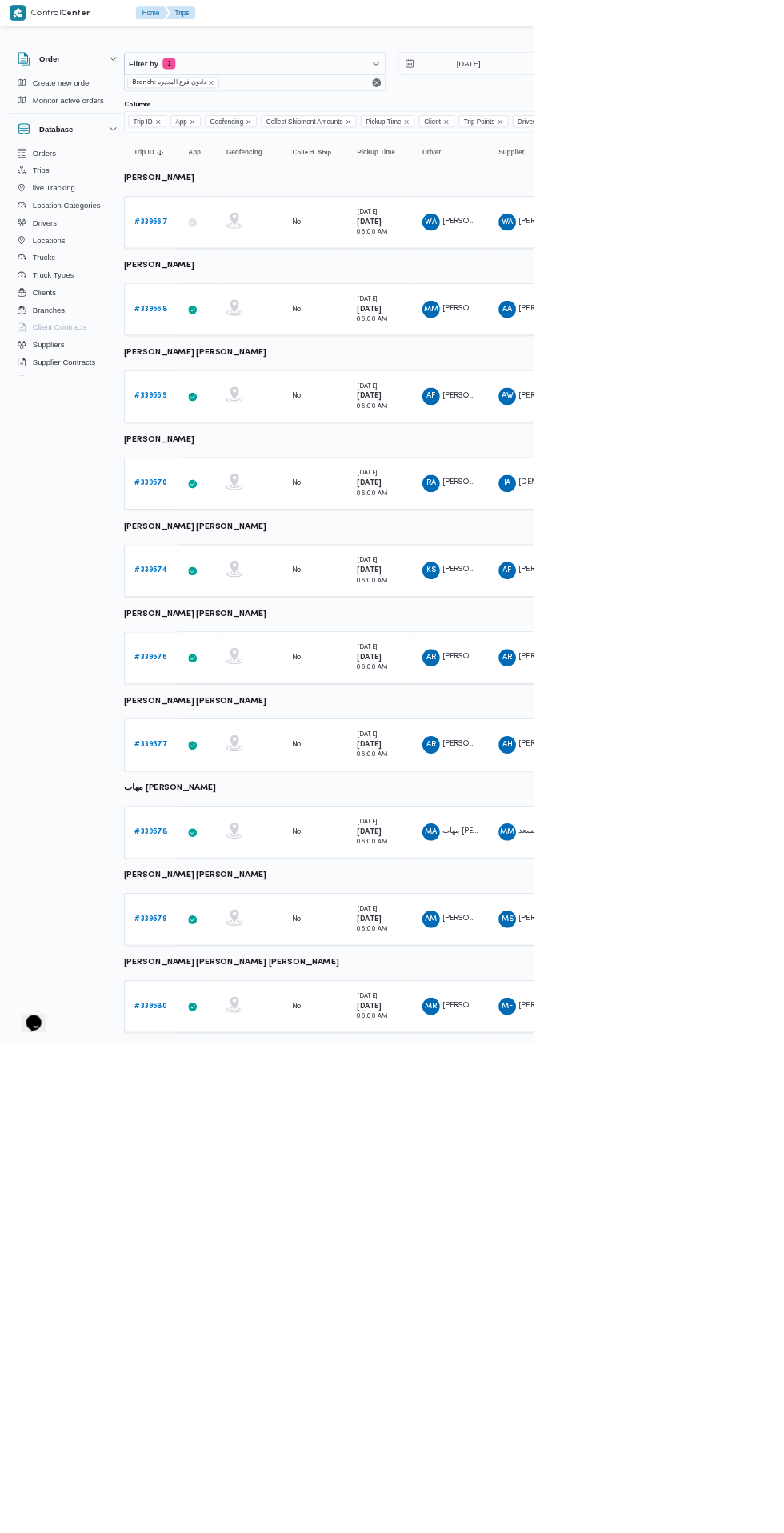
click at [221, 717] on link "# 339570" at bounding box center [221, 711] width 48 height 19
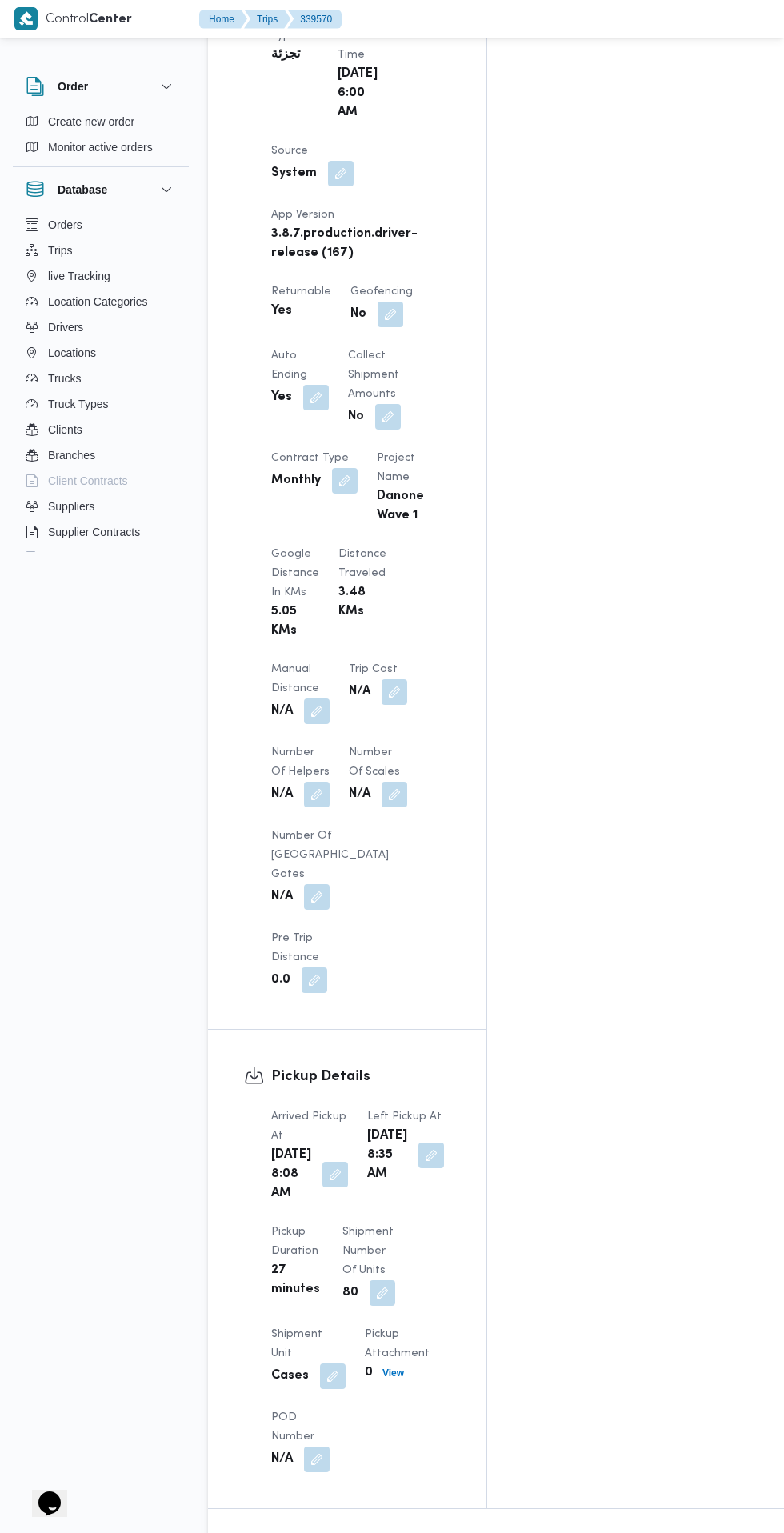
scroll to position [973, 0]
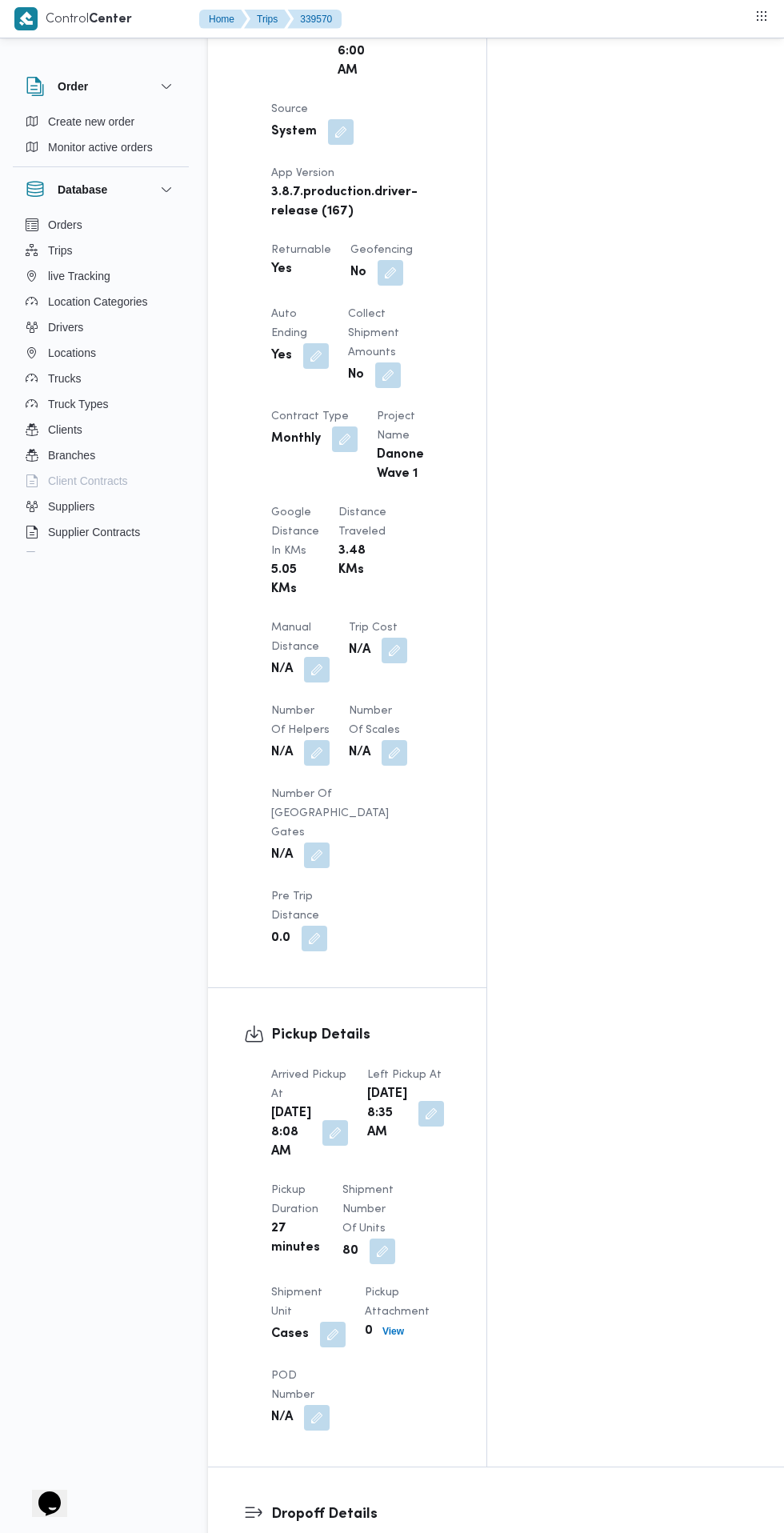
click at [323, 1120] on button "button" at bounding box center [336, 1133] width 26 height 26
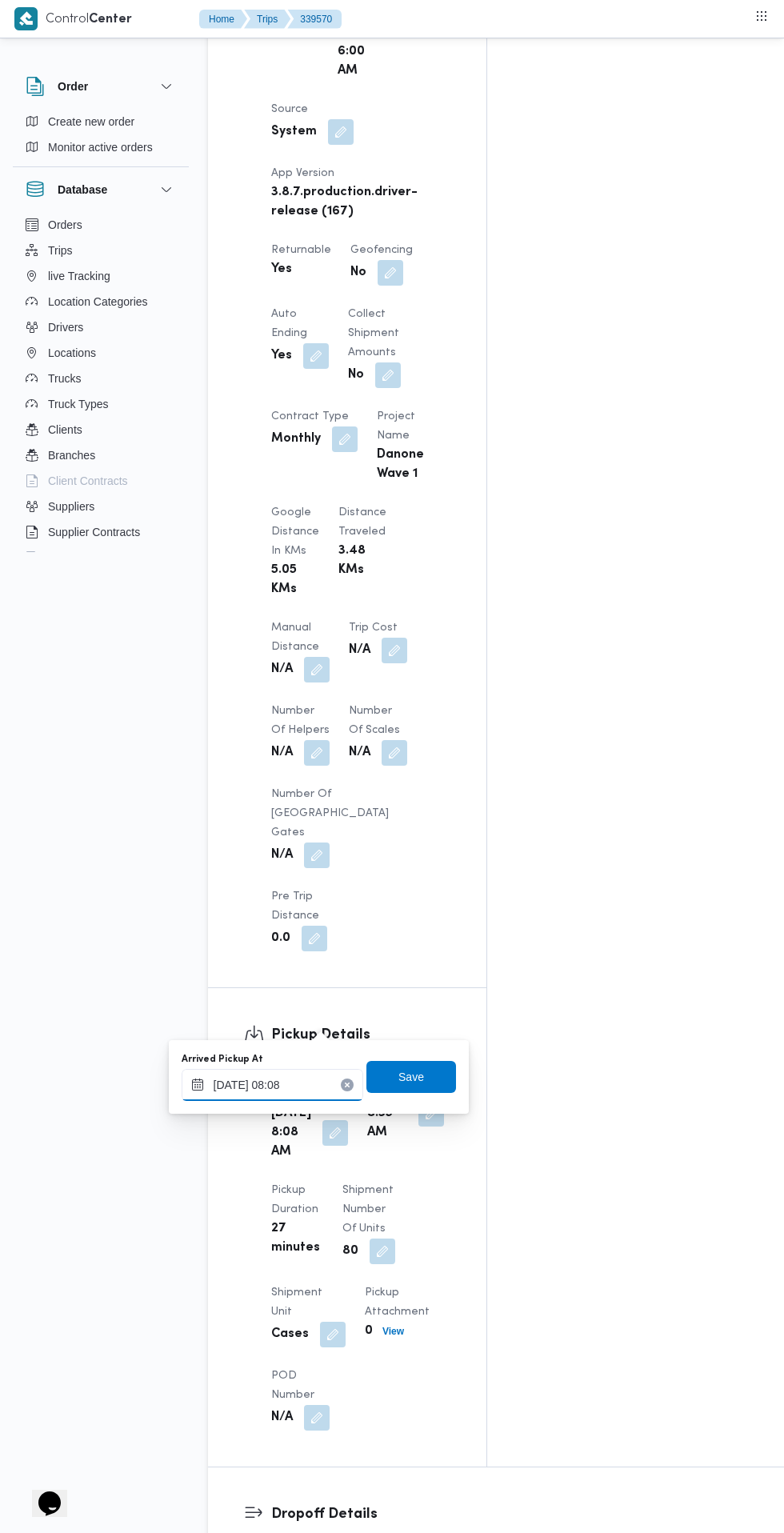
click at [295, 1084] on input "[DATE] 08:08" at bounding box center [271, 1084] width 181 height 32
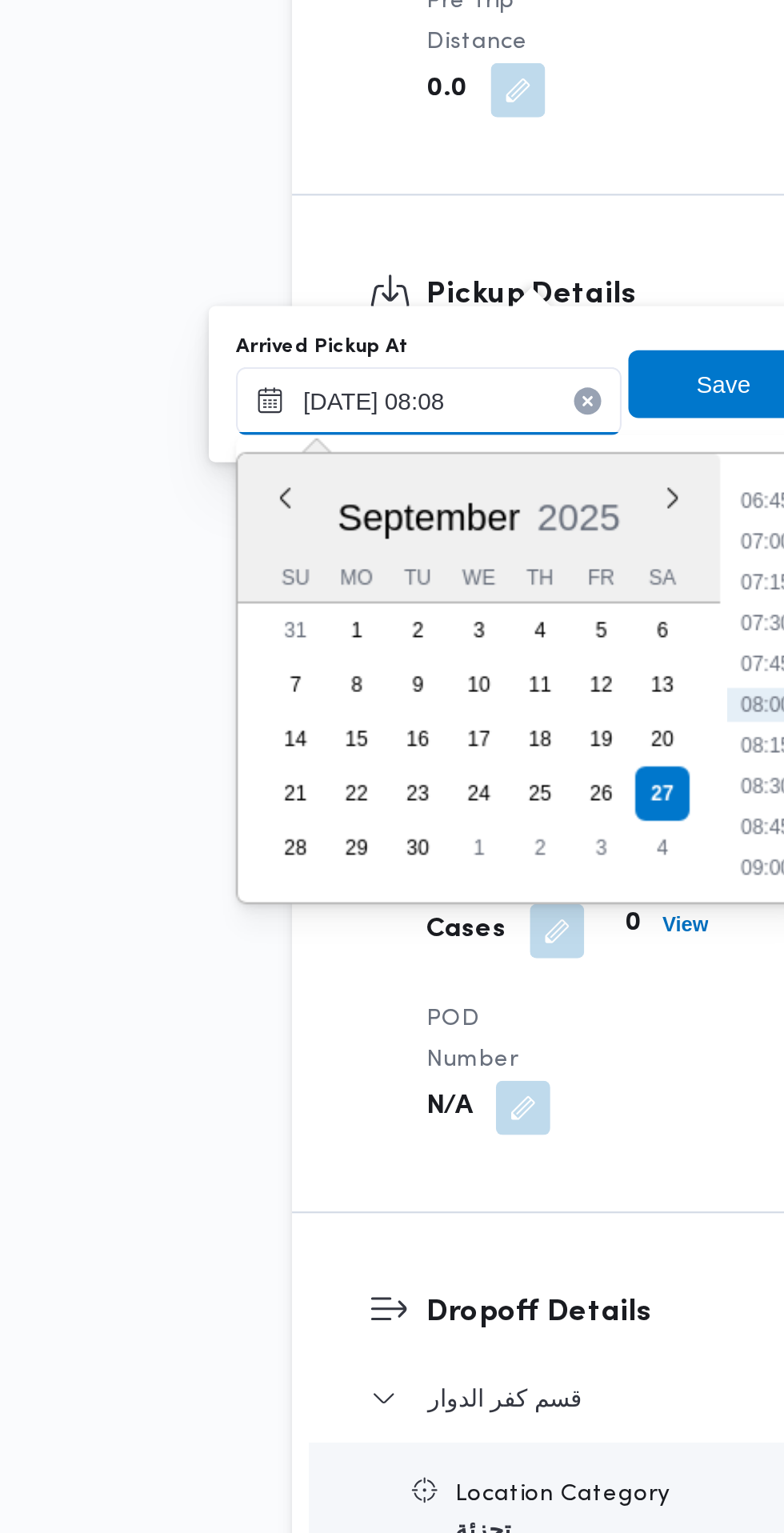
scroll to position [1095, 0]
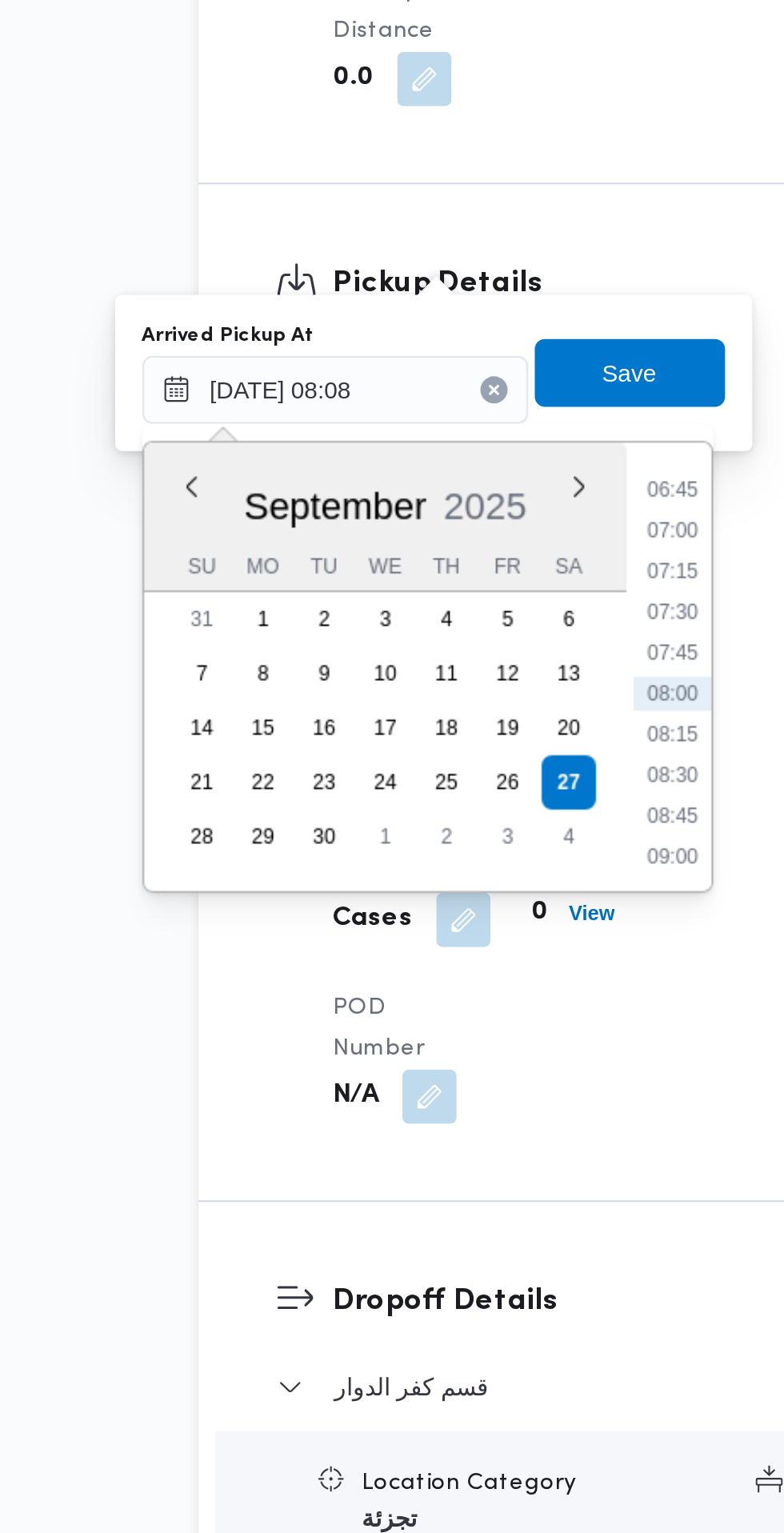
click at [436, 1048] on li "07:15" at bounding box center [431, 1049] width 36 height 16
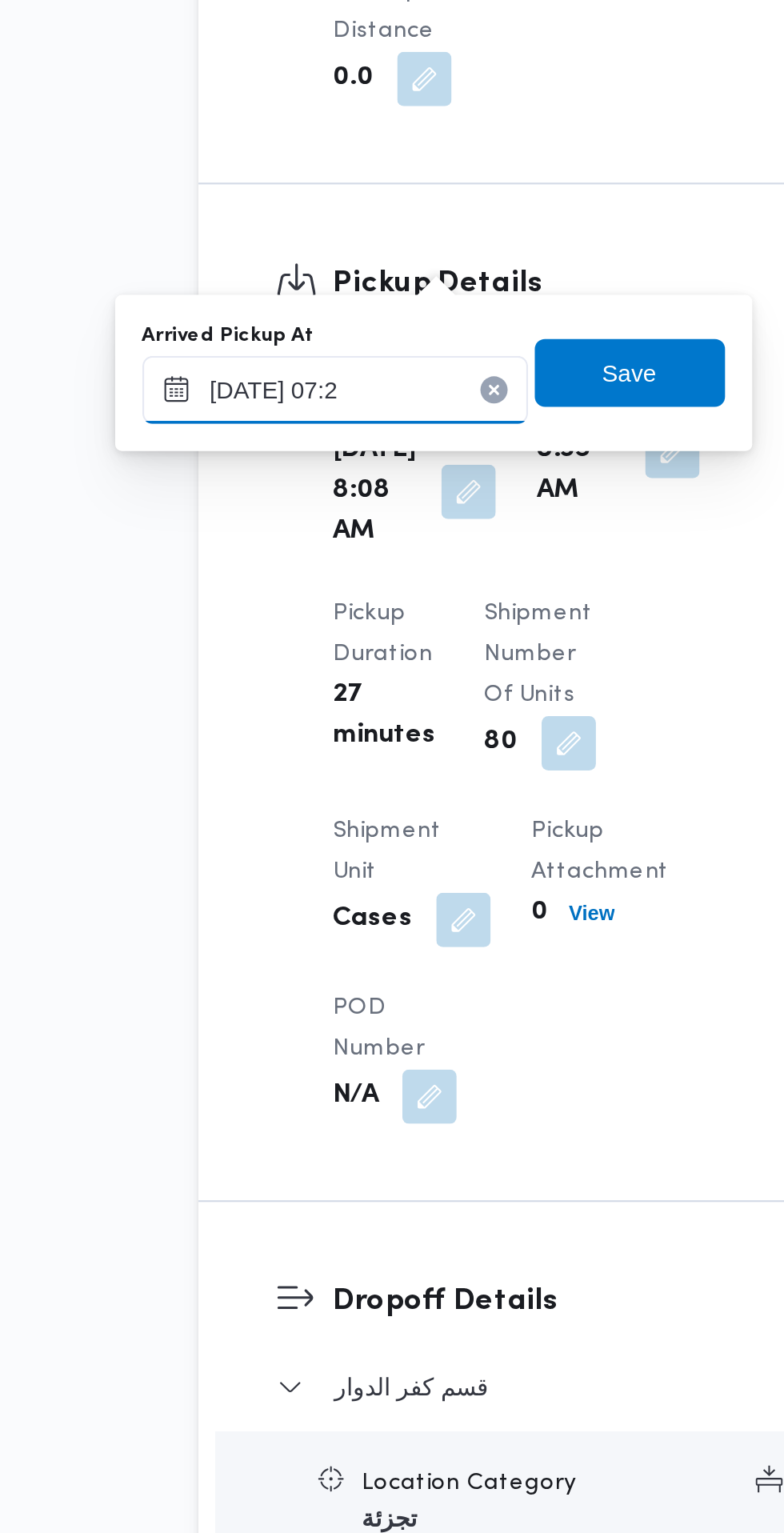
type input "[DATE] 07:20"
click at [420, 959] on span "Save" at bounding box center [411, 955] width 26 height 19
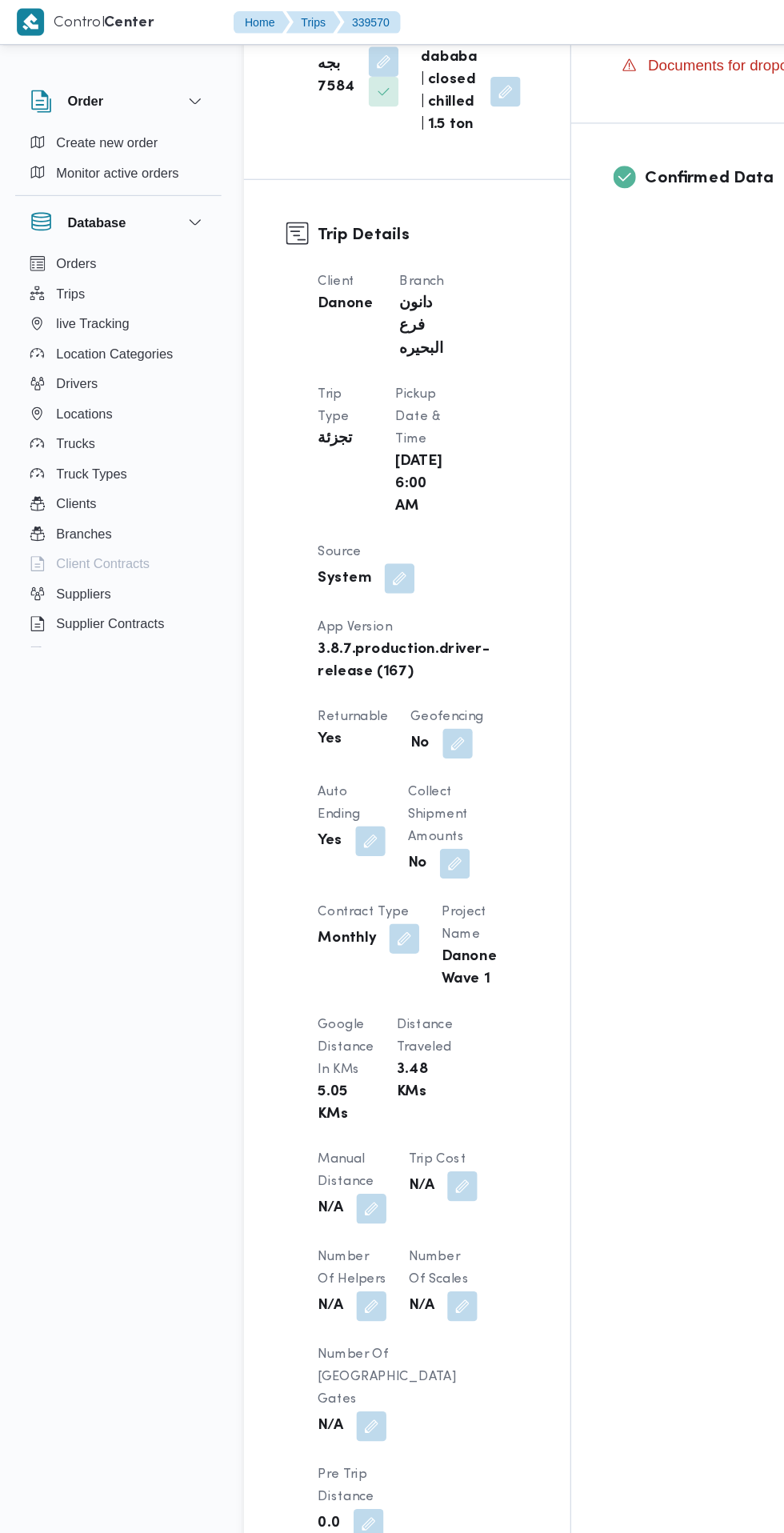
scroll to position [0, 0]
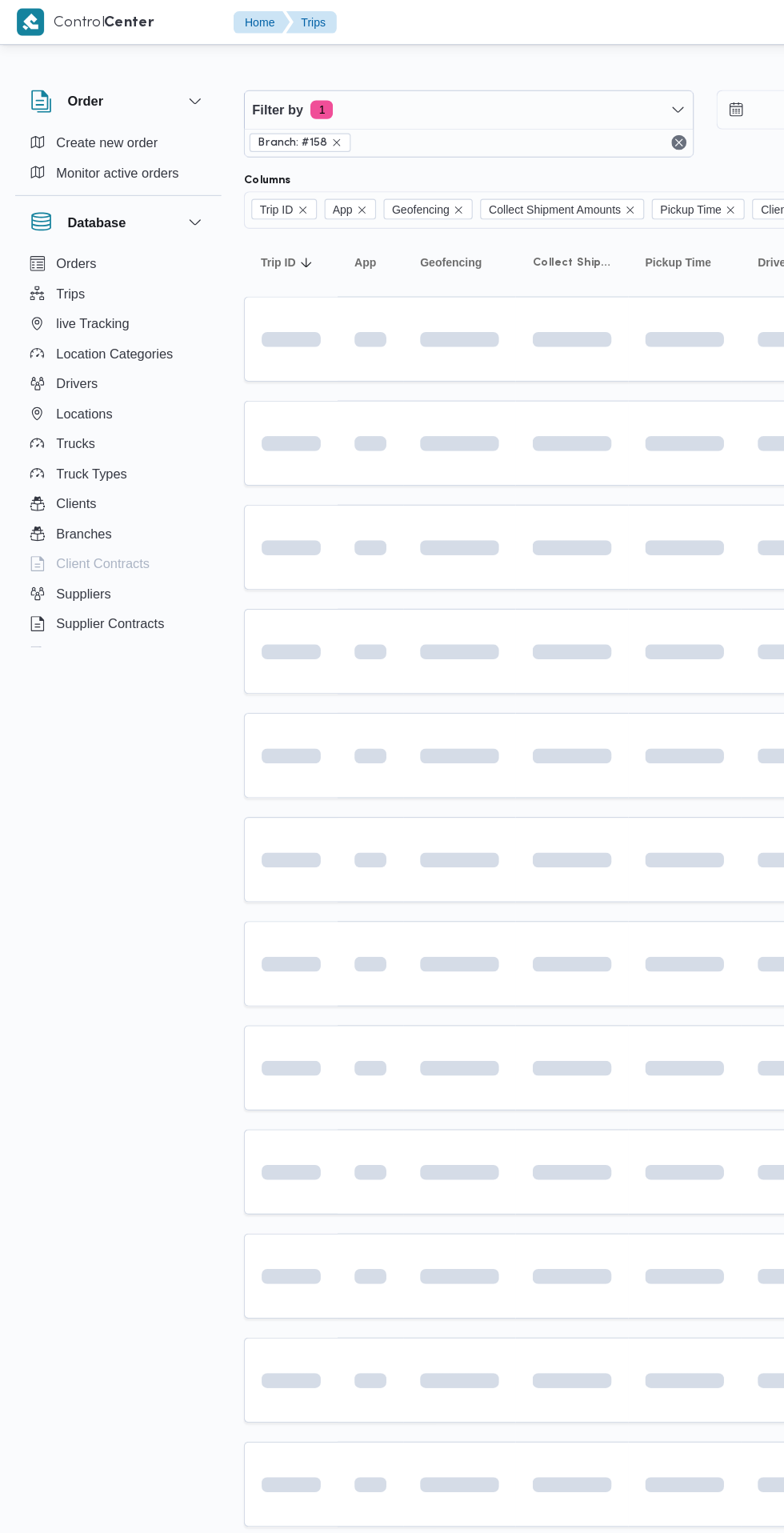
scroll to position [0, 26]
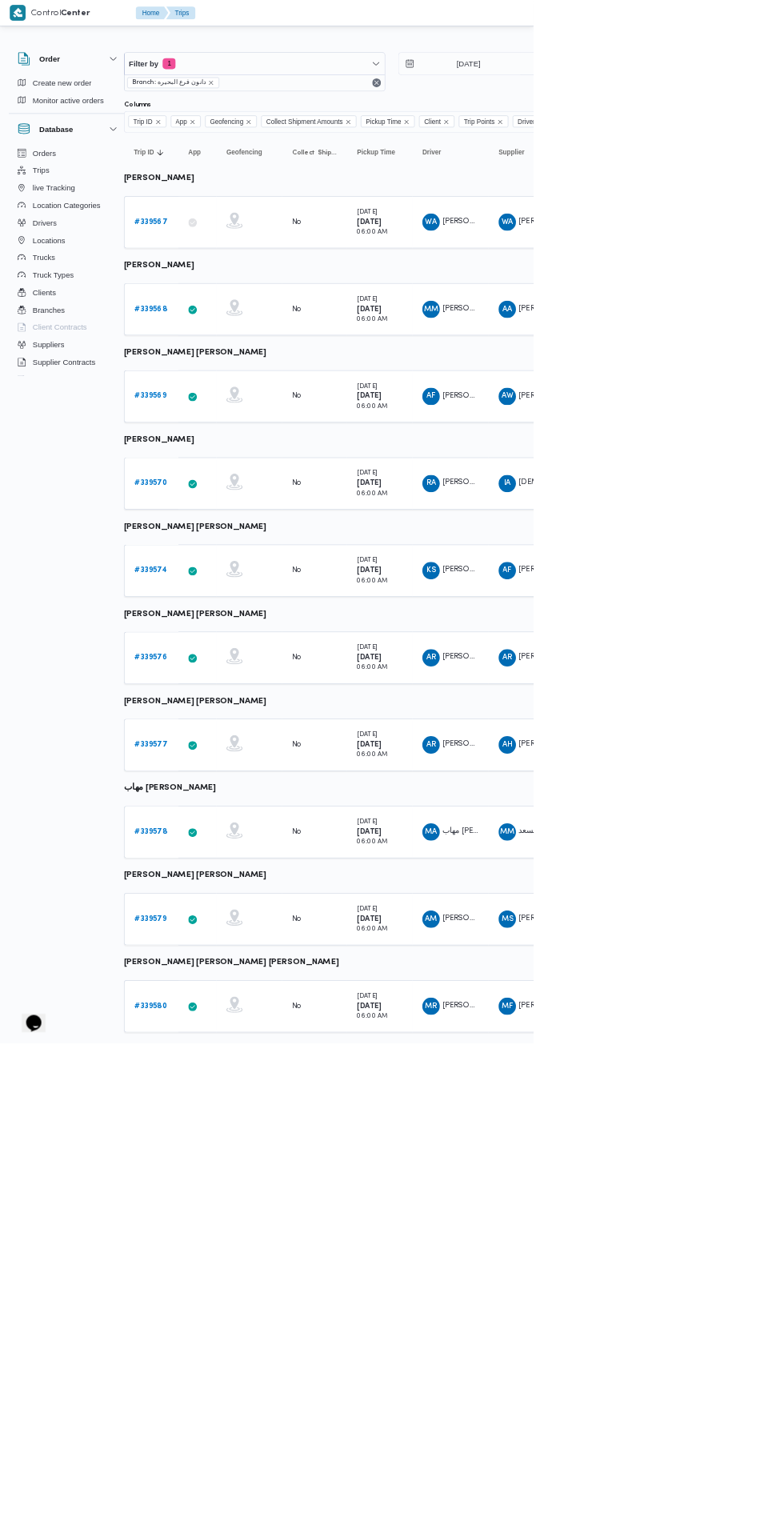
click at [225, 837] on b "# 339574" at bounding box center [221, 838] width 48 height 10
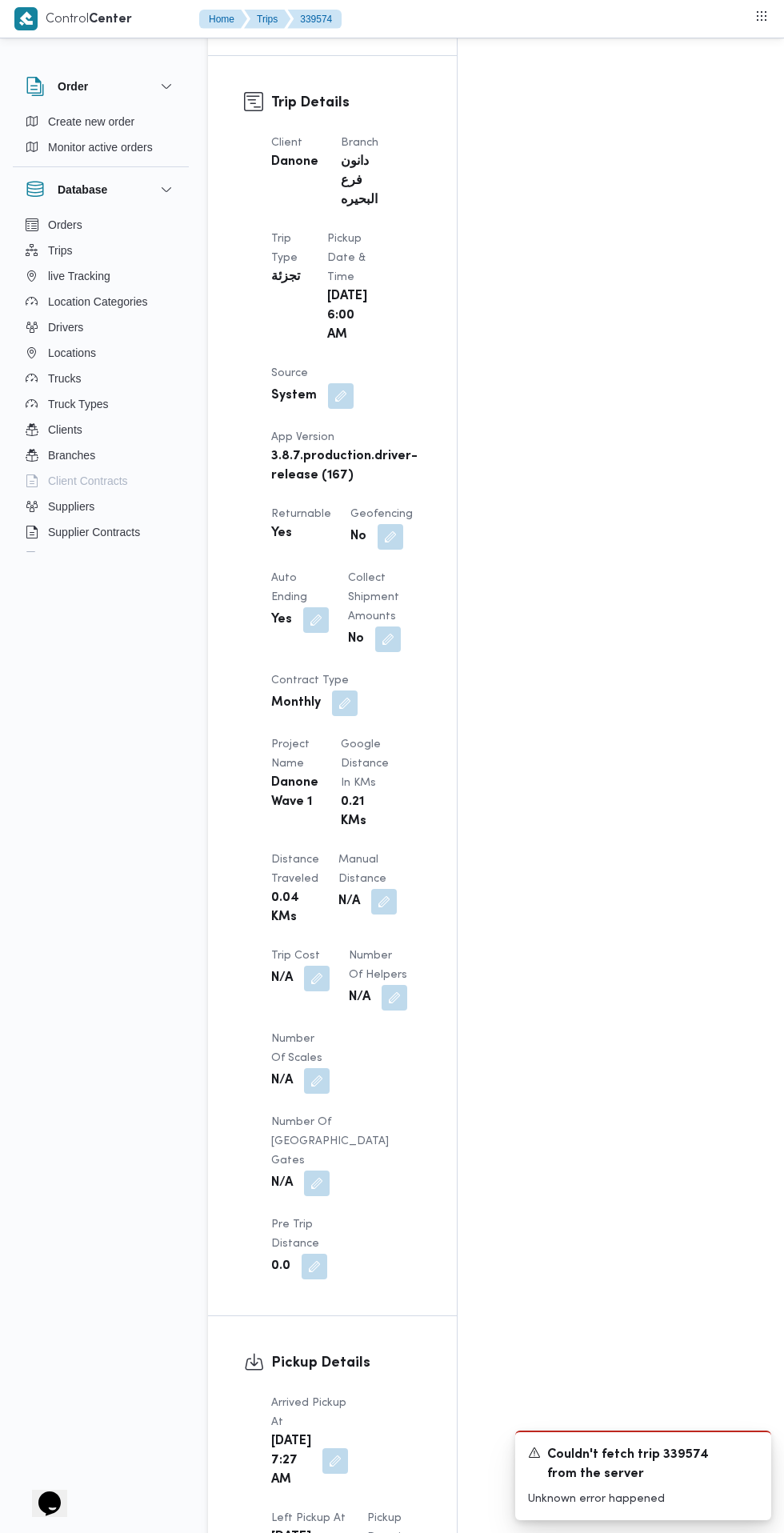
scroll to position [783, 0]
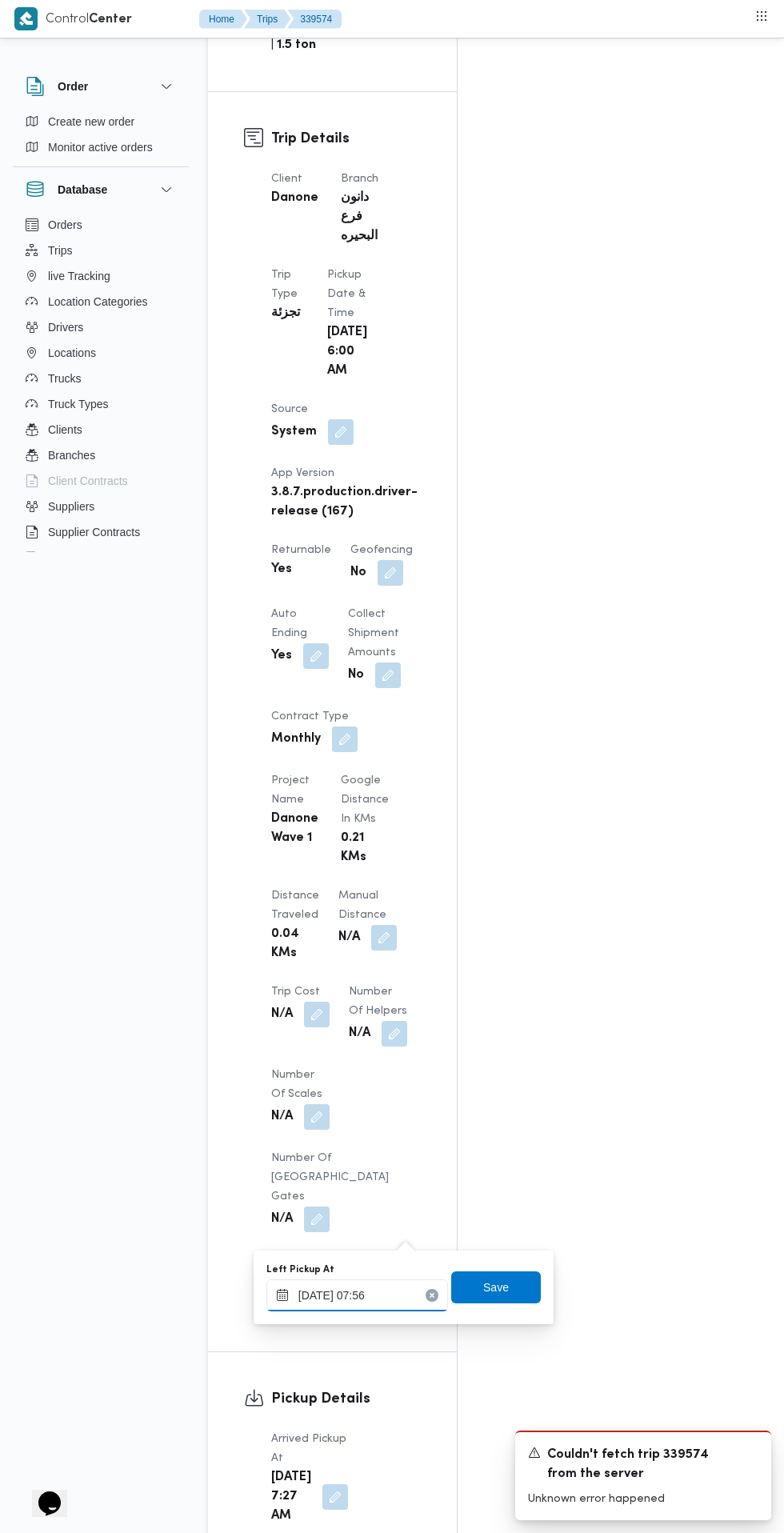
click at [384, 1294] on input "[DATE] 07:56" at bounding box center [356, 1295] width 181 height 32
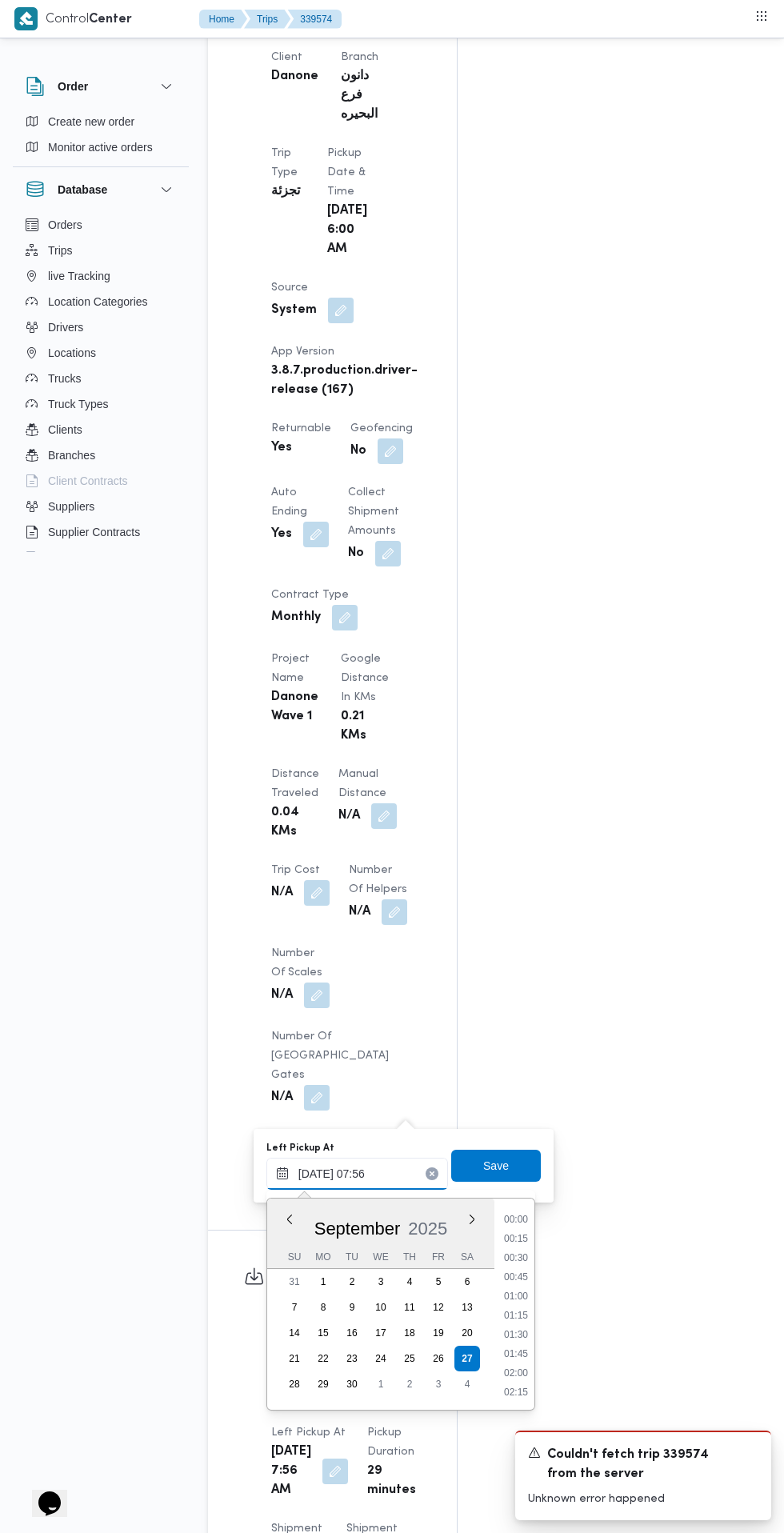
scroll to position [498, 0]
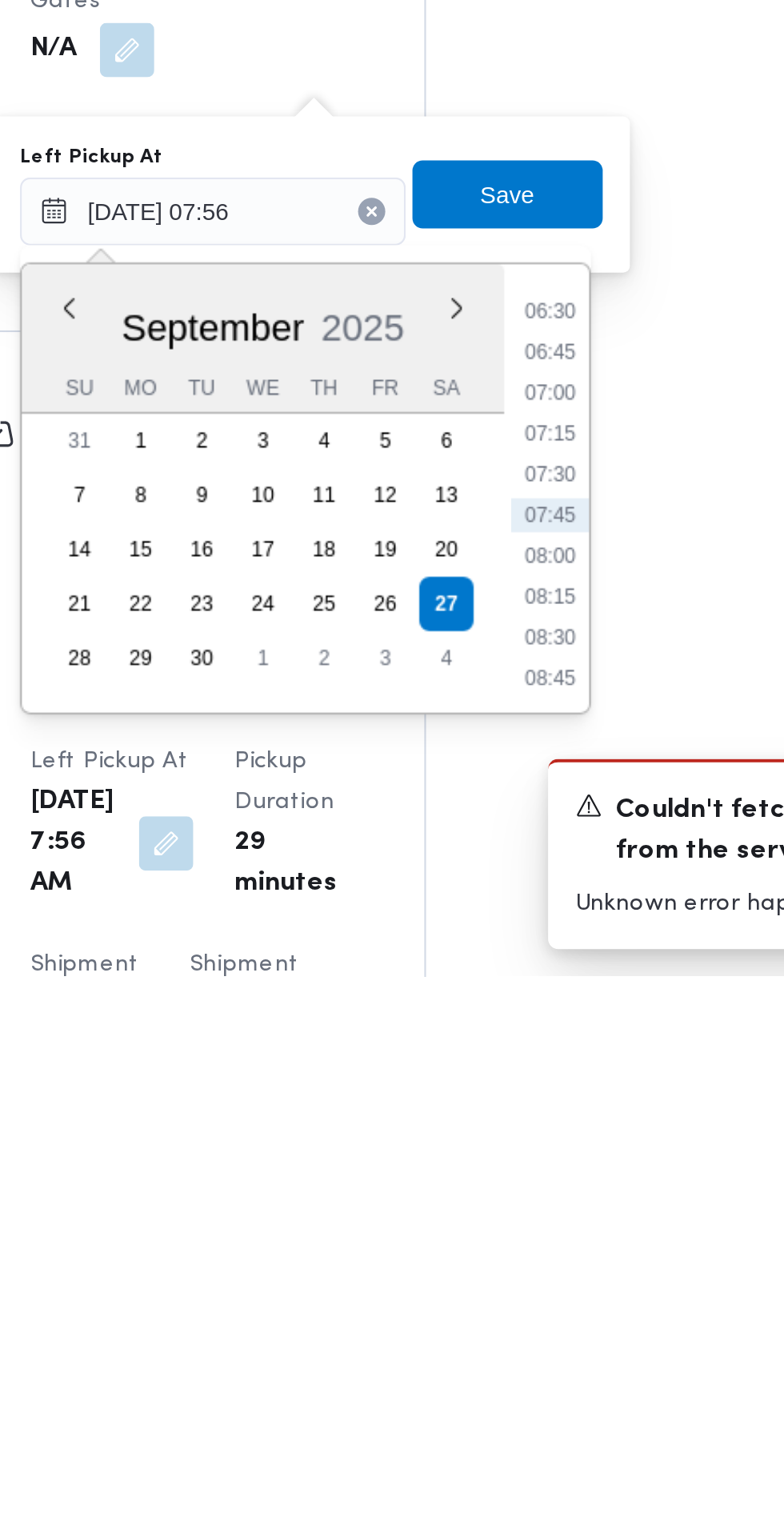
click at [529, 1378] on li "08:30" at bounding box center [516, 1373] width 36 height 16
type input "[DATE] 08:30"
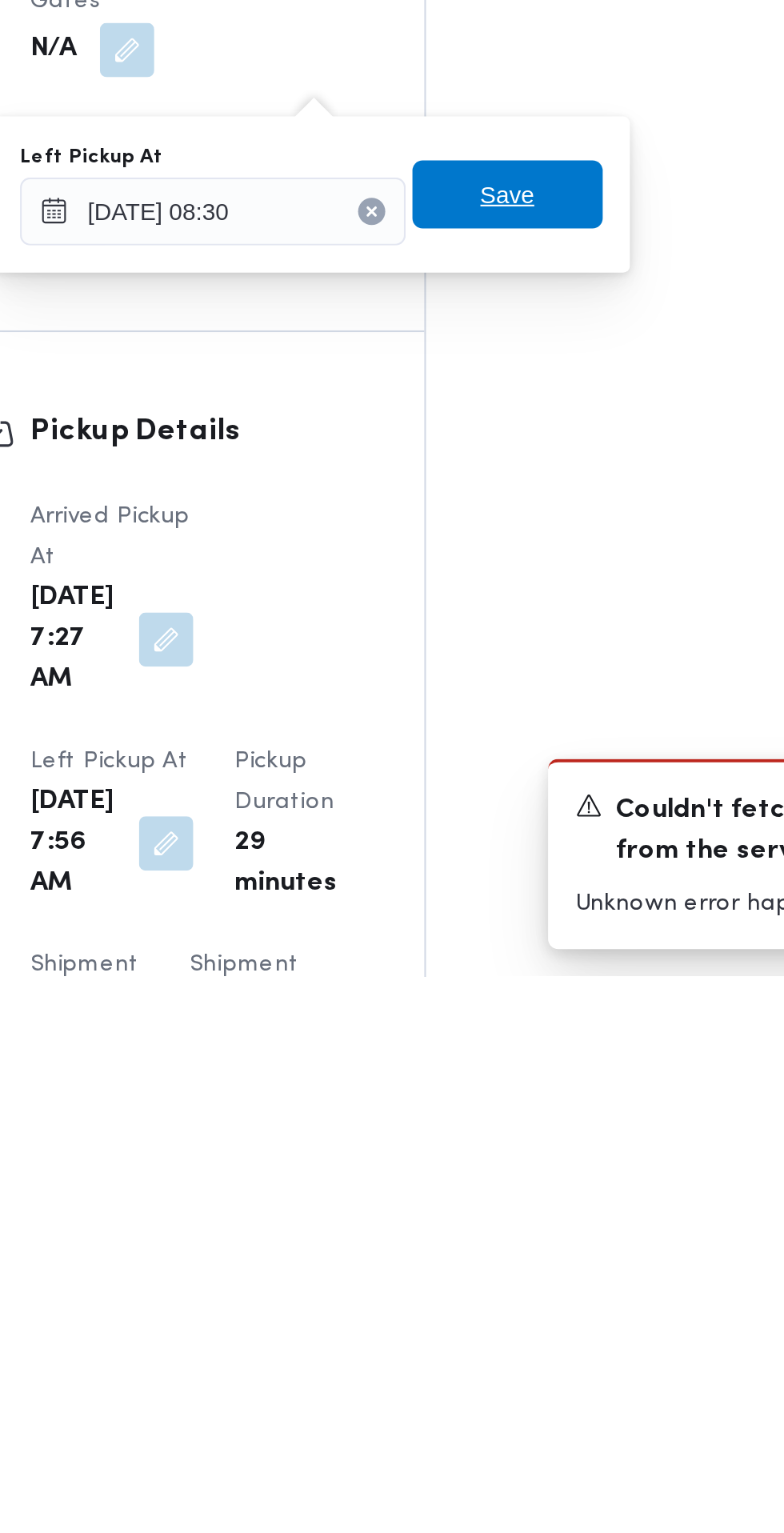
click at [514, 1170] on span "Save" at bounding box center [495, 1164] width 89 height 32
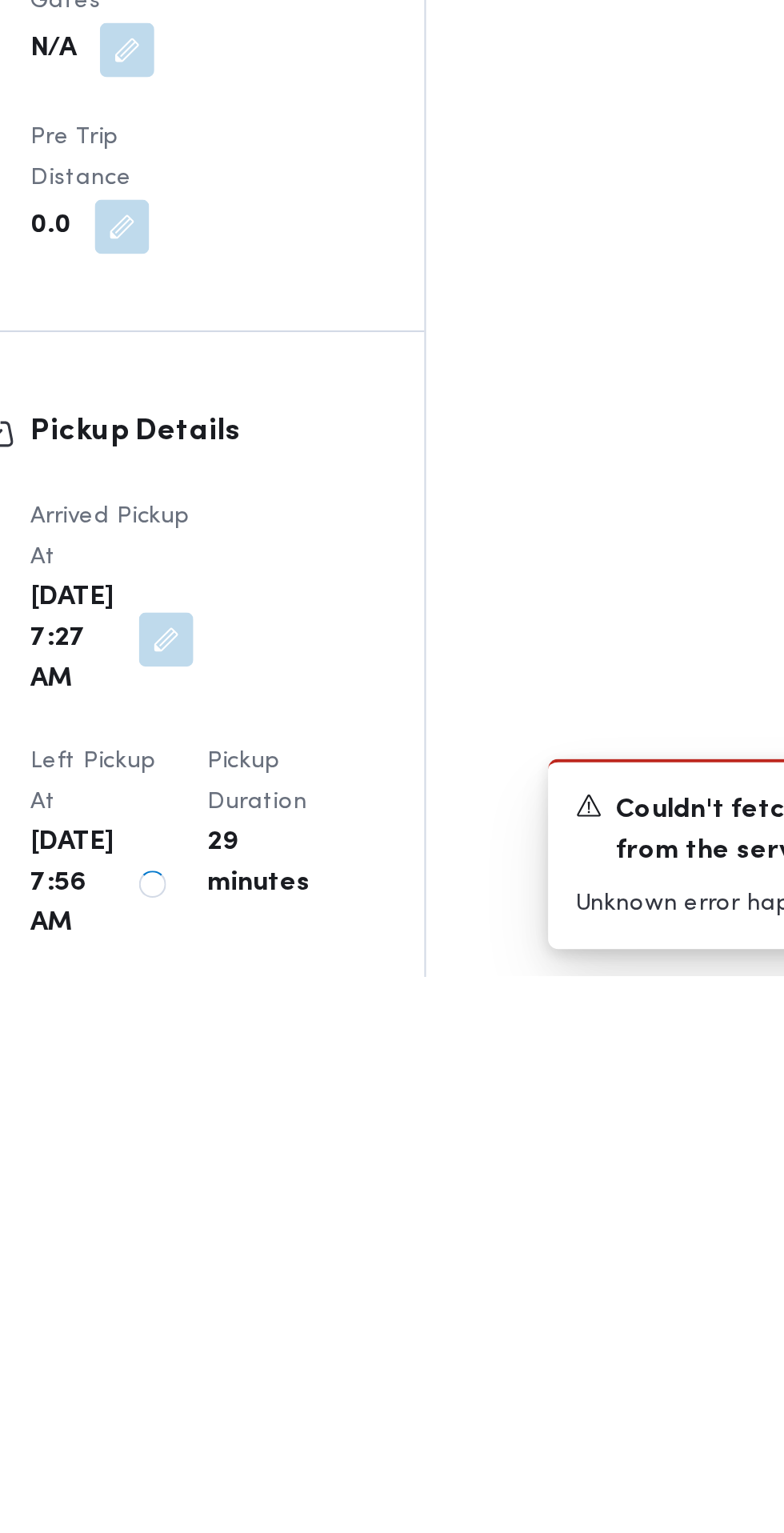
scroll to position [905, 0]
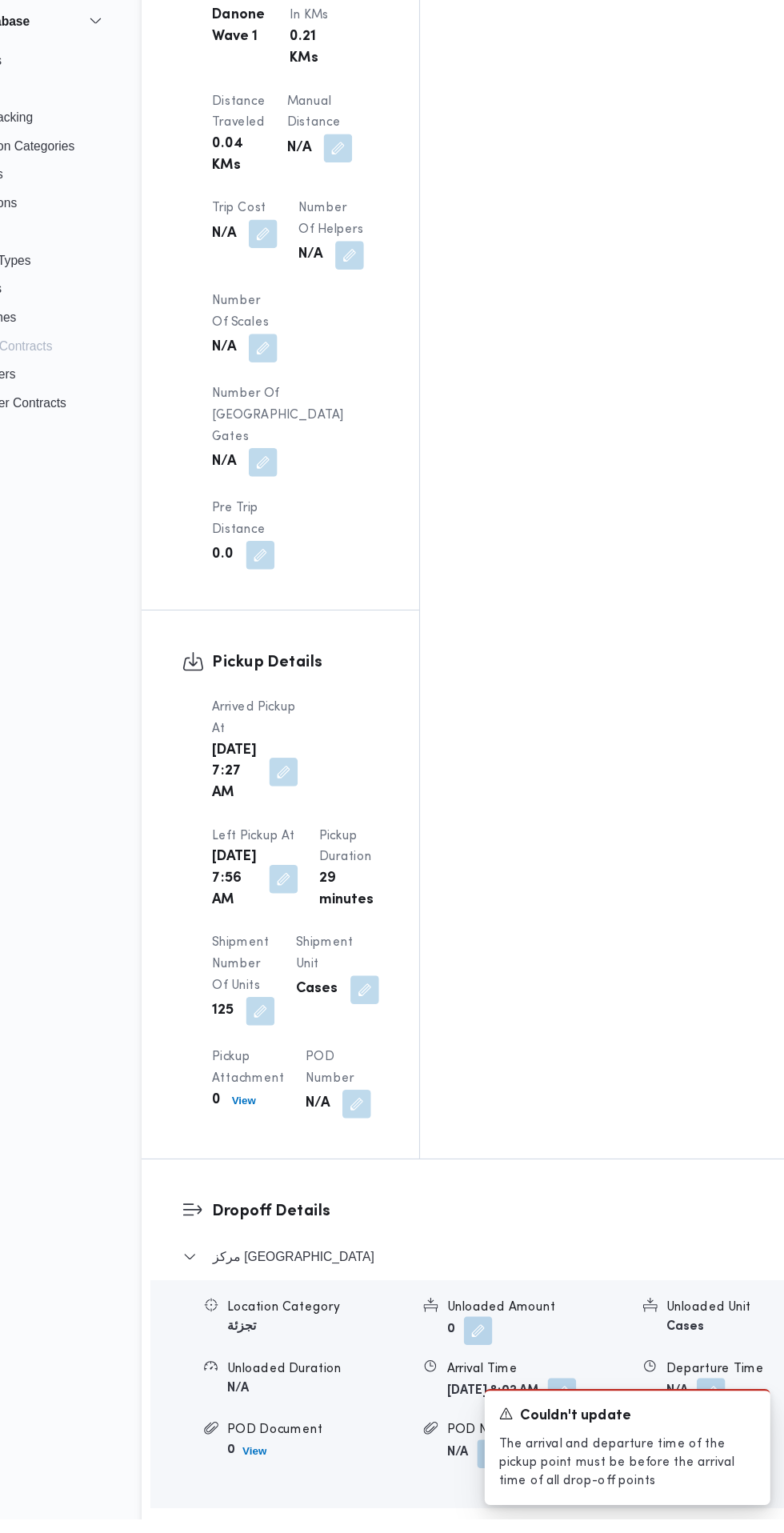
click at [572, 1406] on button "button" at bounding box center [585, 1419] width 26 height 26
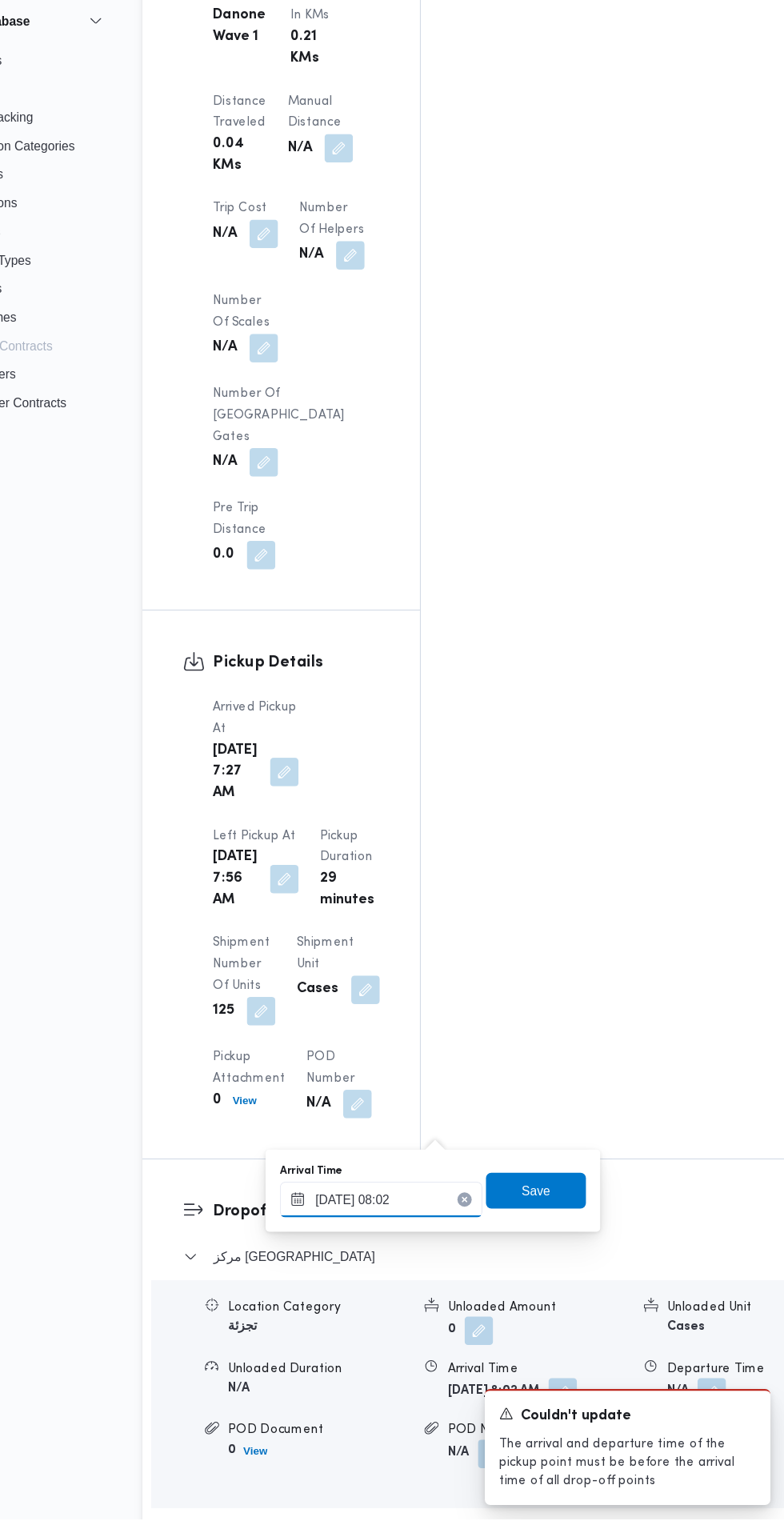
click at [427, 1245] on input "[DATE] 08:02" at bounding box center [421, 1246] width 181 height 32
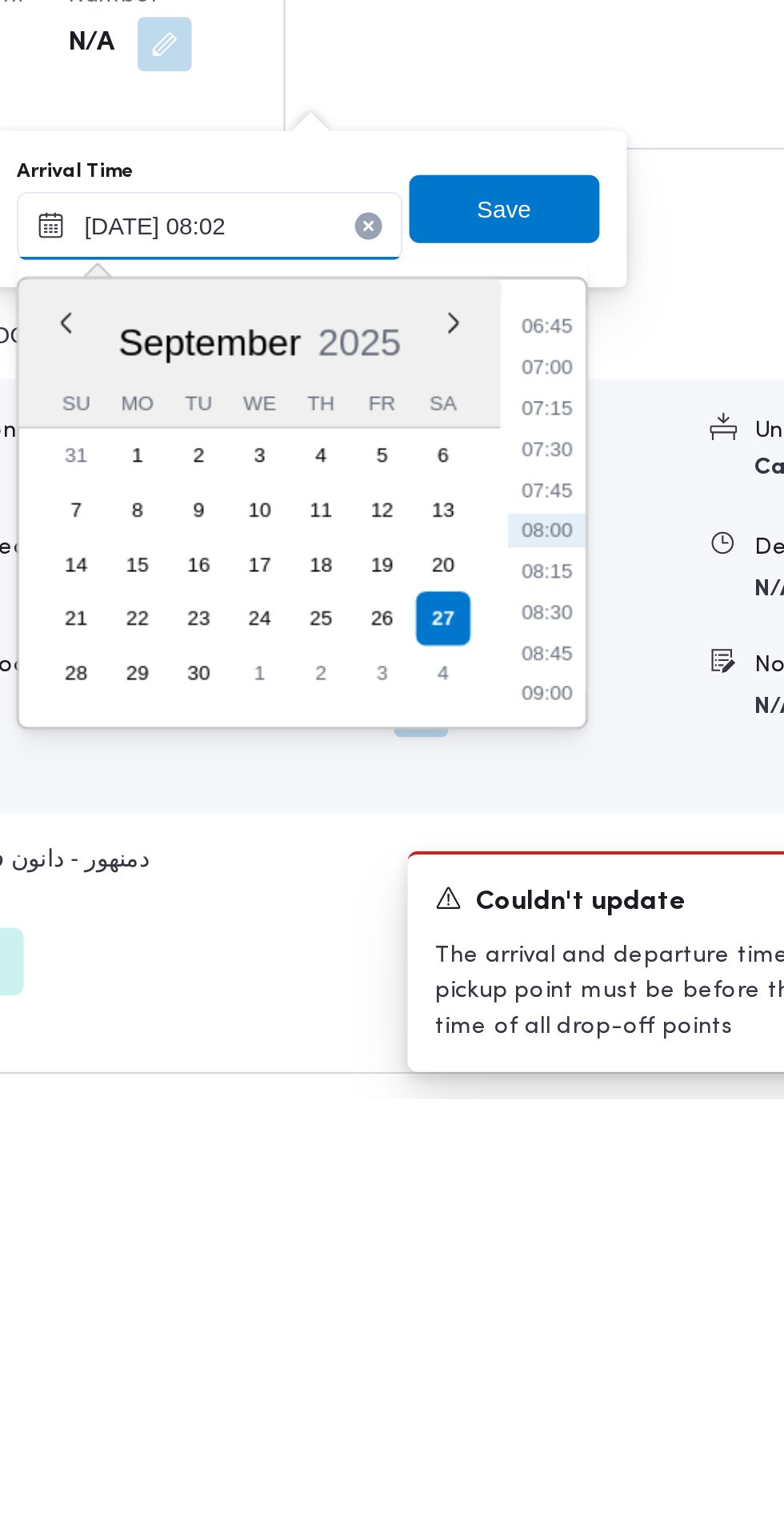
scroll to position [1541, 0]
click at [582, 1340] on li "09:00" at bounding box center [580, 1341] width 36 height 16
type input "[DATE] 09:00"
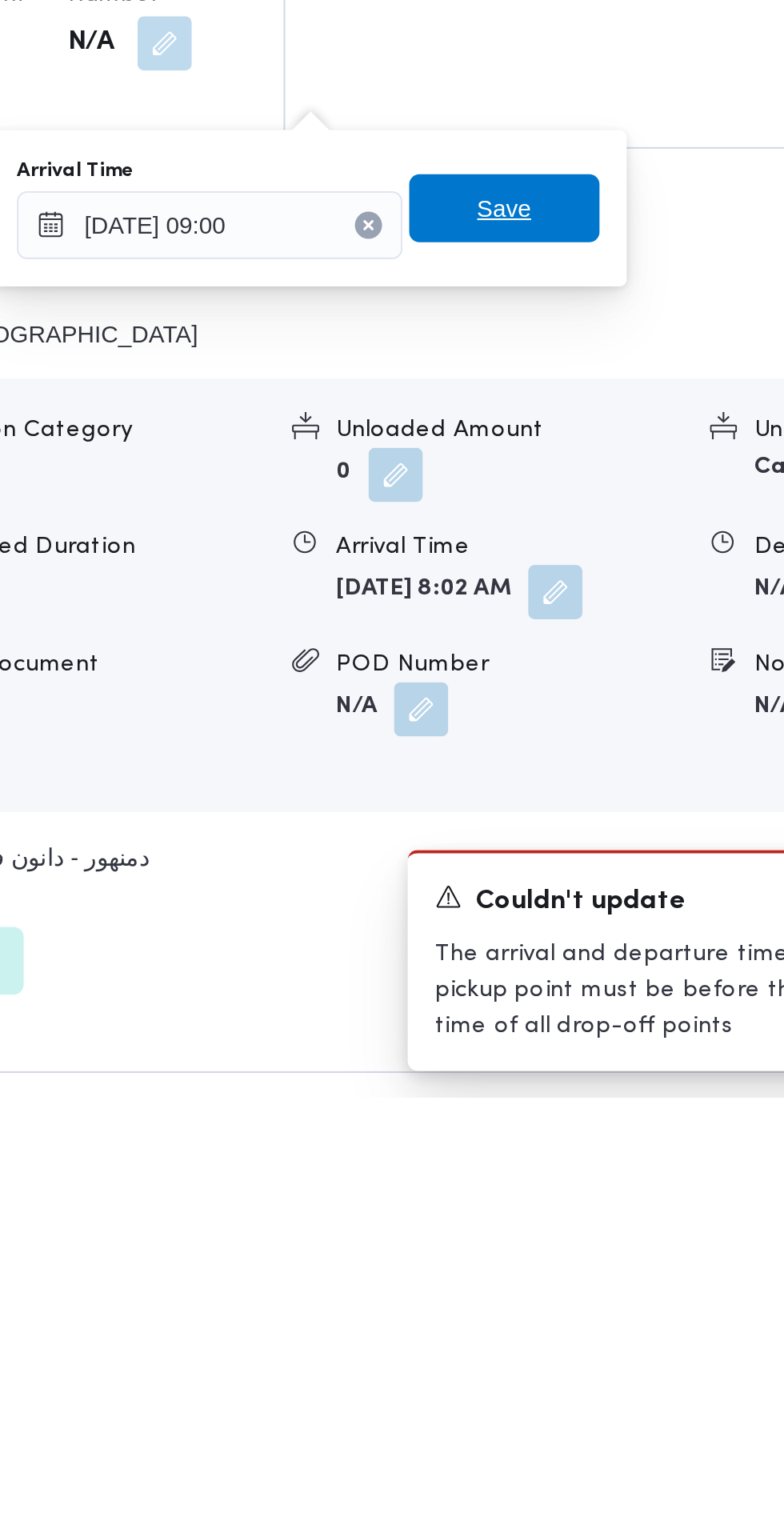
click at [581, 1110] on span "Save" at bounding box center [560, 1113] width 89 height 32
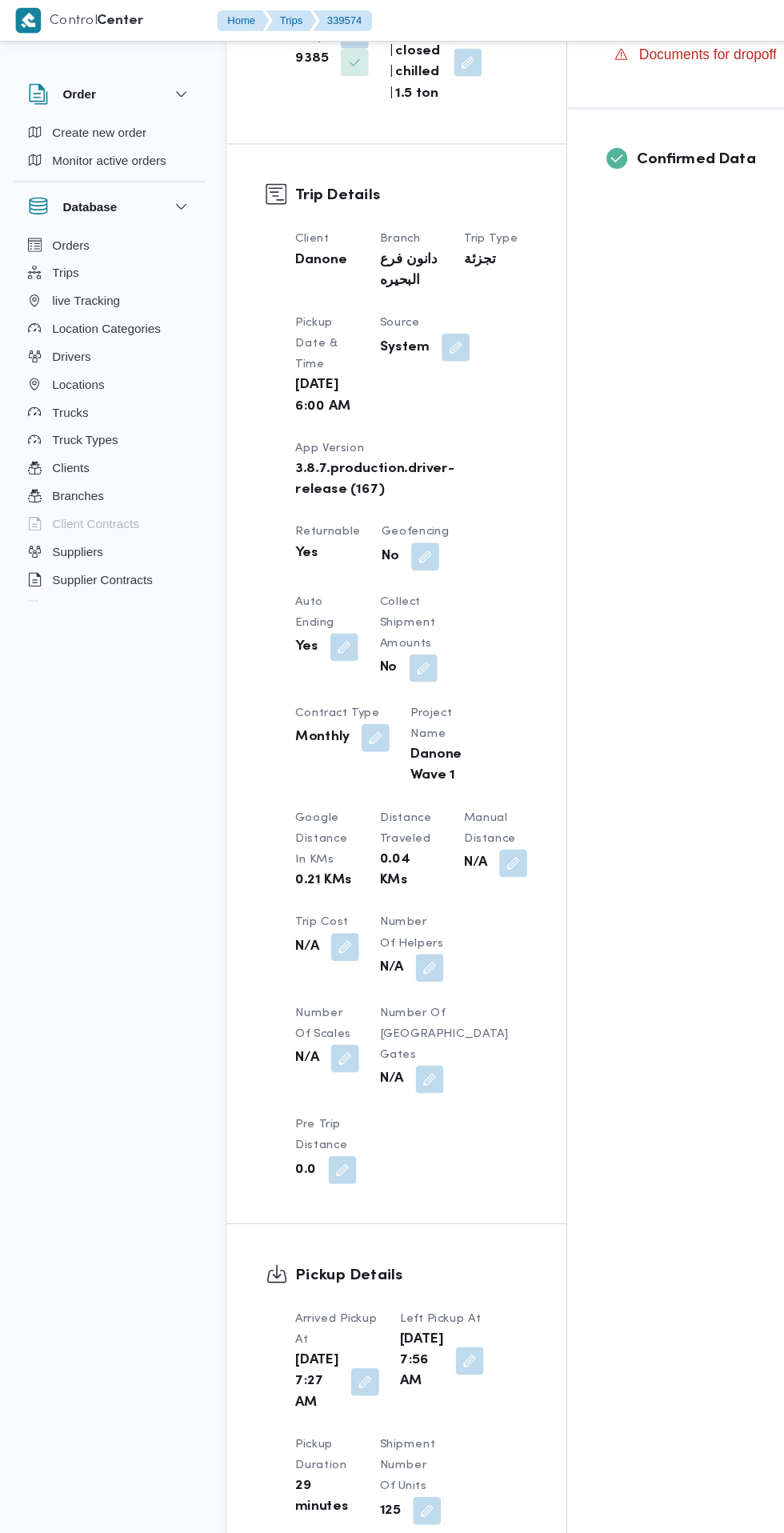
click at [553, 766] on div "Assignees Checklist Dropoffs details entered Driver Assigned Truck Assigned Doc…" at bounding box center [642, 631] width 244 height 1942
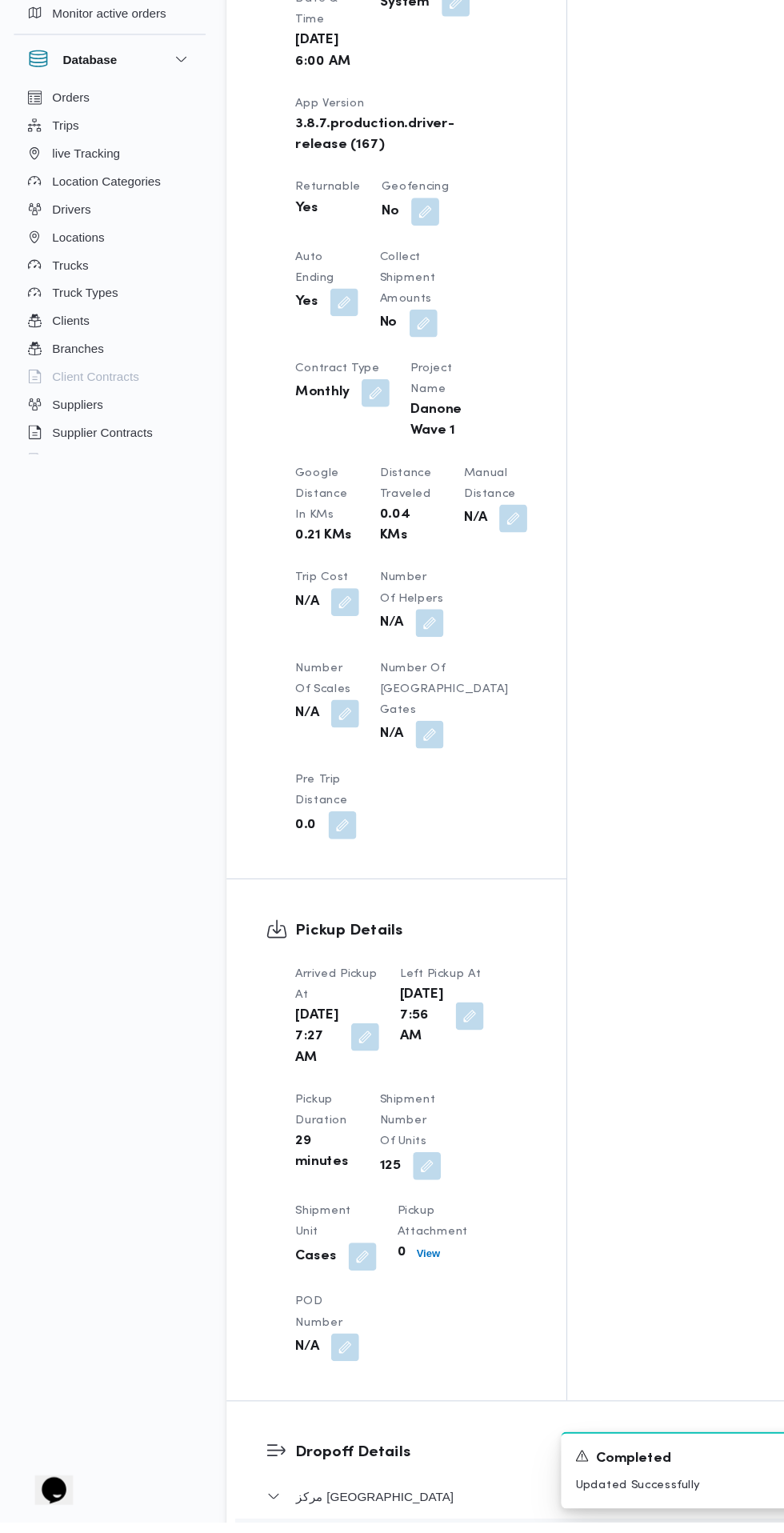
scroll to position [836, 0]
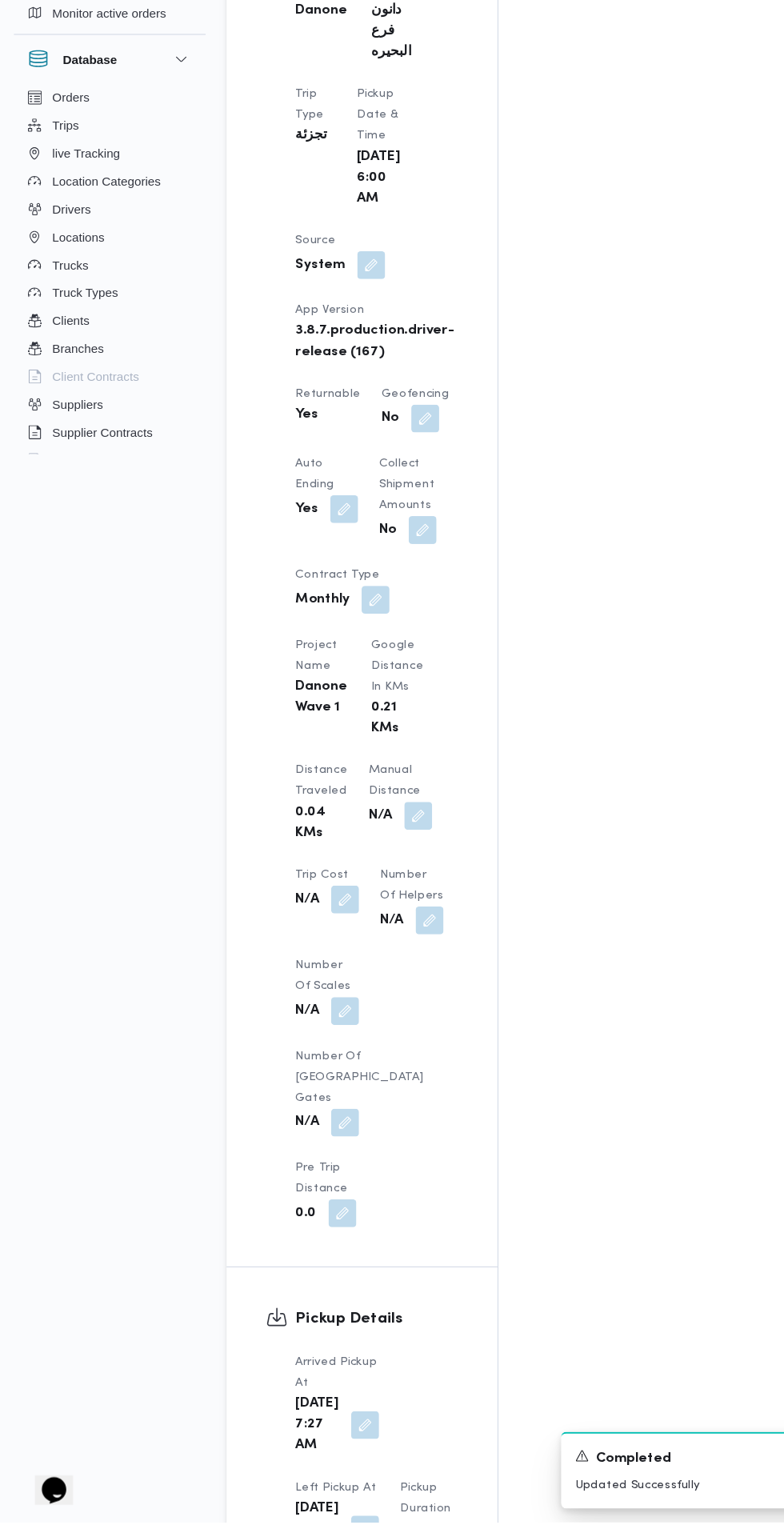
click at [348, 1526] on button "button" at bounding box center [336, 1539] width 26 height 26
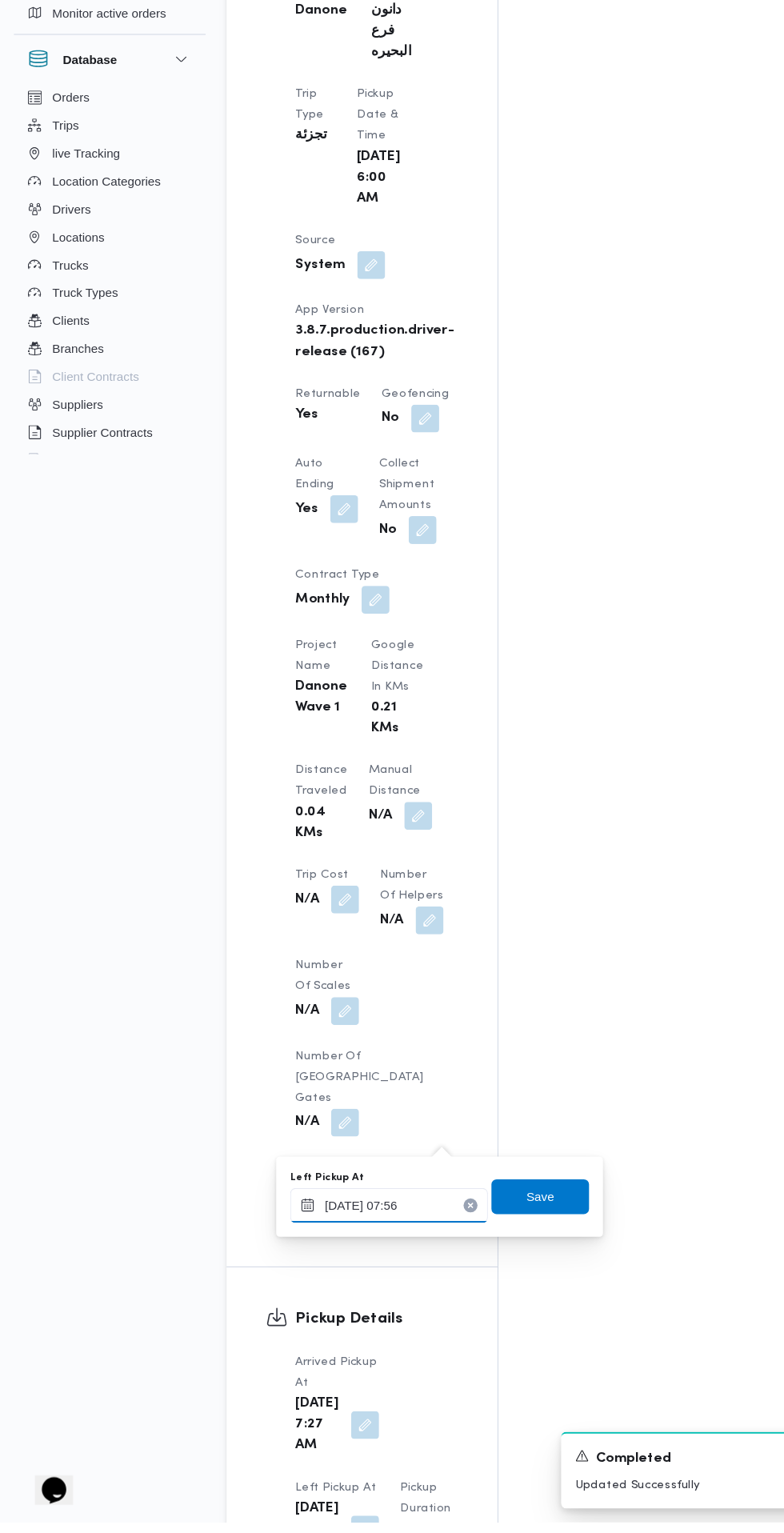
click at [367, 1235] on input "[DATE] 07:56" at bounding box center [356, 1241] width 181 height 32
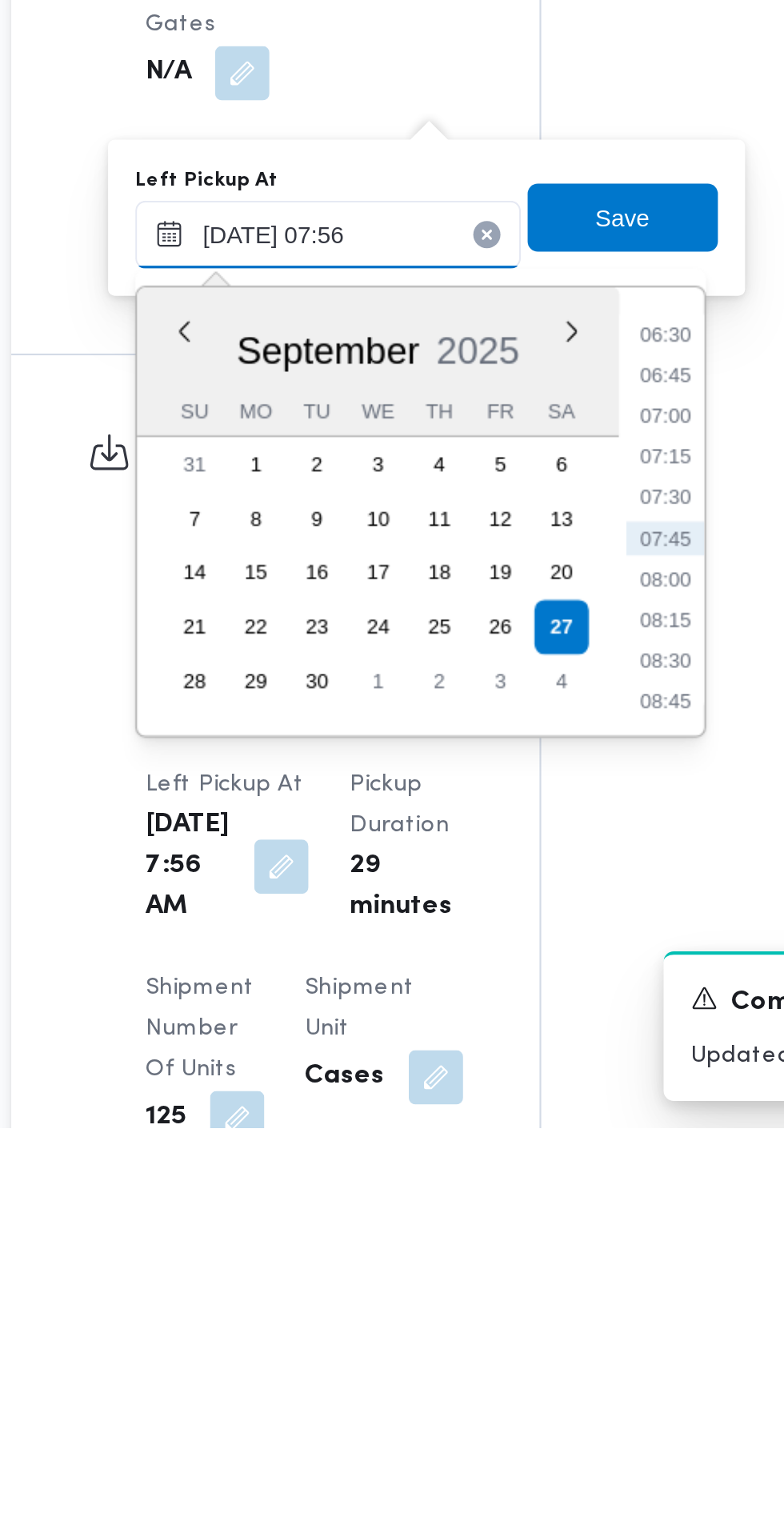
scroll to position [966, 0]
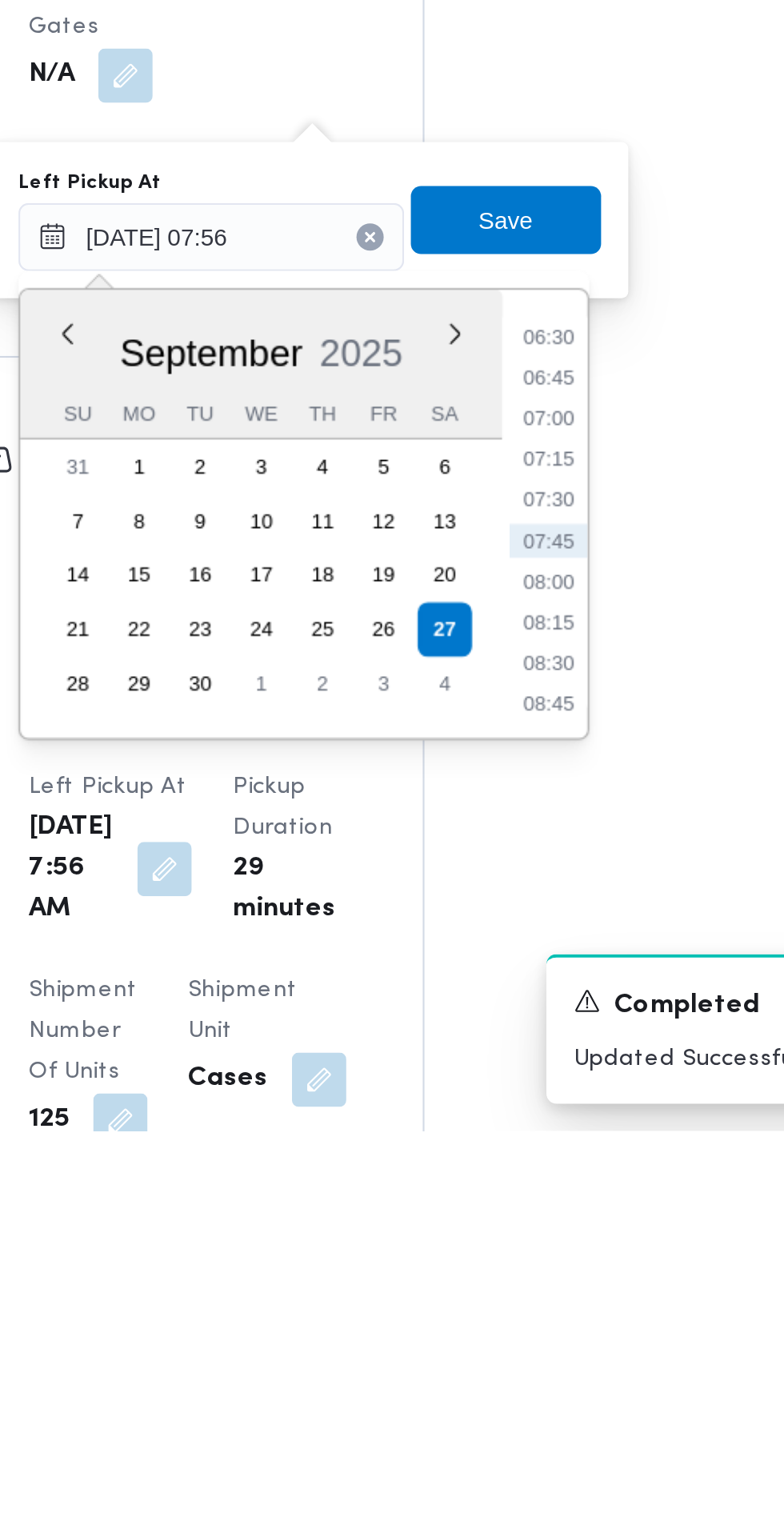
click at [519, 1315] on li "08:30" at bounding box center [516, 1313] width 36 height 16
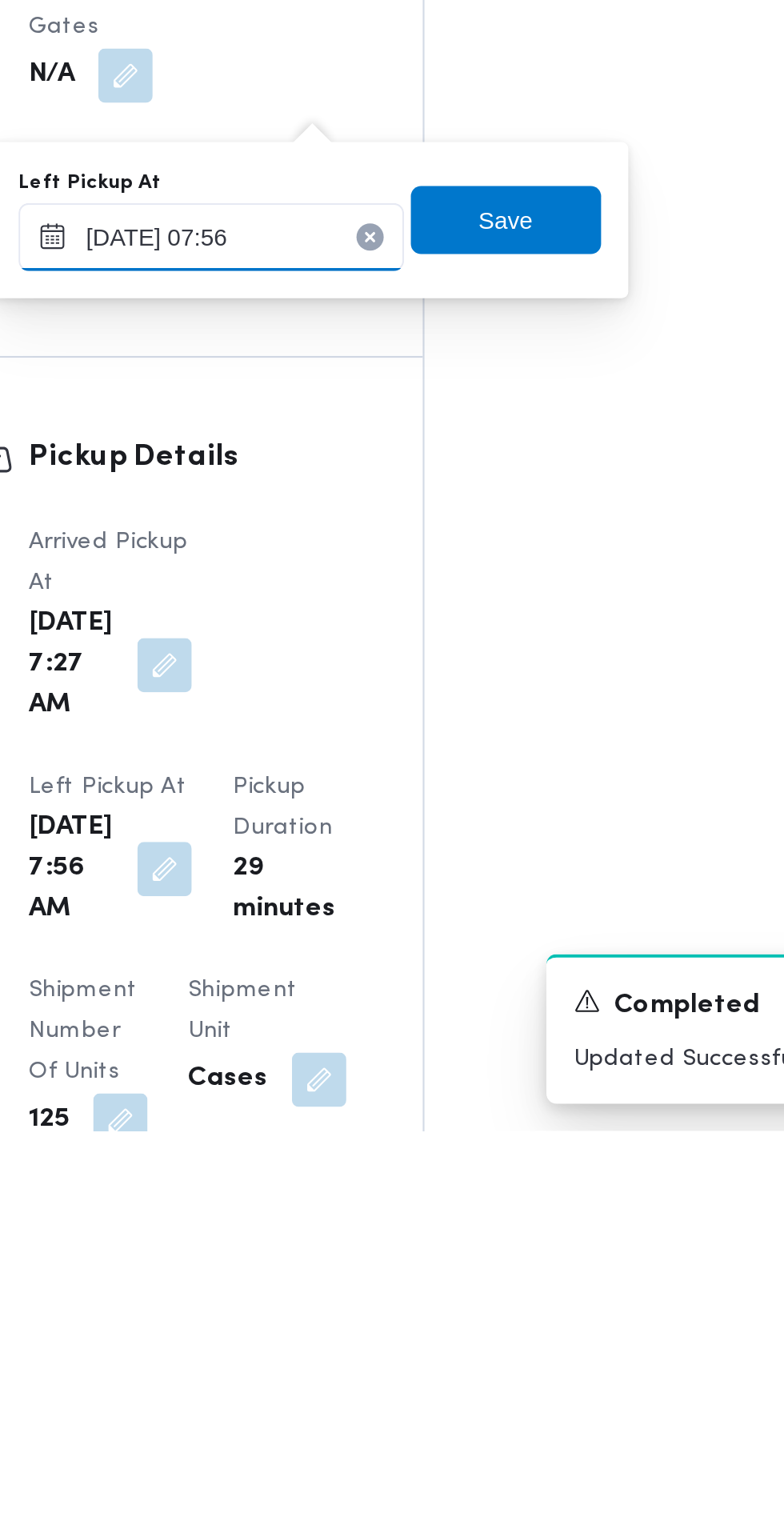
click at [396, 1108] on input "[DATE] 07:56" at bounding box center [356, 1111] width 181 height 32
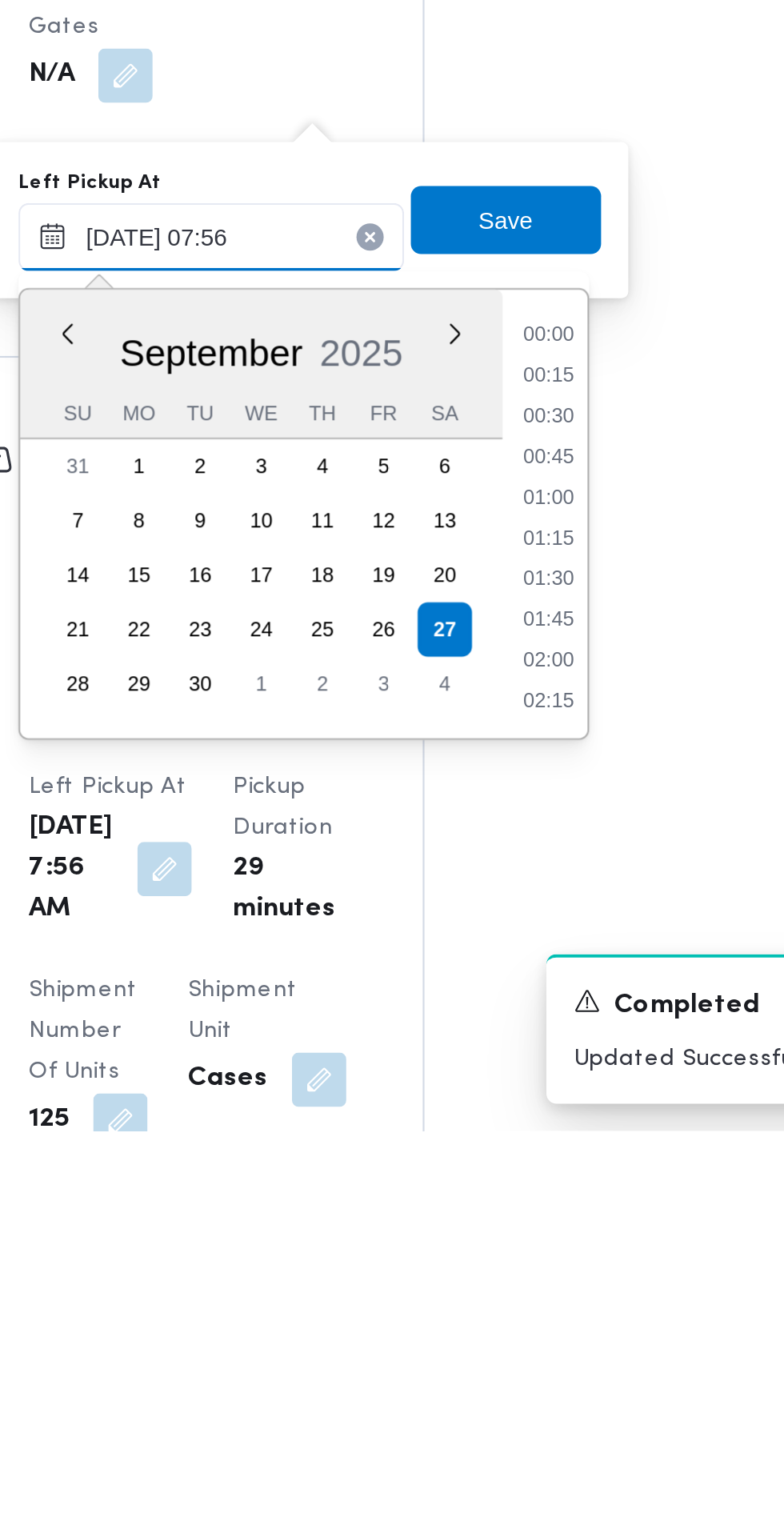
scroll to position [498, 0]
click at [517, 1314] on li "08:30" at bounding box center [516, 1313] width 36 height 16
type input "[DATE] 08:30"
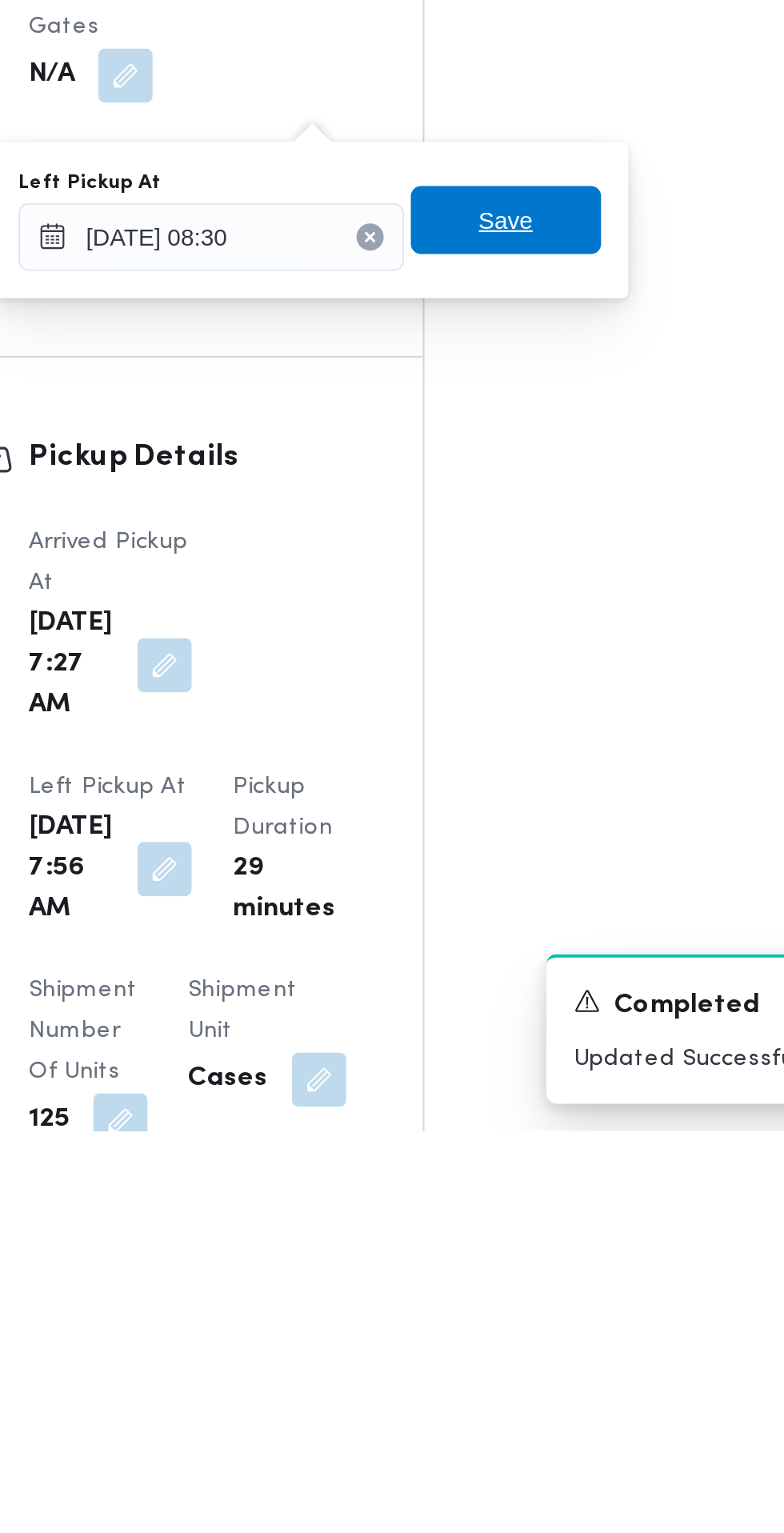
click at [519, 1107] on span "Save" at bounding box center [495, 1104] width 89 height 32
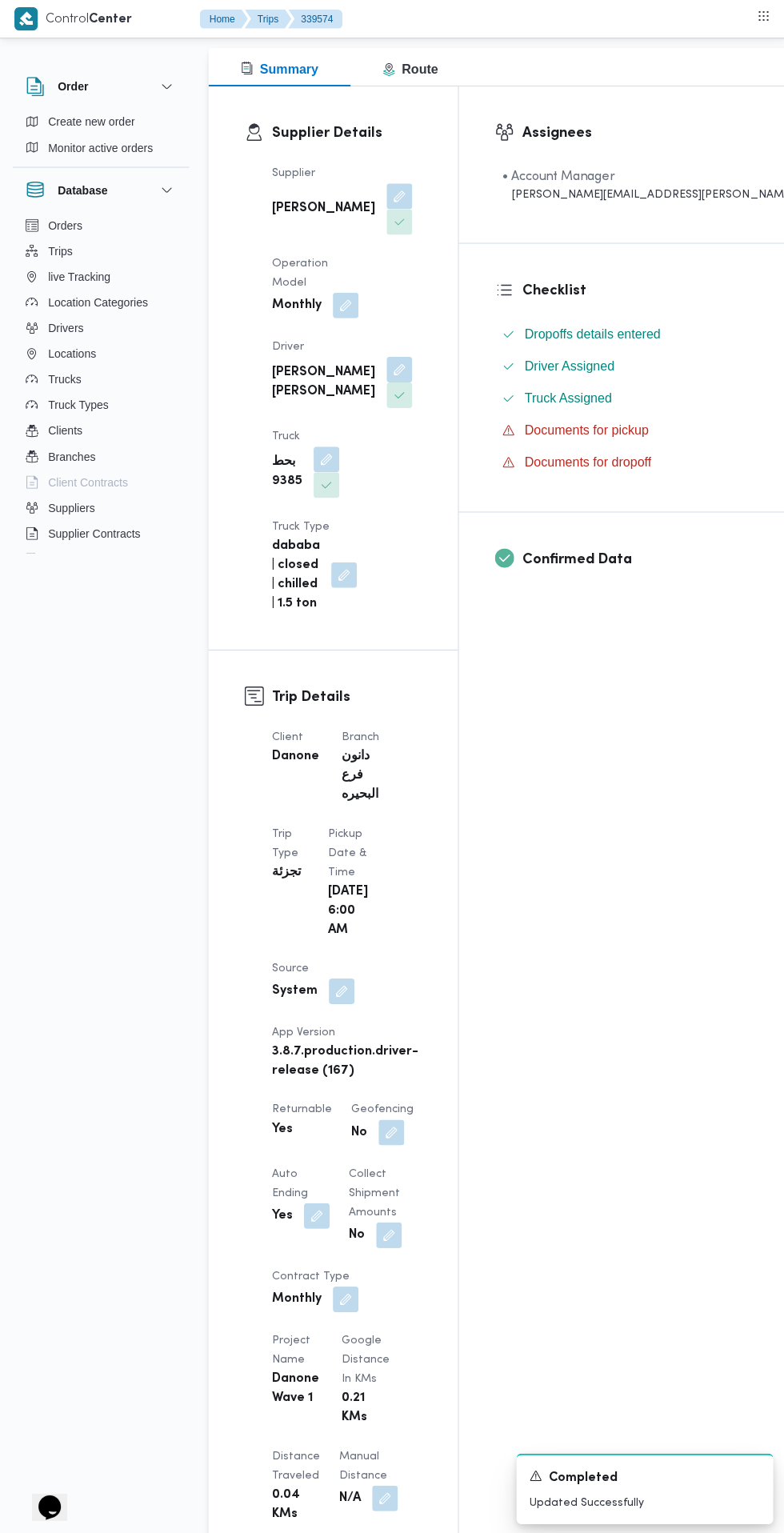
scroll to position [0, 0]
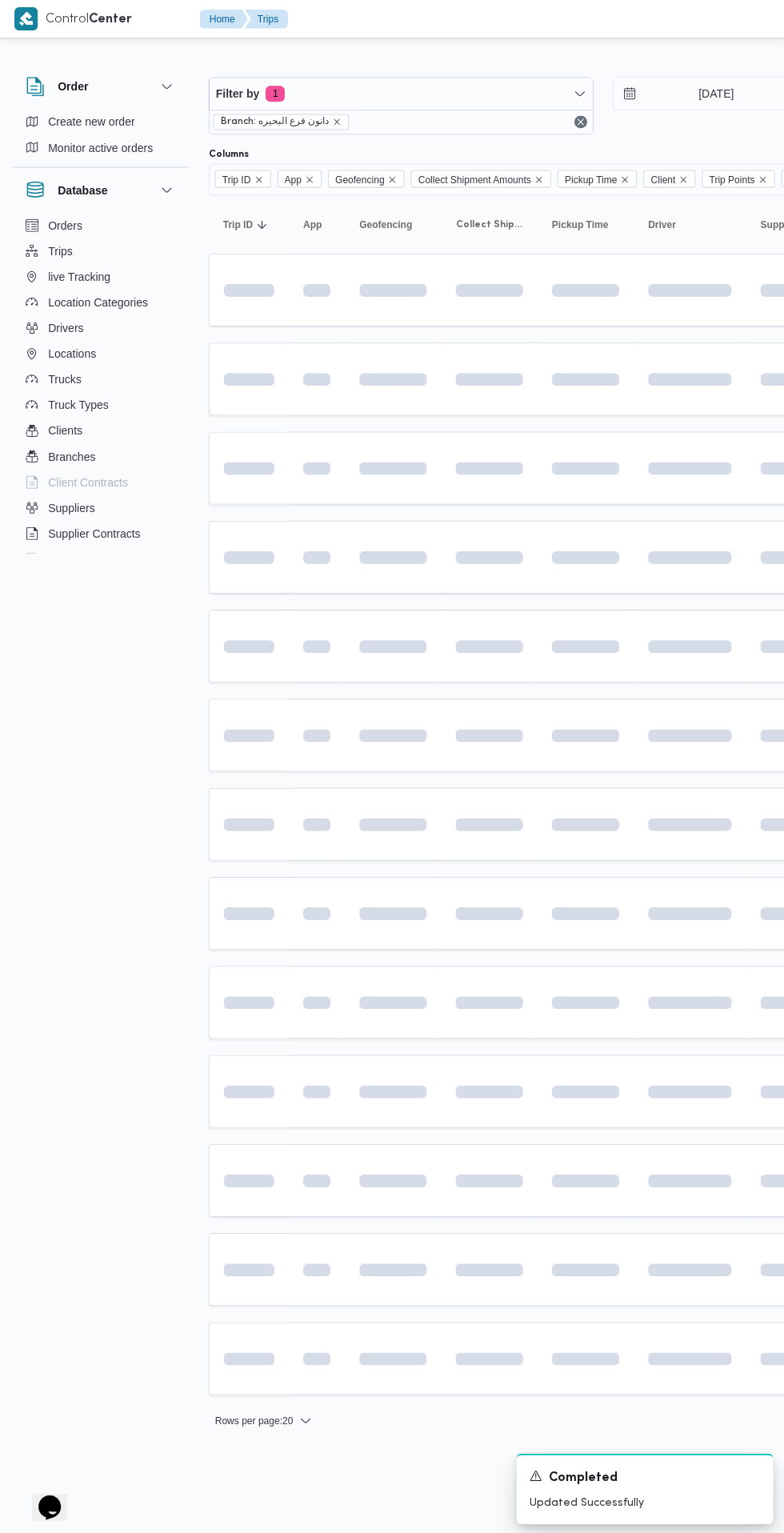
scroll to position [0, 26]
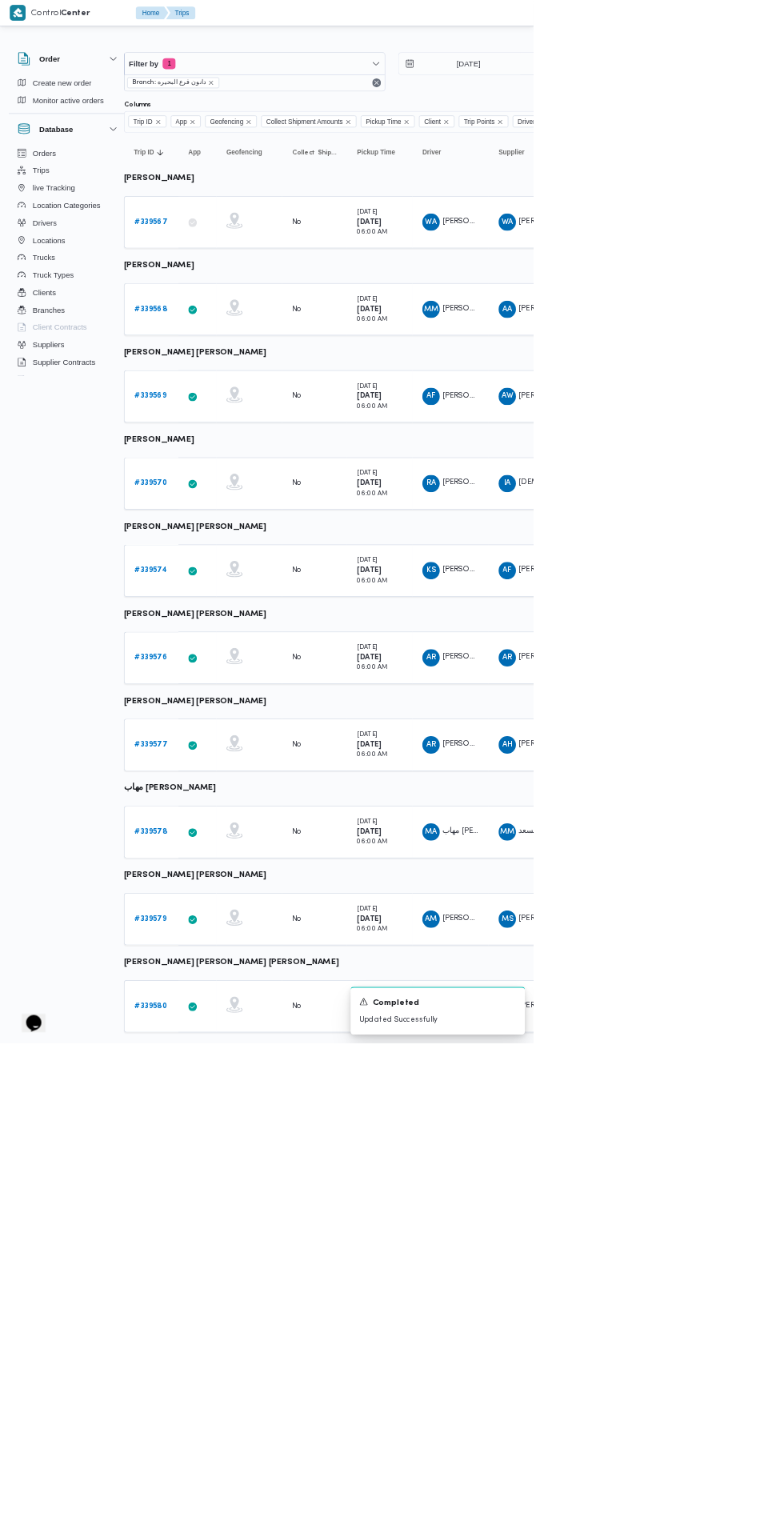
click at [221, 965] on b "# 339576" at bounding box center [221, 966] width 48 height 10
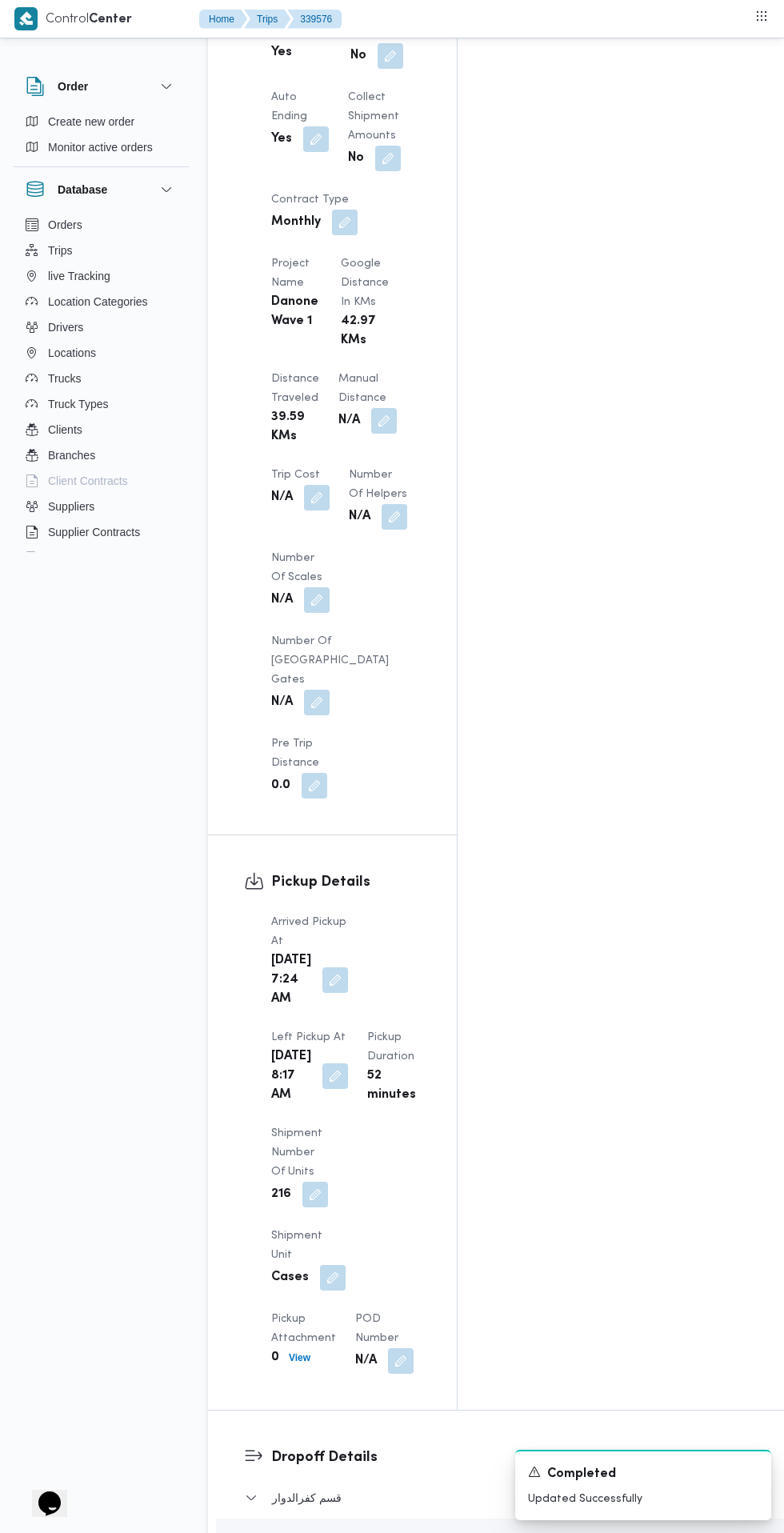
scroll to position [1331, 0]
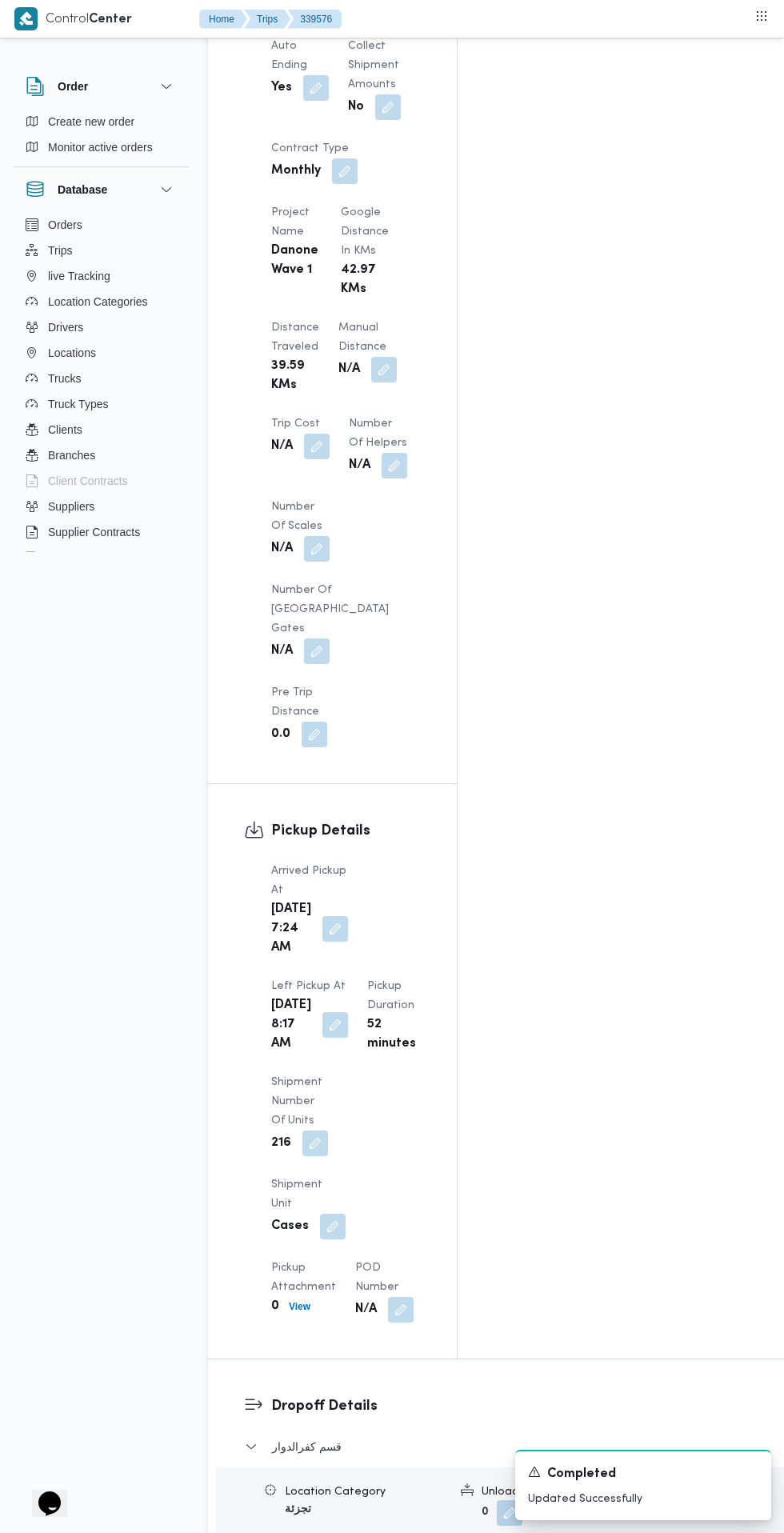
scroll to position [0, 26]
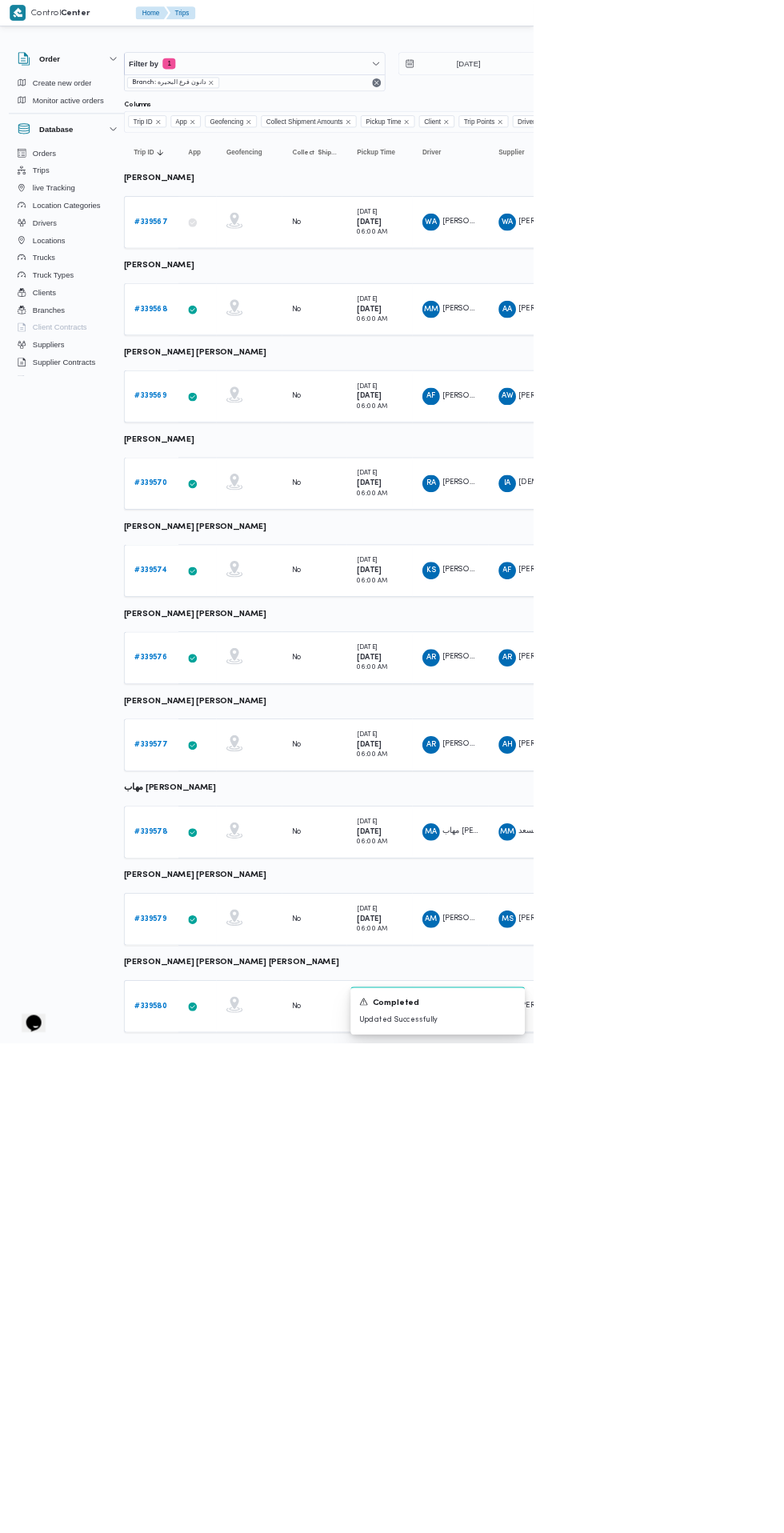
click at [211, 1092] on b "# 339577" at bounding box center [221, 1094] width 48 height 10
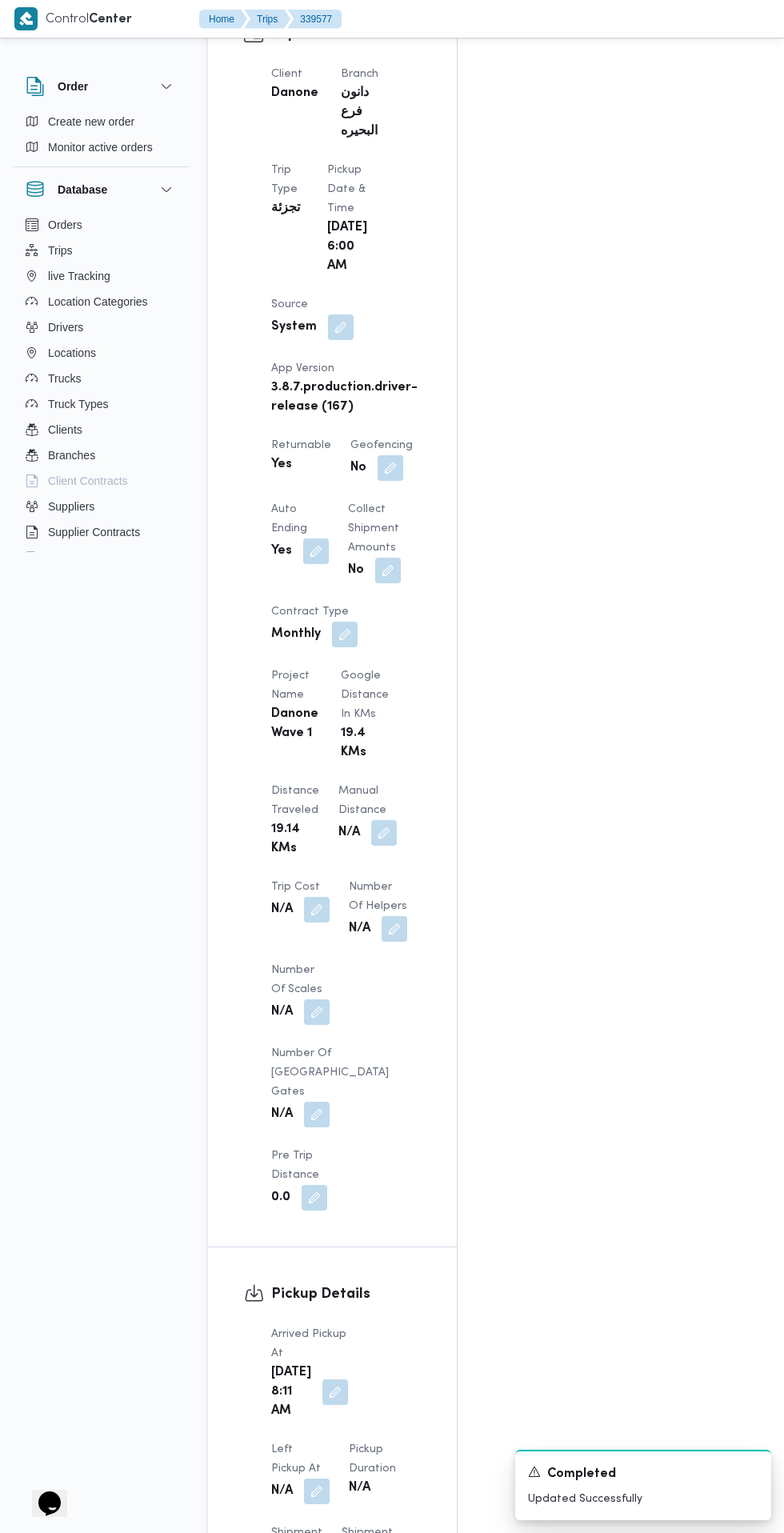
scroll to position [895, 0]
click at [323, 1378] on button "button" at bounding box center [336, 1391] width 26 height 26
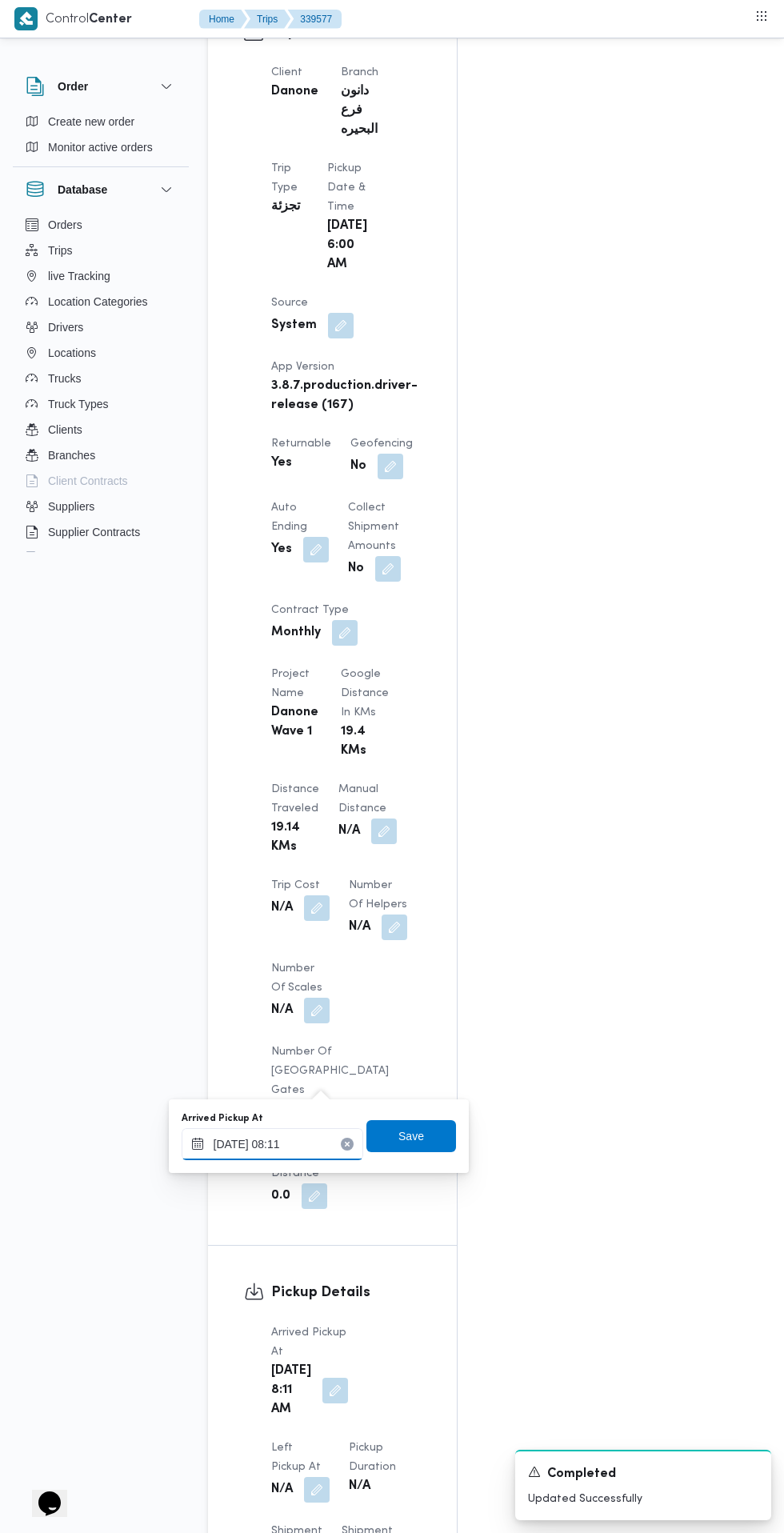
click at [303, 1141] on input "[DATE] 08:11" at bounding box center [271, 1143] width 181 height 32
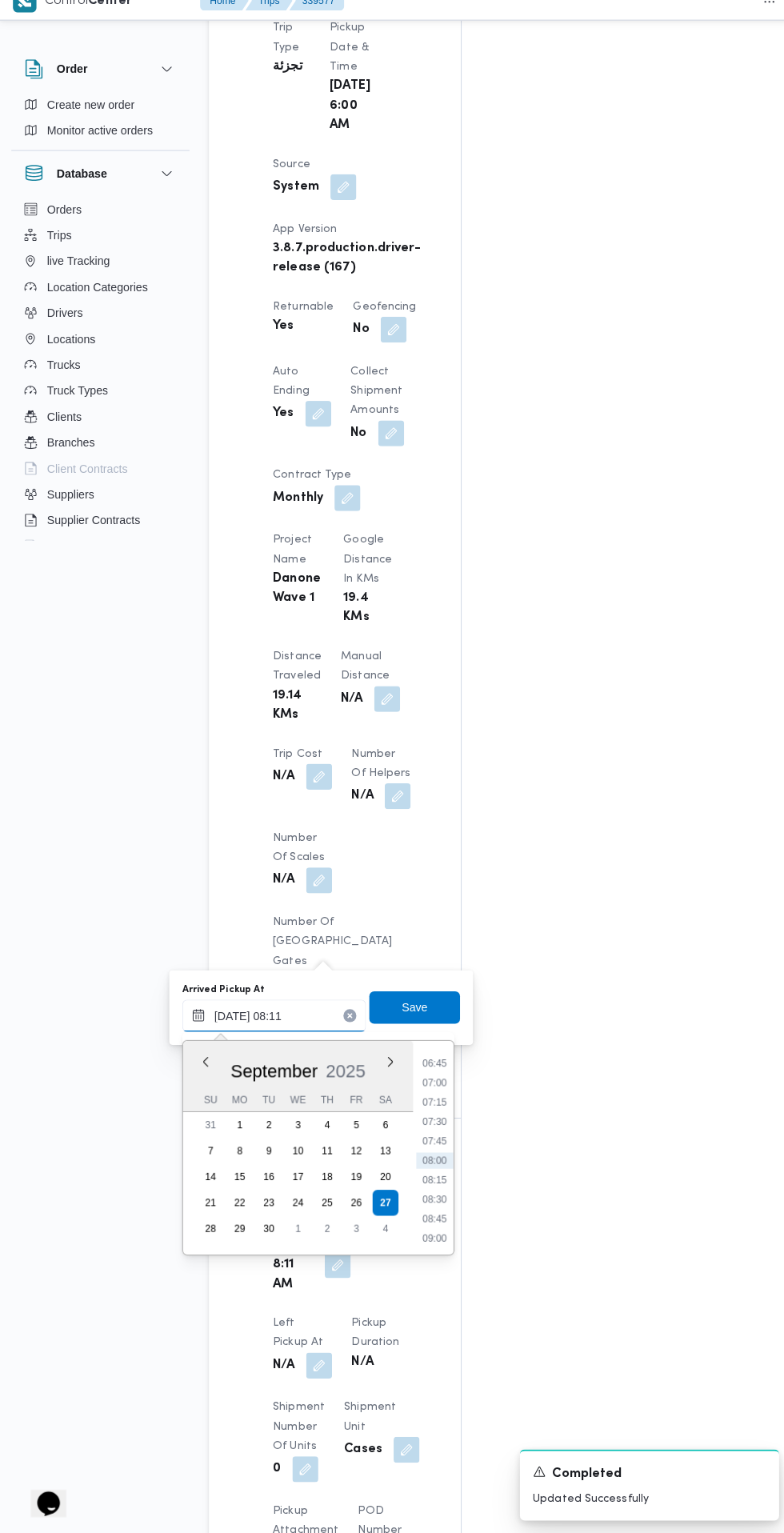
scroll to position [1018, 0]
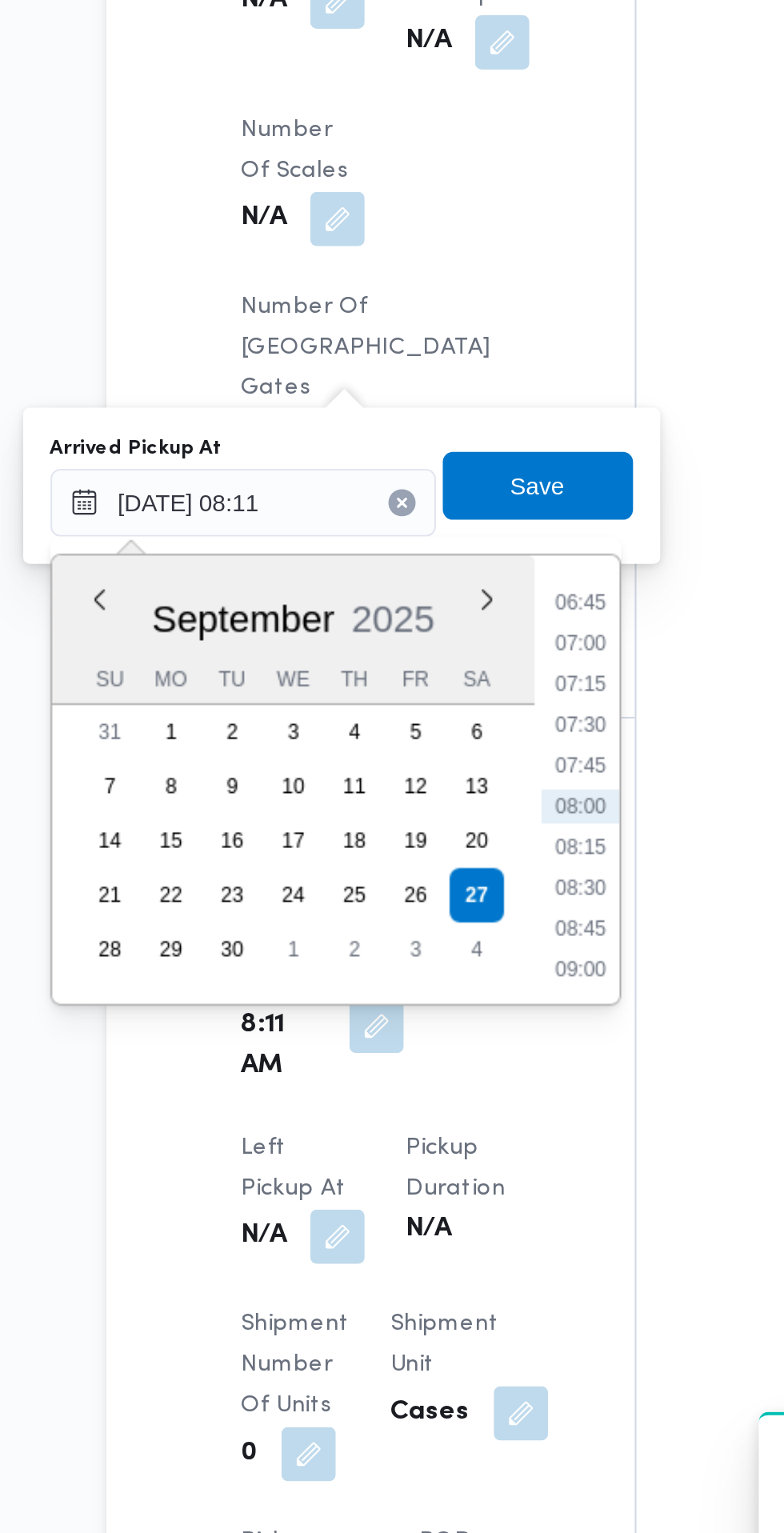
click at [437, 1131] on li "07:30" at bounding box center [431, 1126] width 36 height 16
type input "[DATE] 07:30"
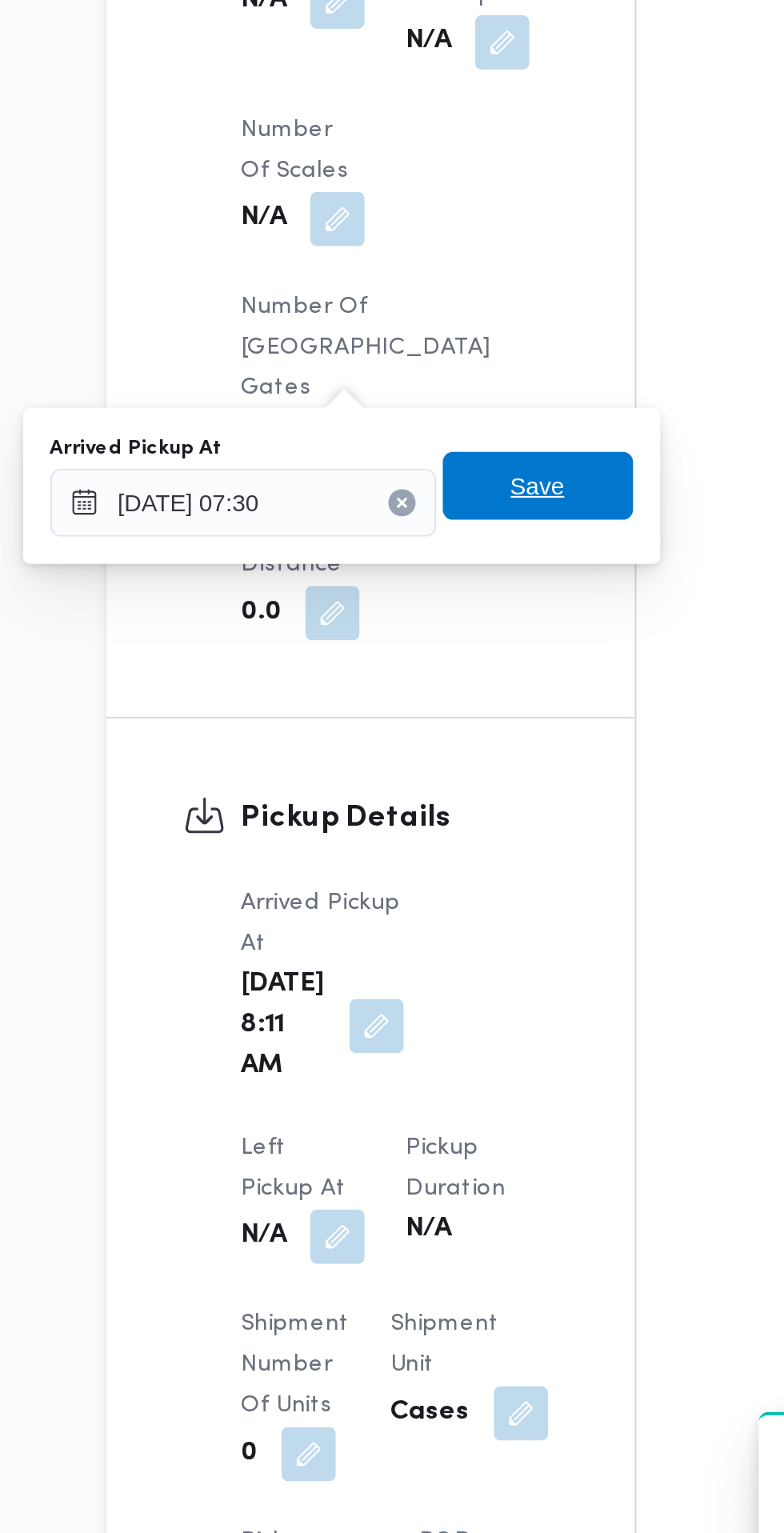
click at [422, 1012] on span "Save" at bounding box center [411, 1013] width 26 height 19
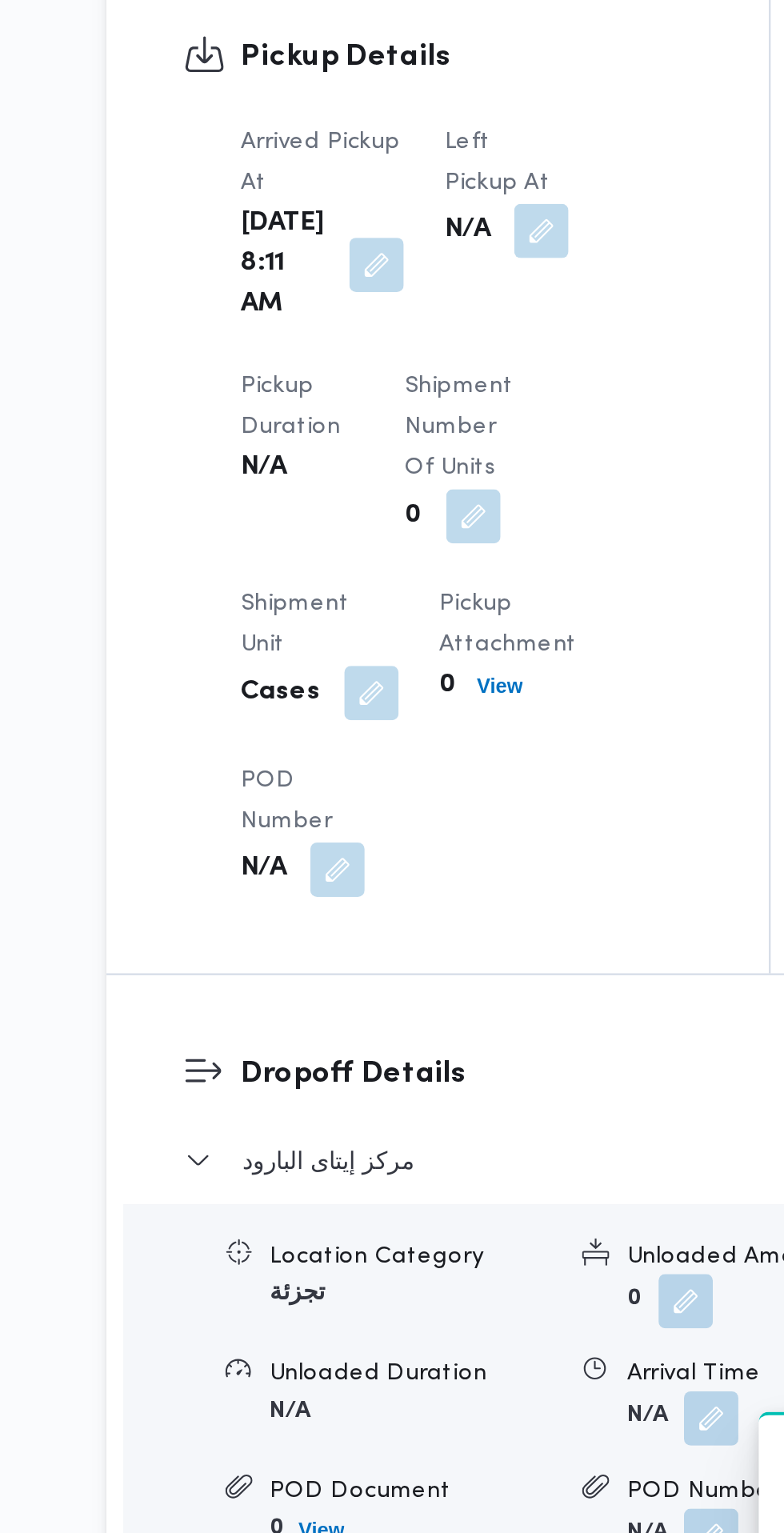
scroll to position [999, 0]
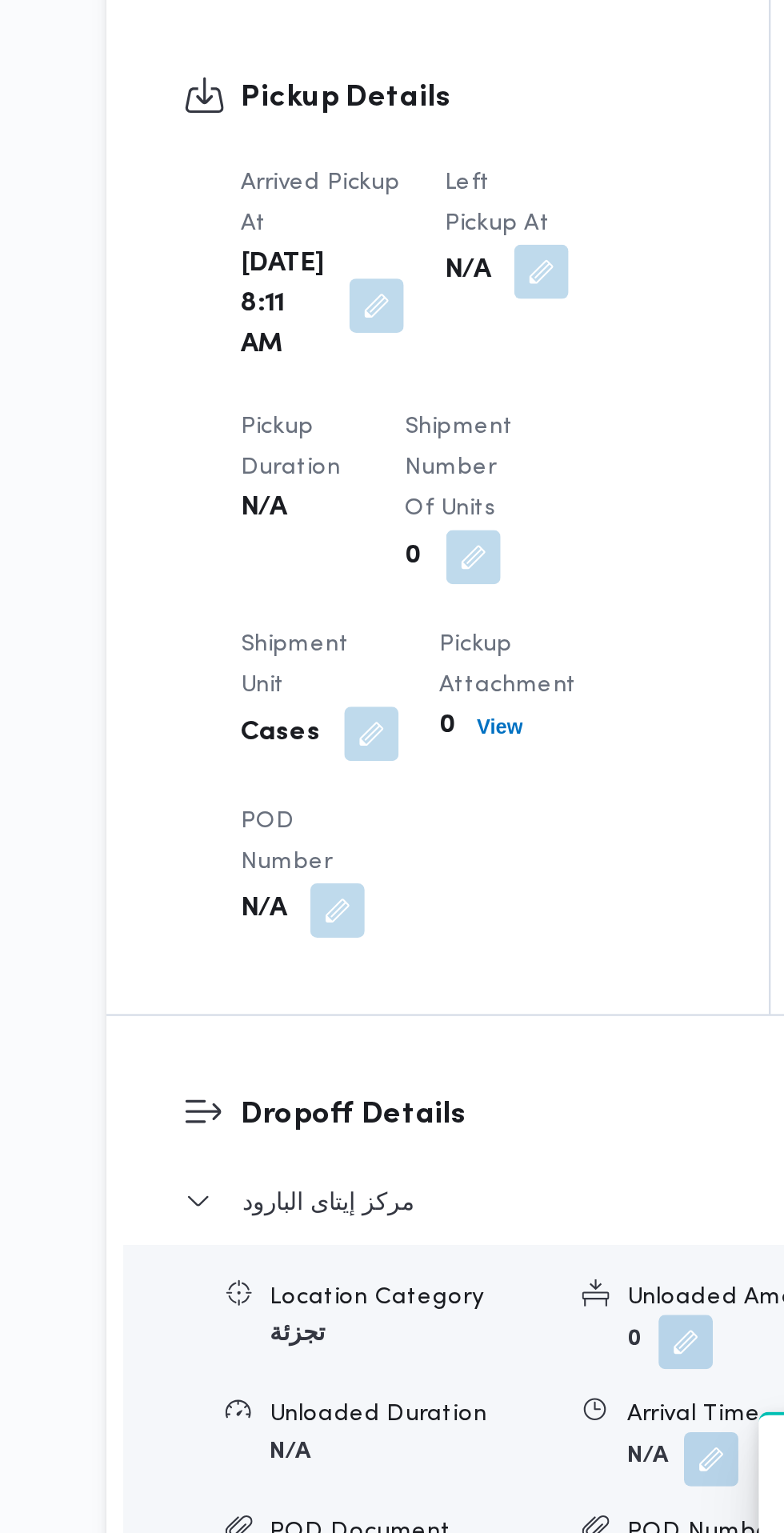
click at [400, 914] on button "button" at bounding box center [413, 913] width 26 height 26
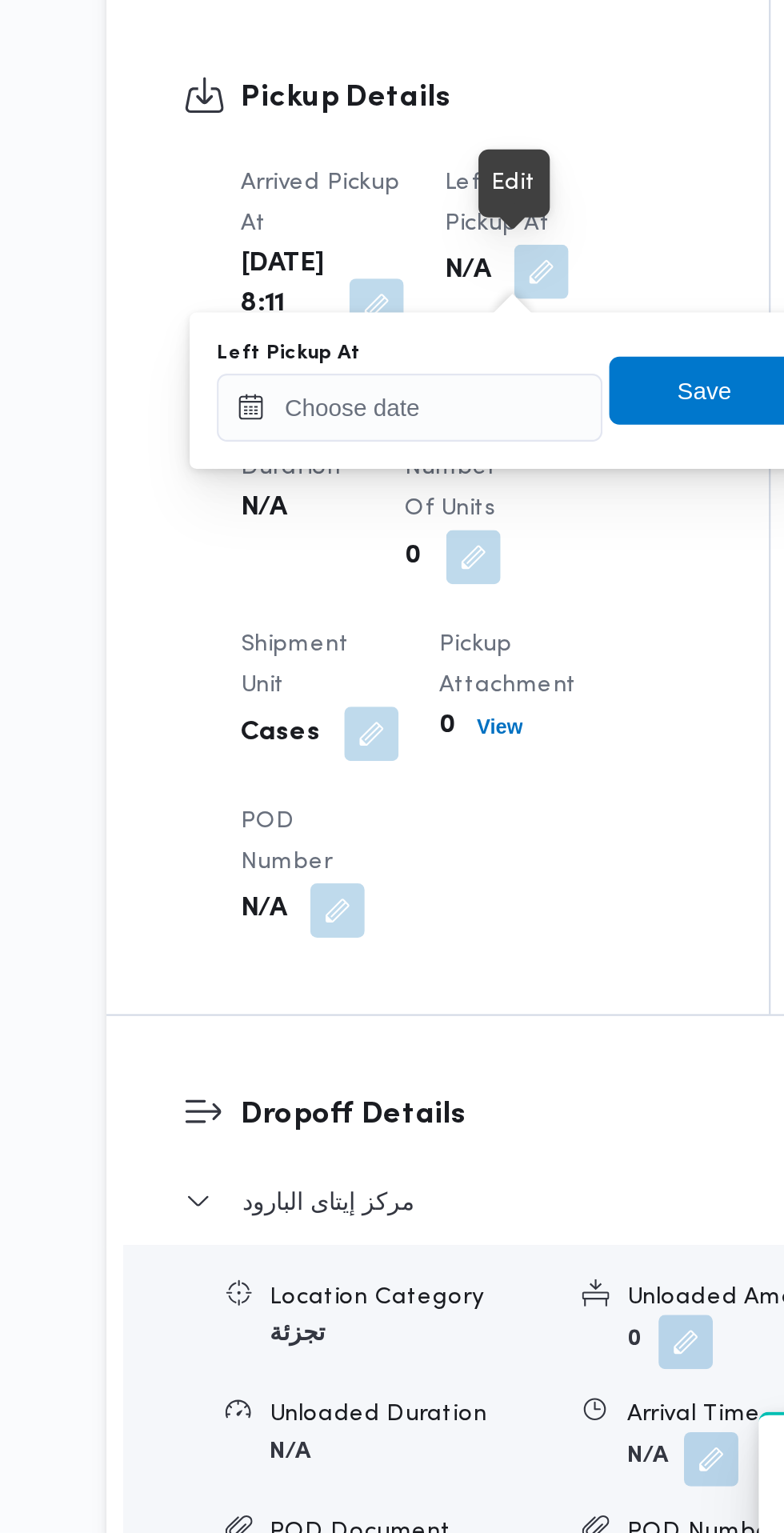
scroll to position [1018, 0]
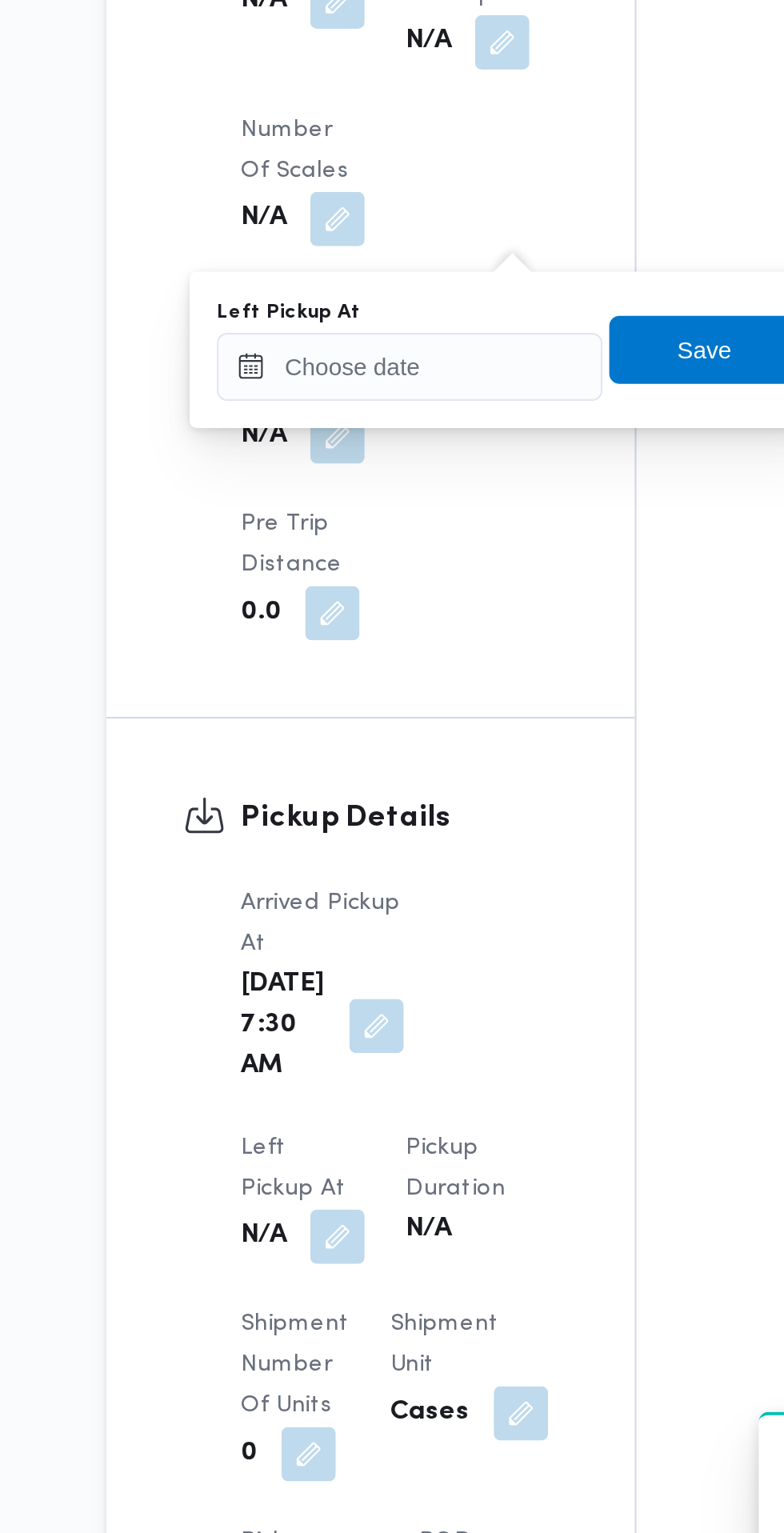
click at [363, 976] on div "You are in a dialog. To close this dialog, hit escape. Left Pickup At Save" at bounding box center [397, 949] width 300 height 74
click at [394, 959] on div "Left Pickup At" at bounding box center [350, 949] width 181 height 48
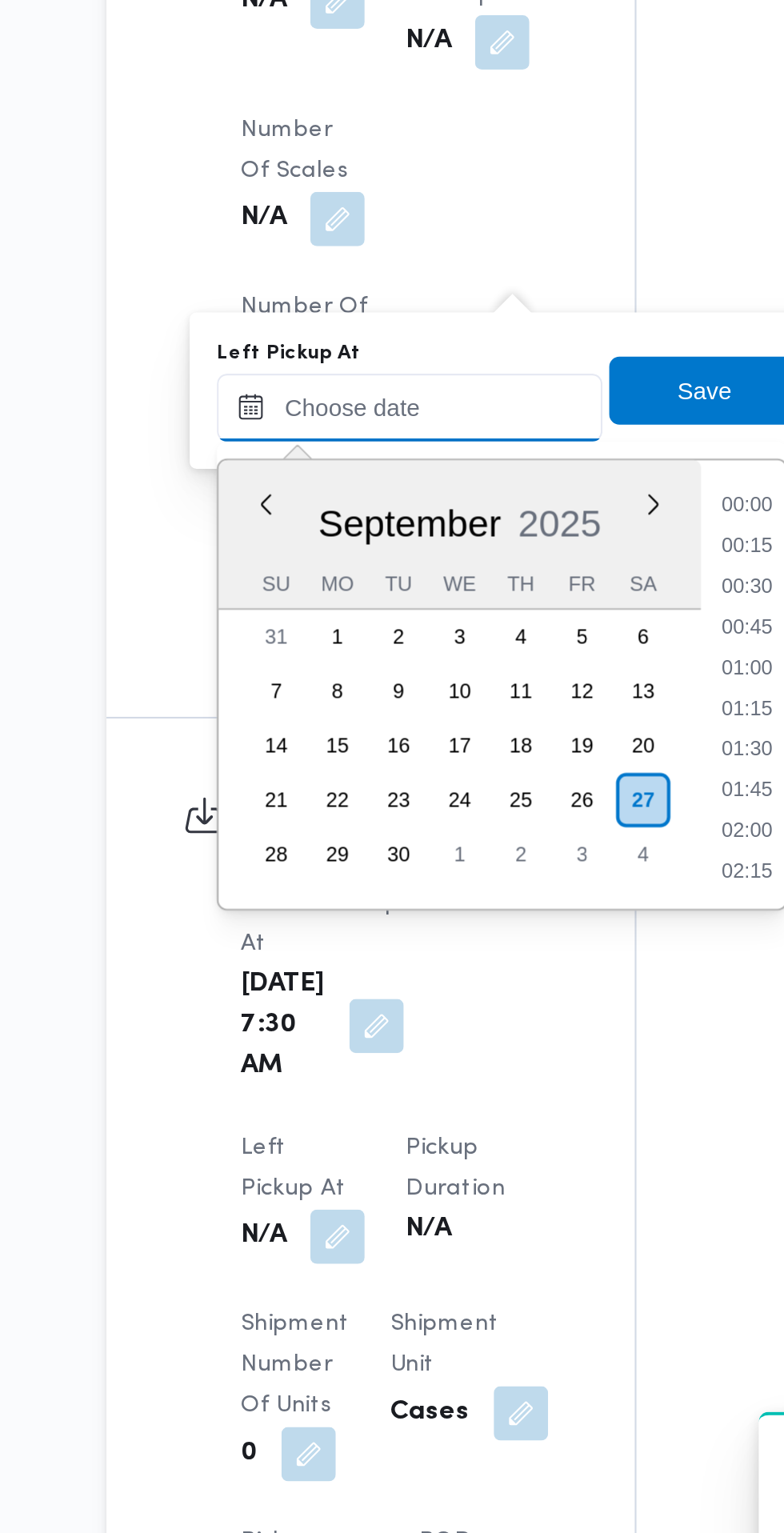
scroll to position [613, 0]
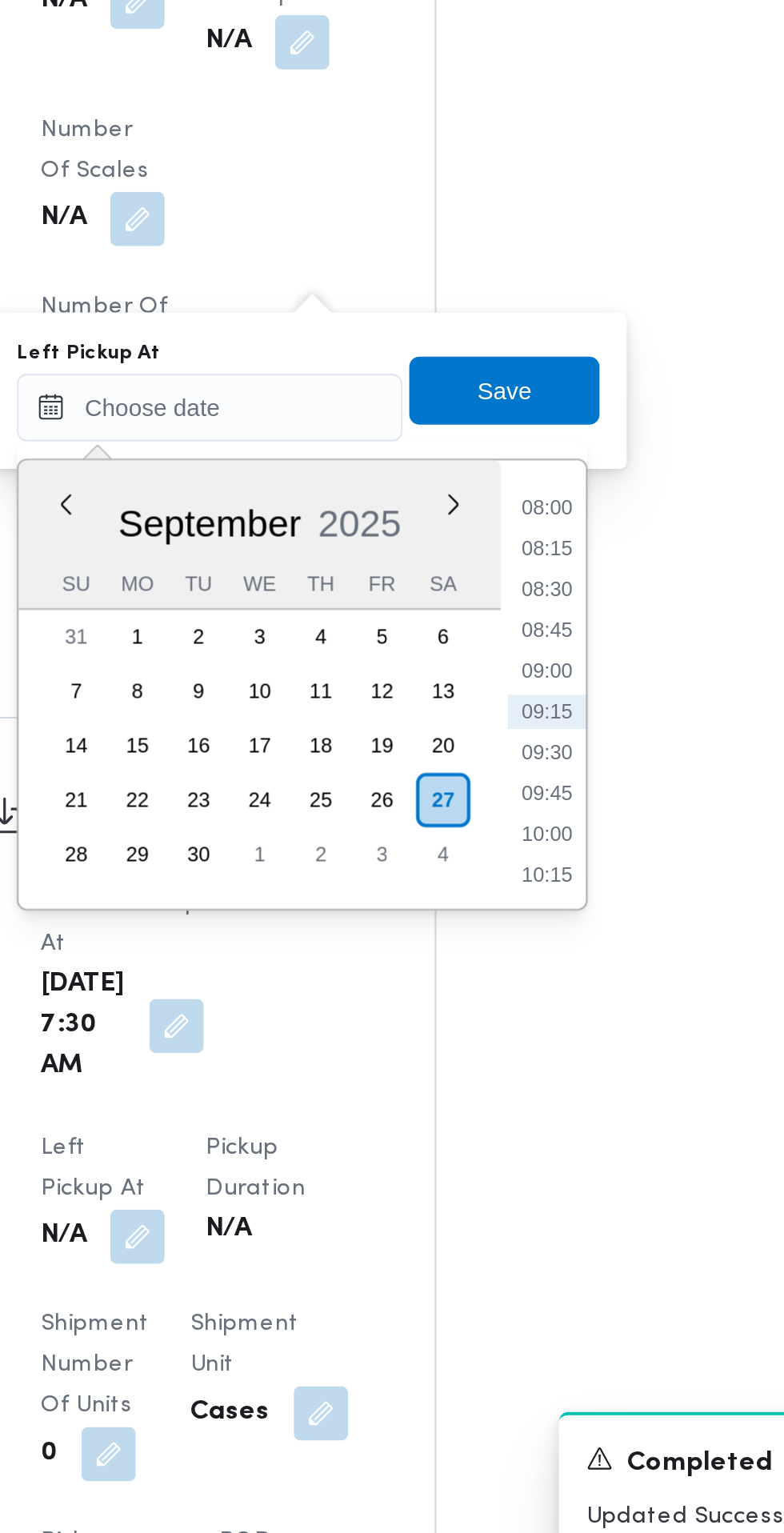
click at [513, 1082] on li "08:45" at bounding box center [509, 1082] width 36 height 16
type input "[DATE] 08:45"
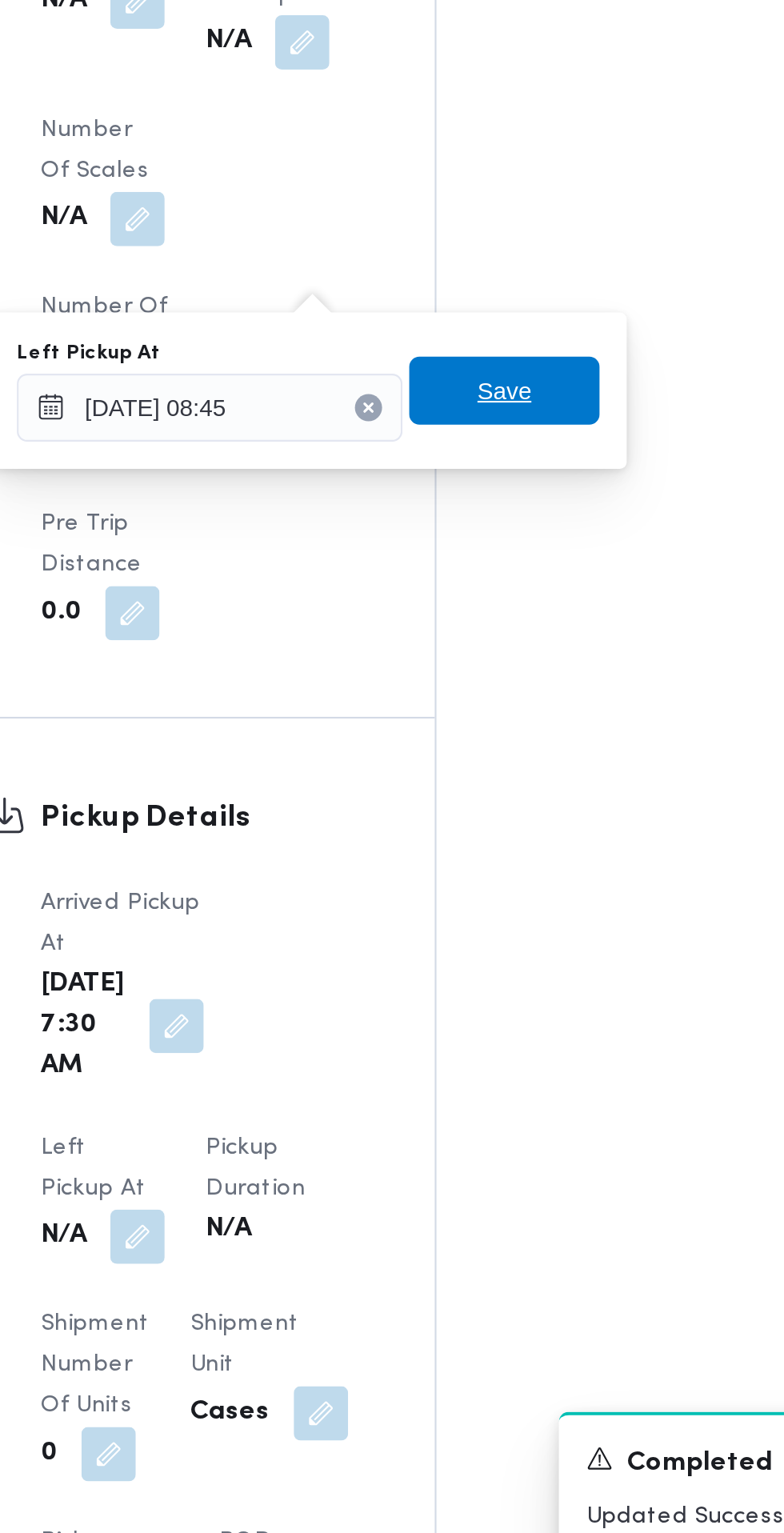
click at [509, 979] on span "Save" at bounding box center [489, 968] width 89 height 32
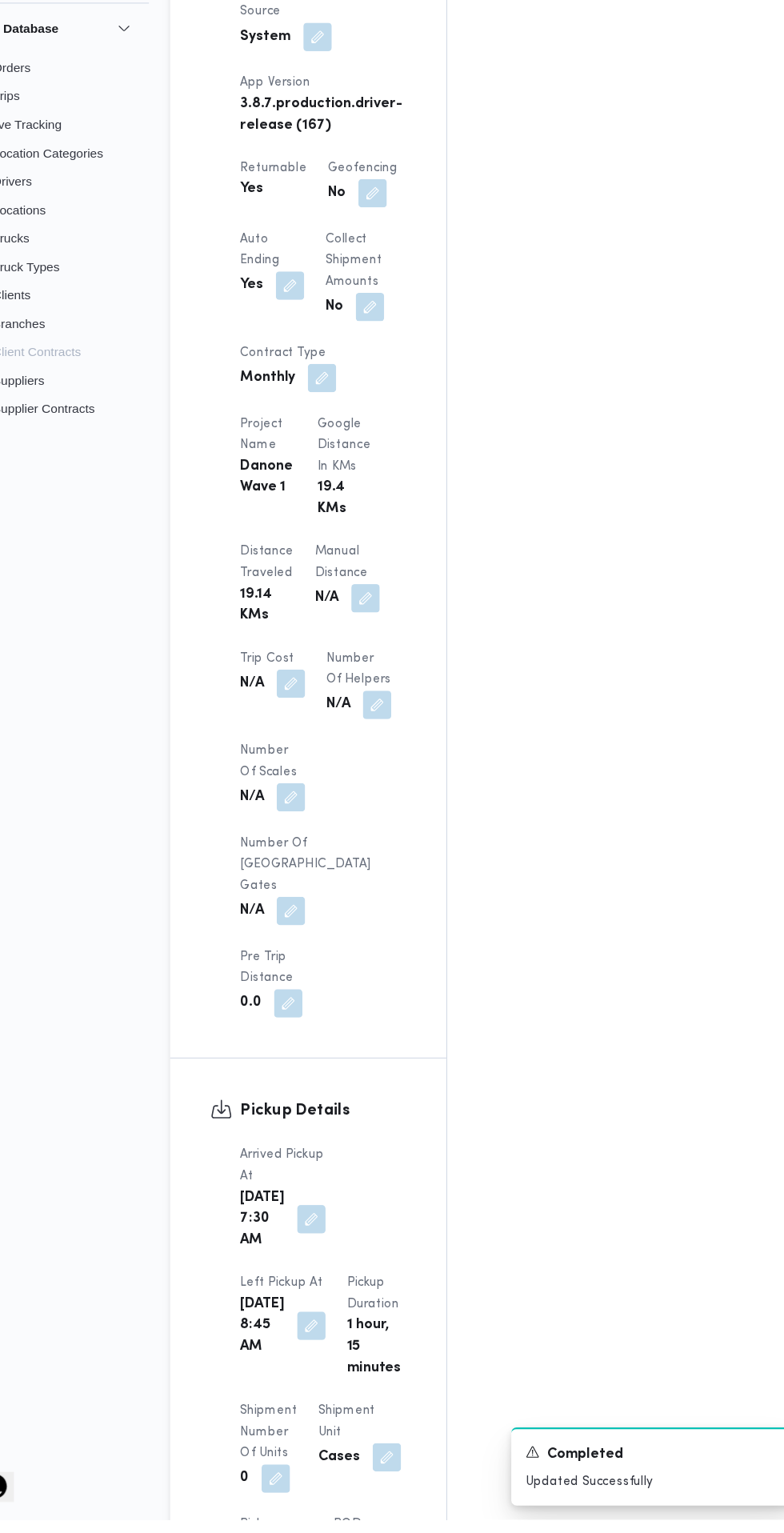
scroll to position [1104, 0]
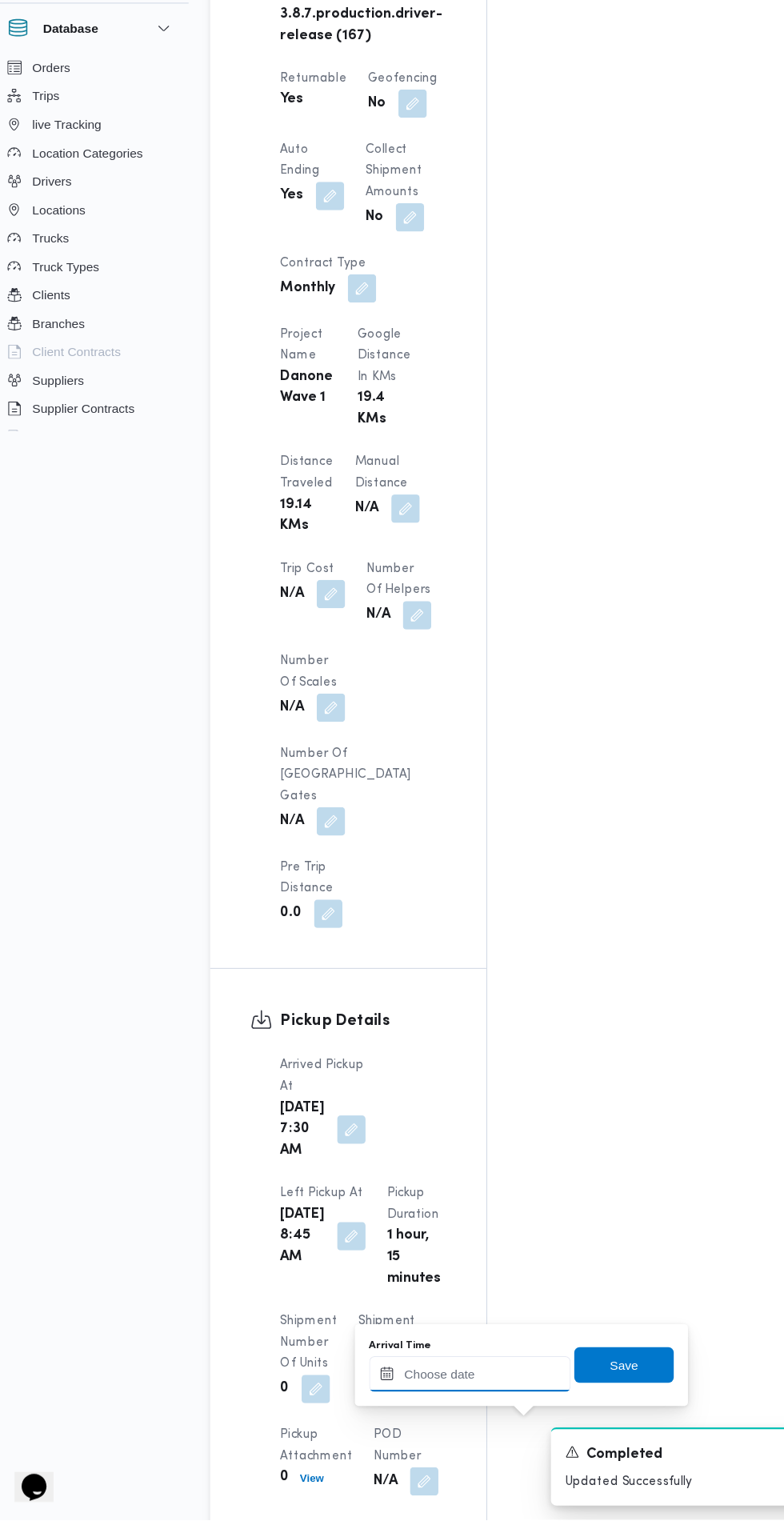
click at [460, 1401] on input "Arrival Time" at bounding box center [441, 1401] width 181 height 32
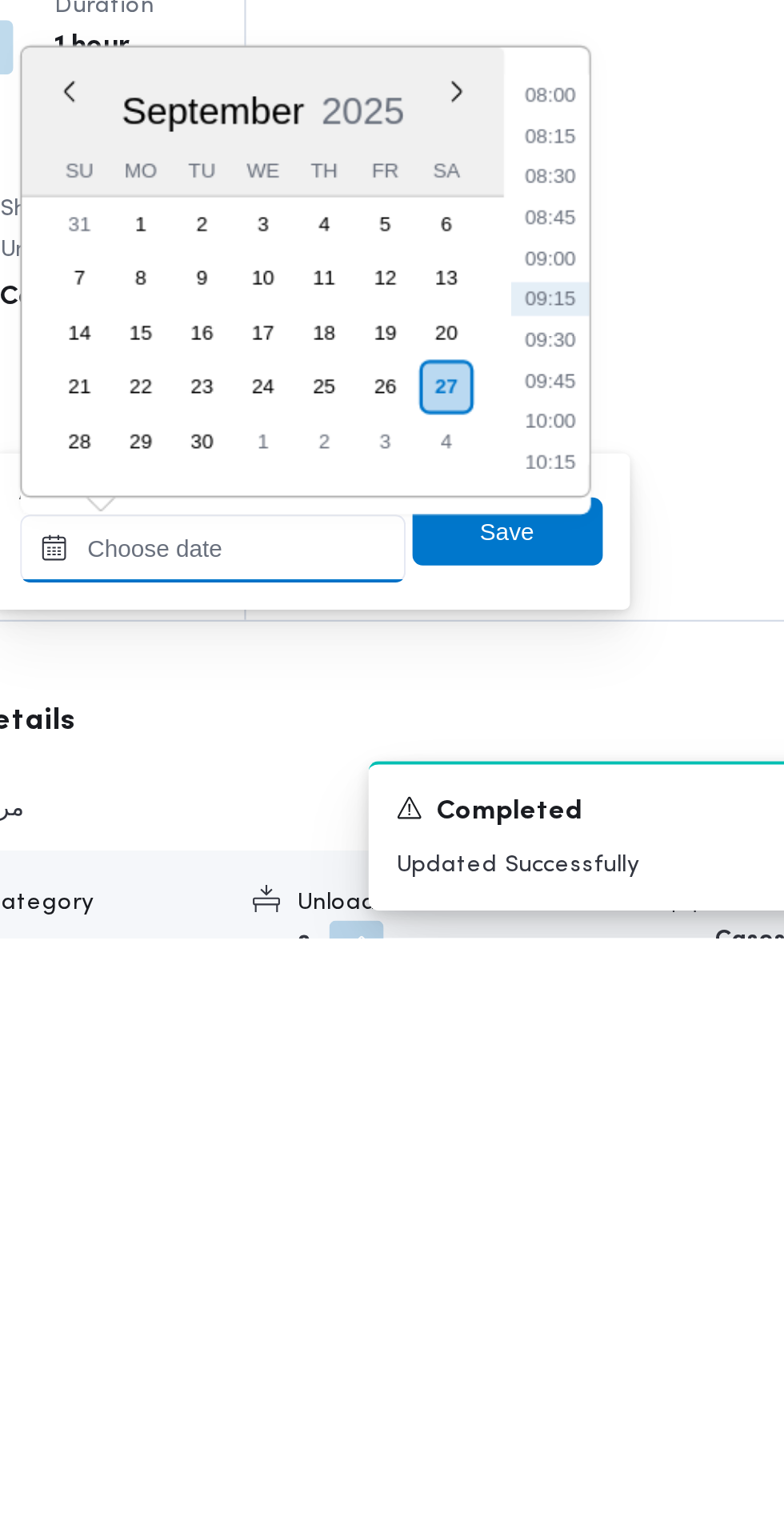
scroll to position [1268, 0]
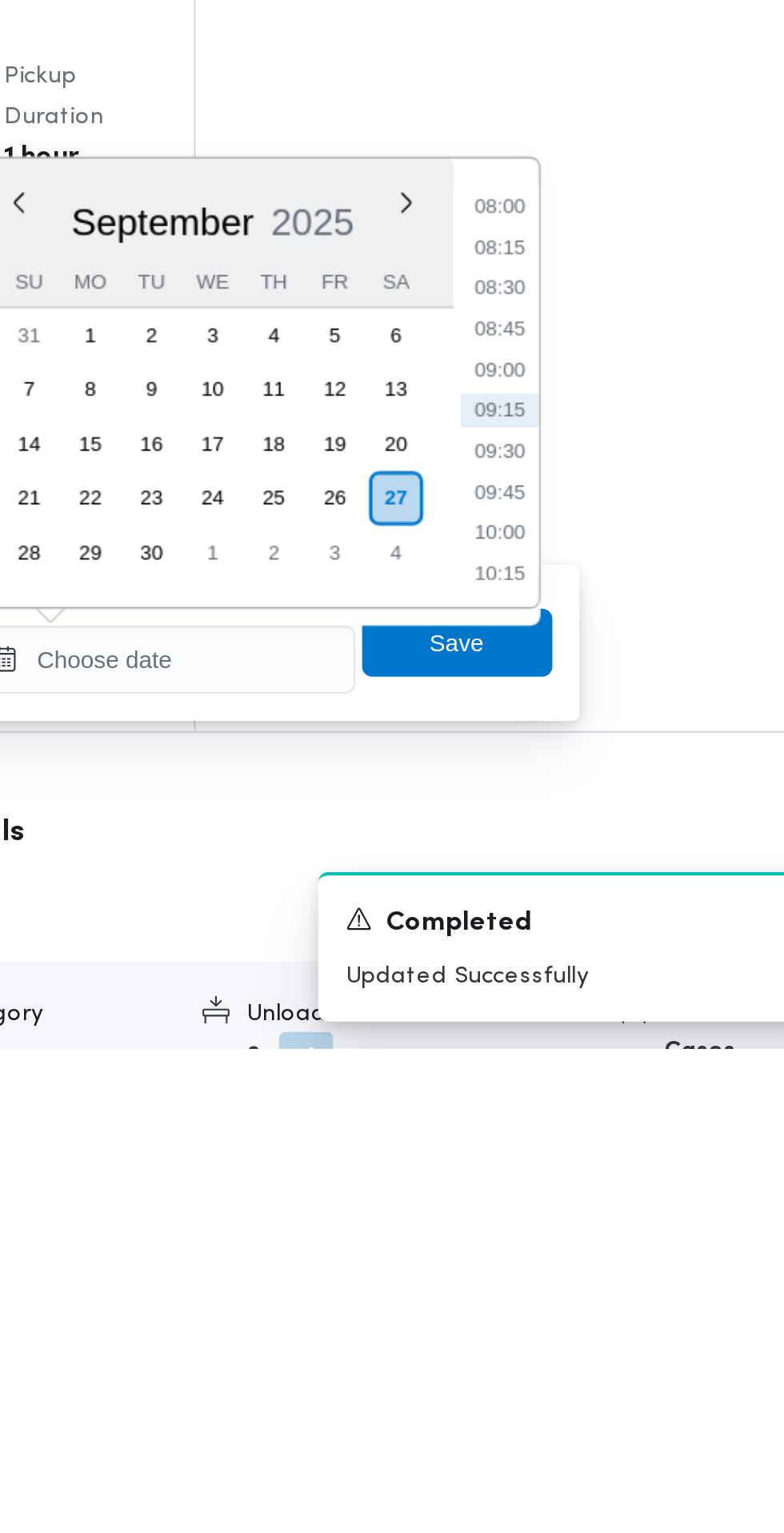
click at [601, 1257] on li "09:30" at bounding box center [600, 1251] width 36 height 16
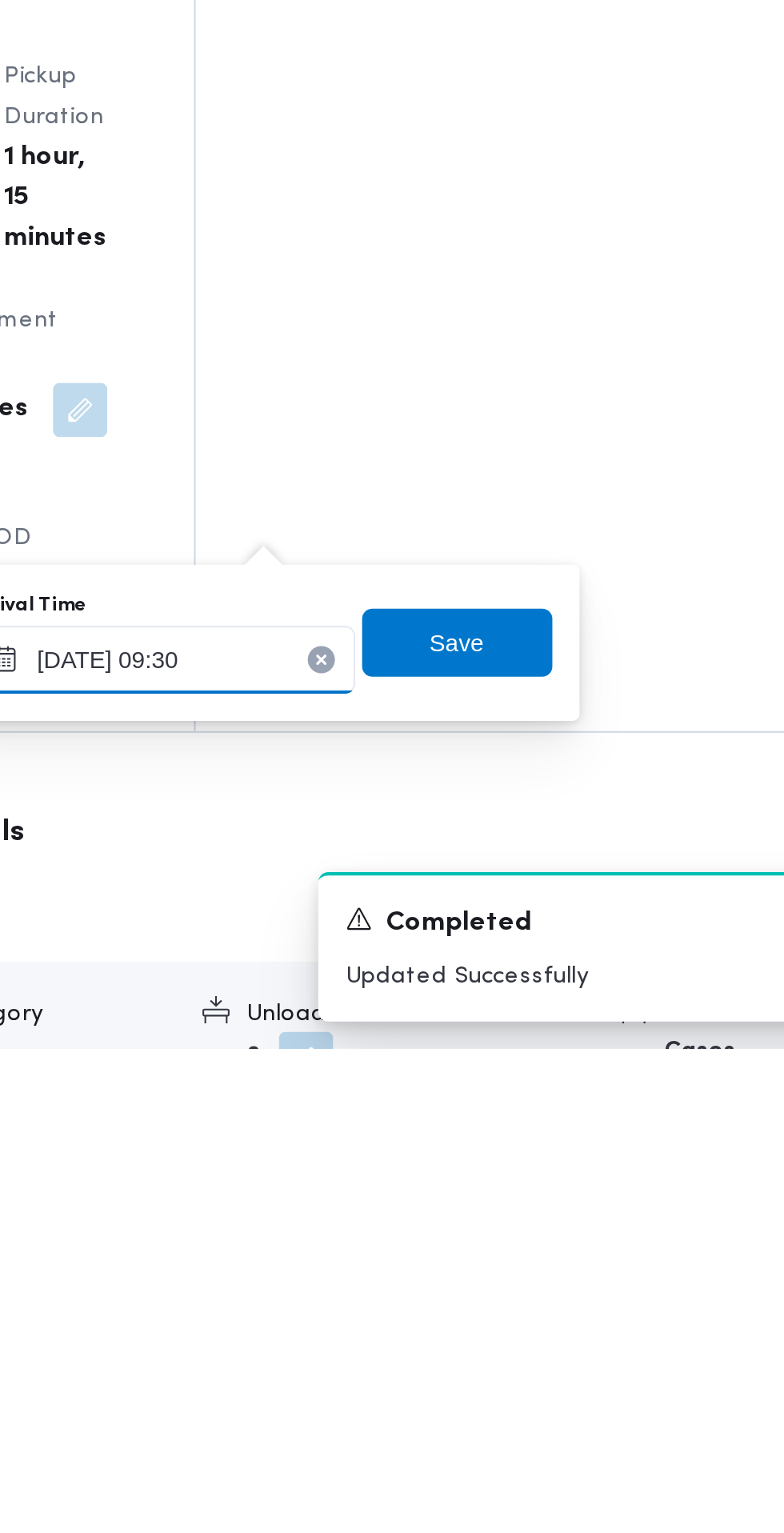
type input "[DATE] 09:30"
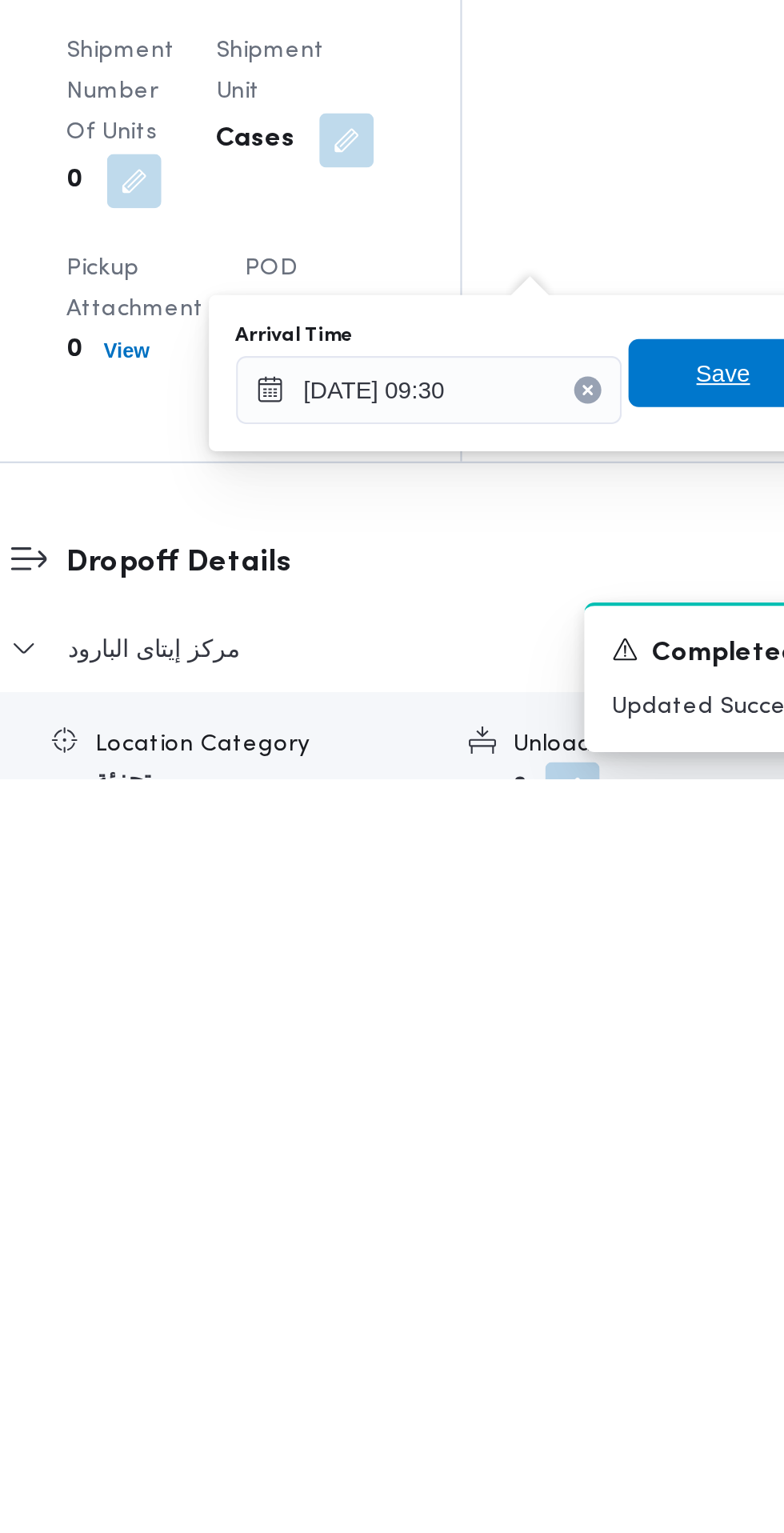
click at [578, 1345] on span "Save" at bounding box center [581, 1341] width 26 height 19
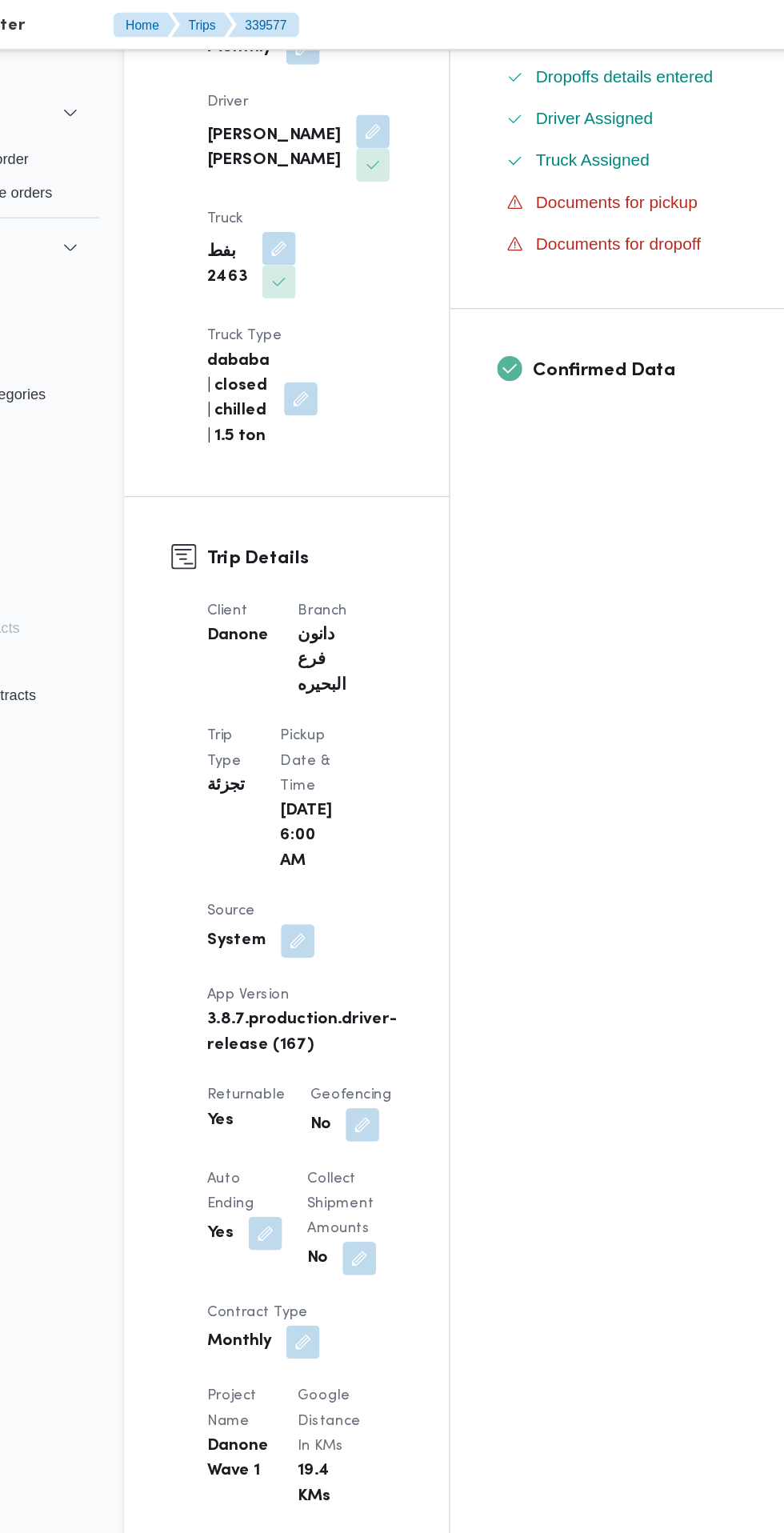
scroll to position [0, 0]
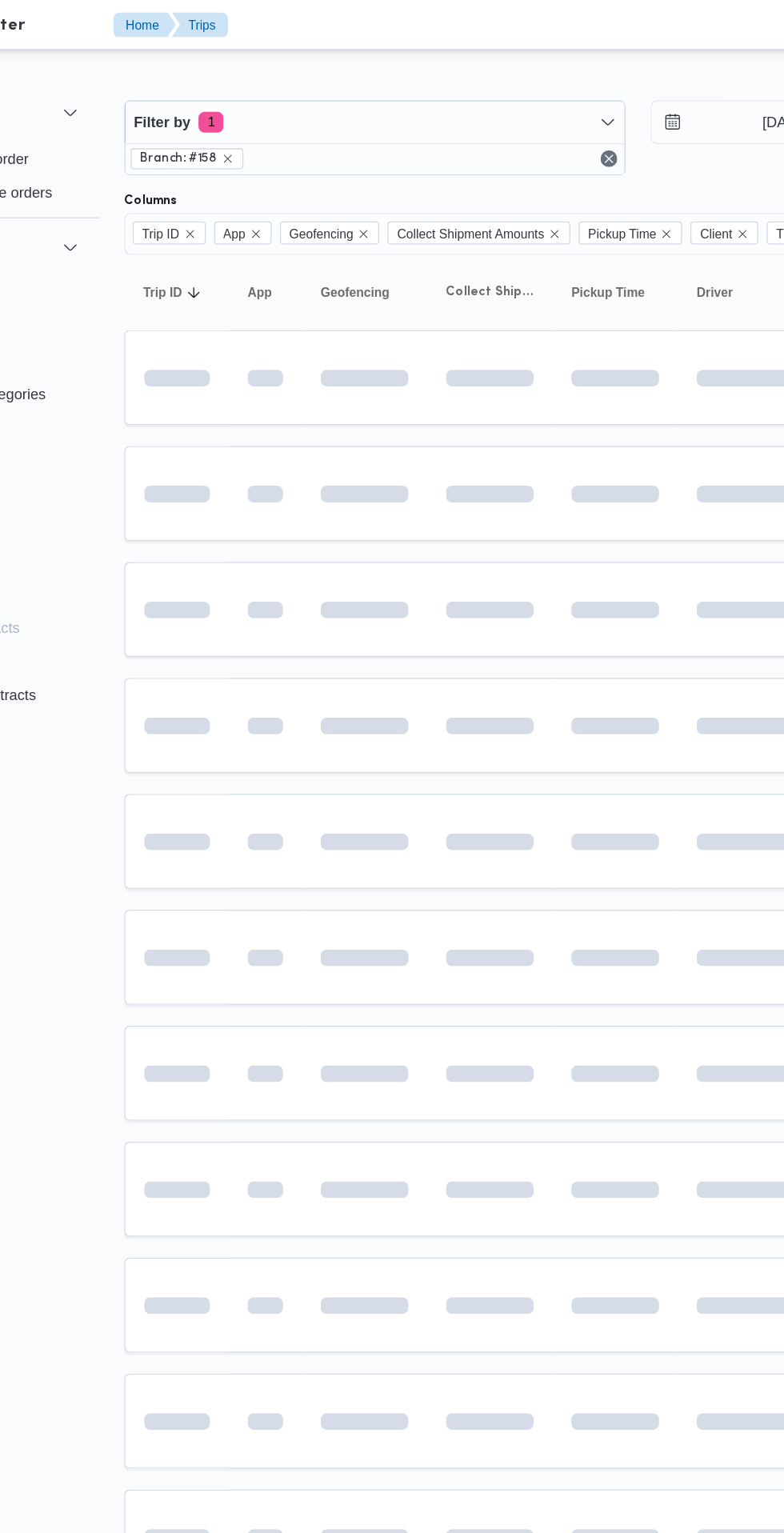
scroll to position [0, 26]
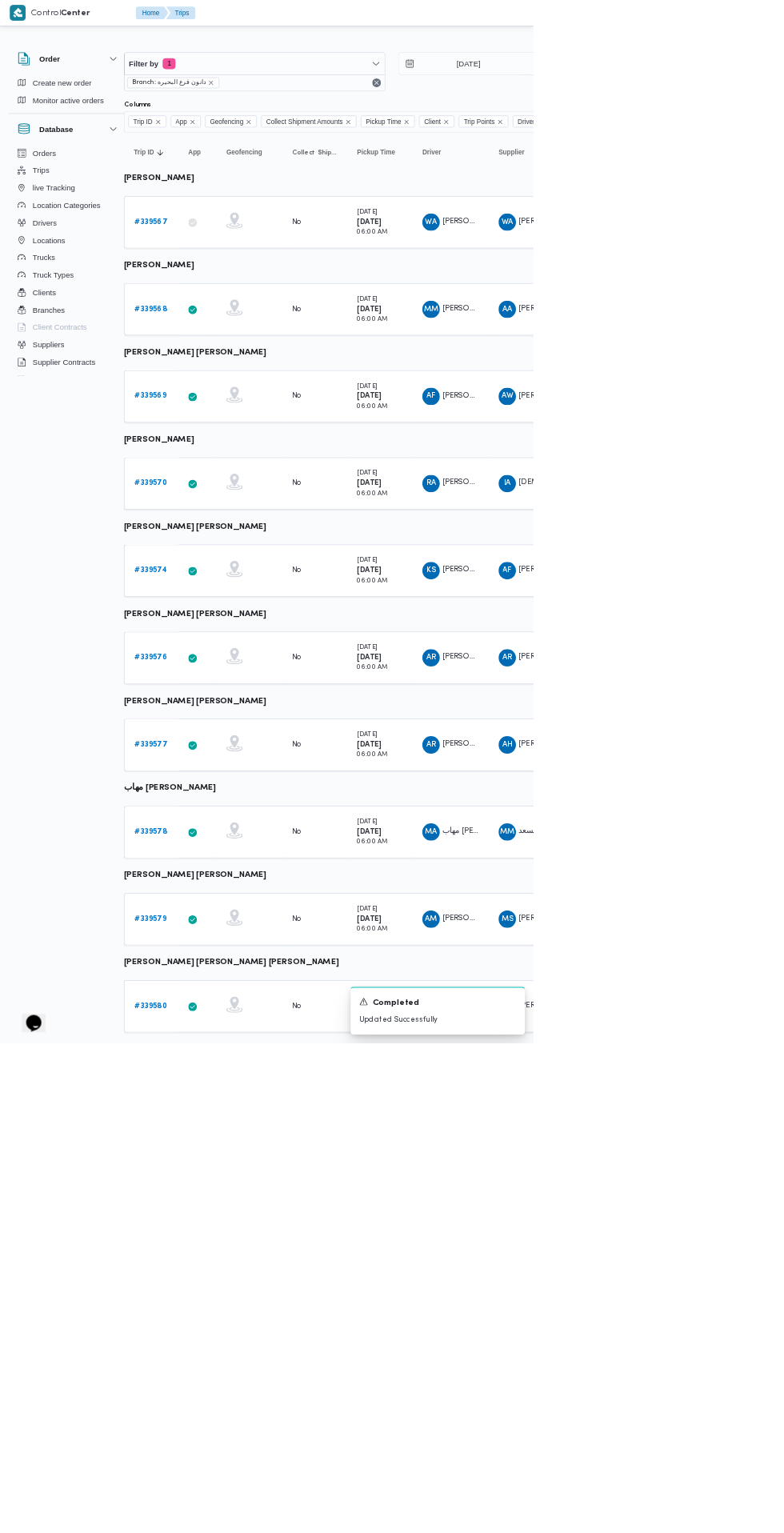
click at [221, 1220] on b "# 339578" at bounding box center [221, 1222] width 48 height 10
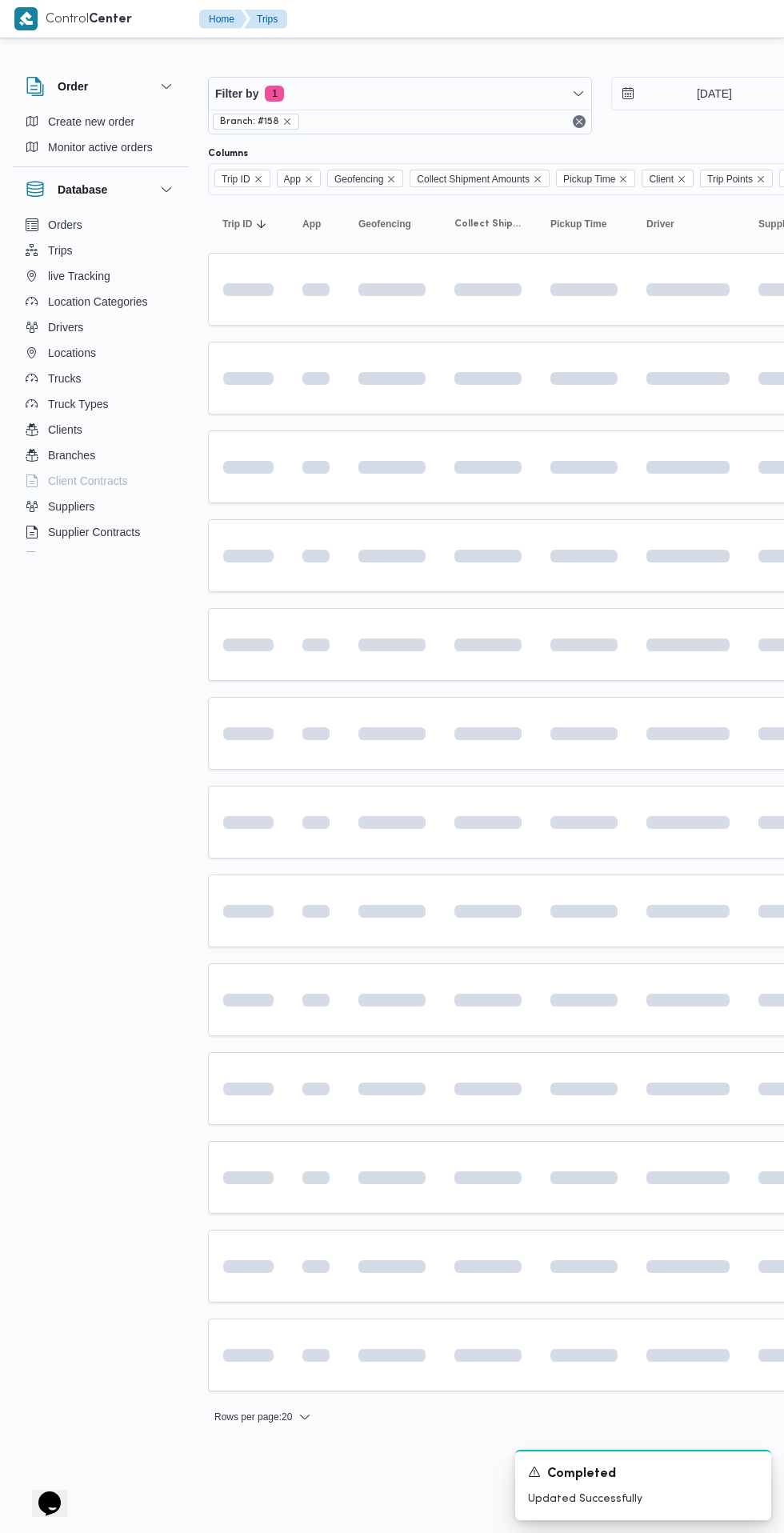
scroll to position [0, 26]
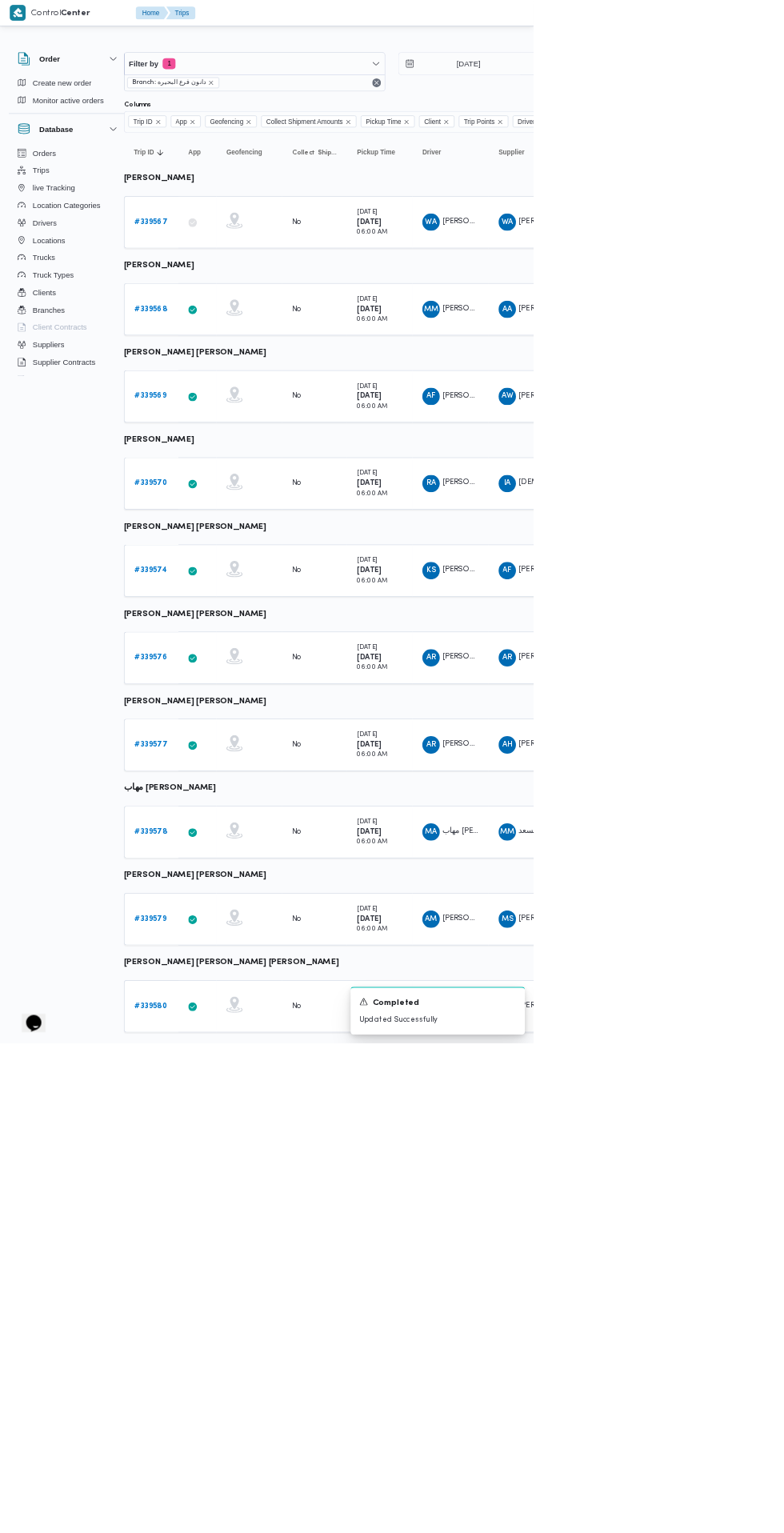
click at [228, 1341] on link "# 339579" at bounding box center [221, 1351] width 47 height 19
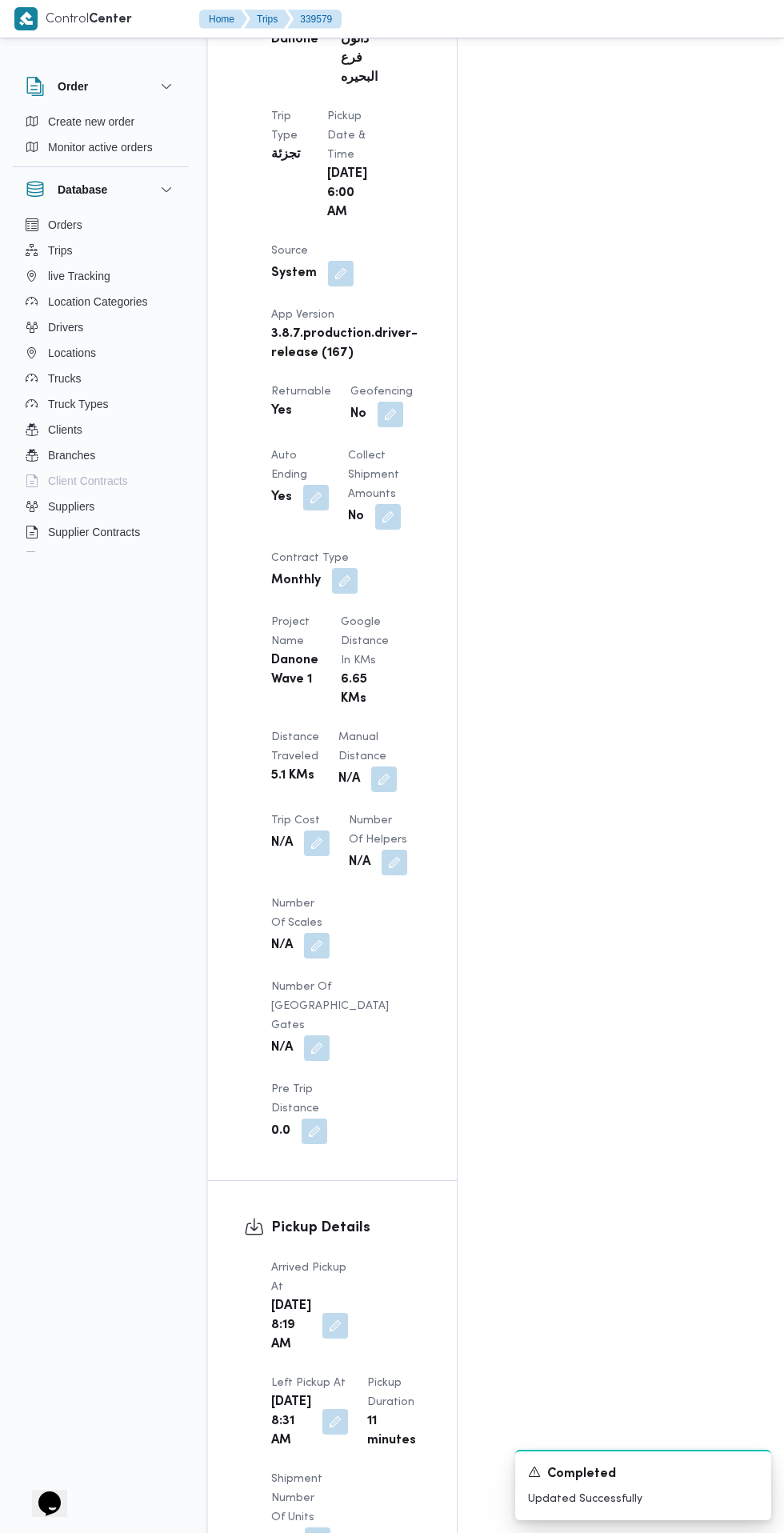
scroll to position [957, 0]
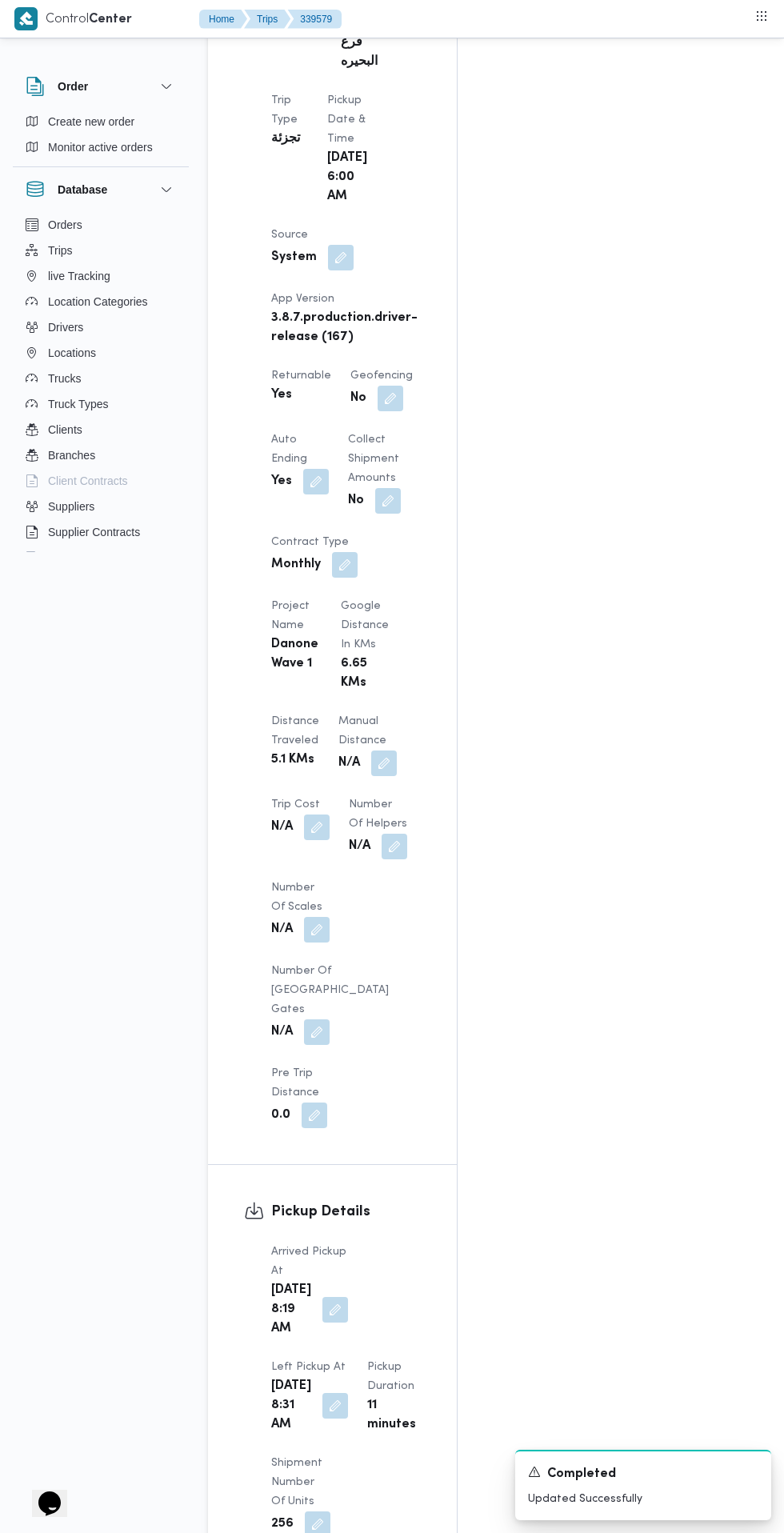
click at [323, 1297] on button "button" at bounding box center [336, 1310] width 26 height 26
click at [286, 1189] on input "[DATE] 08:19" at bounding box center [271, 1184] width 181 height 32
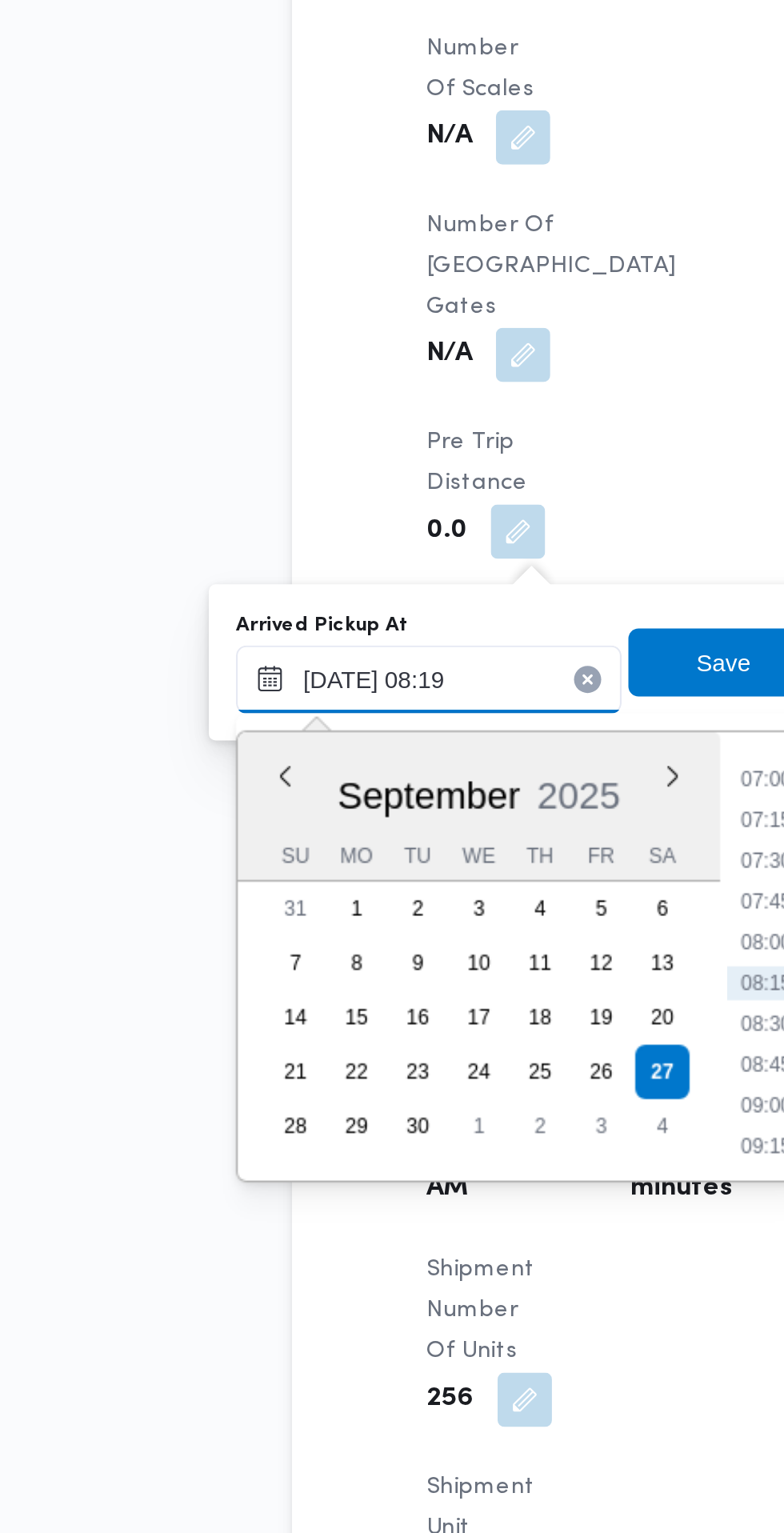
scroll to position [1079, 0]
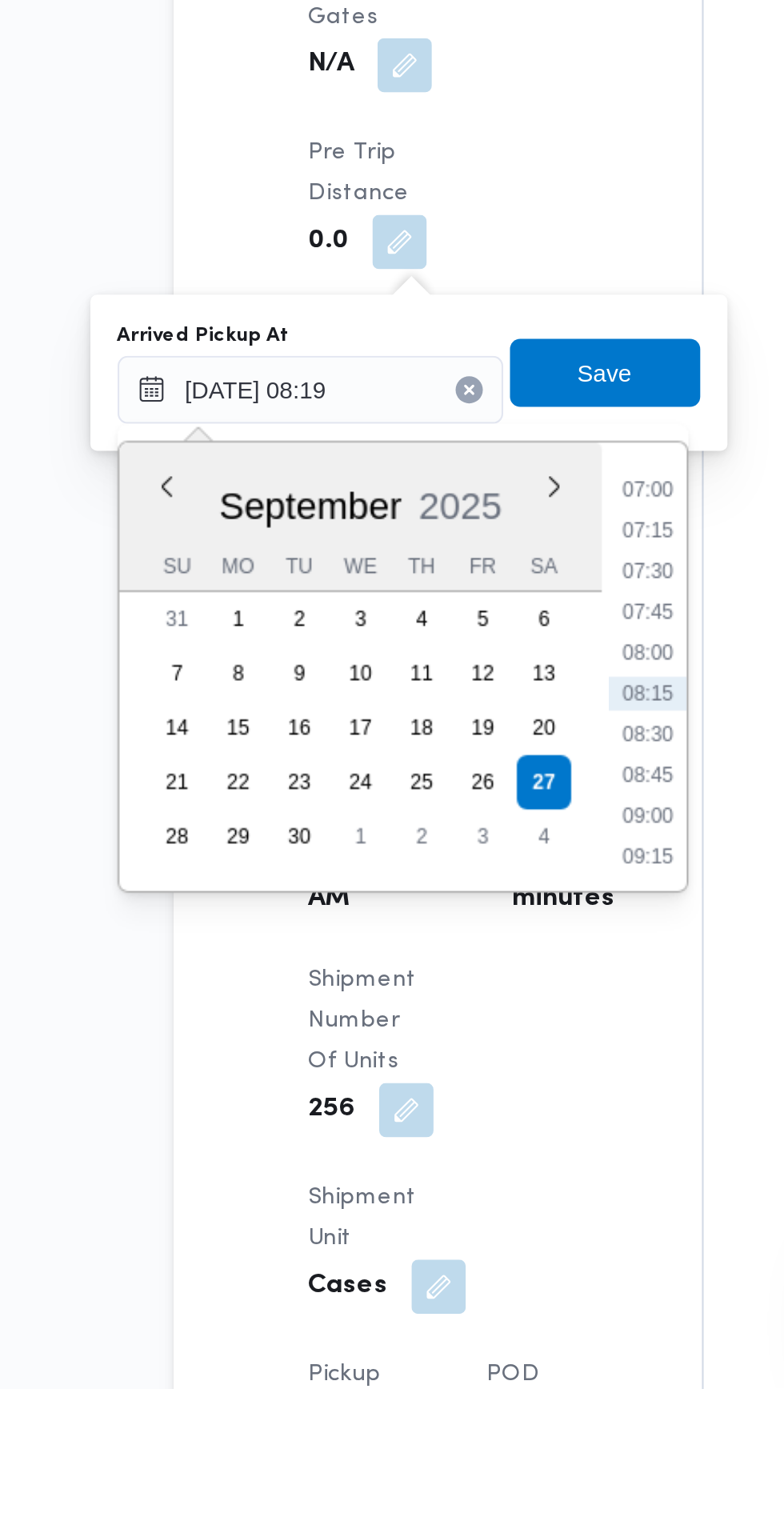
click at [433, 1130] on li "07:15" at bounding box center [431, 1129] width 36 height 16
type input "[DATE] 07:15"
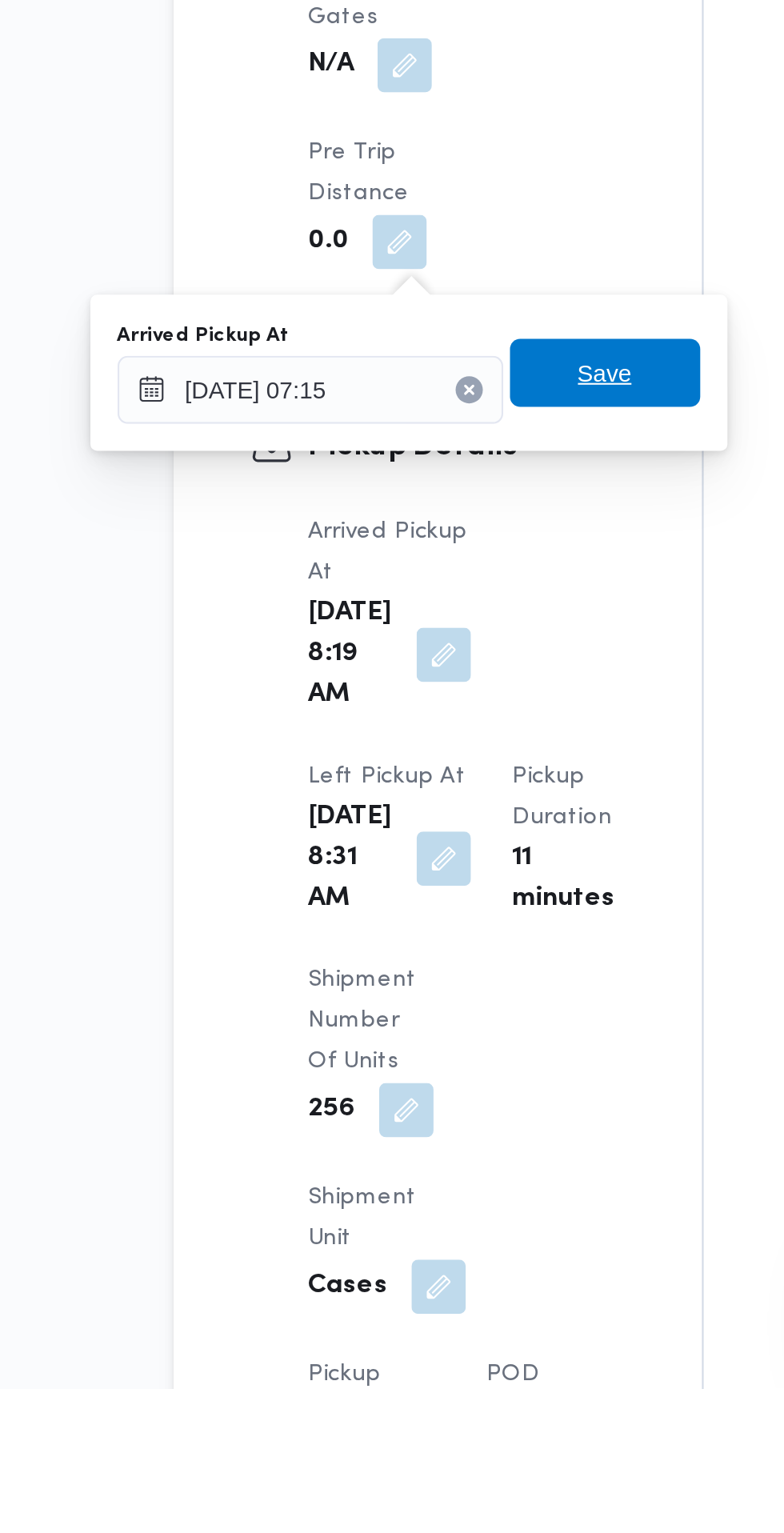
click at [432, 1058] on span "Save" at bounding box center [410, 1054] width 89 height 32
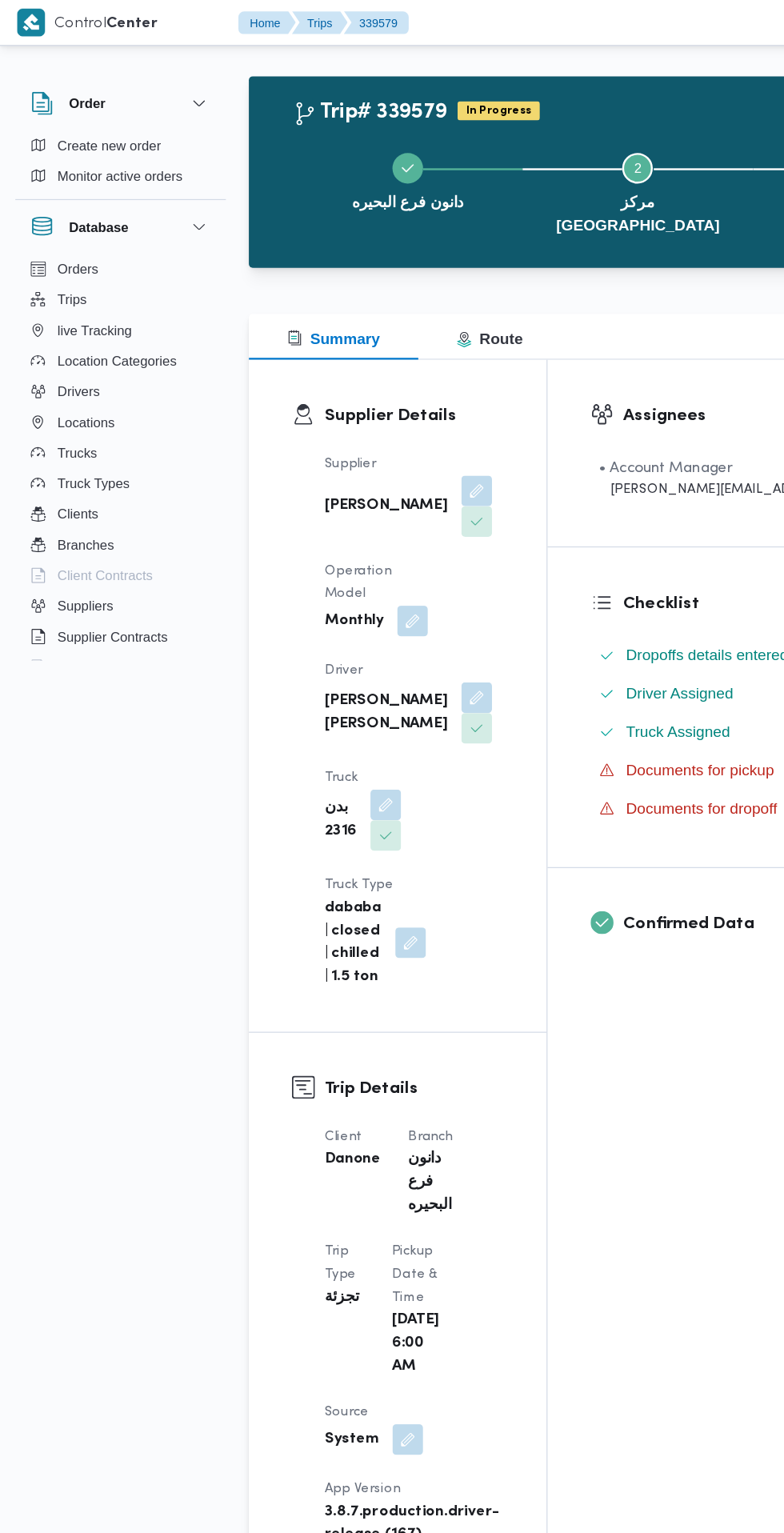
scroll to position [0, 0]
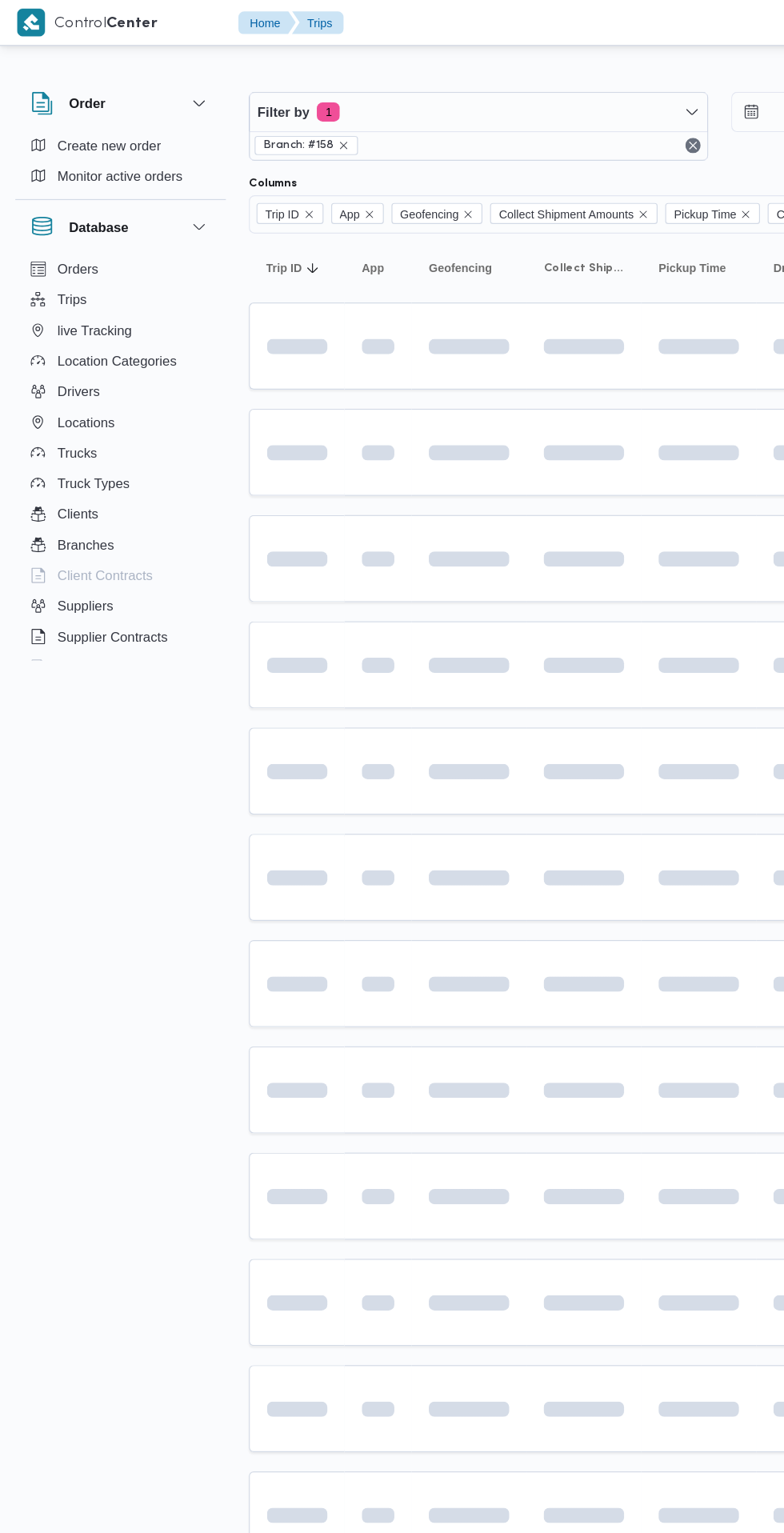
scroll to position [0, 26]
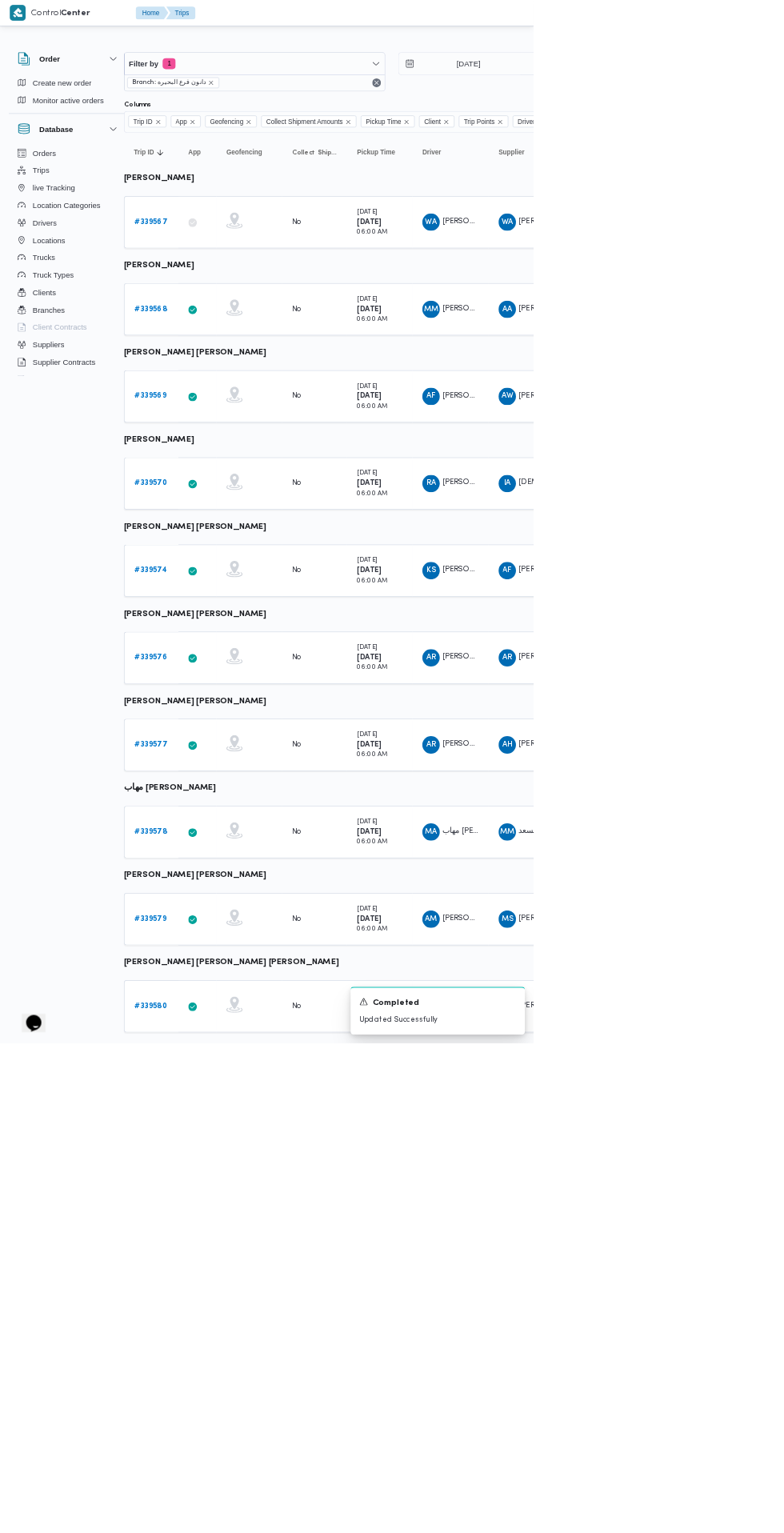
click at [227, 1482] on link "# 339580" at bounding box center [221, 1478] width 48 height 19
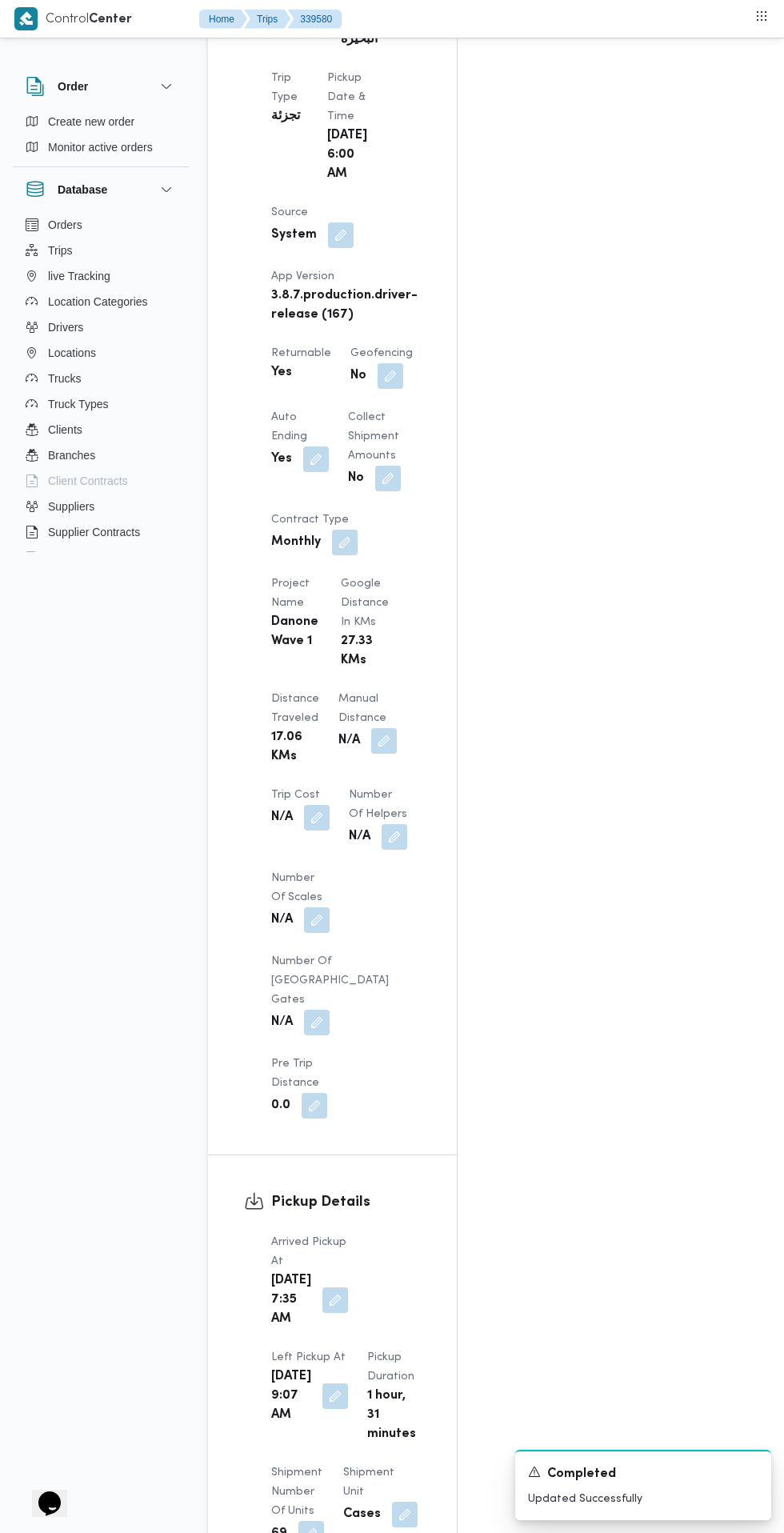
scroll to position [1020, 0]
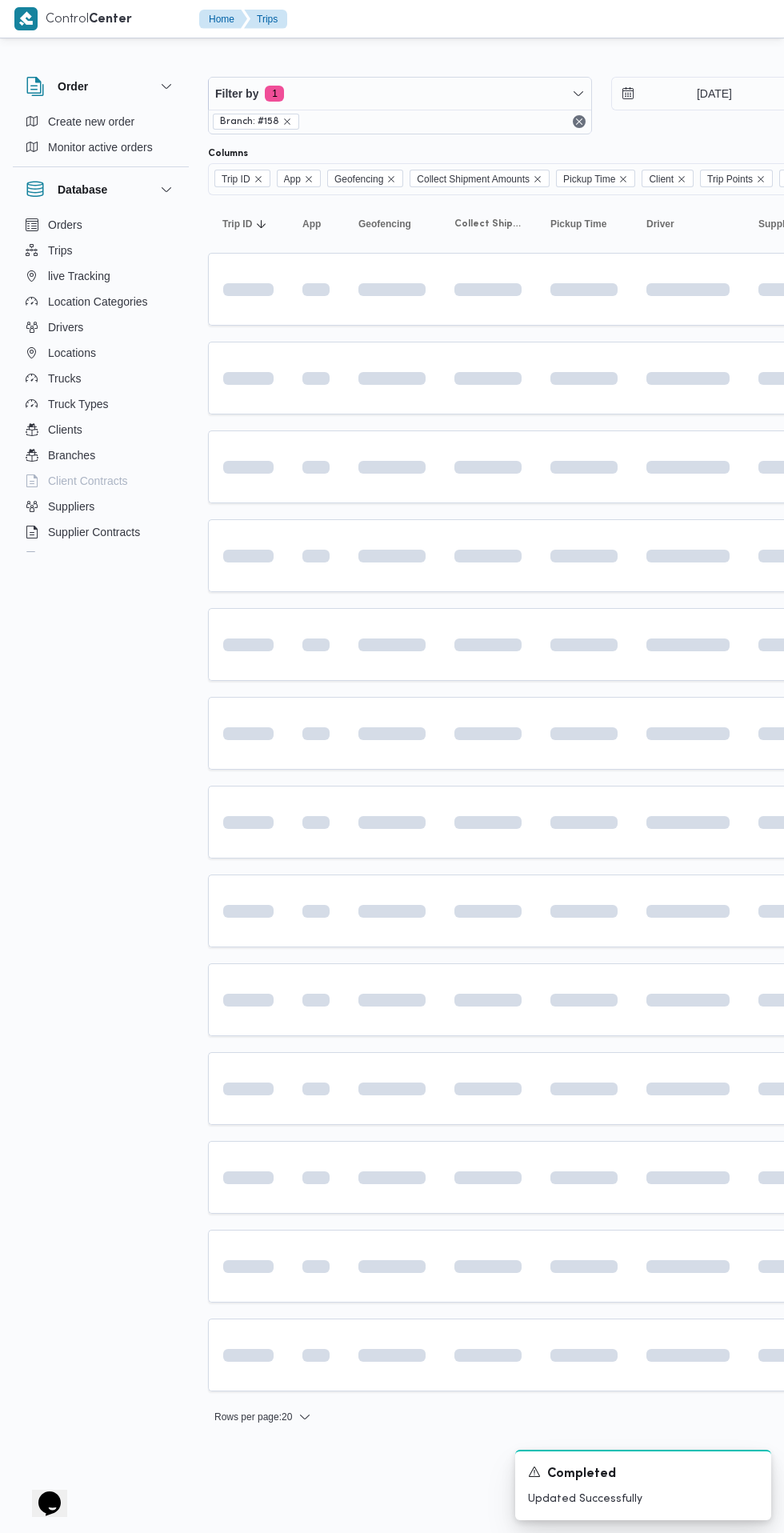
scroll to position [0, 26]
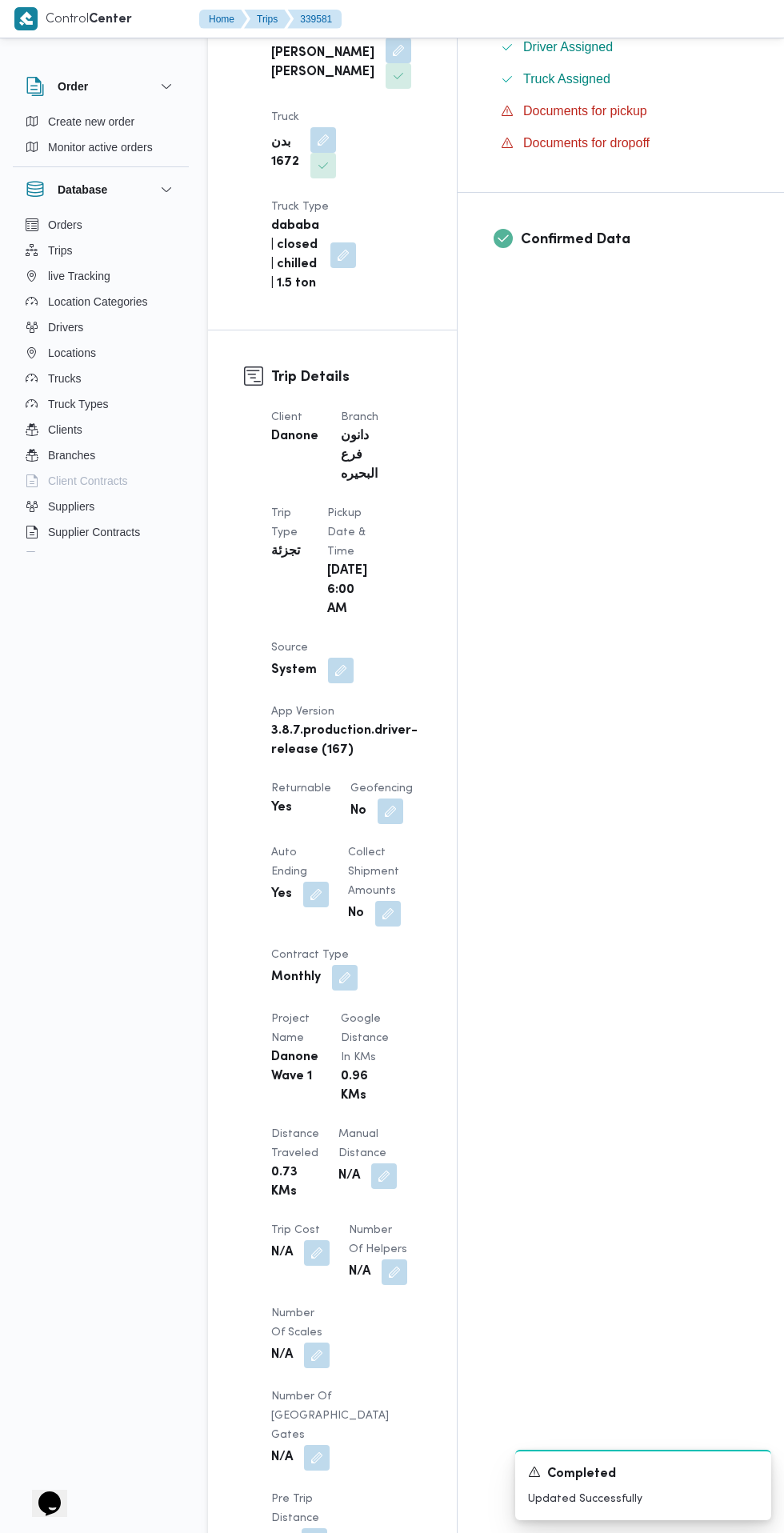
scroll to position [1381, 0]
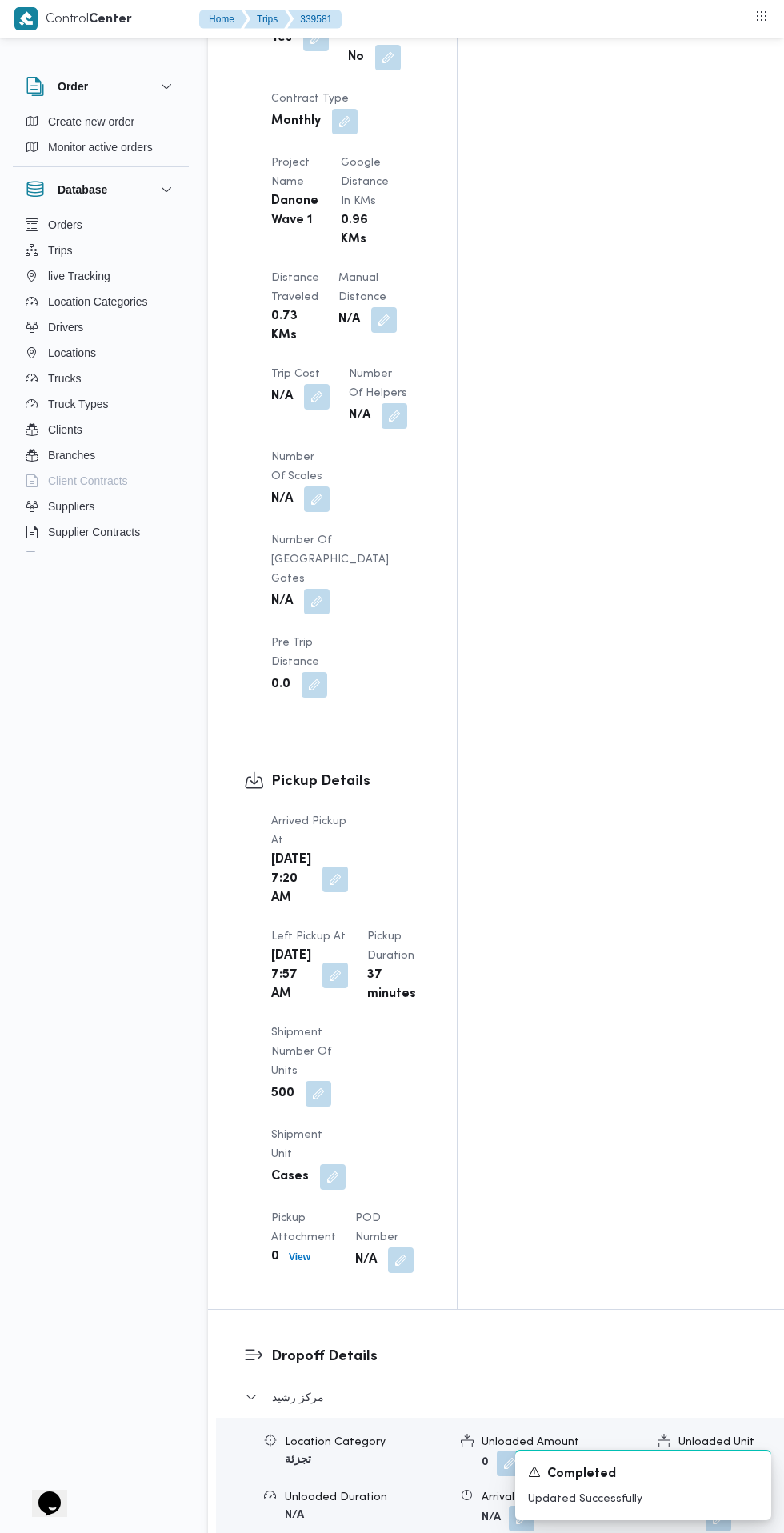
click at [348, 962] on button "button" at bounding box center [336, 975] width 26 height 26
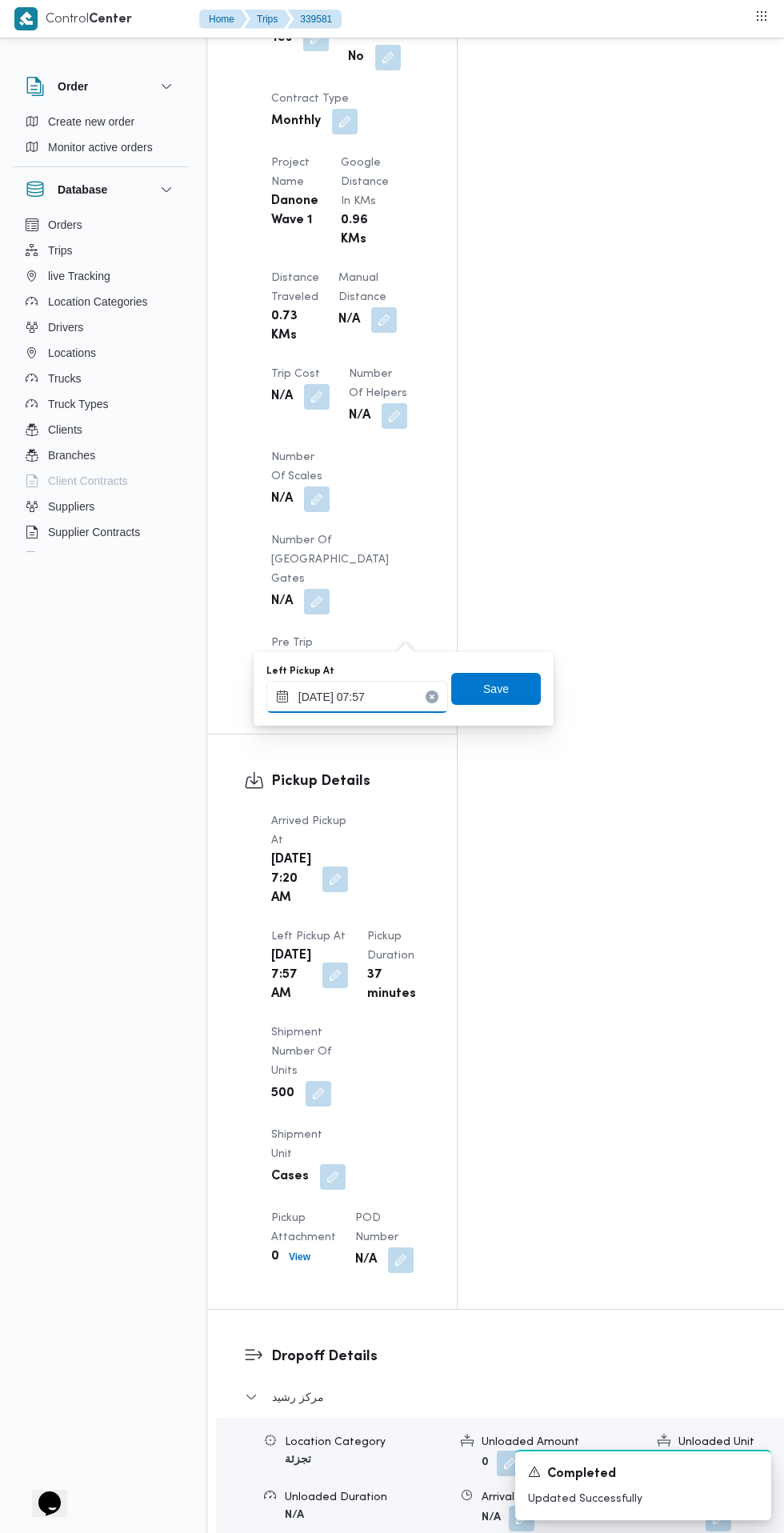
click at [352, 696] on input "[DATE] 07:57" at bounding box center [356, 697] width 181 height 32
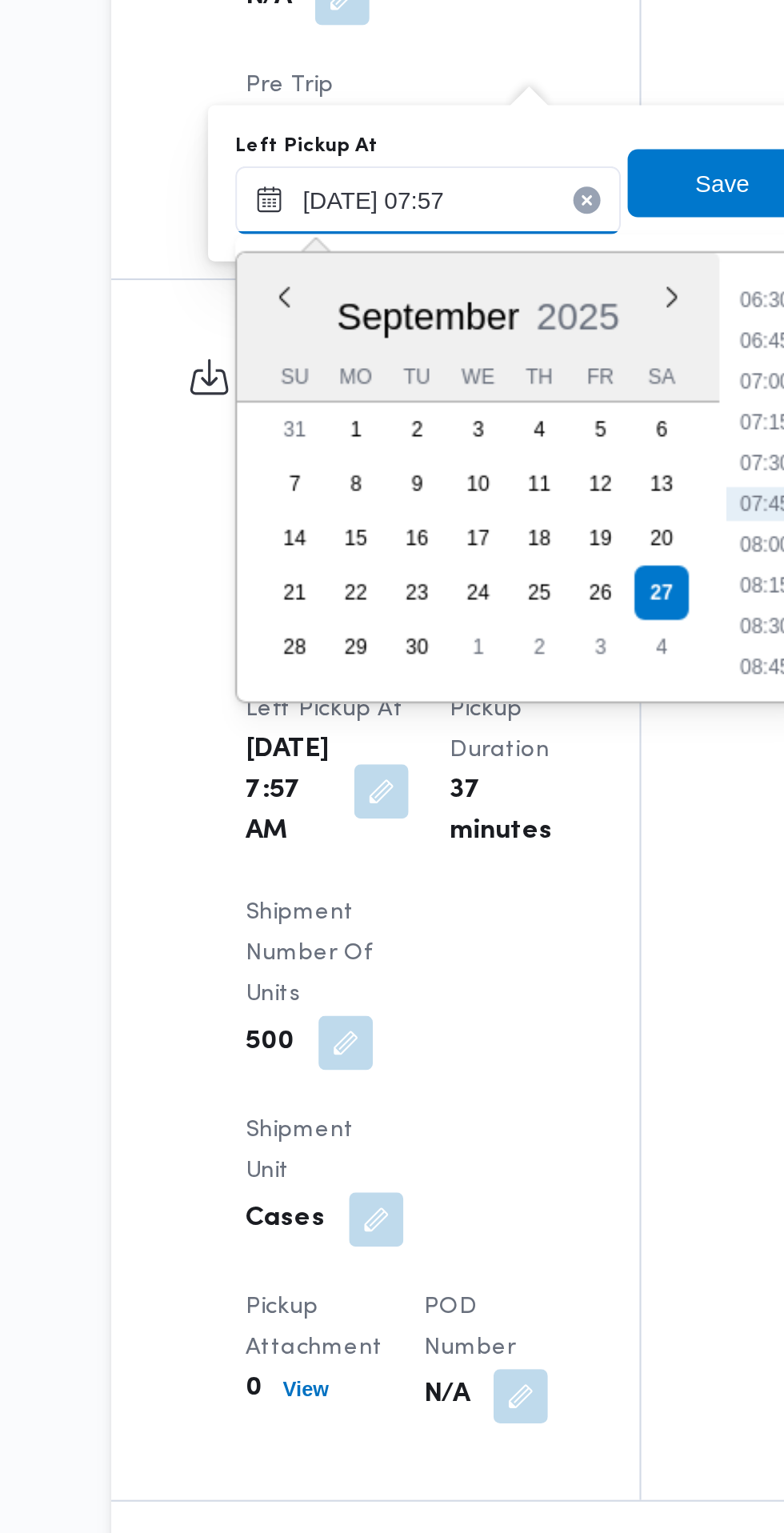
scroll to position [1504, 0]
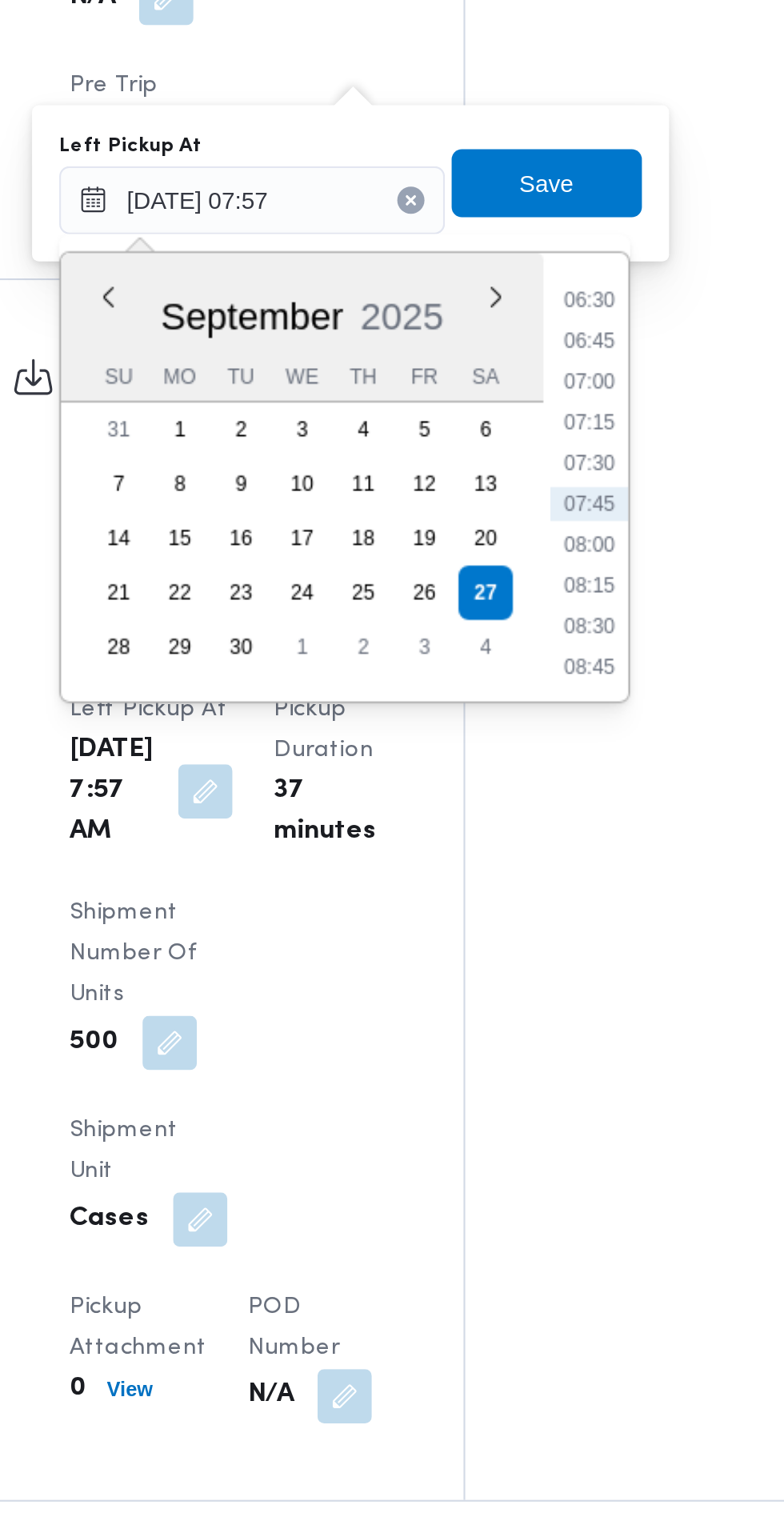
click at [517, 775] on li "08:30" at bounding box center [516, 775] width 36 height 16
type input "[DATE] 08:30"
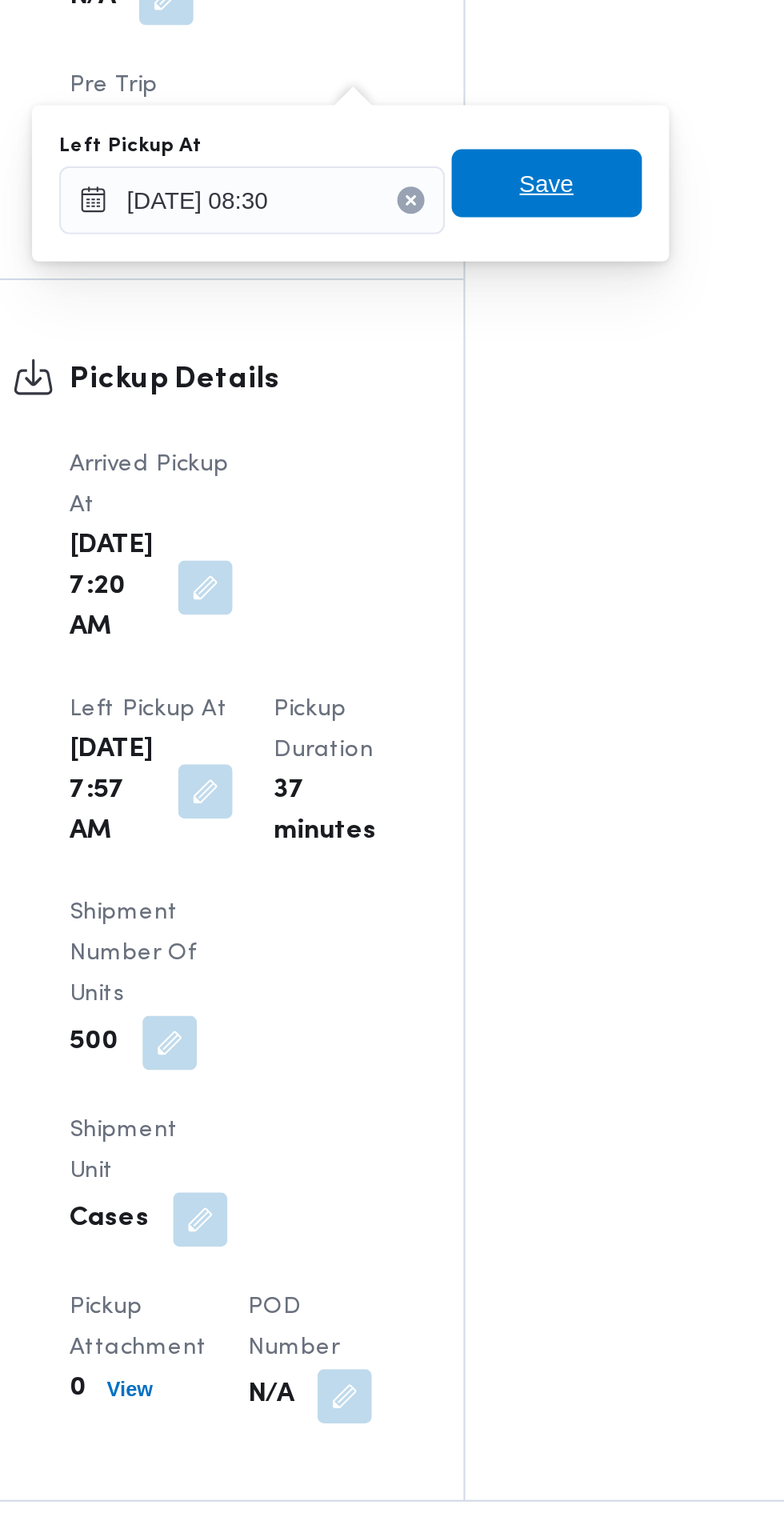
click at [514, 567] on span "Save" at bounding box center [495, 566] width 89 height 32
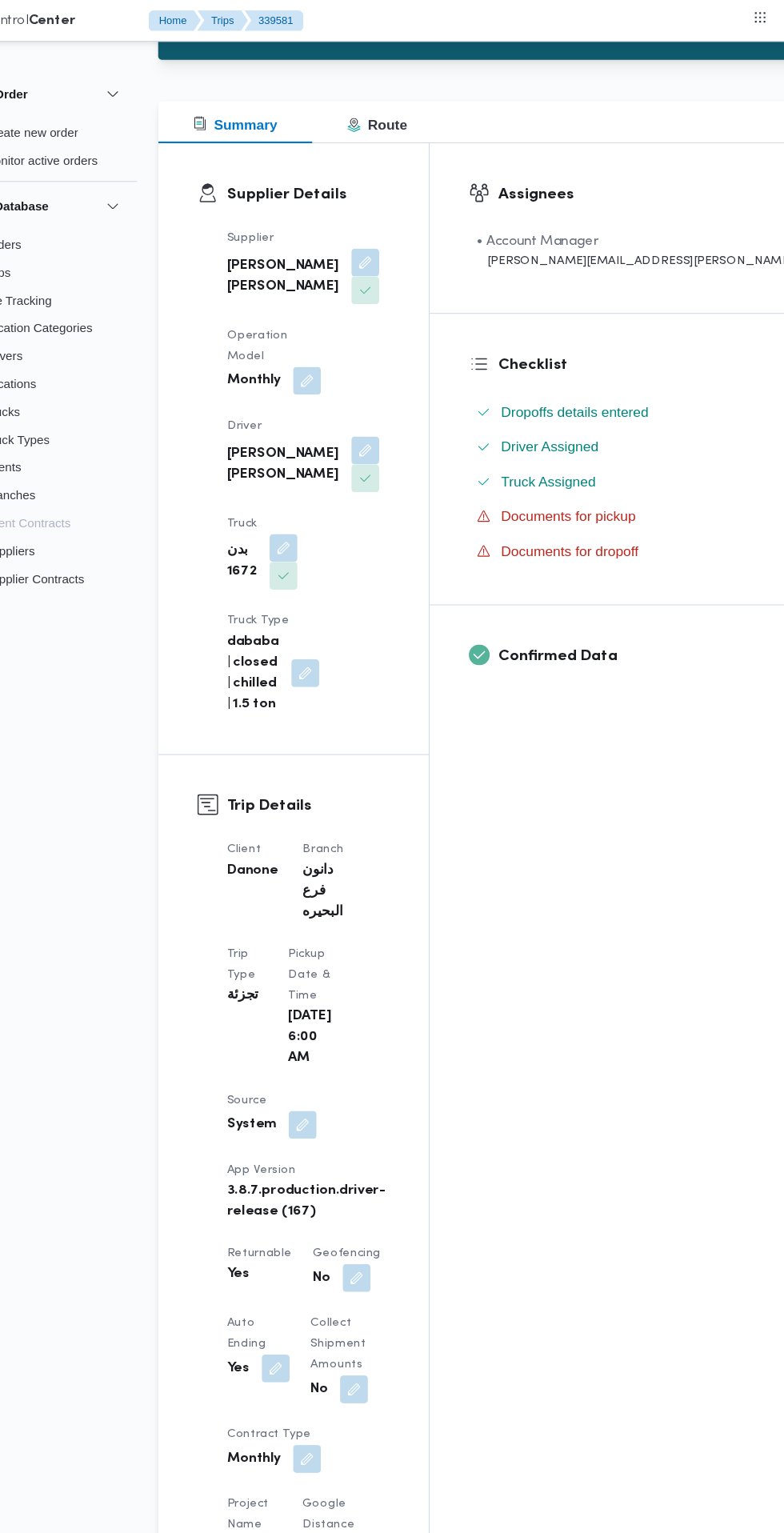
scroll to position [0, 0]
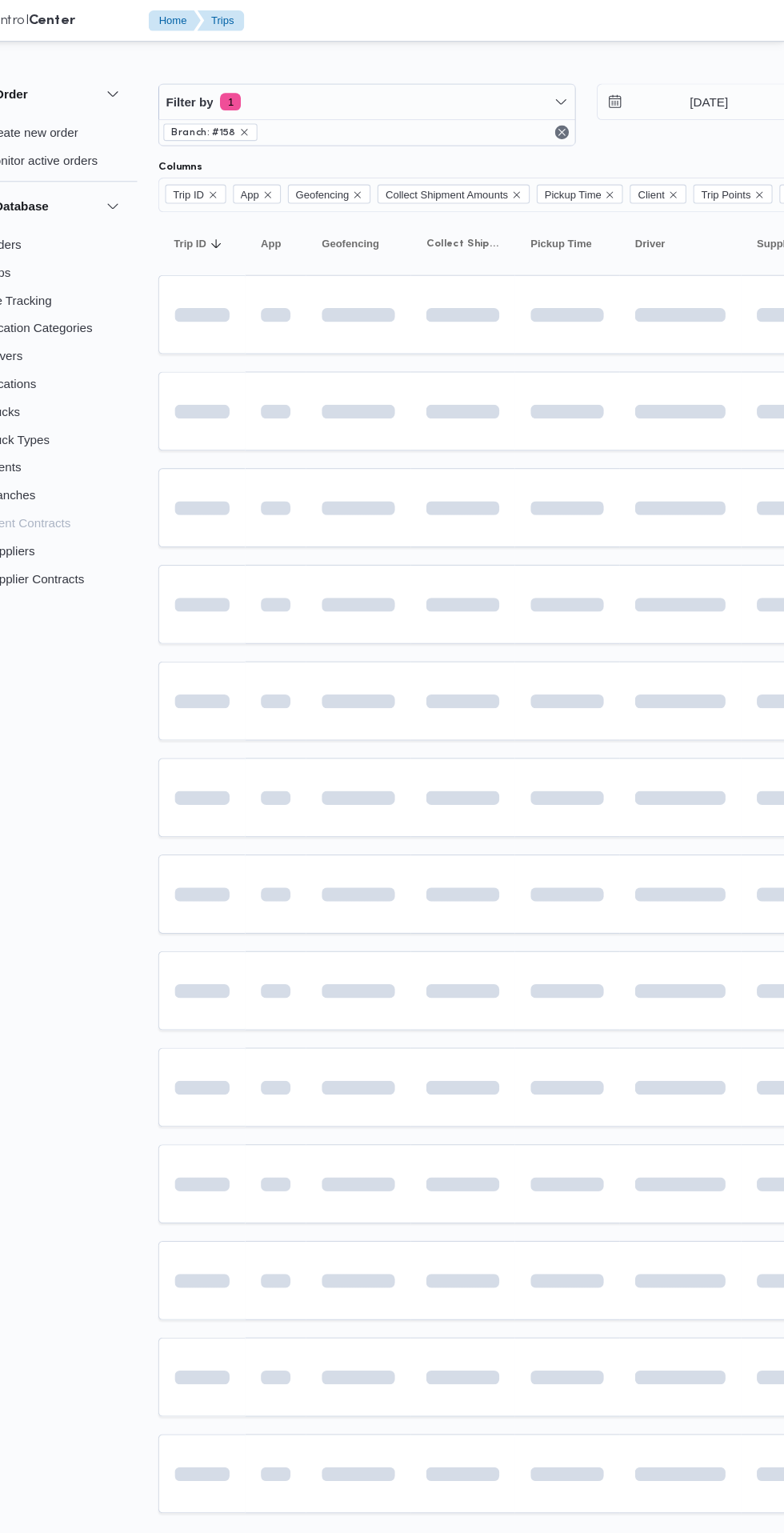
scroll to position [0, 26]
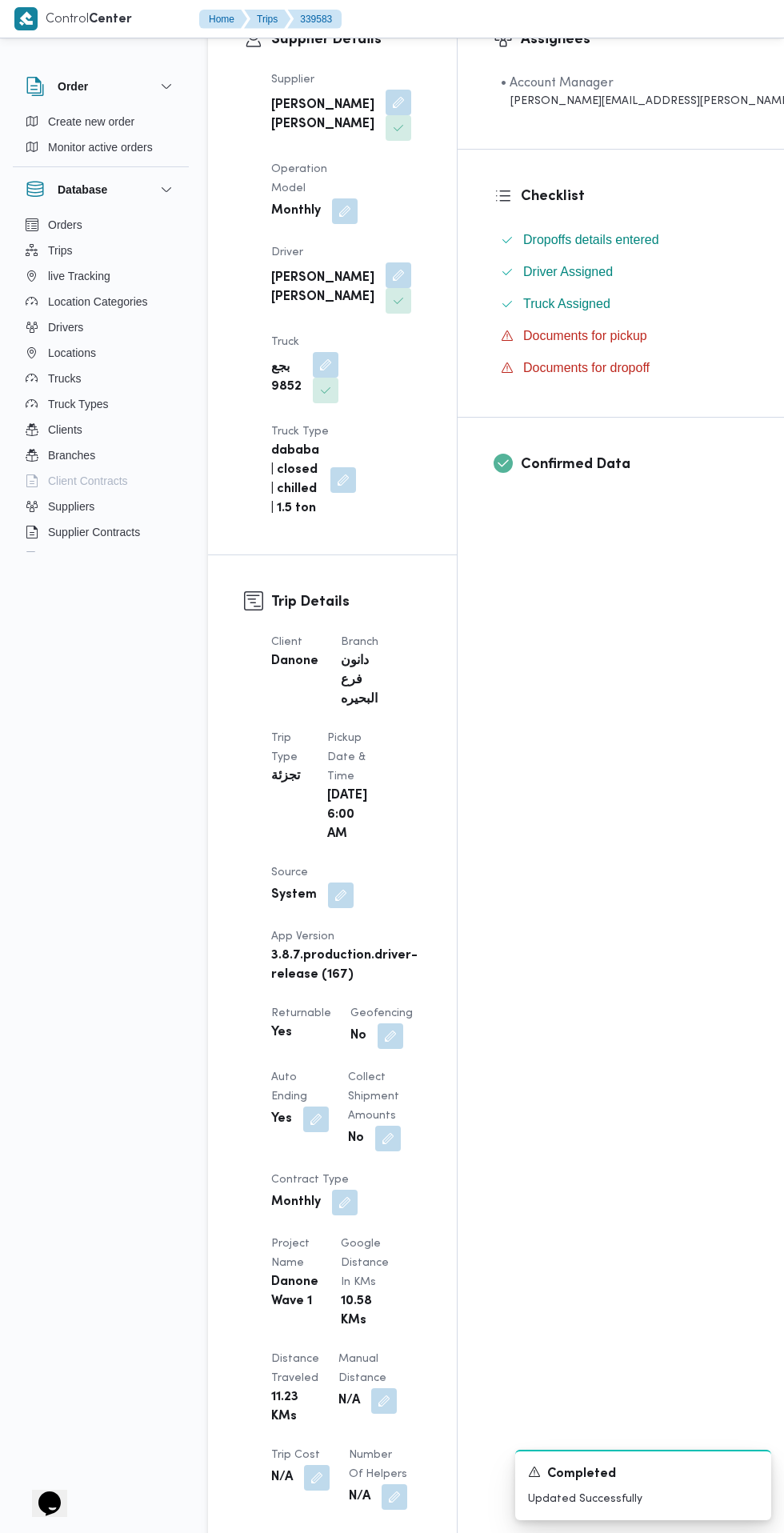
scroll to position [942, 0]
